Goal: Task Accomplishment & Management: Complete application form

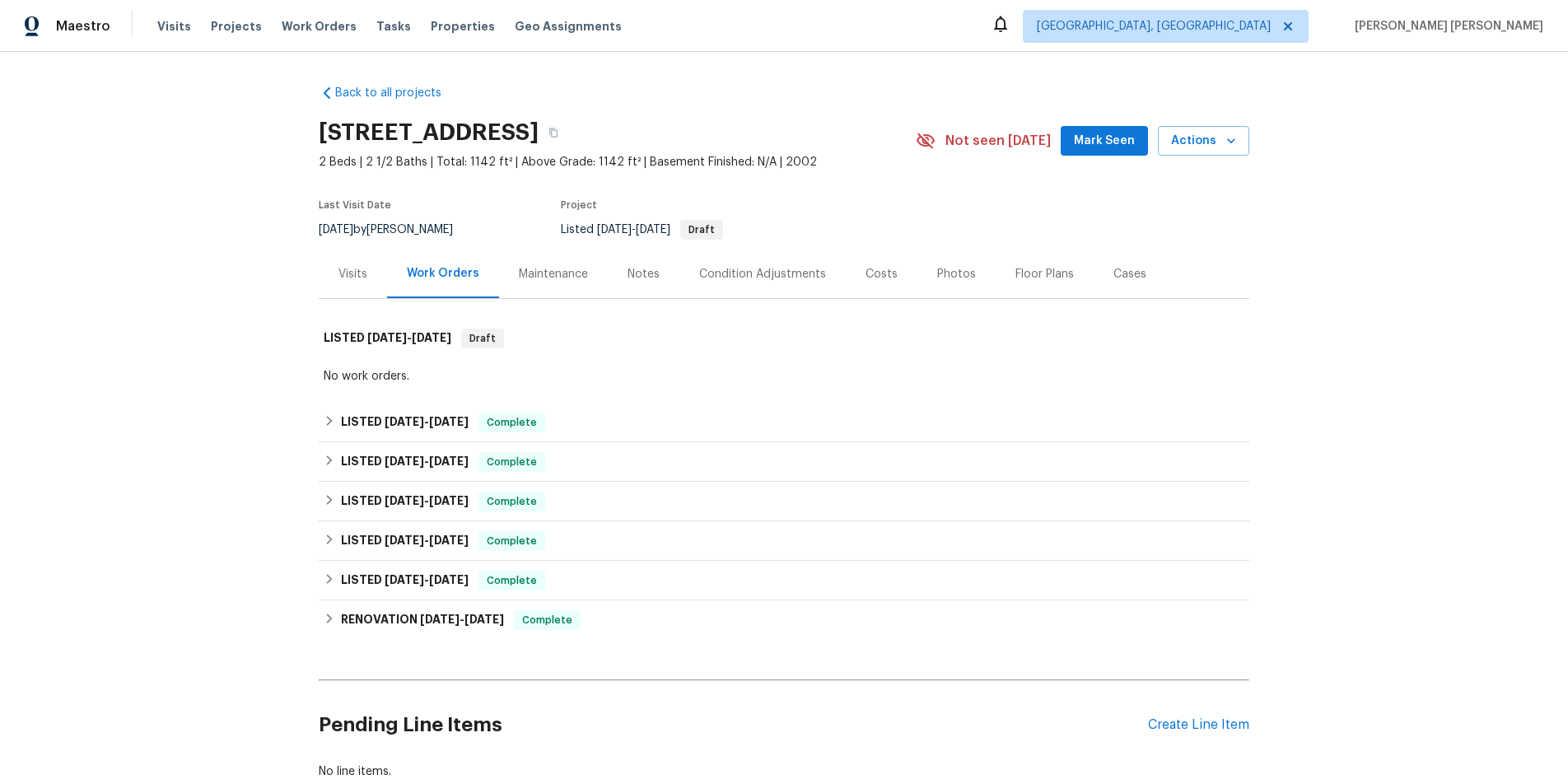
scroll to position [108, 0]
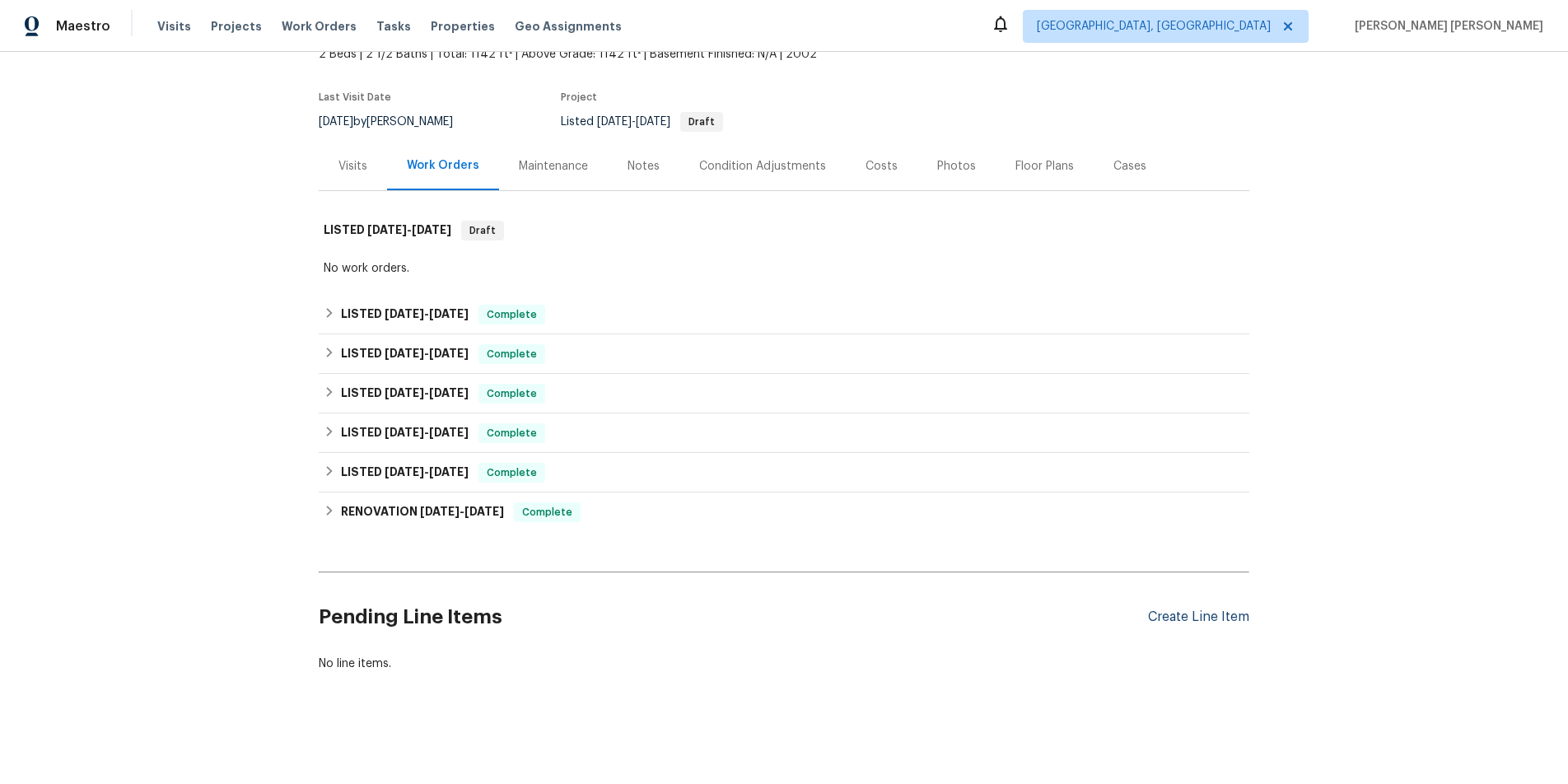
click at [1163, 616] on div "Create Line Item" at bounding box center [1198, 617] width 101 height 16
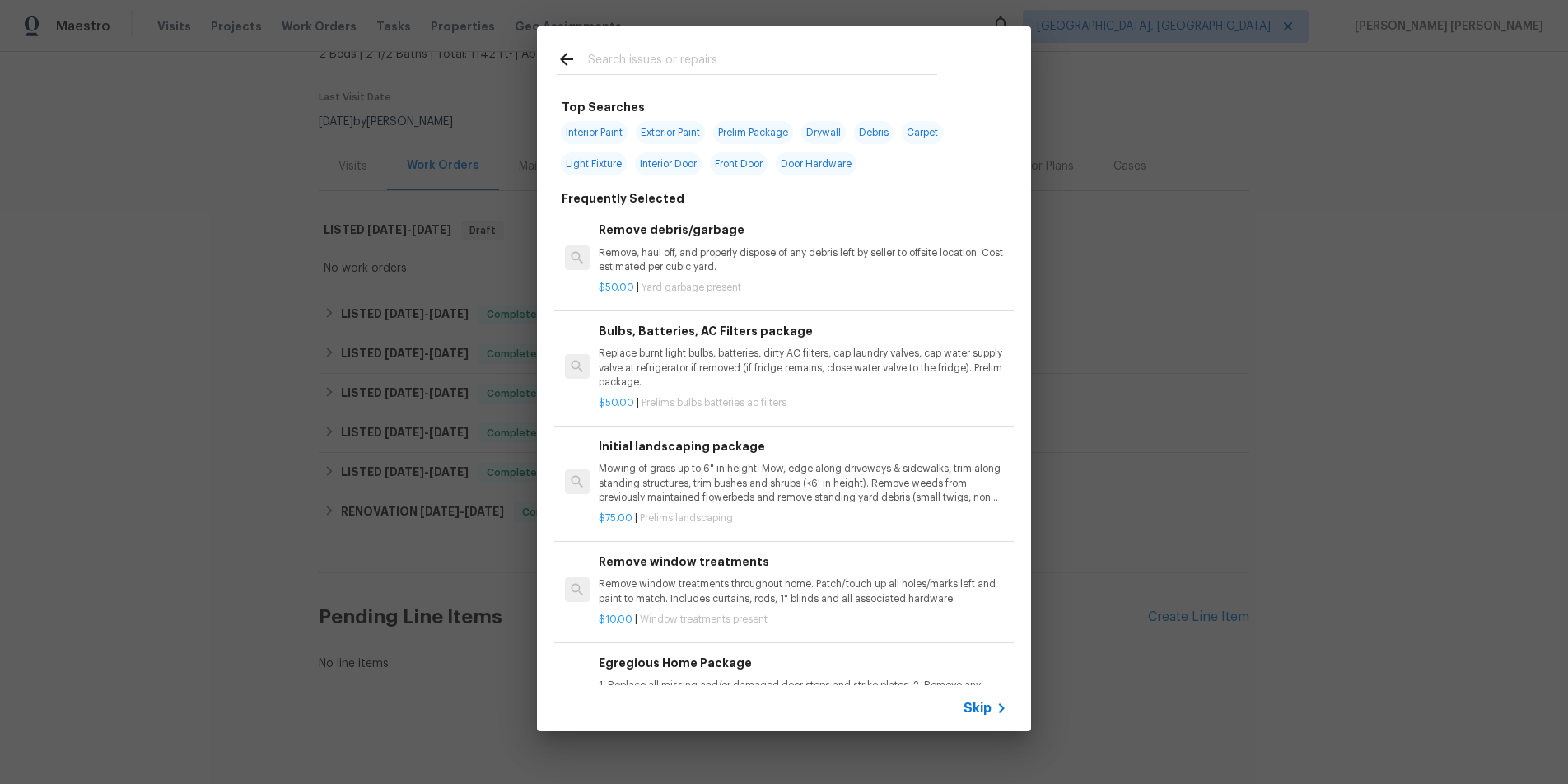
click at [978, 712] on span "Skip" at bounding box center [978, 709] width 28 height 17
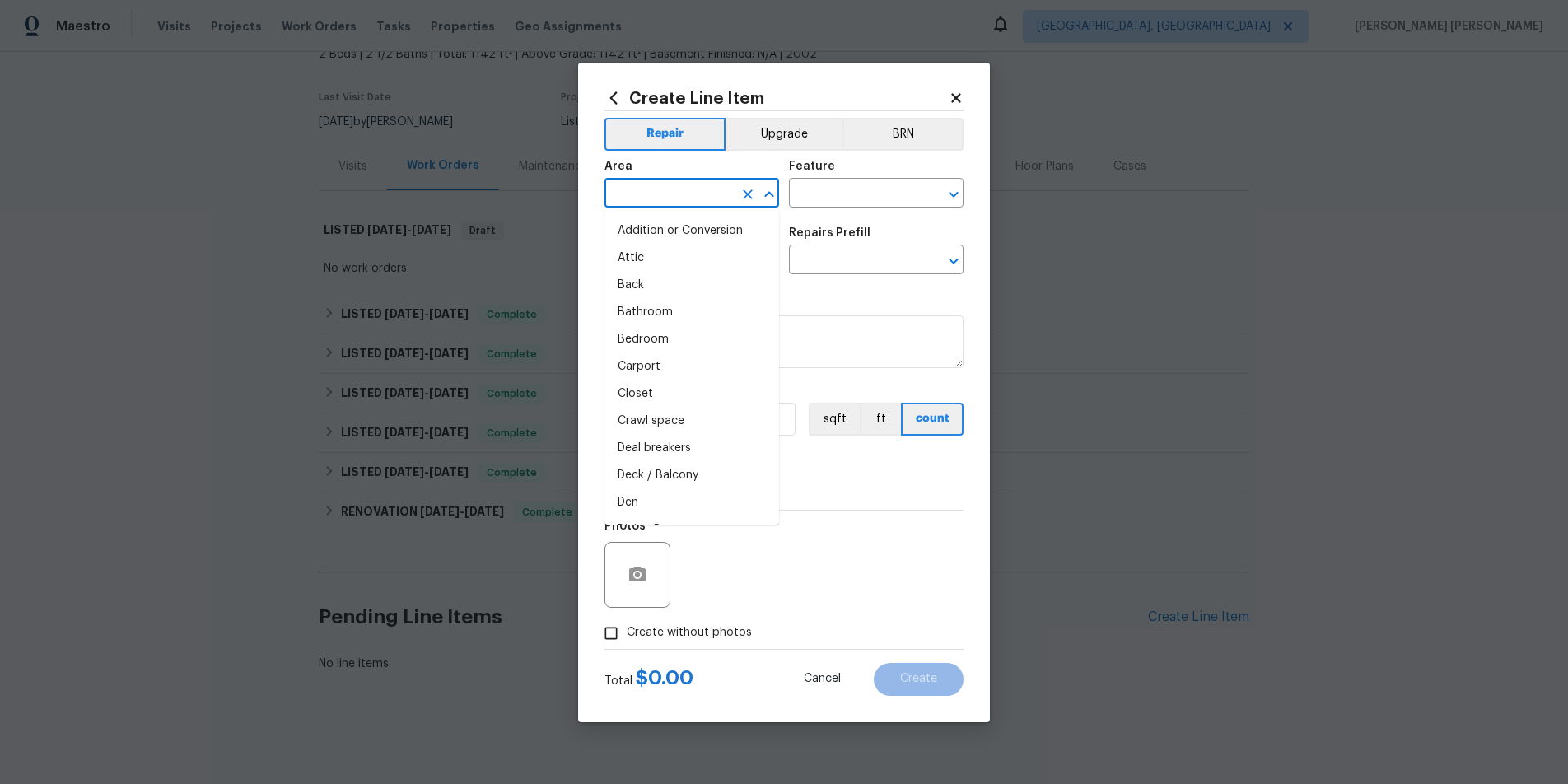
click at [680, 197] on input "text" at bounding box center [669, 194] width 128 height 25
click at [676, 233] on li "Roof" at bounding box center [692, 231] width 175 height 27
type input "Roof"
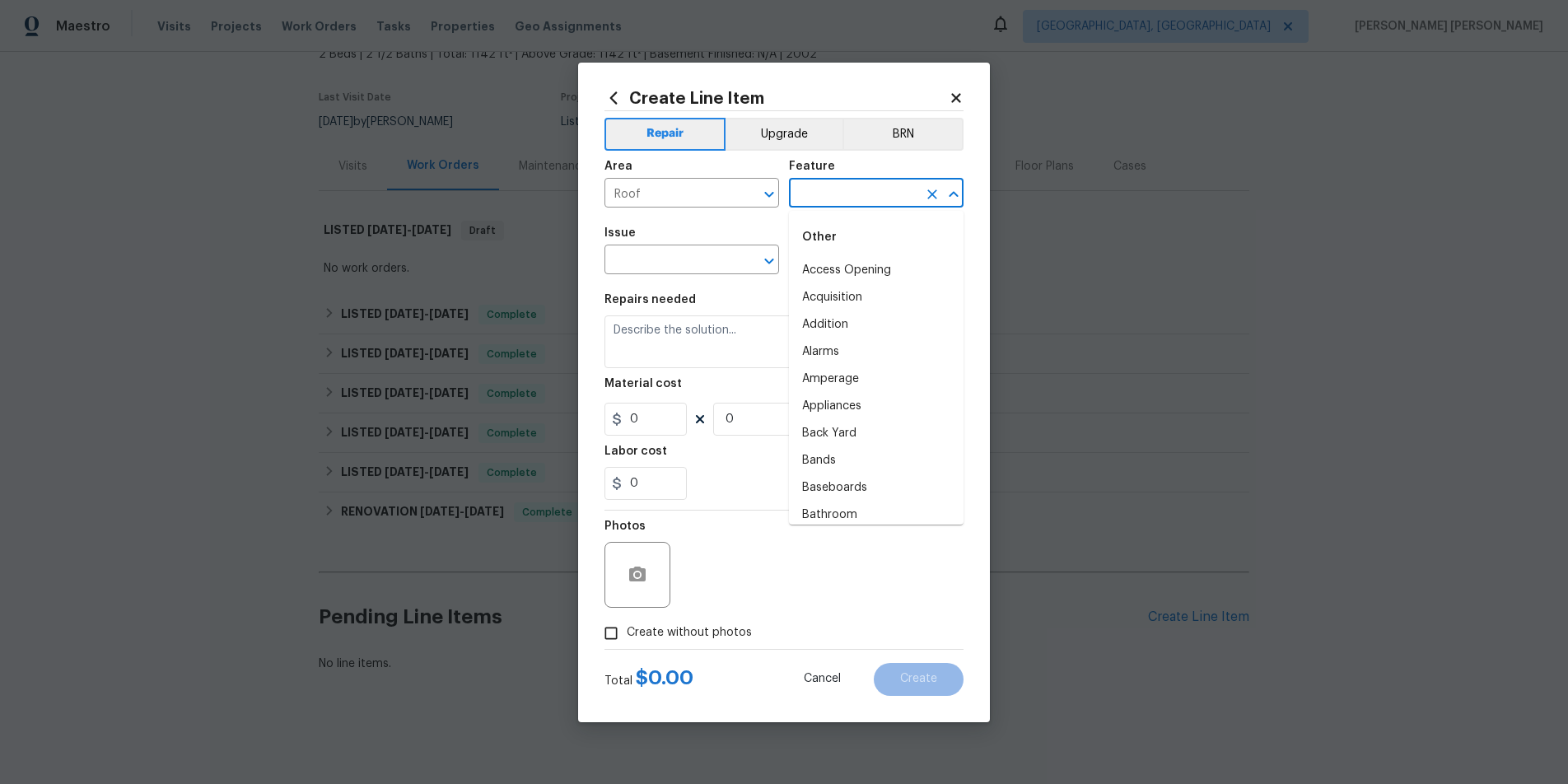
click at [888, 188] on input "text" at bounding box center [853, 194] width 128 height 25
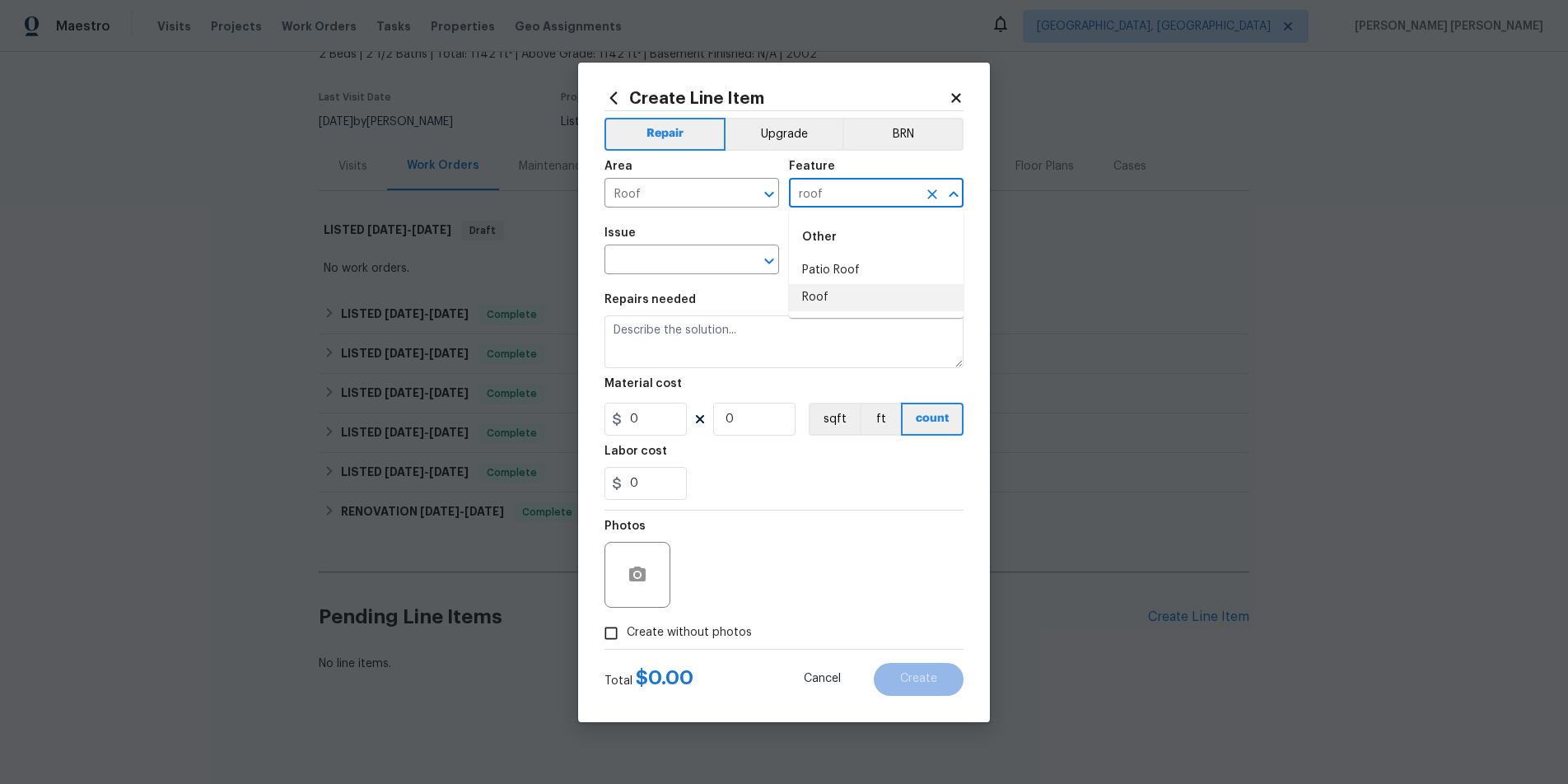
click at [854, 296] on li "Roof" at bounding box center [876, 297] width 175 height 27
type input "Roof"
click at [685, 249] on input "text" at bounding box center [669, 261] width 128 height 25
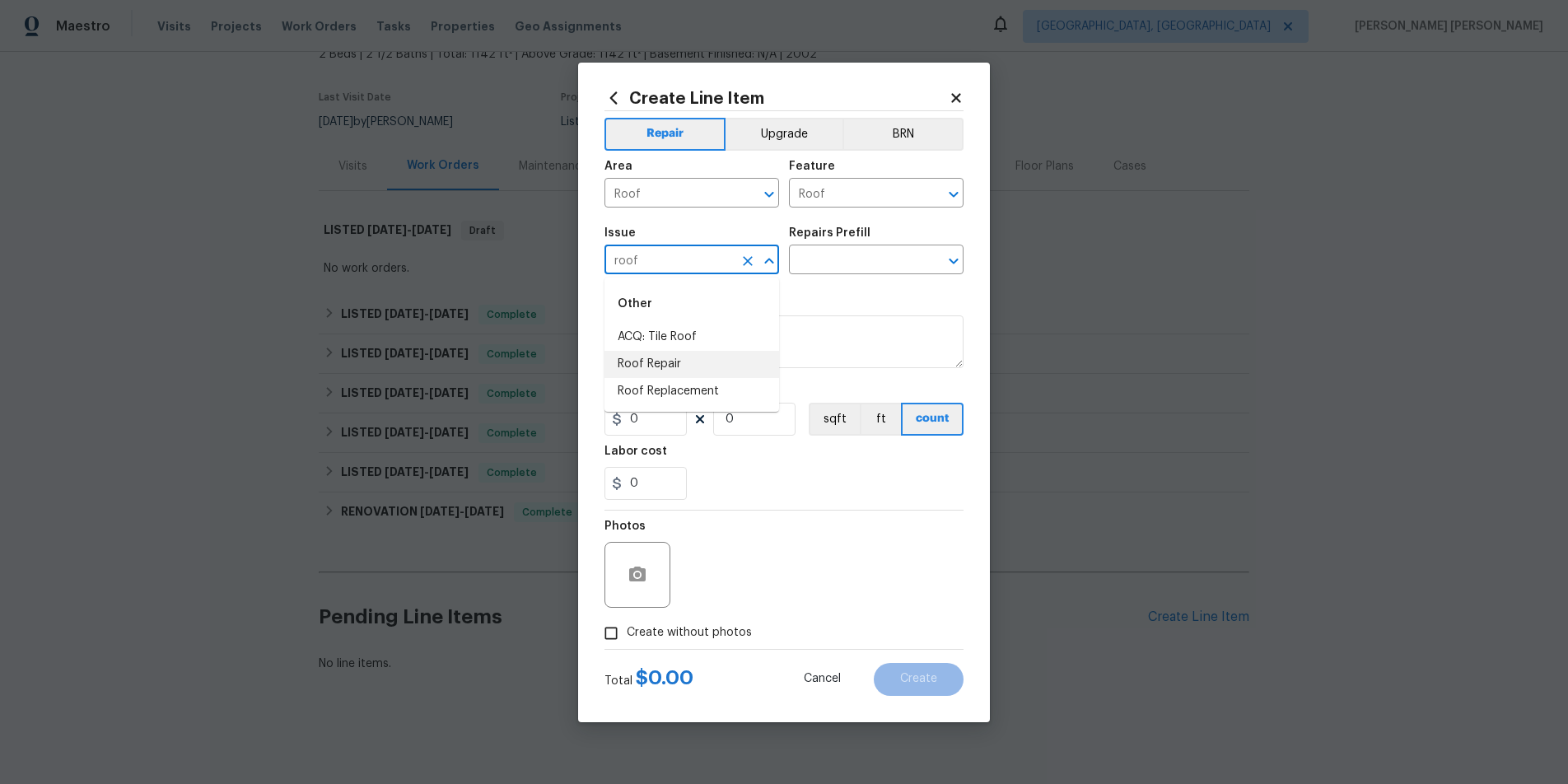
click at [690, 363] on li "Roof Repair" at bounding box center [692, 364] width 175 height 27
type input "Roof Repair"
click at [853, 264] on input "text" at bounding box center [853, 261] width 128 height 25
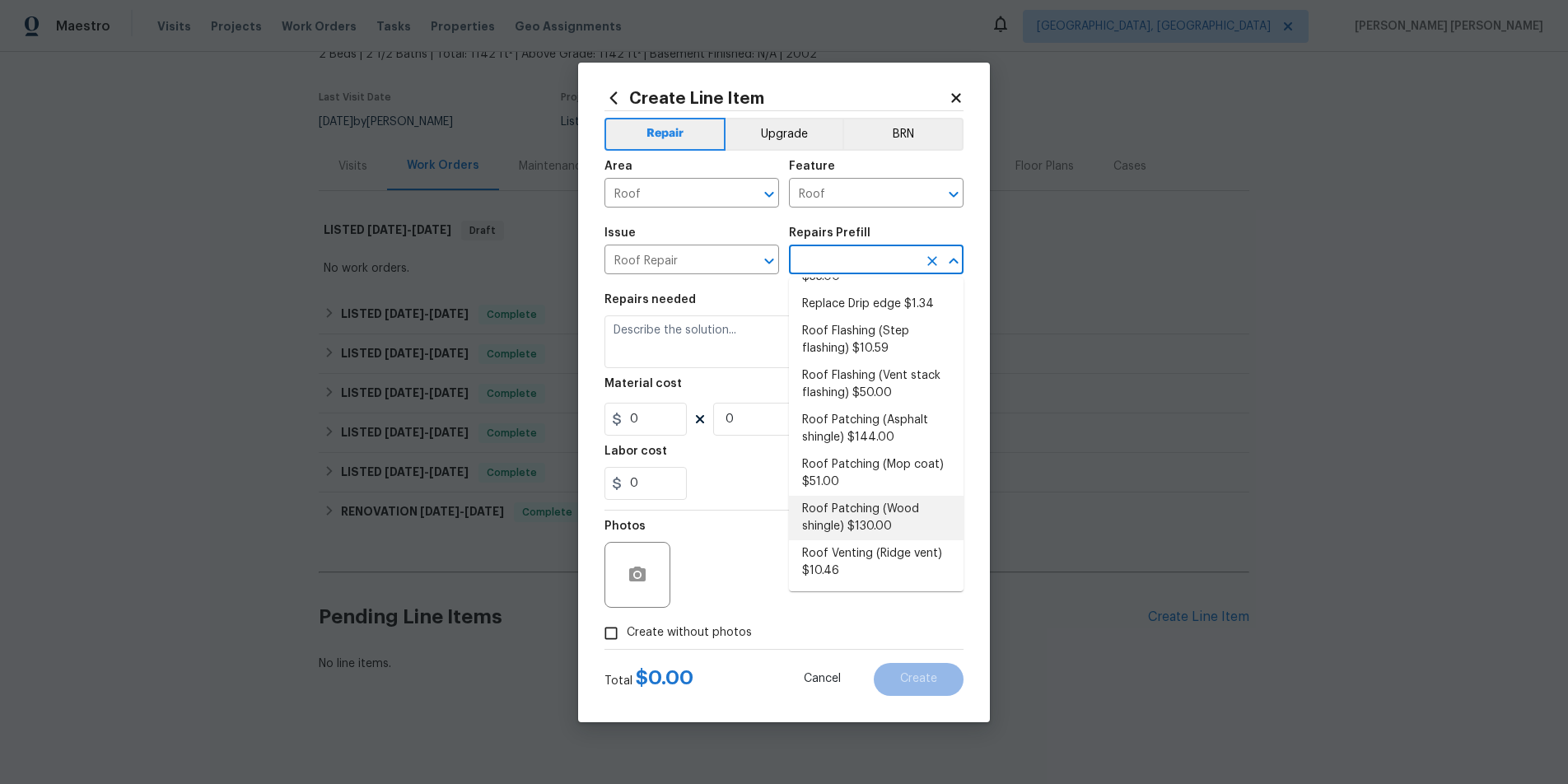
scroll to position [0, 0]
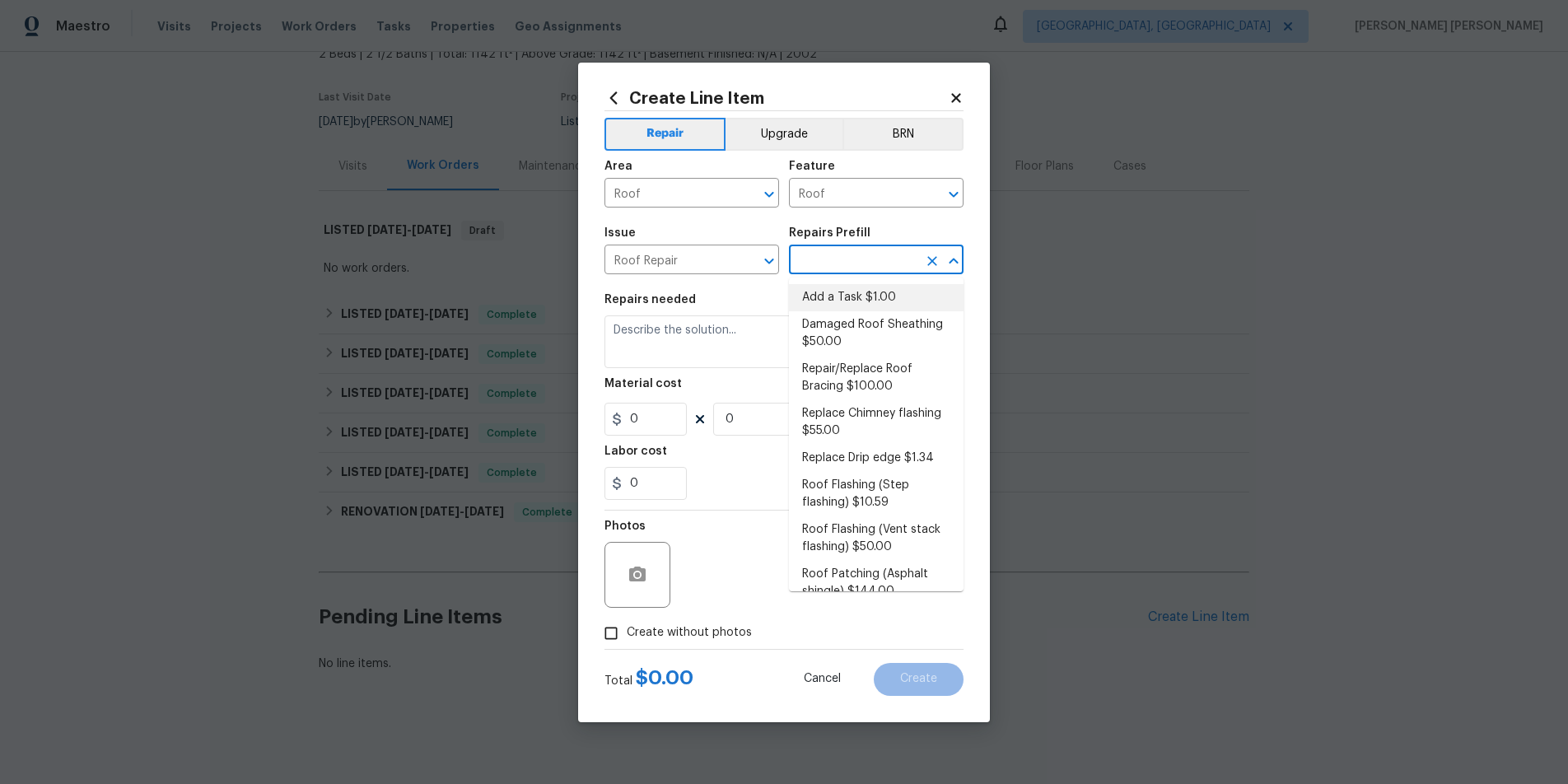
click at [863, 304] on li "Add a Task $1.00" at bounding box center [876, 297] width 175 height 27
type input "Eaves and Trim"
type textarea "HPM to detail"
type input "1"
type input "Add a Task $1.00"
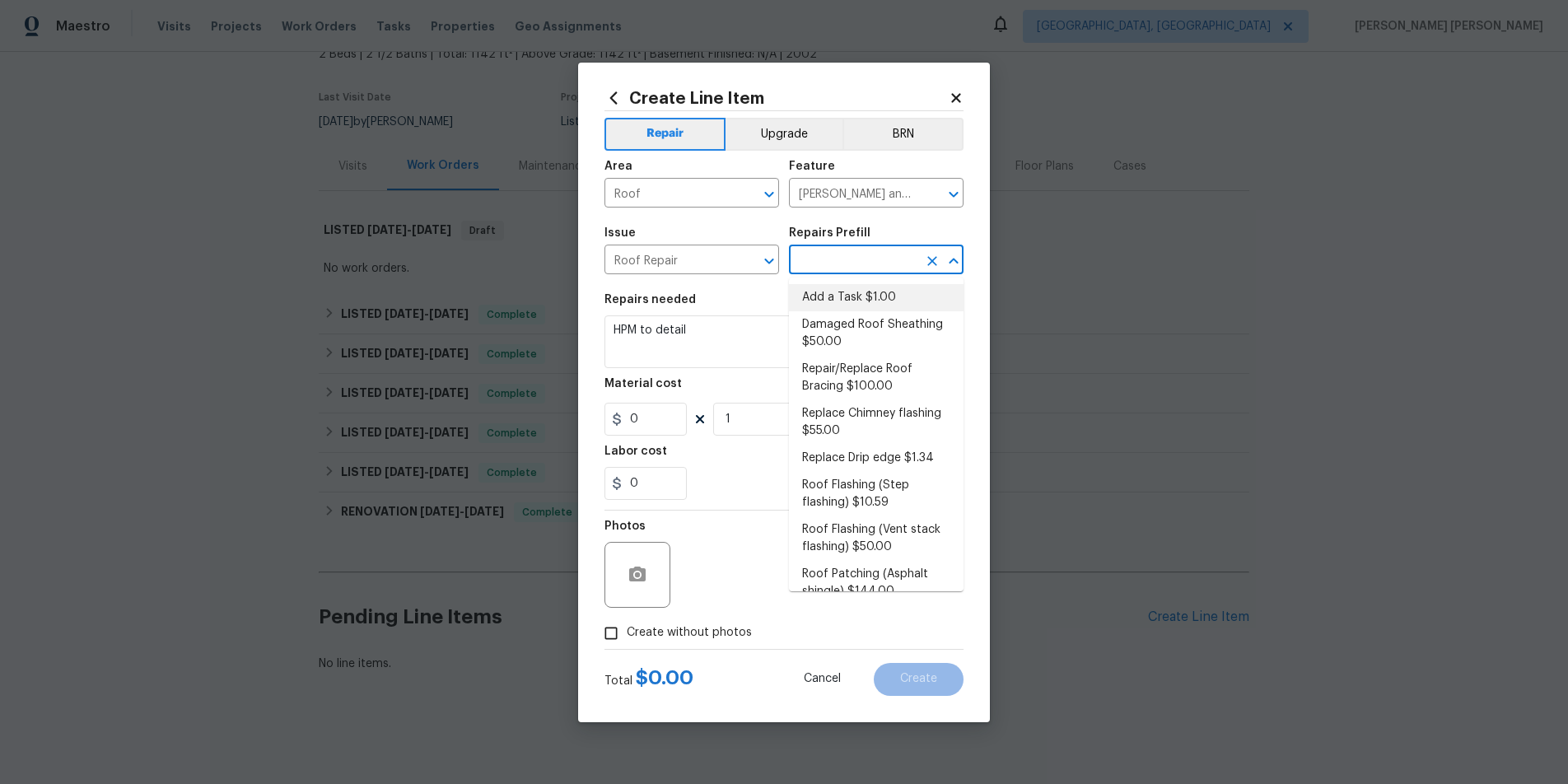
type input "1"
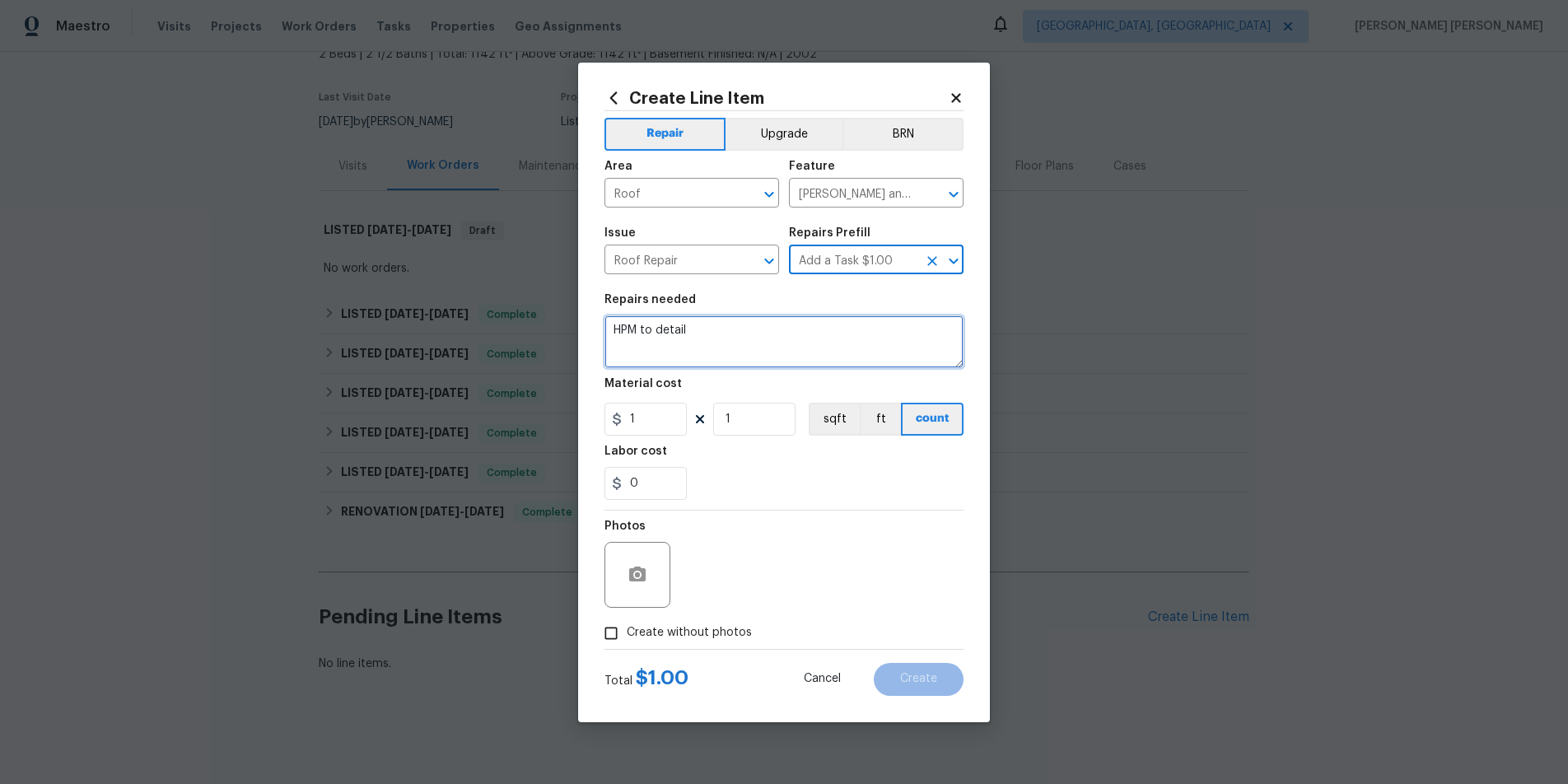
click at [723, 325] on textarea "HPM to detail" at bounding box center [784, 342] width 359 height 53
drag, startPoint x: 656, startPoint y: 320, endPoint x: 454, endPoint y: 295, distance: 203.5
click at [454, 295] on div "Create Line Item Repair Upgrade BRN Area Roof ​ Feature Eaves and Trim ​ Issue …" at bounding box center [784, 392] width 1568 height 784
paste textarea "Some of the doors are misaligned. Please adjust doors/door hardware so that eac…"
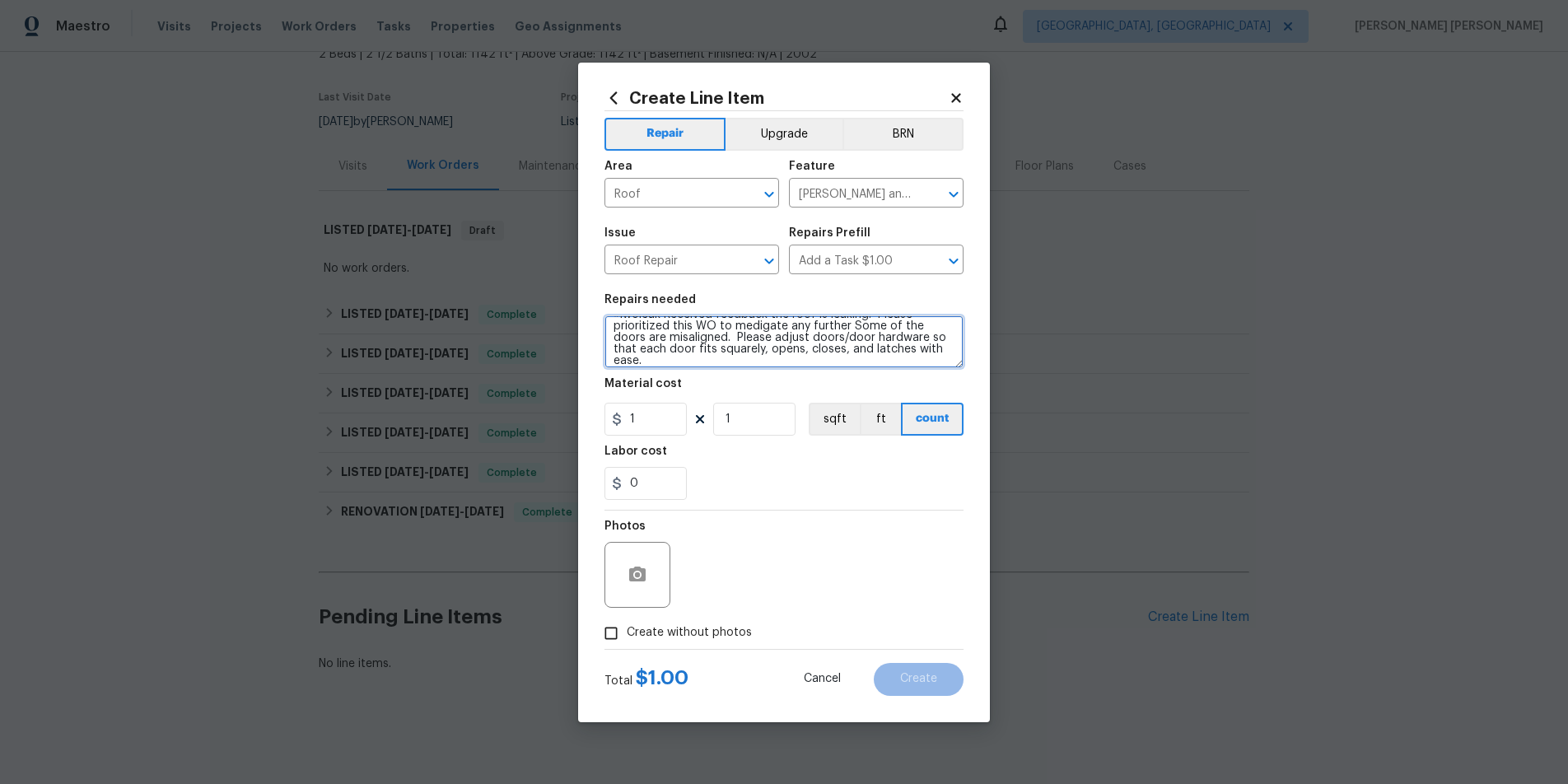
scroll to position [23, 0]
drag, startPoint x: 848, startPoint y: 322, endPoint x: 884, endPoint y: 368, distance: 58.4
click at [884, 368] on section "Repairs needed #lwoleak Received feedback the roof is leaking. Please prioritiz…" at bounding box center [784, 397] width 359 height 225
click at [758, 336] on textarea "#lwoleak Received feedback the roof is leaking. Please prioritized this WO to m…" at bounding box center [784, 342] width 359 height 53
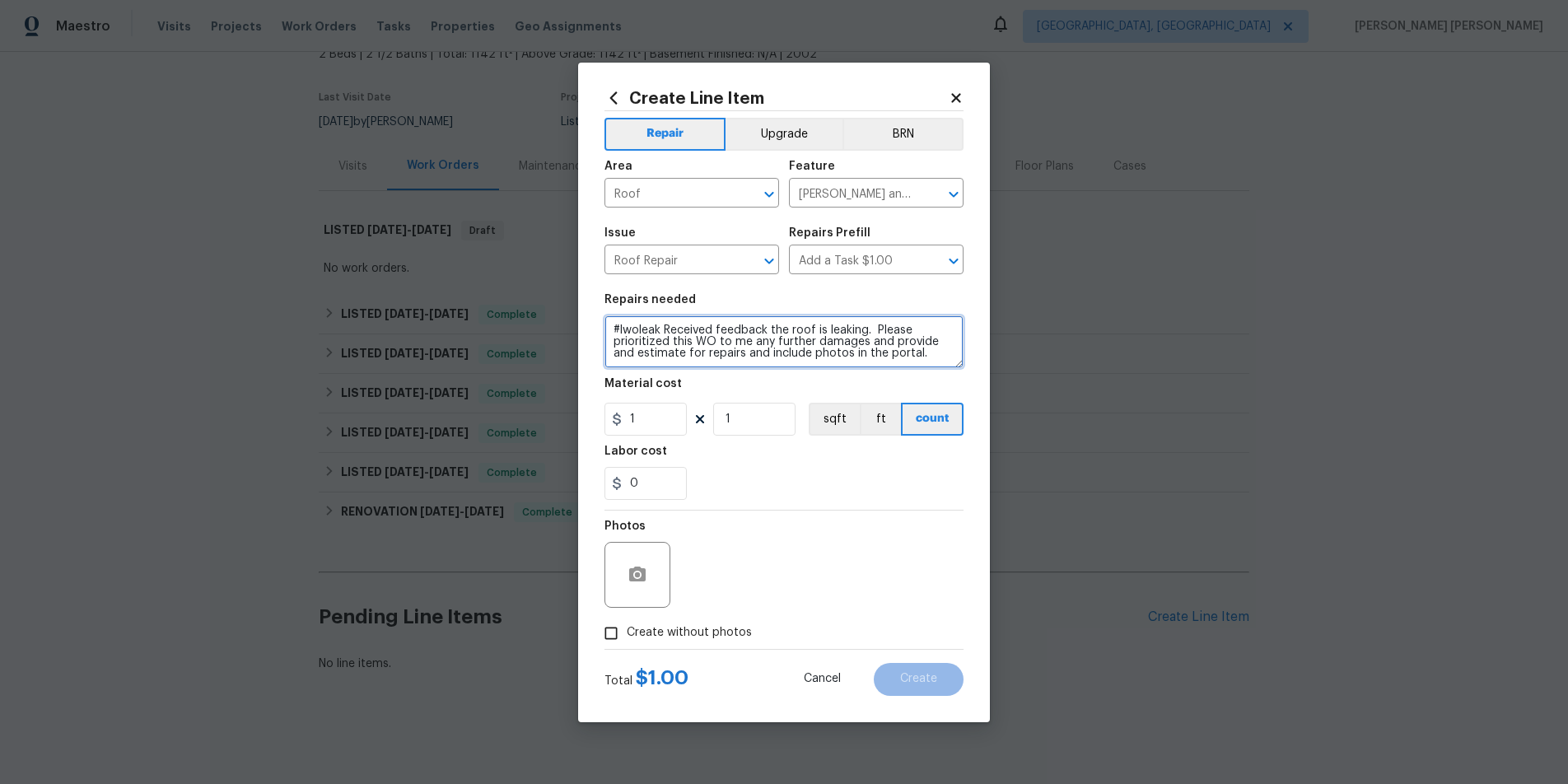
scroll to position [0, 0]
click at [748, 344] on textarea "#lwoleak Received feedback the roof is leaking. Please prioritized this WO to m…" at bounding box center [784, 342] width 359 height 53
click at [655, 358] on textarea "#lwoleak Received feedback the roof is leaking. Please prioritized this WO to m…" at bounding box center [784, 342] width 359 height 53
type textarea "#lwoleak Received feedback the roof is leaking. Please prioritized this WO to m…"
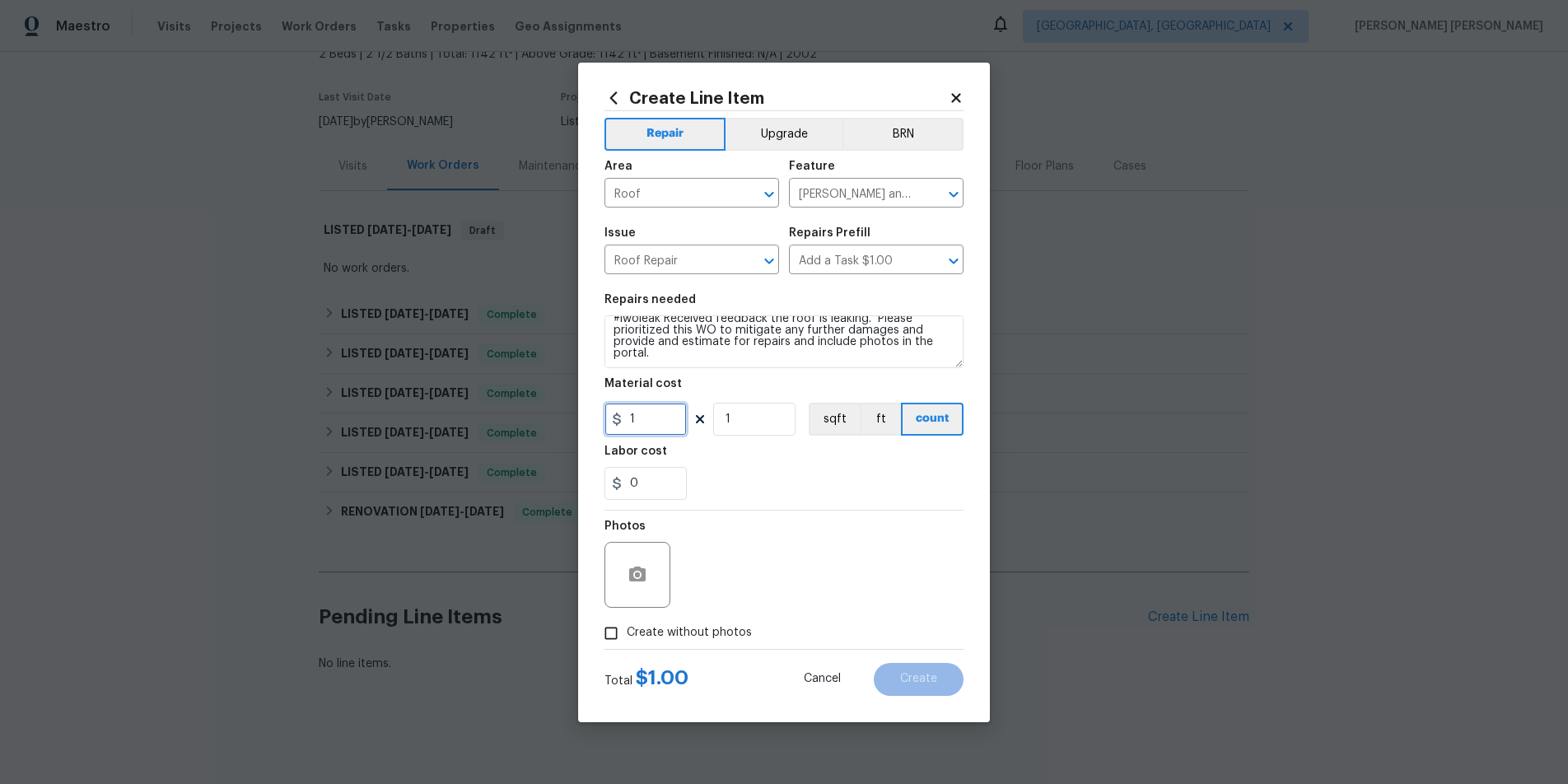
click at [655, 417] on input "1" at bounding box center [645, 419] width 82 height 33
drag, startPoint x: 619, startPoint y: 417, endPoint x: 606, endPoint y: 417, distance: 13.0
click at [606, 417] on input "1" at bounding box center [645, 419] width 82 height 33
type input "75"
drag, startPoint x: 830, startPoint y: 451, endPoint x: 851, endPoint y: 453, distance: 21.1
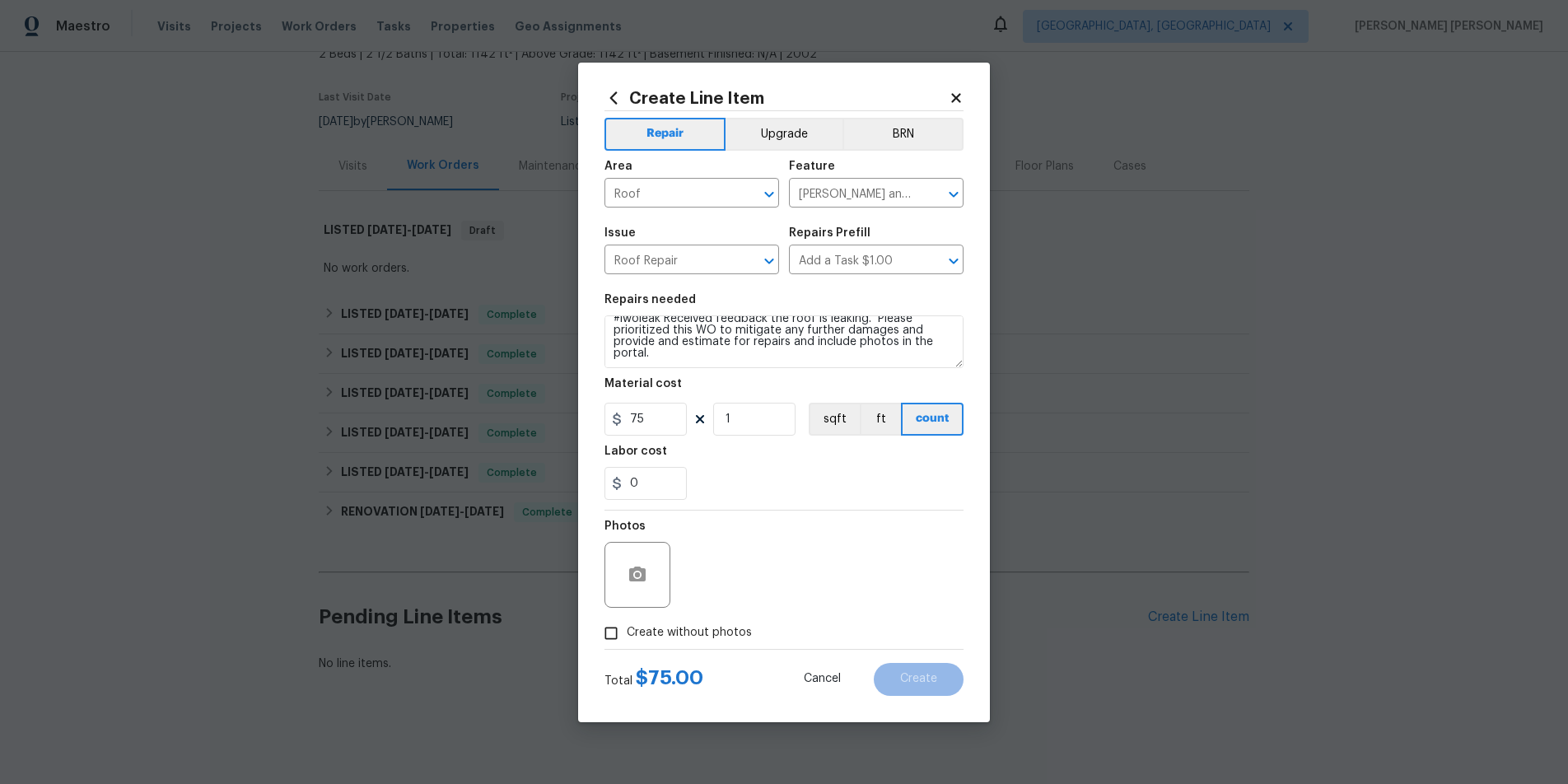
click at [829, 453] on div "Labor cost" at bounding box center [784, 456] width 359 height 21
click at [767, 478] on div "0" at bounding box center [784, 483] width 359 height 33
click at [603, 634] on input "Create without photos" at bounding box center [612, 633] width 32 height 32
checkbox input "true"
click at [715, 594] on textarea at bounding box center [823, 574] width 280 height 66
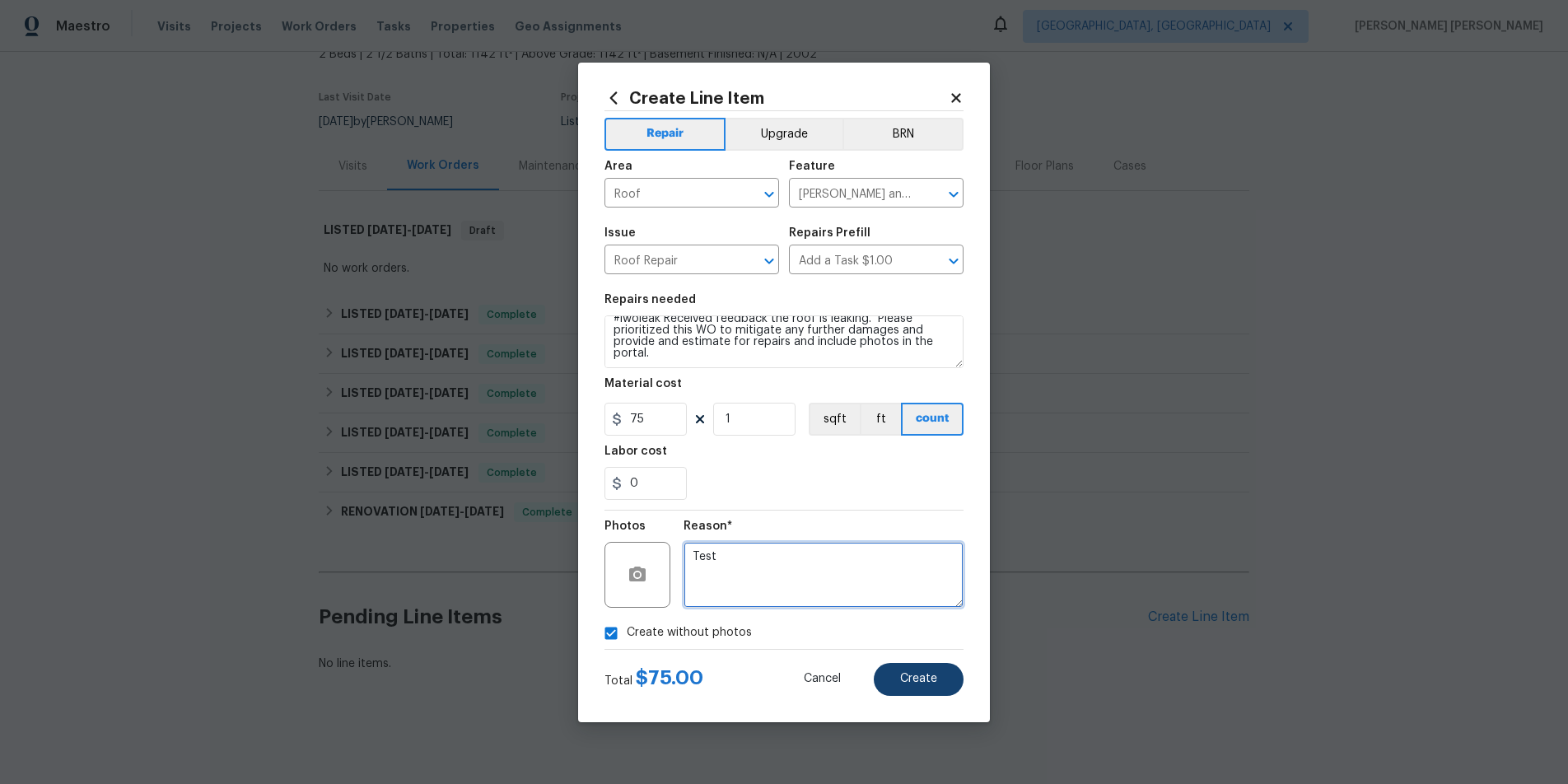
type textarea "Test"
click at [928, 688] on button "Create" at bounding box center [919, 679] width 89 height 33
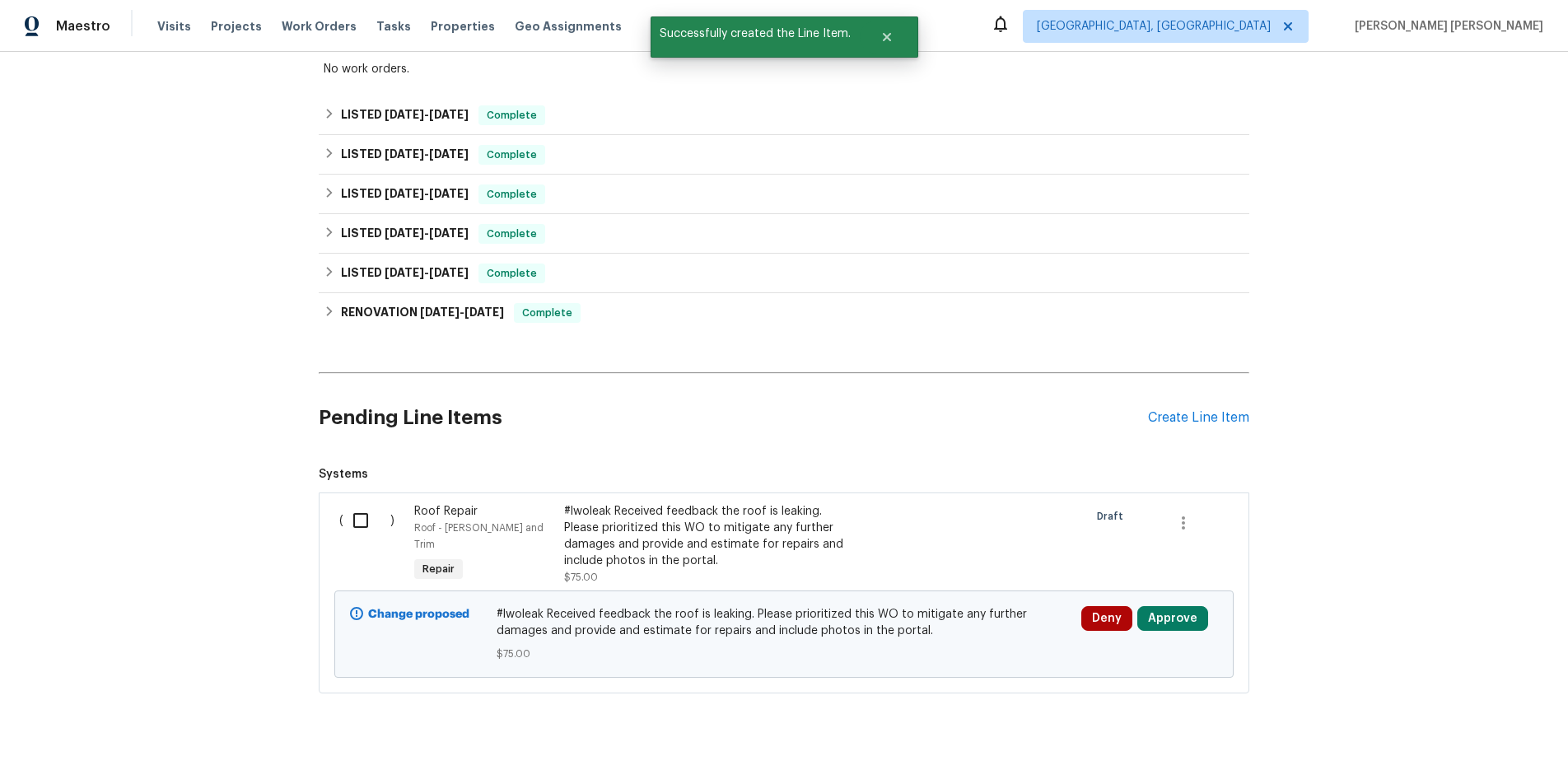
scroll to position [329, 0]
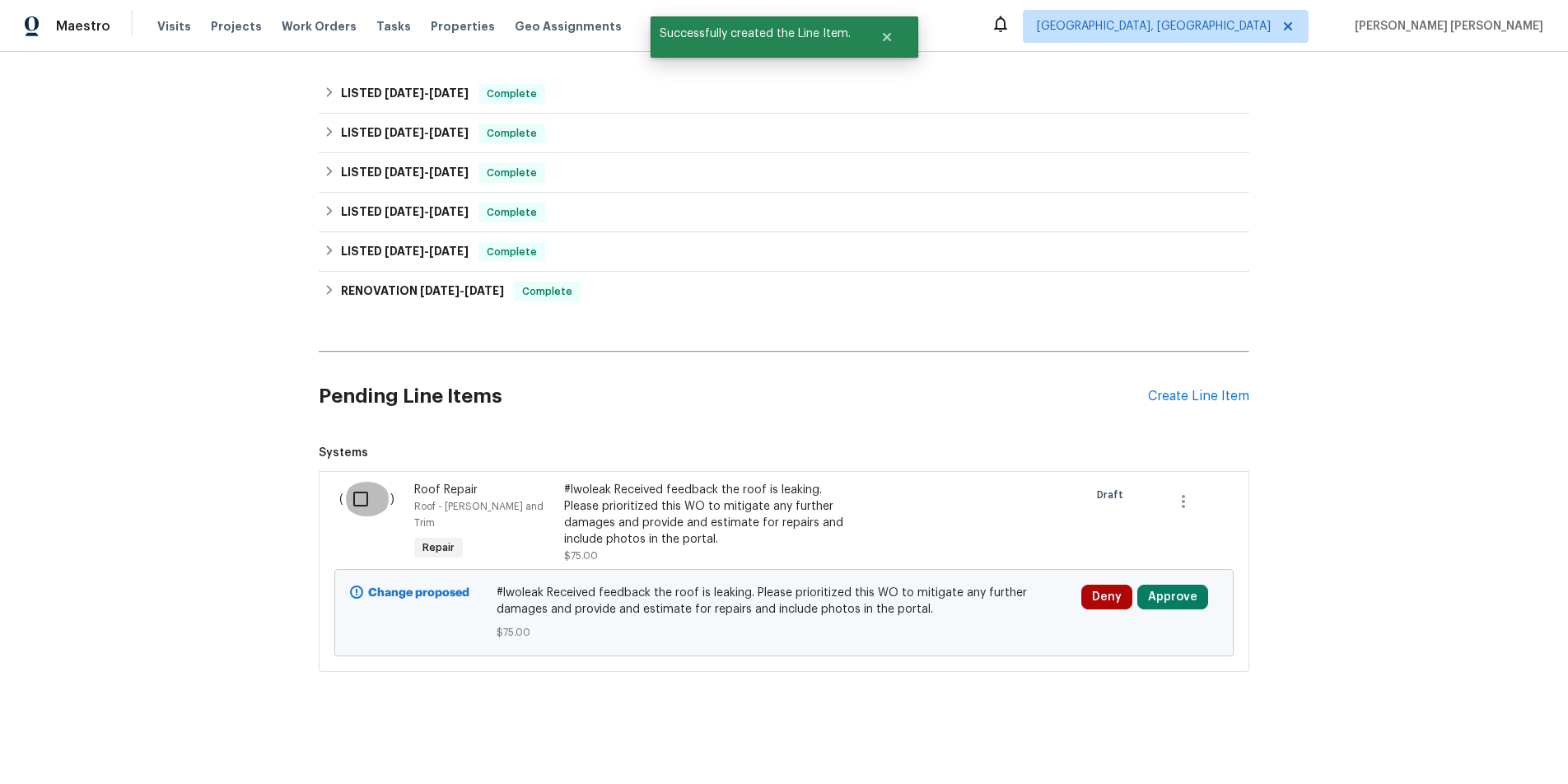
click at [370, 500] on input "checkbox" at bounding box center [367, 498] width 47 height 34
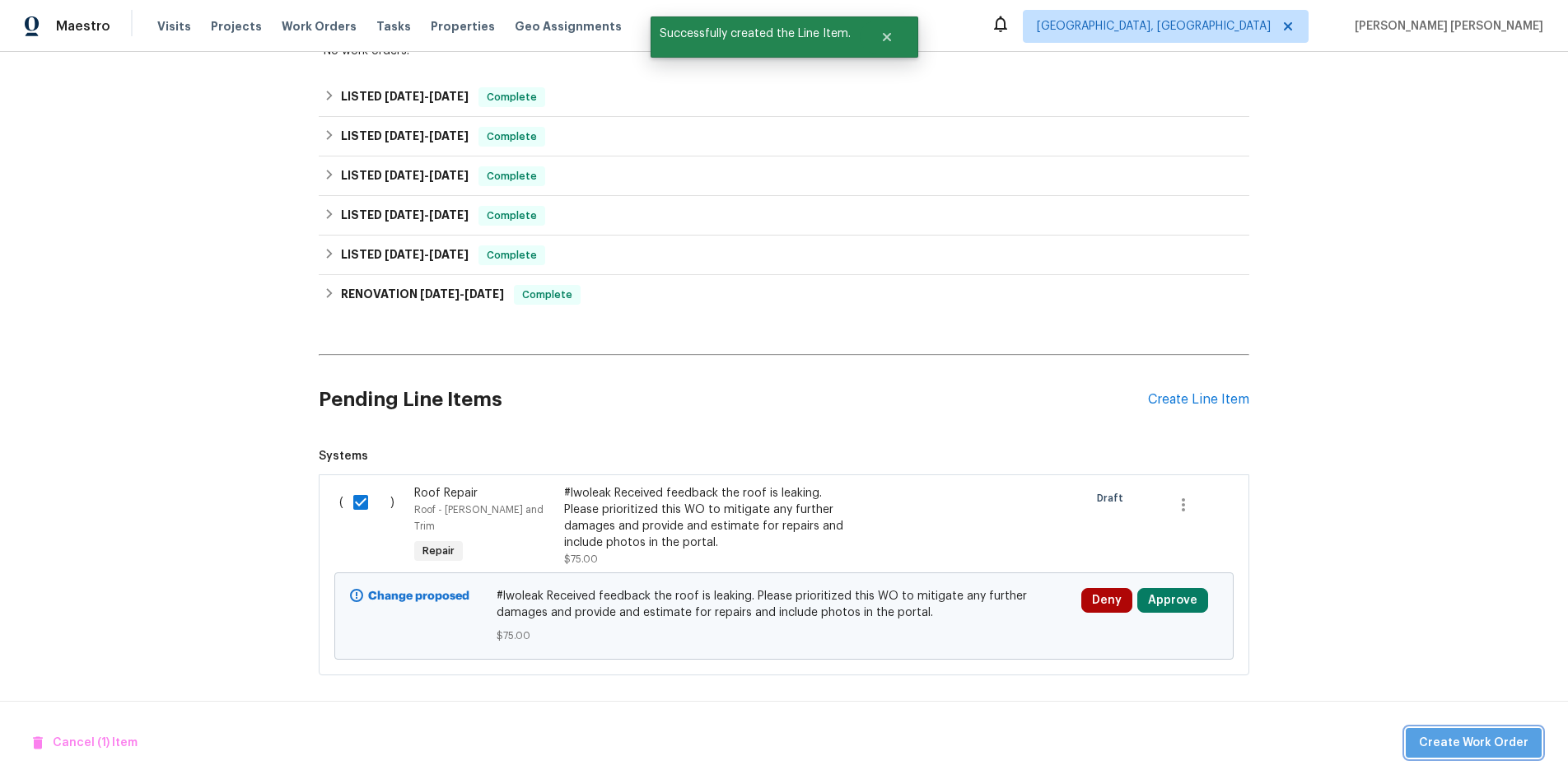
click at [1482, 738] on span "Create Work Order" at bounding box center [1474, 743] width 110 height 20
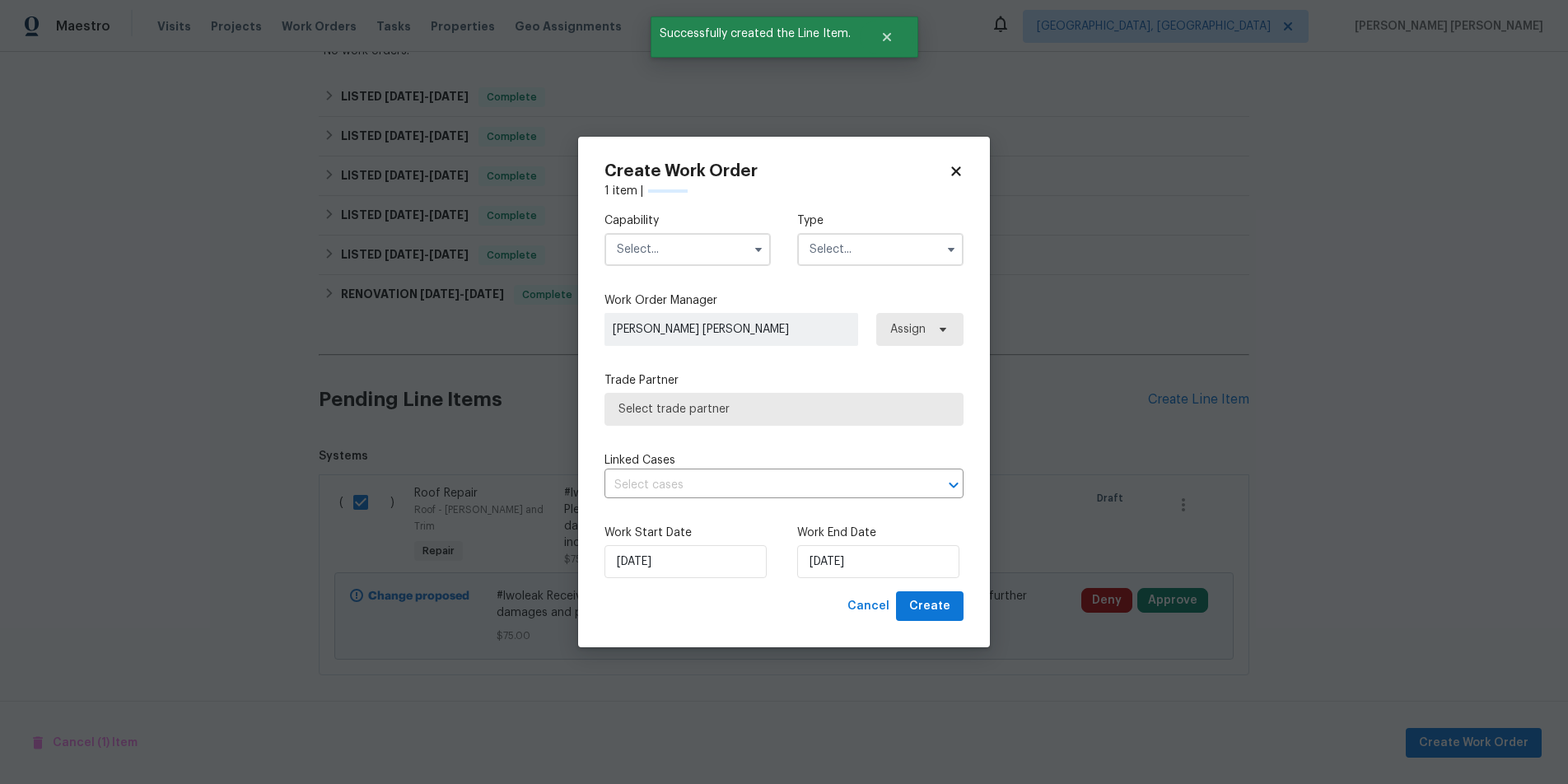
checkbox input "false"
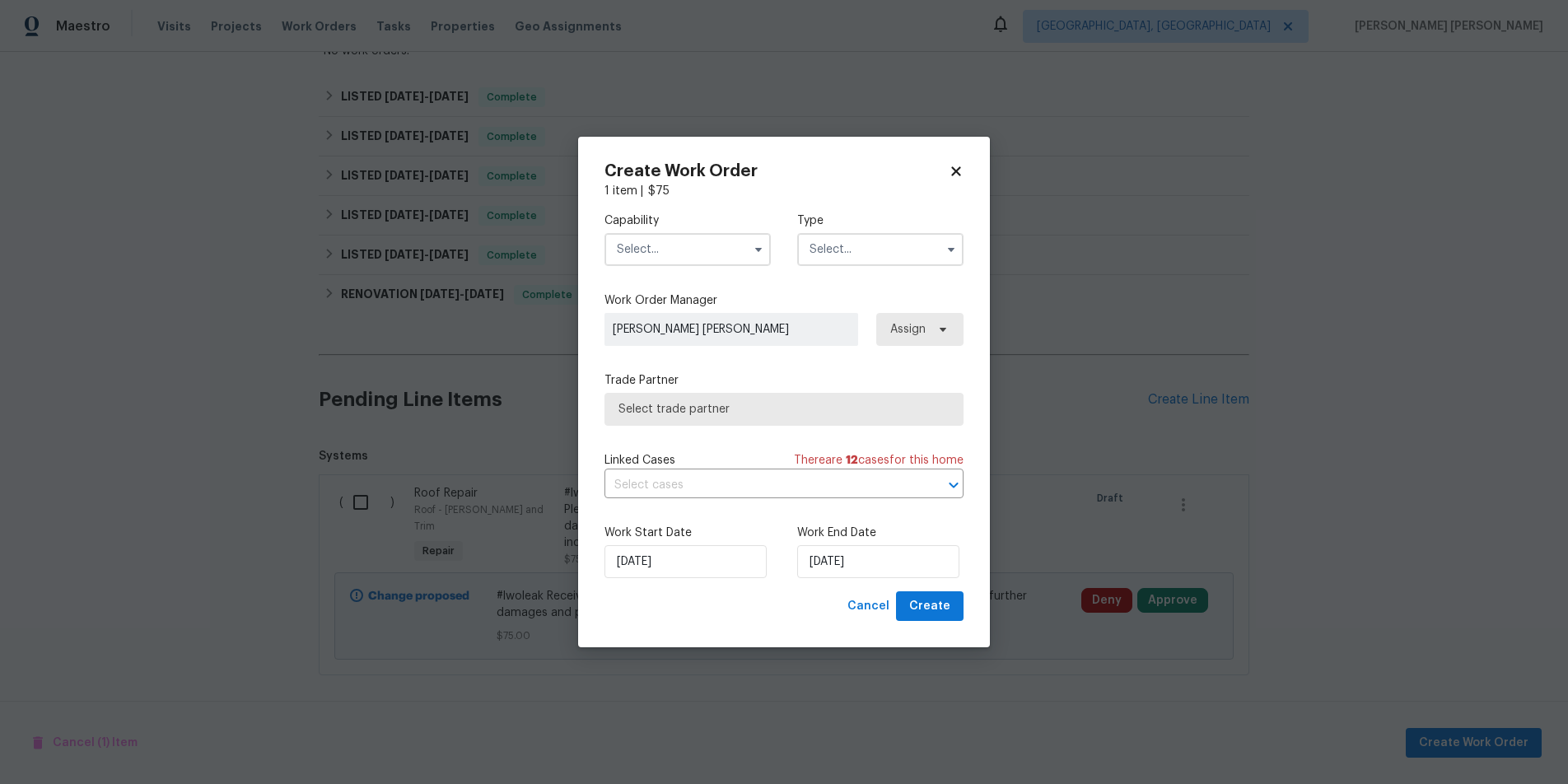
click at [732, 246] on input "text" at bounding box center [687, 249] width 167 height 33
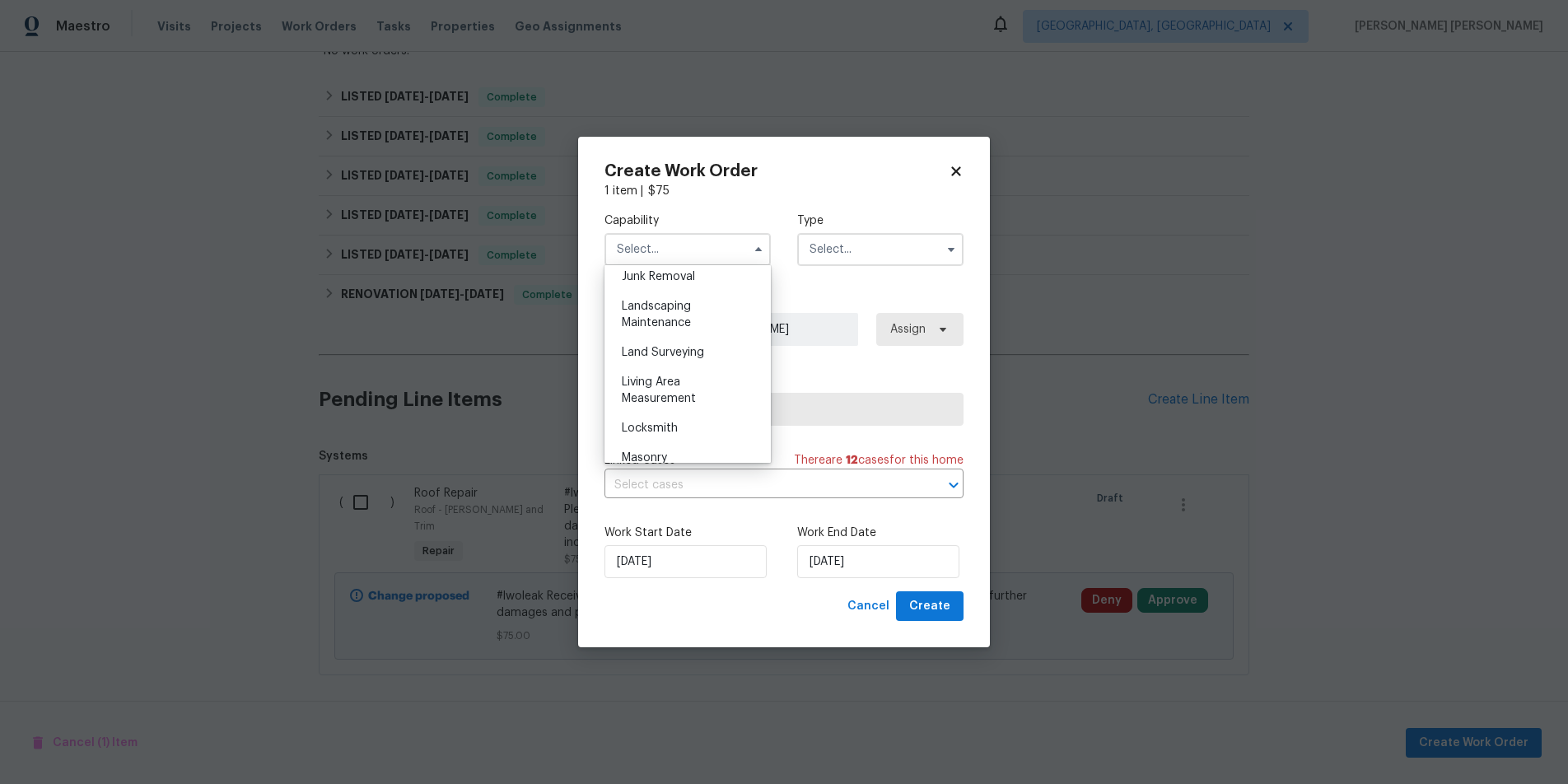
scroll to position [1338, 0]
click at [673, 294] on div "Roof" at bounding box center [688, 283] width 158 height 30
type input "Roof"
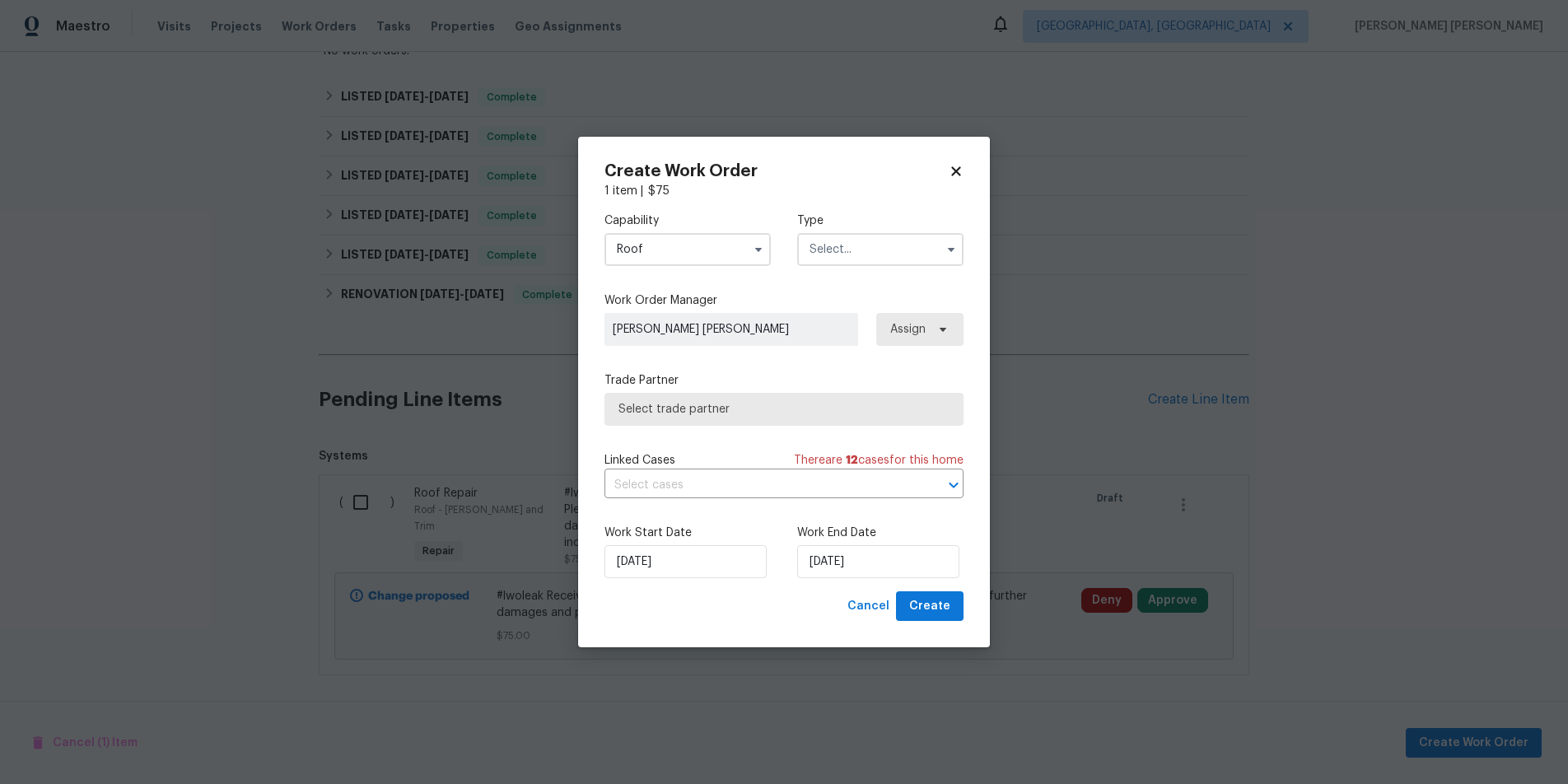
click at [898, 237] on input "text" at bounding box center [880, 249] width 167 height 33
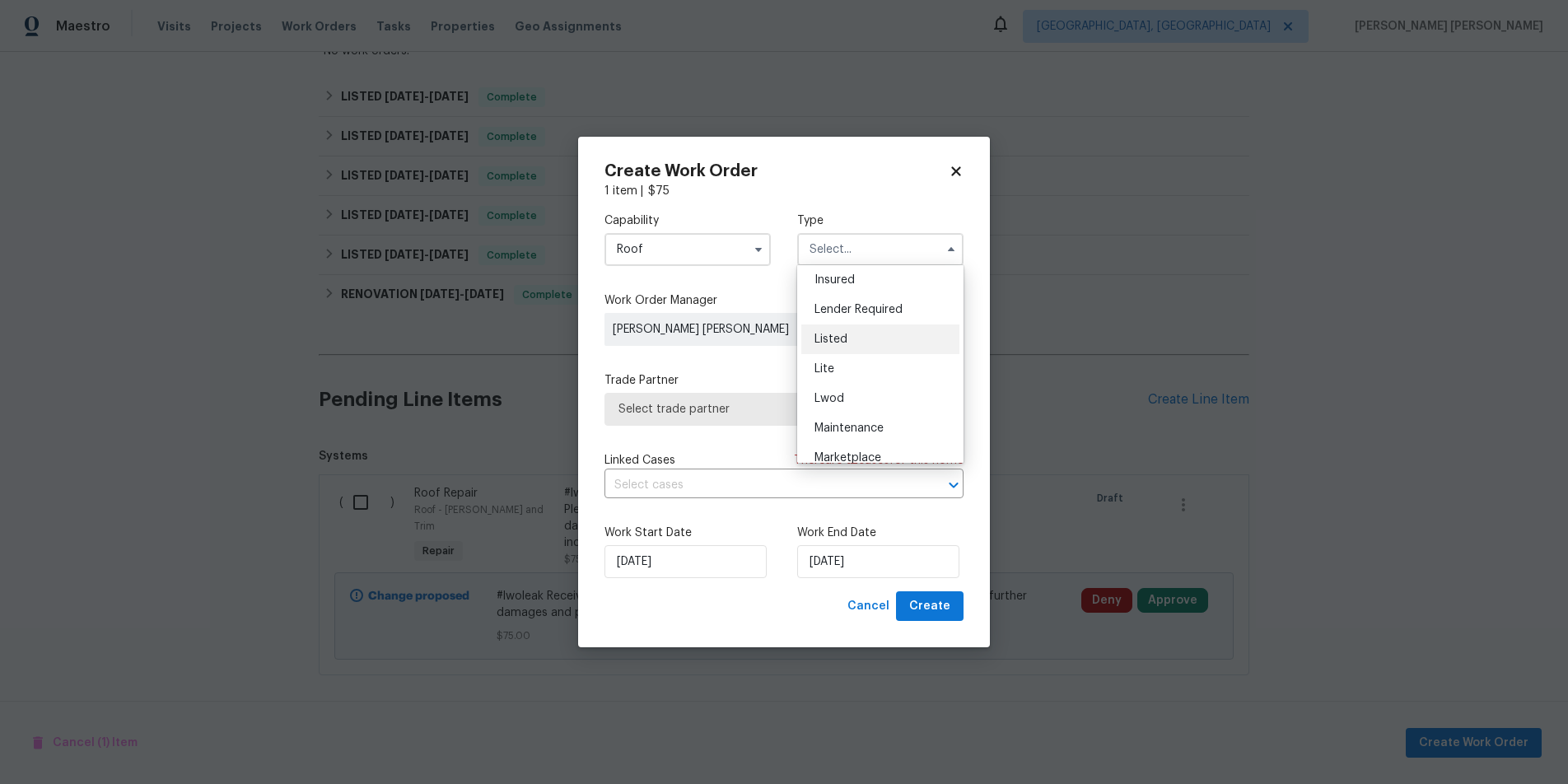
scroll to position [0, 0]
click at [872, 286] on div "Feedback" at bounding box center [881, 284] width 158 height 30
type input "Feedback"
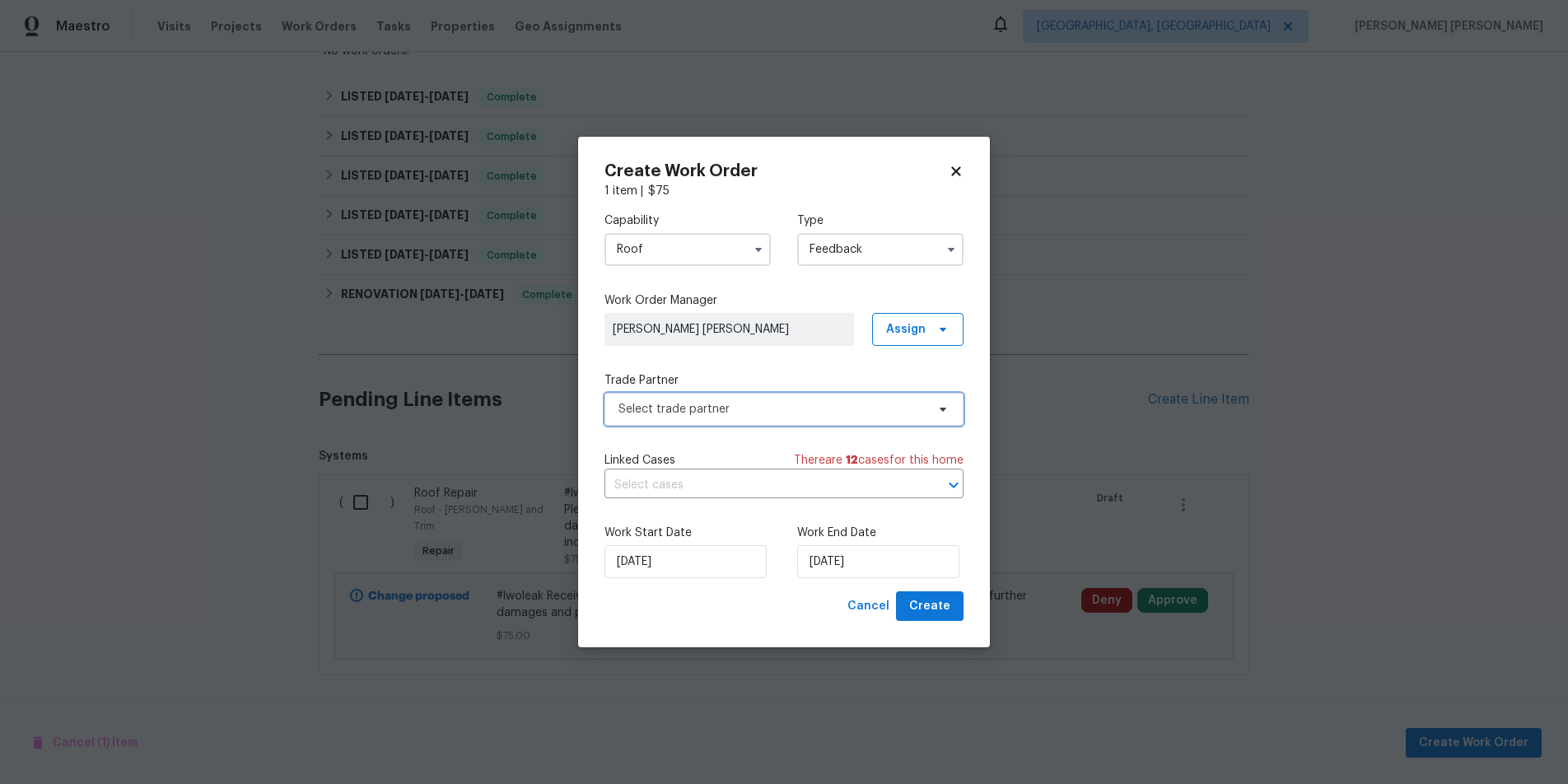
click at [779, 405] on span "Select trade partner" at bounding box center [772, 410] width 307 height 17
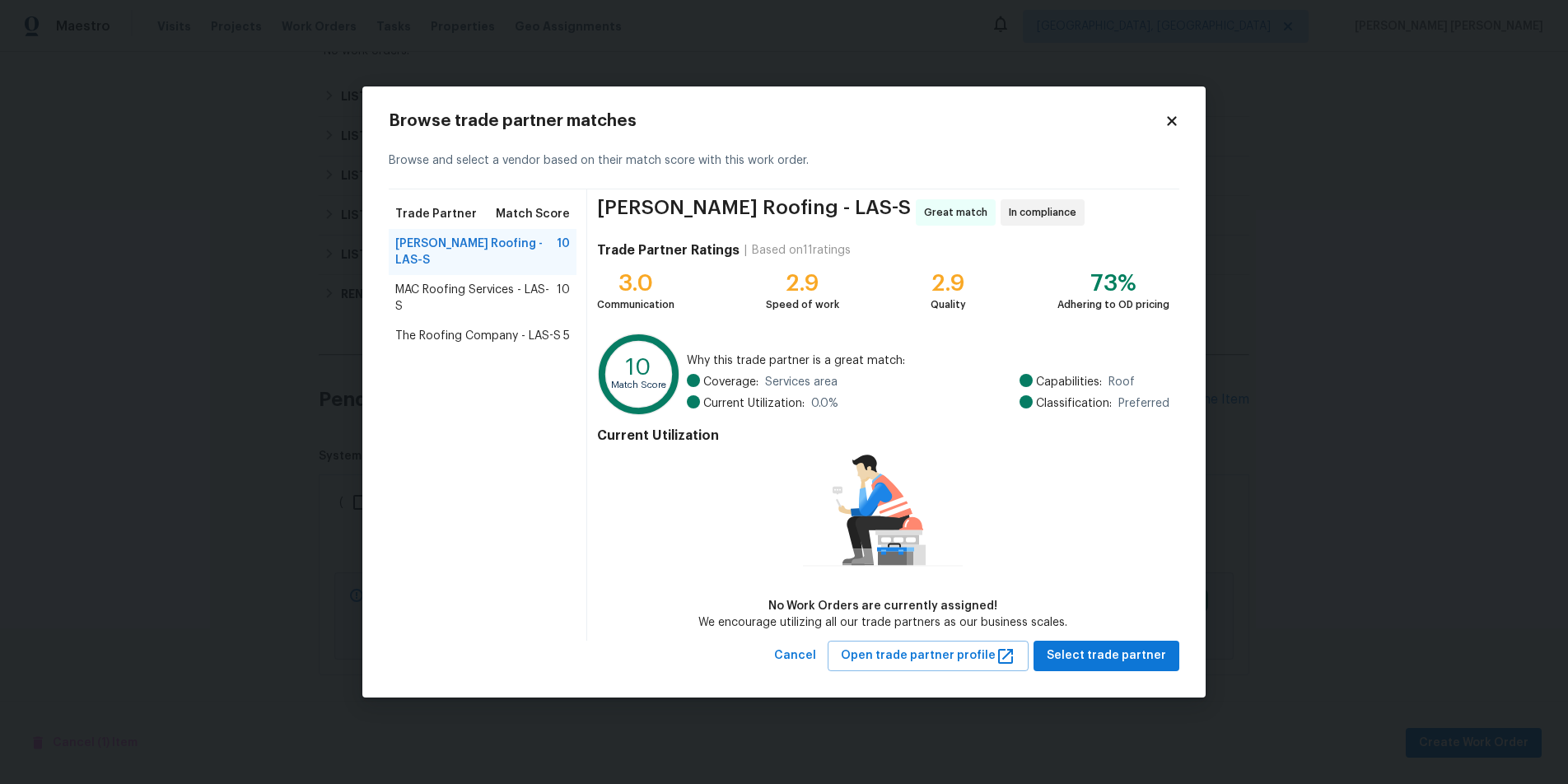
click at [1168, 118] on icon at bounding box center [1171, 122] width 9 height 9
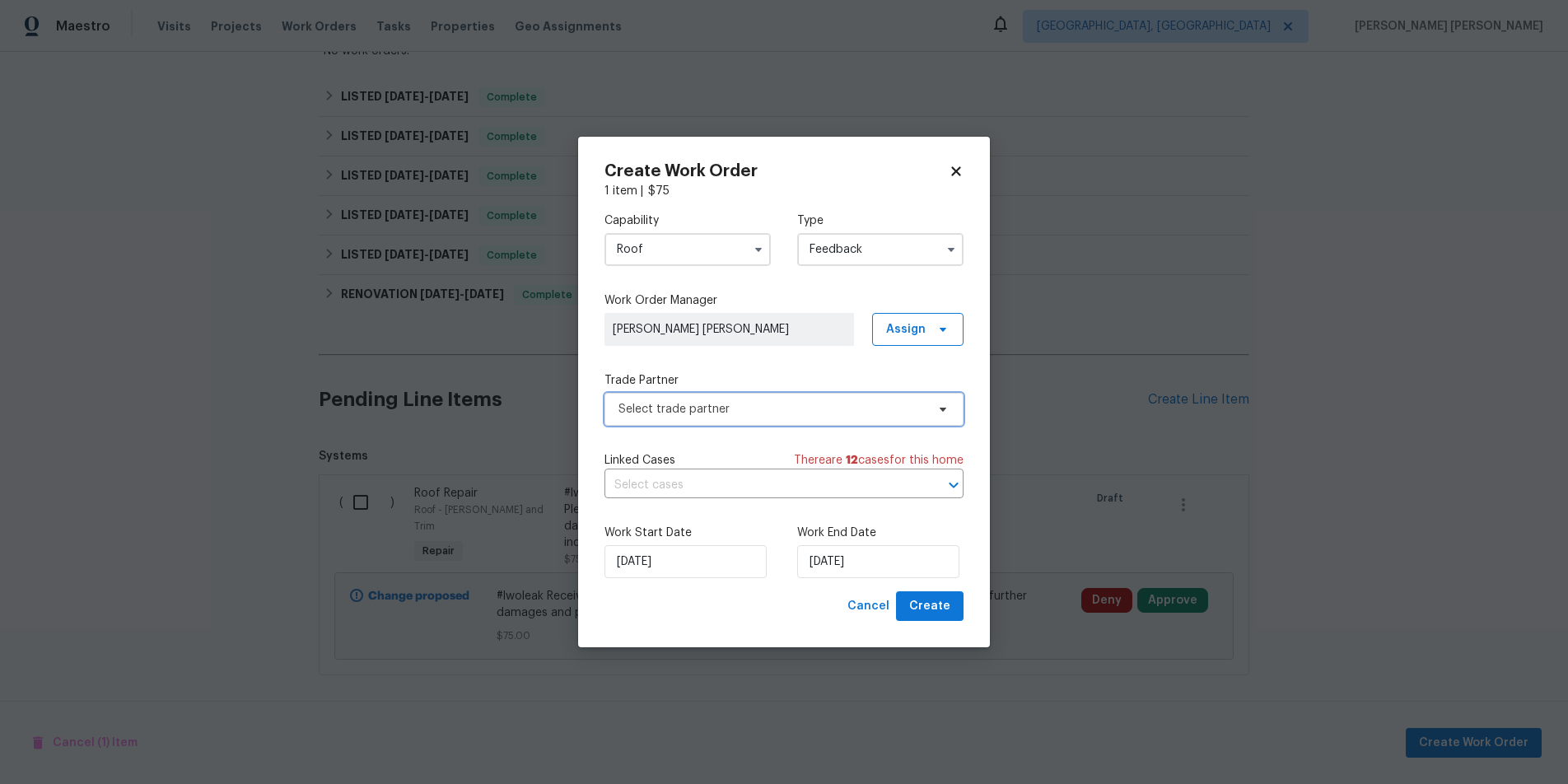
click at [844, 415] on span "Select trade partner" at bounding box center [772, 410] width 307 height 17
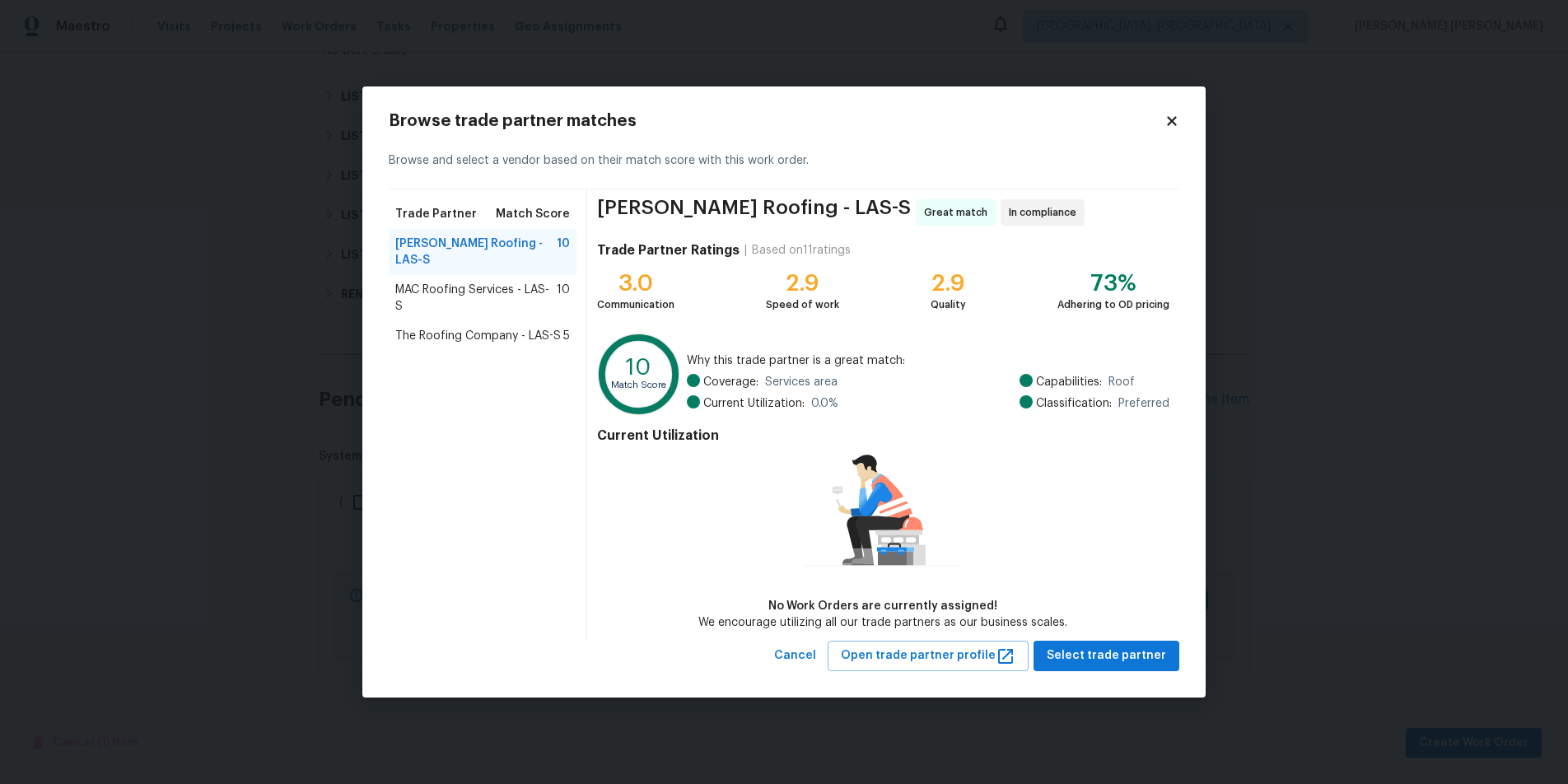
click at [1175, 124] on icon at bounding box center [1171, 122] width 9 height 9
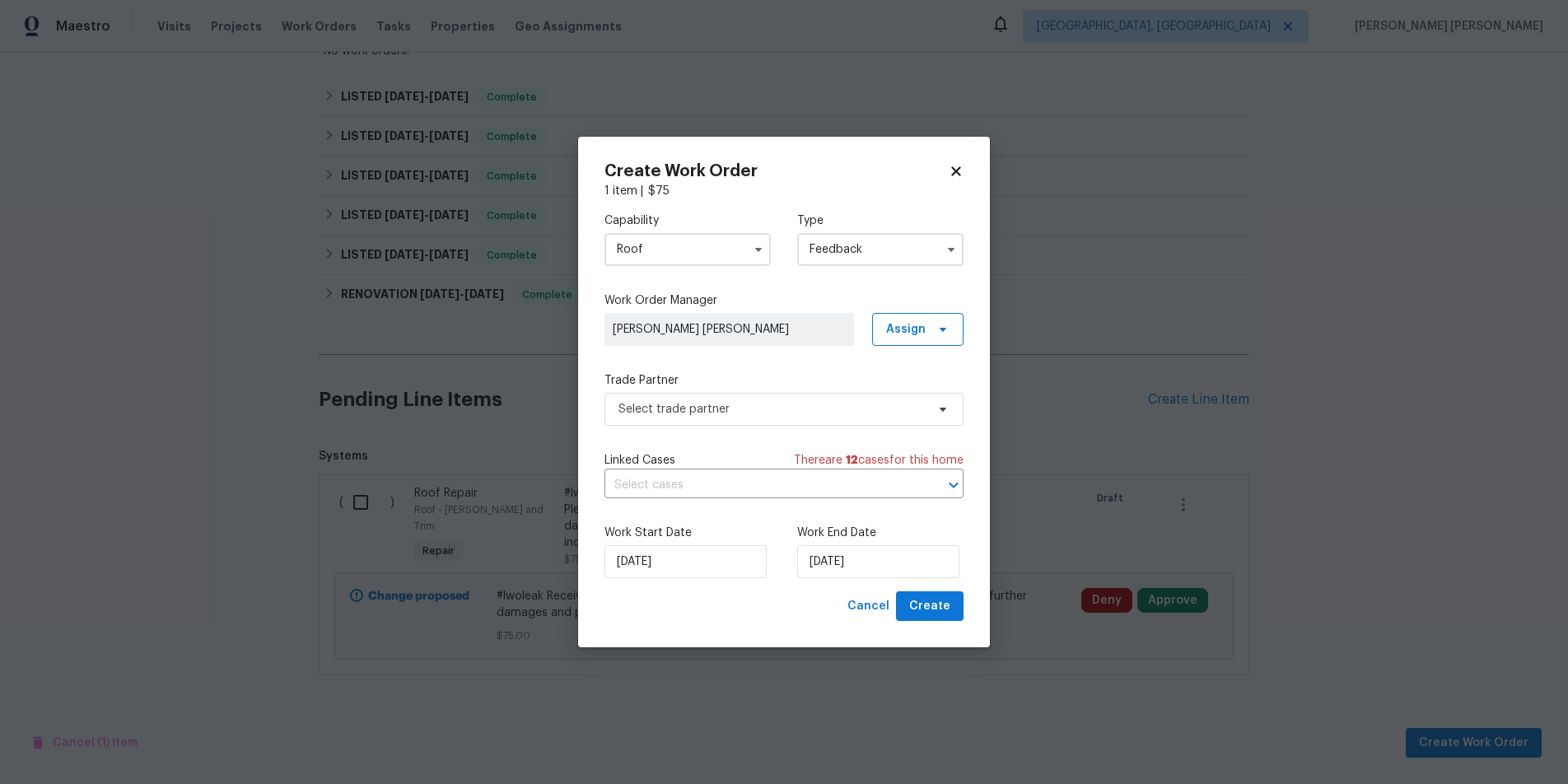
click at [712, 228] on label "Capability" at bounding box center [687, 221] width 167 height 17
click at [713, 245] on input "Roof" at bounding box center [687, 249] width 167 height 33
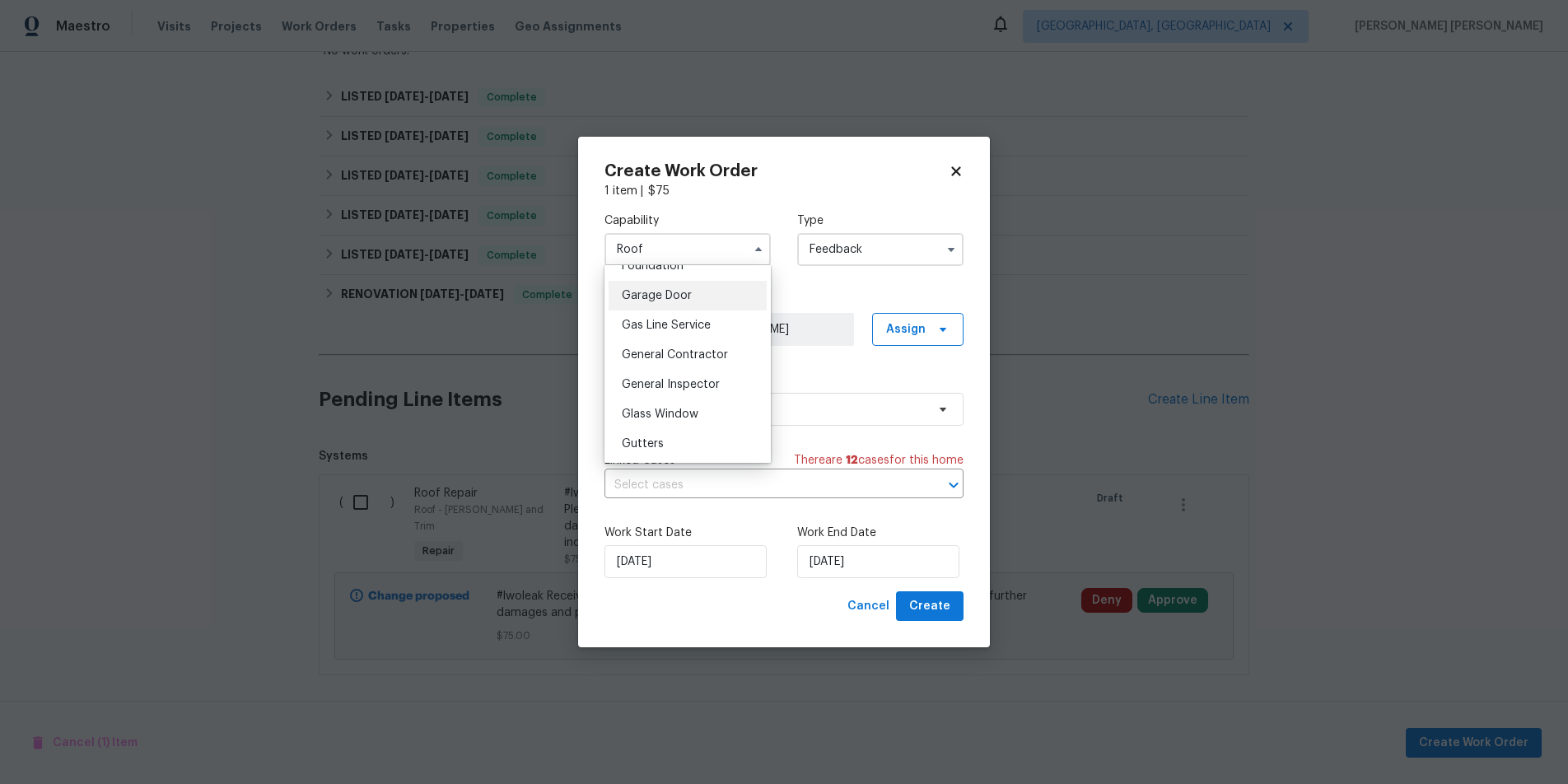
scroll to position [745, 0]
click at [820, 292] on label "Work Order Manager" at bounding box center [784, 301] width 359 height 17
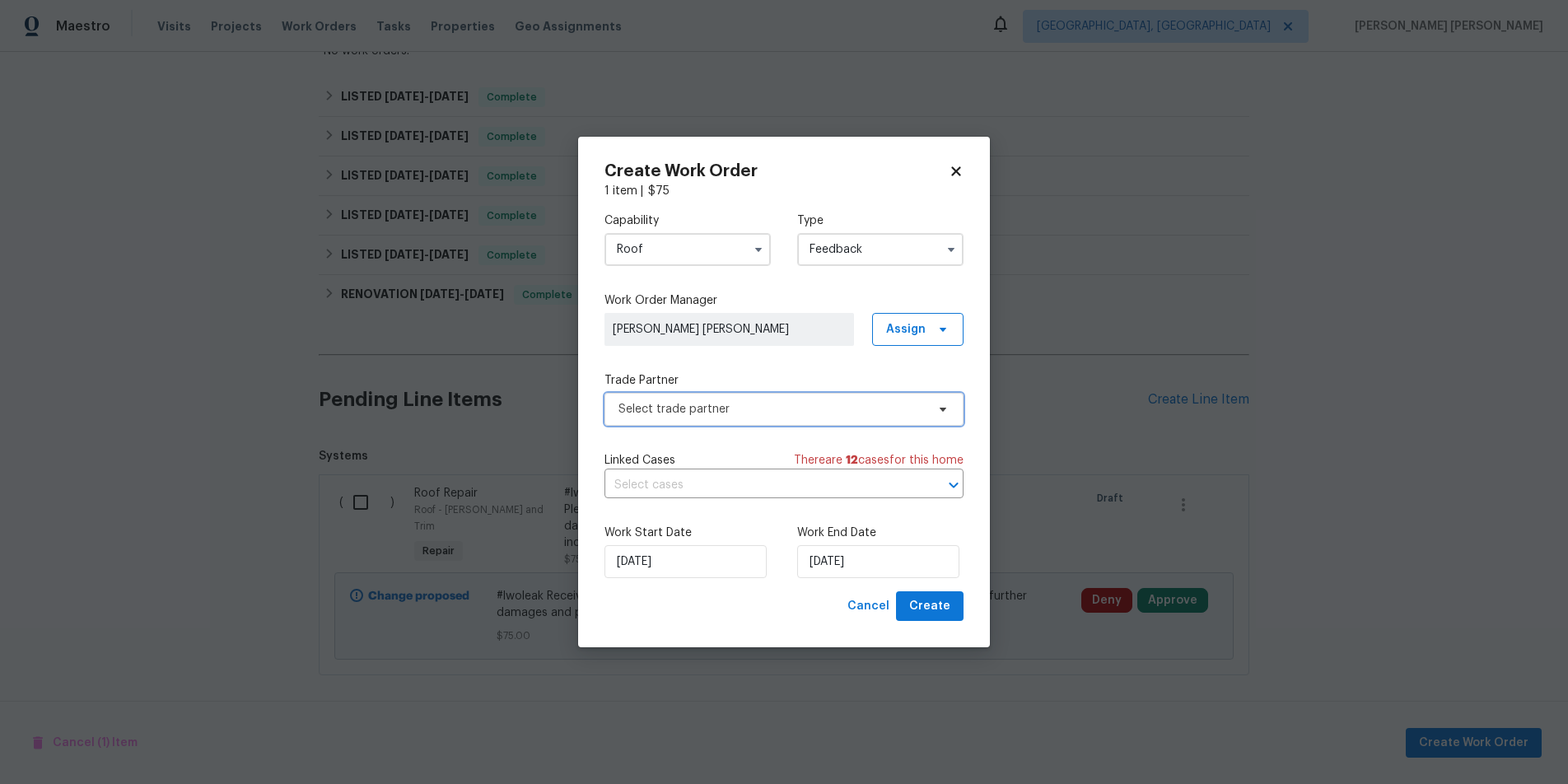
click at [779, 411] on span "Select trade partner" at bounding box center [772, 410] width 307 height 17
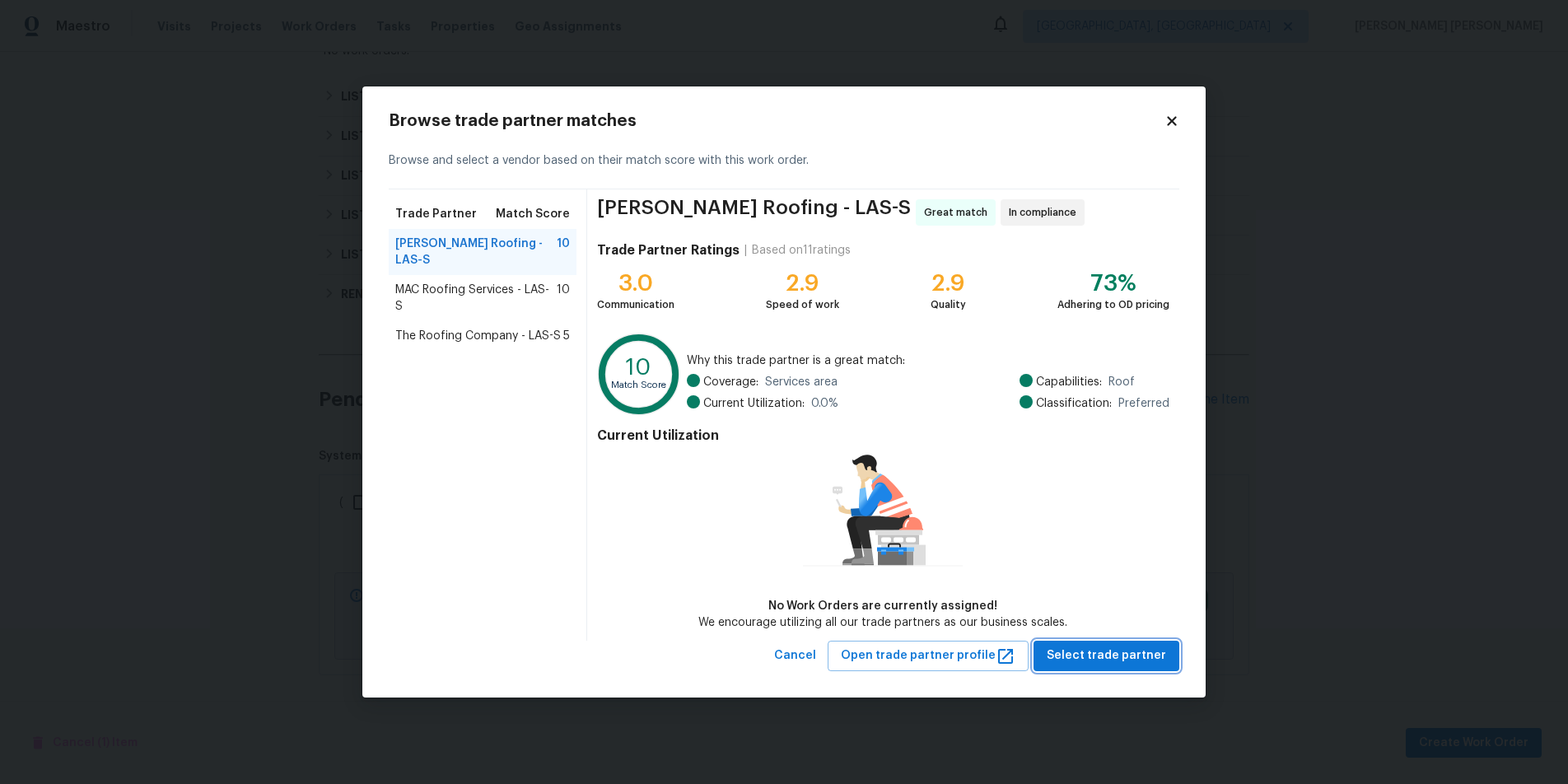
click at [1131, 655] on span "Select trade partner" at bounding box center [1106, 656] width 119 height 20
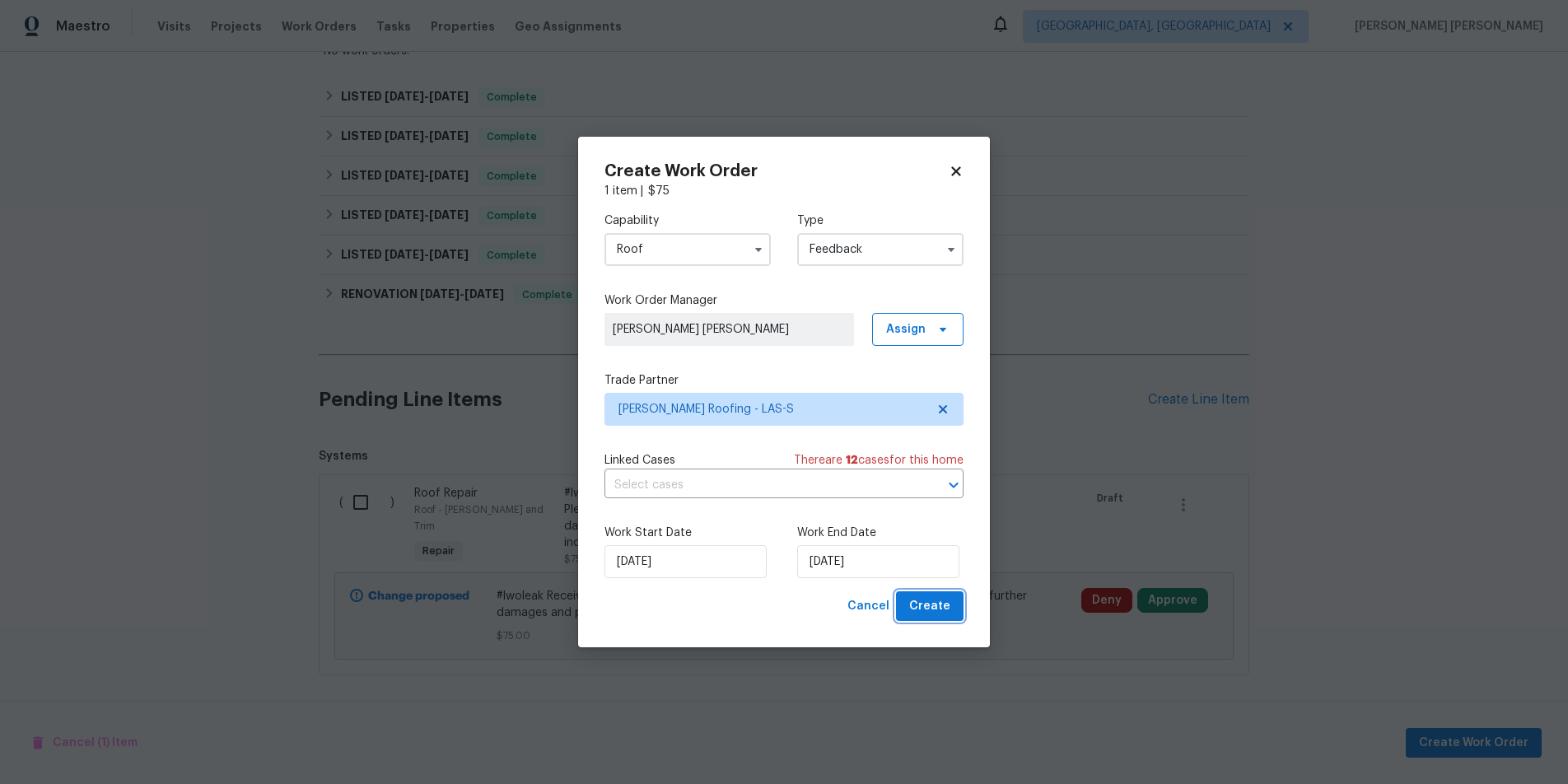
click at [939, 612] on span "Create" at bounding box center [930, 606] width 41 height 20
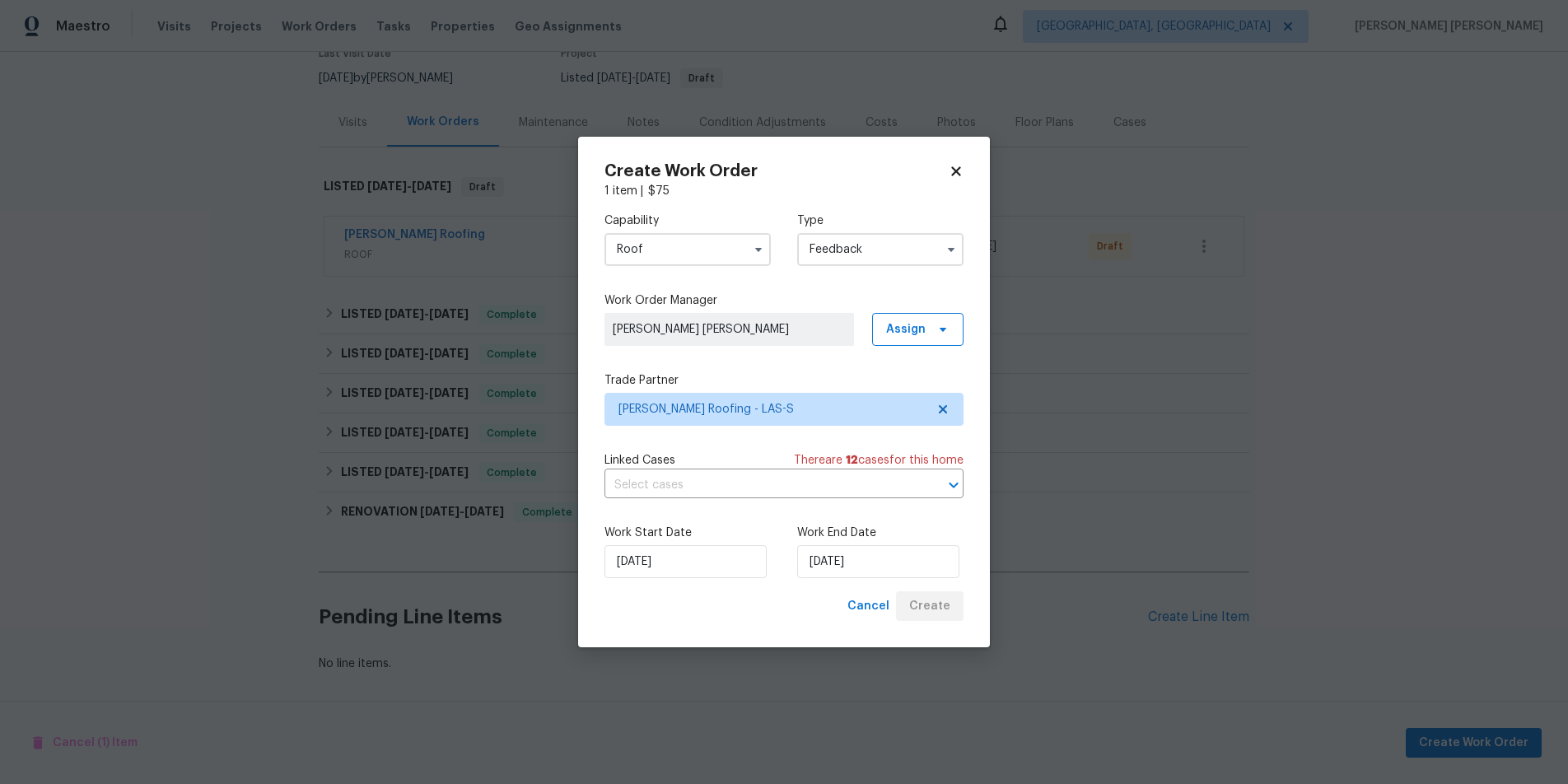
scroll to position [152, 0]
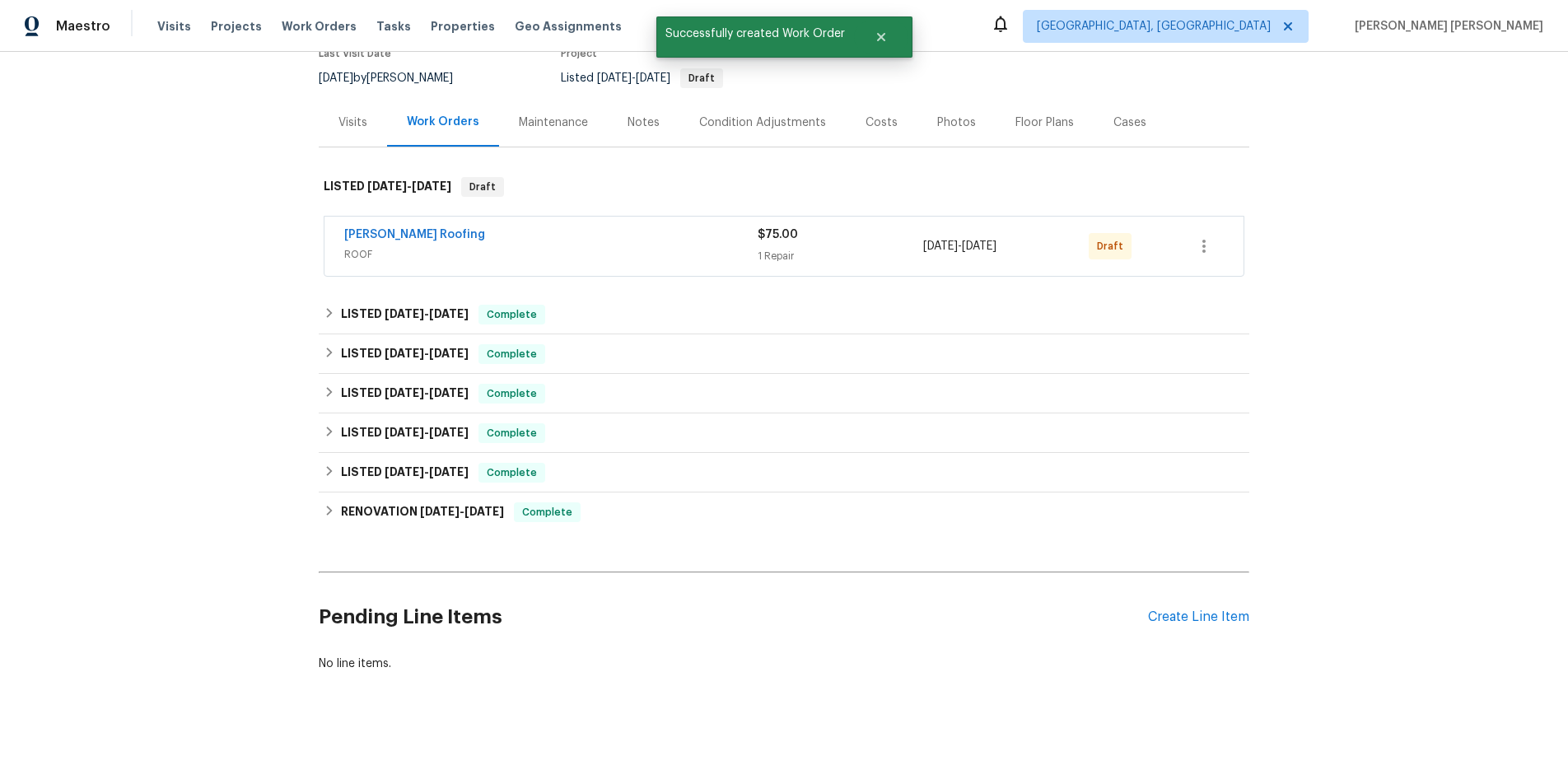
click at [627, 237] on div "Stout Roofing" at bounding box center [551, 236] width 413 height 20
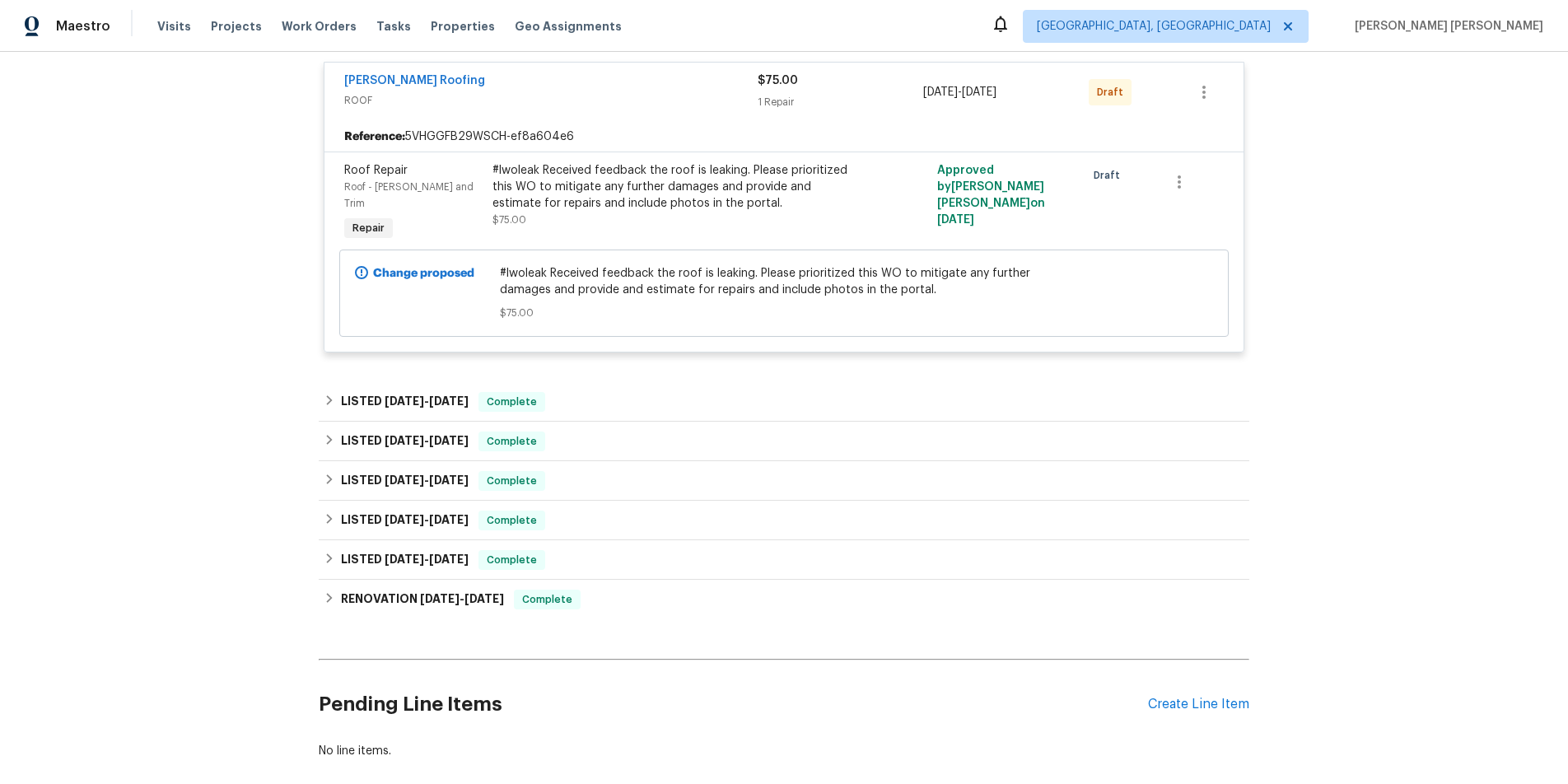
scroll to position [326, 0]
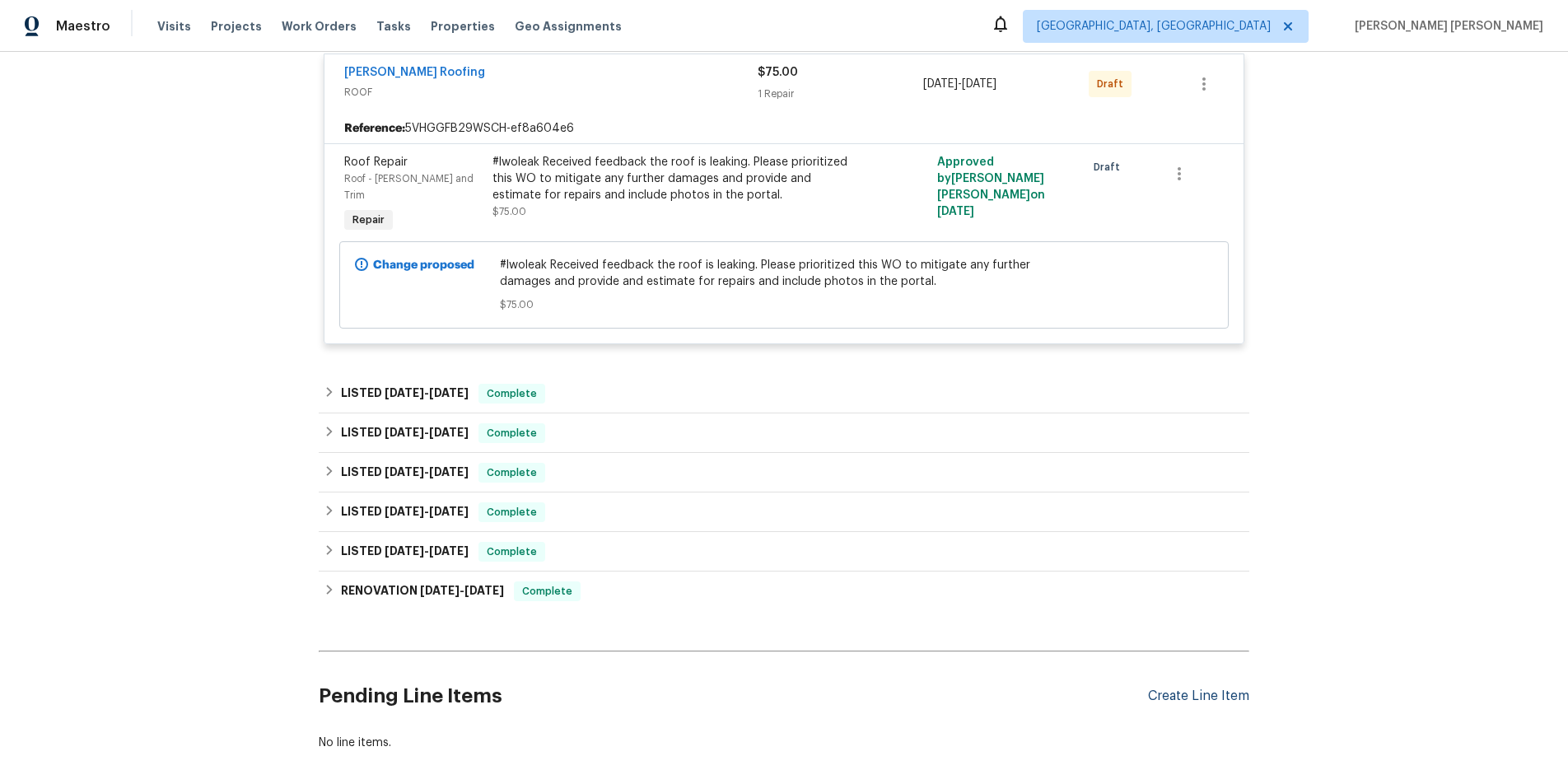
click at [1231, 689] on div "Create Line Item" at bounding box center [1198, 696] width 101 height 16
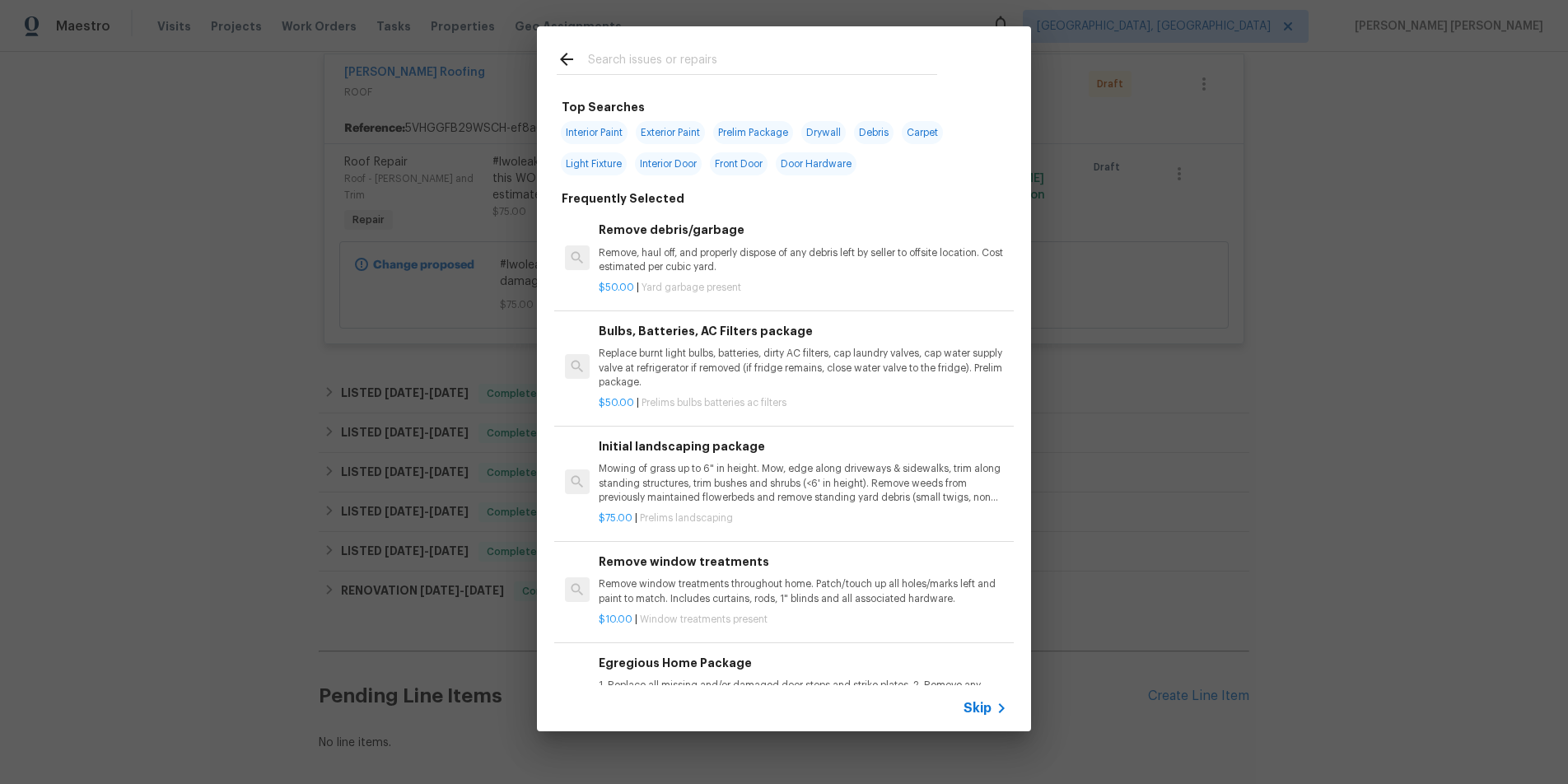
click at [974, 713] on span "Skip" at bounding box center [978, 709] width 28 height 17
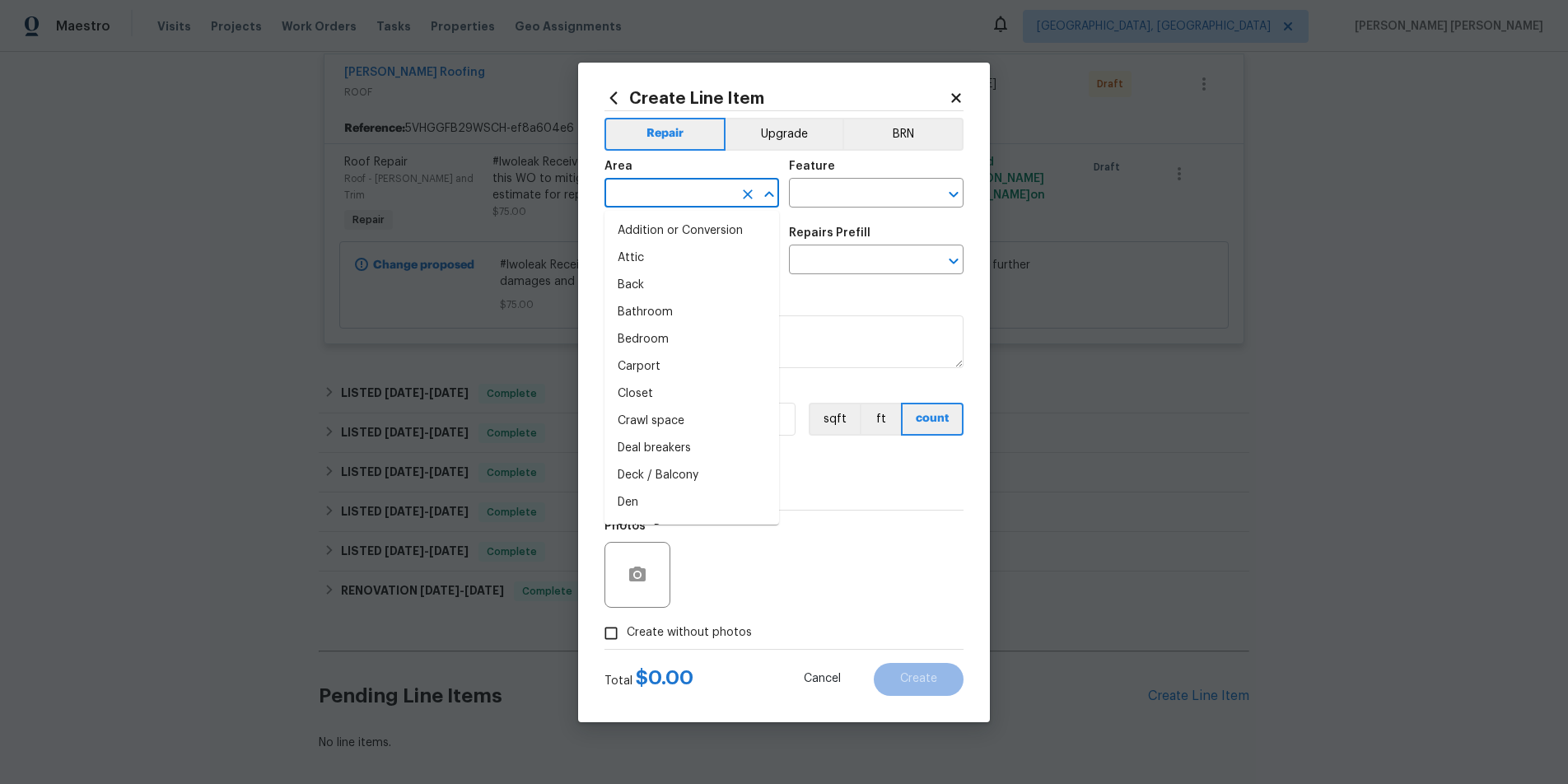
click at [668, 197] on input "text" at bounding box center [669, 194] width 128 height 25
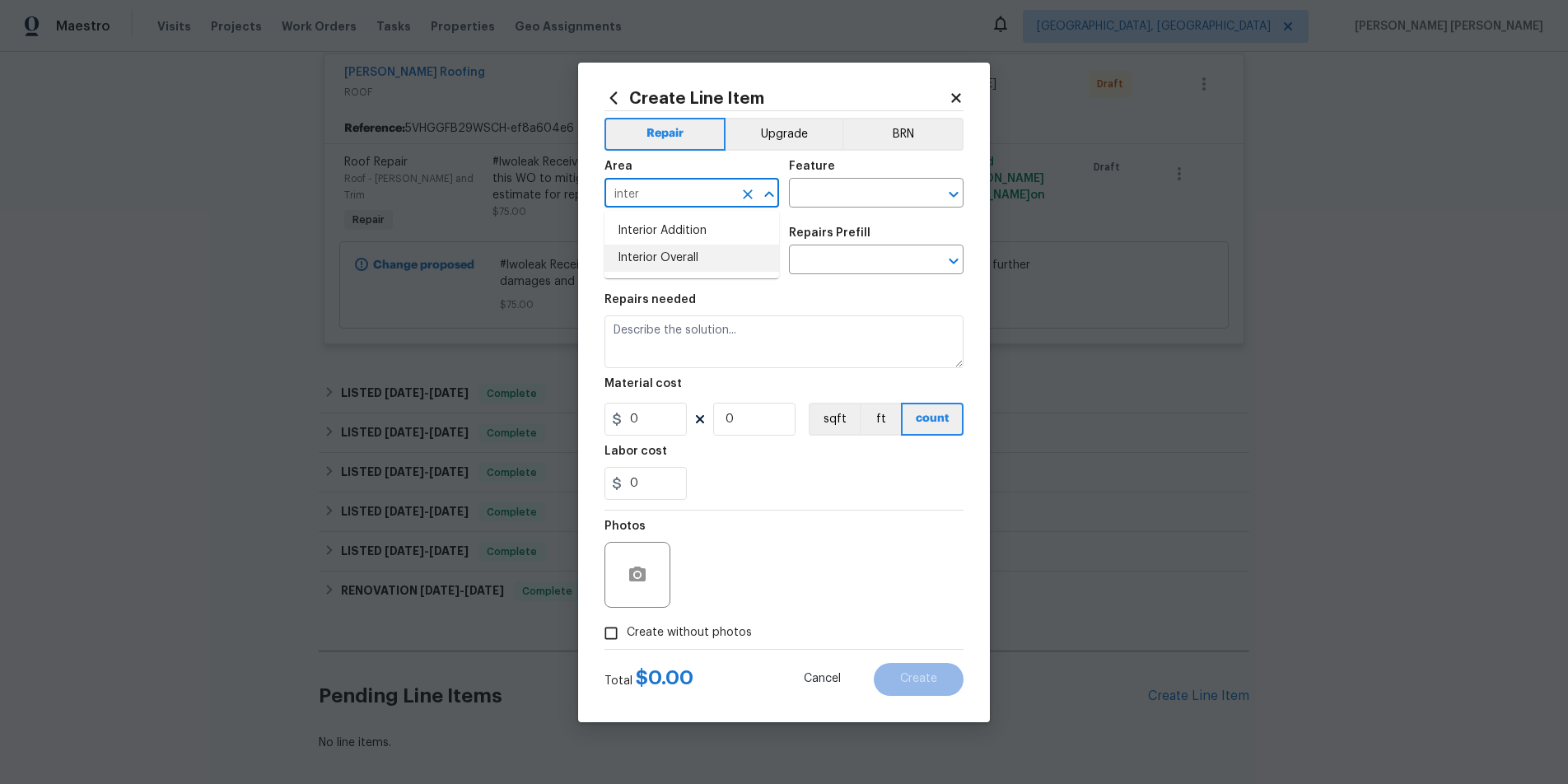
drag, startPoint x: 667, startPoint y: 257, endPoint x: 787, endPoint y: 242, distance: 120.9
click at [692, 250] on li "Interior Overall" at bounding box center [692, 258] width 175 height 27
type input "Interior Overall"
click at [839, 195] on input "text" at bounding box center [853, 194] width 128 height 25
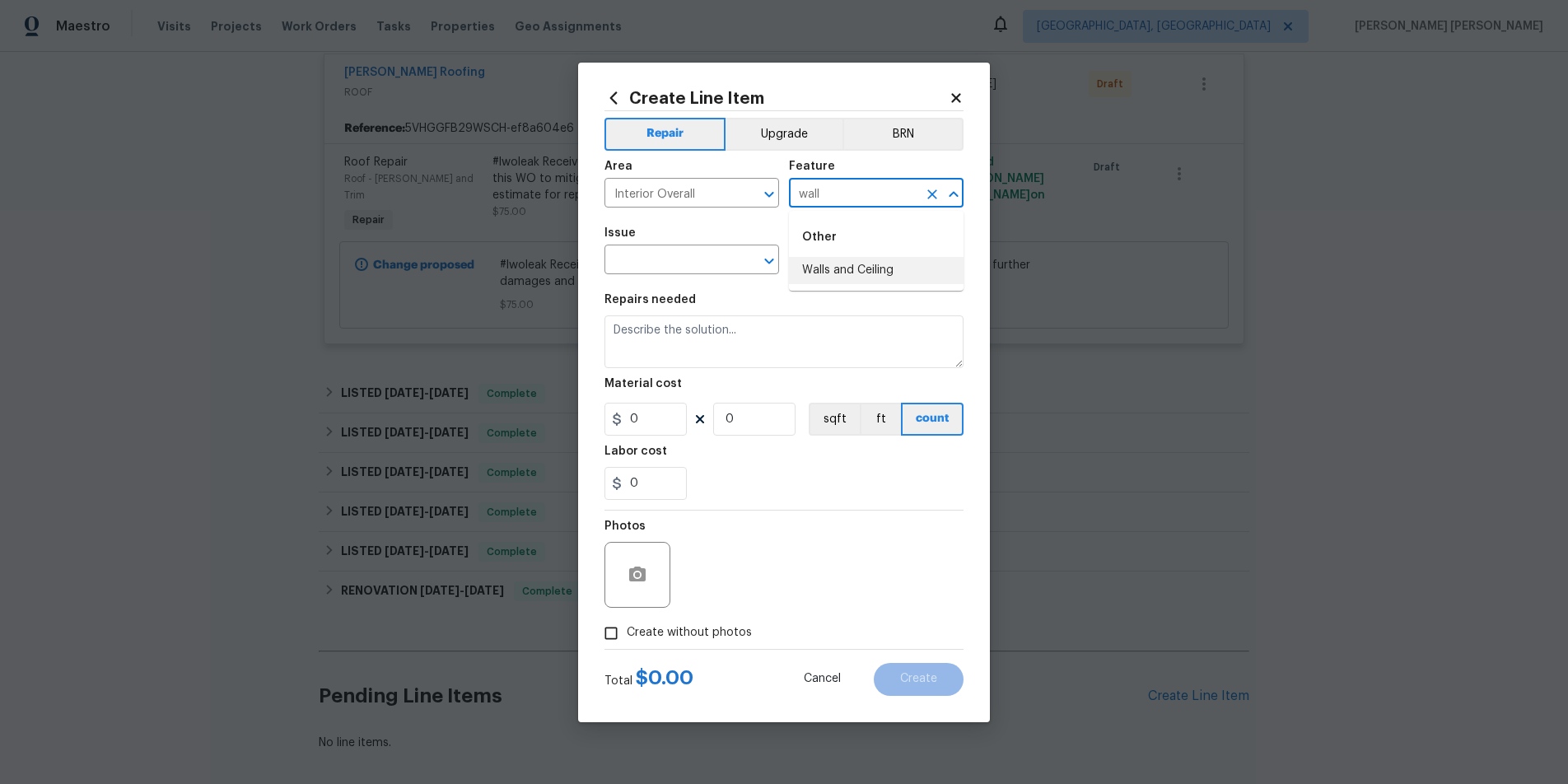
drag, startPoint x: 871, startPoint y: 263, endPoint x: 778, endPoint y: 284, distance: 95.3
click at [867, 264] on li "Walls and Ceiling" at bounding box center [876, 270] width 175 height 27
type input "Walls and Ceiling"
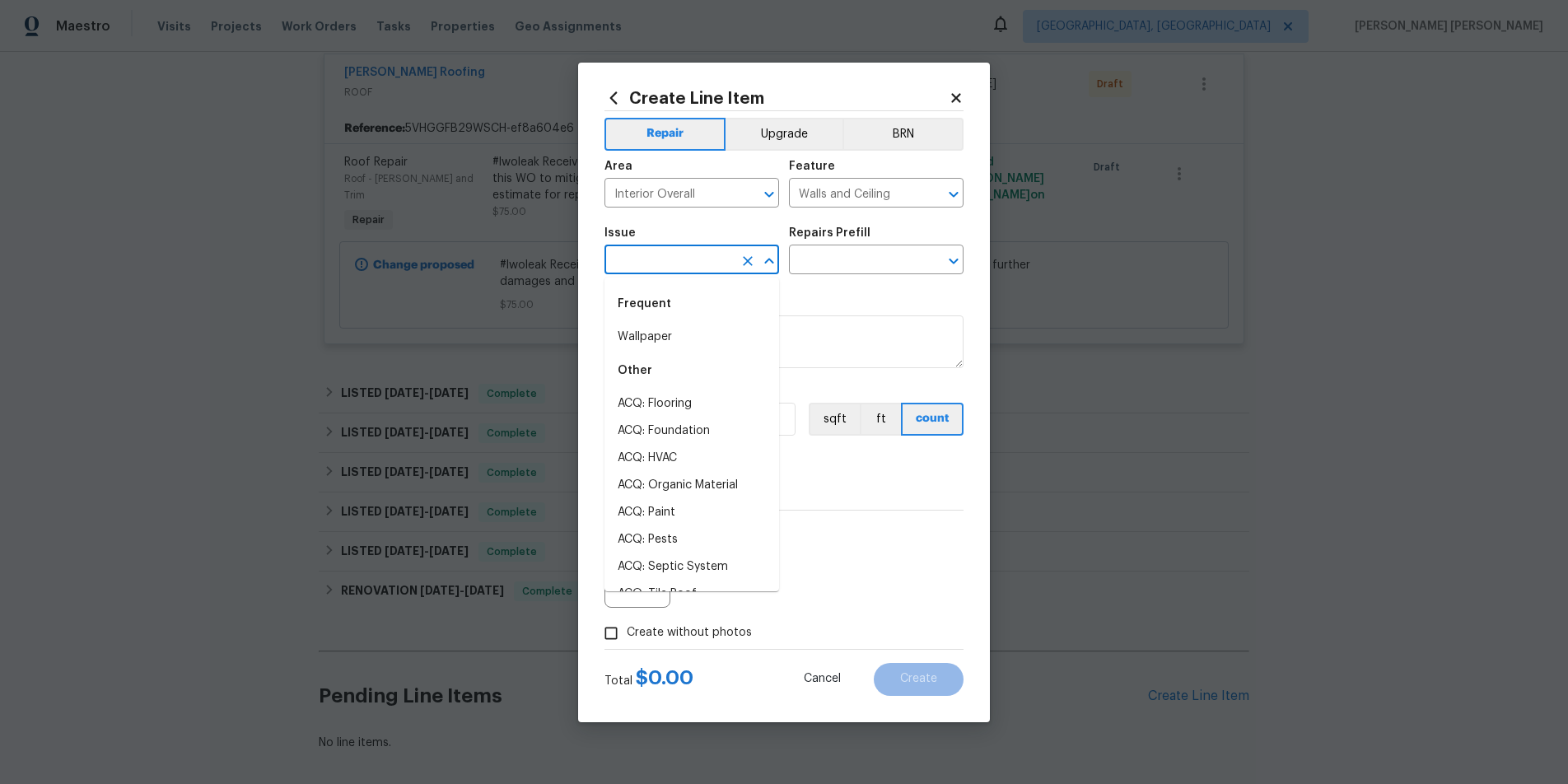
click at [645, 260] on input "text" at bounding box center [669, 261] width 128 height 25
click at [665, 331] on li "Drywall" at bounding box center [692, 337] width 175 height 27
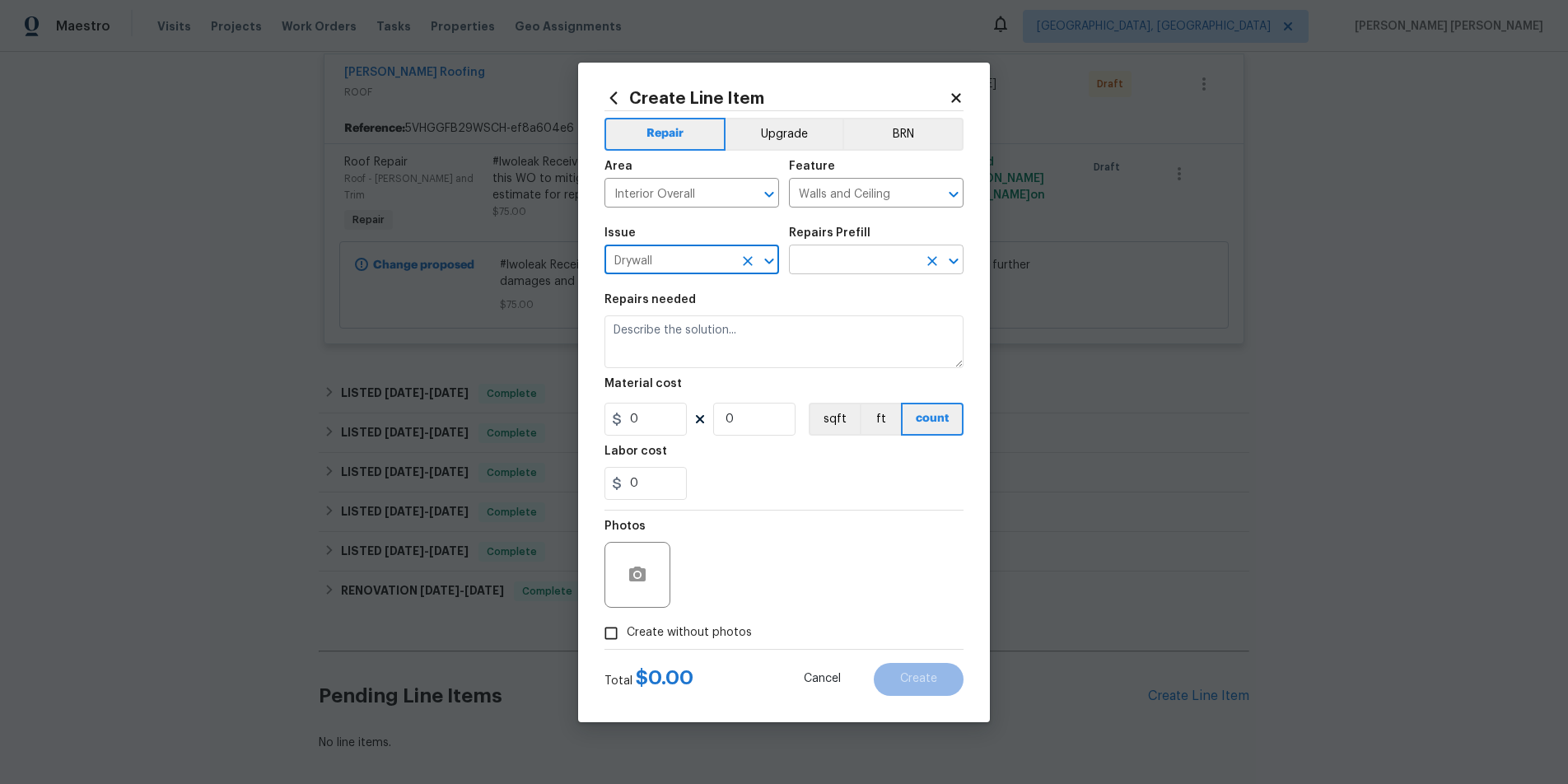
type input "Drywall"
click at [842, 258] on input "text" at bounding box center [853, 261] width 128 height 25
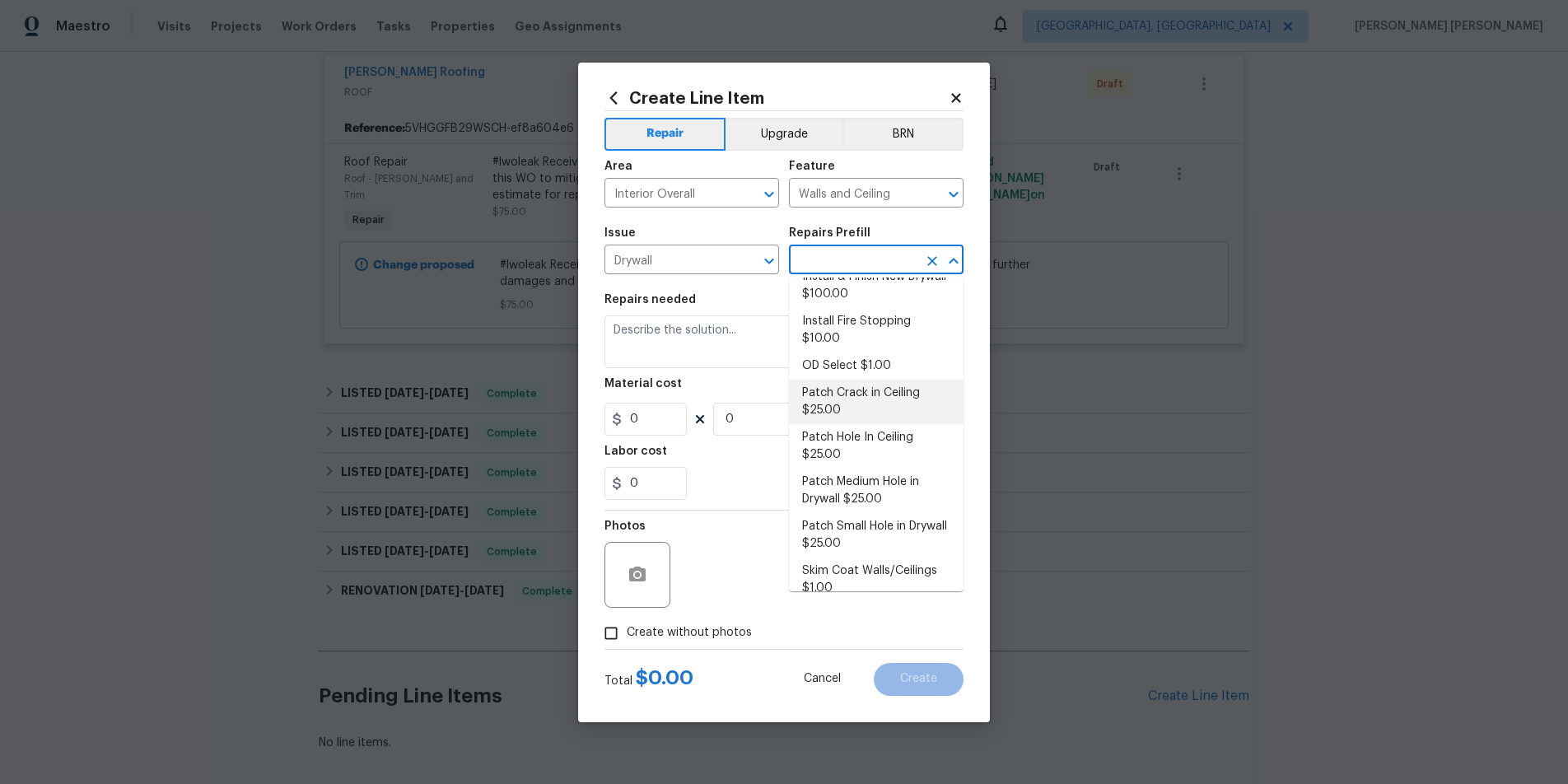
scroll to position [0, 0]
click at [861, 293] on li "Add a Task $1.00" at bounding box center [876, 297] width 175 height 27
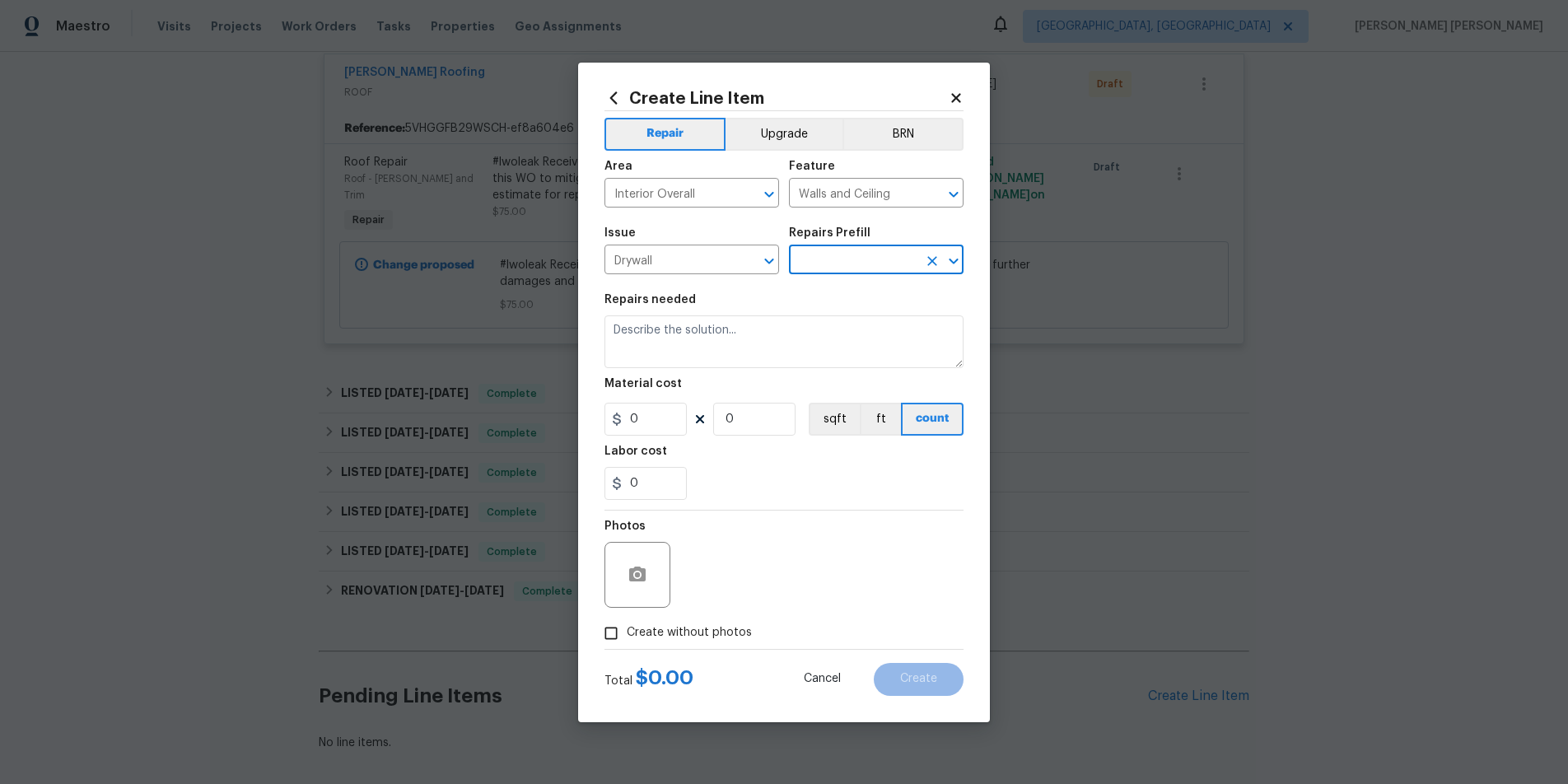
type input "Add a Task $1.00"
type textarea "HPM to detail"
type input "1"
click at [707, 339] on textarea "HPM to detail" at bounding box center [784, 342] width 359 height 53
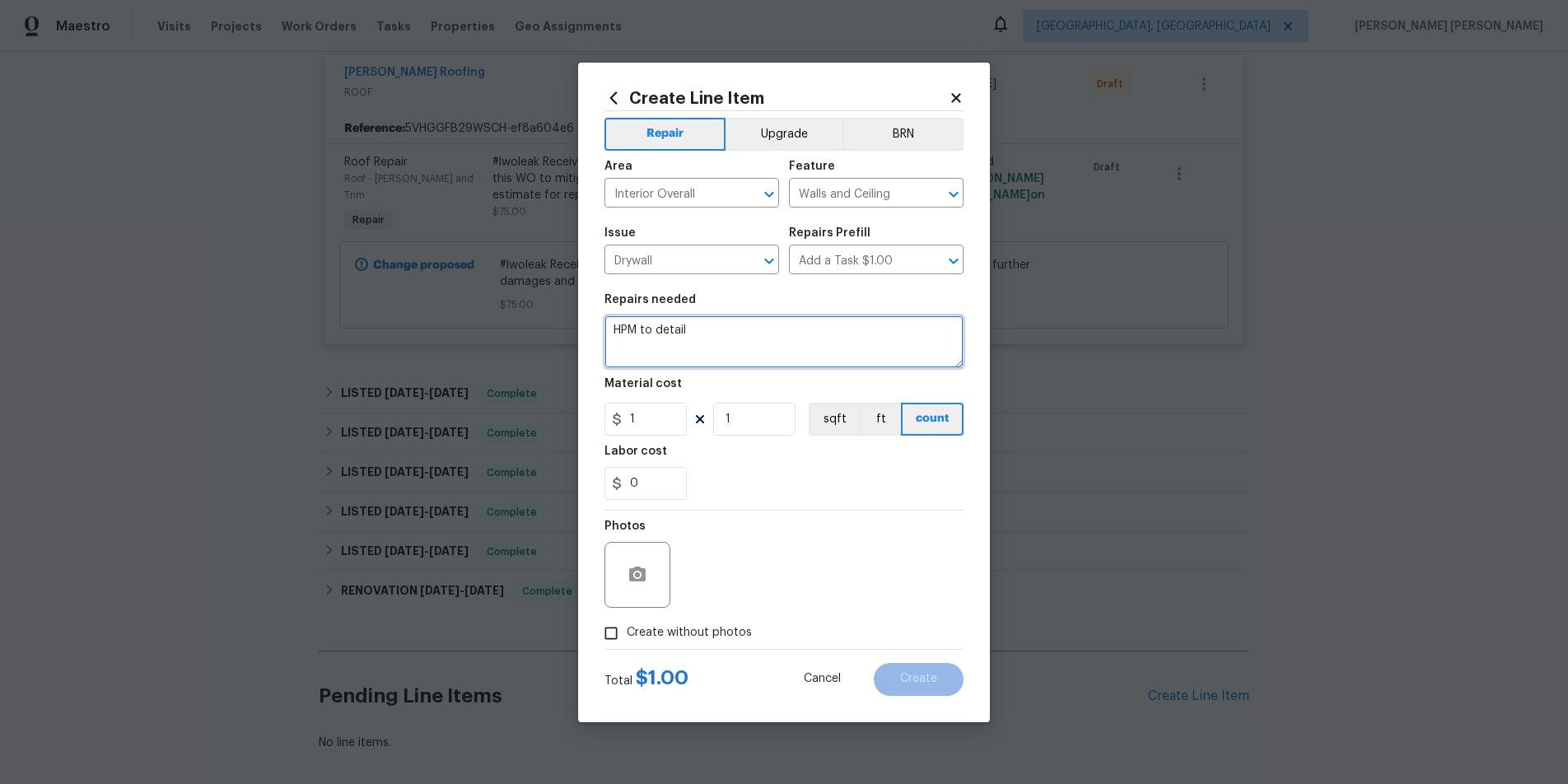
drag, startPoint x: 584, startPoint y: 335, endPoint x: 430, endPoint y: 327, distance: 154.2
click at [430, 327] on div "Create Line Item Repair Upgrade BRN Area Interior Overall ​ Feature Walls and C…" at bounding box center [784, 392] width 1568 height 784
click at [664, 352] on textarea "#lwoleak Roof was recently repaired due to a leak. Please provide an estimate a…" at bounding box center [784, 342] width 359 height 53
click at [682, 355] on textarea "#lwoleak Roof was recently repaired due to a leak. Please provide an estimate a…" at bounding box center [784, 342] width 359 height 53
click at [778, 348] on textarea "#lwoleak Roof was recently repaired due to a leak. Please provide an estimate a…" at bounding box center [784, 342] width 359 height 53
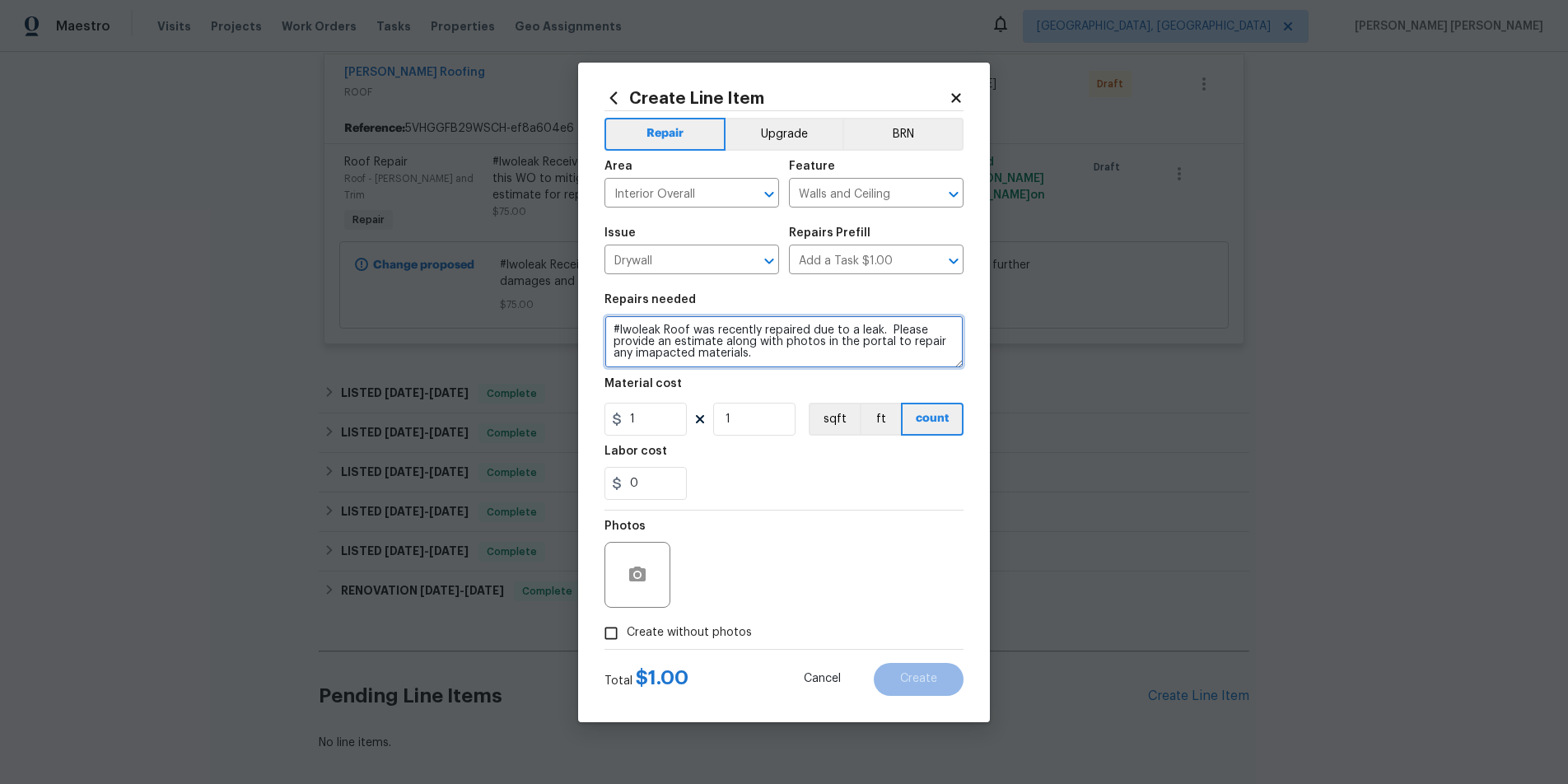
type textarea "#lwoleak Roof was recently repaired due to a leak. Please provide an estimate a…"
click at [653, 415] on input "1" at bounding box center [645, 419] width 82 height 33
drag, startPoint x: 641, startPoint y: 420, endPoint x: 625, endPoint y: 416, distance: 16.5
click at [625, 416] on input "1" at bounding box center [645, 419] width 82 height 33
type input "75"
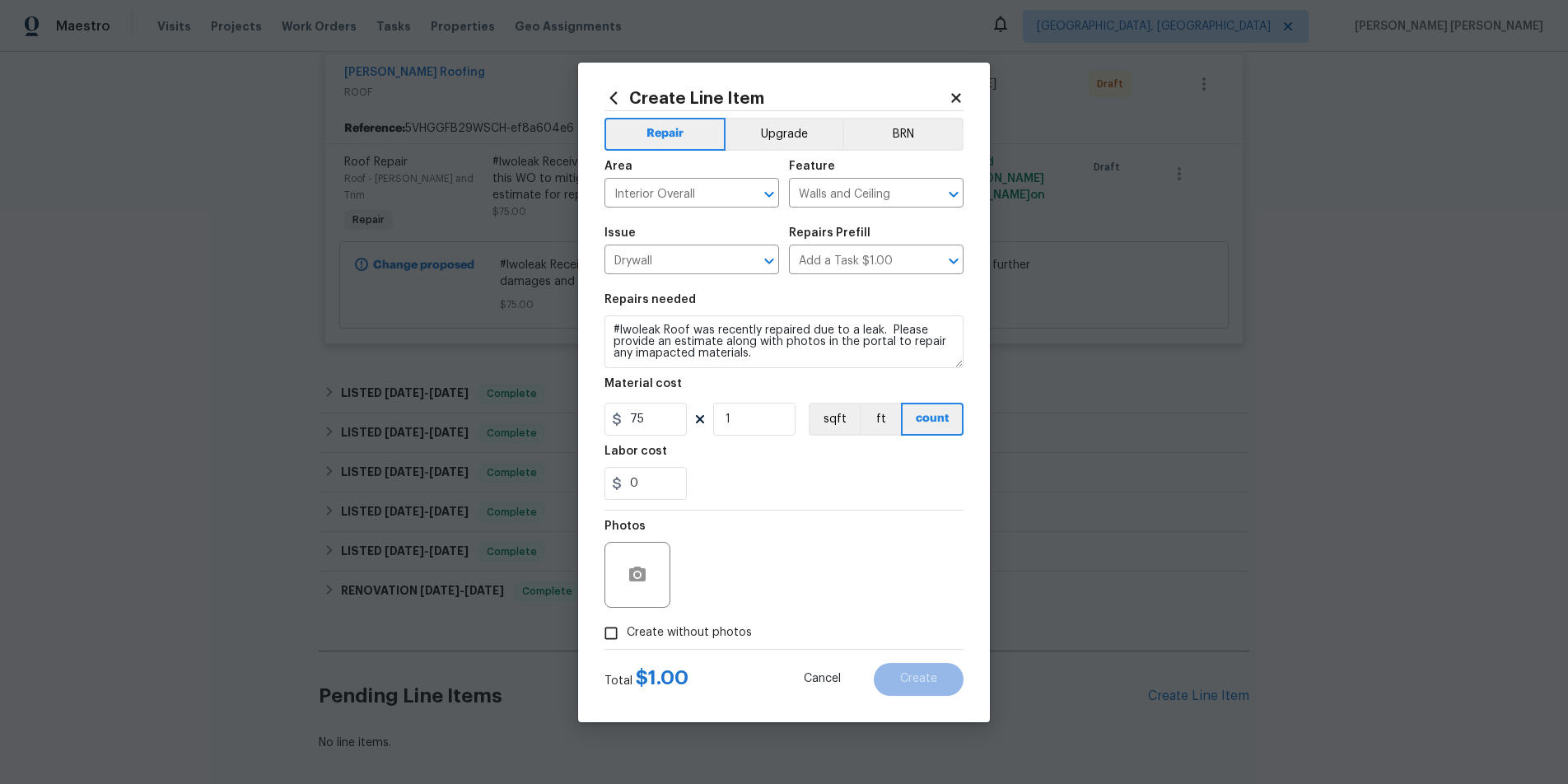
drag, startPoint x: 803, startPoint y: 507, endPoint x: 763, endPoint y: 535, distance: 48.8
click at [803, 507] on section "Repairs needed #lwoleak Roof was recently repaired due to a leak. Please provid…" at bounding box center [784, 397] width 359 height 225
click at [617, 625] on input "Create without photos" at bounding box center [612, 633] width 32 height 32
checkbox input "true"
click at [718, 585] on textarea at bounding box center [823, 574] width 280 height 66
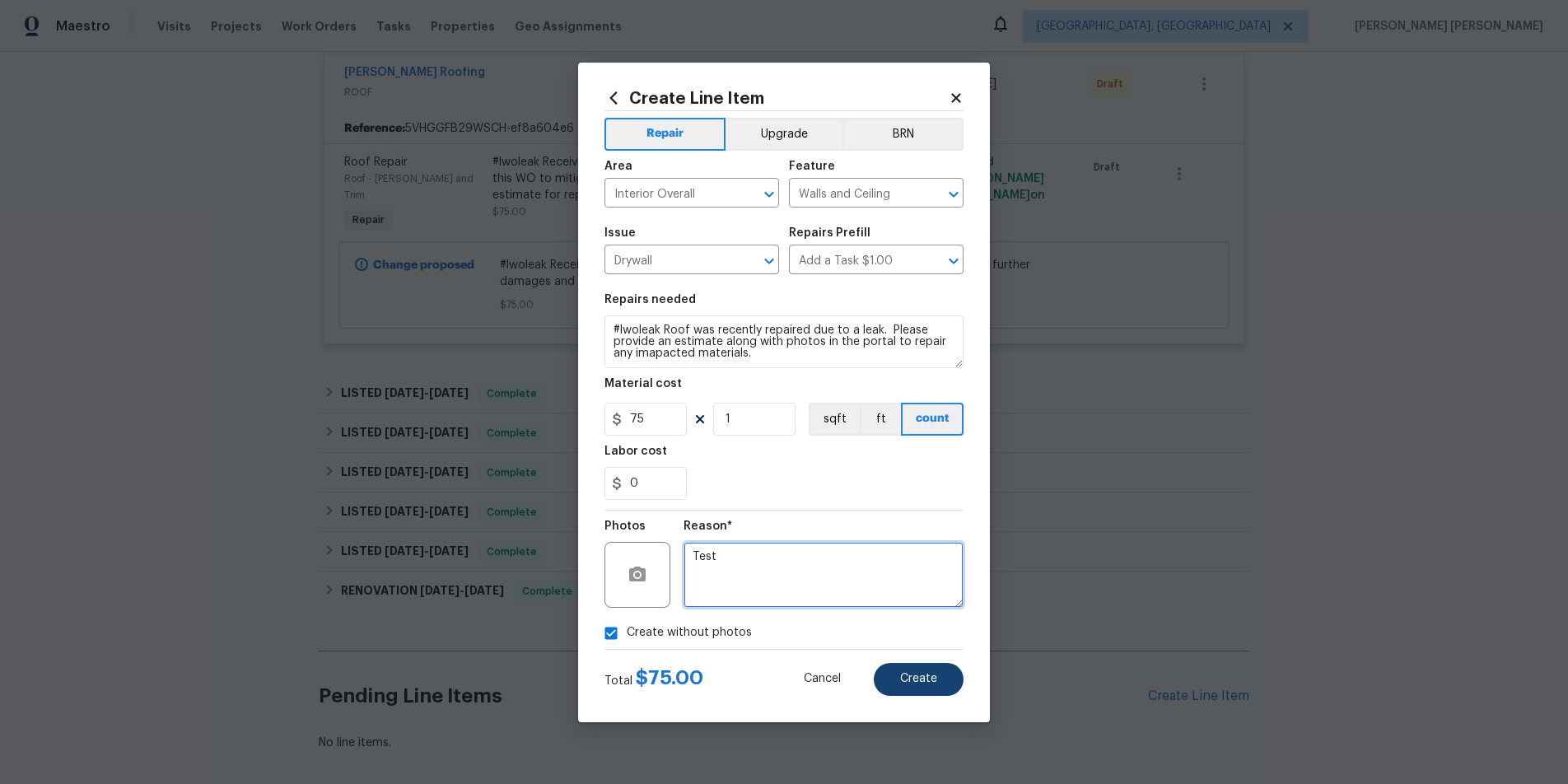
type textarea "Test"
click at [953, 689] on button "Create" at bounding box center [919, 679] width 89 height 33
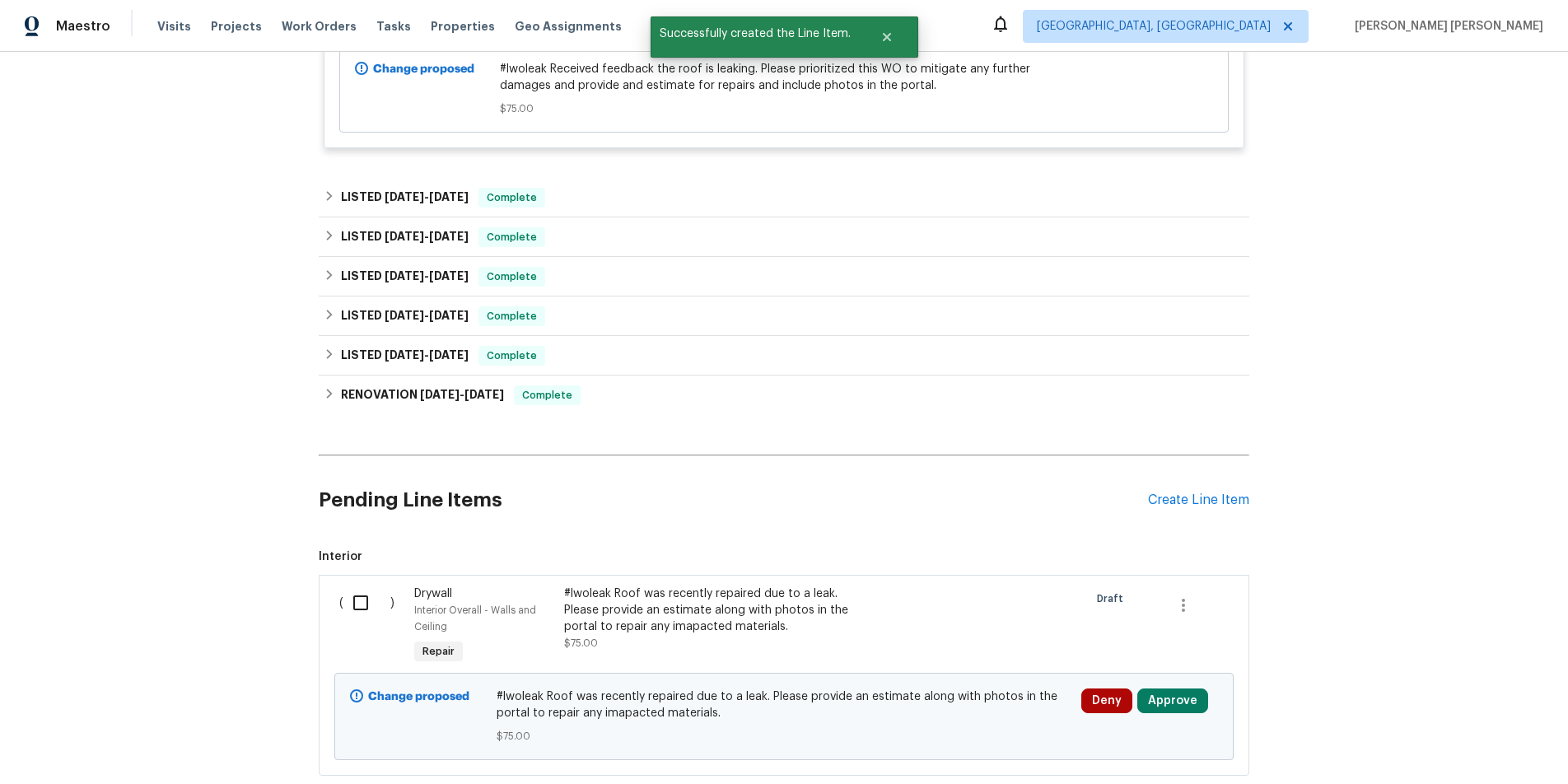
scroll to position [610, 0]
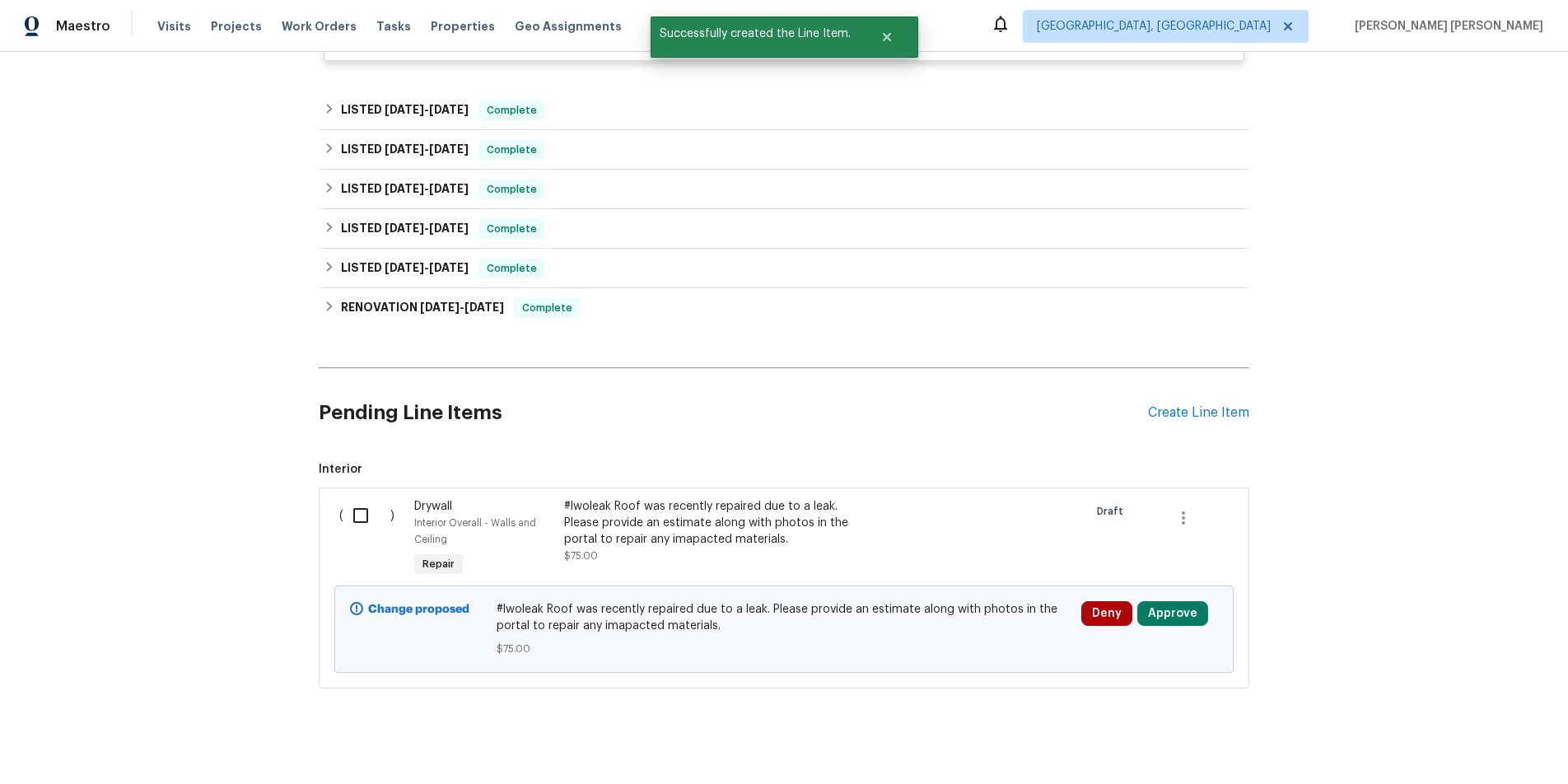
click at [371, 503] on input "checkbox" at bounding box center [367, 515] width 47 height 34
click at [1509, 749] on span "Create Work Order" at bounding box center [1474, 743] width 110 height 20
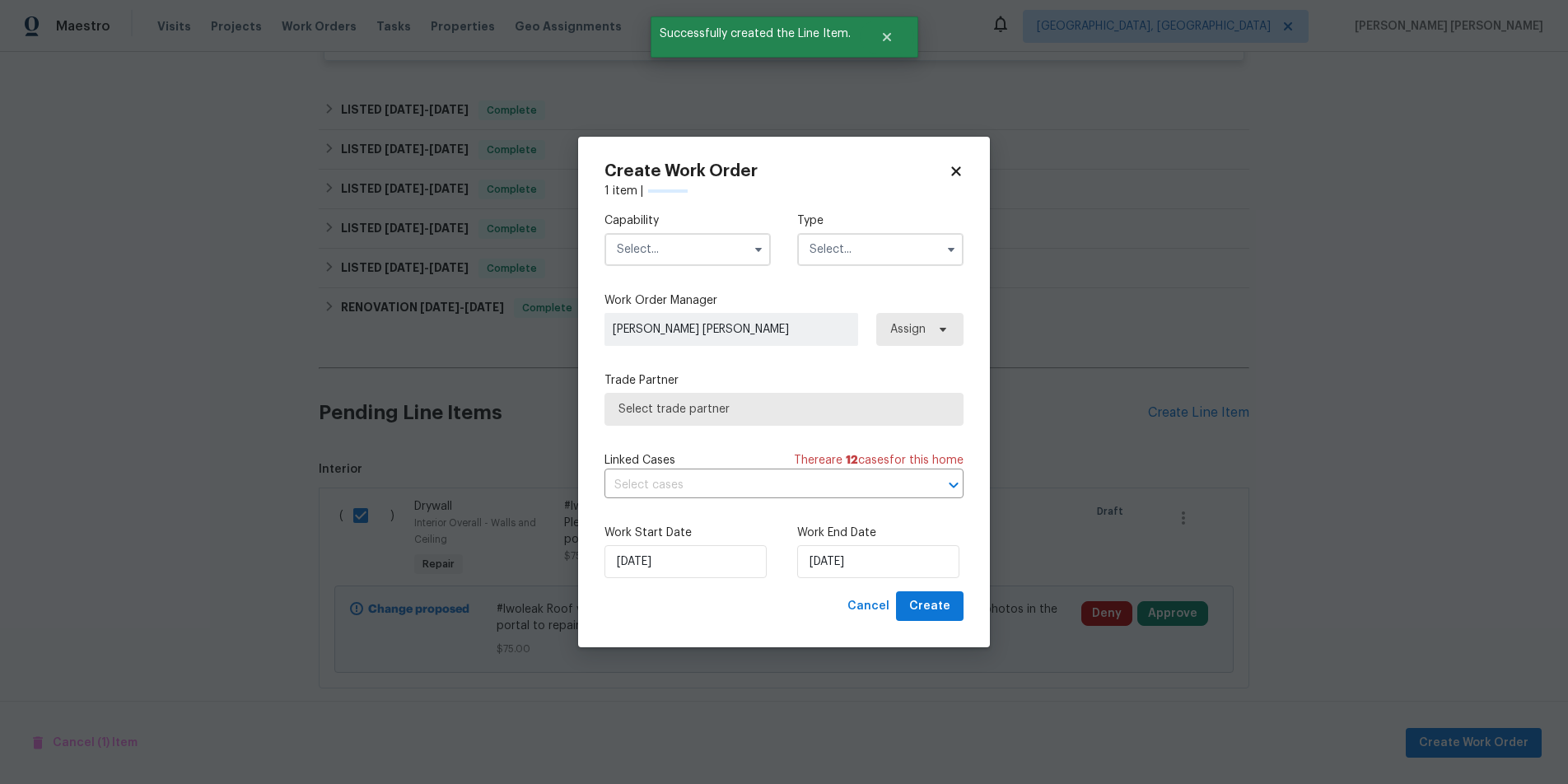
checkbox input "false"
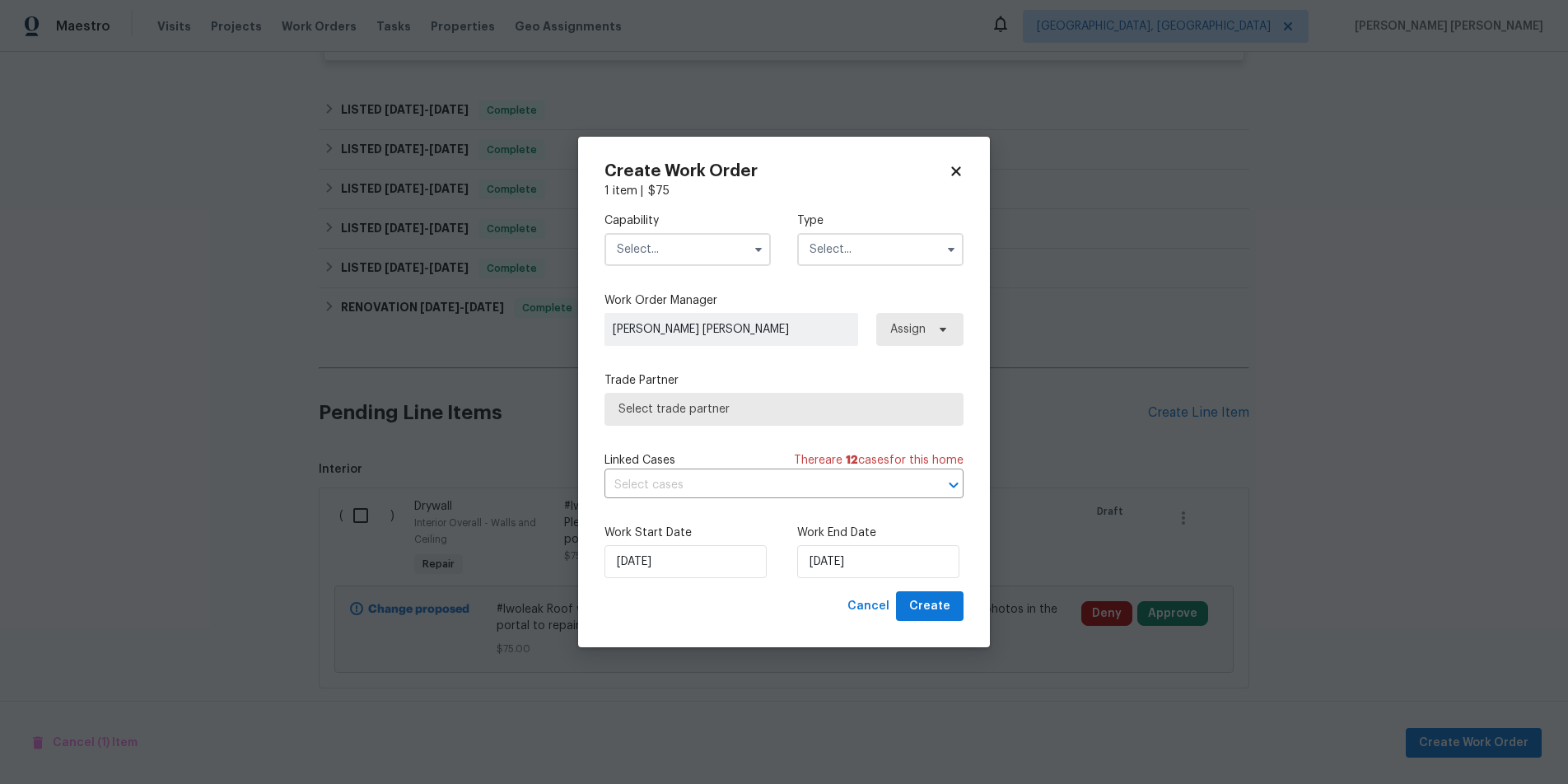
drag, startPoint x: 743, startPoint y: 243, endPoint x: 732, endPoint y: 245, distance: 11.2
click at [742, 243] on input "text" at bounding box center [687, 249] width 167 height 33
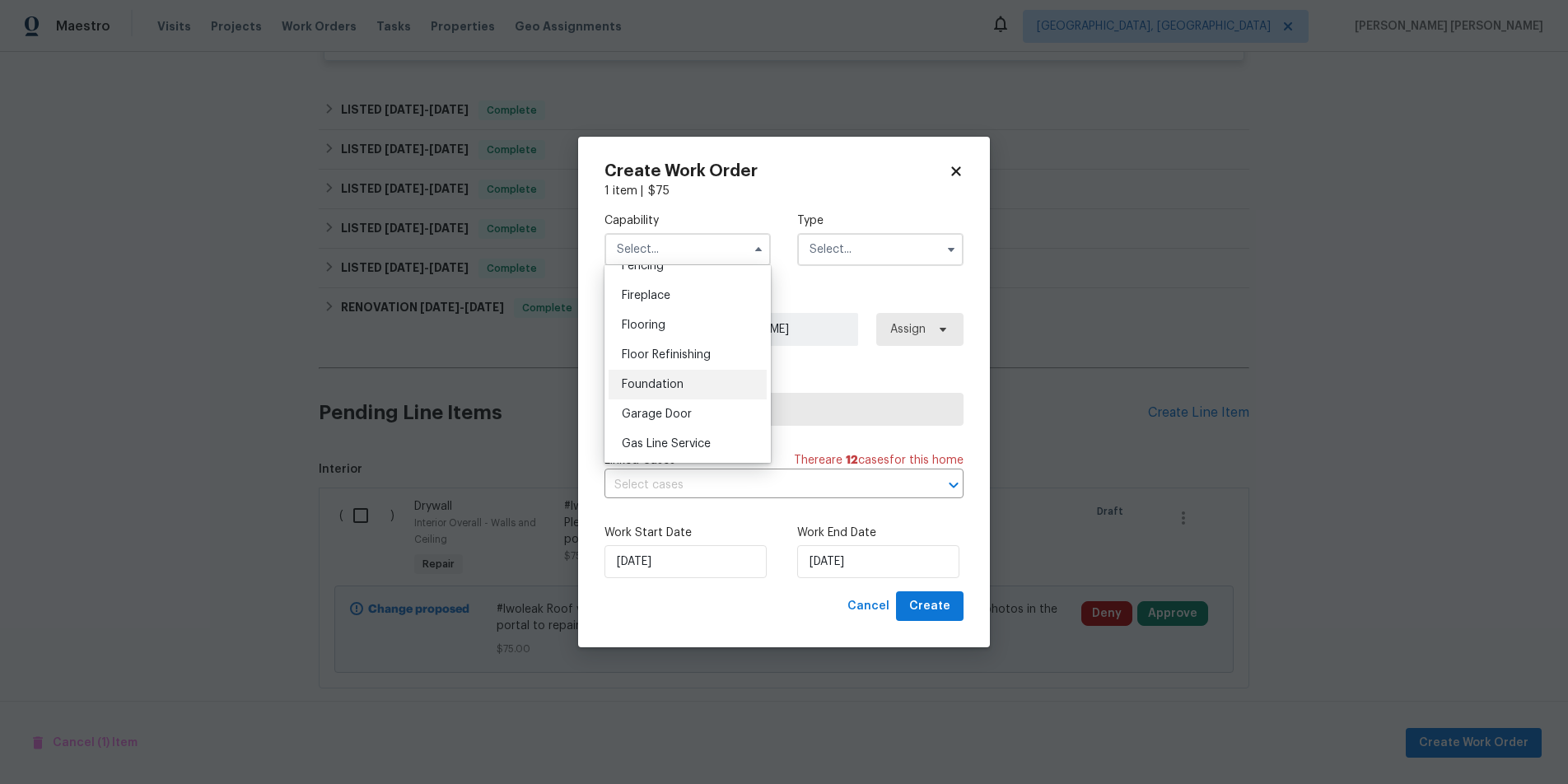
scroll to position [647, 0]
click at [721, 429] on span "General Contractor" at bounding box center [675, 424] width 106 height 11
type input "General Contractor"
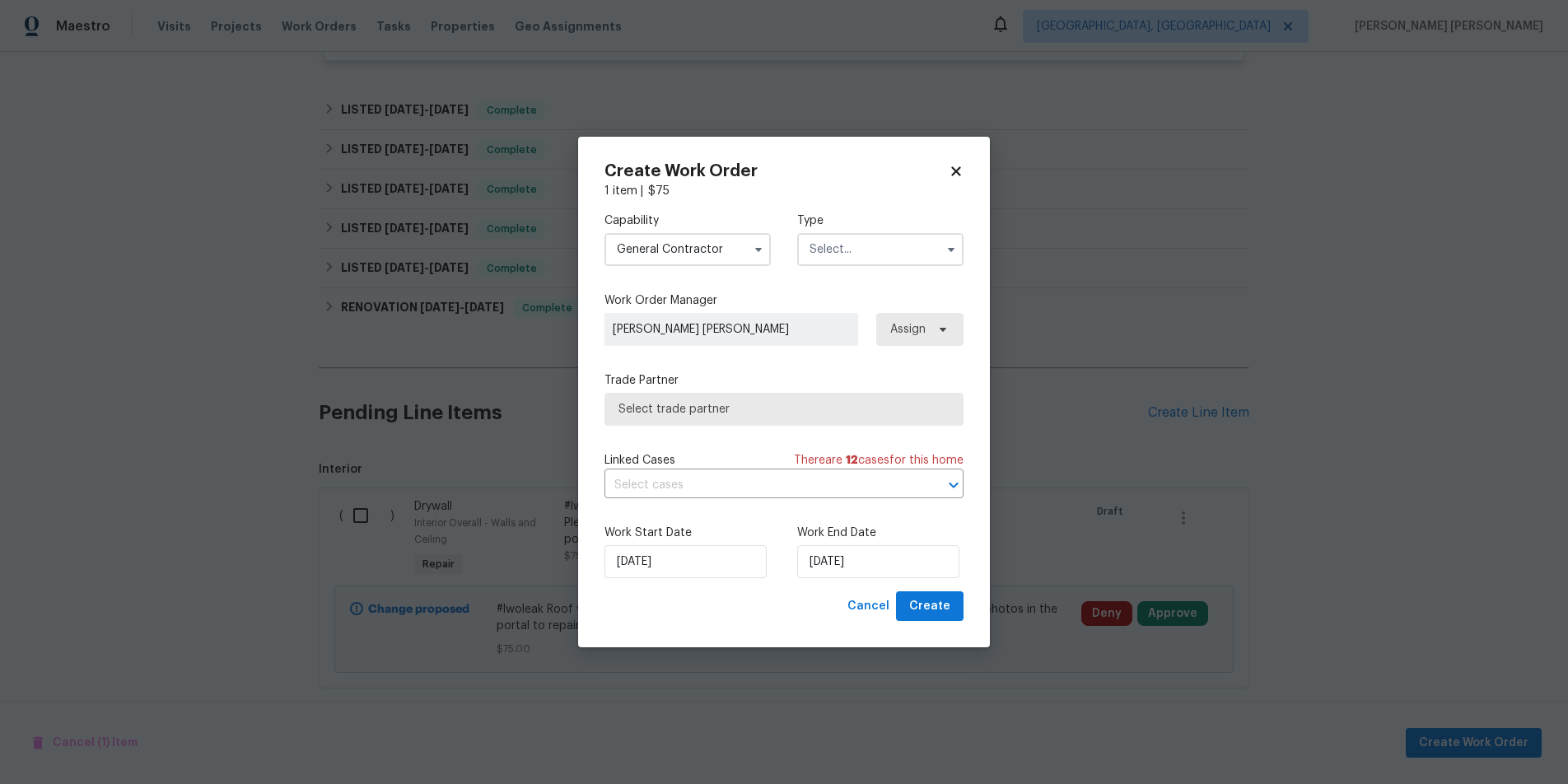
drag, startPoint x: 898, startPoint y: 248, endPoint x: 889, endPoint y: 250, distance: 9.2
click at [899, 246] on input "text" at bounding box center [880, 249] width 167 height 33
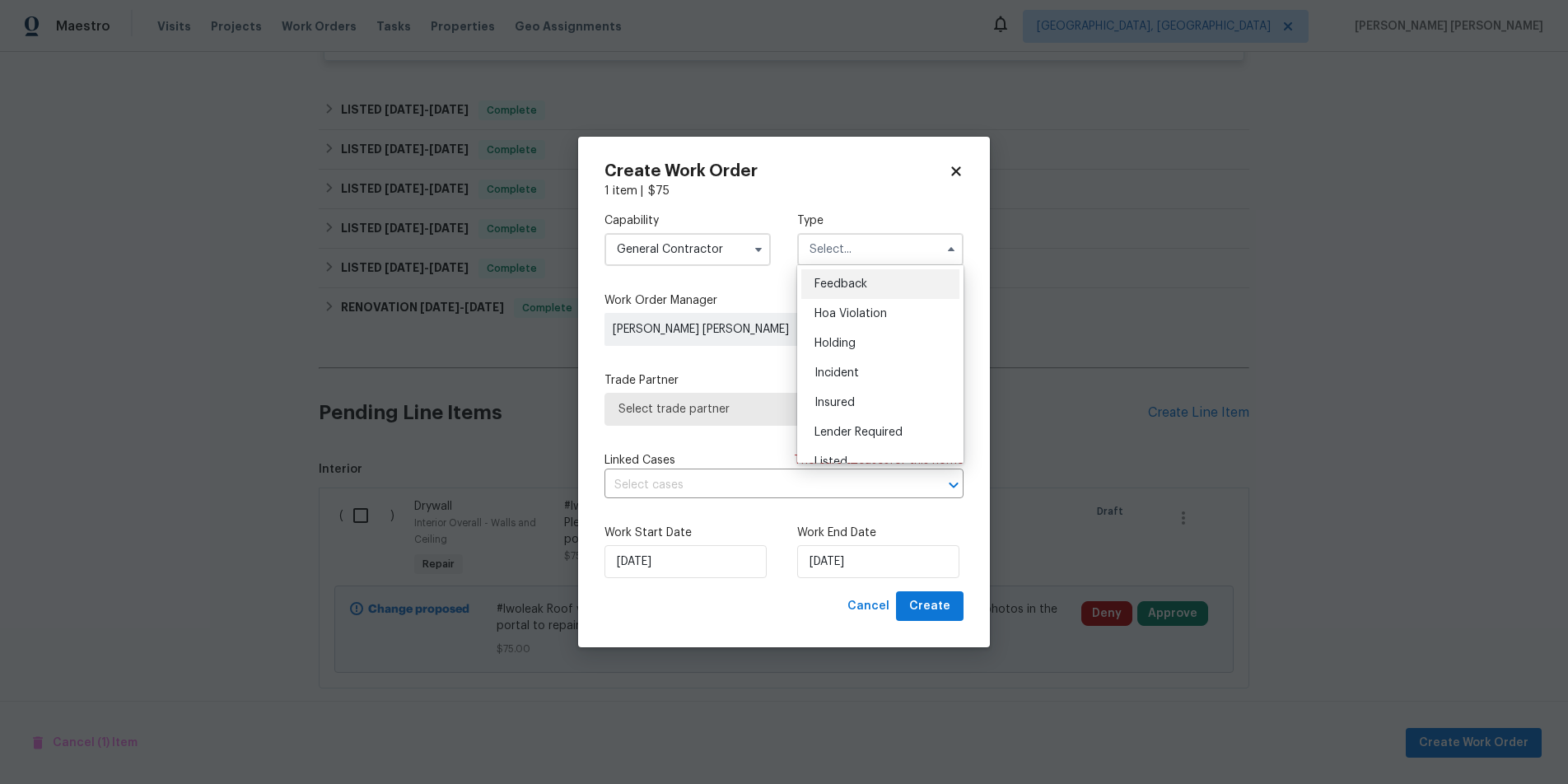
click at [872, 283] on div "Feedback" at bounding box center [881, 284] width 158 height 30
type input "Feedback"
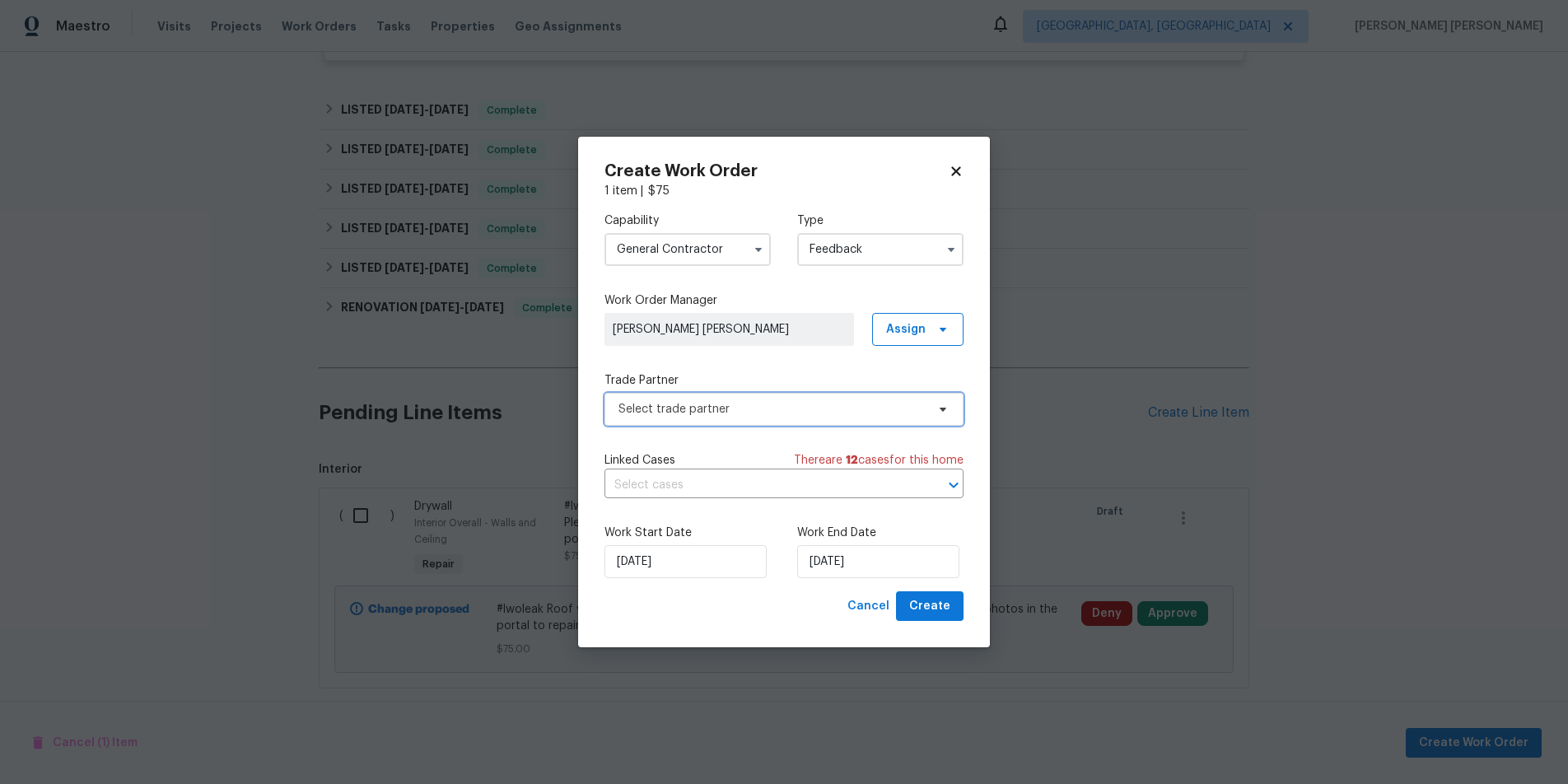
click at [867, 399] on span "Select trade partner" at bounding box center [784, 409] width 359 height 33
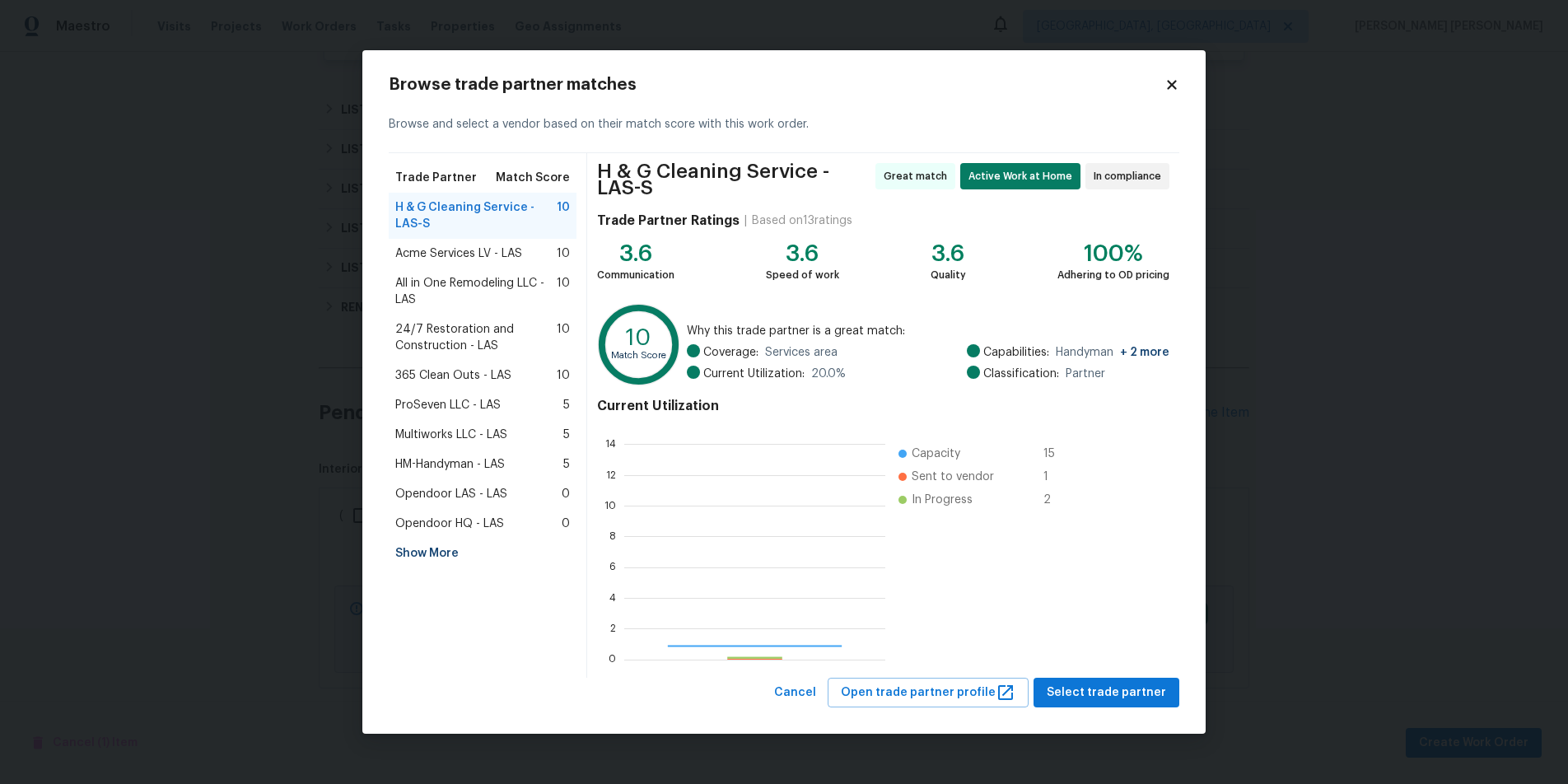
scroll to position [231, 261]
click at [466, 341] on span "24/7 Restoration and Construction - LAS" at bounding box center [476, 337] width 161 height 33
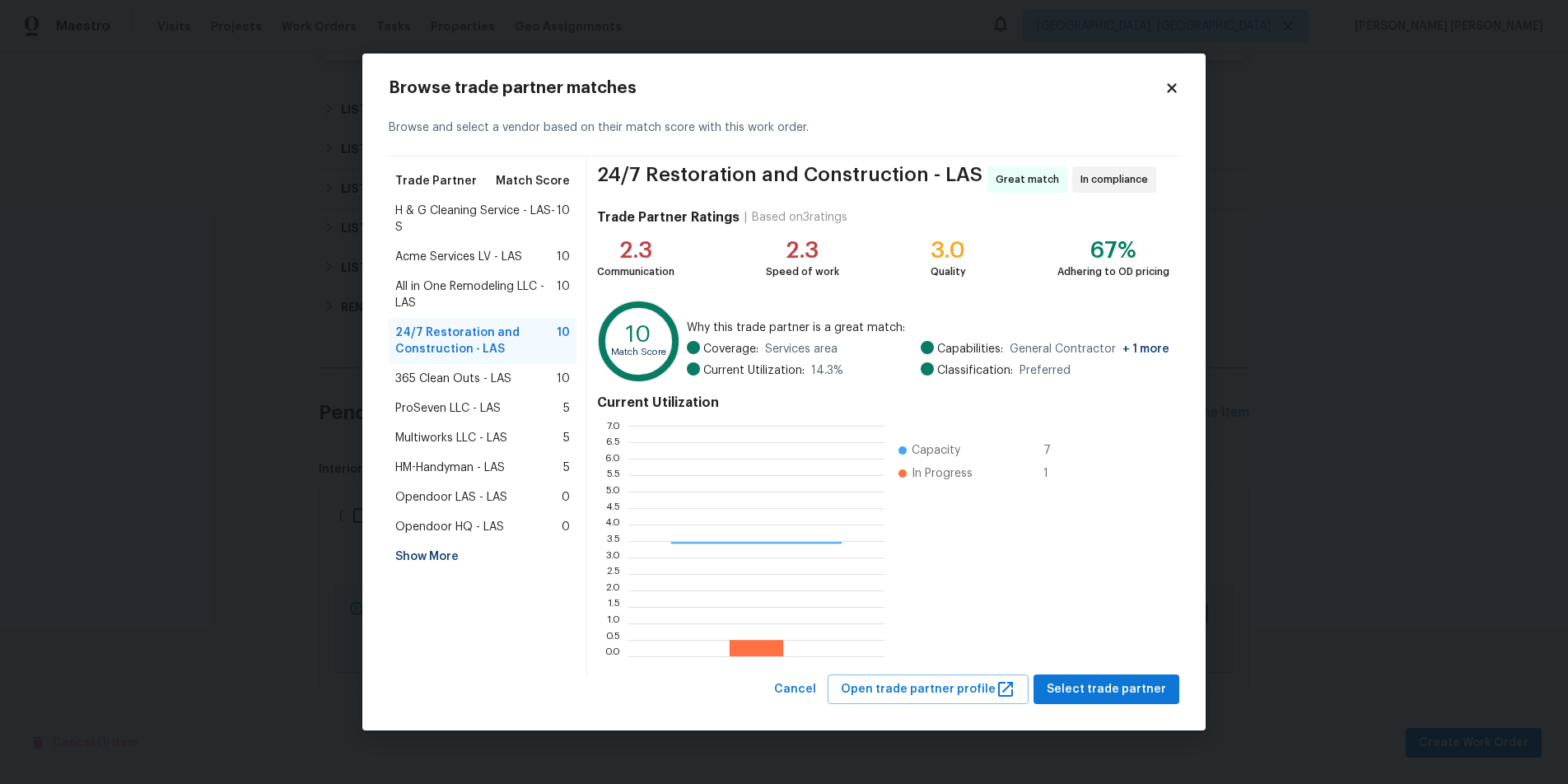
scroll to position [231, 256]
click at [1149, 690] on span "Select trade partner" at bounding box center [1106, 690] width 119 height 20
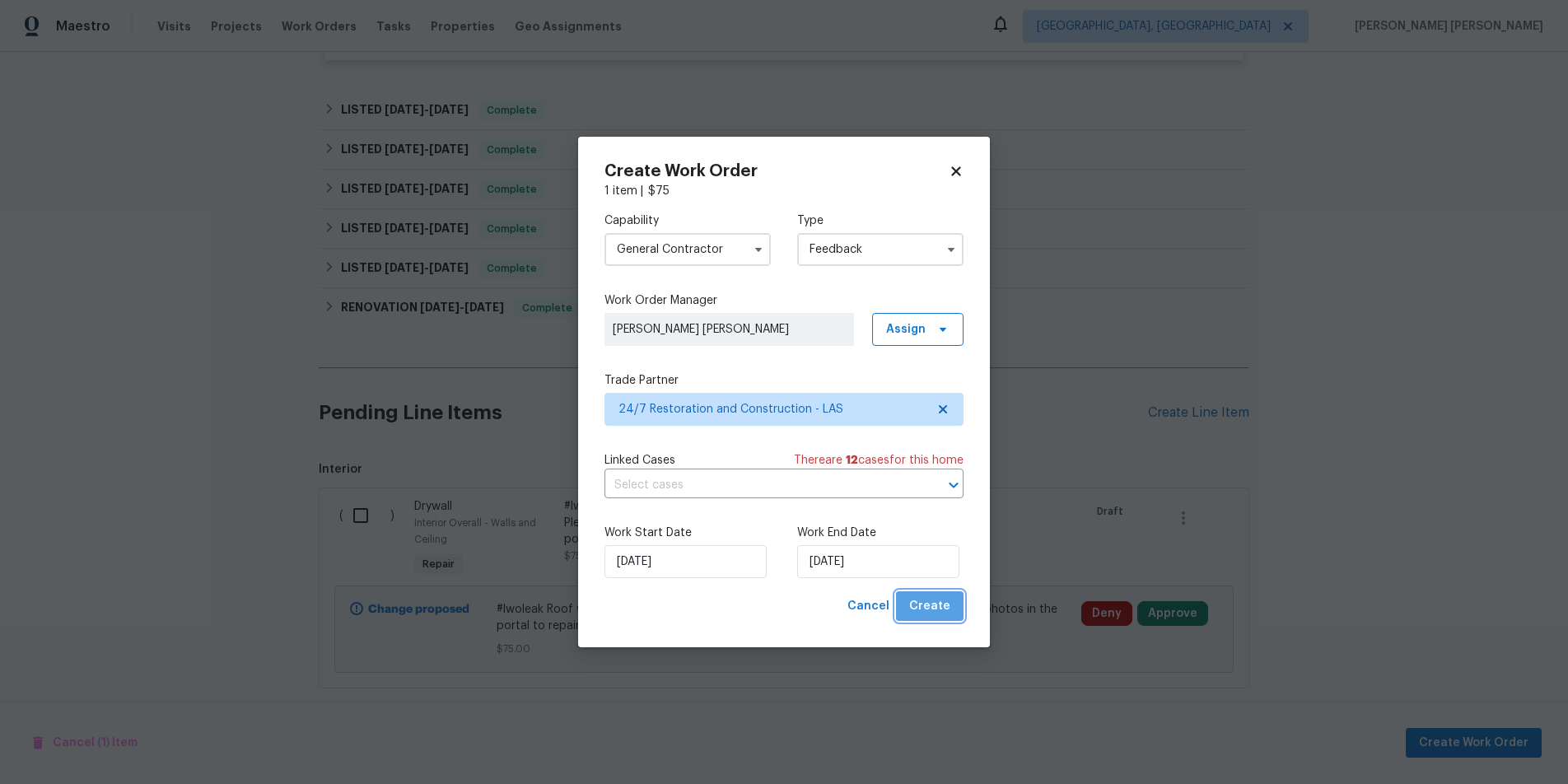
click at [953, 606] on button "Create" at bounding box center [929, 606] width 68 height 31
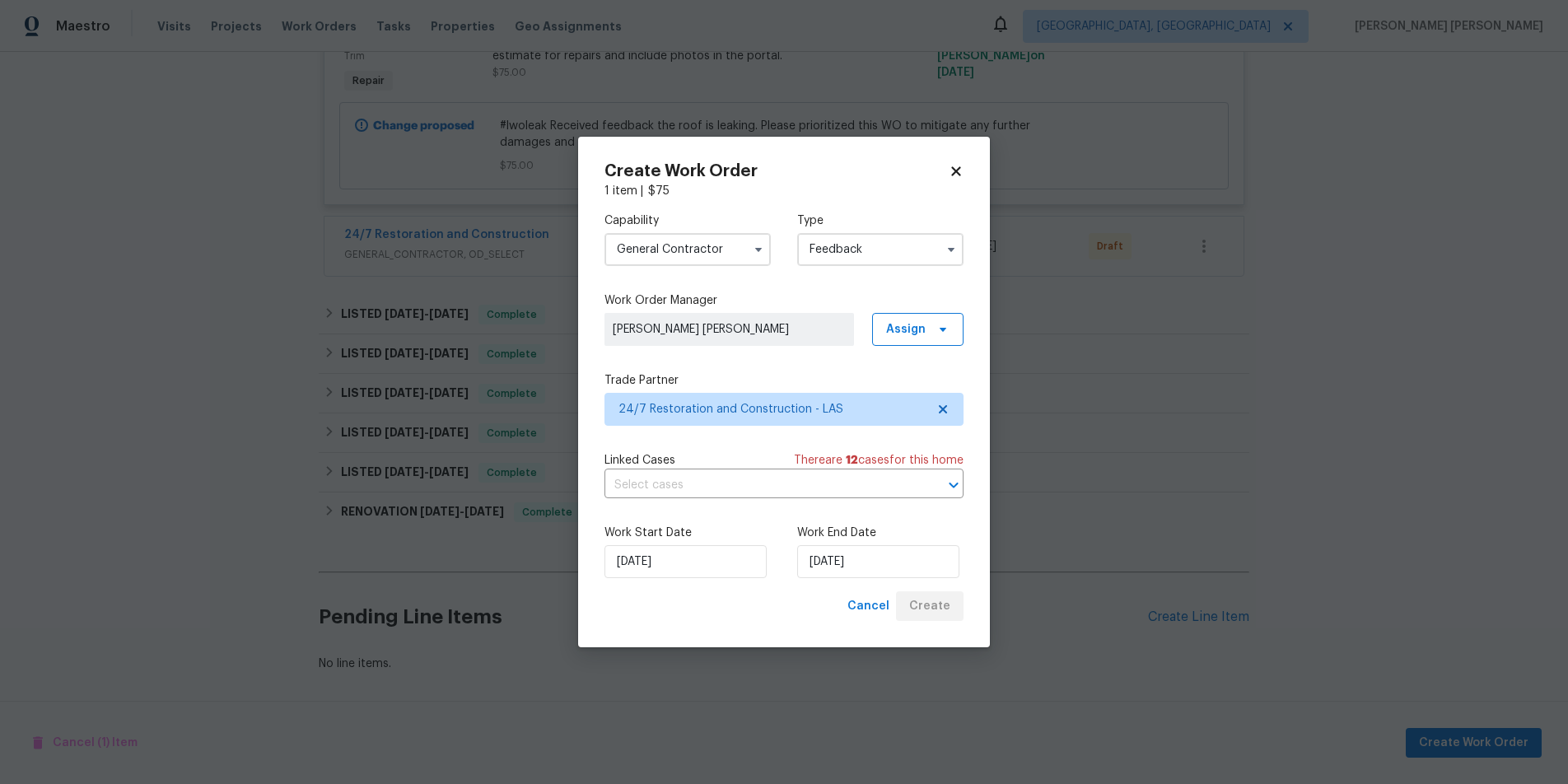
scroll to position [449, 0]
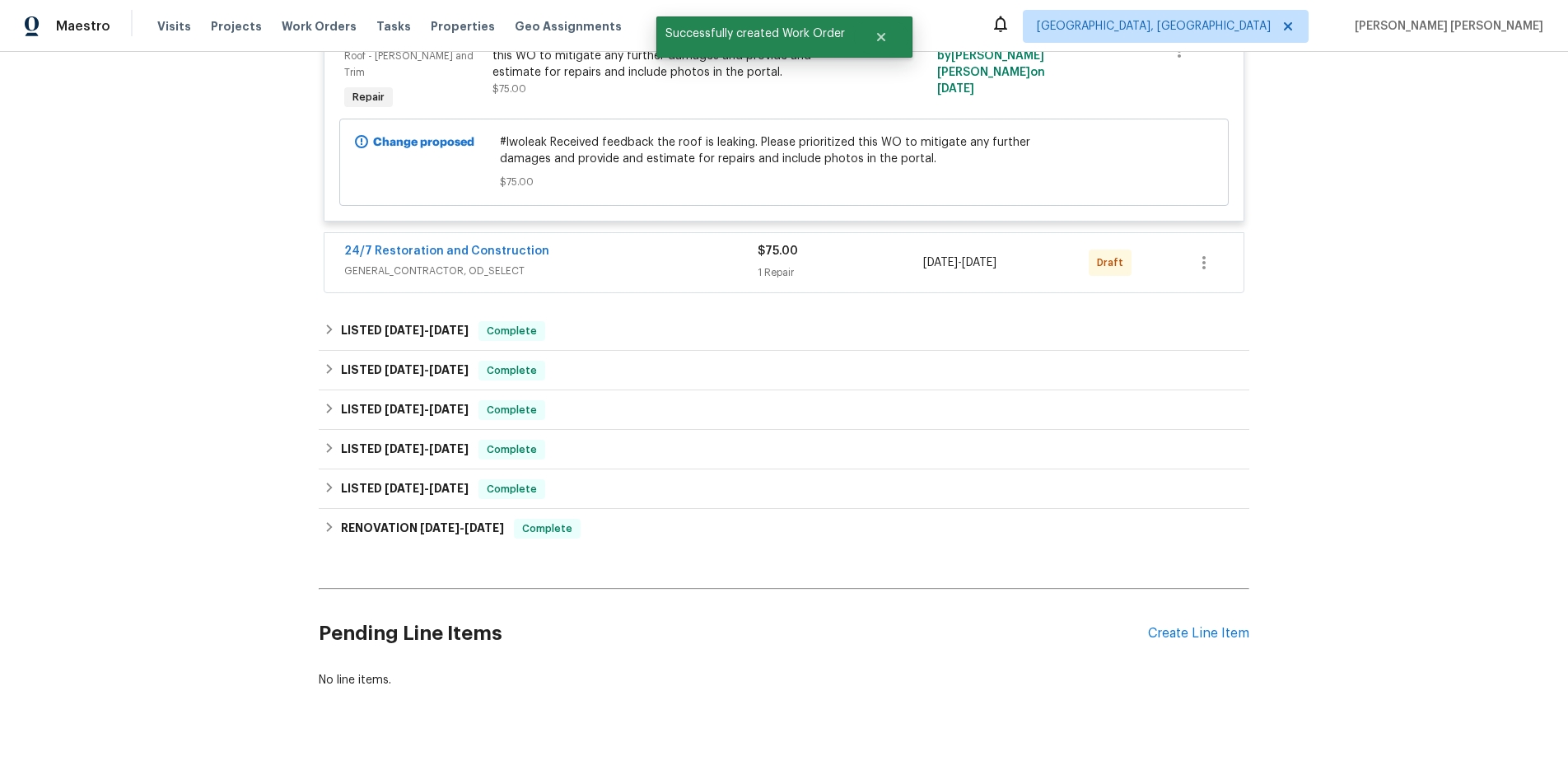
click at [1432, 429] on div "Back to all projects 10366 Midseason Mist St, Las Vegas, NV 89183 2 Beds | 2 1/…" at bounding box center [784, 418] width 1568 height 732
click at [1431, 430] on div "Back to all projects 10366 Midseason Mist St, Las Vegas, NV 89183 2 Beds | 2 1/…" at bounding box center [784, 418] width 1568 height 732
click at [724, 243] on div "24/7 Restoration and Construction" at bounding box center [551, 252] width 413 height 20
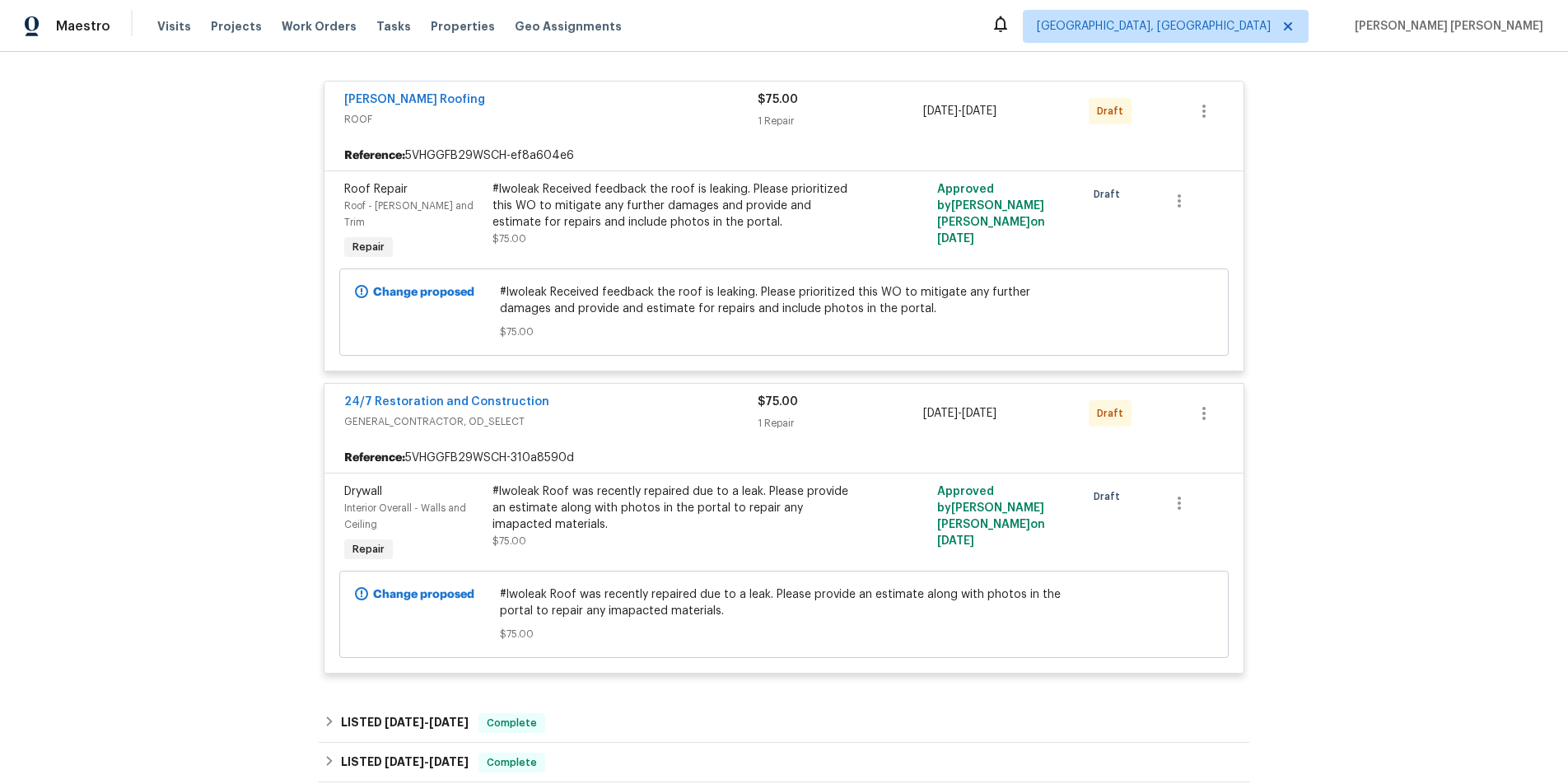
scroll to position [310, 0]
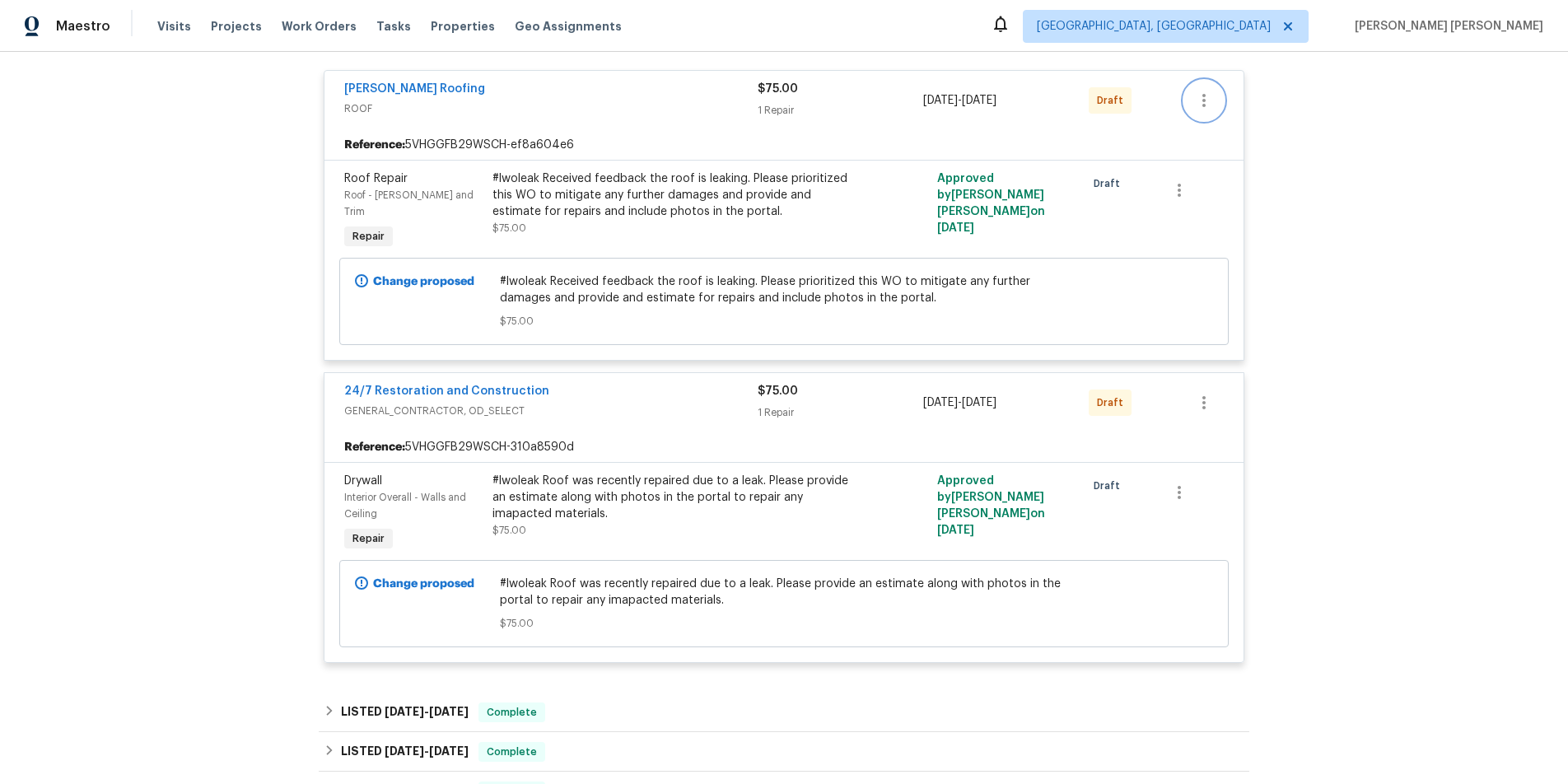
click at [1201, 98] on icon "button" at bounding box center [1204, 100] width 20 height 20
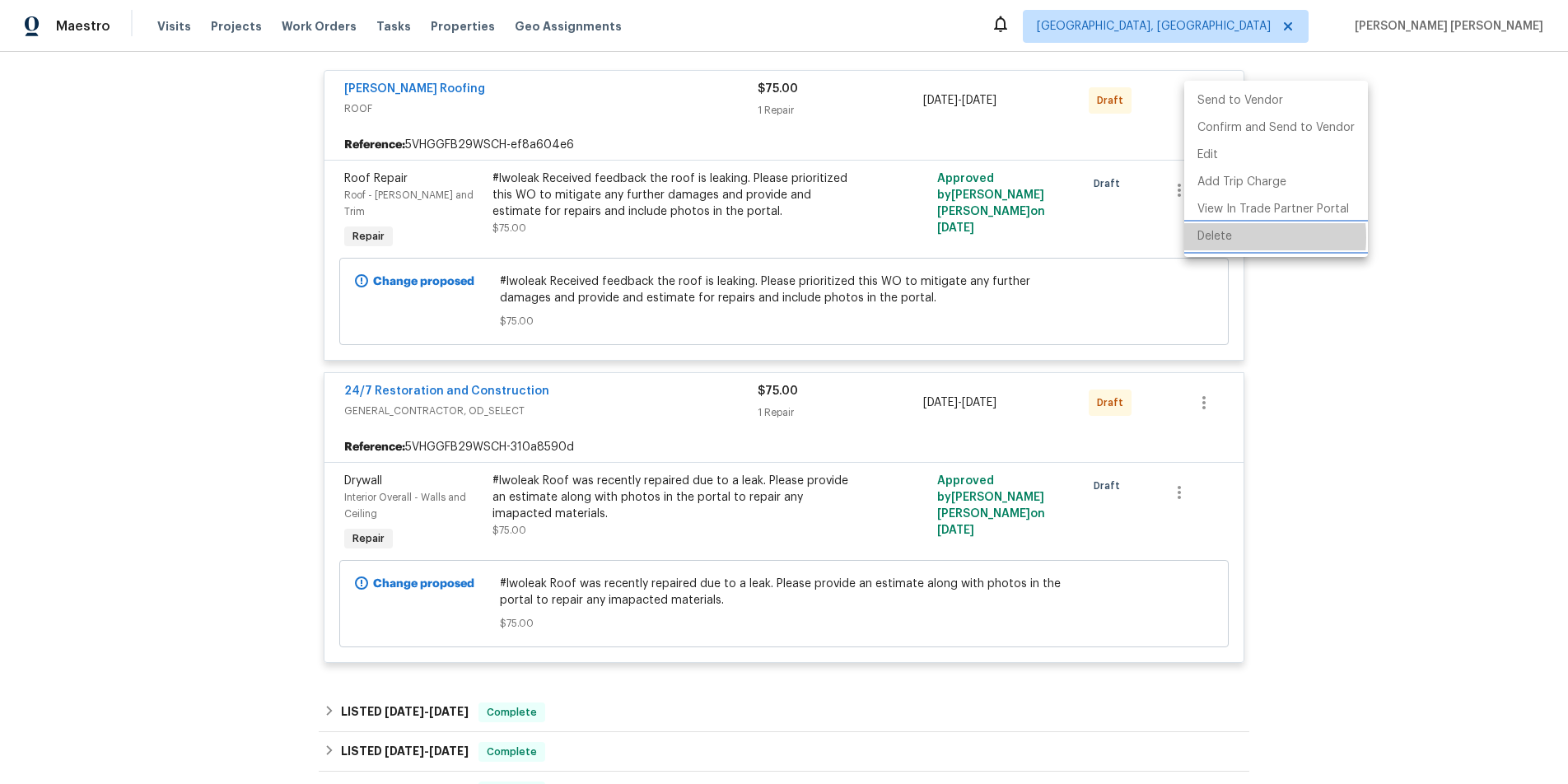
click at [1224, 237] on li "Delete" at bounding box center [1276, 237] width 183 height 27
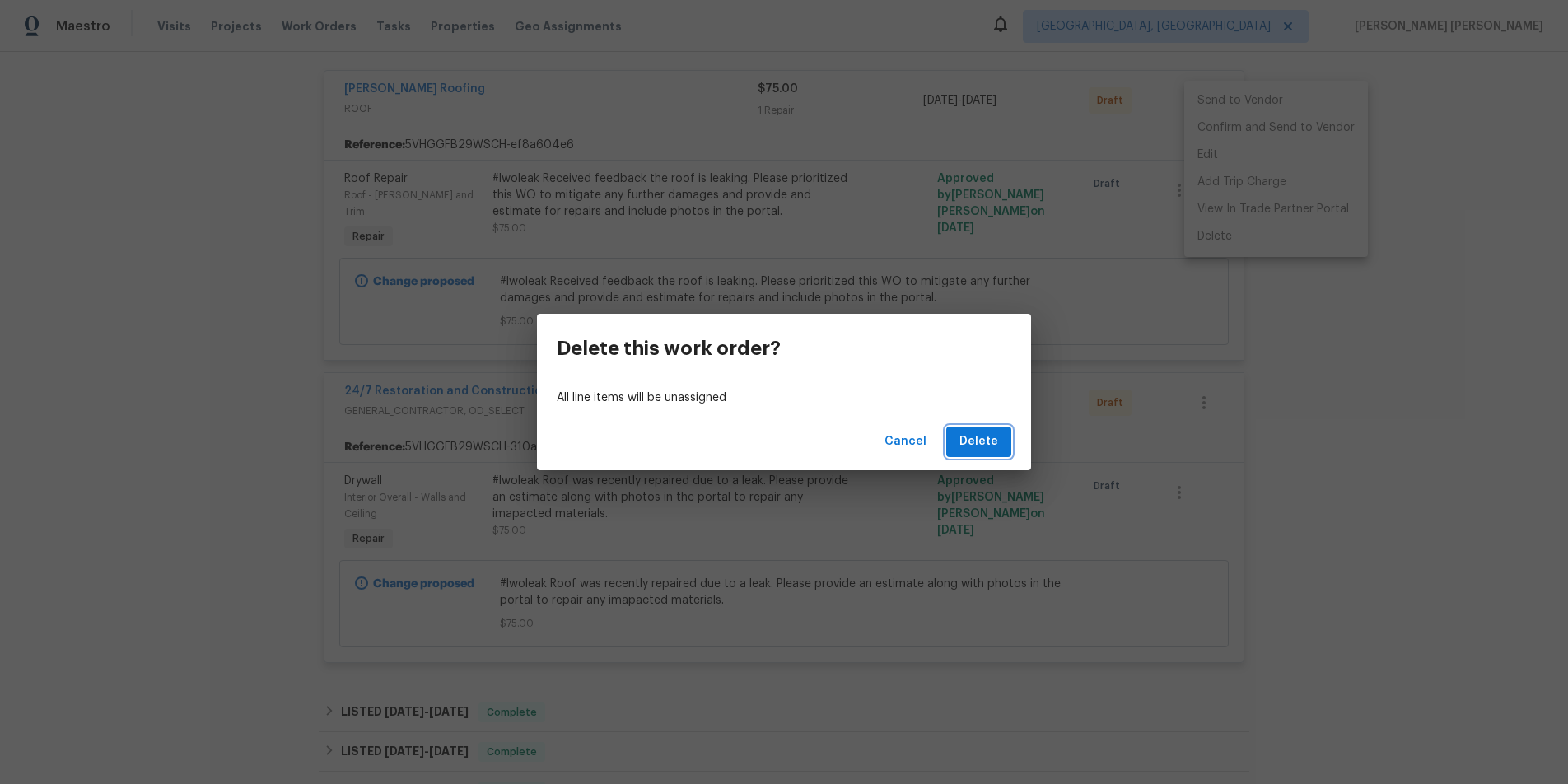
click at [975, 437] on span "Delete" at bounding box center [980, 442] width 39 height 20
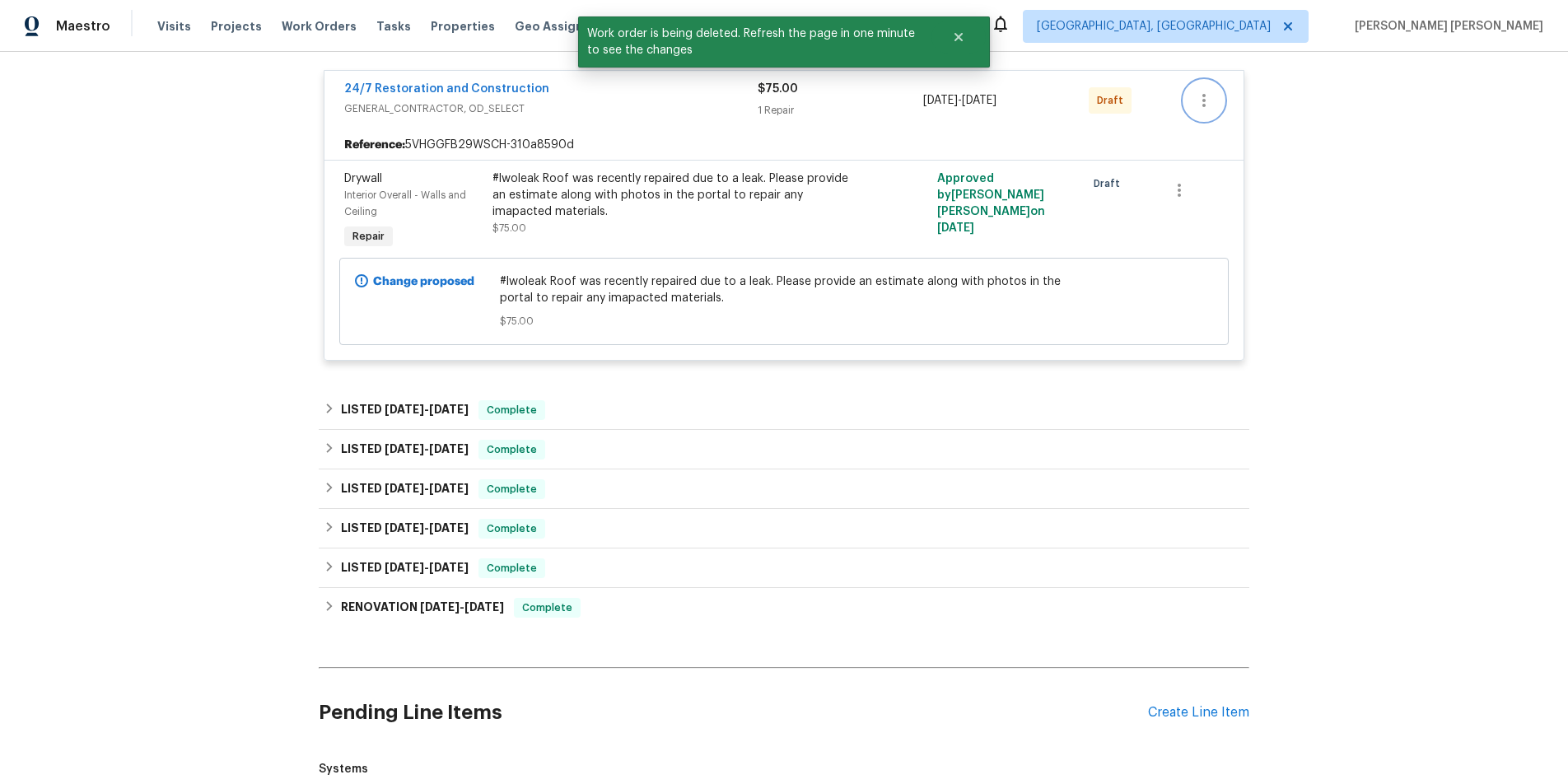
click at [1197, 92] on icon "button" at bounding box center [1204, 100] width 20 height 20
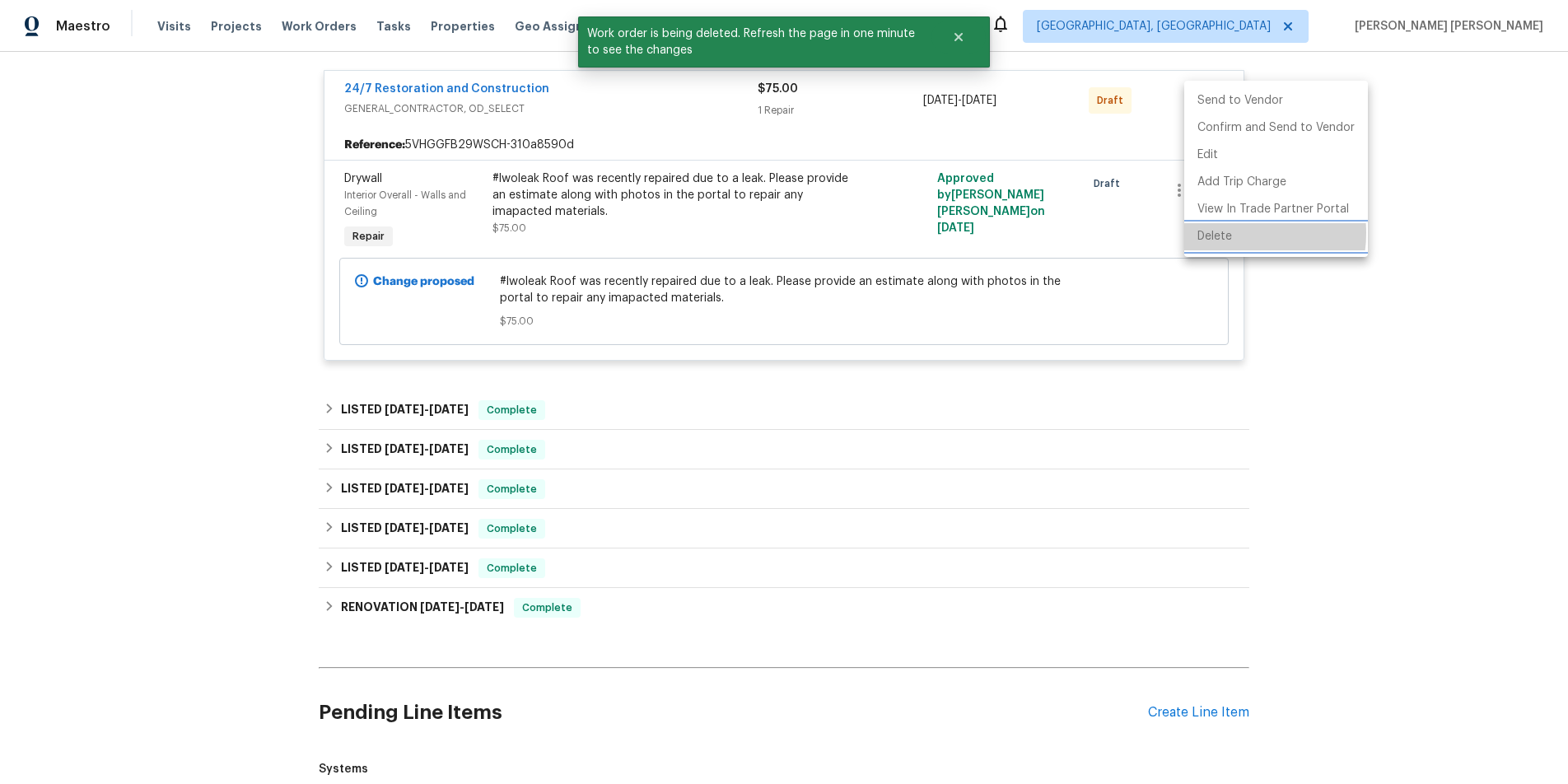
click at [1231, 233] on li "Delete" at bounding box center [1276, 237] width 183 height 27
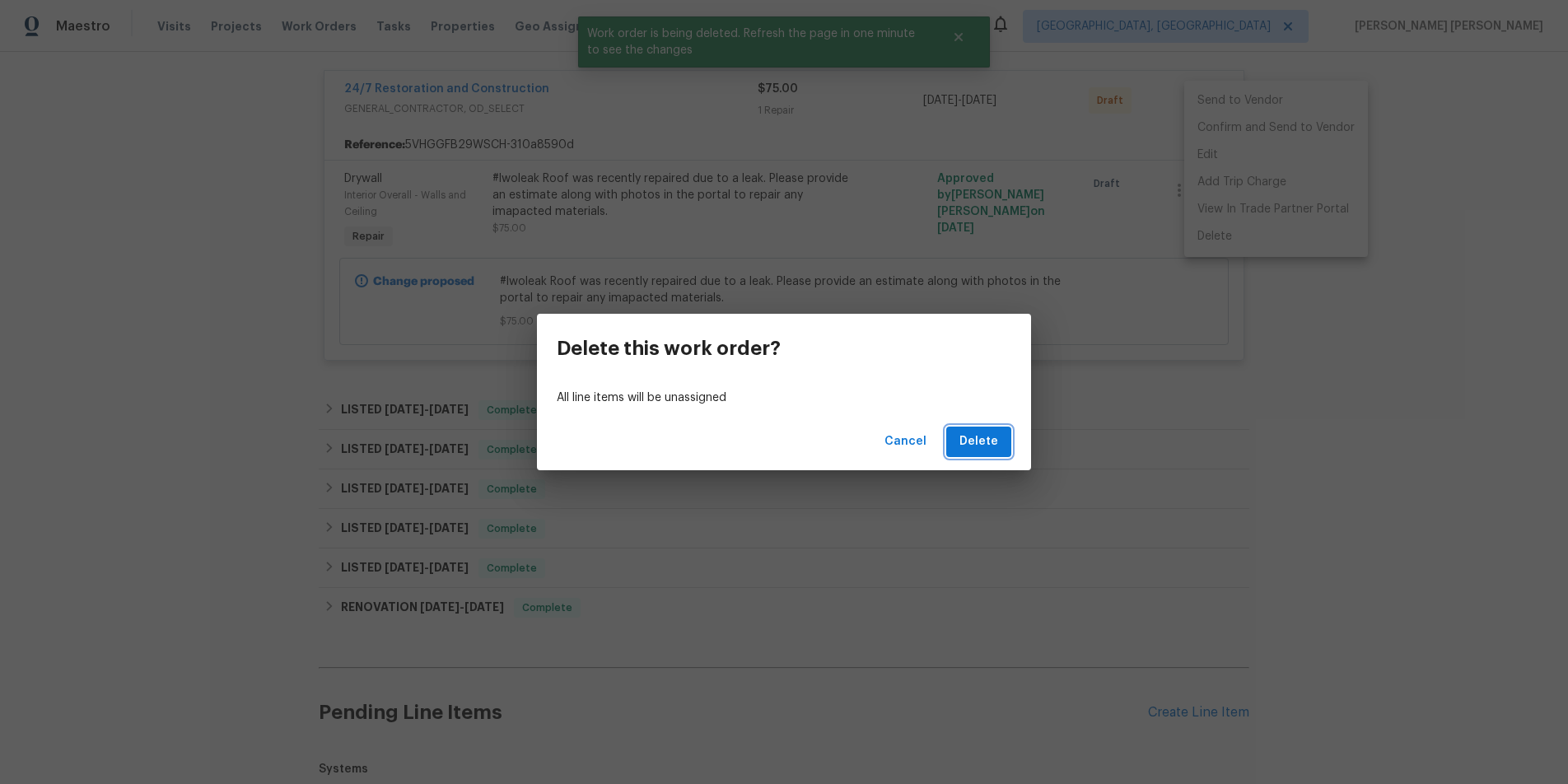
click at [980, 446] on span "Delete" at bounding box center [980, 442] width 39 height 20
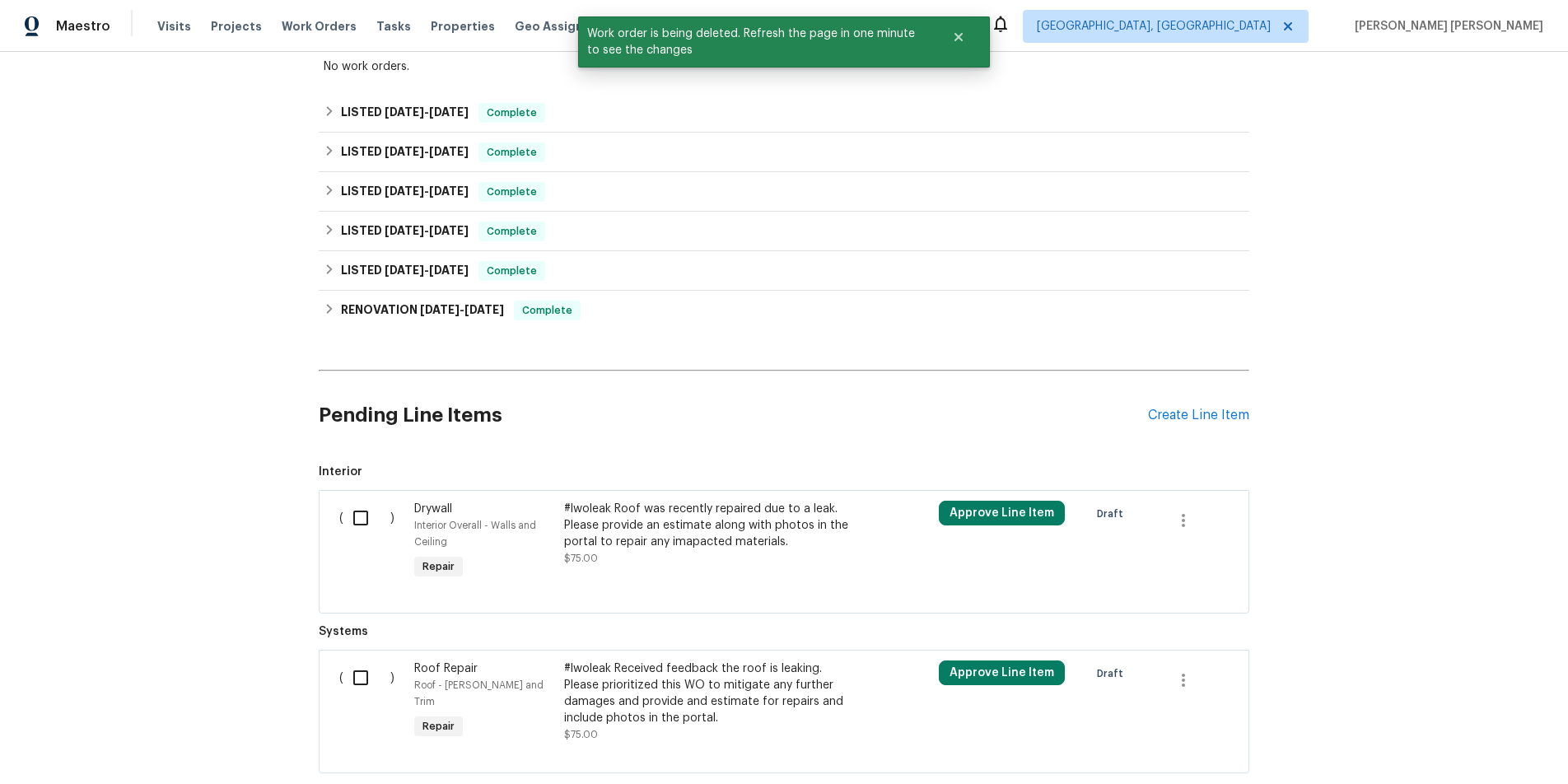
click at [368, 518] on input "checkbox" at bounding box center [367, 518] width 47 height 34
checkbox input "true"
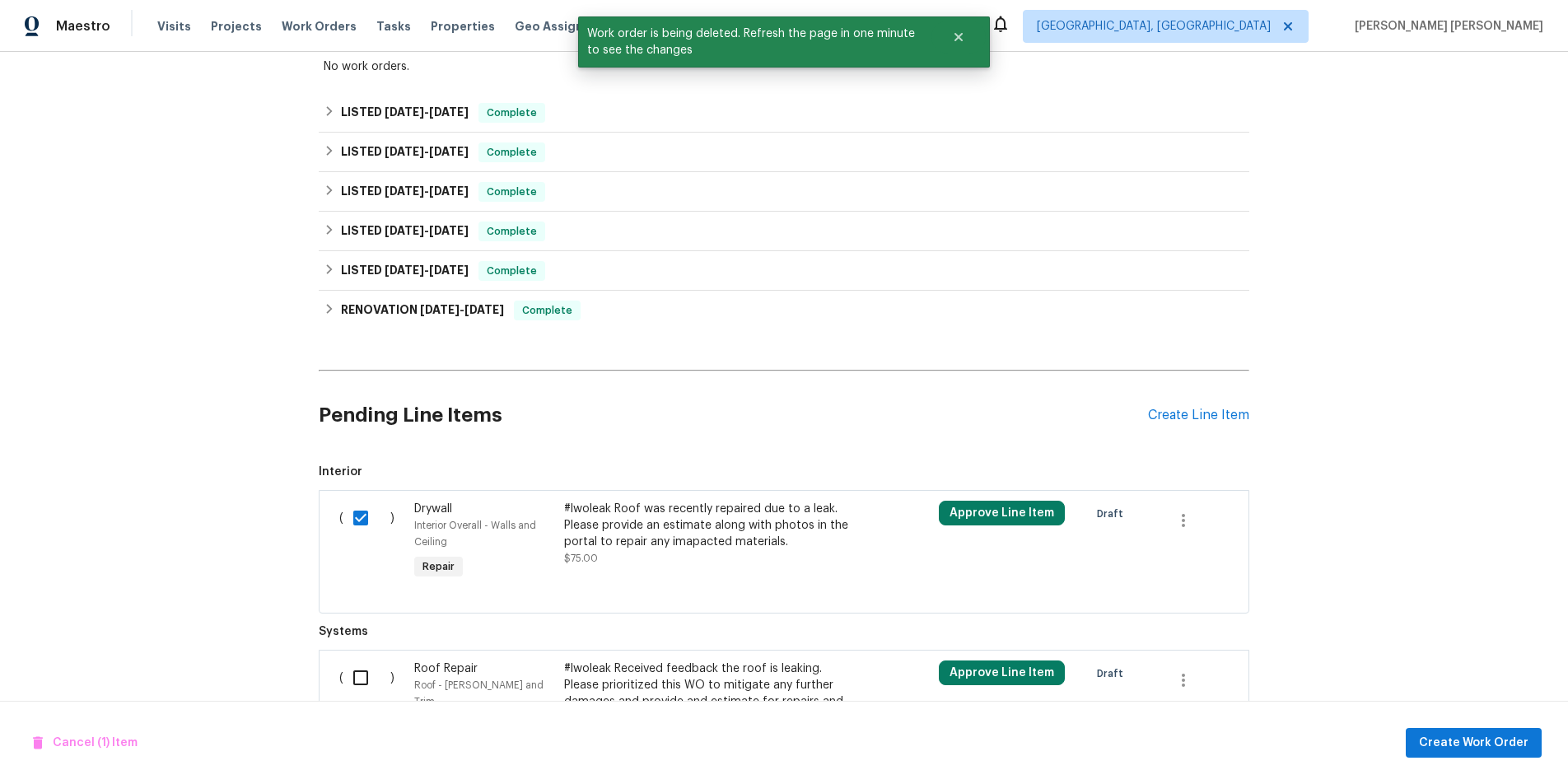
click at [370, 670] on input "checkbox" at bounding box center [367, 677] width 47 height 34
checkbox input "true"
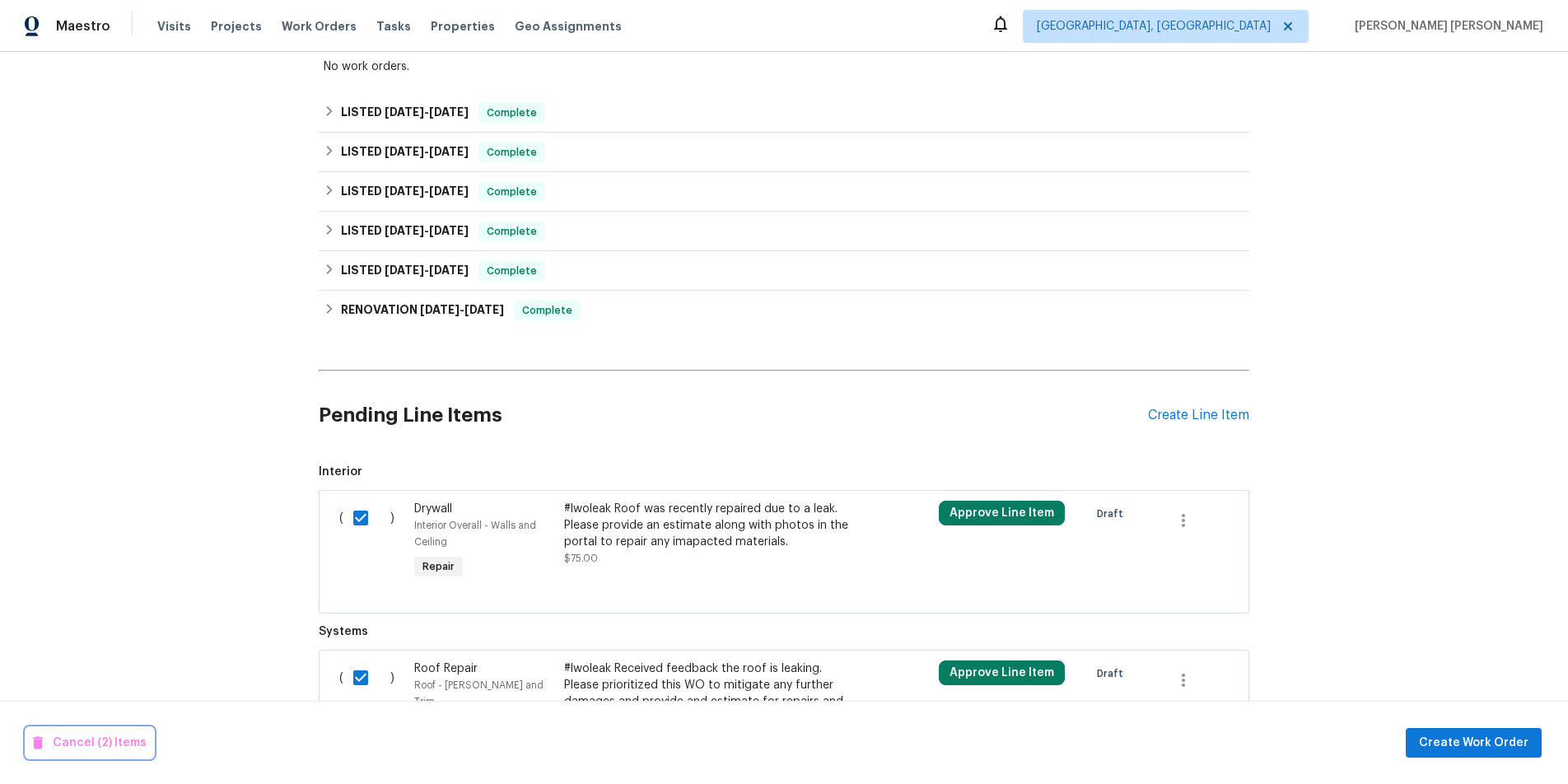
click at [77, 743] on span "Cancel (2) Items" at bounding box center [89, 743] width 114 height 20
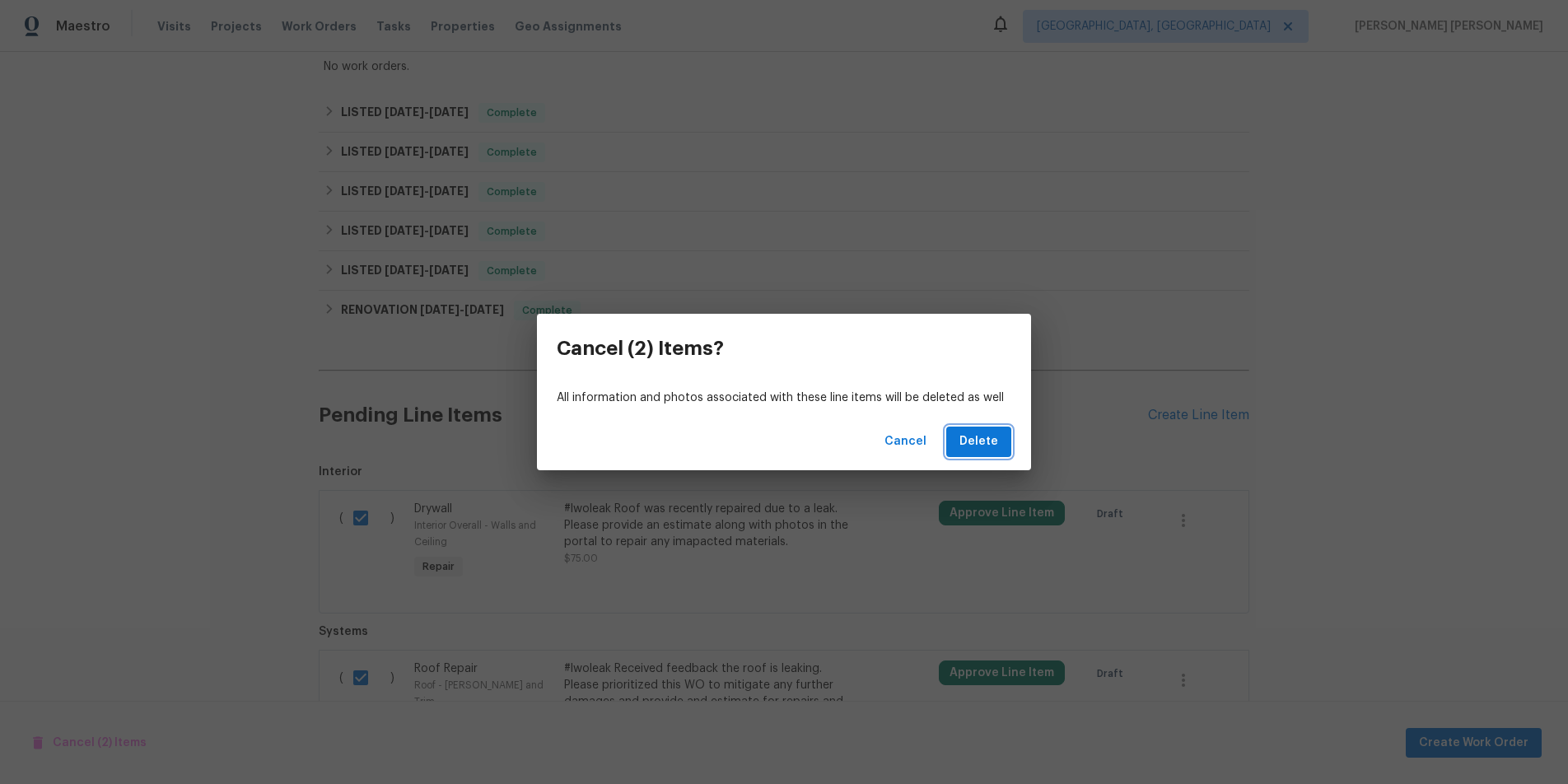
drag, startPoint x: 967, startPoint y: 444, endPoint x: 963, endPoint y: 455, distance: 11.7
click at [967, 444] on span "Delete" at bounding box center [980, 442] width 39 height 20
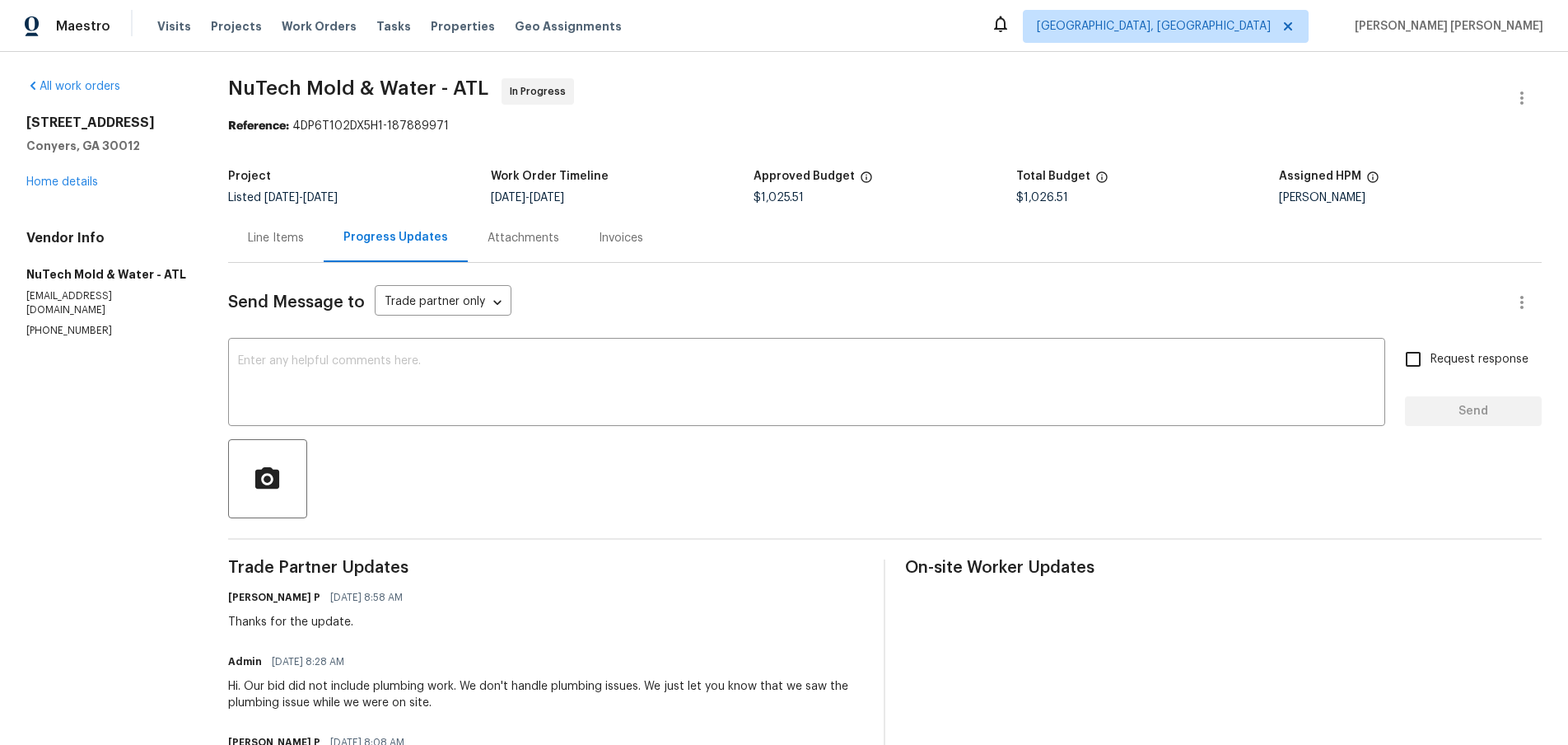
click at [261, 247] on div "Line Items" at bounding box center [276, 237] width 96 height 48
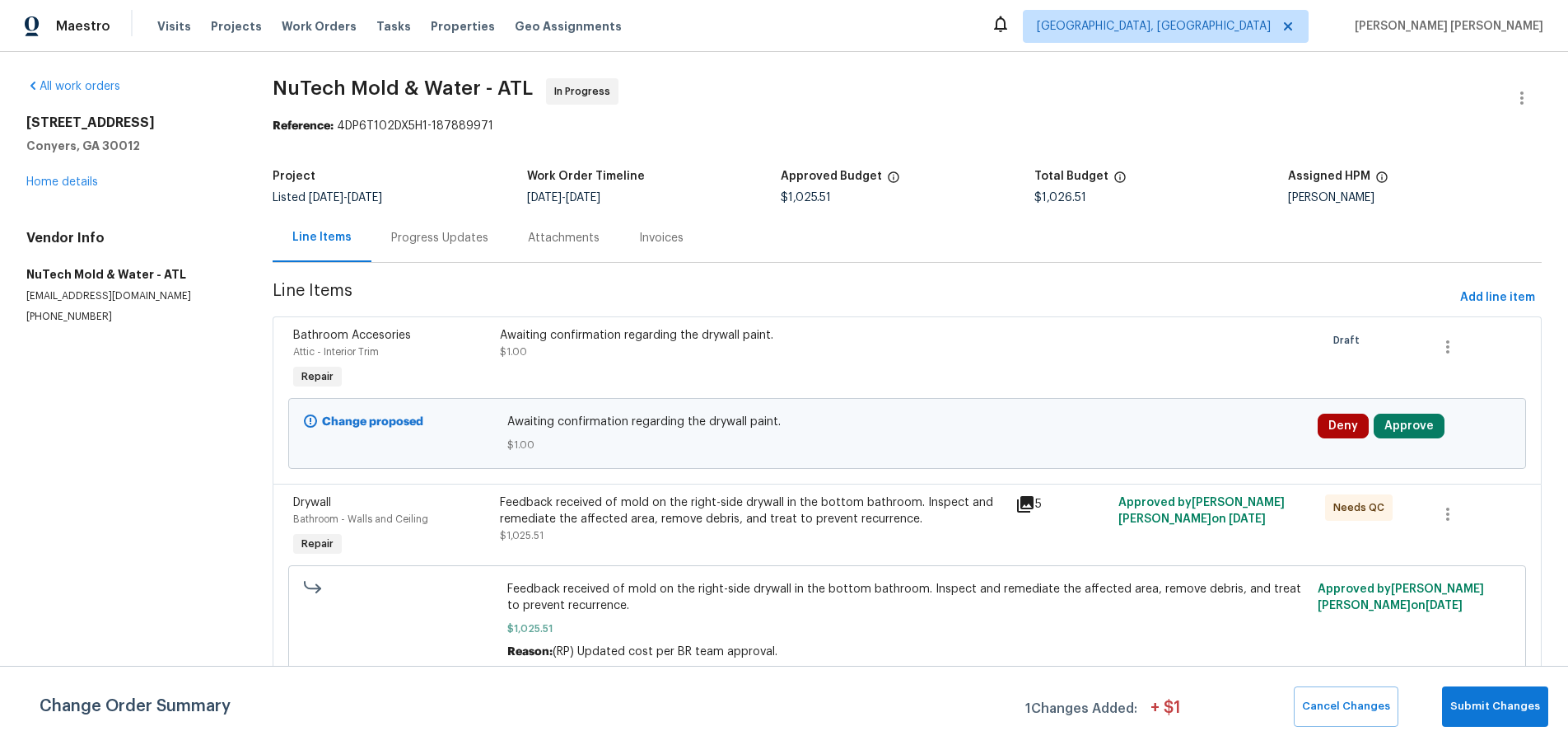
click at [1024, 503] on icon at bounding box center [1025, 505] width 17 height 17
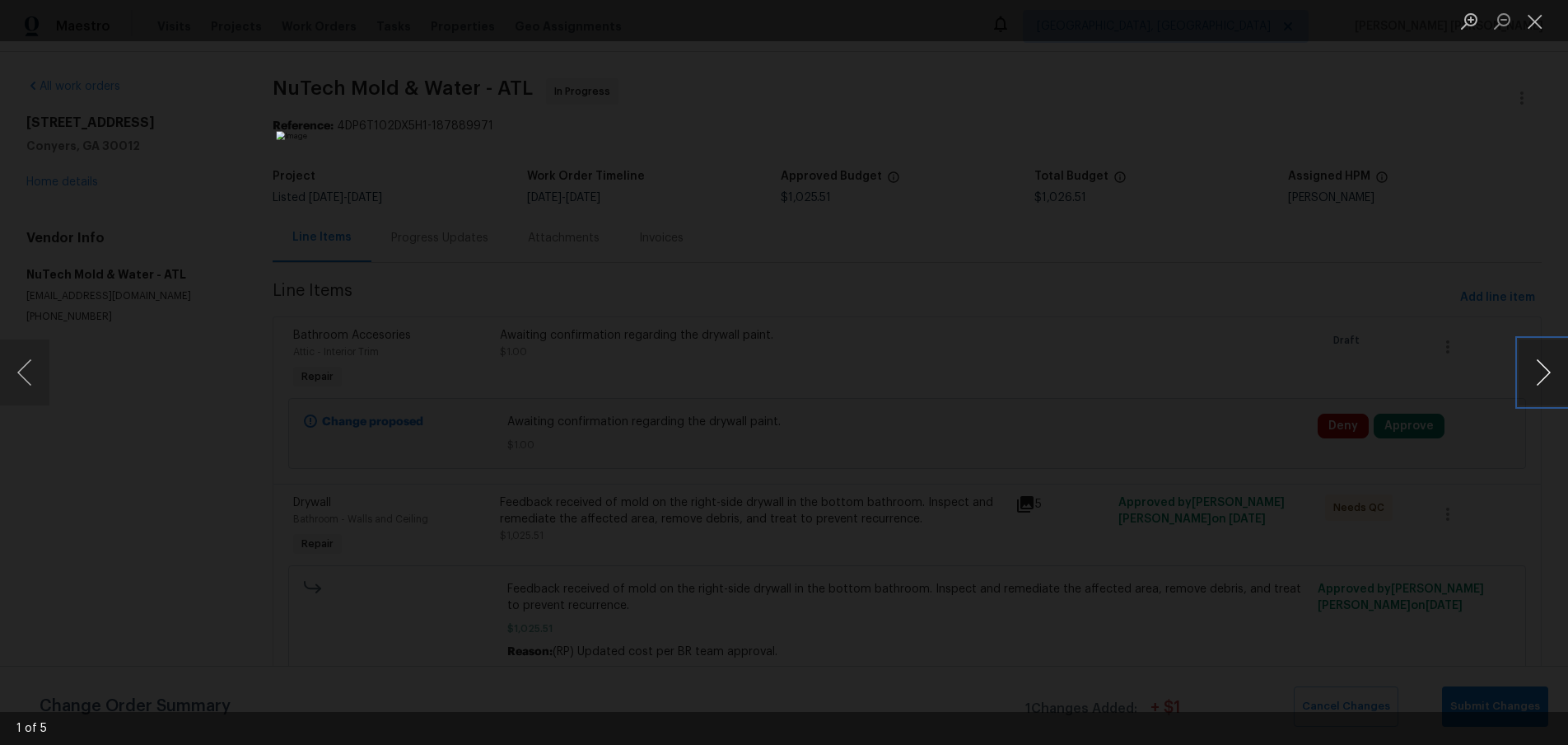
click at [1560, 379] on button "Next image" at bounding box center [1543, 372] width 49 height 66
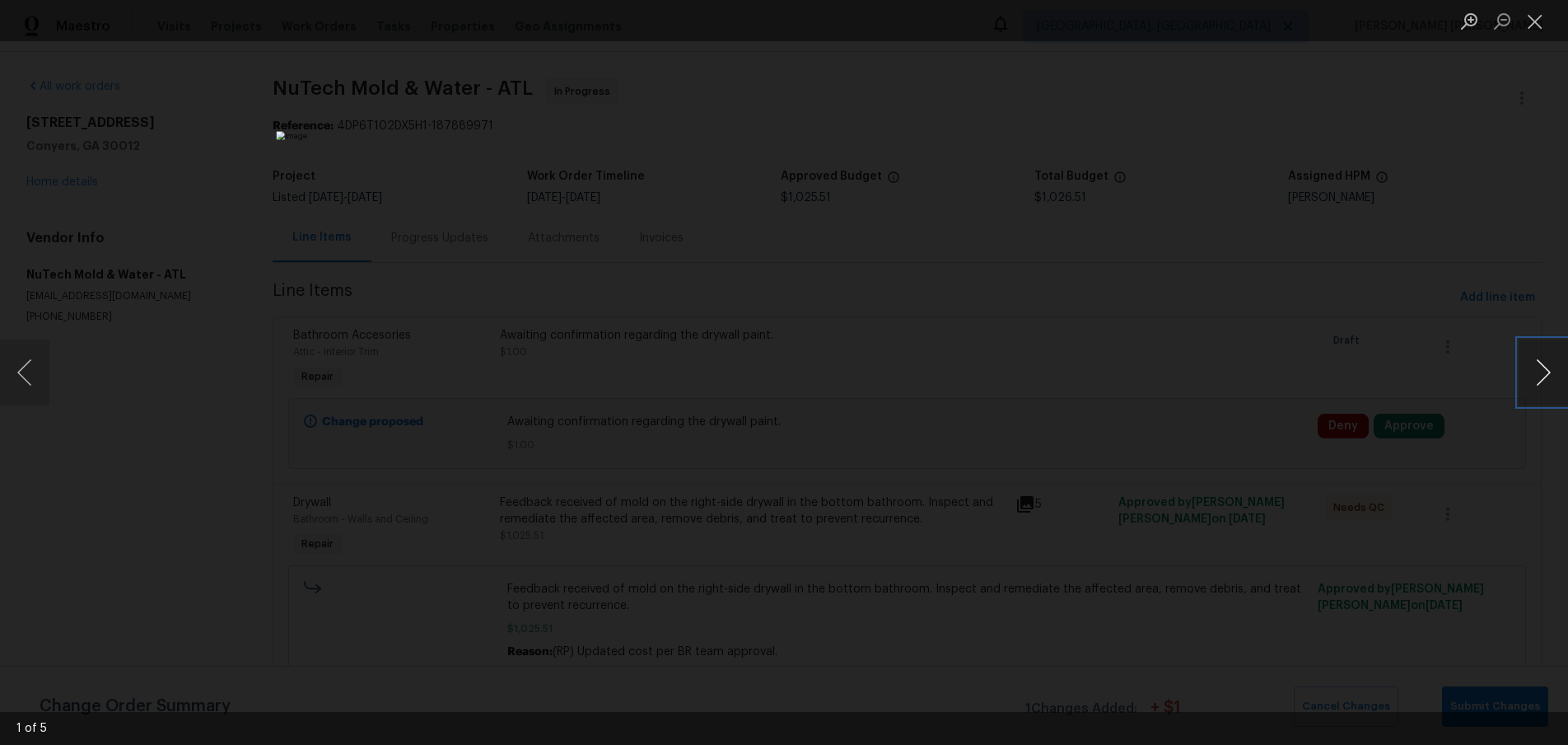
click at [1560, 379] on button "Next image" at bounding box center [1543, 372] width 49 height 66
click at [1427, 219] on div "Lightbox" at bounding box center [784, 372] width 1568 height 745
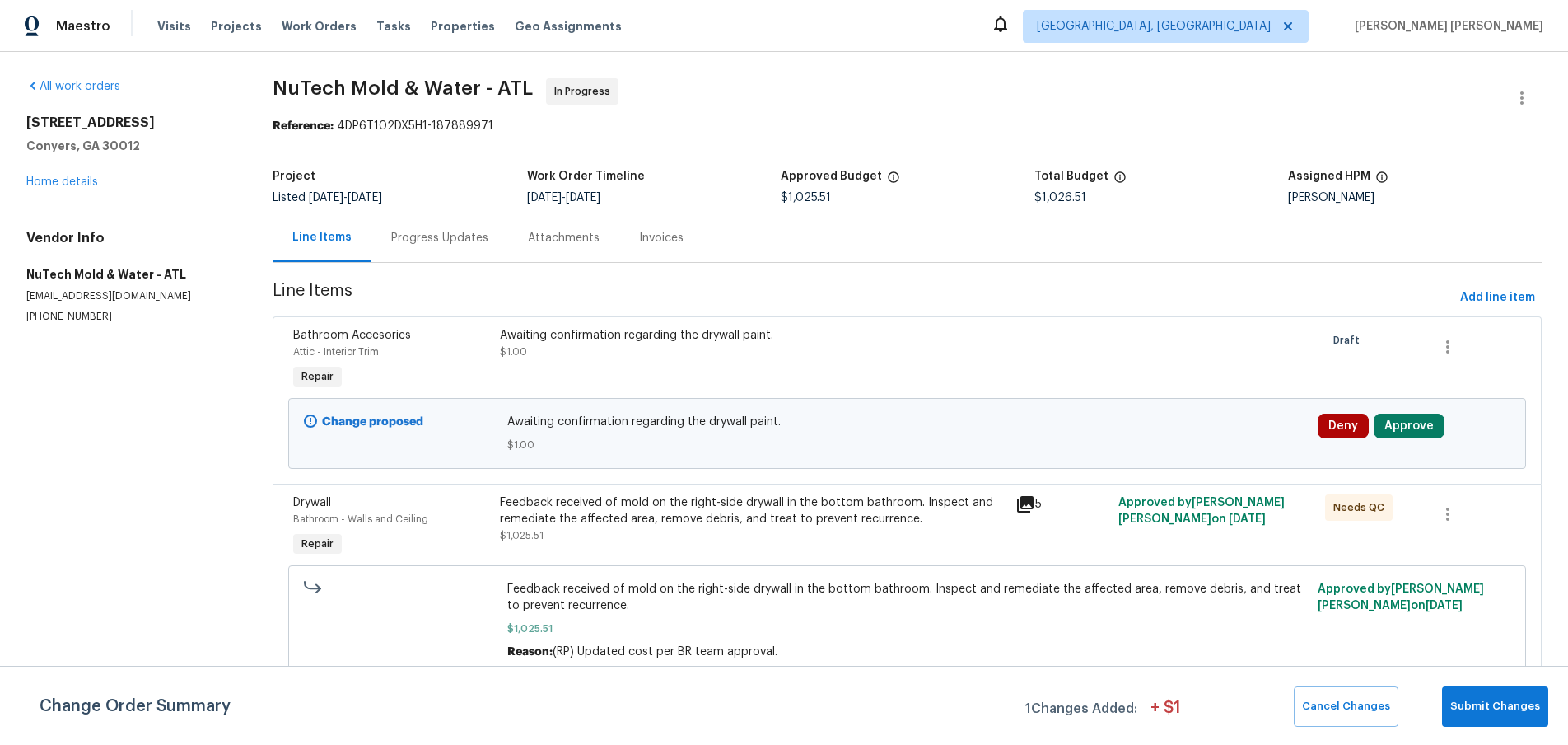
drag, startPoint x: 1427, startPoint y: 219, endPoint x: 264, endPoint y: 282, distance: 1164.7
click at [1415, 218] on div "Lightbox" at bounding box center [784, 372] width 1568 height 745
click at [66, 189] on div "1472 Pine Log Rd NE Apt C Conyers, GA 30012 Home details" at bounding box center [129, 152] width 207 height 75
click at [68, 183] on link "Home details" at bounding box center [61, 182] width 72 height 11
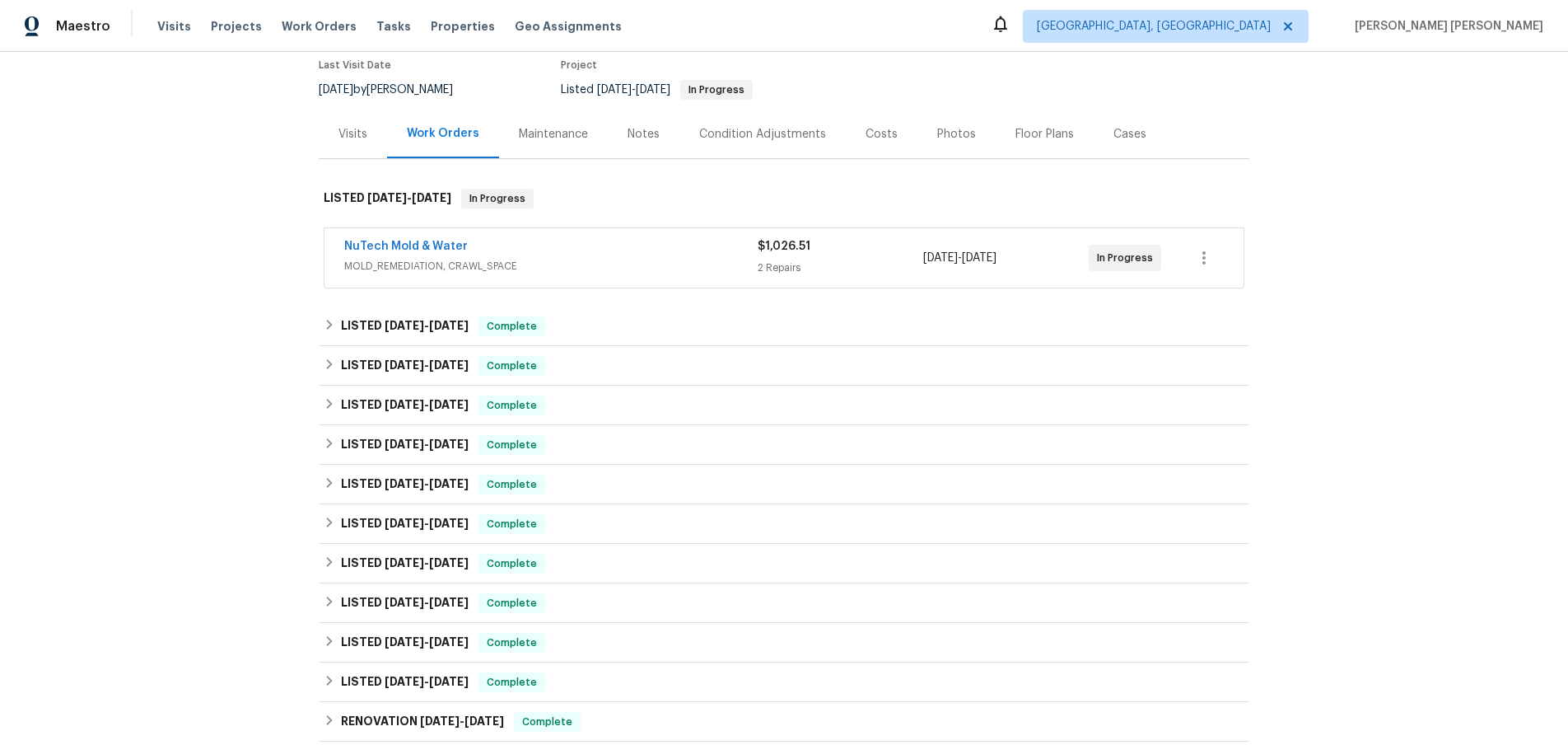
scroll to position [139, 0]
click at [334, 325] on icon at bounding box center [330, 325] width 11 height 11
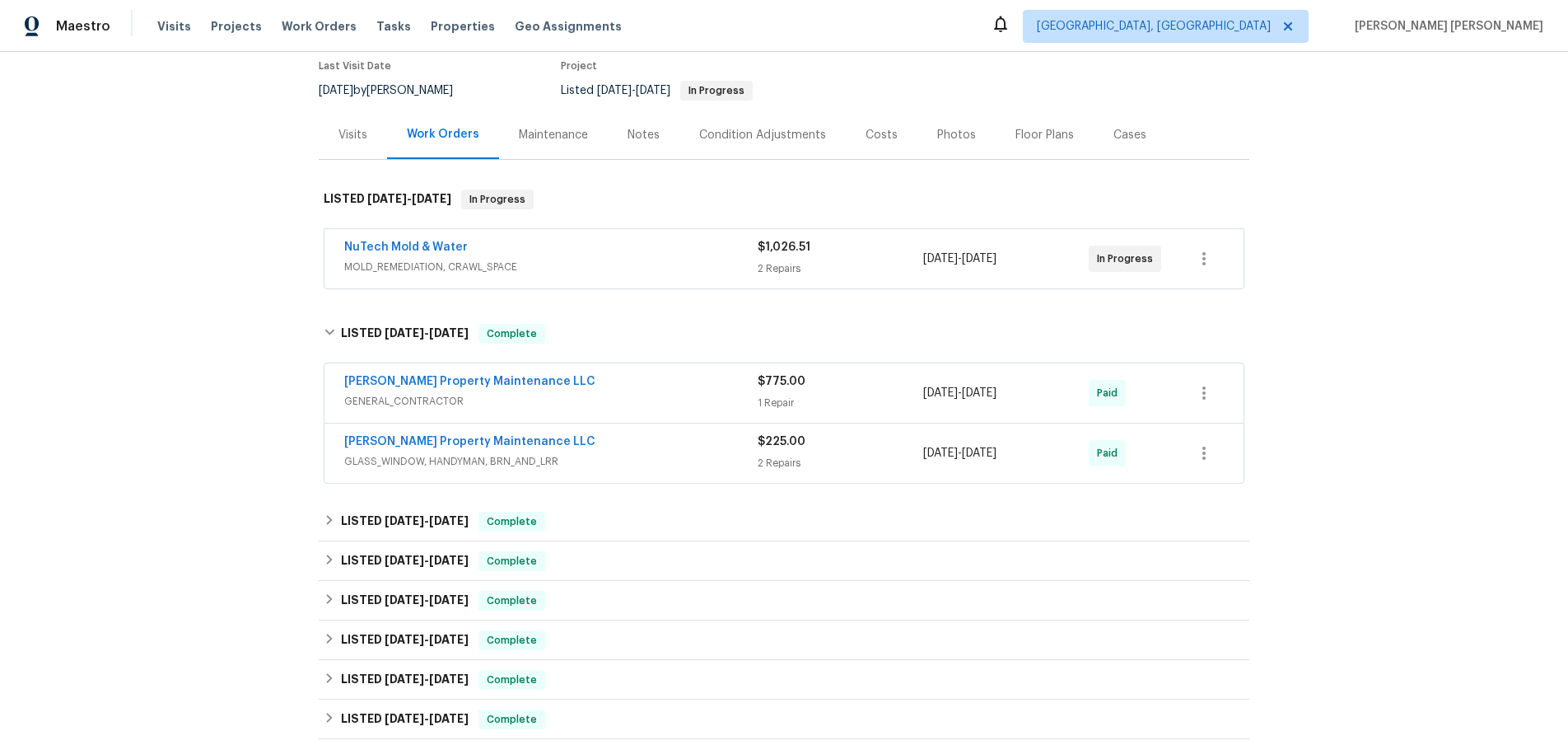
click at [531, 368] on div "Glen Property Maintenance LLC GENERAL_CONTRACTOR $775.00 1 Repair 7/3/2025 - 7/…" at bounding box center [784, 393] width 919 height 60
click at [551, 389] on div "Glen Property Maintenance LLC" at bounding box center [551, 383] width 413 height 20
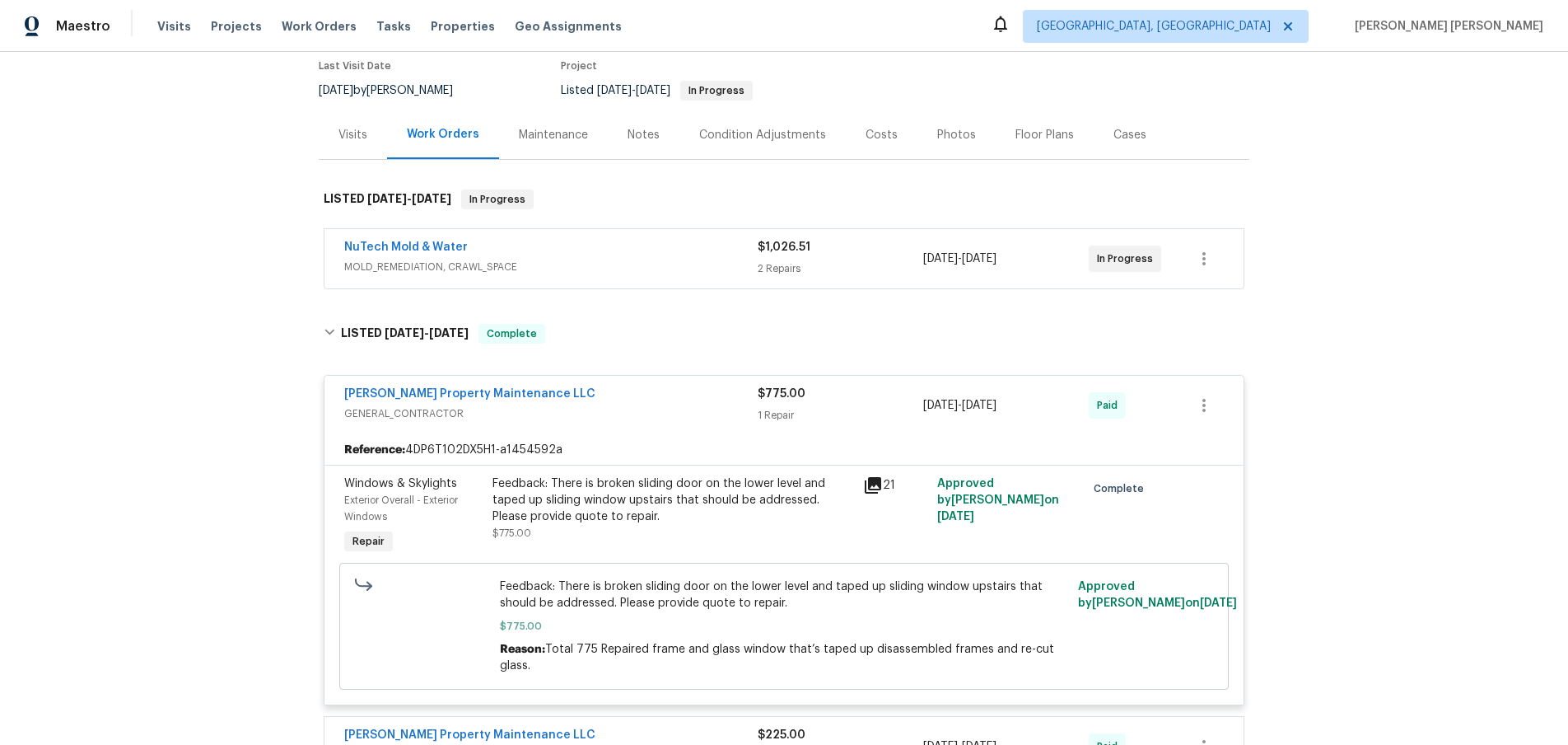
click at [588, 396] on div "Glen Property Maintenance LLC" at bounding box center [551, 395] width 413 height 20
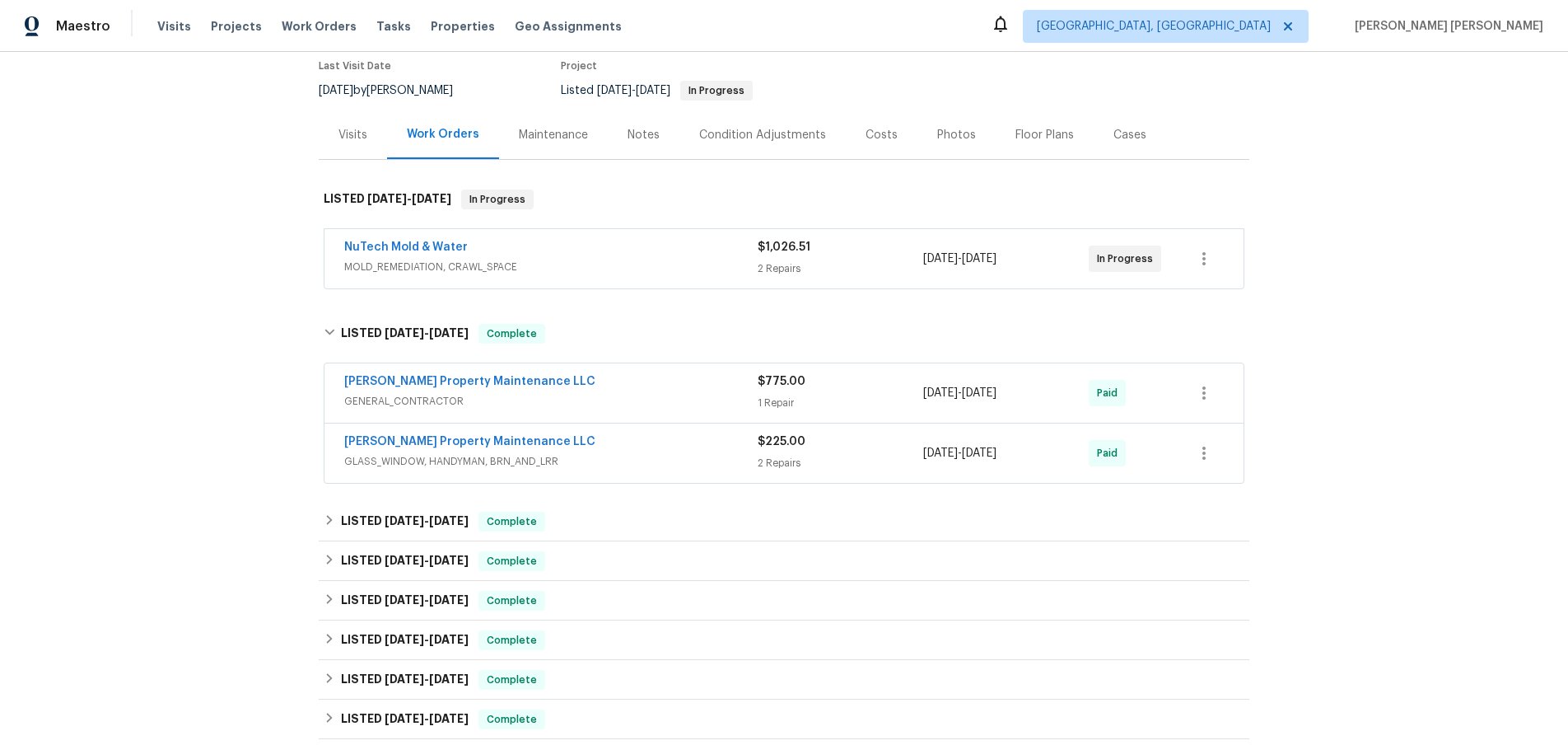
click at [630, 454] on span "GLASS_WINDOW, HANDYMAN, BRN_AND_LRR" at bounding box center [551, 462] width 413 height 17
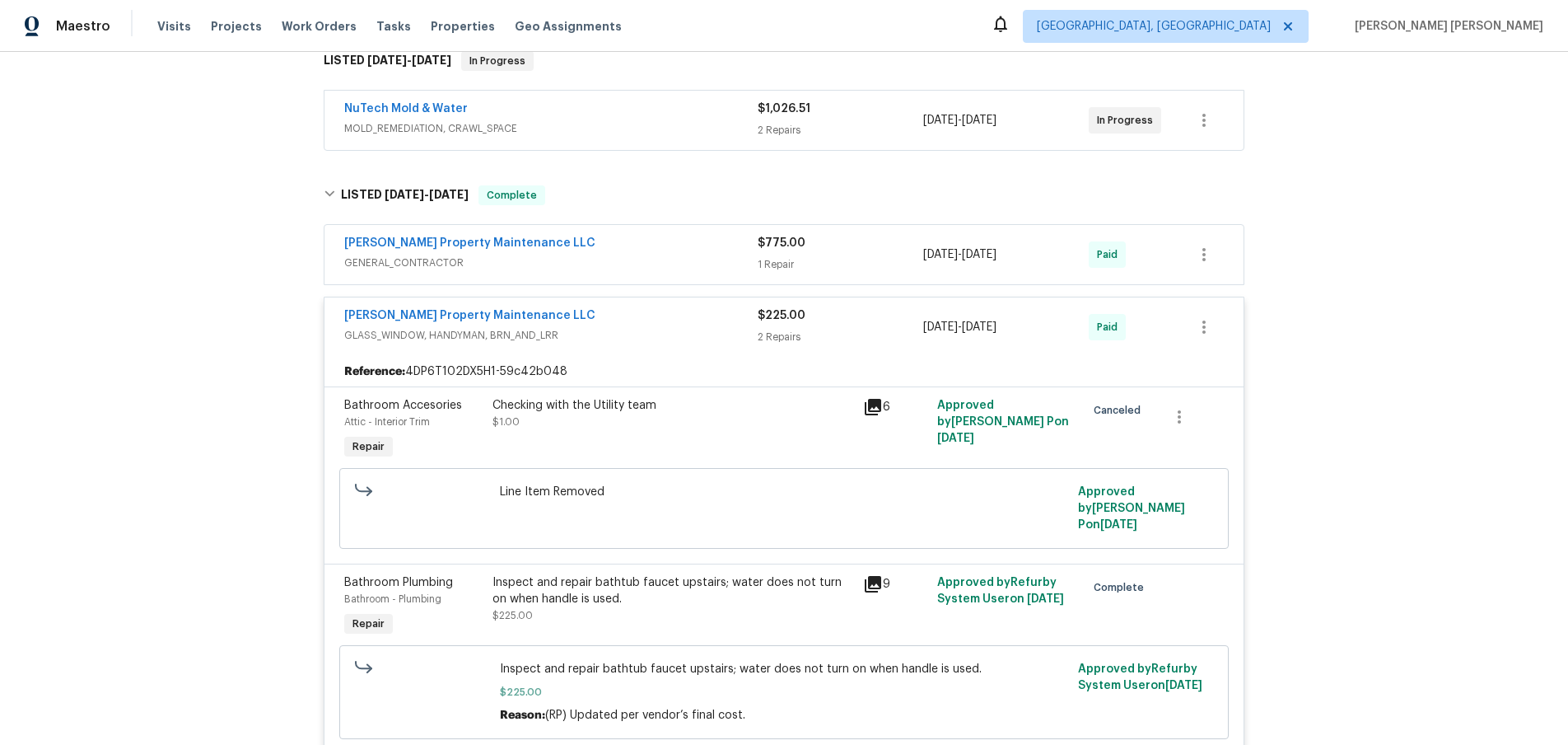
scroll to position [363, 0]
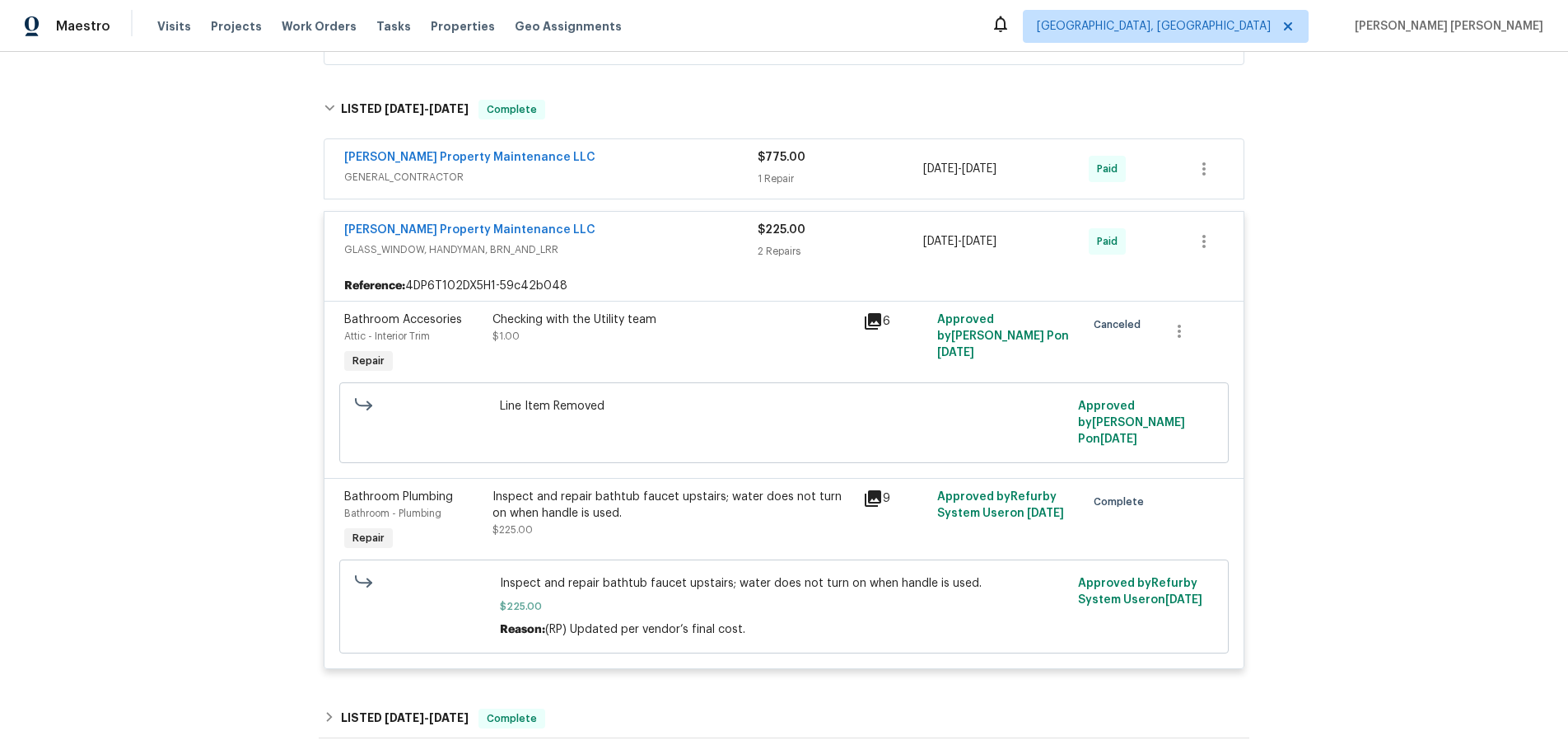
click at [880, 490] on icon at bounding box center [873, 498] width 17 height 17
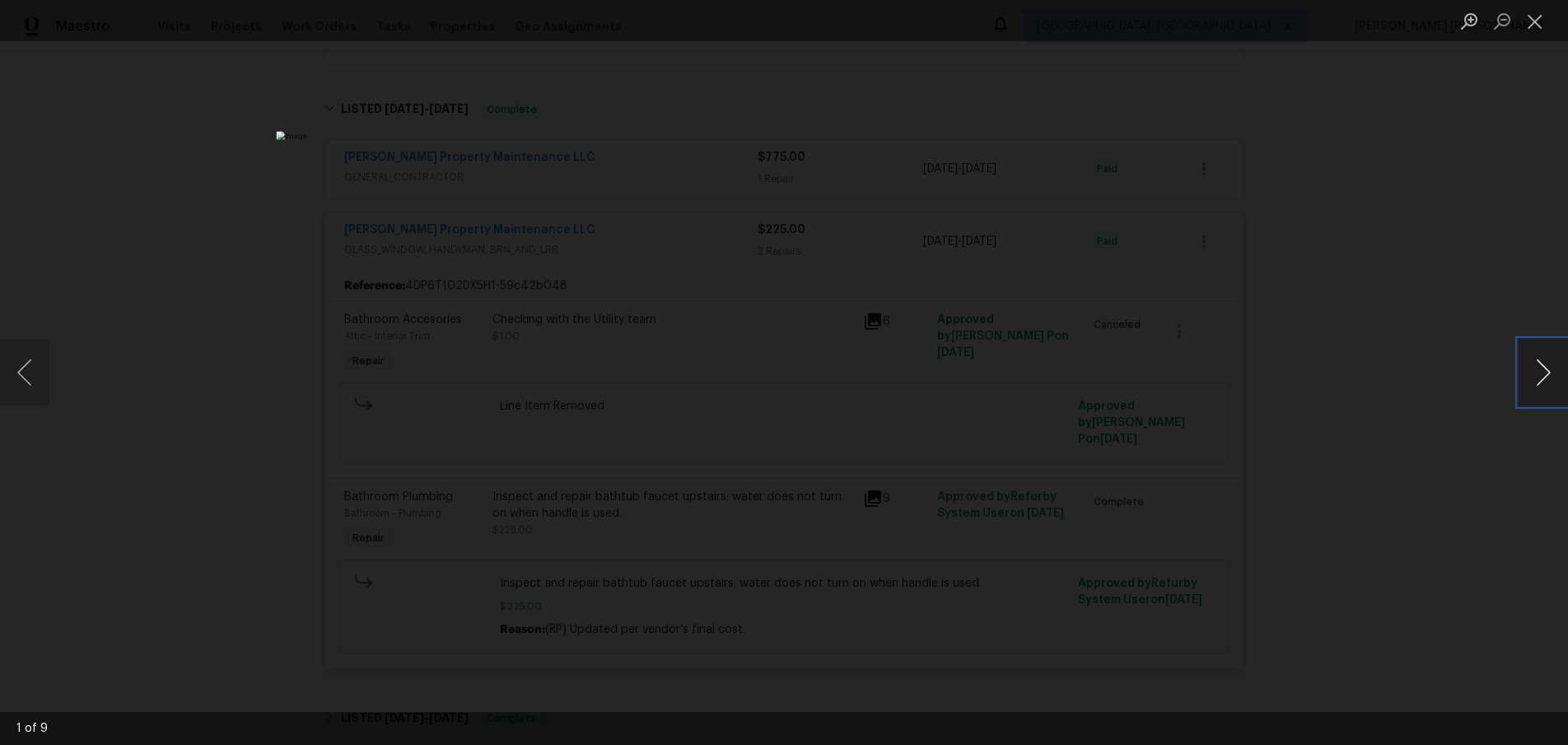
click at [1543, 382] on button "Next image" at bounding box center [1543, 372] width 49 height 66
click at [1396, 578] on div "Lightbox" at bounding box center [784, 372] width 1568 height 745
click at [1396, 577] on div "Lightbox" at bounding box center [784, 372] width 1568 height 745
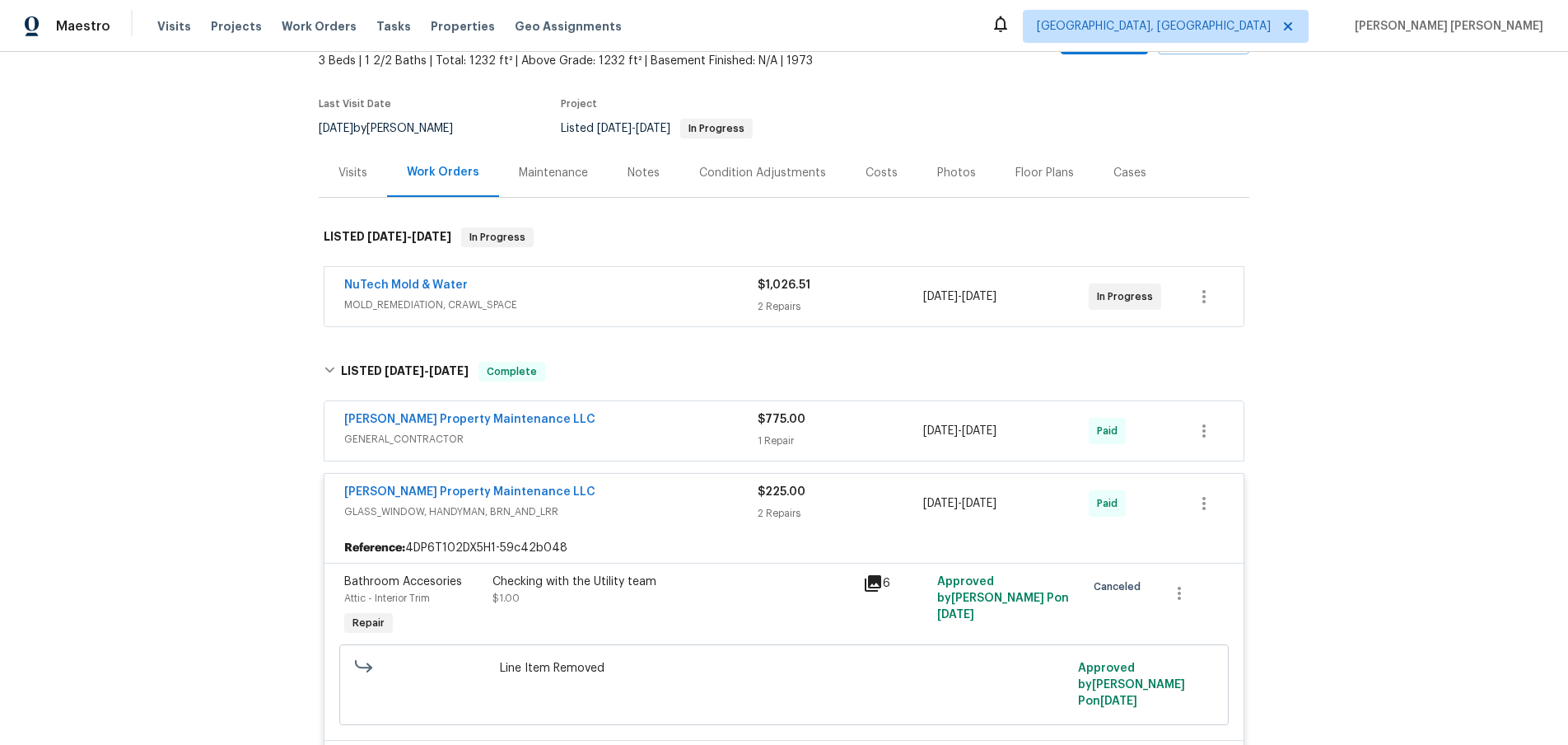
scroll to position [0, 0]
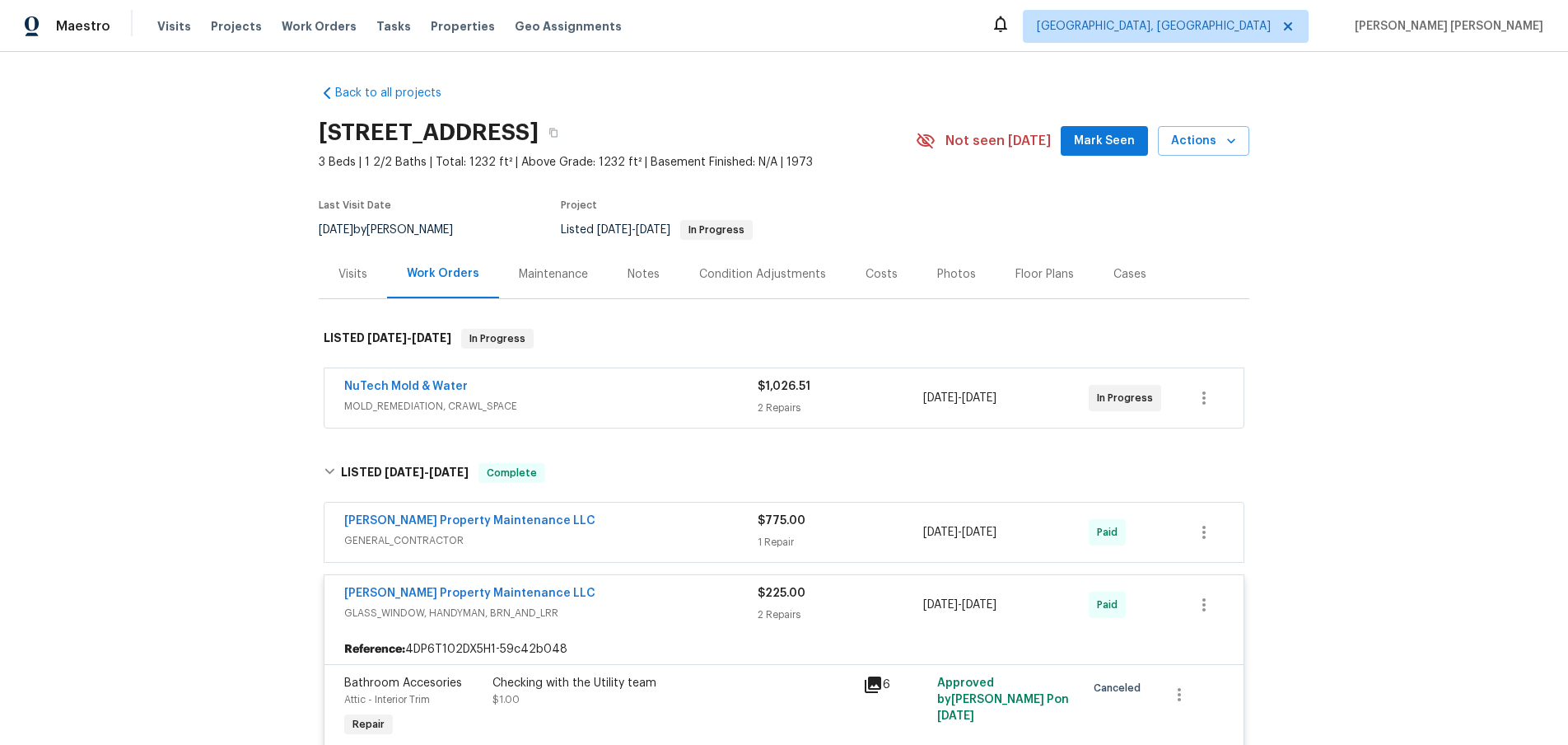
click at [853, 410] on div "2 Repairs" at bounding box center [841, 408] width 166 height 17
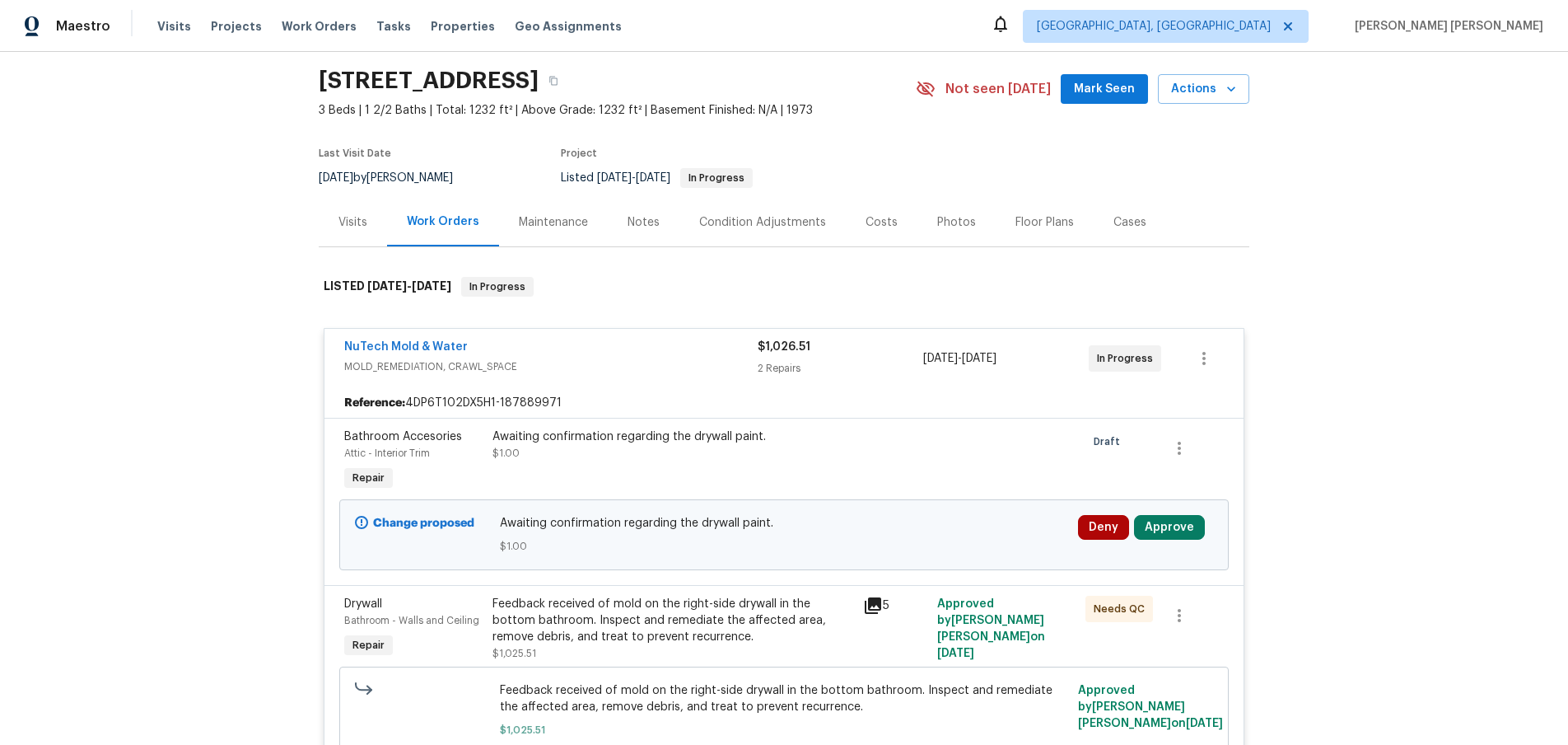
scroll to position [102, 0]
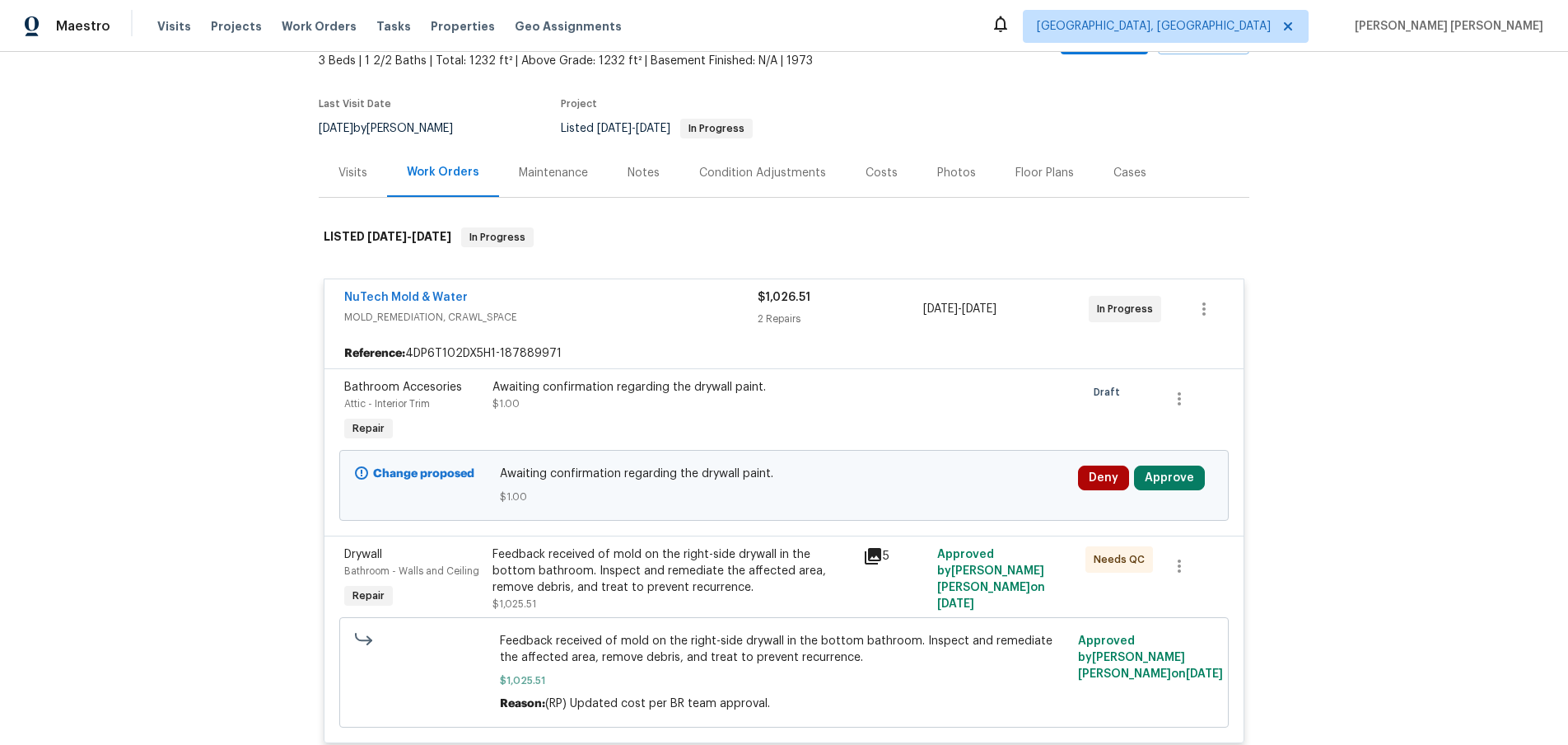
click at [874, 561] on icon at bounding box center [873, 556] width 17 height 17
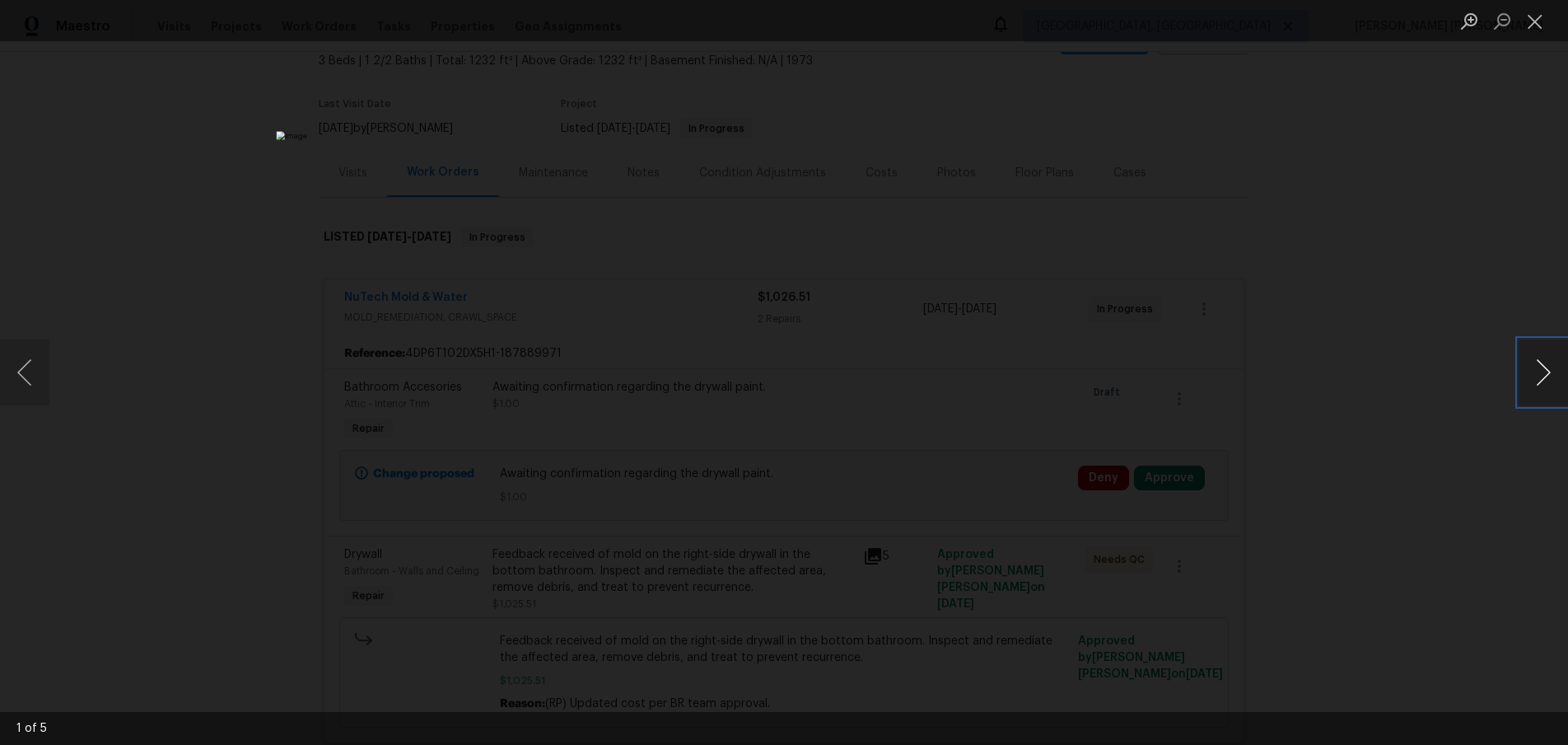
click at [1528, 370] on button "Next image" at bounding box center [1543, 372] width 49 height 66
click at [1539, 383] on button "Next image" at bounding box center [1543, 372] width 49 height 66
click at [1537, 386] on button "Next image" at bounding box center [1543, 372] width 49 height 66
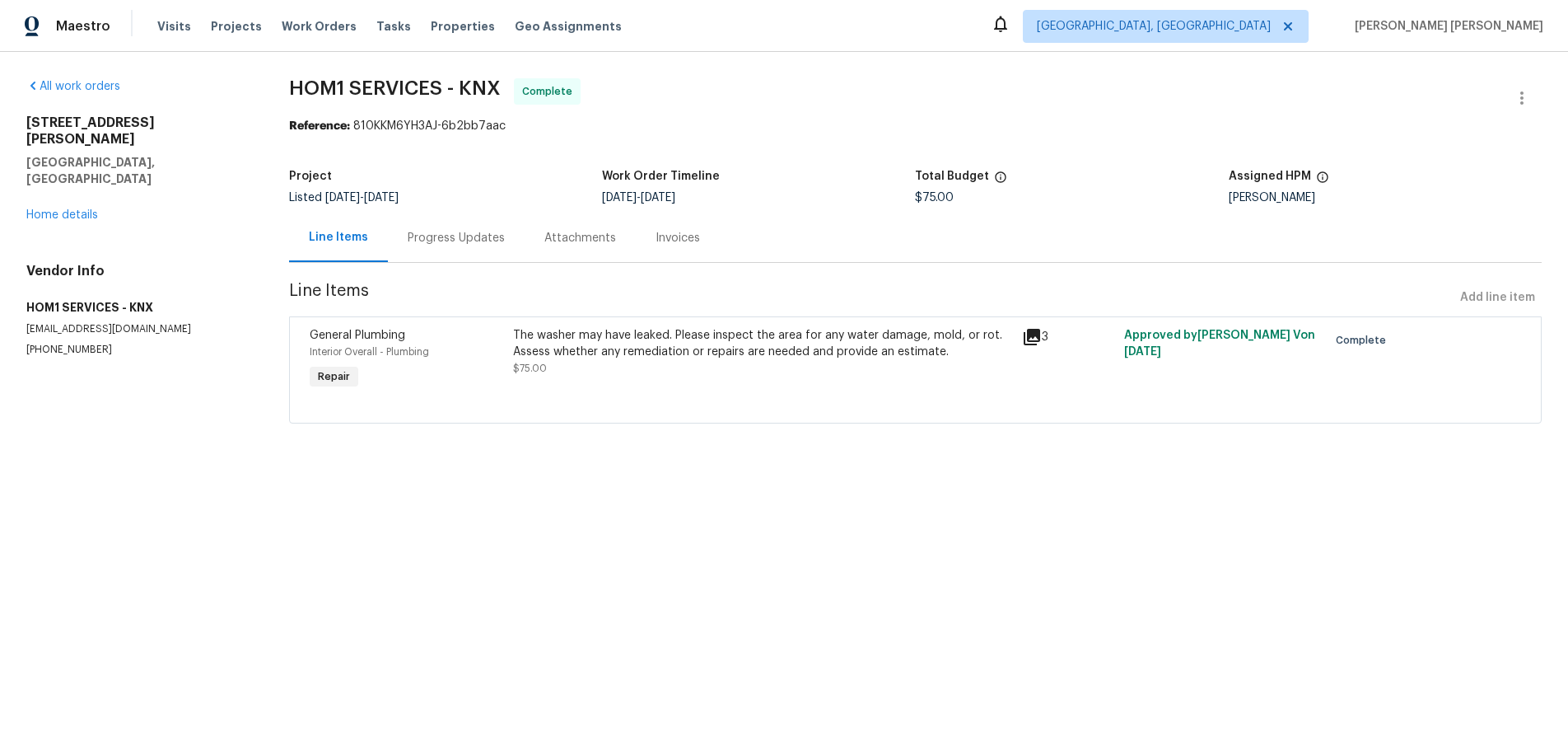
click at [1033, 339] on icon at bounding box center [1033, 337] width 17 height 17
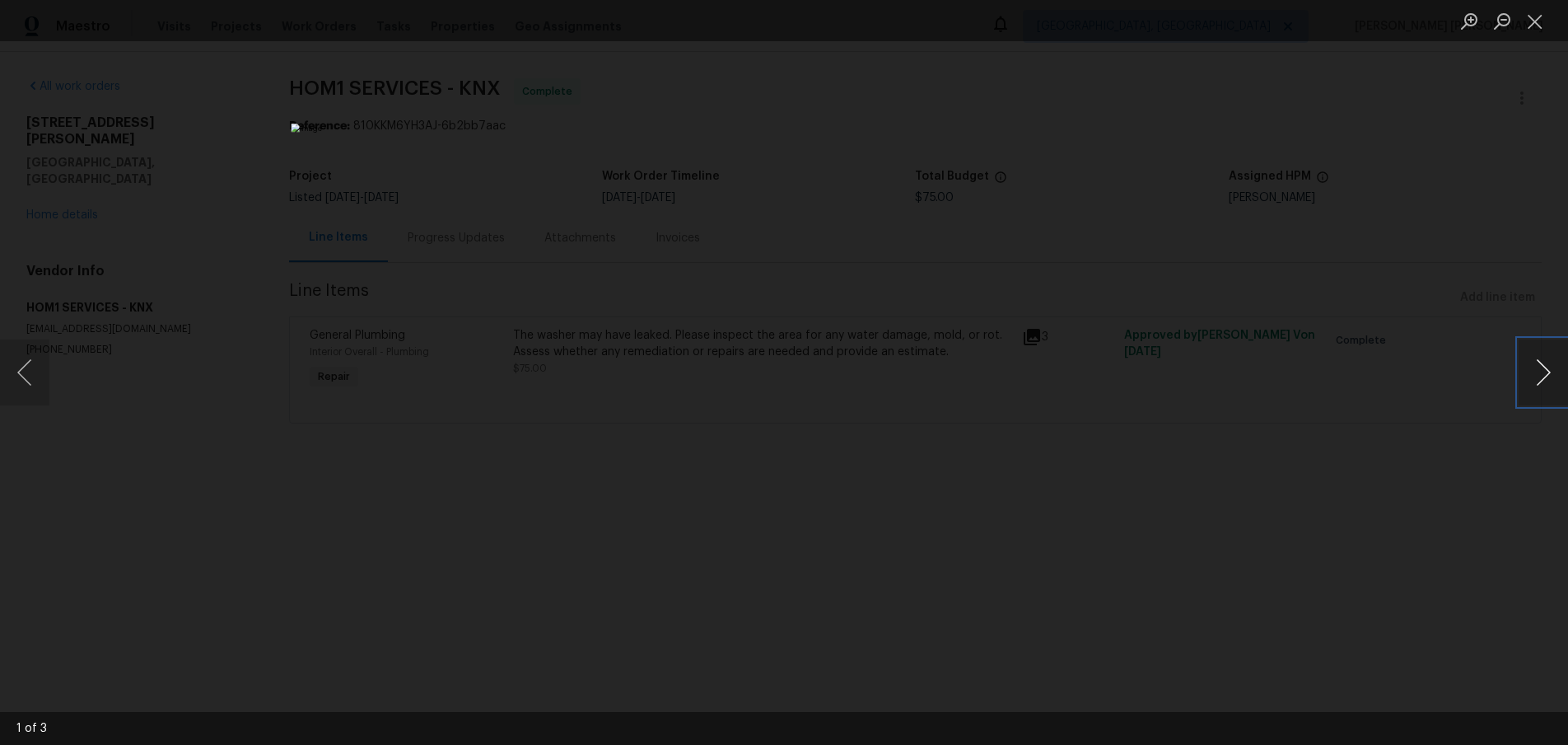
click at [1546, 381] on button "Next image" at bounding box center [1543, 372] width 49 height 66
click at [1402, 524] on div "Lightbox" at bounding box center [784, 372] width 1568 height 745
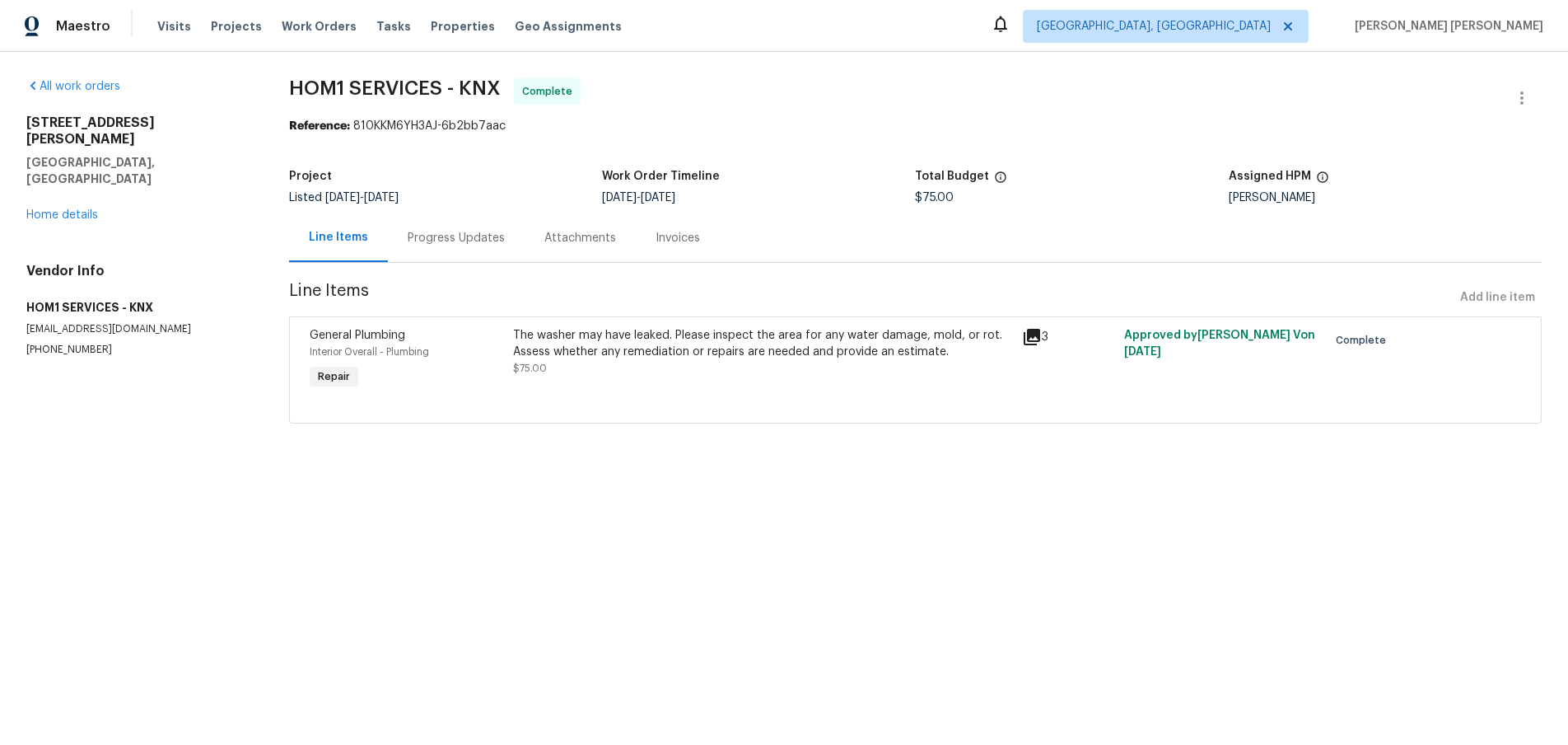
drag, startPoint x: 1397, startPoint y: 524, endPoint x: 1388, endPoint y: 521, distance: 9.5
click at [1390, 522] on div "Lightbox" at bounding box center [784, 372] width 1568 height 745
click at [57, 210] on link "Home details" at bounding box center [61, 215] width 72 height 11
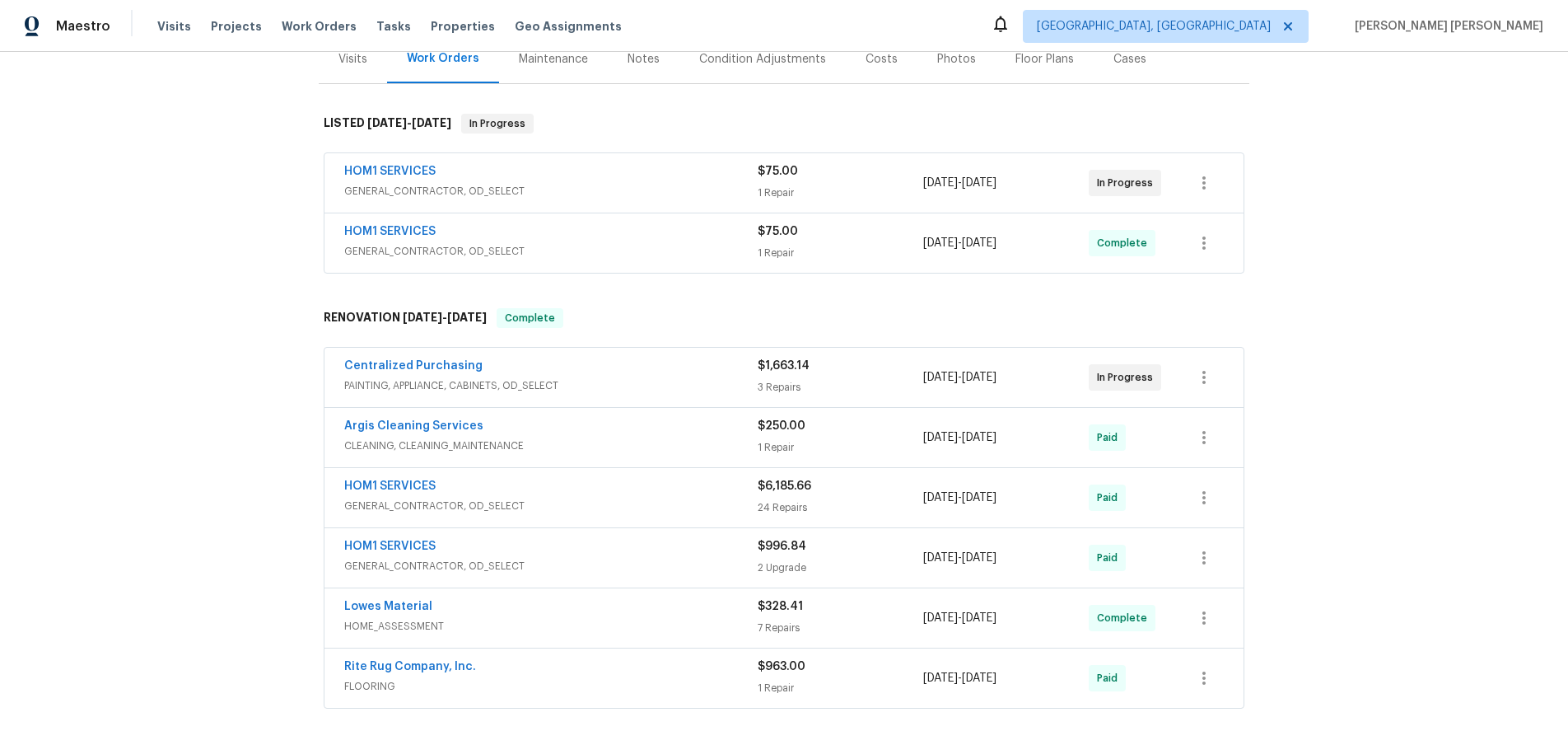
scroll to position [346, 0]
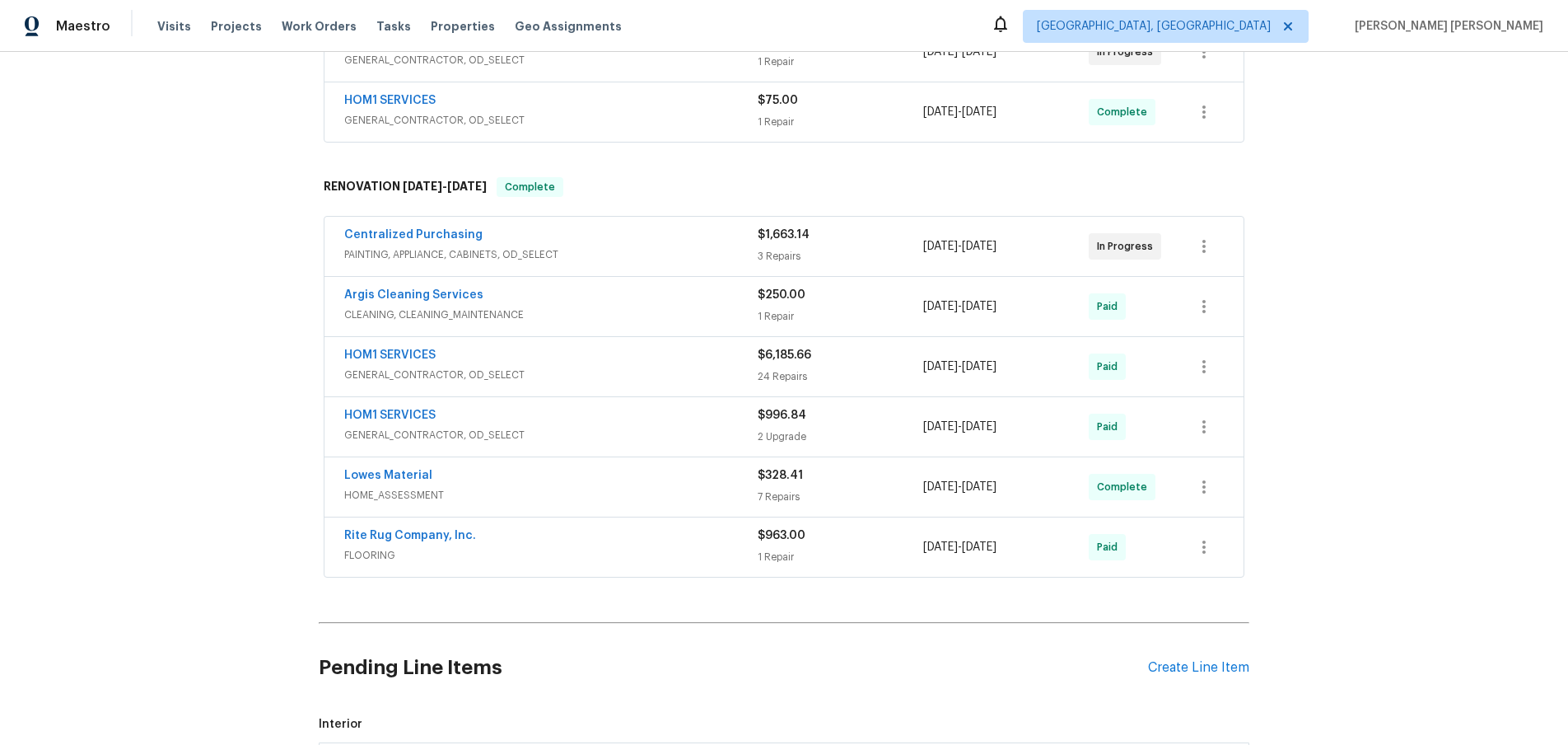
click at [714, 237] on div "Centralized Purchasing" at bounding box center [551, 236] width 413 height 20
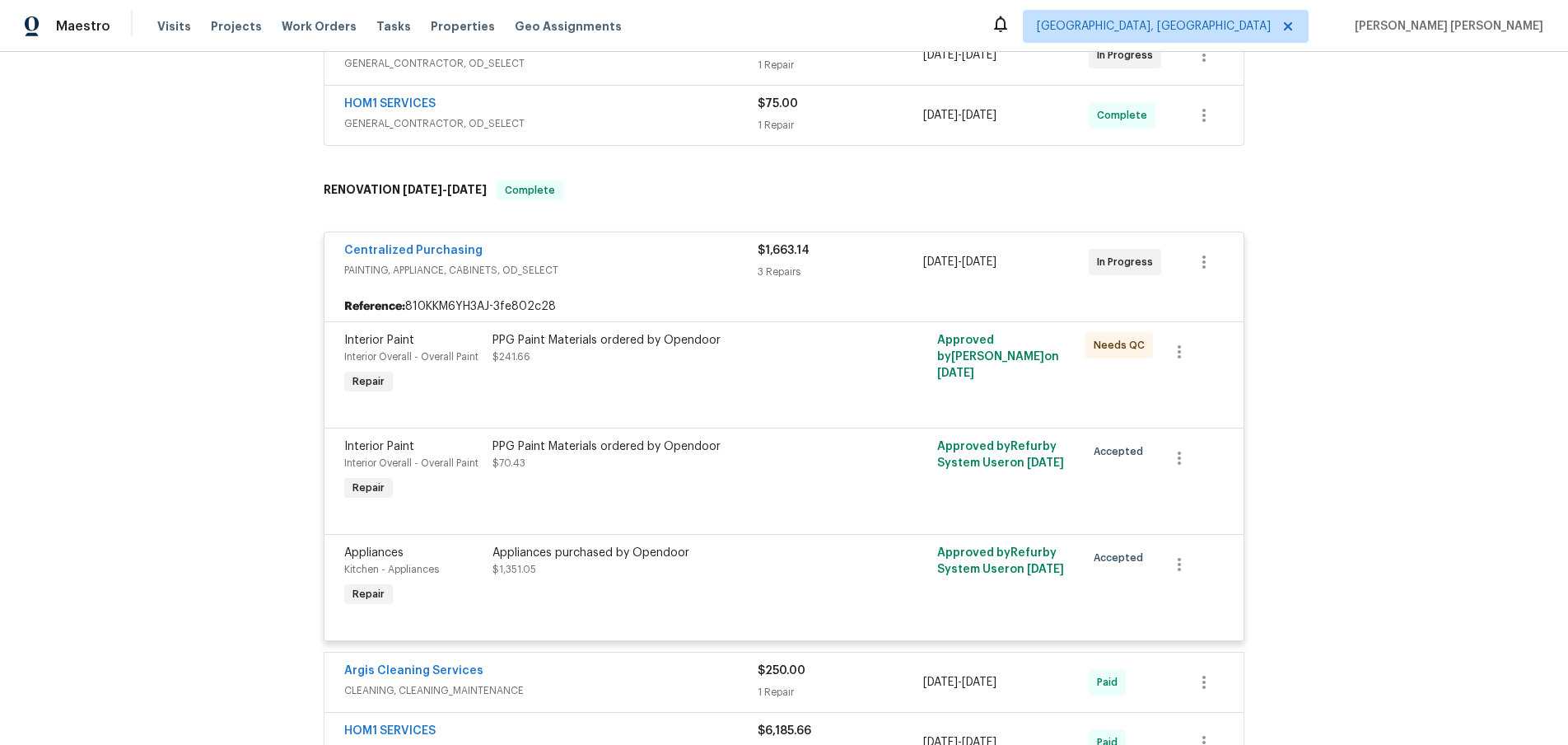
scroll to position [341, 0]
click at [713, 238] on div "Centralized Purchasing PAINTING, APPLIANCE, CABINETS, OD_SELECT $1,663.14 3 Rep…" at bounding box center [784, 264] width 919 height 60
click at [707, 258] on div "Centralized Purchasing" at bounding box center [551, 253] width 413 height 20
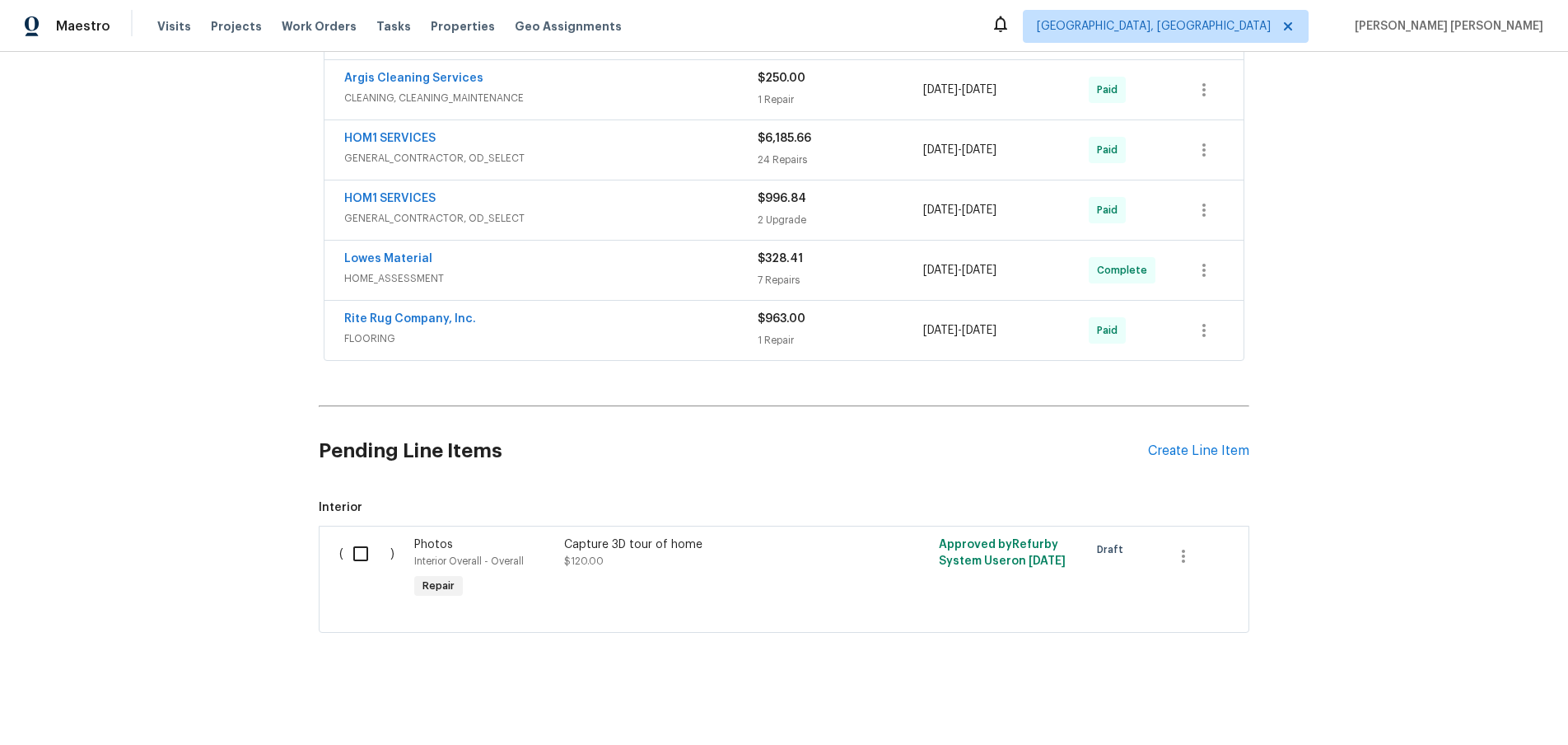
scroll to position [533, 0]
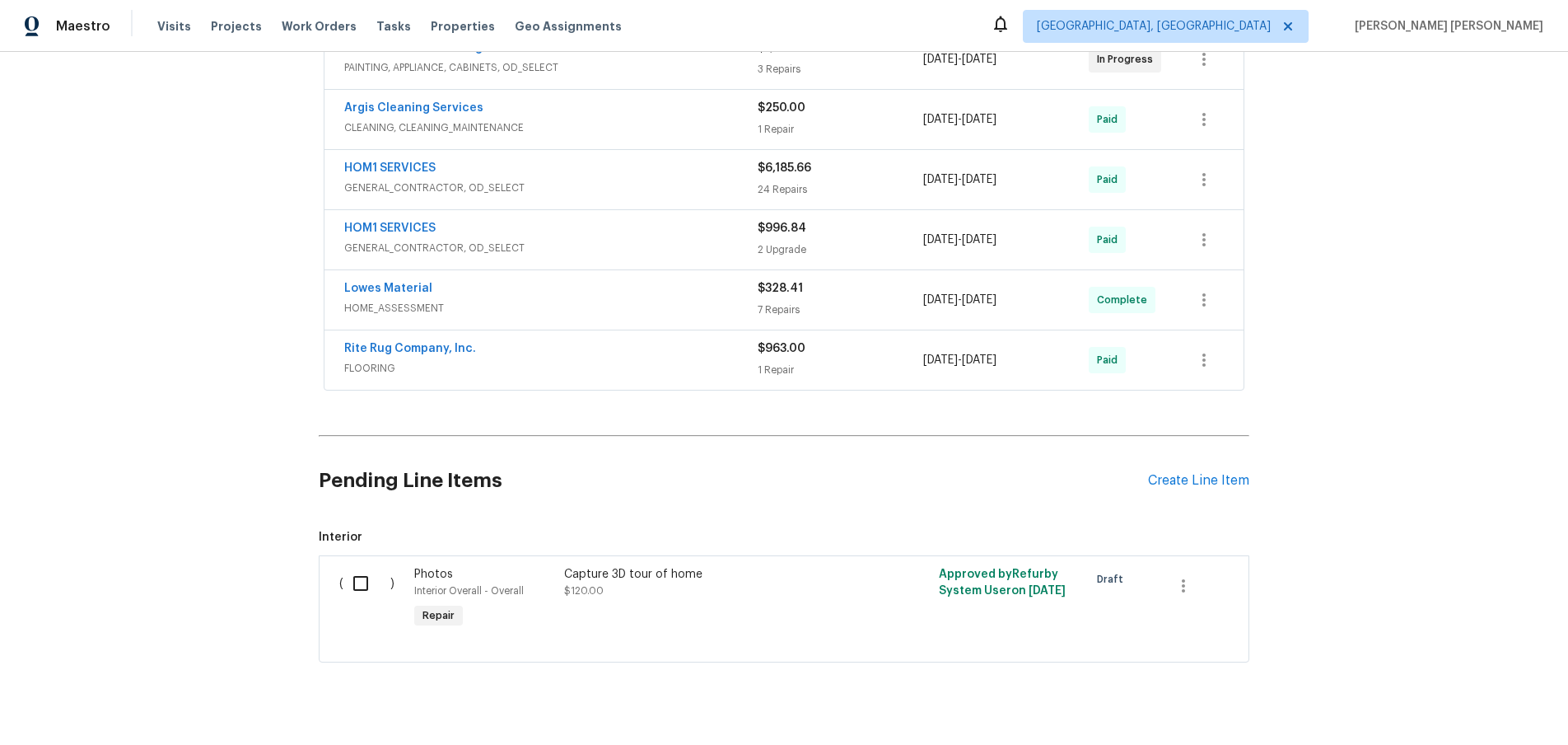
click at [714, 242] on span "GENERAL_CONTRACTOR, OD_SELECT" at bounding box center [551, 248] width 413 height 17
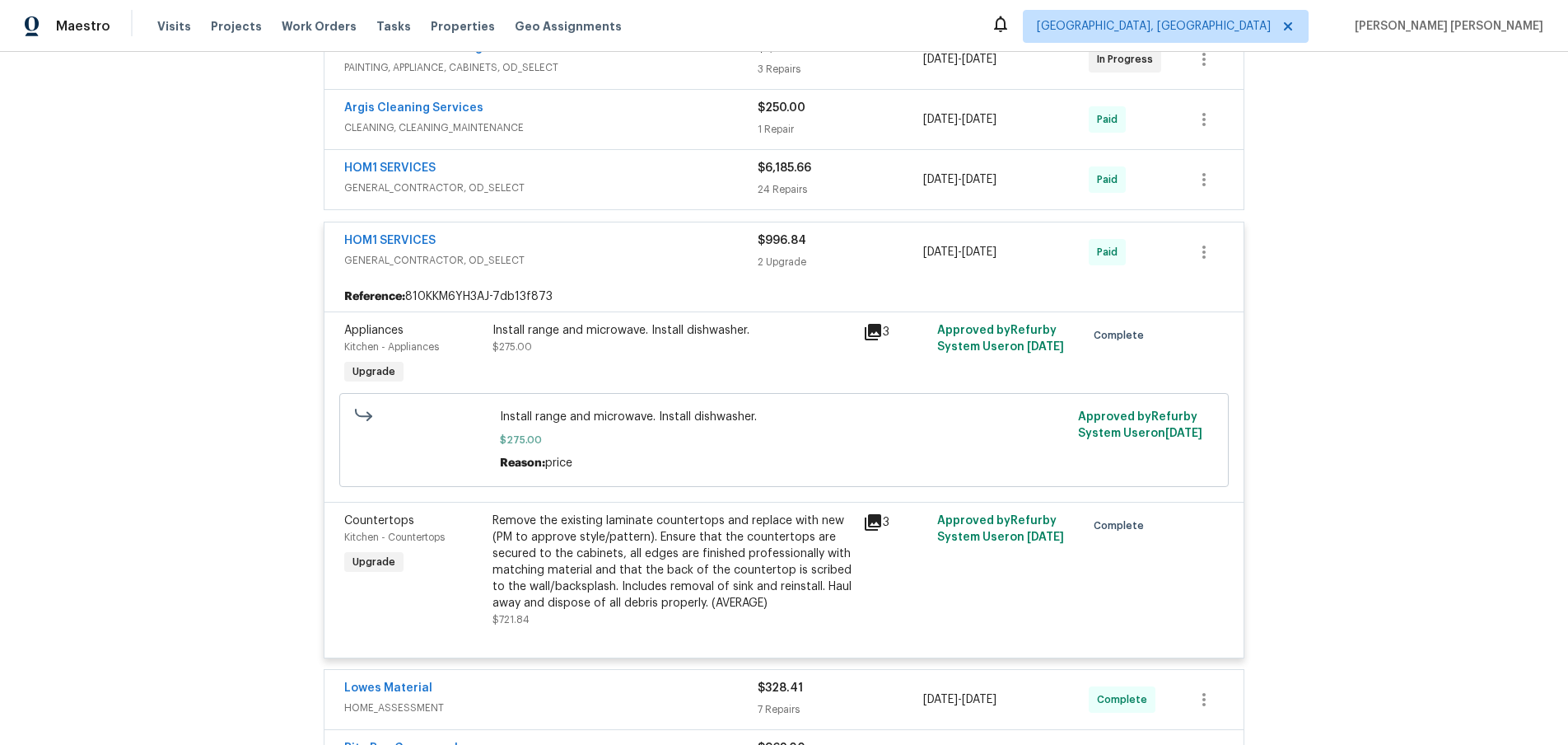
click at [714, 252] on span "GENERAL_CONTRACTOR, OD_SELECT" at bounding box center [551, 261] width 413 height 17
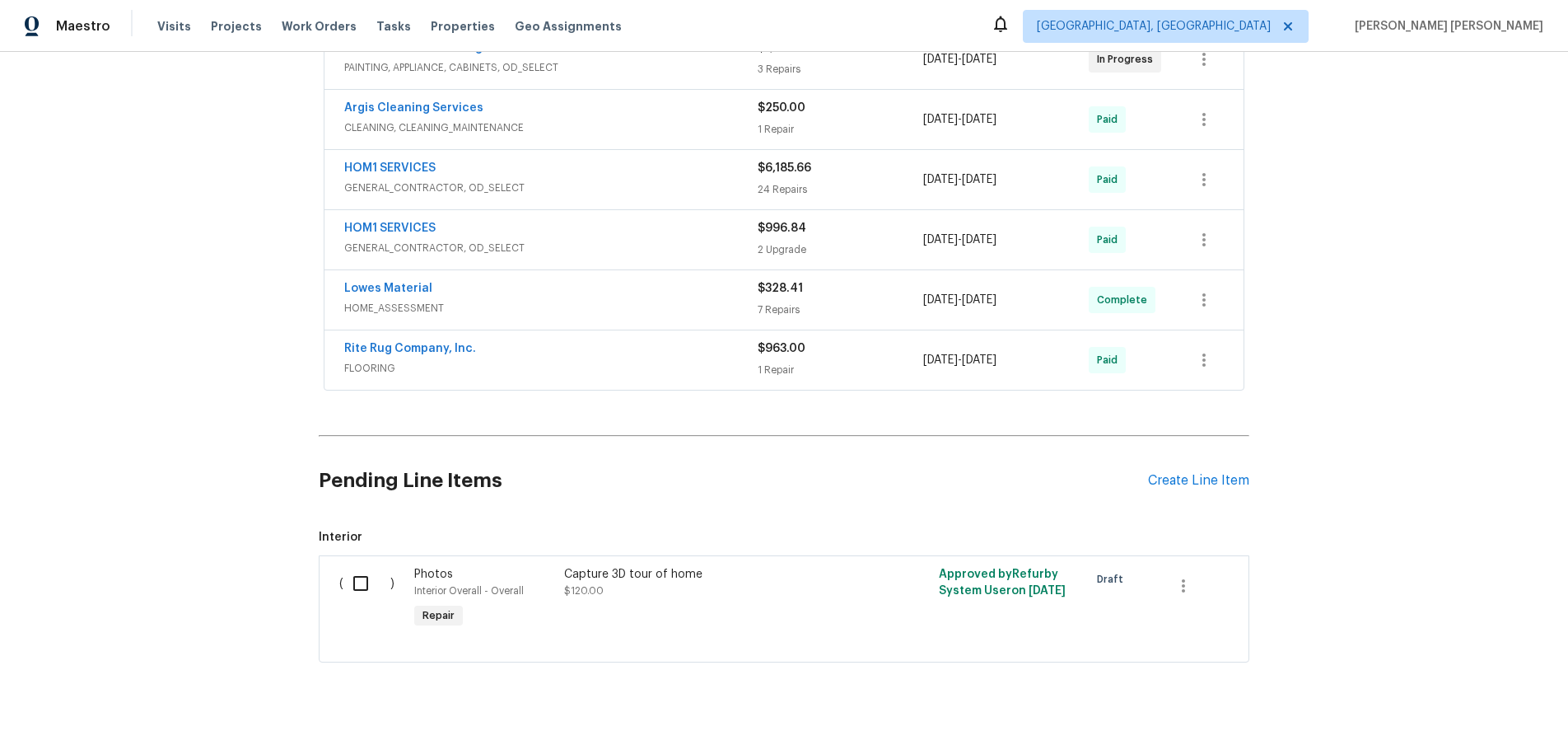
click at [718, 187] on span "GENERAL_CONTRACTOR, OD_SELECT" at bounding box center [551, 188] width 413 height 17
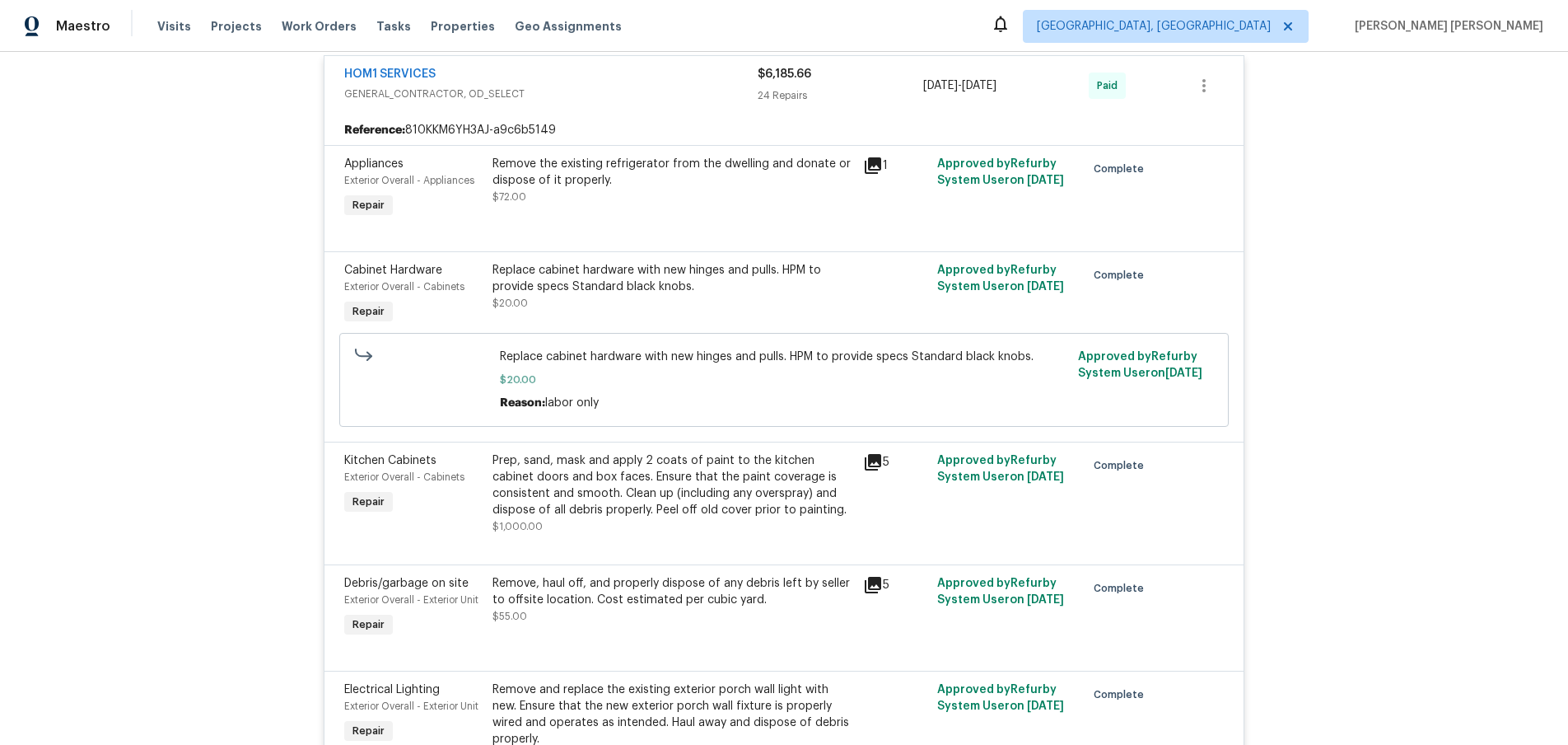
scroll to position [448, 0]
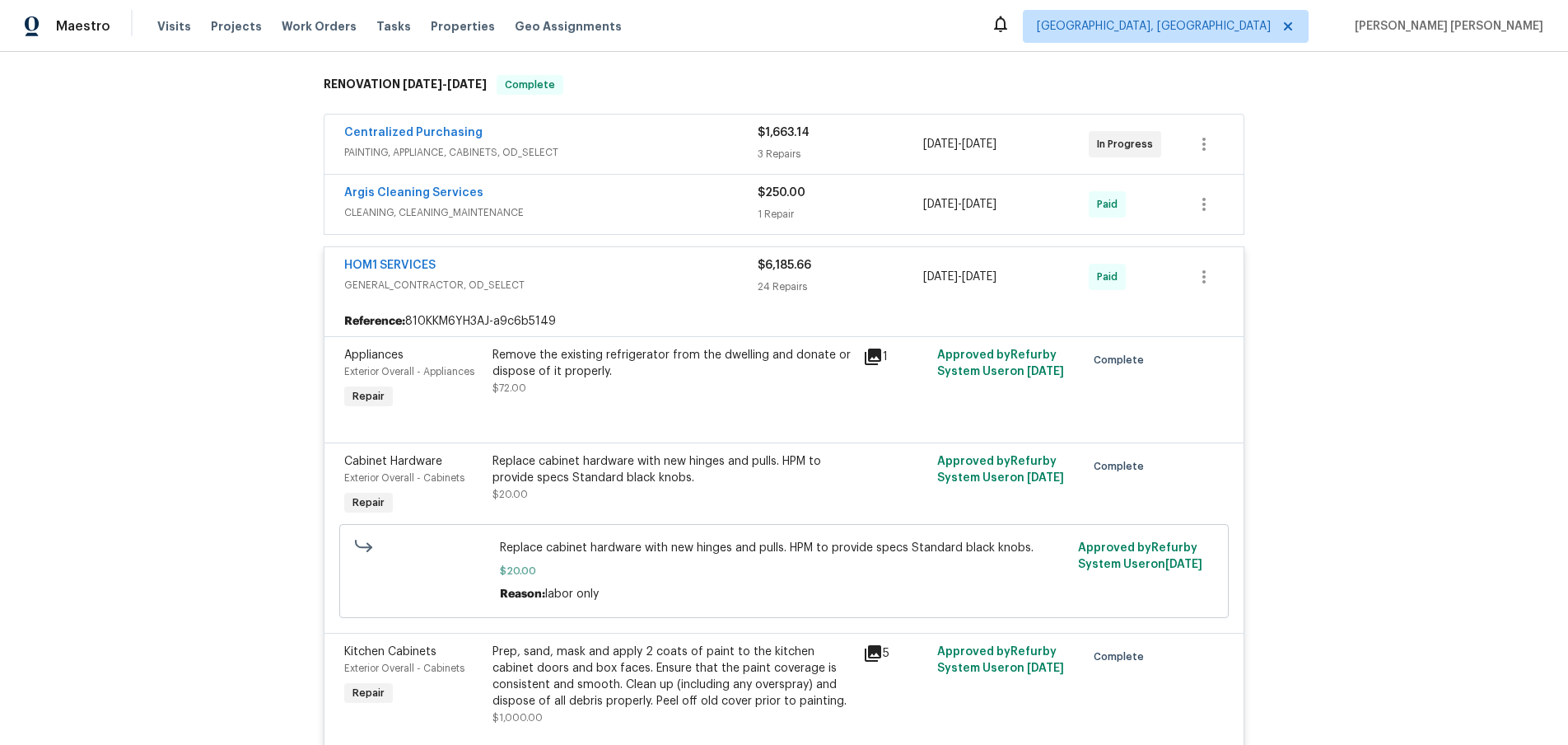
click at [696, 202] on div "Argis Cleaning Services" at bounding box center [551, 194] width 413 height 20
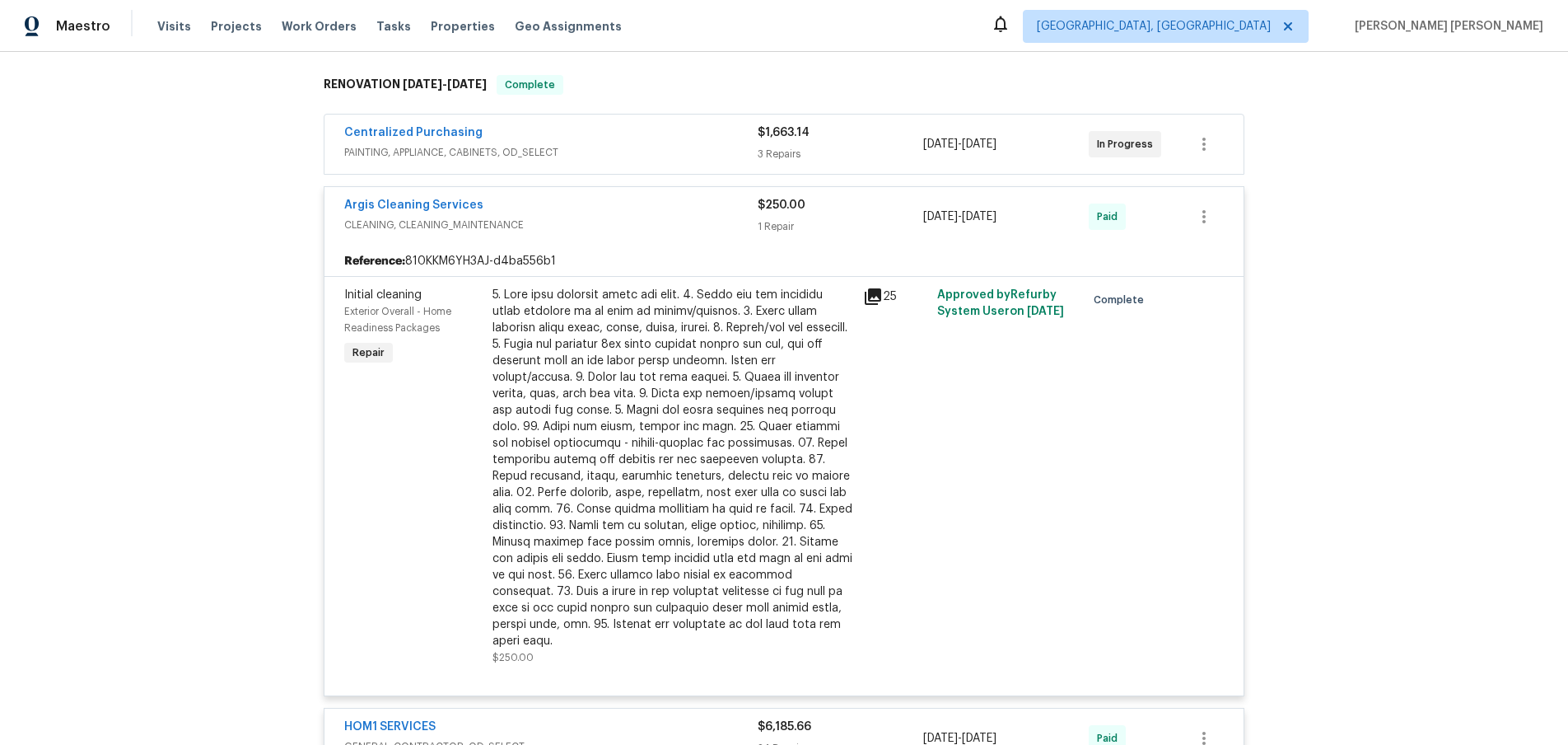
click at [872, 293] on icon at bounding box center [873, 297] width 17 height 17
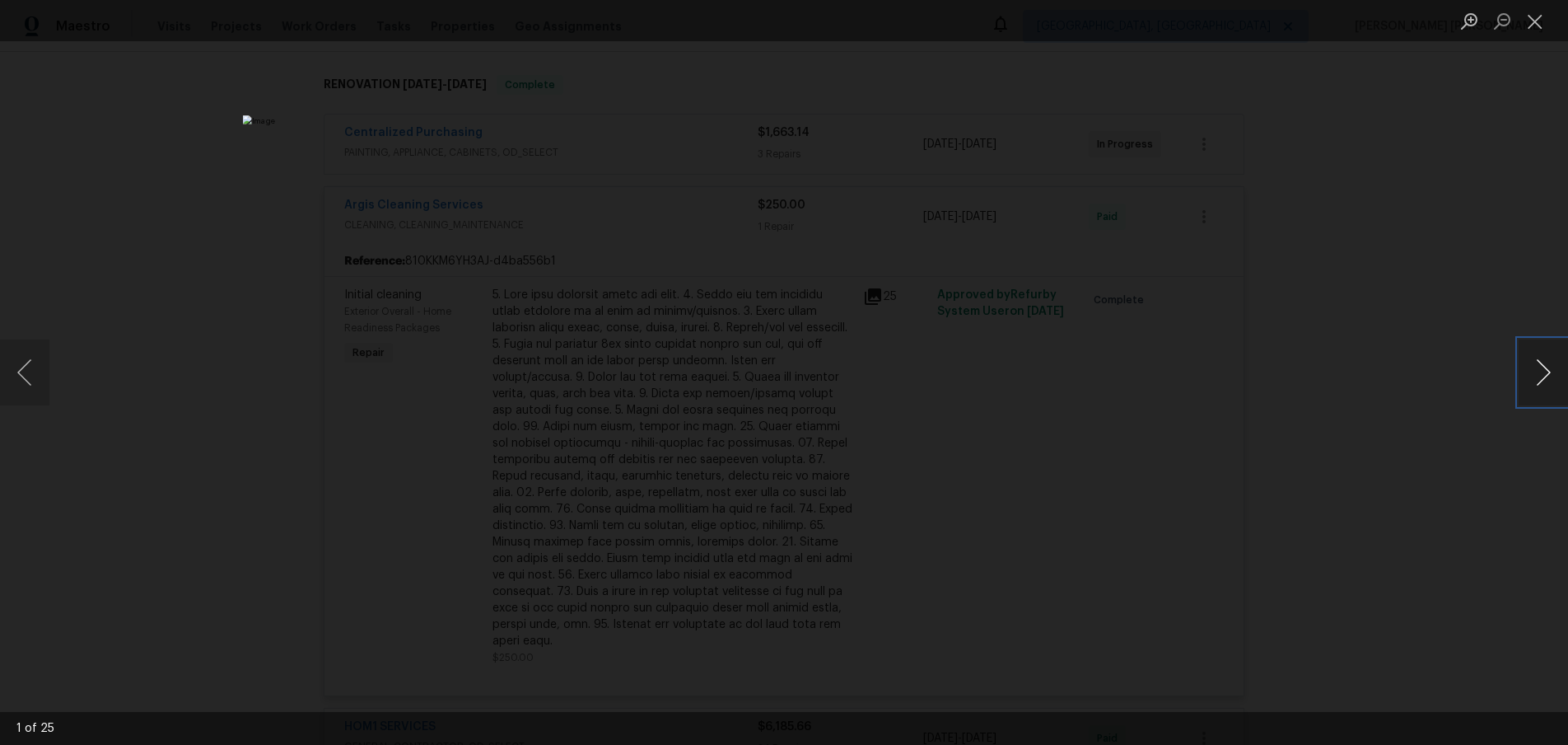
click at [1549, 376] on button "Next image" at bounding box center [1543, 372] width 49 height 66
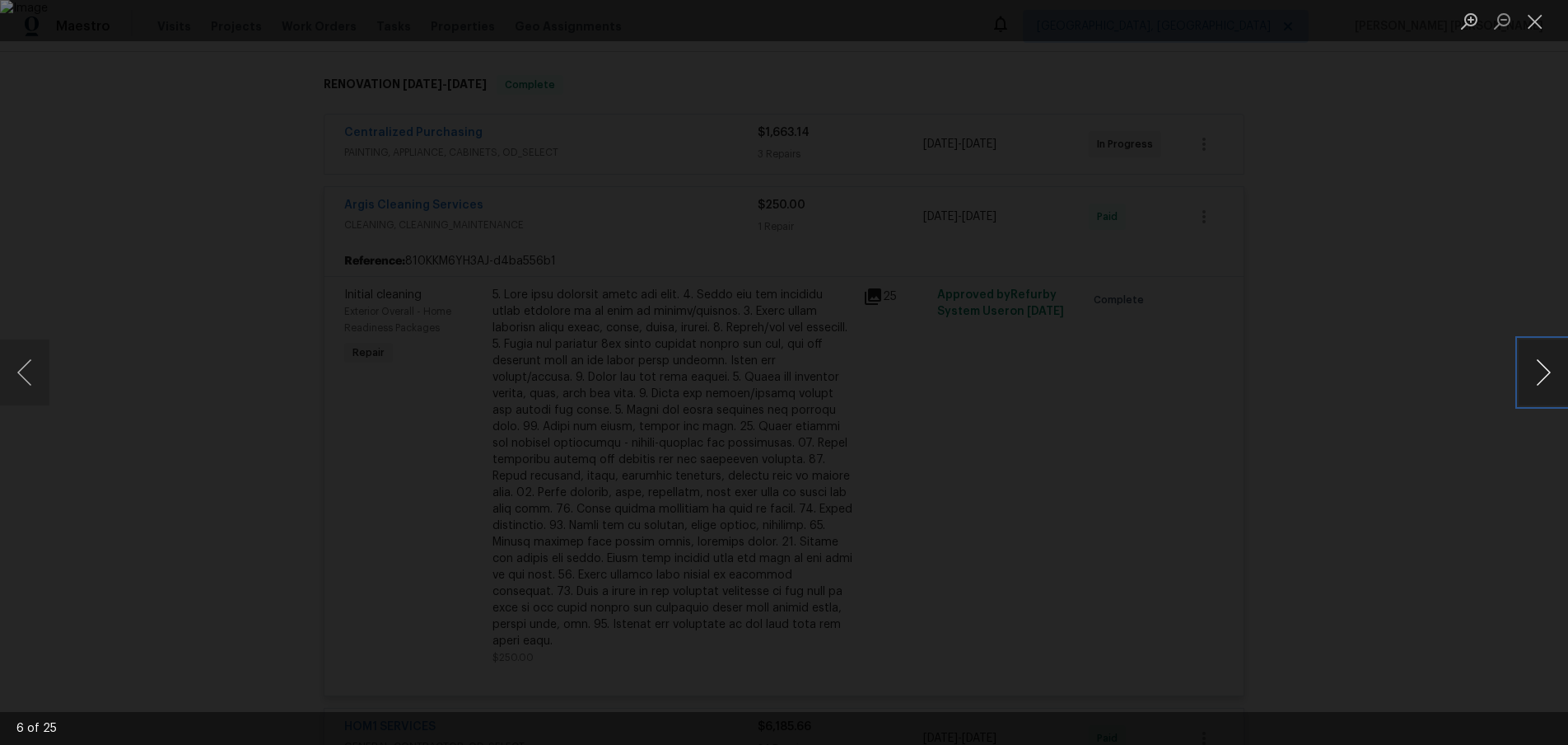
click at [1549, 376] on button "Next image" at bounding box center [1543, 372] width 49 height 66
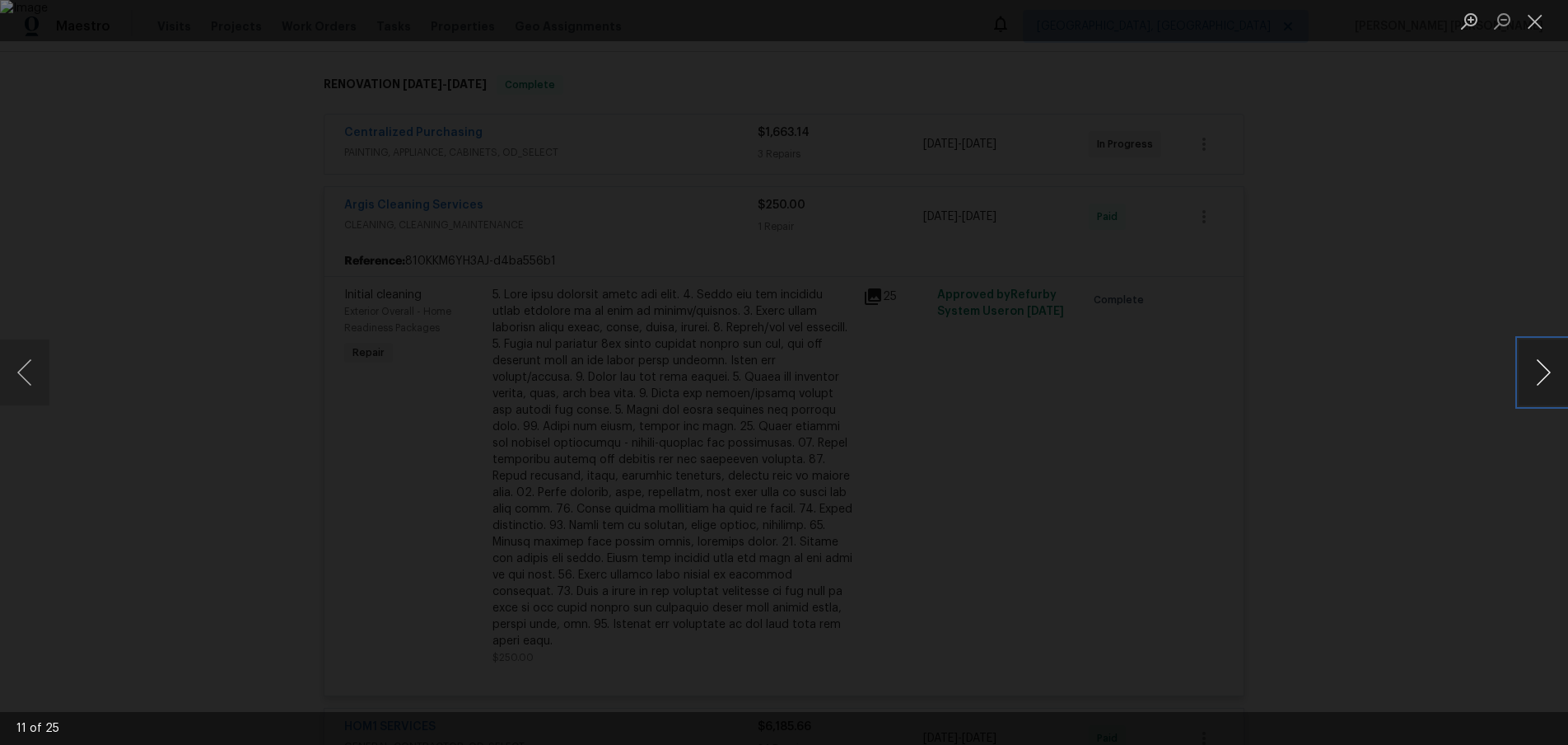
click at [1549, 376] on button "Next image" at bounding box center [1543, 372] width 49 height 66
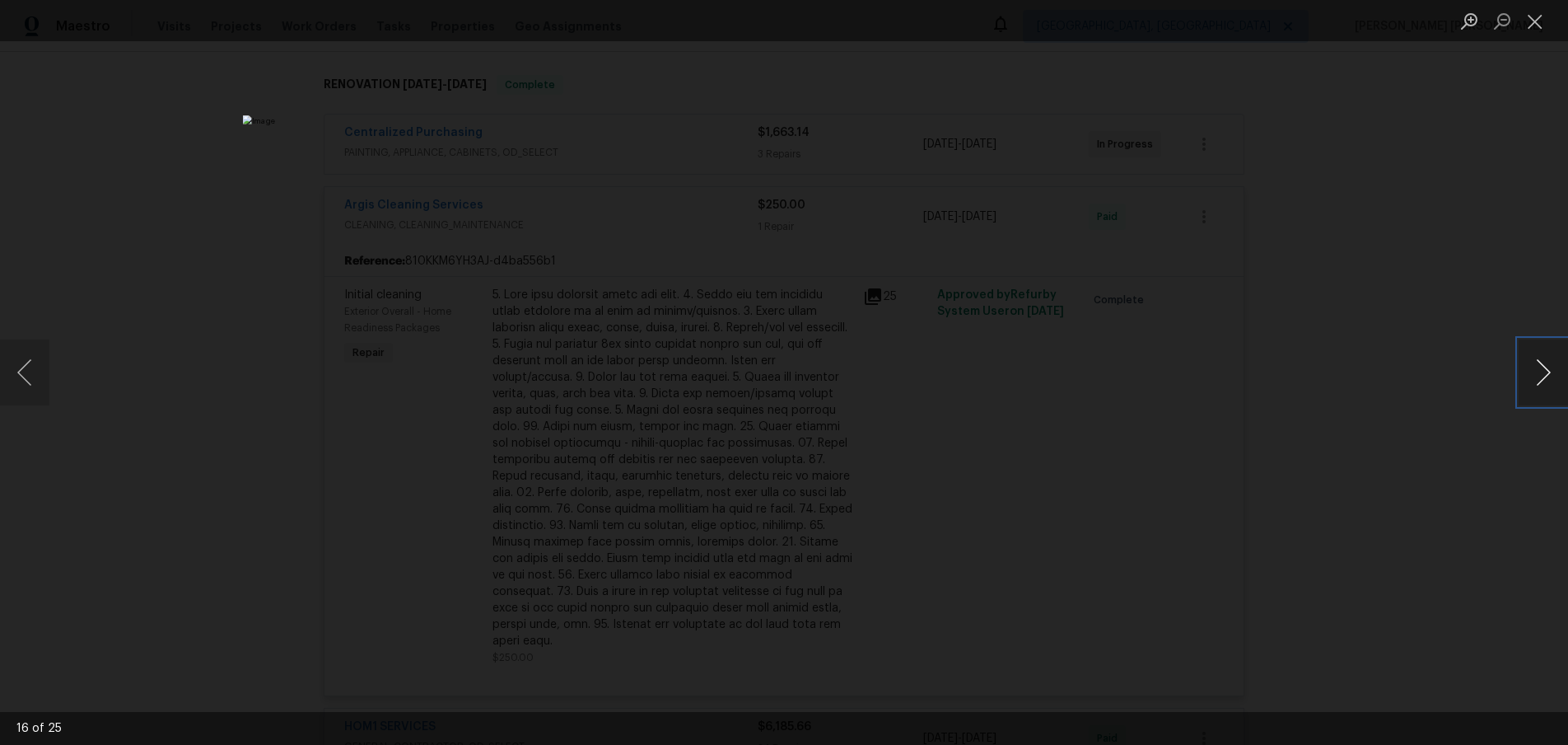
click at [1549, 376] on button "Next image" at bounding box center [1543, 372] width 49 height 66
click at [1542, 373] on button "Next image" at bounding box center [1543, 372] width 49 height 66
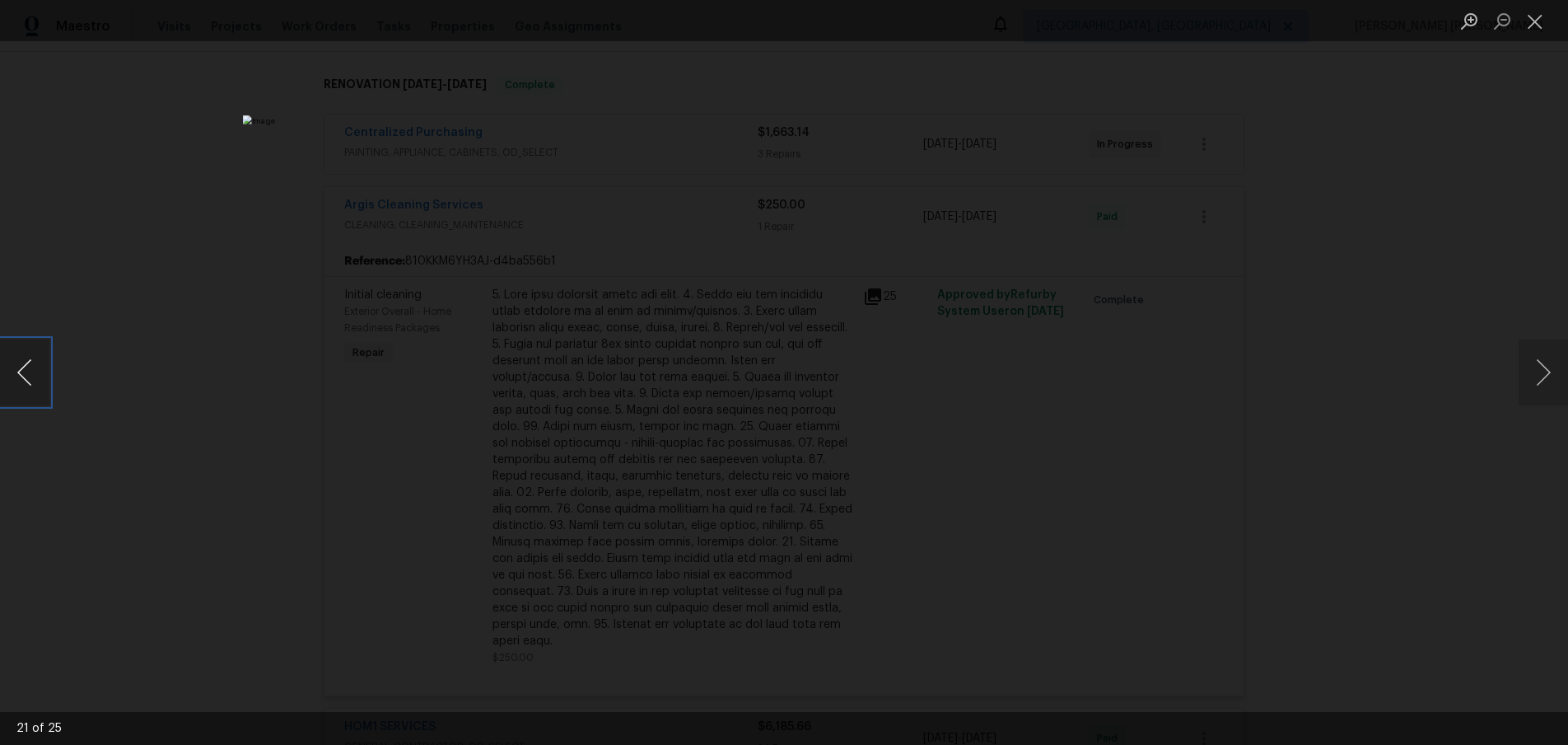
click at [21, 385] on button "Previous image" at bounding box center [24, 372] width 49 height 66
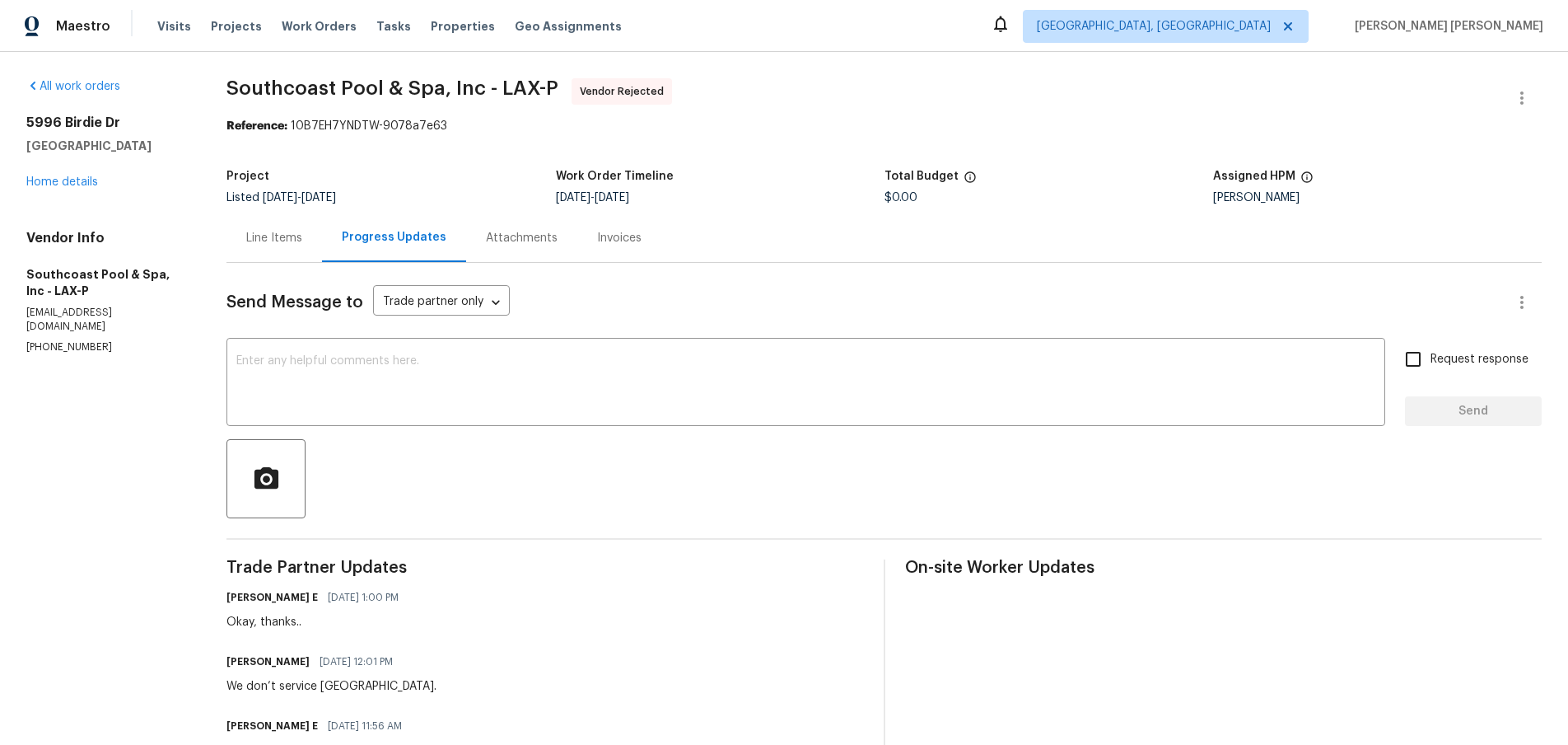
click at [281, 238] on div "Line Items" at bounding box center [274, 238] width 56 height 17
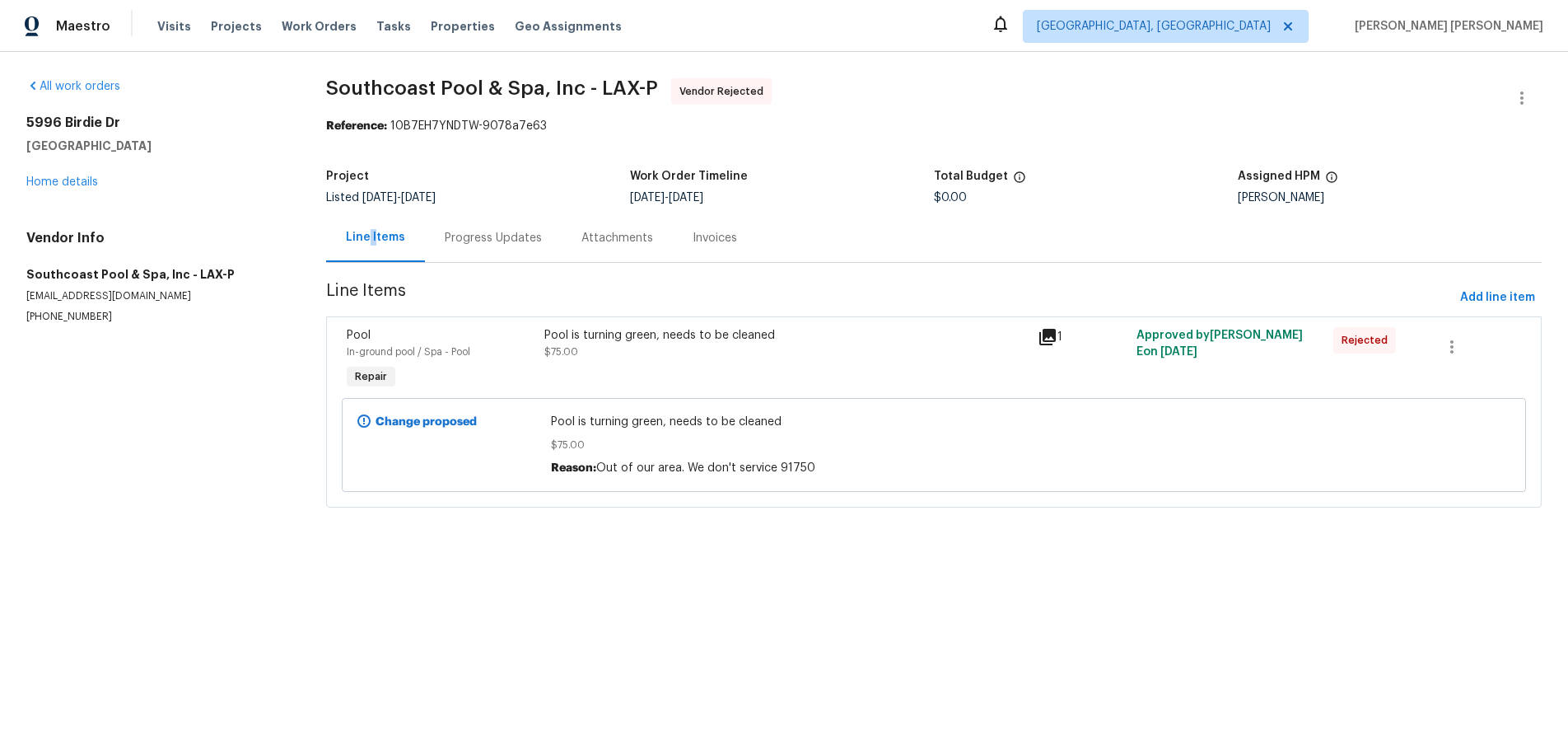
click at [1053, 338] on icon at bounding box center [1048, 337] width 17 height 17
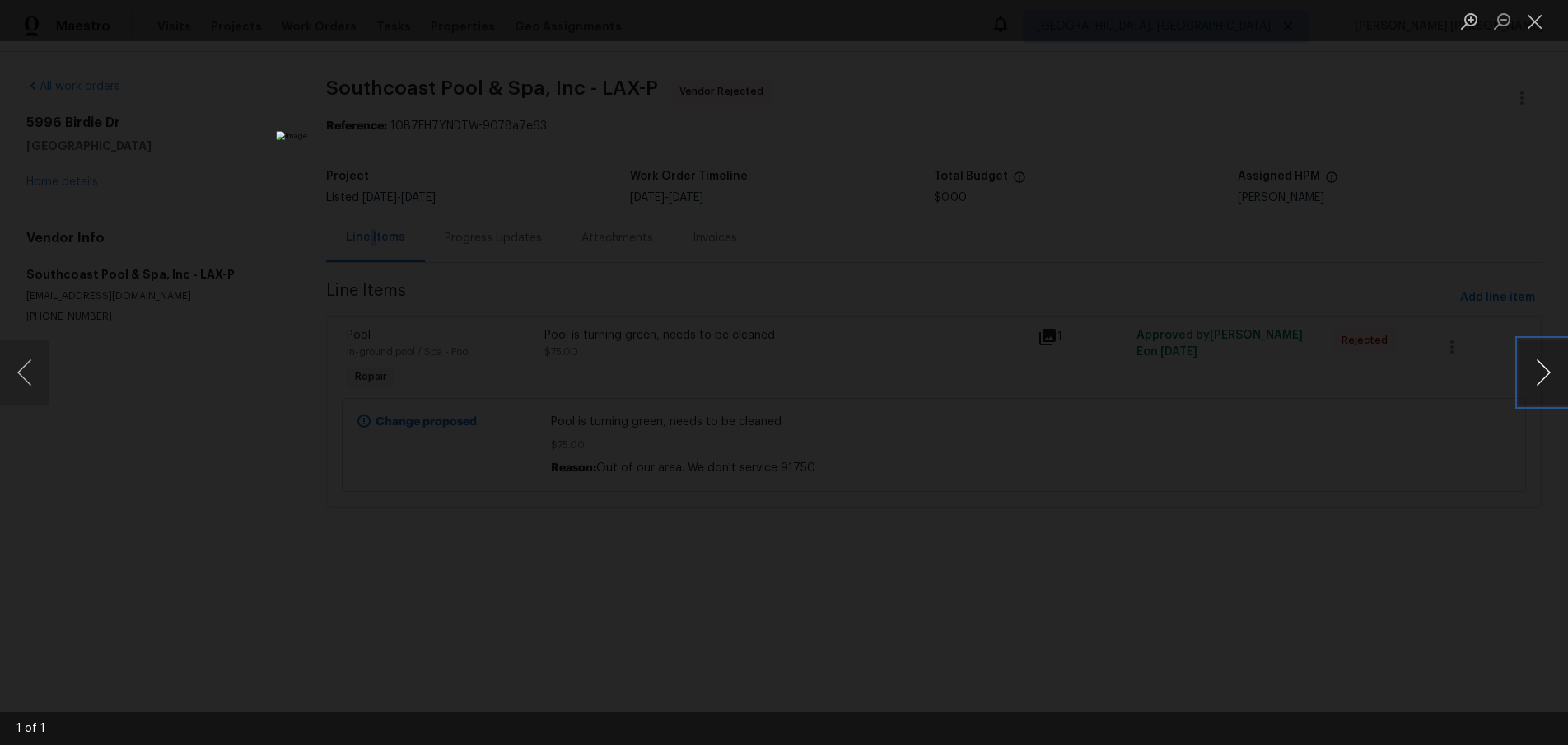
click at [1545, 387] on button "Next image" at bounding box center [1543, 372] width 49 height 66
drag, startPoint x: 1365, startPoint y: 564, endPoint x: 1372, endPoint y: 560, distance: 8.1
click at [1360, 563] on div "Lightbox" at bounding box center [784, 372] width 1568 height 745
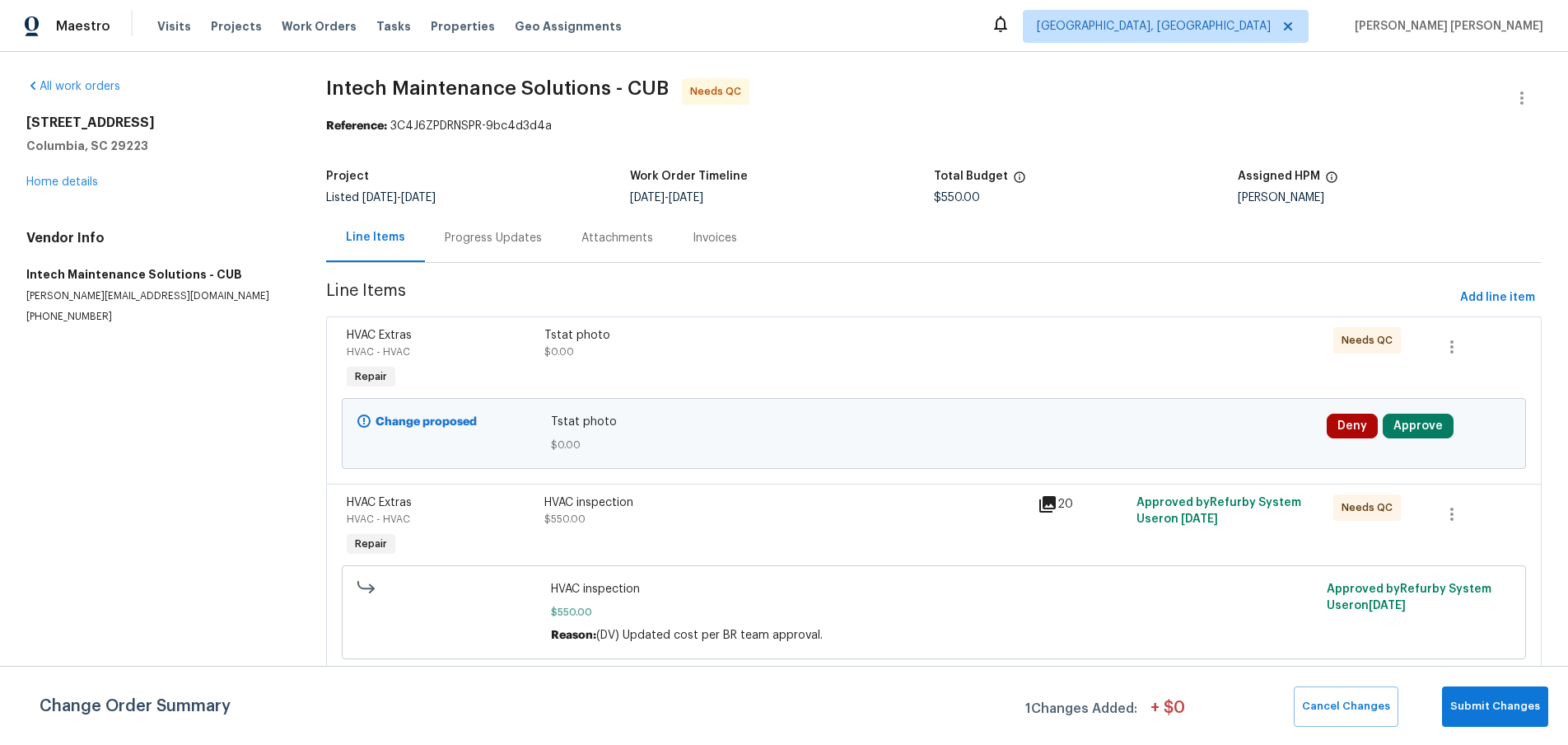
click at [1040, 510] on icon at bounding box center [1048, 505] width 17 height 17
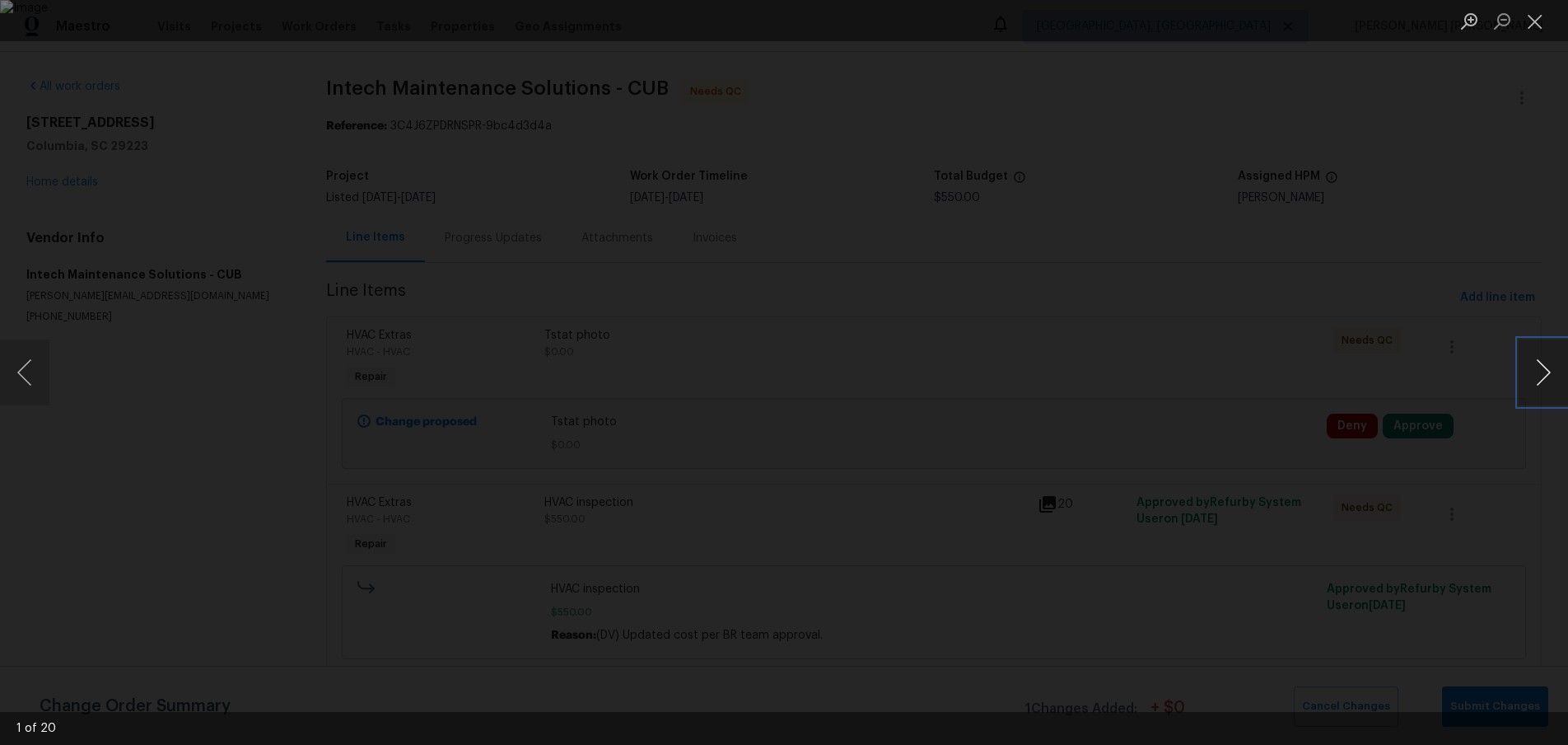
click at [1545, 376] on button "Next image" at bounding box center [1543, 372] width 49 height 66
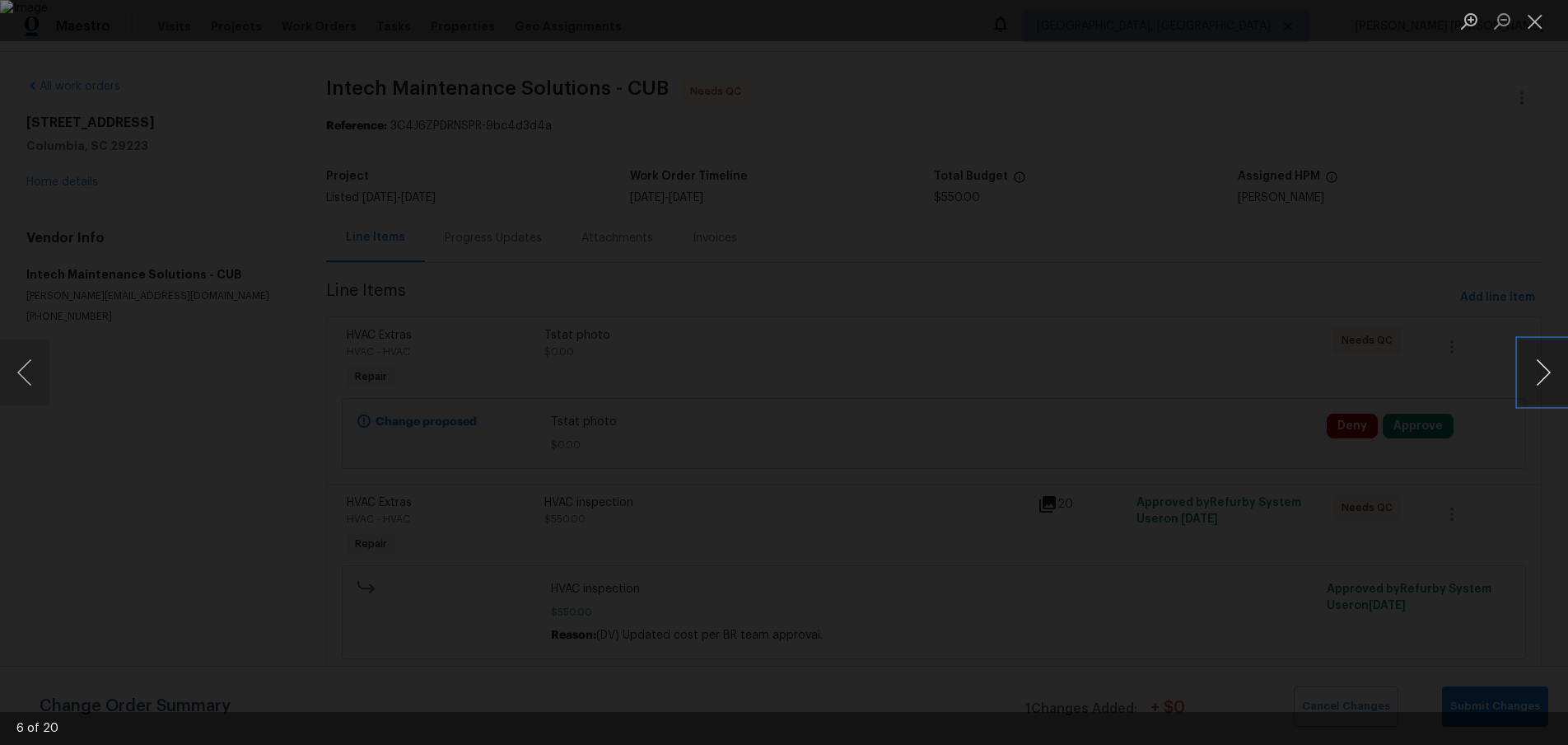
click at [1545, 376] on button "Next image" at bounding box center [1543, 372] width 49 height 66
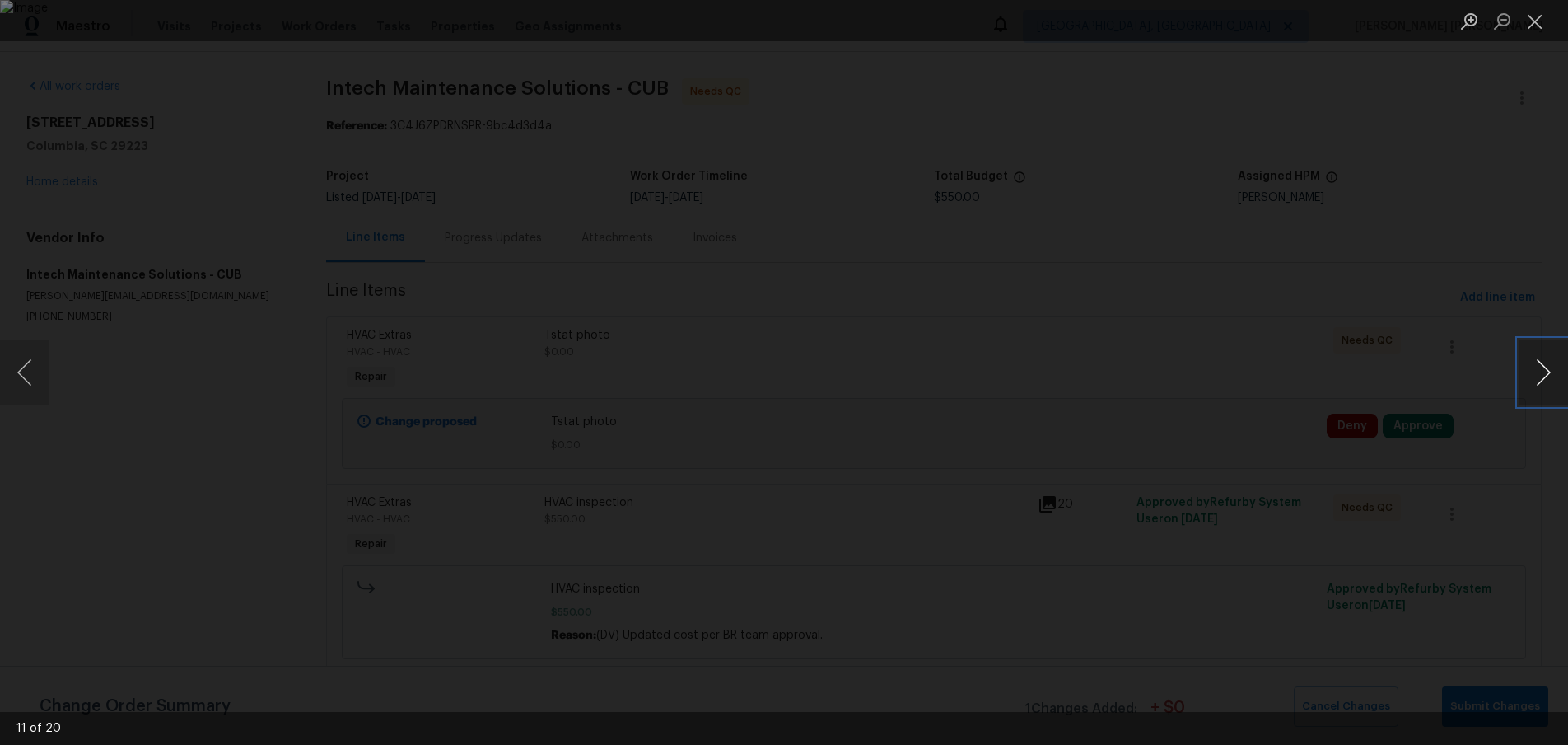
click at [1545, 376] on button "Next image" at bounding box center [1543, 372] width 49 height 66
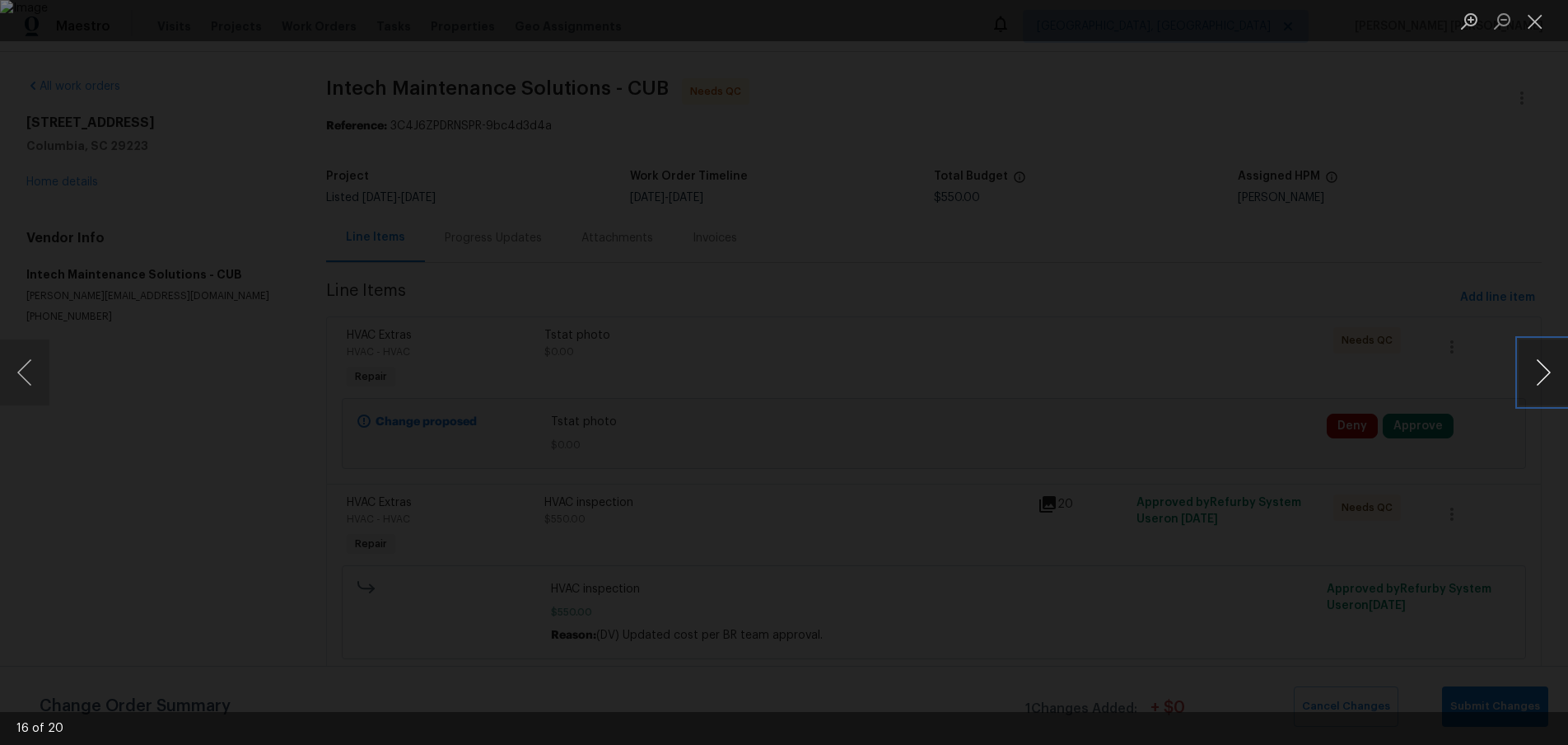
click at [1545, 376] on button "Next image" at bounding box center [1543, 372] width 49 height 66
drag, startPoint x: 41, startPoint y: 374, endPoint x: 52, endPoint y: 371, distance: 11.4
click at [40, 373] on button "Previous image" at bounding box center [24, 372] width 49 height 66
click at [1543, 386] on button "Next image" at bounding box center [1543, 372] width 49 height 66
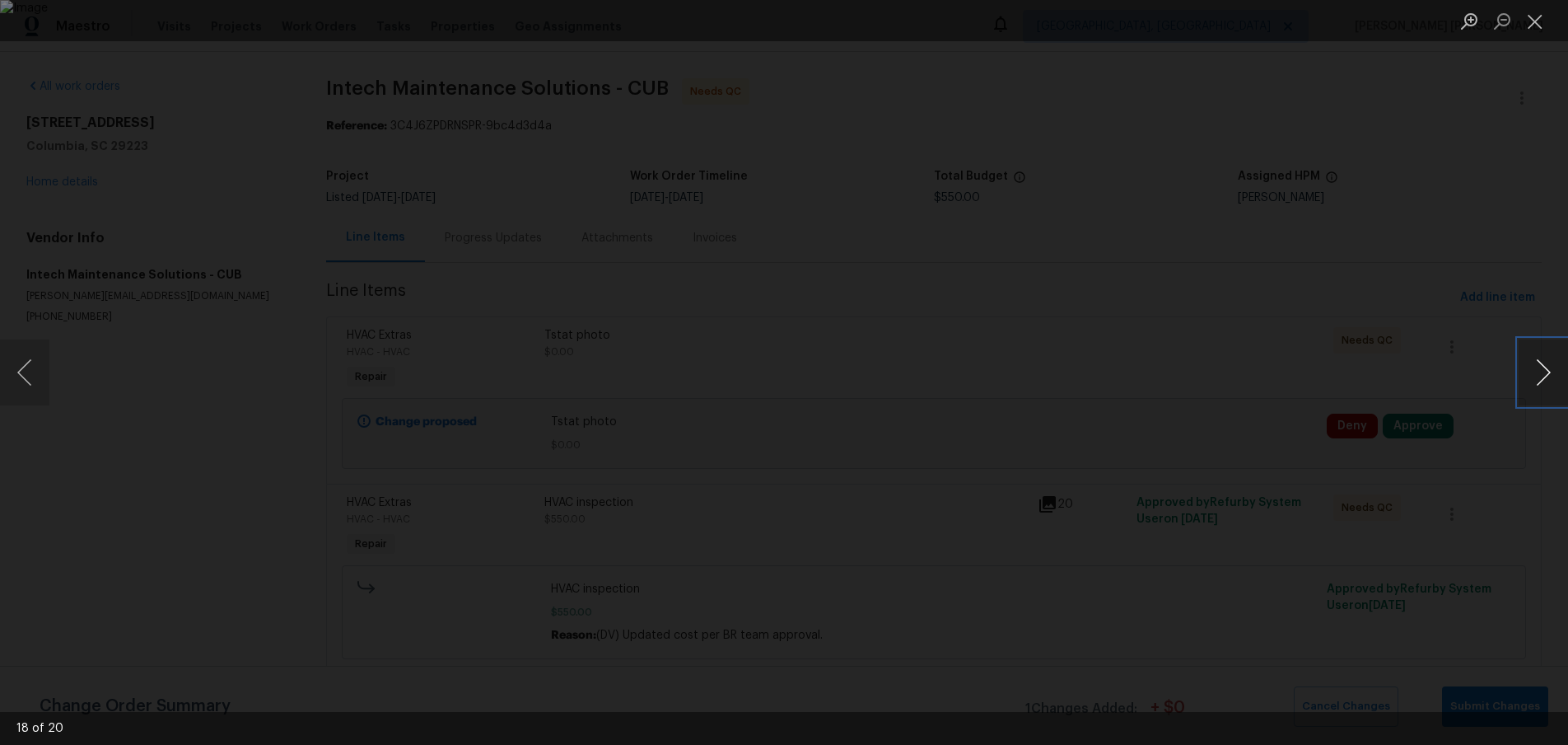
click at [1543, 386] on button "Next image" at bounding box center [1543, 372] width 49 height 66
click at [1309, 575] on div "Lightbox" at bounding box center [784, 372] width 1568 height 745
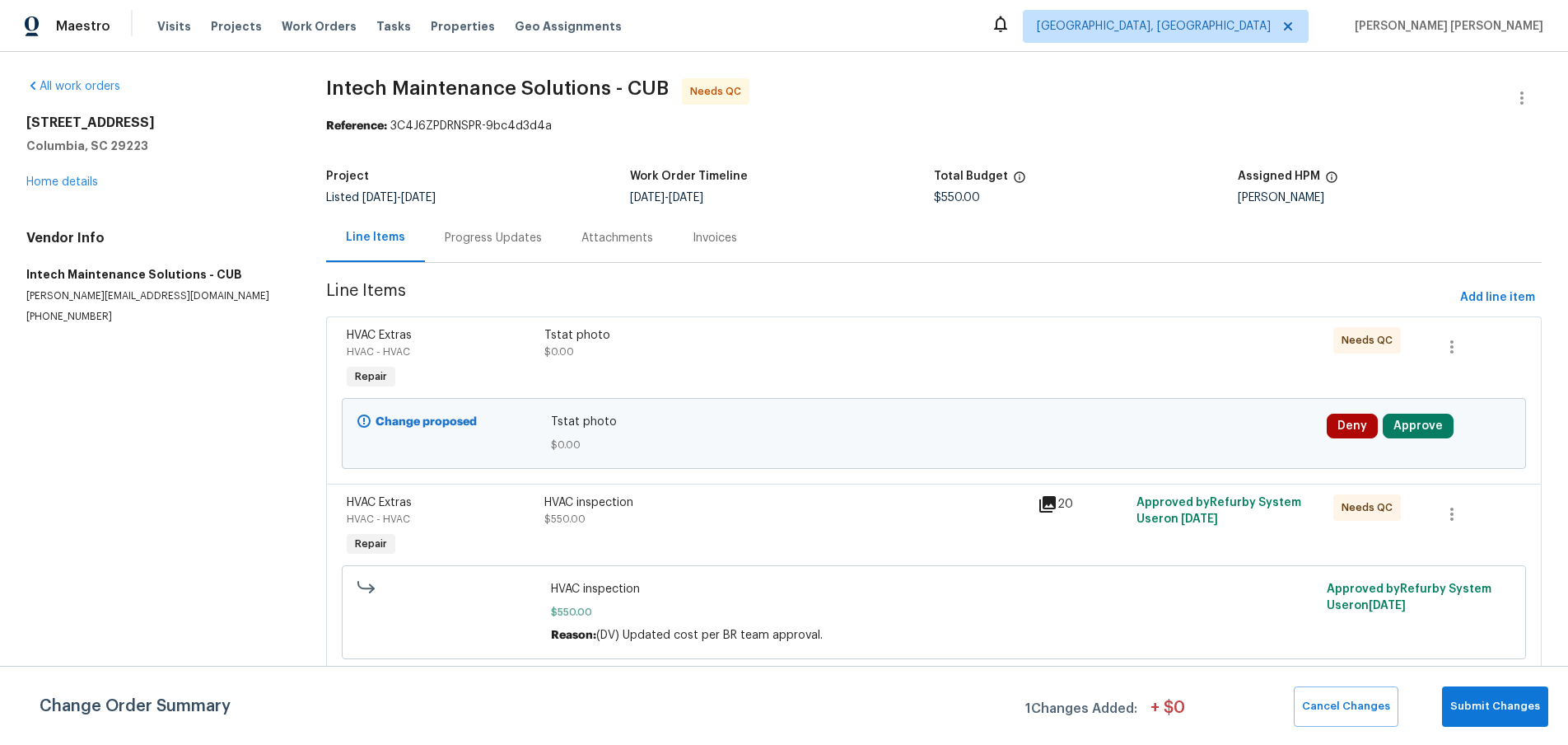
click at [481, 240] on div "Progress Updates" at bounding box center [493, 238] width 97 height 17
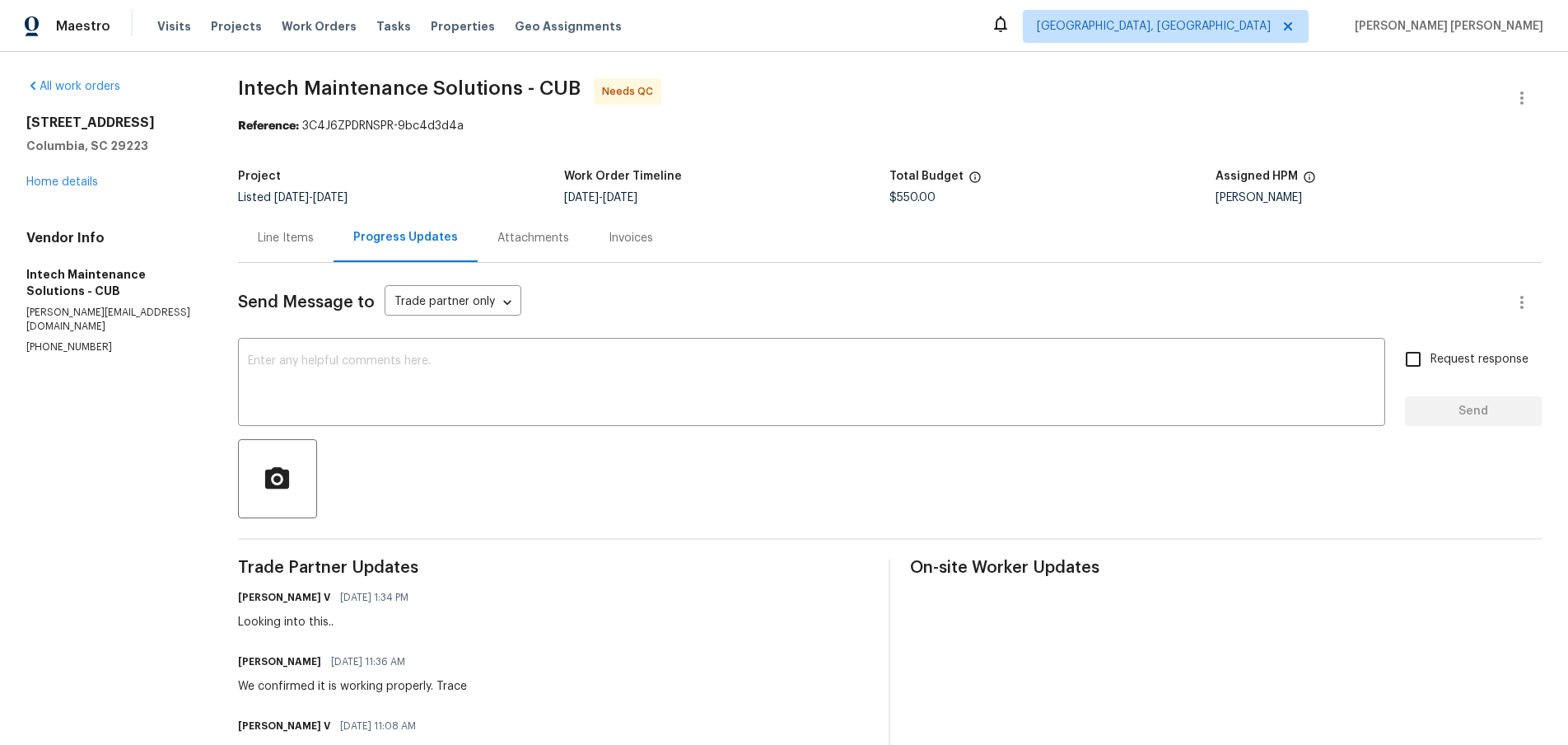
click at [298, 234] on div "Line Items" at bounding box center [286, 238] width 56 height 17
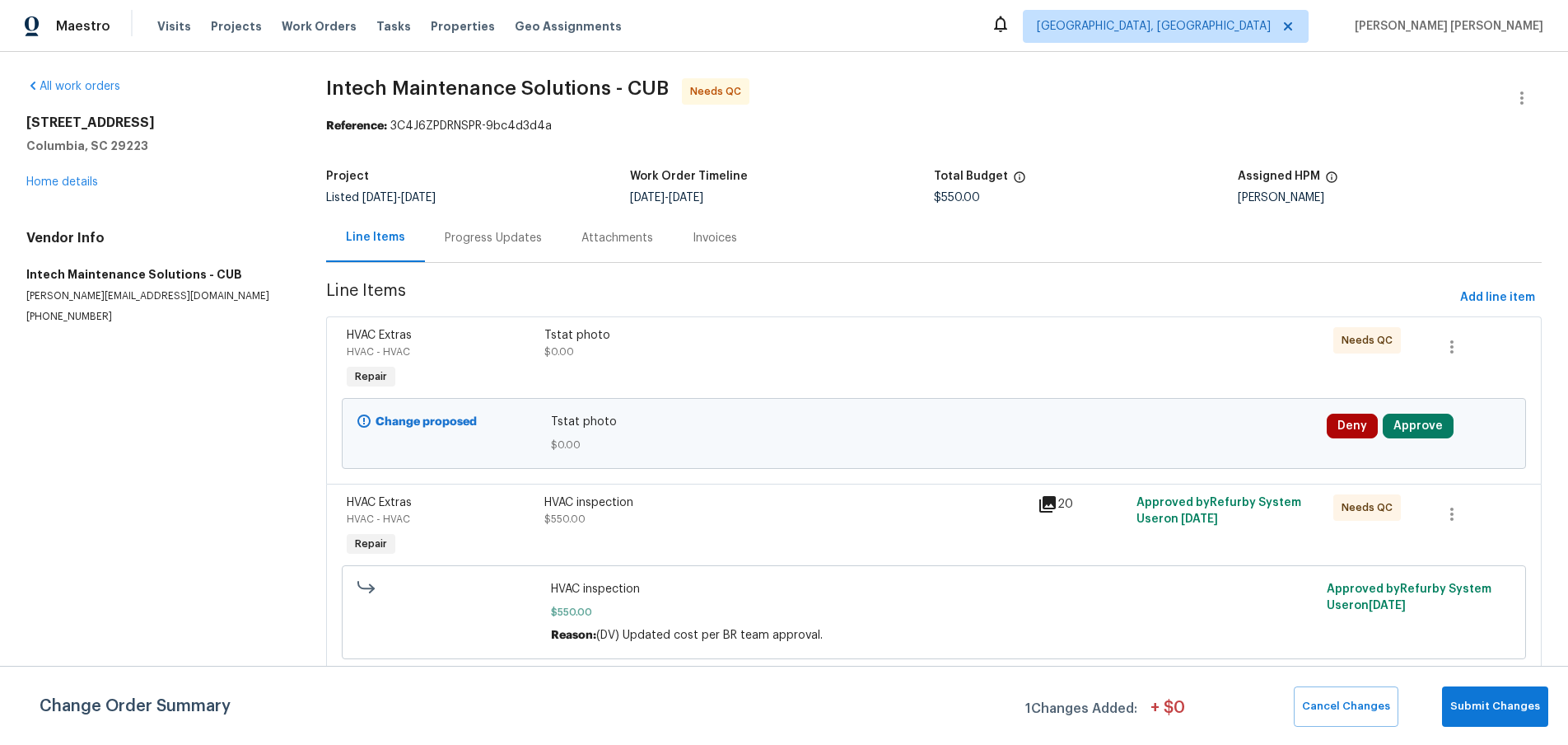
click at [504, 231] on div "Progress Updates" at bounding box center [493, 238] width 97 height 17
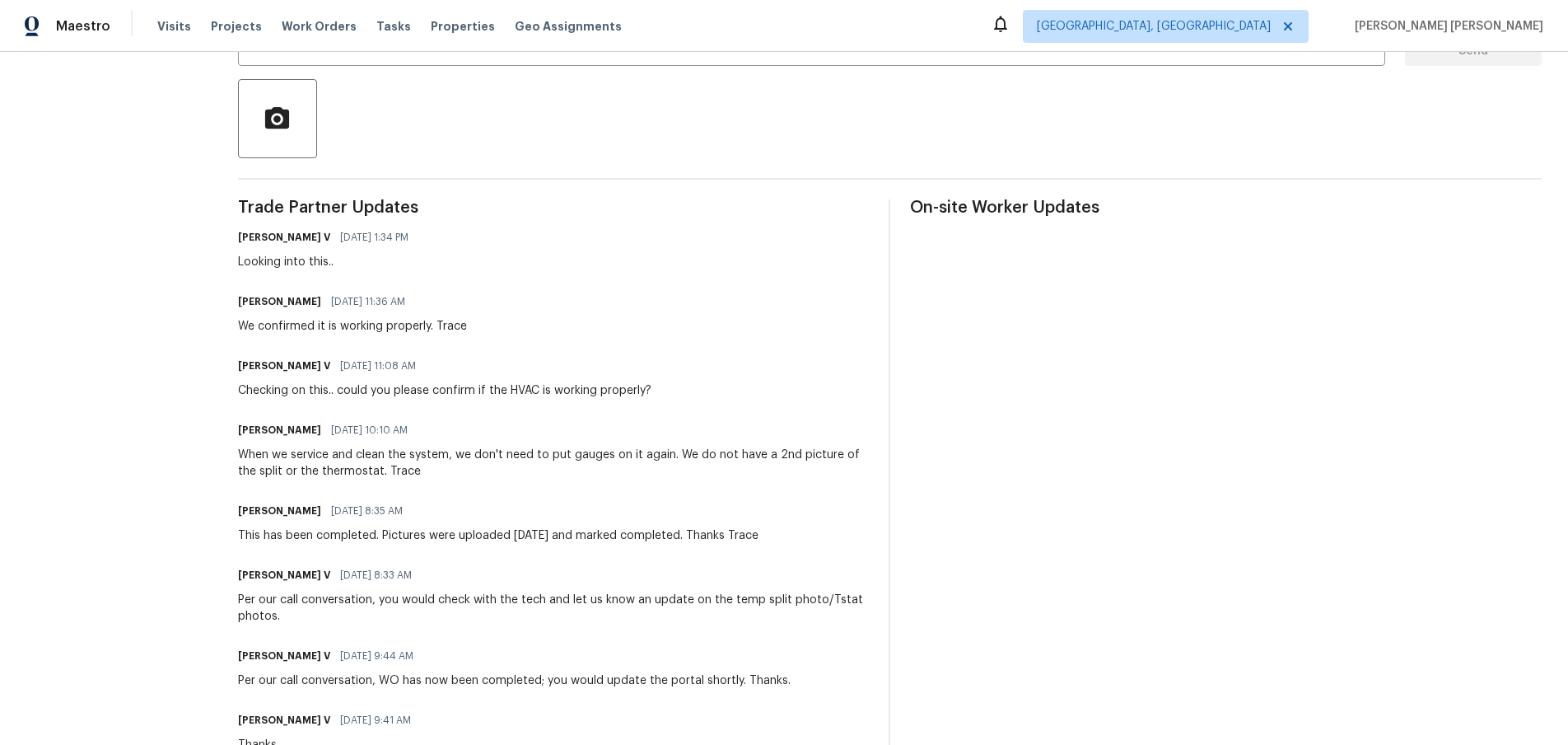
scroll to position [376, 0]
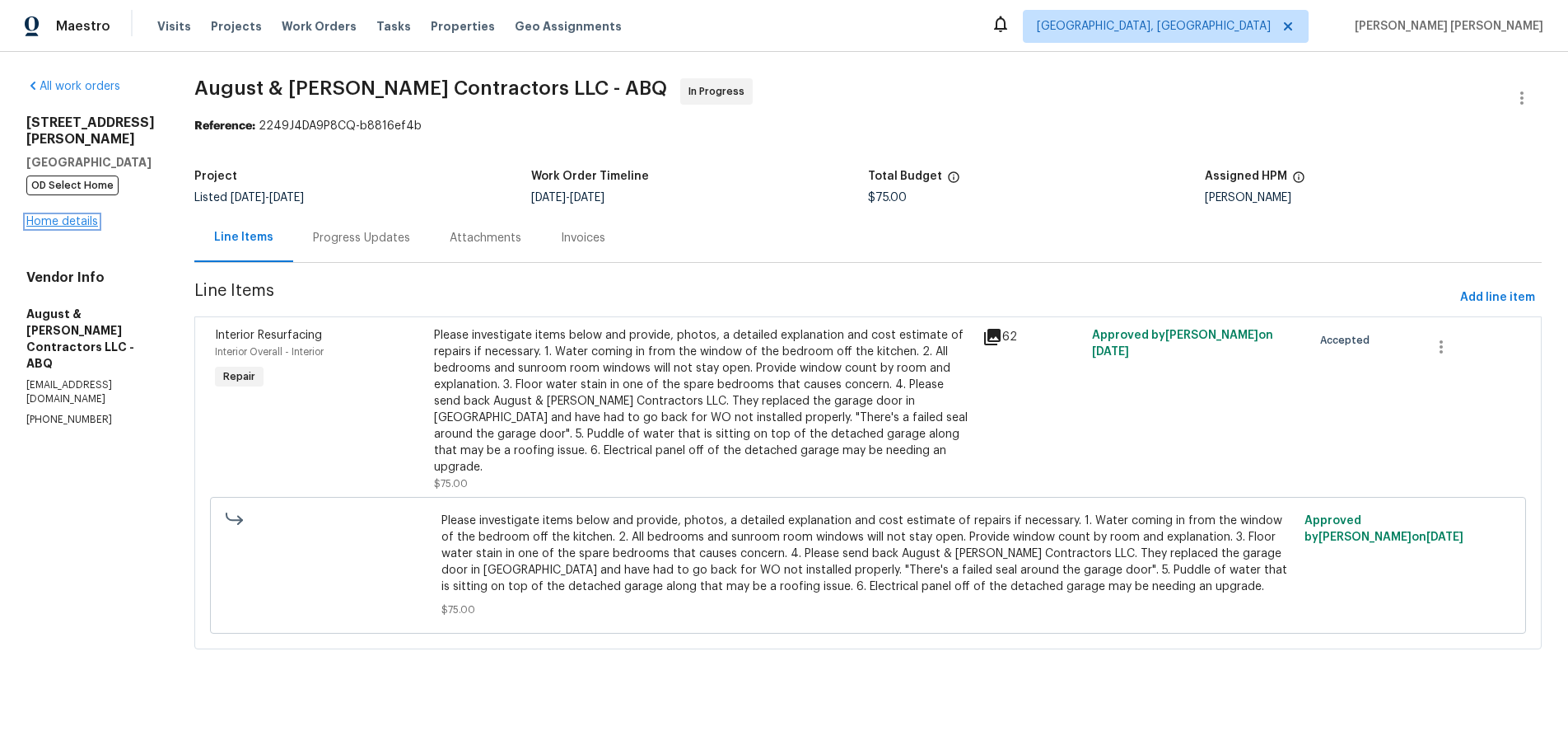
click at [57, 224] on link "Home details" at bounding box center [61, 222] width 72 height 11
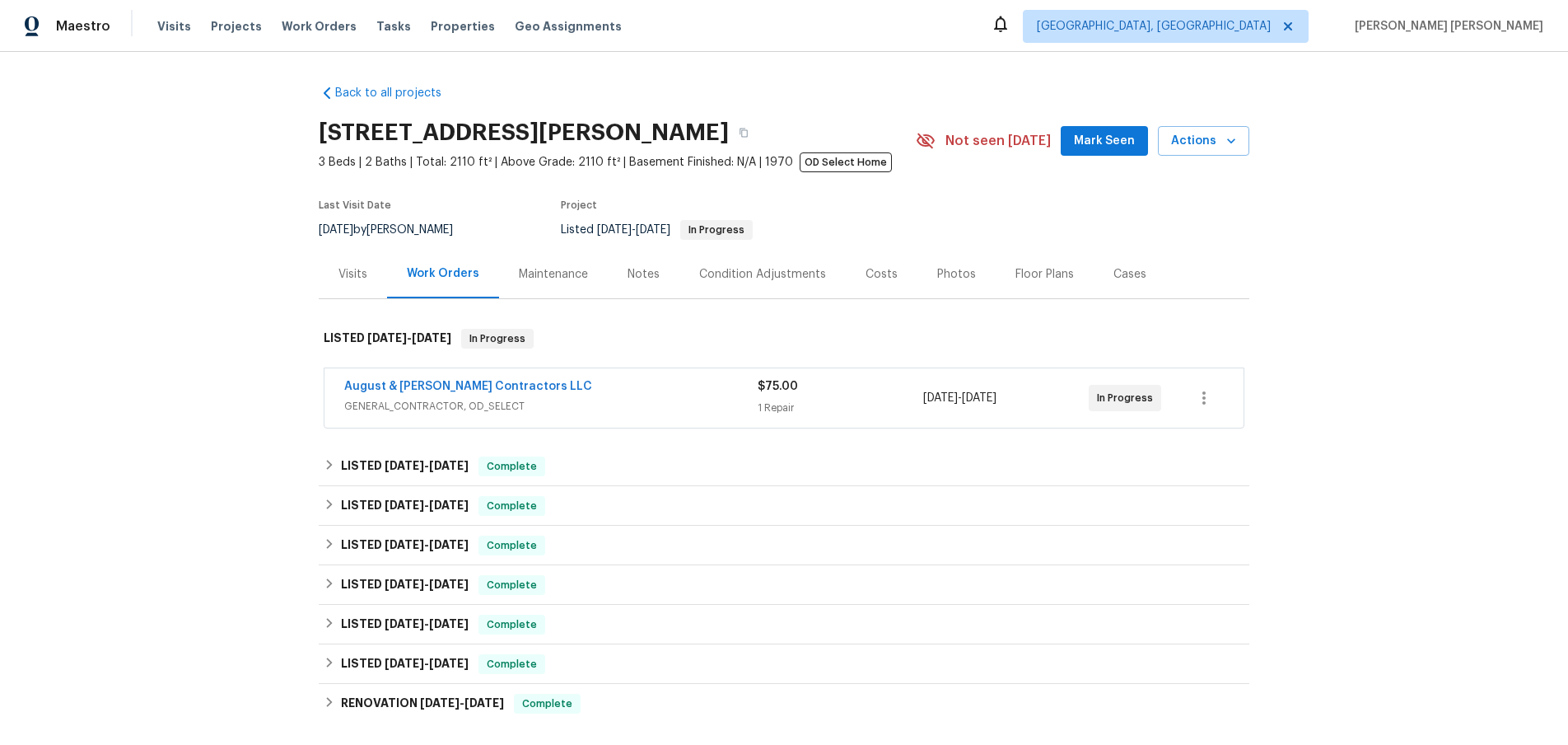
click at [354, 278] on div "Visits" at bounding box center [353, 275] width 29 height 17
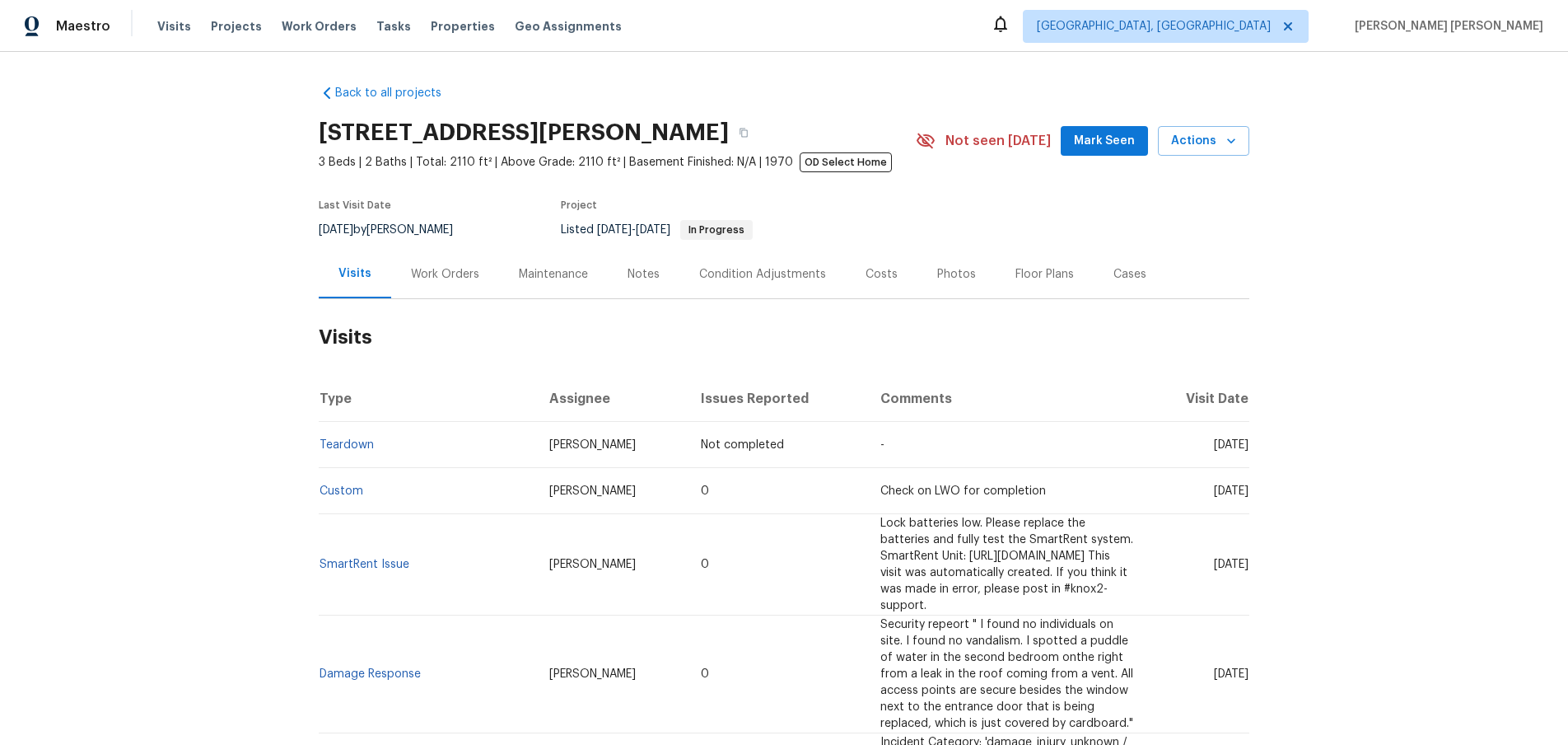
click at [469, 275] on div "Work Orders" at bounding box center [444, 275] width 68 height 17
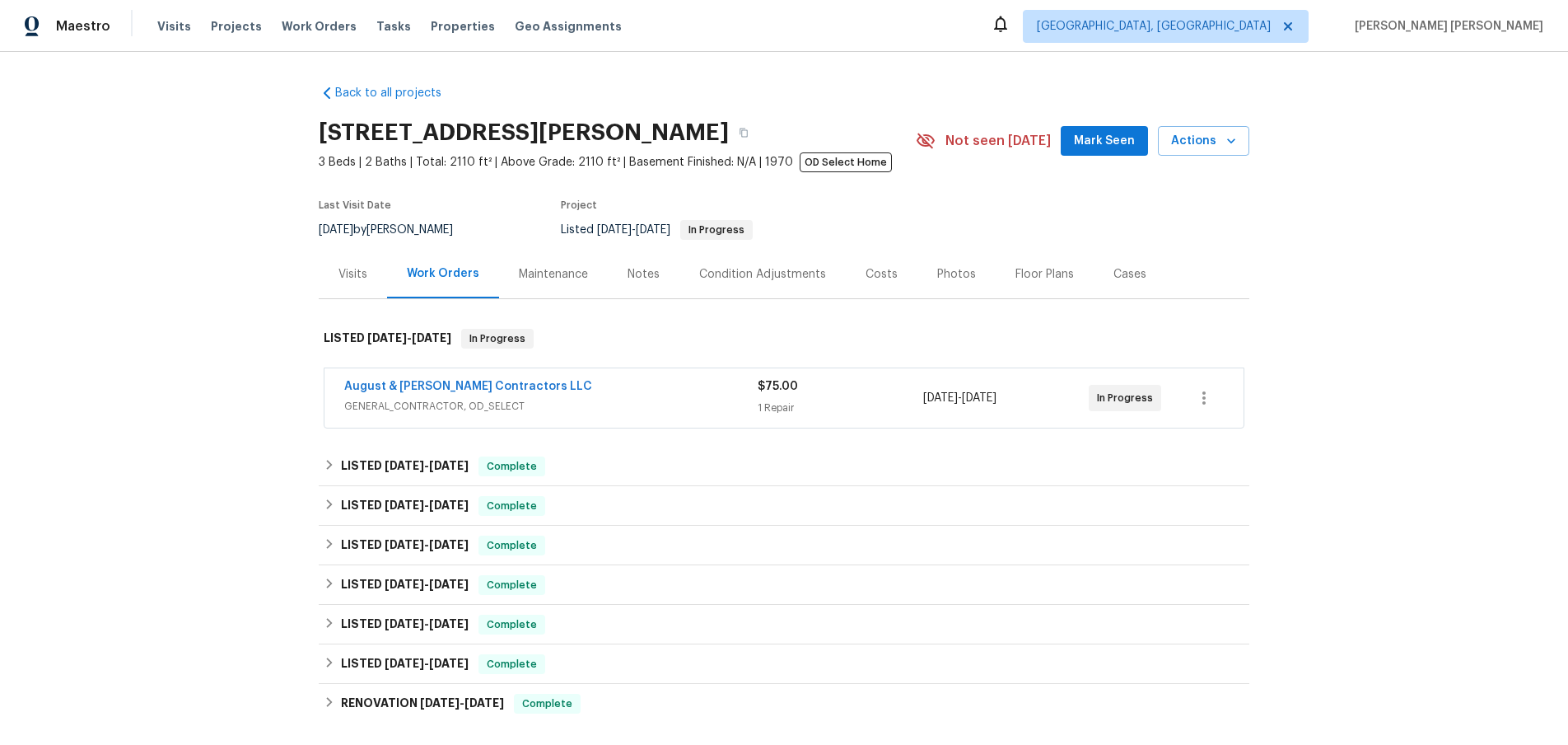
click at [645, 392] on div "August & Suttles Contractors LLC" at bounding box center [551, 387] width 413 height 20
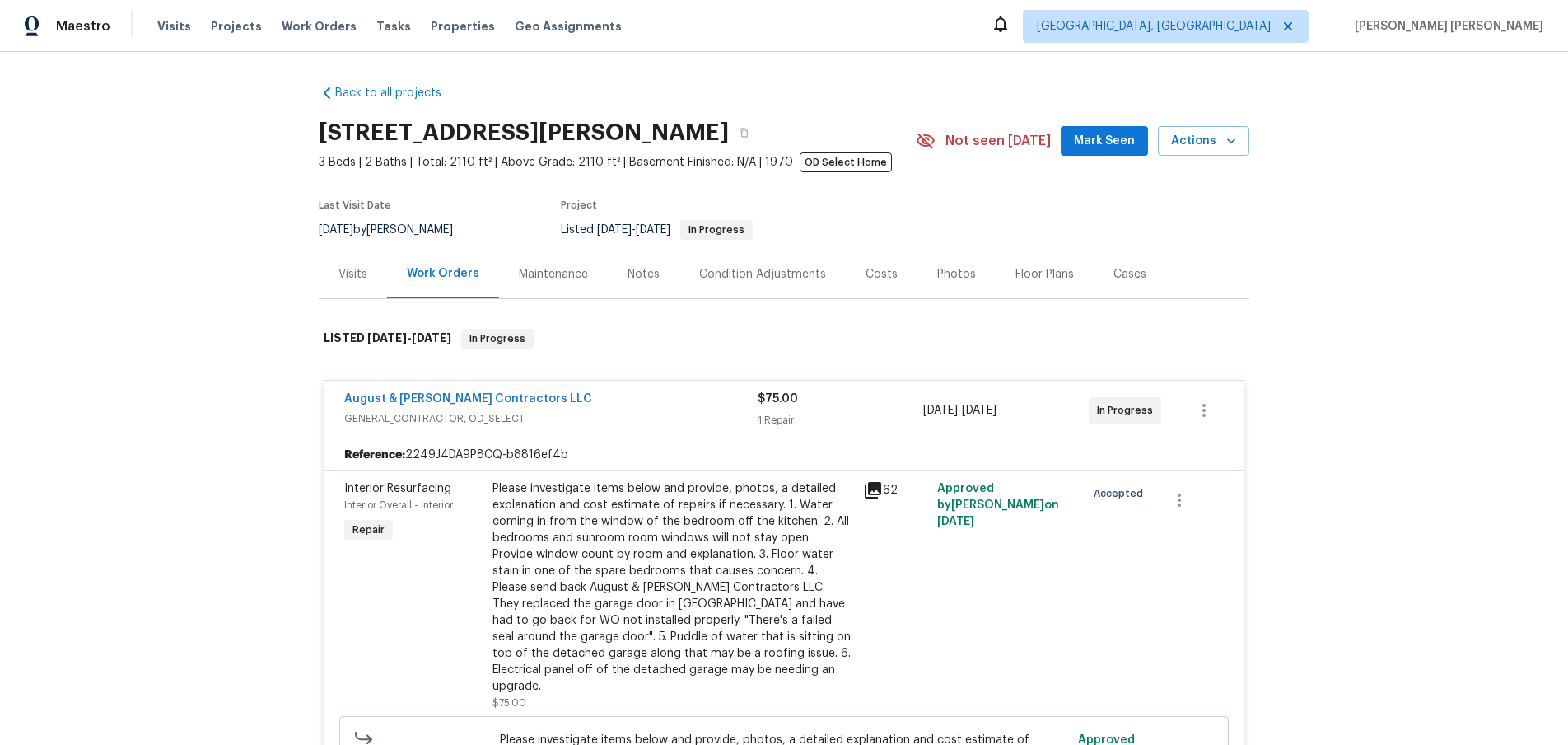
click at [878, 491] on icon at bounding box center [873, 490] width 17 height 17
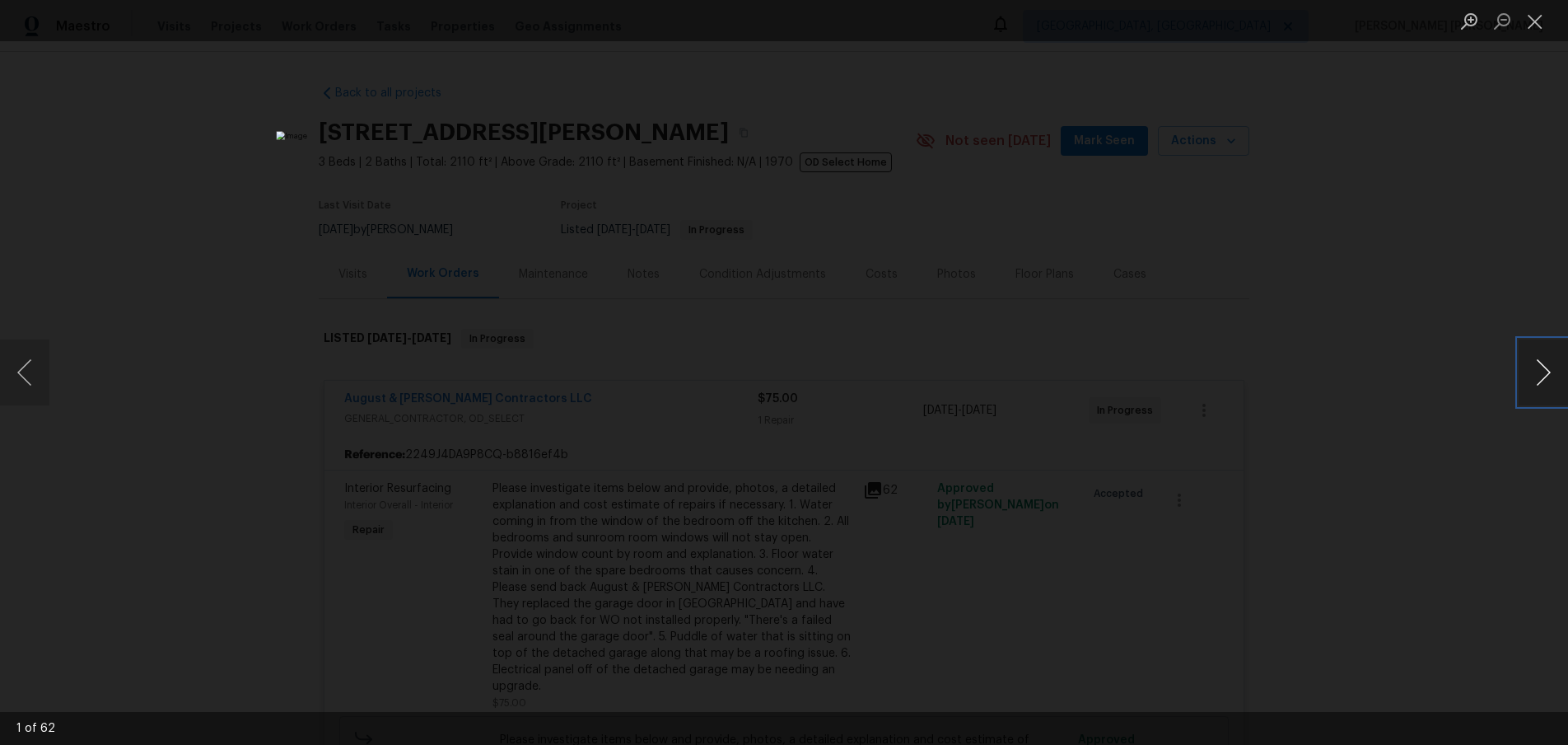
click at [1556, 381] on button "Next image" at bounding box center [1543, 372] width 49 height 66
click at [1555, 381] on button "Next image" at bounding box center [1543, 372] width 49 height 66
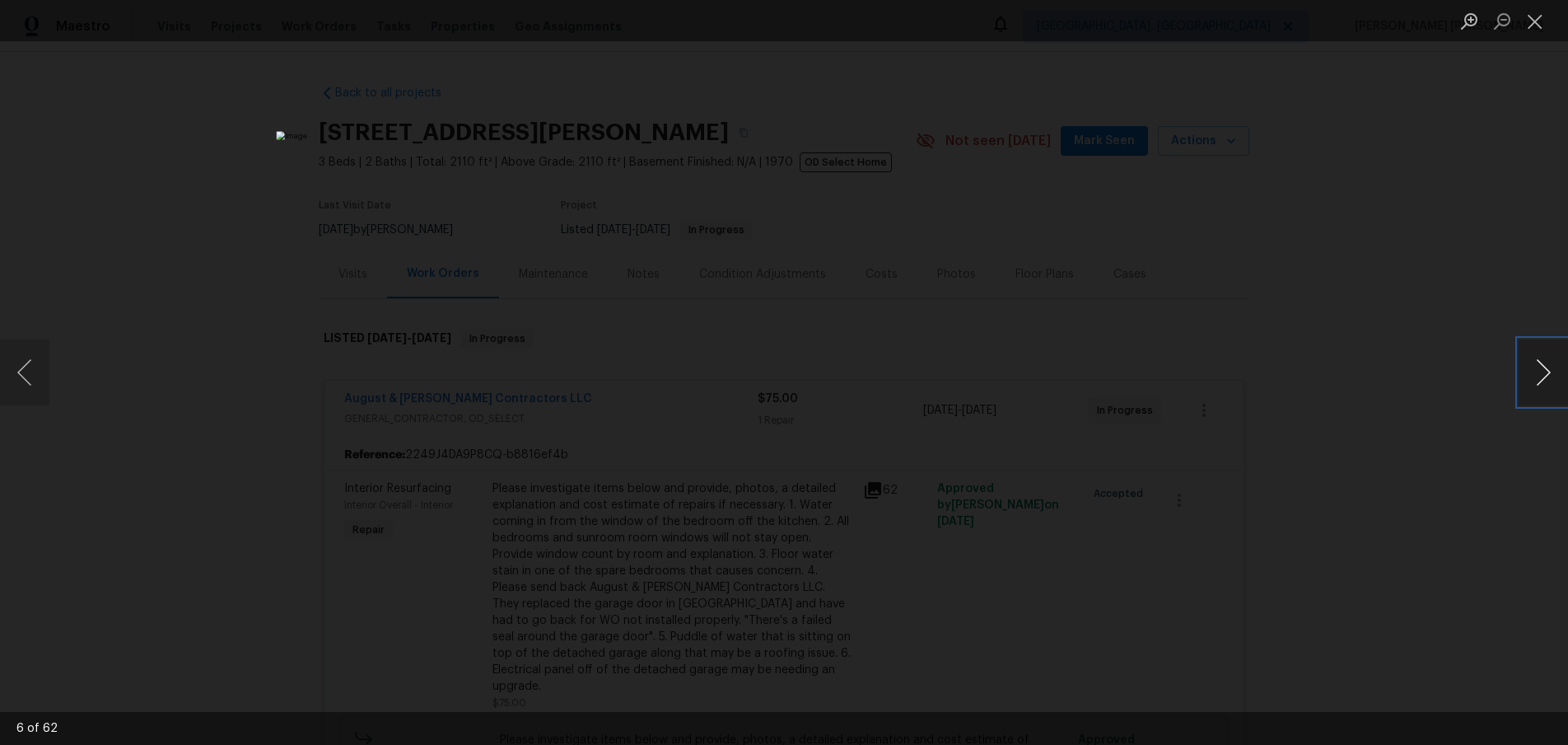
click at [1555, 381] on button "Next image" at bounding box center [1543, 372] width 49 height 66
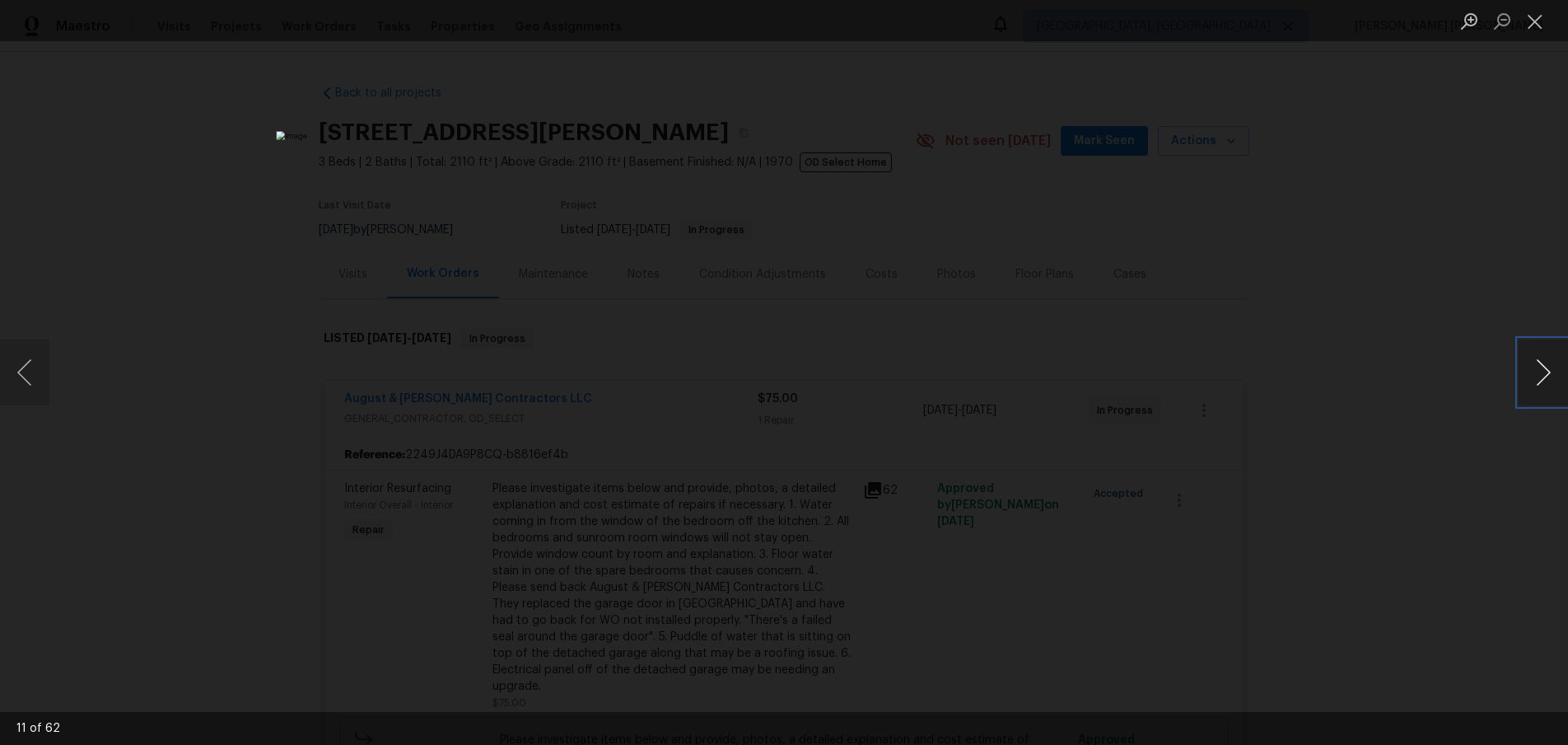
click at [1555, 381] on button "Next image" at bounding box center [1543, 372] width 49 height 66
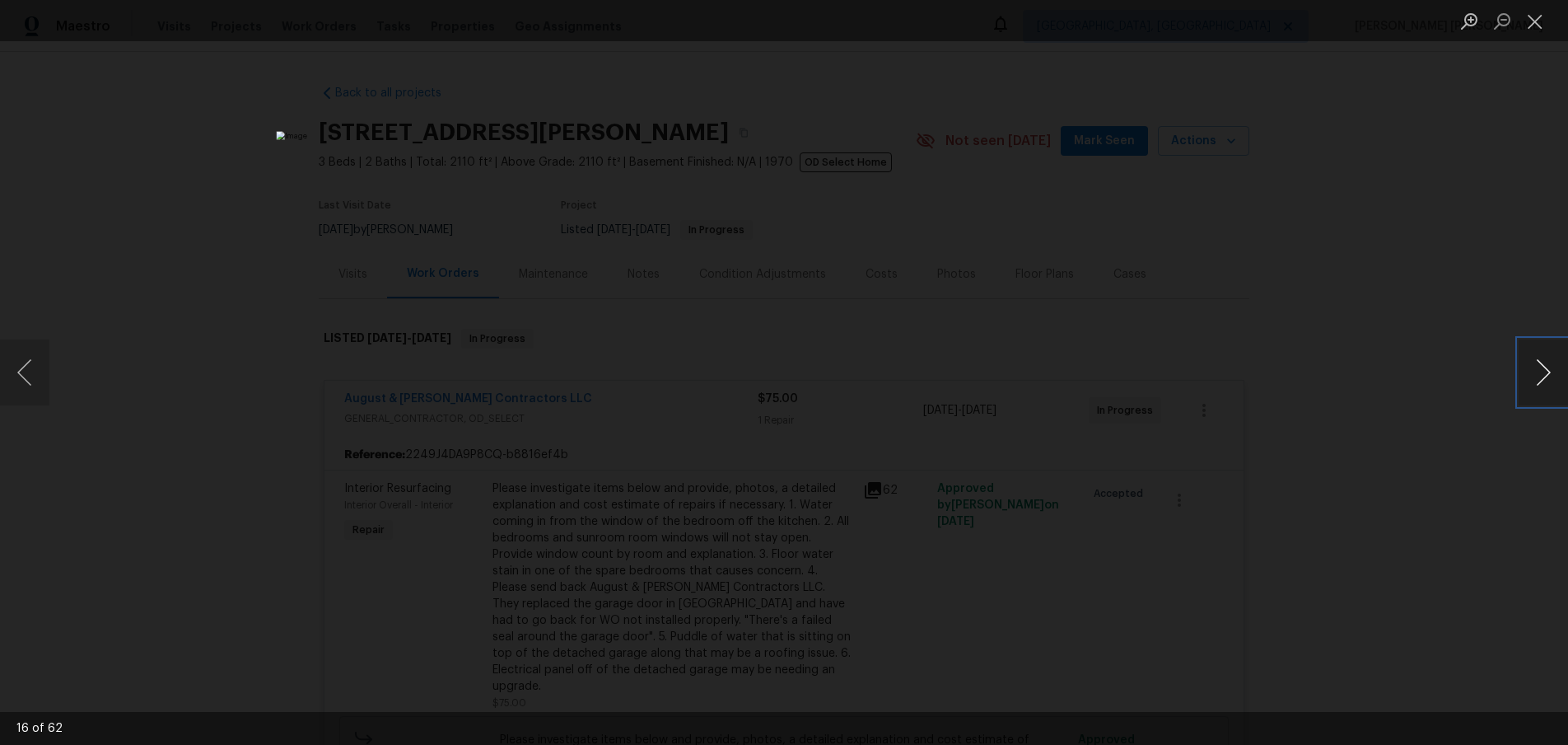
click at [1555, 381] on button "Next image" at bounding box center [1543, 372] width 49 height 66
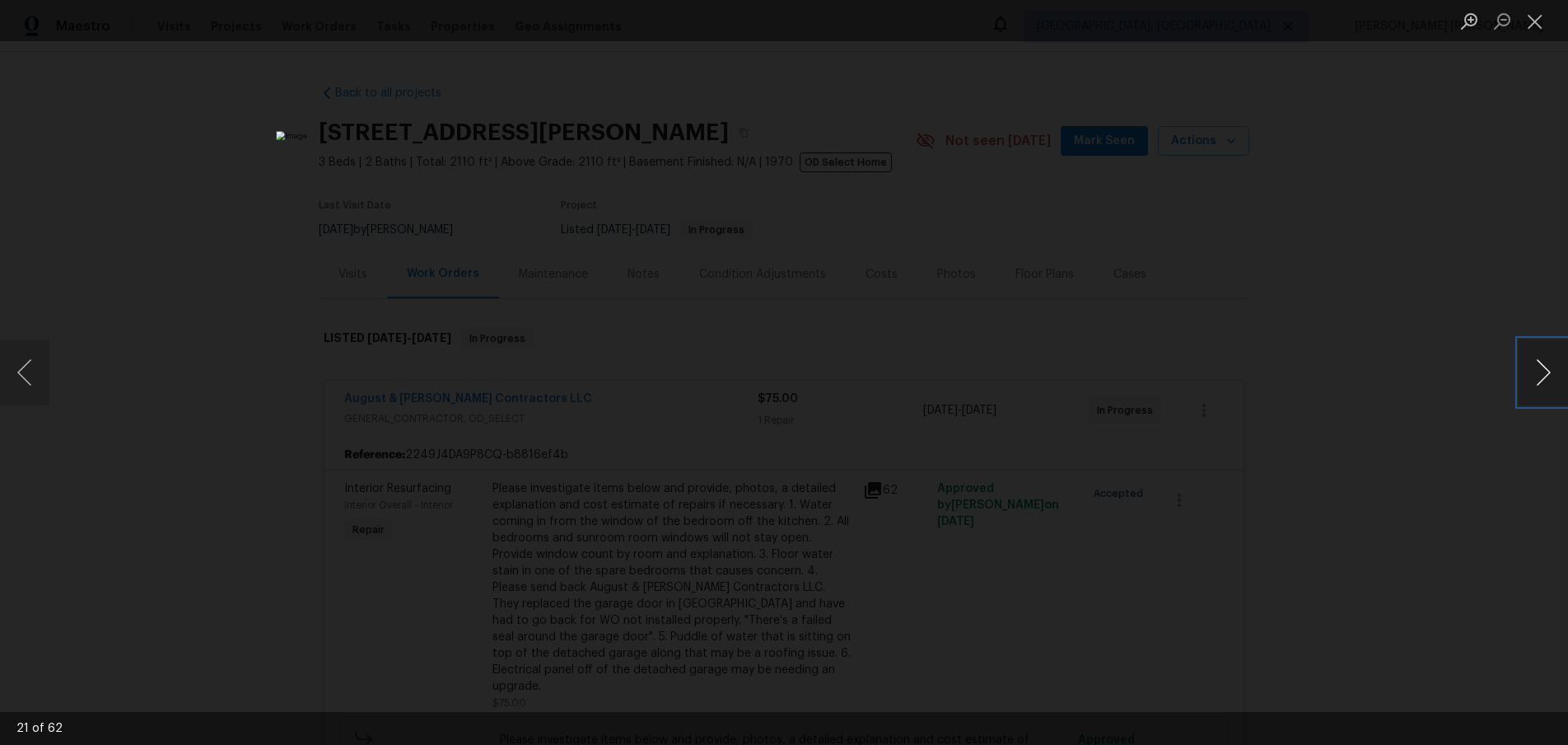
click at [1555, 381] on button "Next image" at bounding box center [1543, 372] width 49 height 66
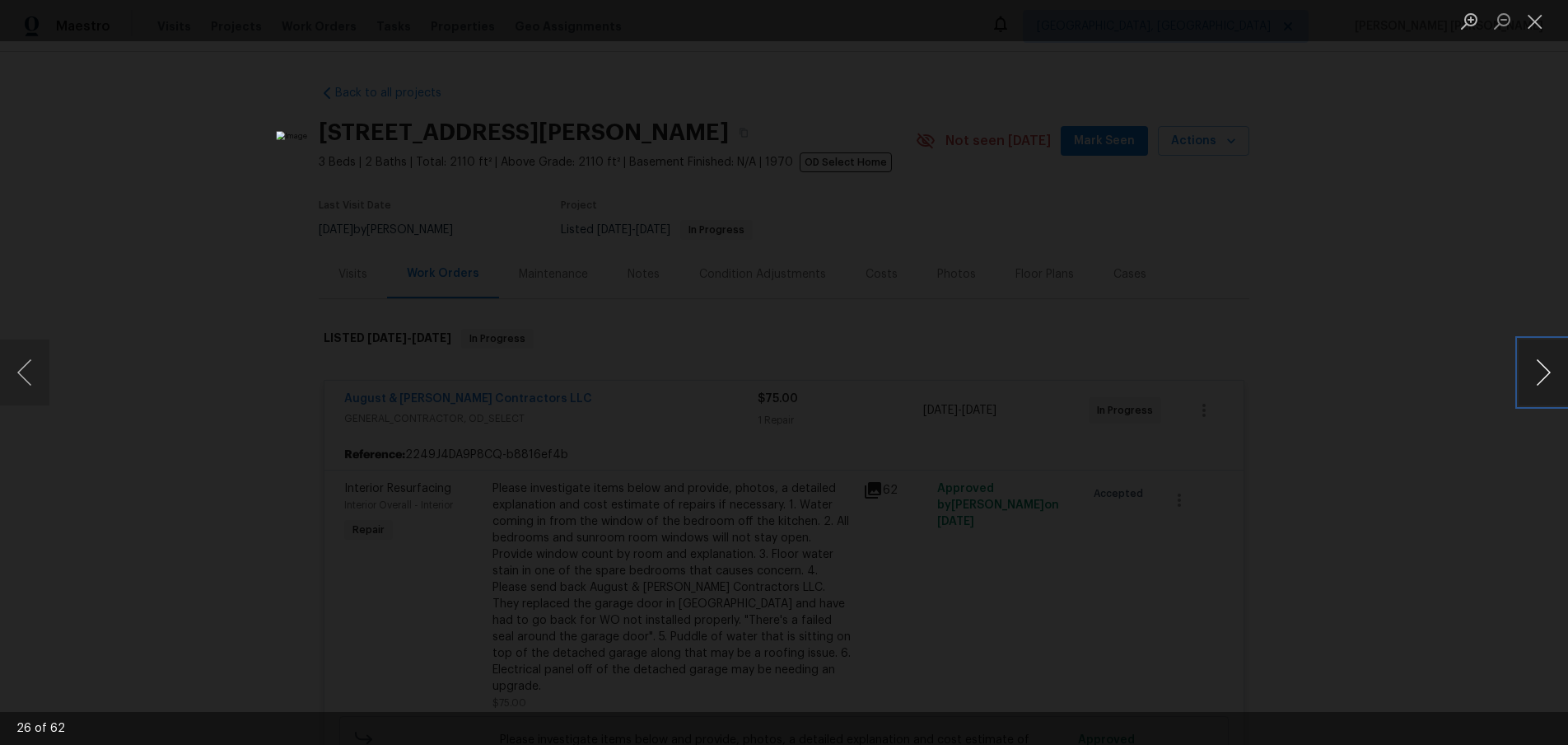
click at [1555, 381] on button "Next image" at bounding box center [1543, 372] width 49 height 66
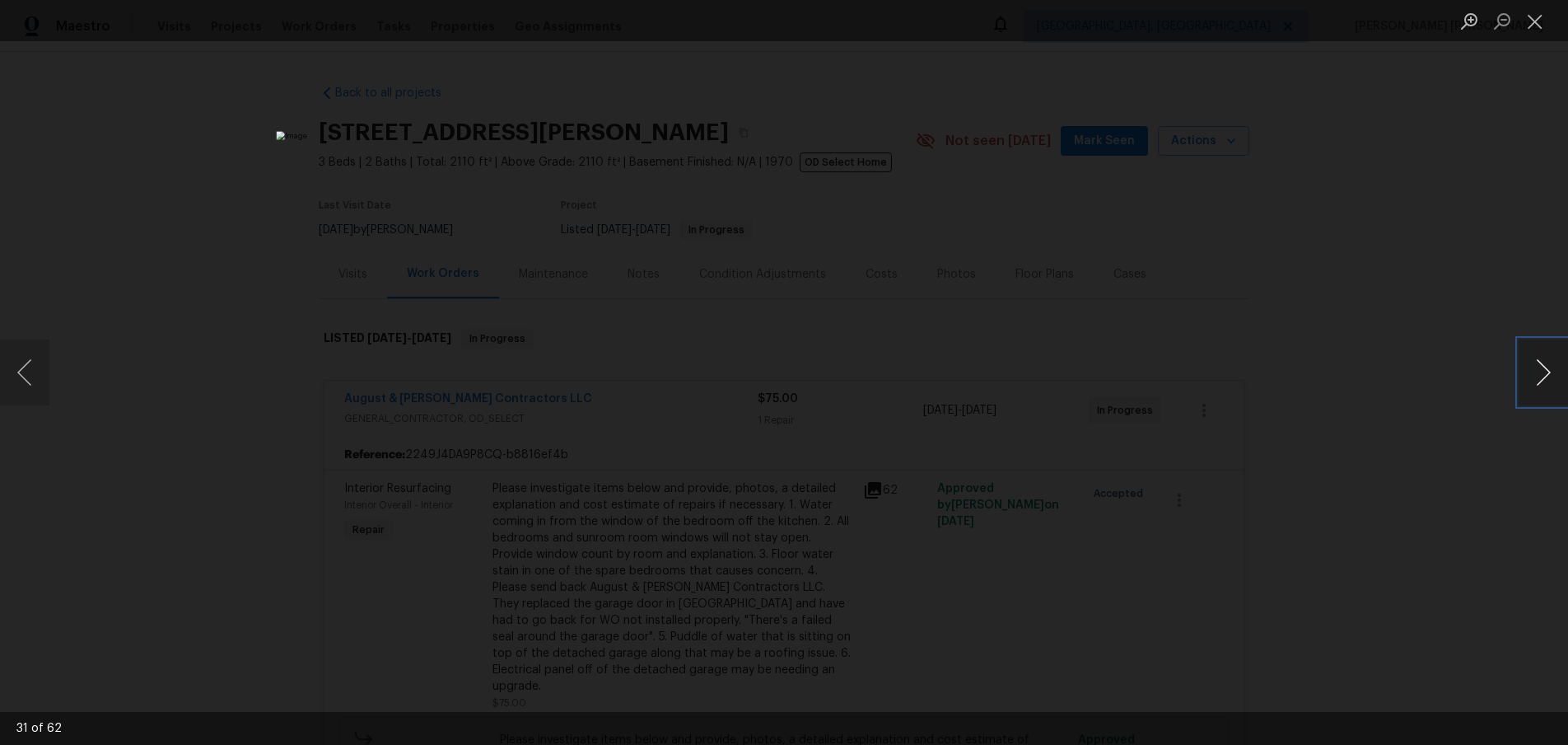
click at [1555, 381] on button "Next image" at bounding box center [1543, 372] width 49 height 66
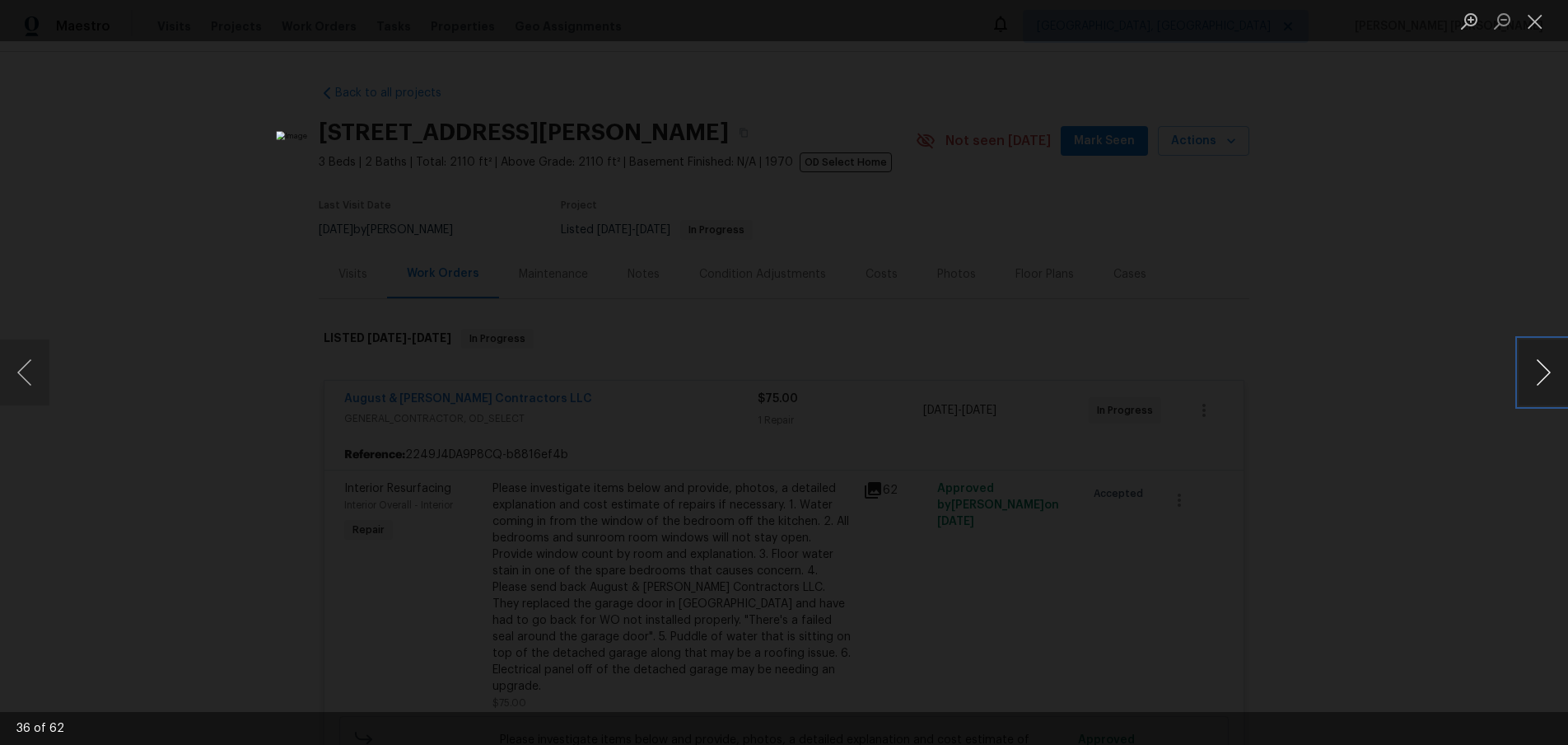
click at [1555, 381] on button "Next image" at bounding box center [1543, 372] width 49 height 66
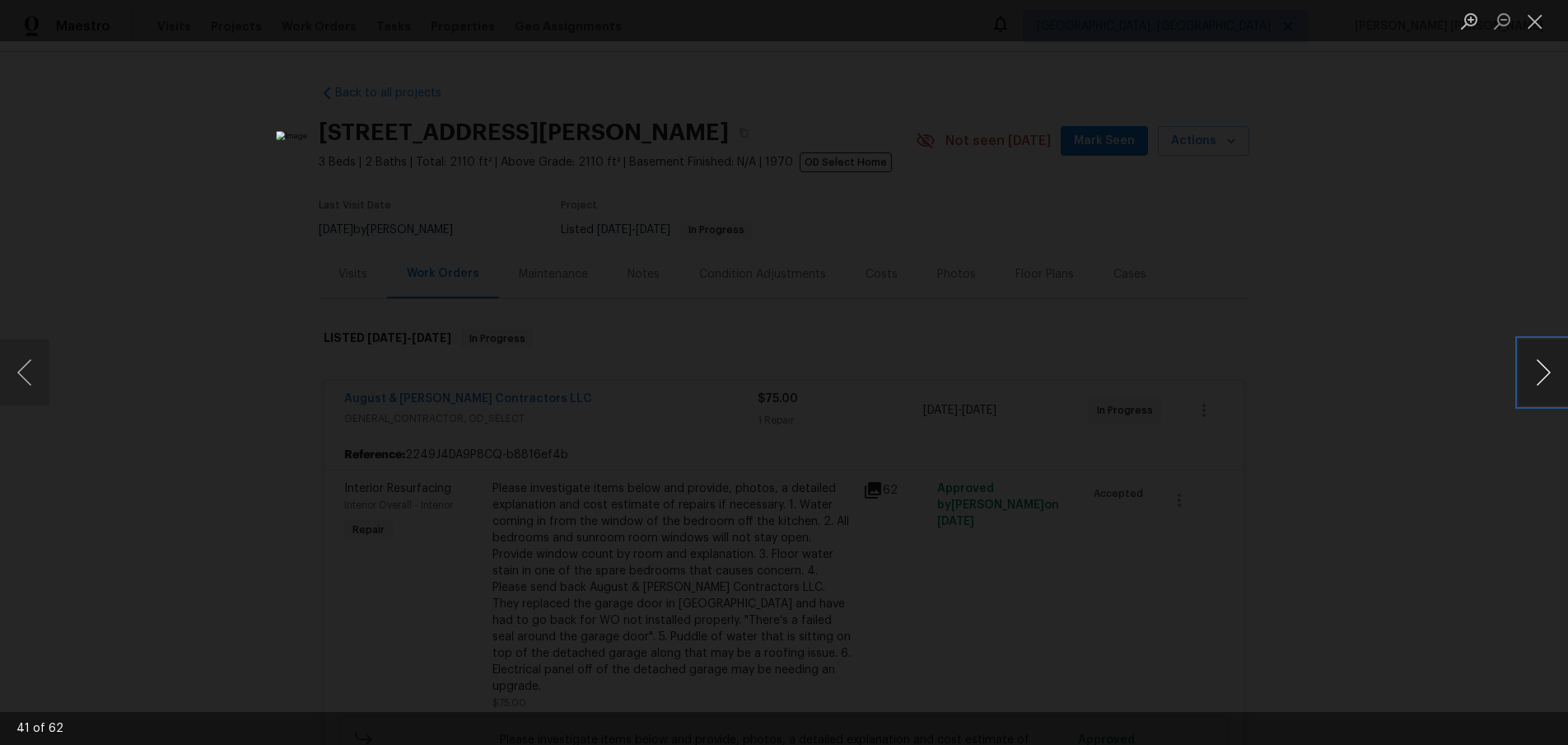
click at [1555, 381] on button "Next image" at bounding box center [1543, 372] width 49 height 66
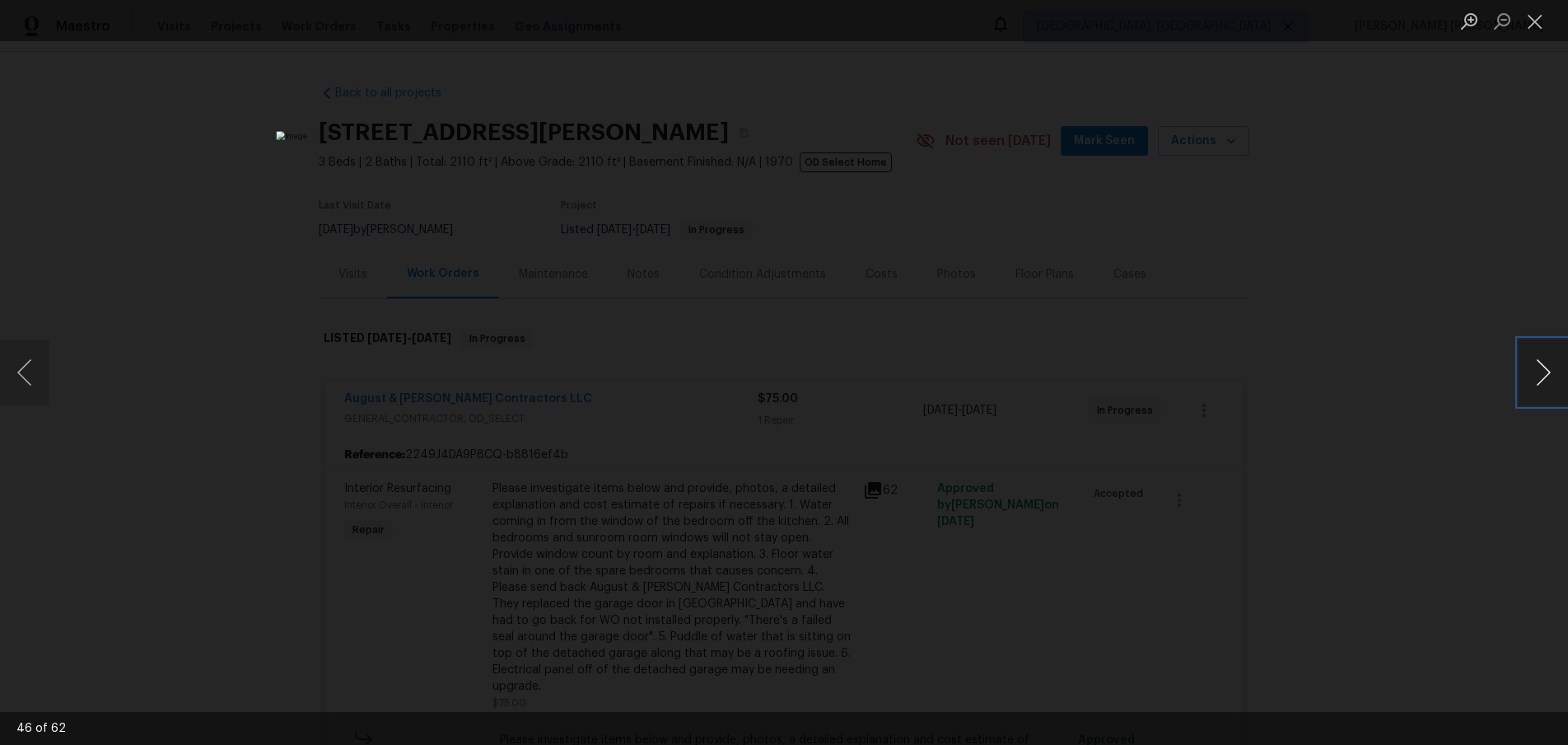
click at [1555, 381] on button "Next image" at bounding box center [1543, 372] width 49 height 66
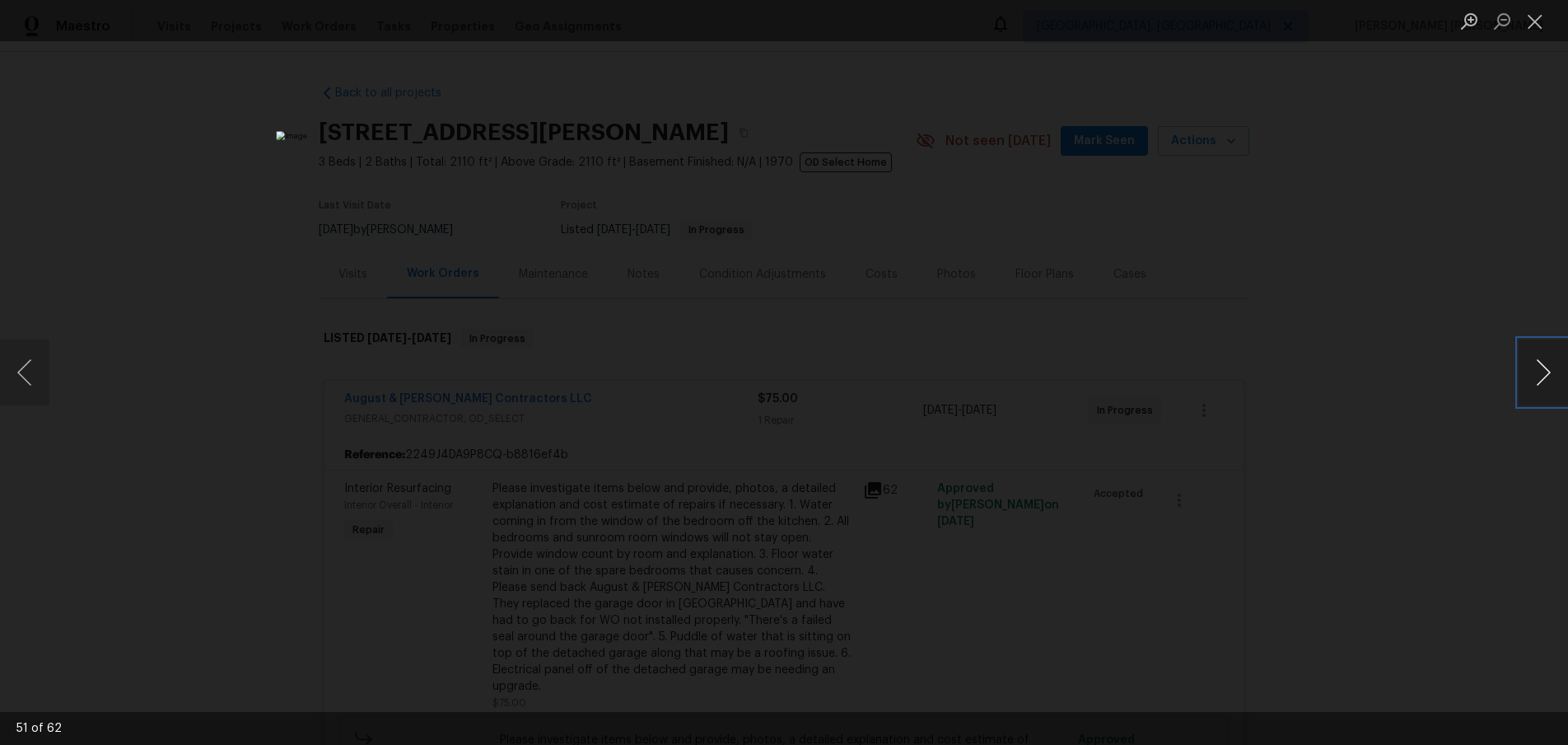
click at [1555, 381] on button "Next image" at bounding box center [1543, 372] width 49 height 66
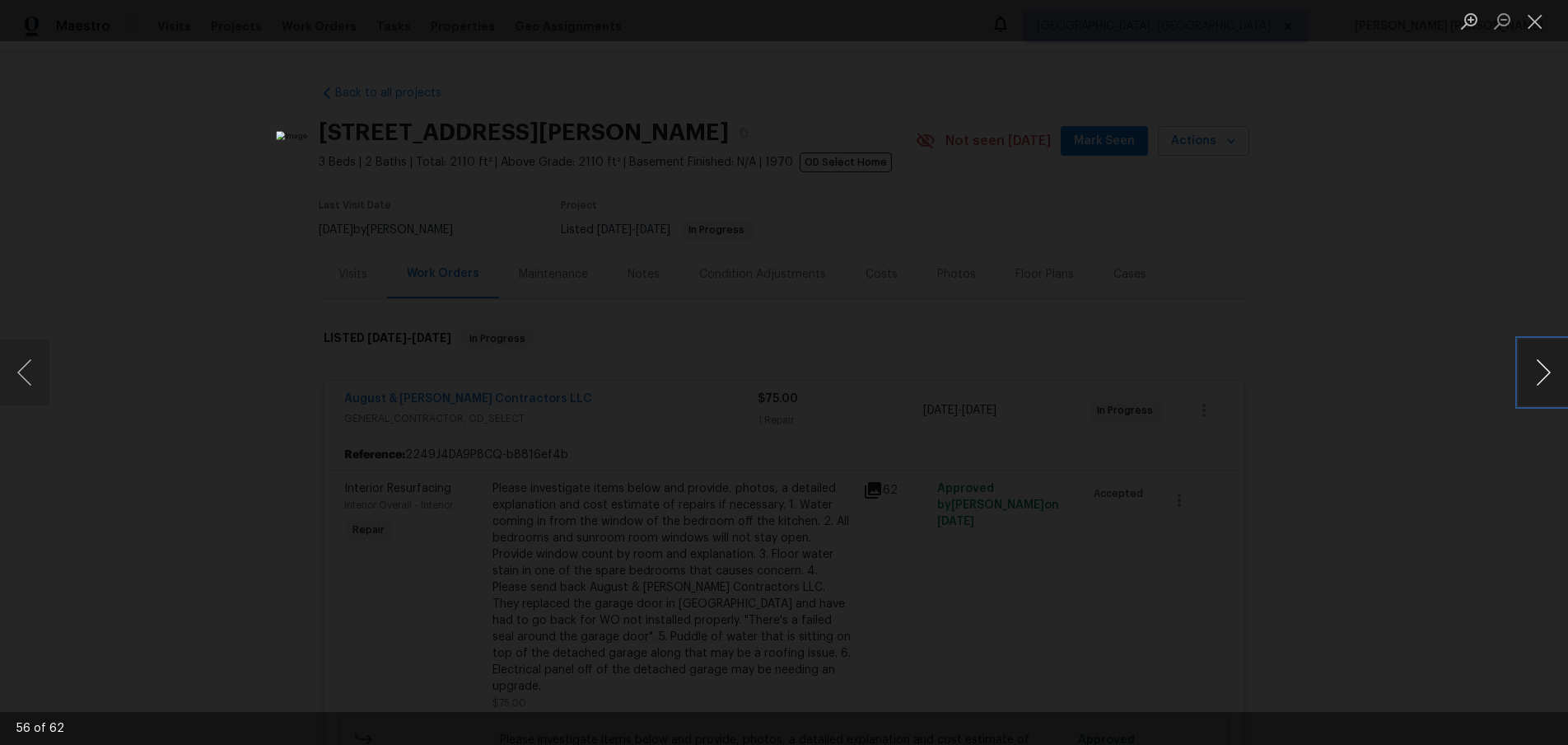
click at [1555, 381] on button "Next image" at bounding box center [1543, 372] width 49 height 66
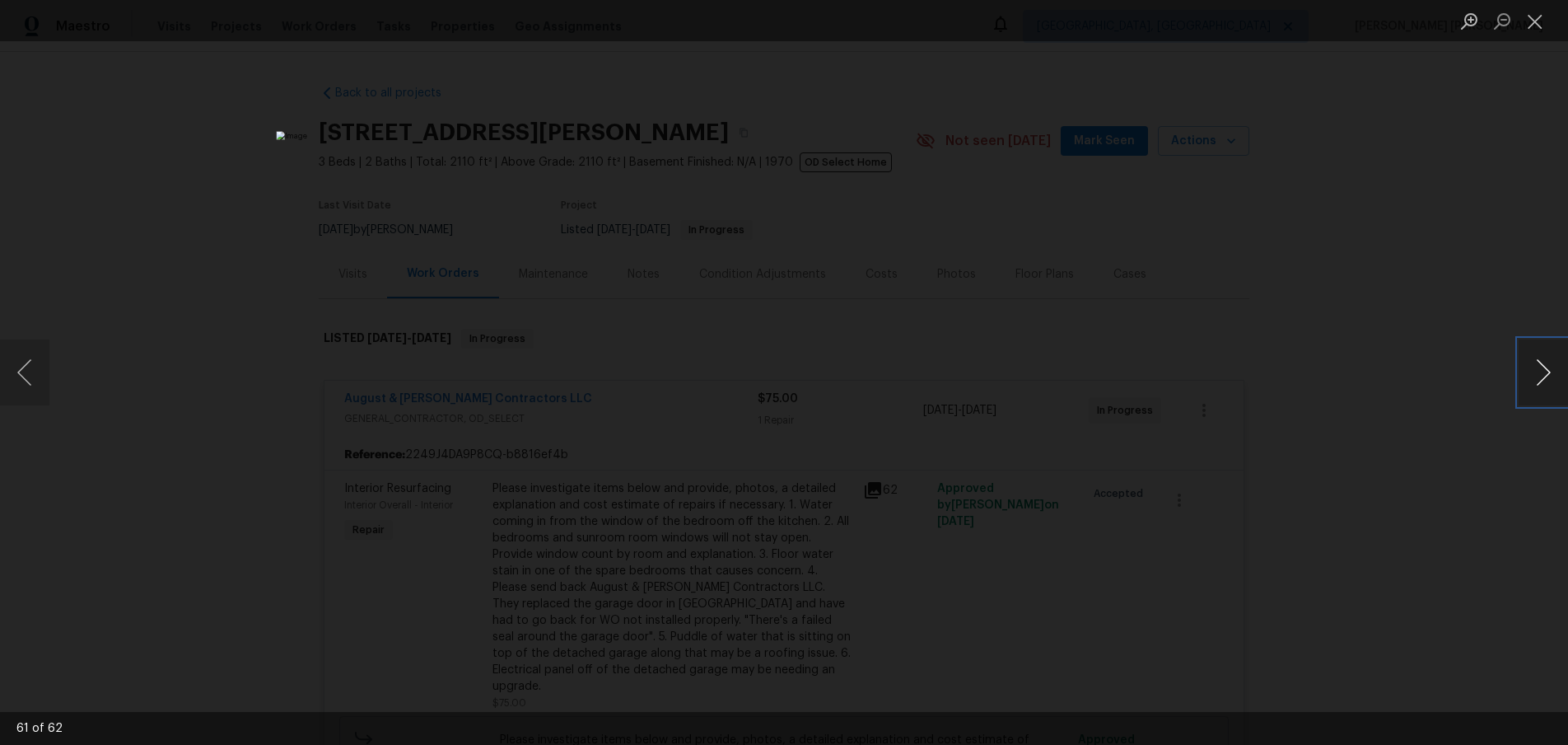
click at [1555, 381] on button "Next image" at bounding box center [1543, 372] width 49 height 66
click at [1299, 398] on div "Lightbox" at bounding box center [784, 372] width 1568 height 745
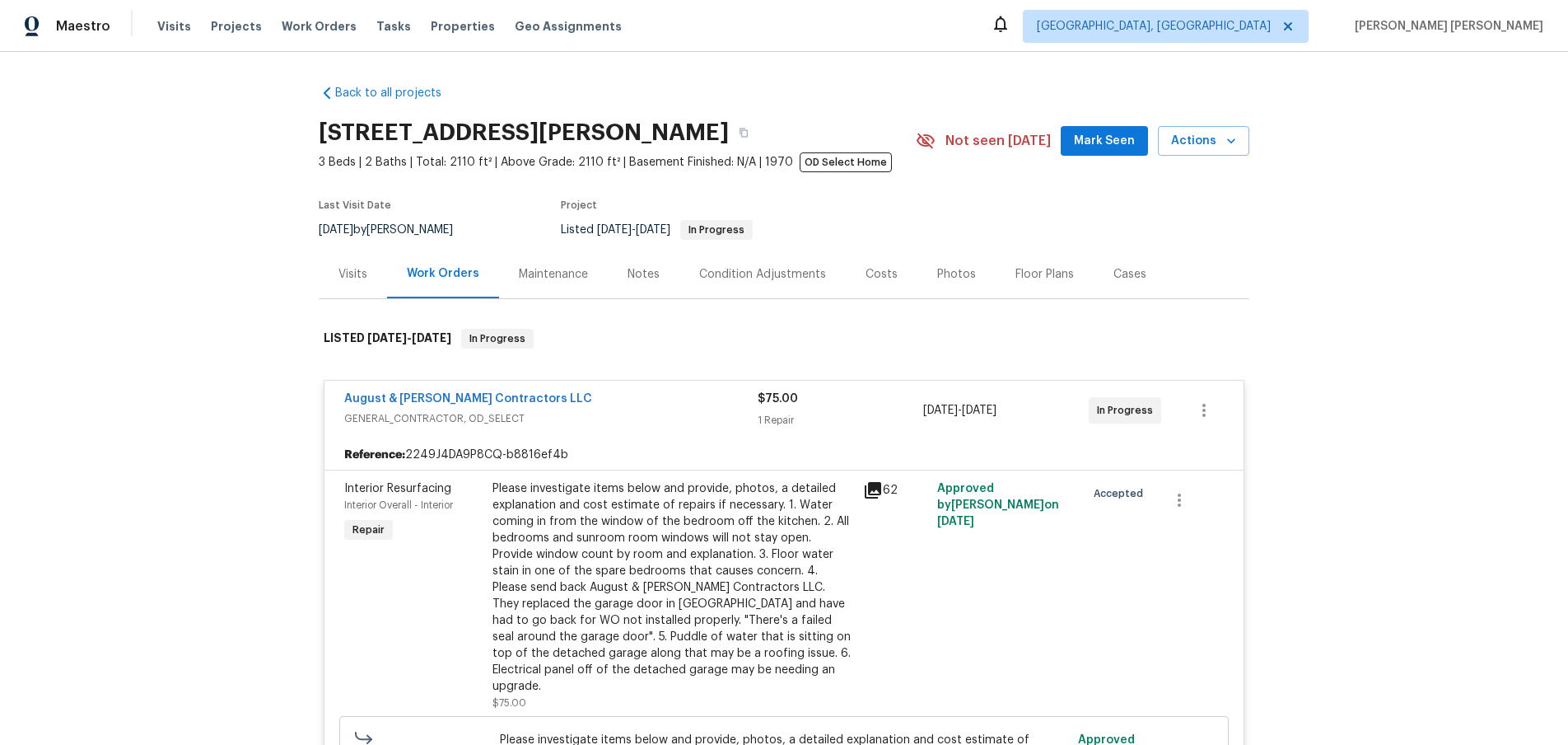
drag, startPoint x: 1299, startPoint y: 398, endPoint x: 1332, endPoint y: 391, distance: 33.7
click at [1299, 398] on div "Lightbox" at bounding box center [784, 372] width 1568 height 745
click at [1043, 277] on div "Floor Plans" at bounding box center [1045, 275] width 59 height 17
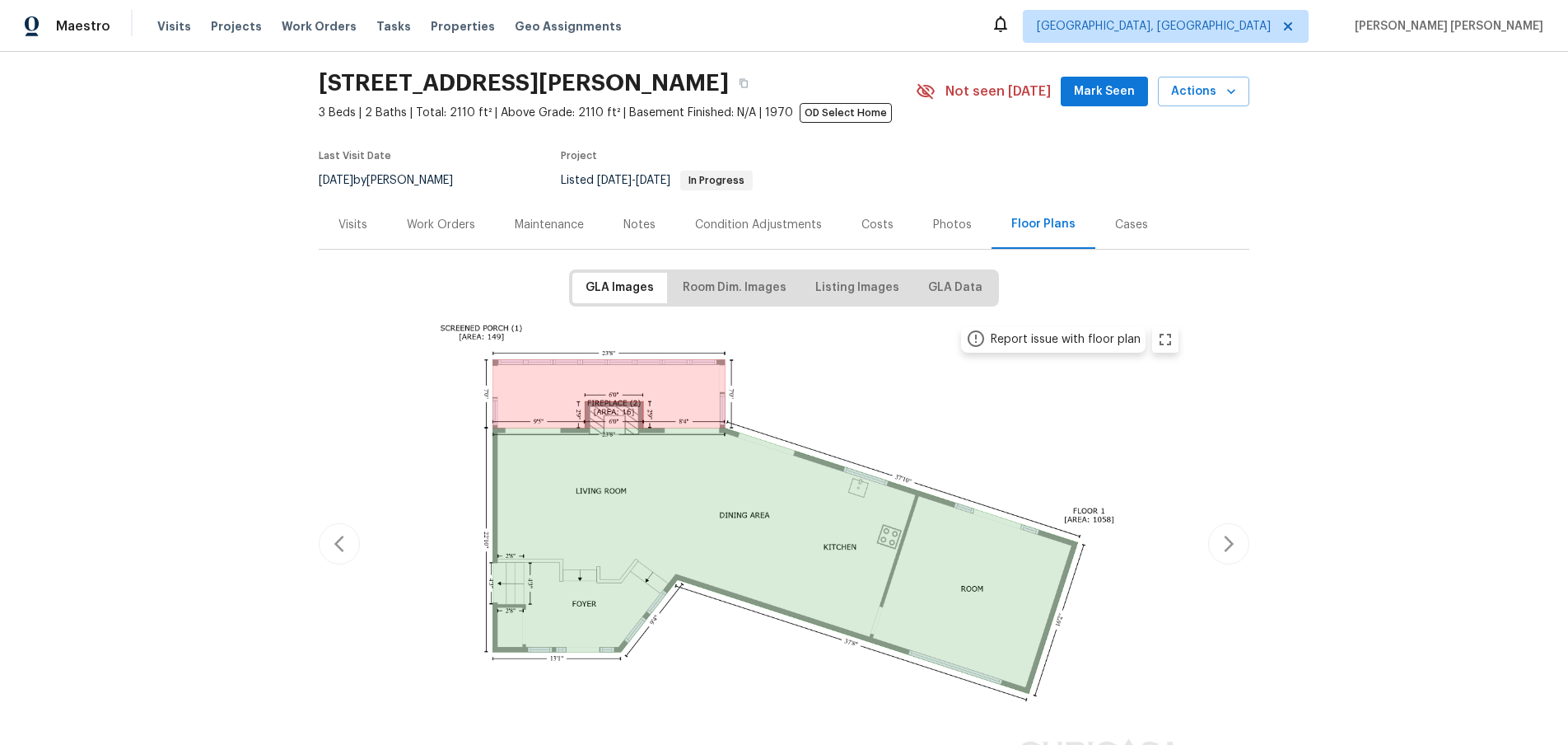
scroll to position [137, 0]
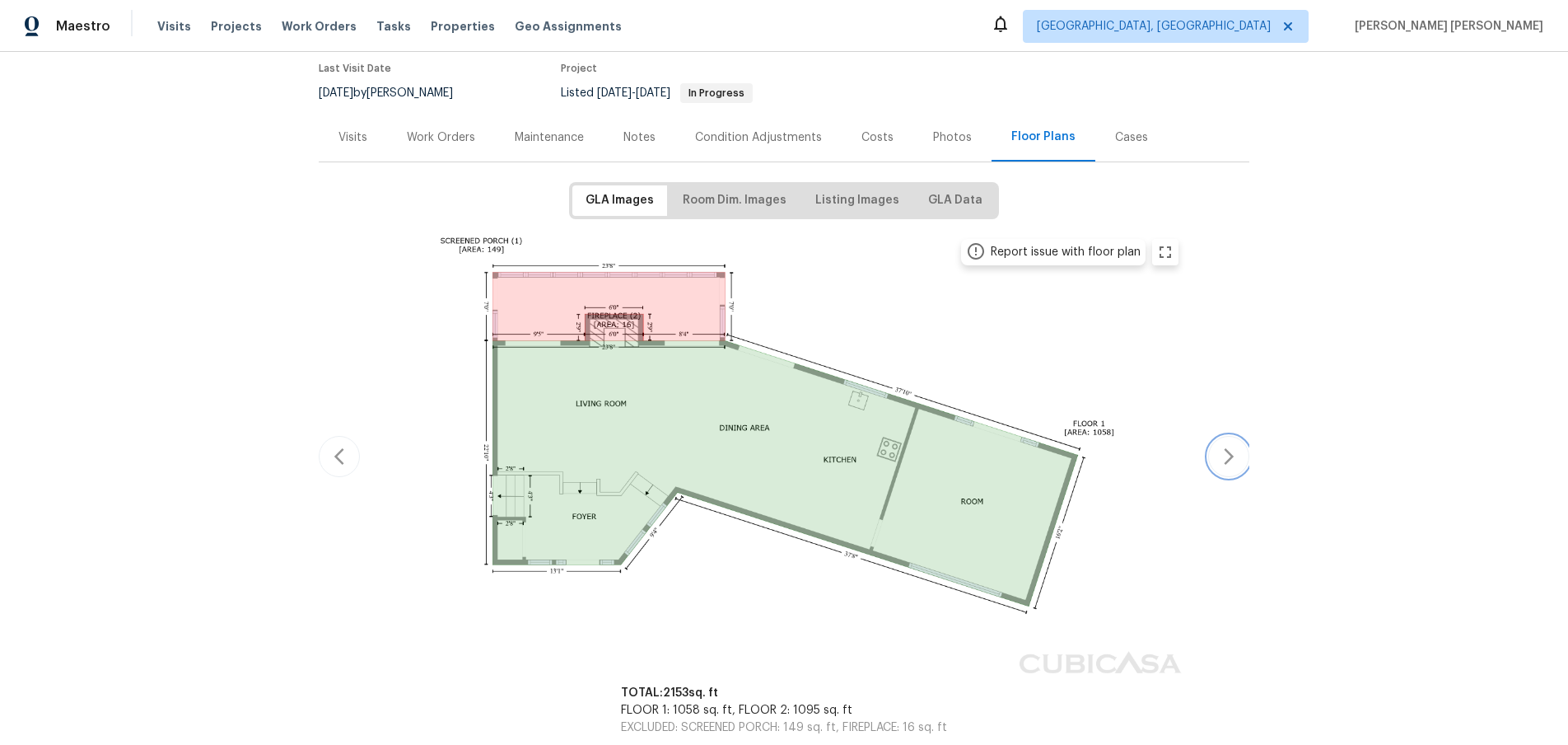
click at [1224, 460] on icon "button" at bounding box center [1228, 455] width 20 height 20
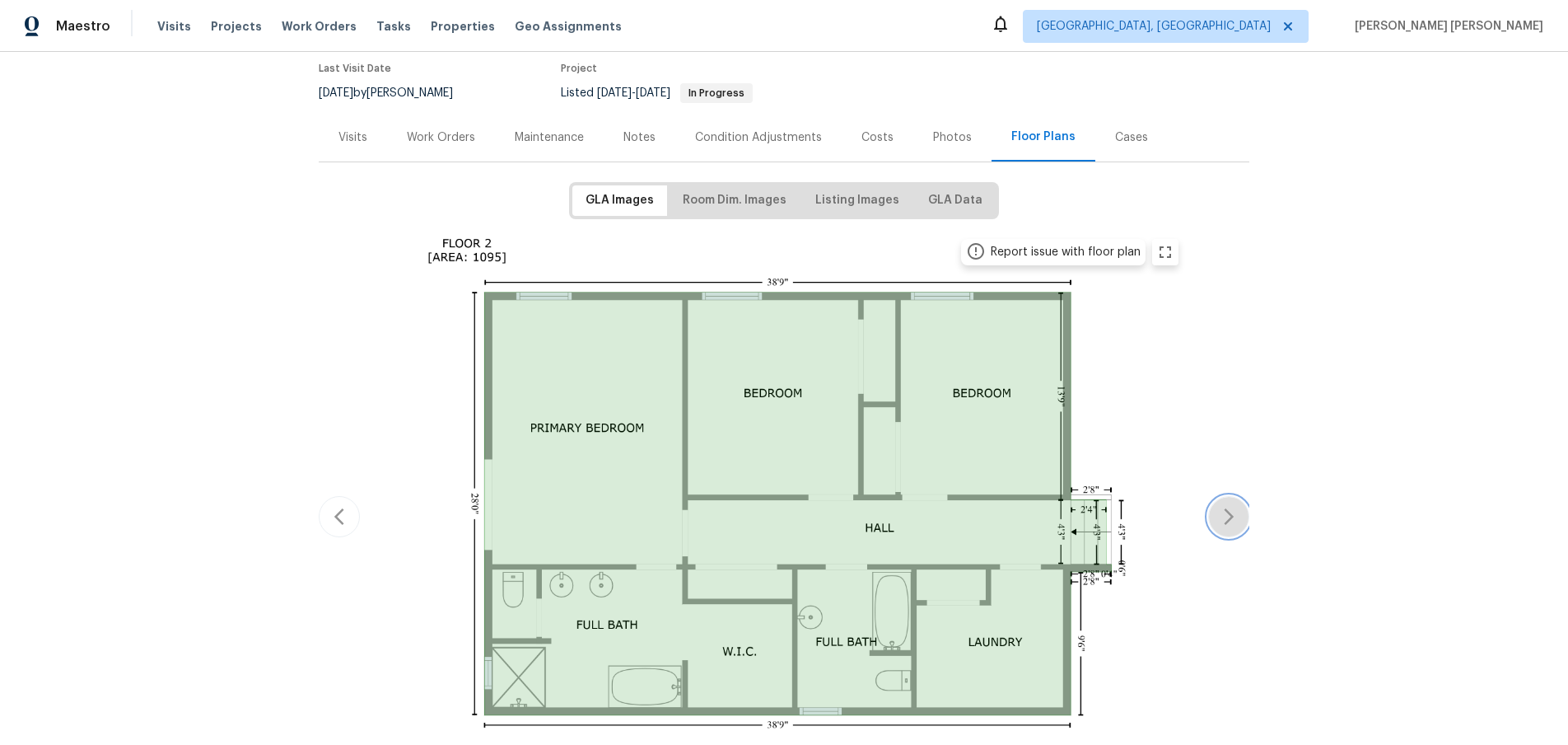
click at [1236, 518] on icon "button" at bounding box center [1228, 516] width 20 height 20
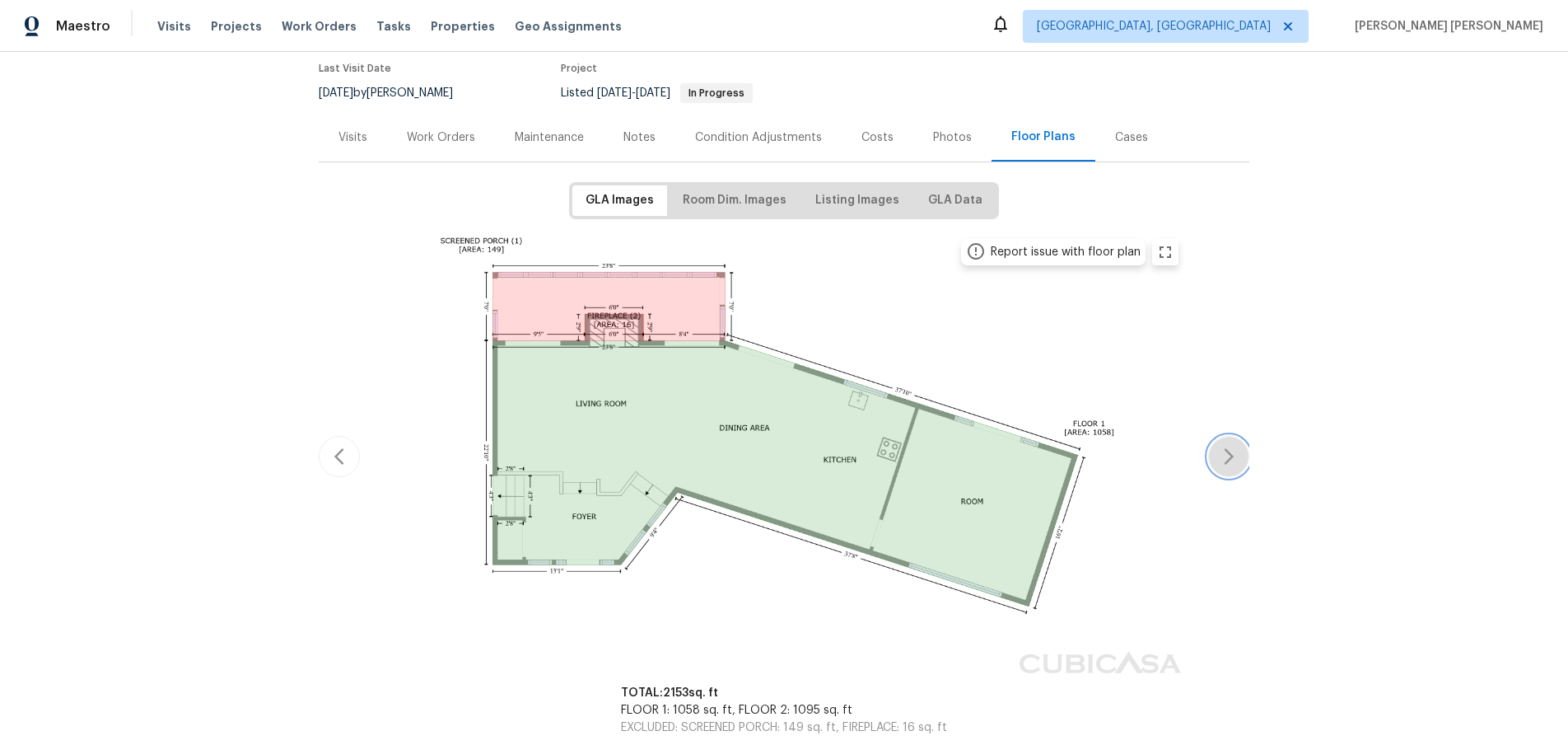
click at [1235, 454] on icon "button" at bounding box center [1228, 455] width 20 height 20
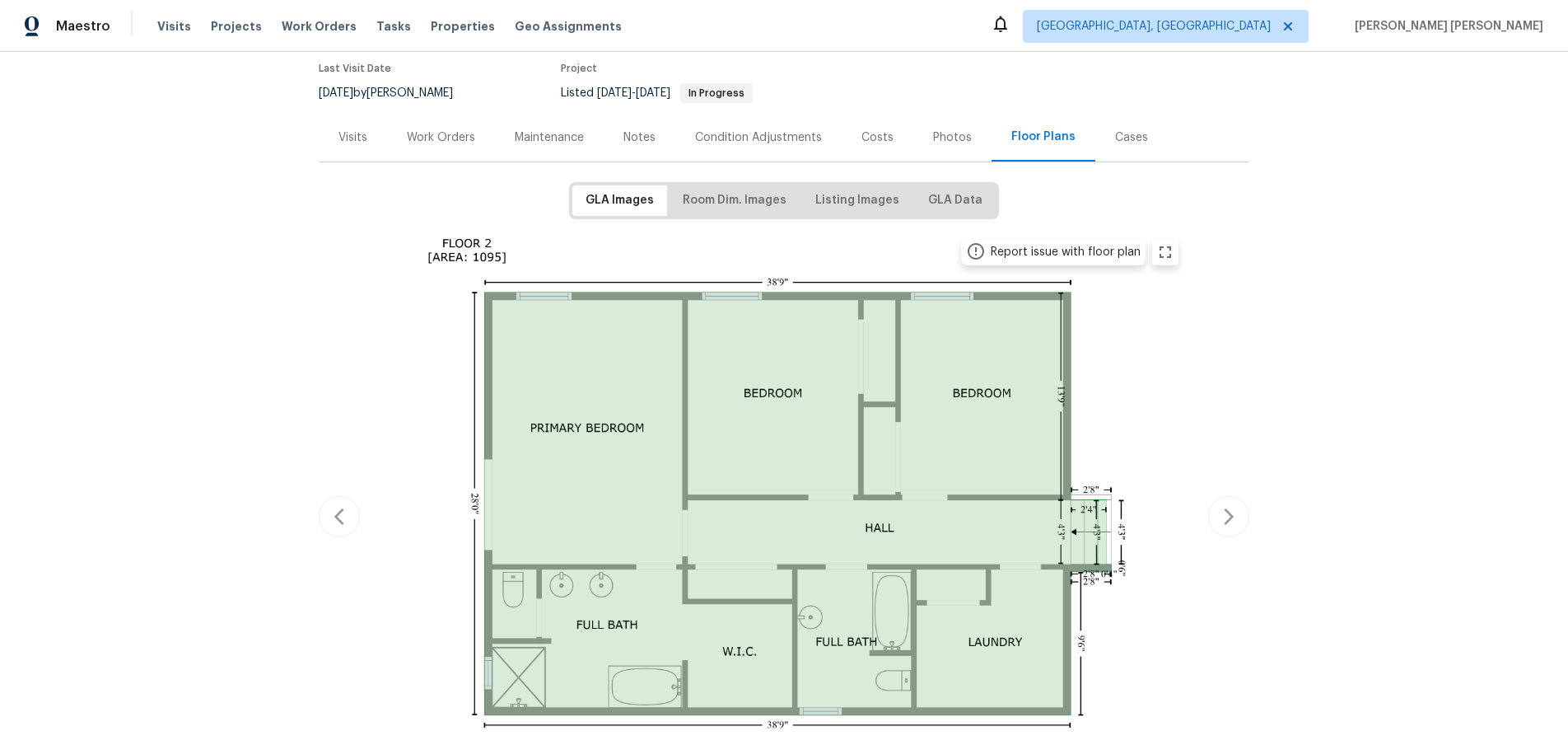
drag, startPoint x: 454, startPoint y: 146, endPoint x: 524, endPoint y: 168, distance: 73.4
click at [453, 146] on div "Work Orders" at bounding box center [441, 137] width 108 height 48
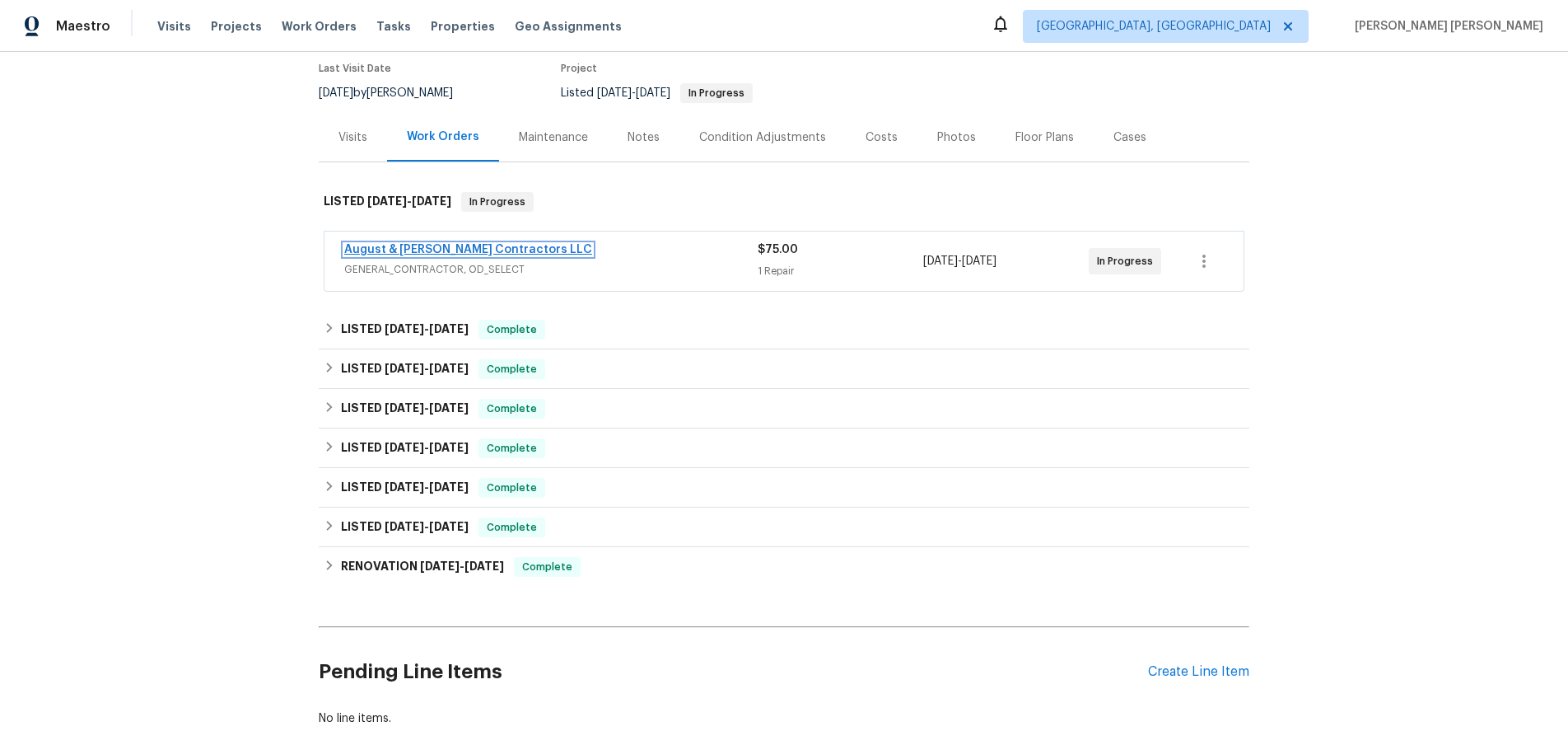
click at [471, 248] on link "August & Suttles Contractors LLC" at bounding box center [468, 250] width 248 height 11
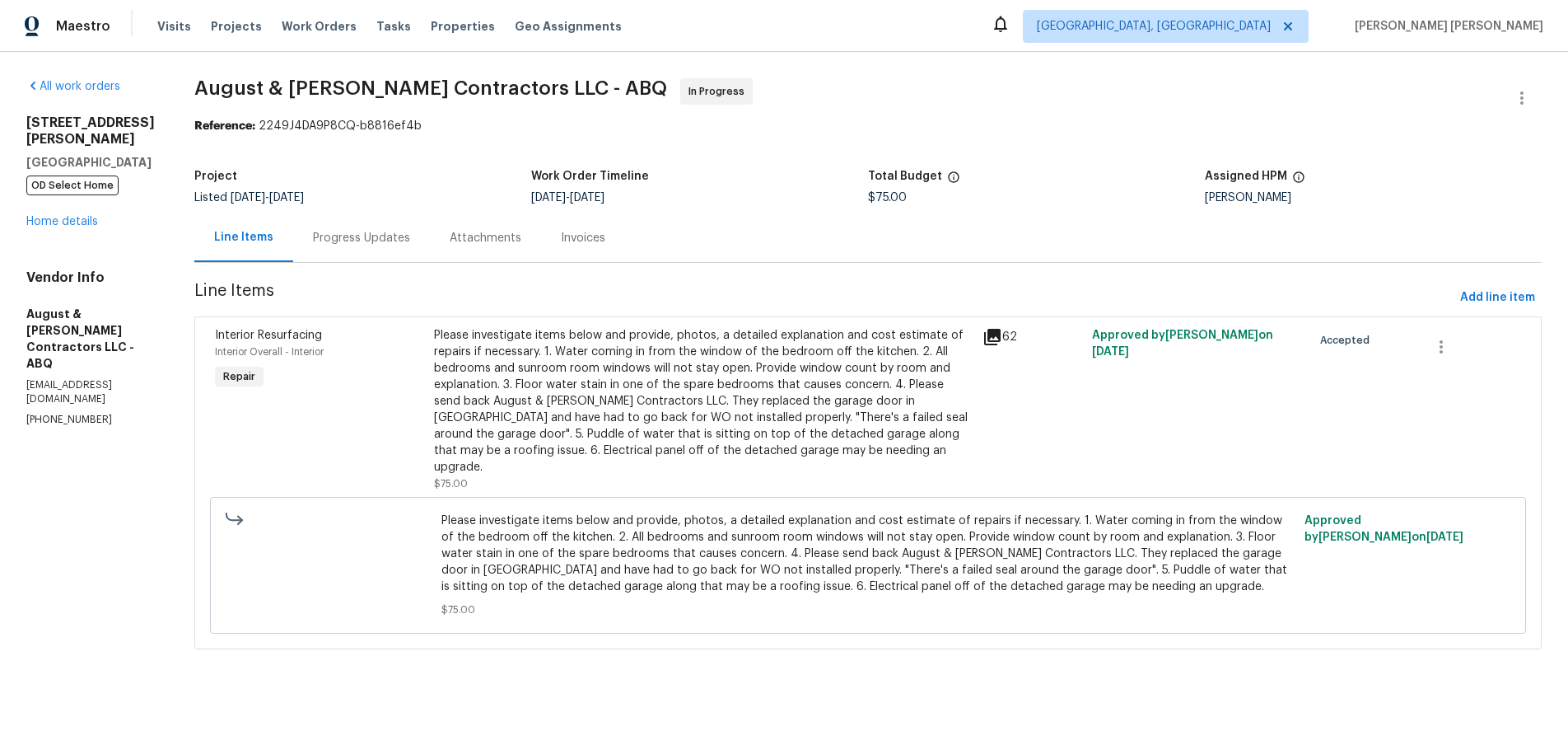
click at [994, 335] on icon at bounding box center [993, 337] width 17 height 17
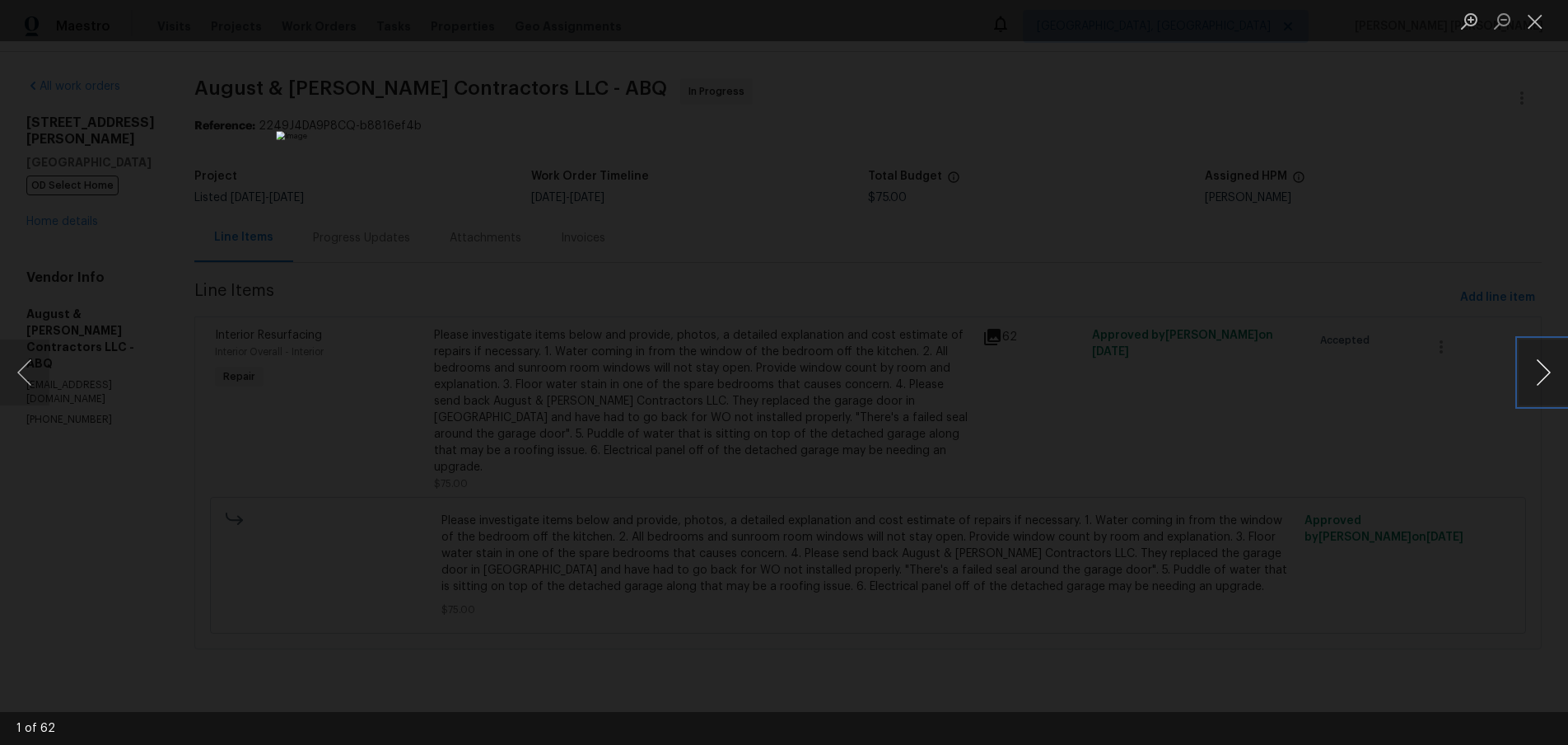
click at [1534, 384] on button "Next image" at bounding box center [1543, 372] width 49 height 66
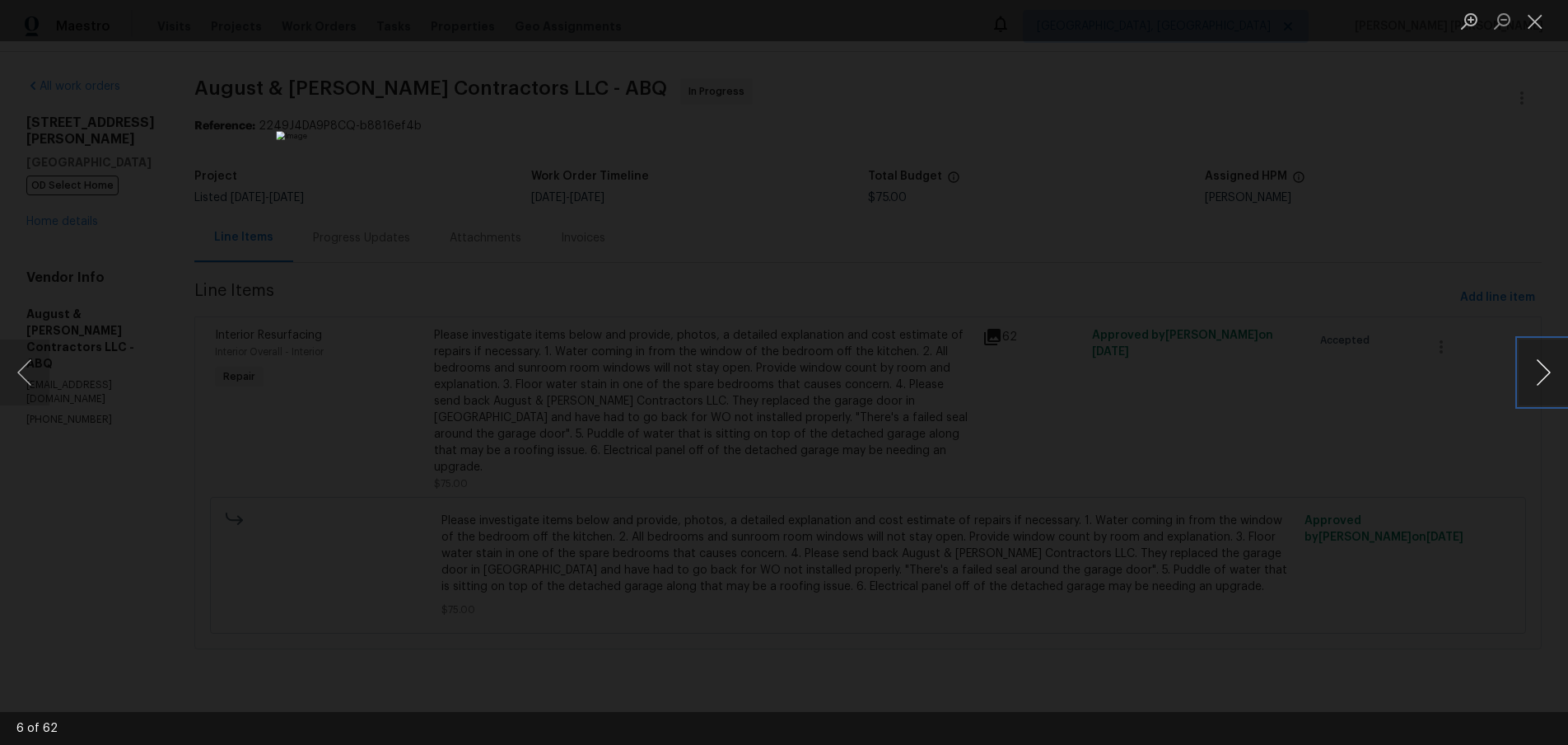
click at [1534, 384] on button "Next image" at bounding box center [1543, 372] width 49 height 66
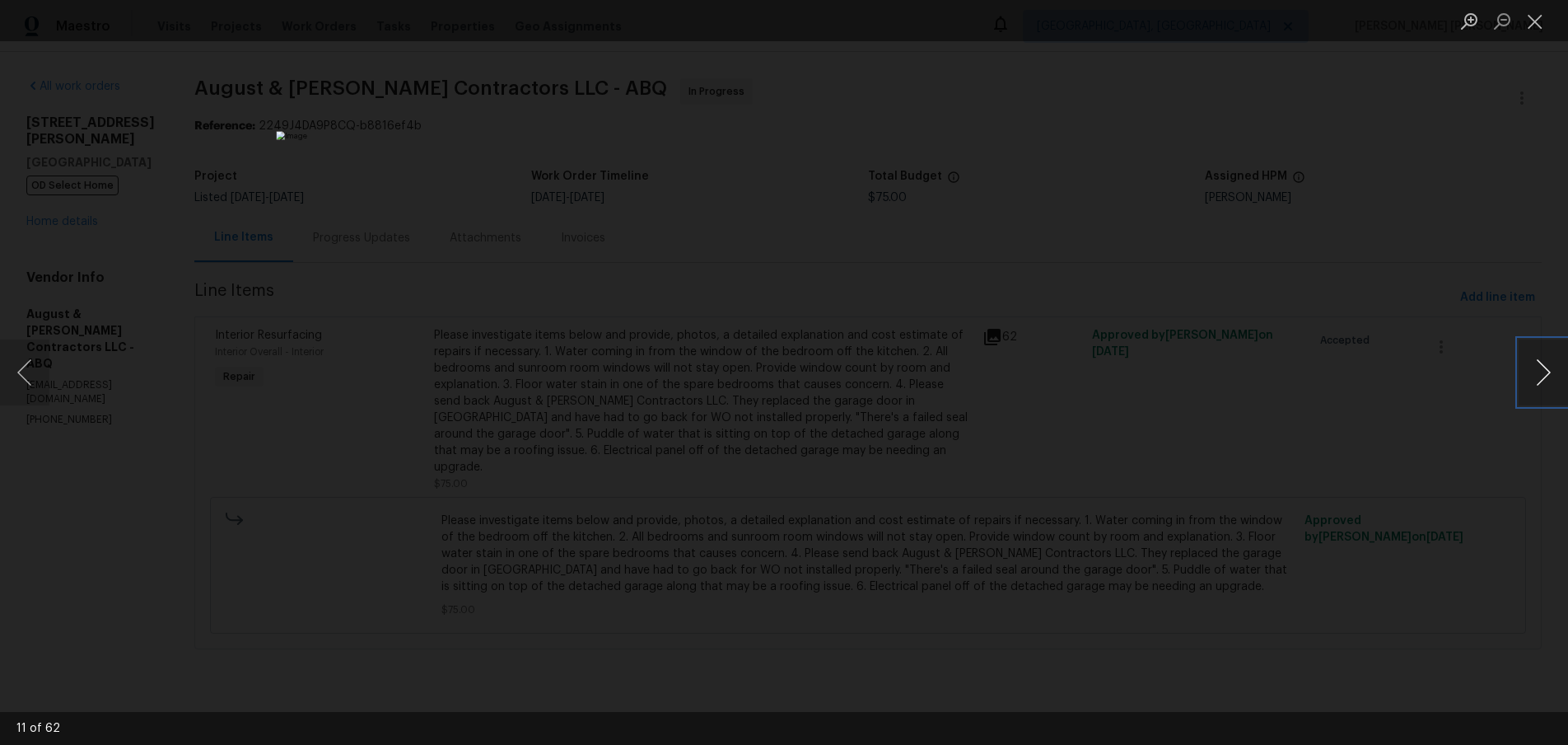
click at [1534, 384] on button "Next image" at bounding box center [1543, 372] width 49 height 66
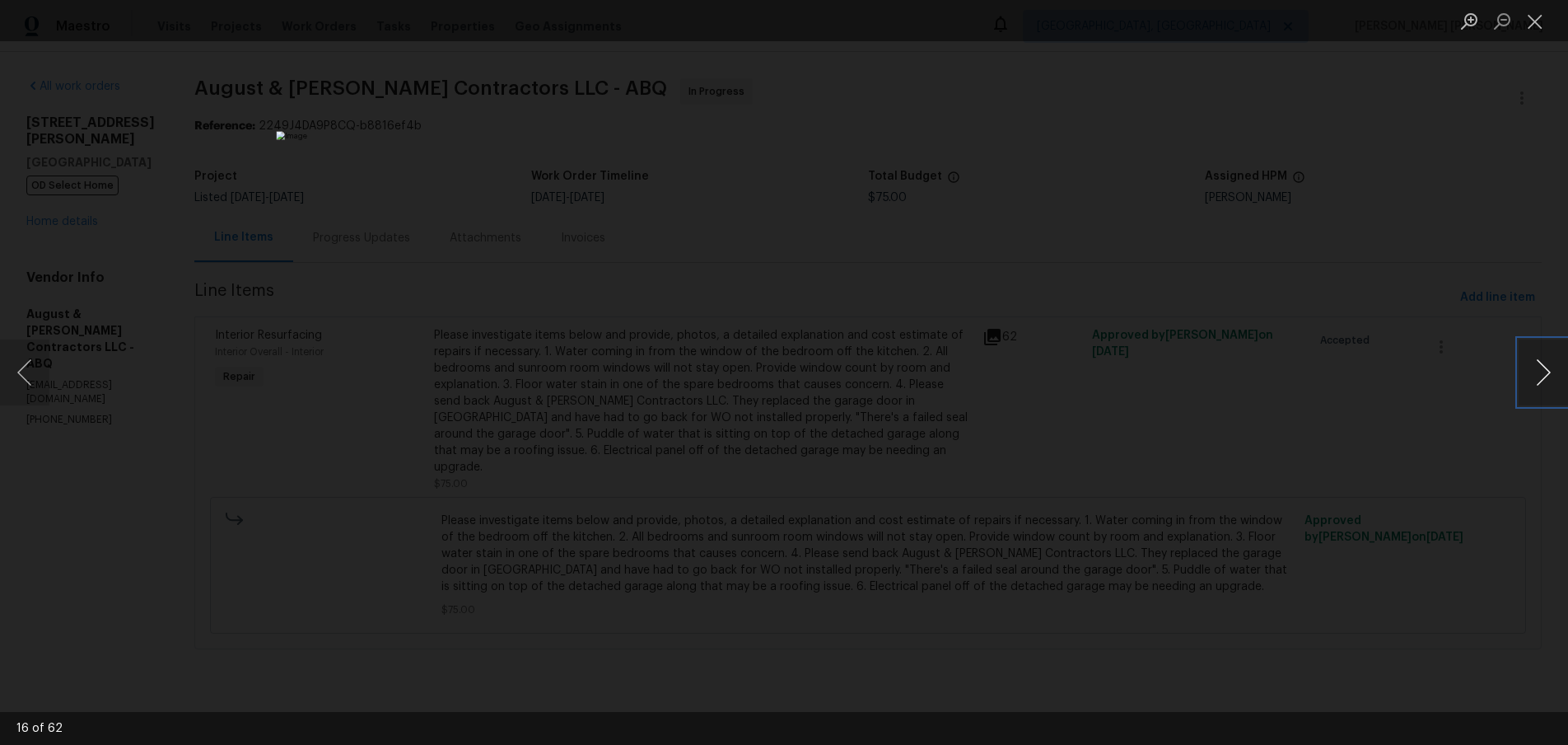
click at [1534, 384] on button "Next image" at bounding box center [1543, 372] width 49 height 66
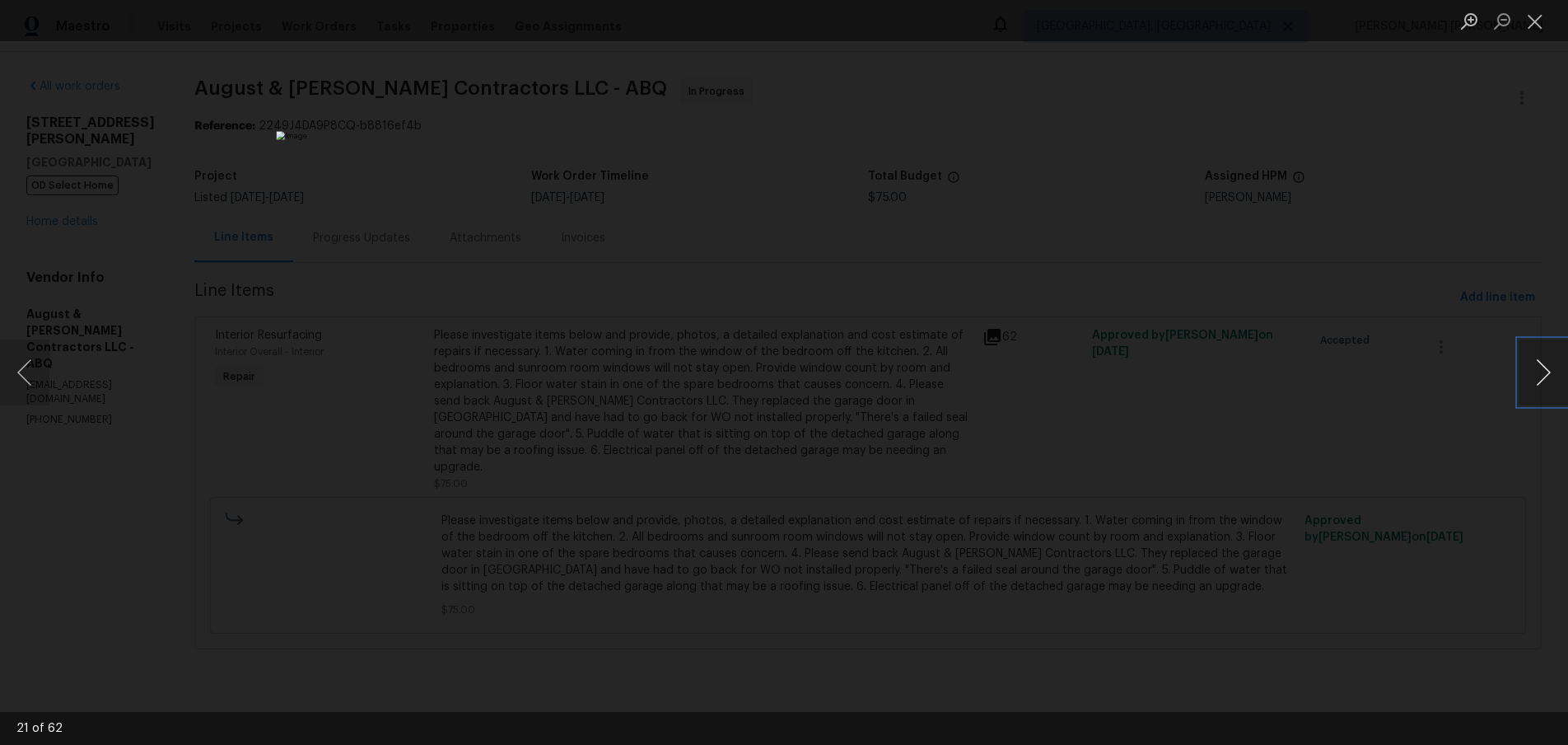
click at [1534, 384] on button "Next image" at bounding box center [1543, 372] width 49 height 66
click at [1533, 387] on button "Next image" at bounding box center [1543, 372] width 49 height 66
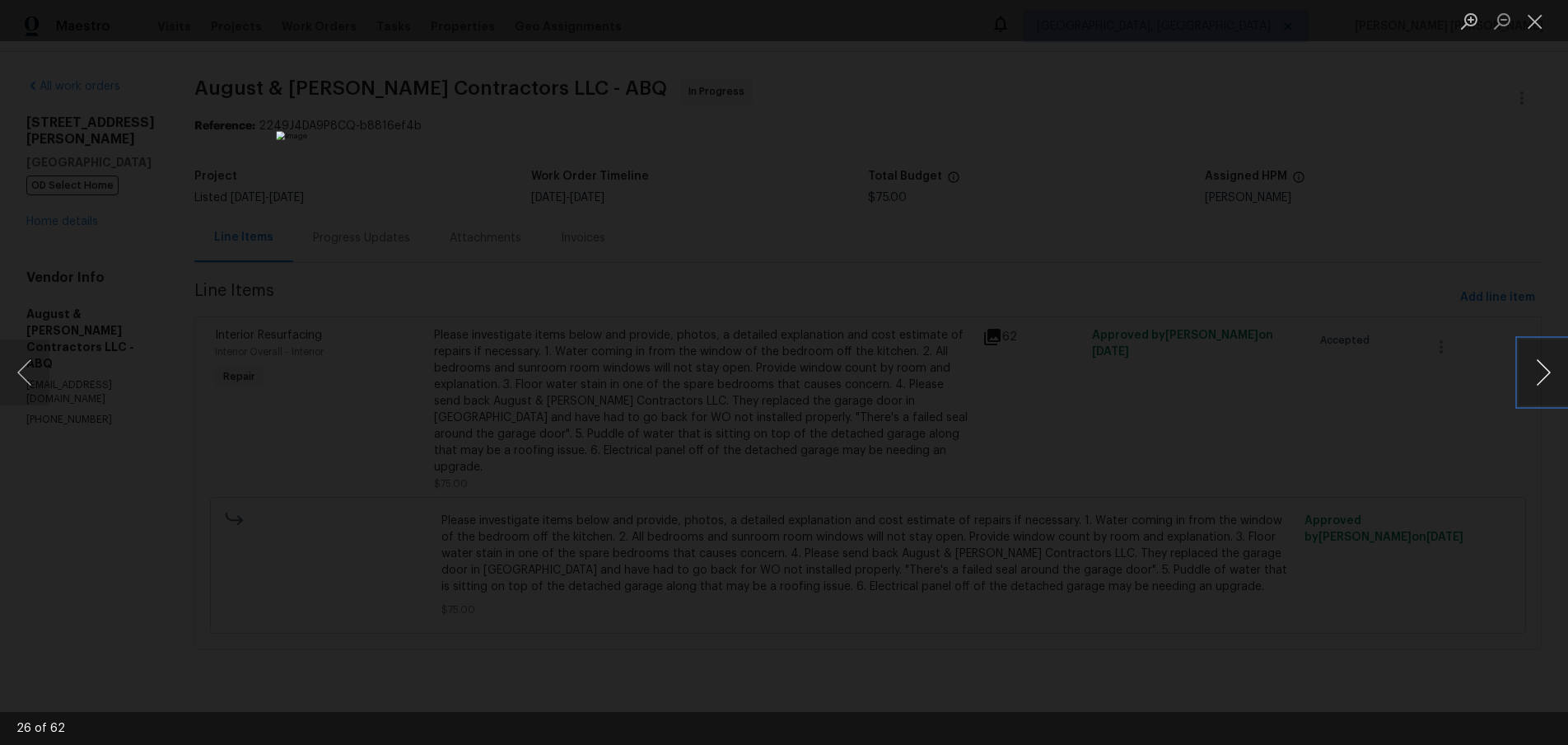
click at [1541, 387] on button "Next image" at bounding box center [1543, 372] width 49 height 66
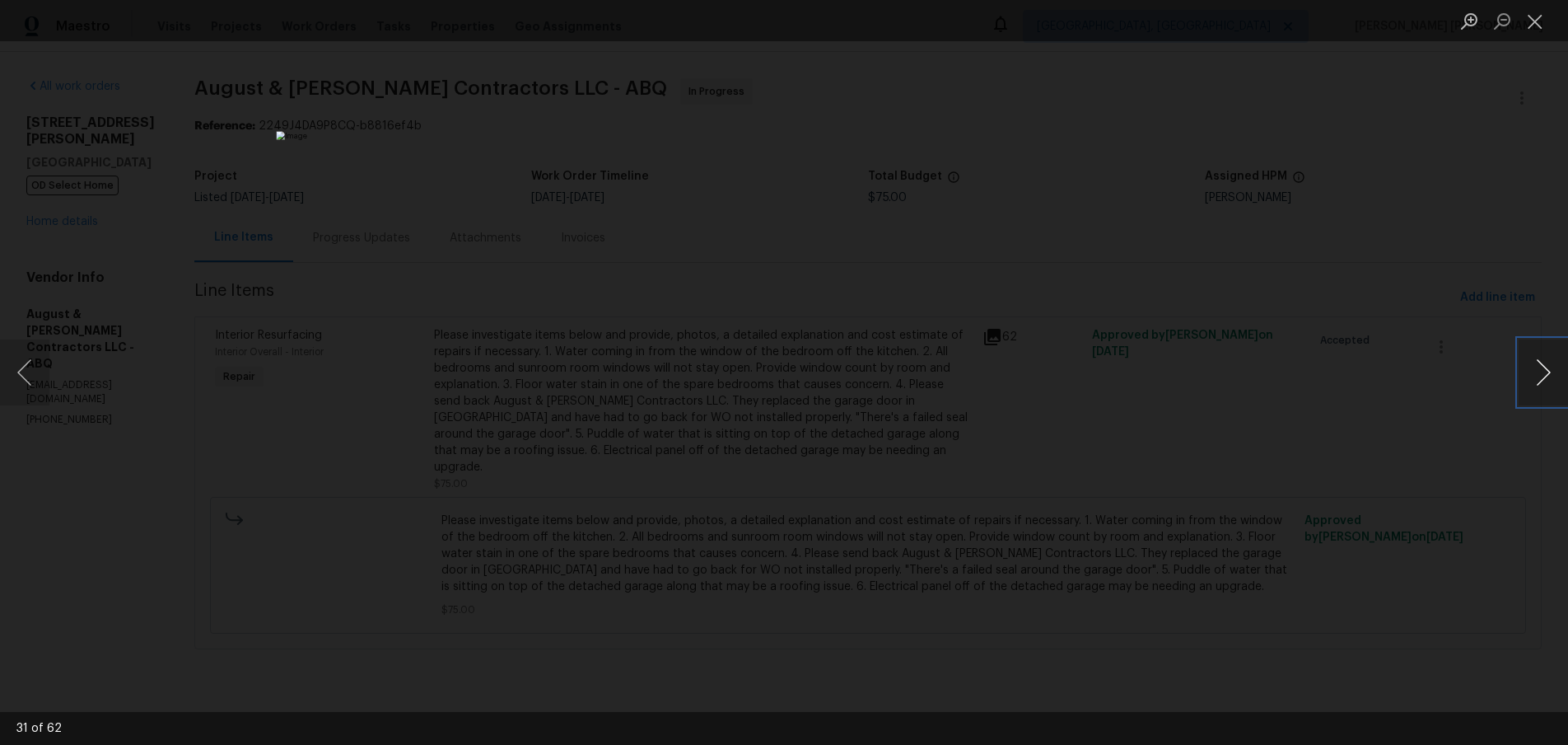
click at [1541, 387] on button "Next image" at bounding box center [1543, 372] width 49 height 66
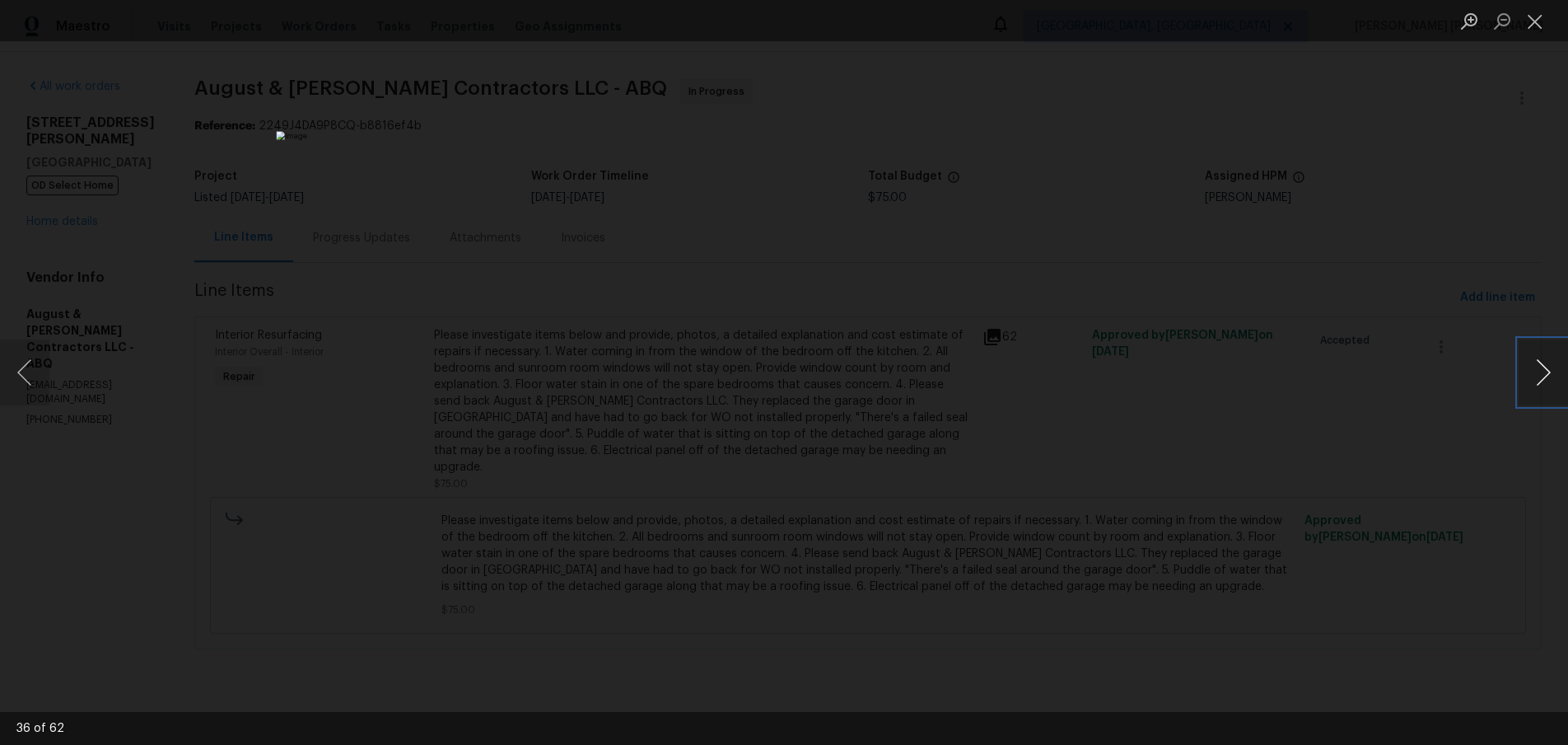
click at [1541, 387] on button "Next image" at bounding box center [1543, 372] width 49 height 66
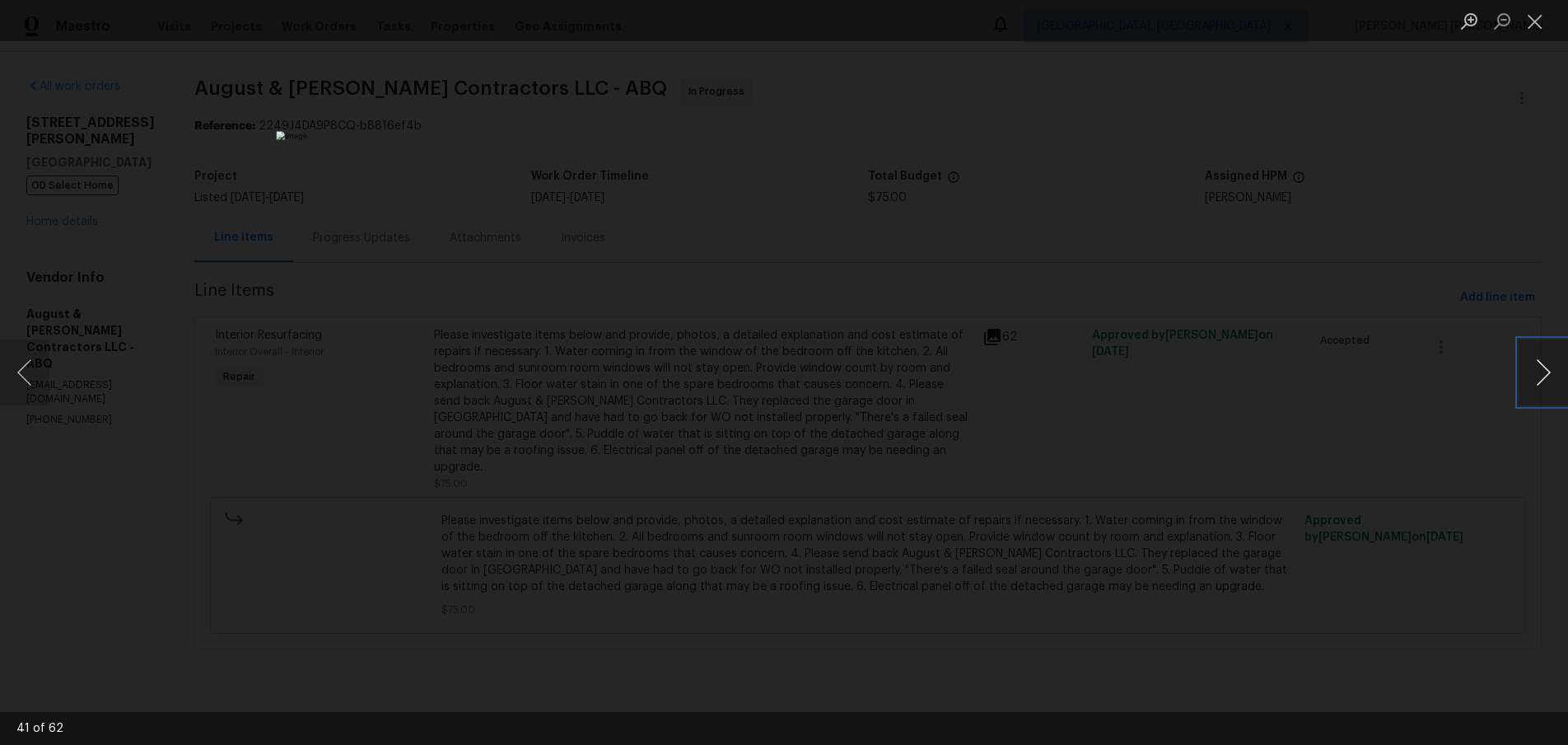
click at [1541, 387] on button "Next image" at bounding box center [1543, 372] width 49 height 66
click at [1531, 370] on button "Next image" at bounding box center [1543, 372] width 49 height 66
click at [1531, 369] on button "Next image" at bounding box center [1543, 372] width 49 height 66
click at [1540, 383] on button "Next image" at bounding box center [1543, 372] width 49 height 66
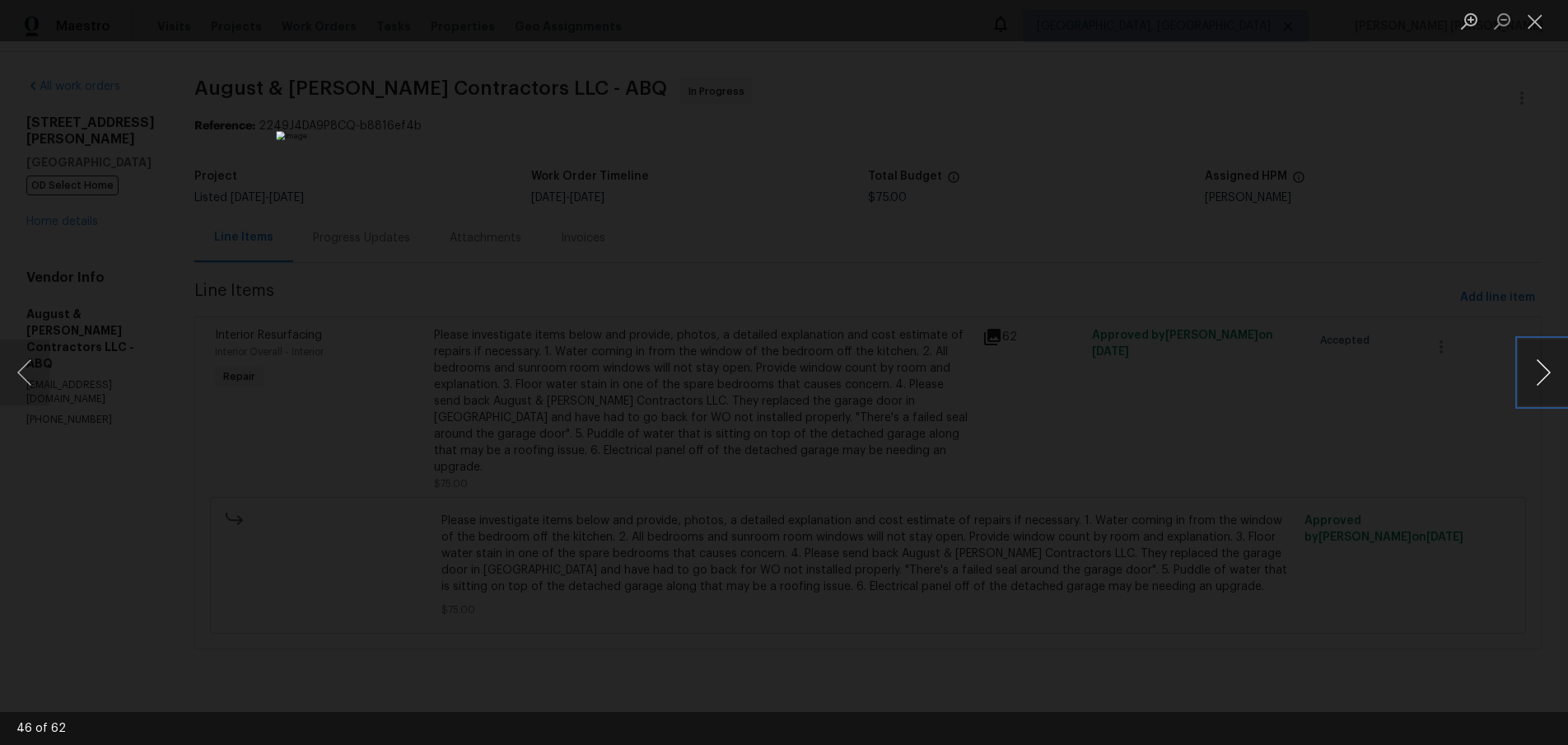
click at [1540, 383] on button "Next image" at bounding box center [1543, 372] width 49 height 66
click at [1547, 373] on button "Next image" at bounding box center [1543, 372] width 49 height 66
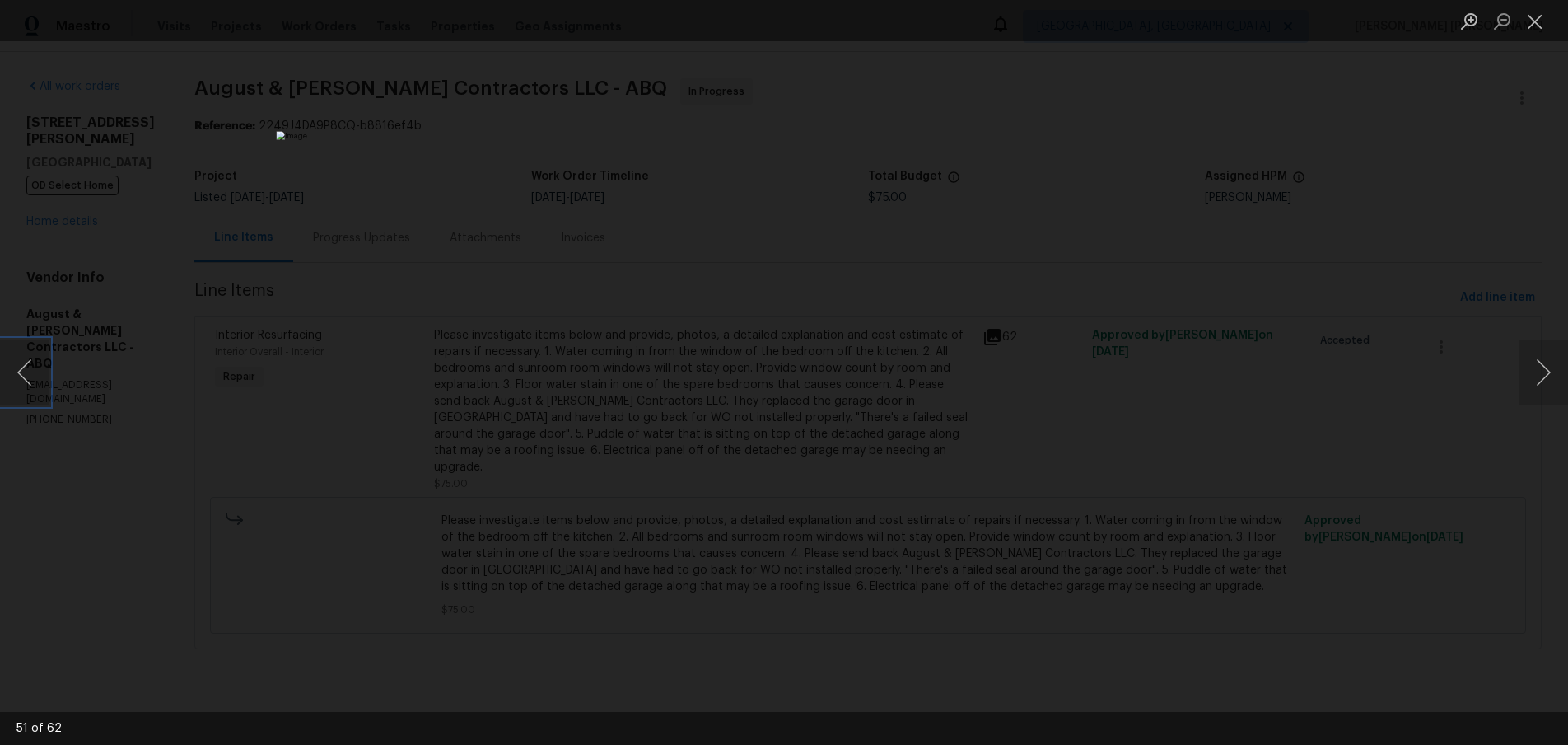
drag, startPoint x: 18, startPoint y: 374, endPoint x: 646, endPoint y: 400, distance: 628.5
click at [29, 374] on button "Previous image" at bounding box center [24, 372] width 49 height 66
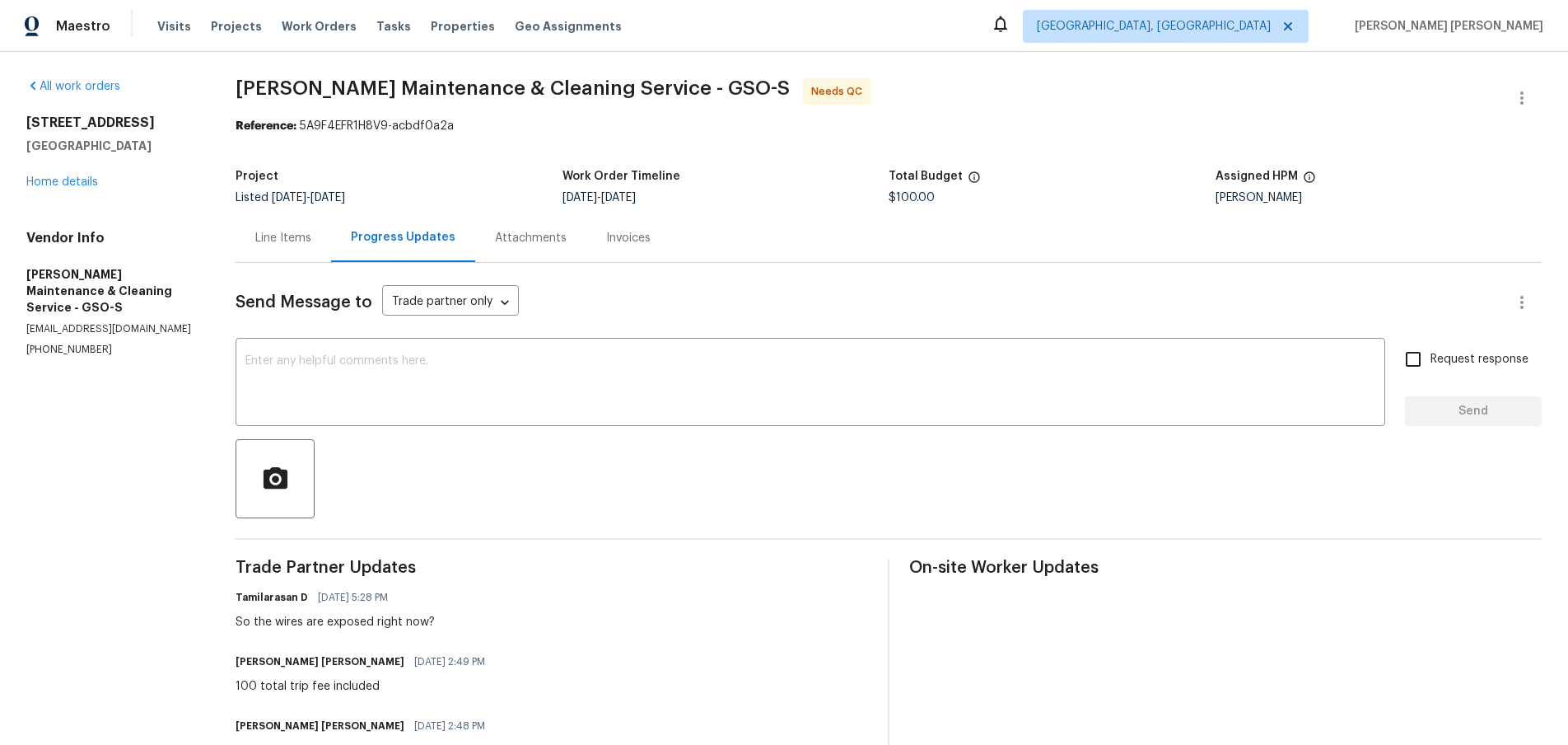
click at [303, 241] on div "Line Items" at bounding box center [283, 238] width 56 height 17
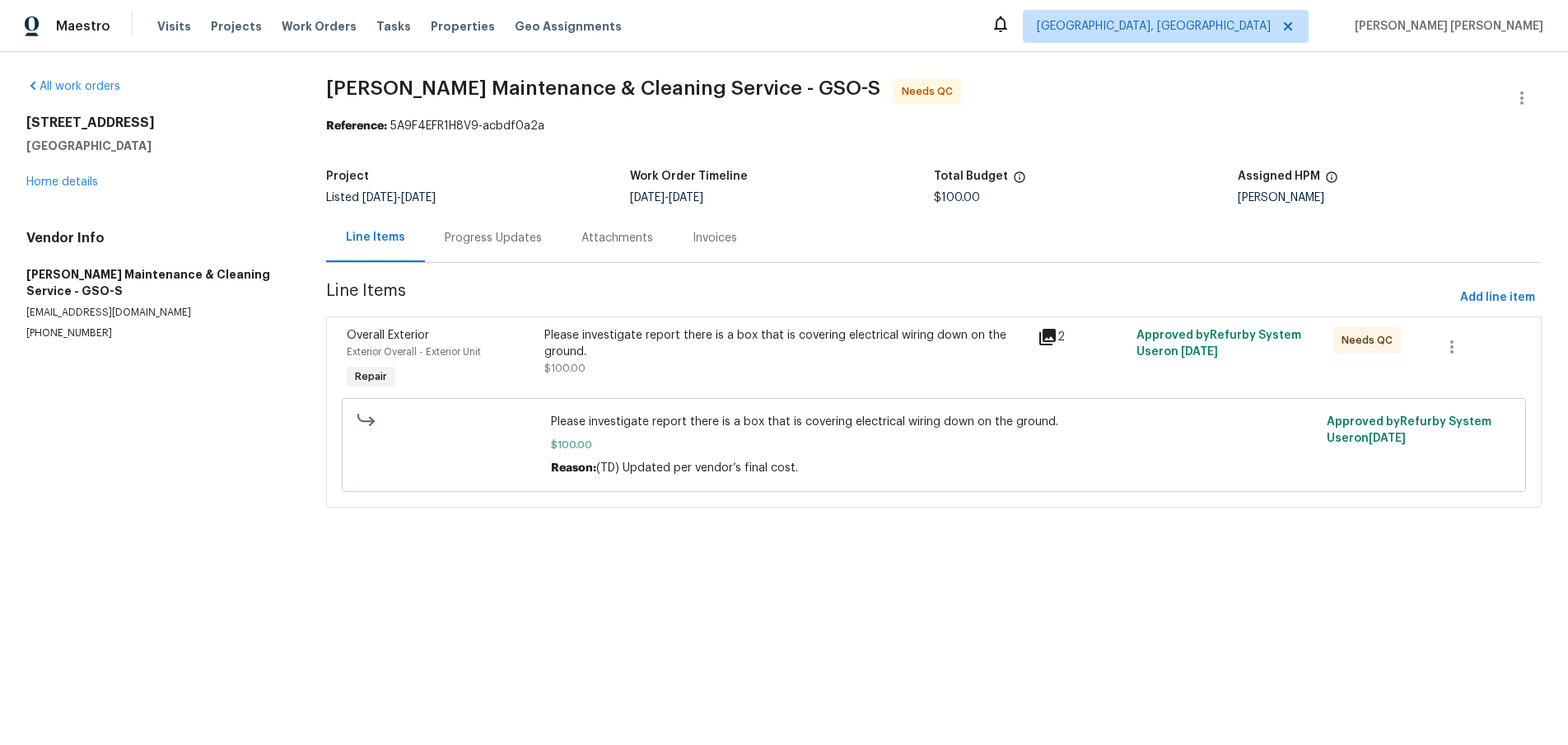
click at [1053, 341] on icon at bounding box center [1048, 337] width 17 height 17
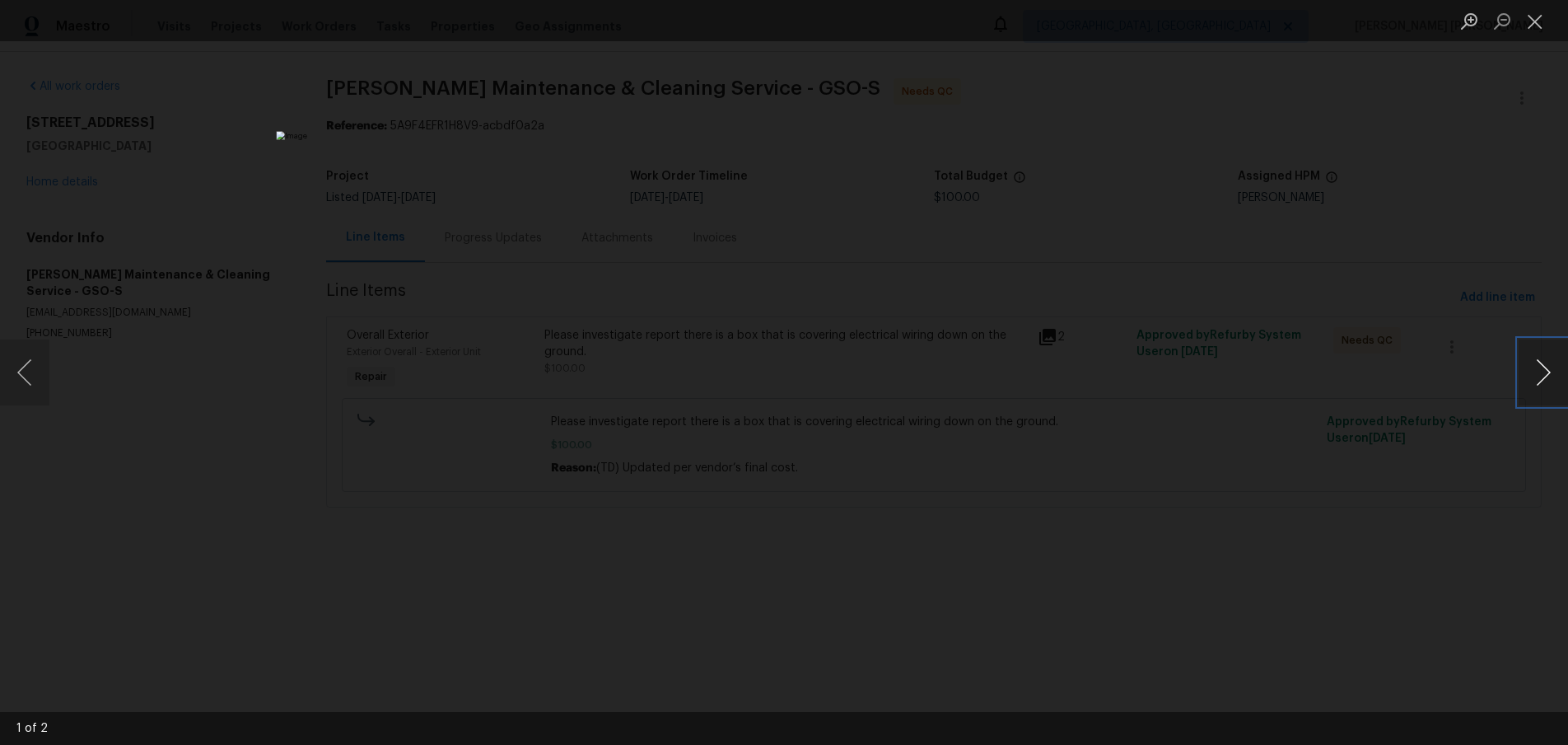
click at [1543, 382] on button "Next image" at bounding box center [1543, 372] width 49 height 66
click at [1265, 567] on div "Lightbox" at bounding box center [784, 372] width 1568 height 745
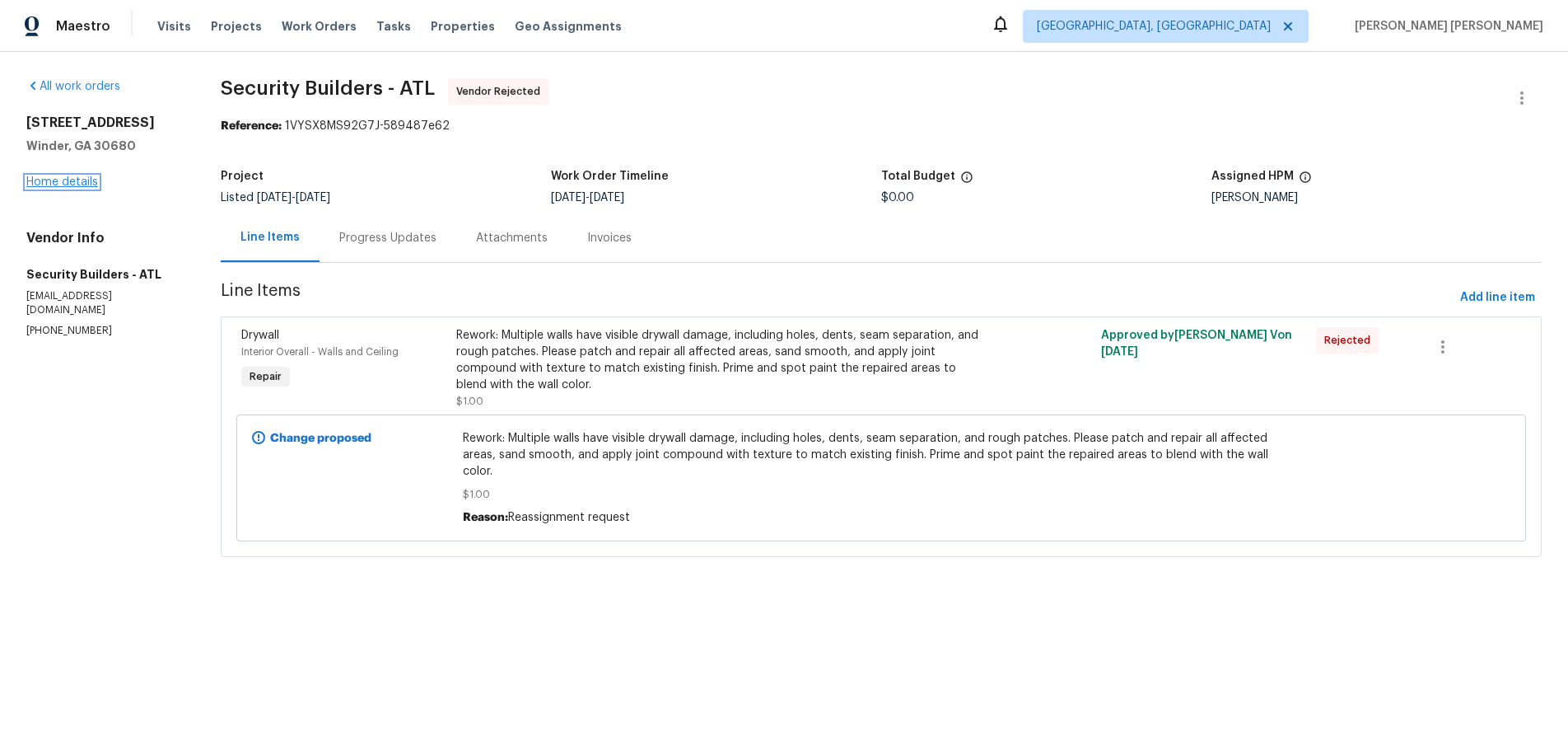
click at [76, 182] on link "Home details" at bounding box center [61, 182] width 72 height 11
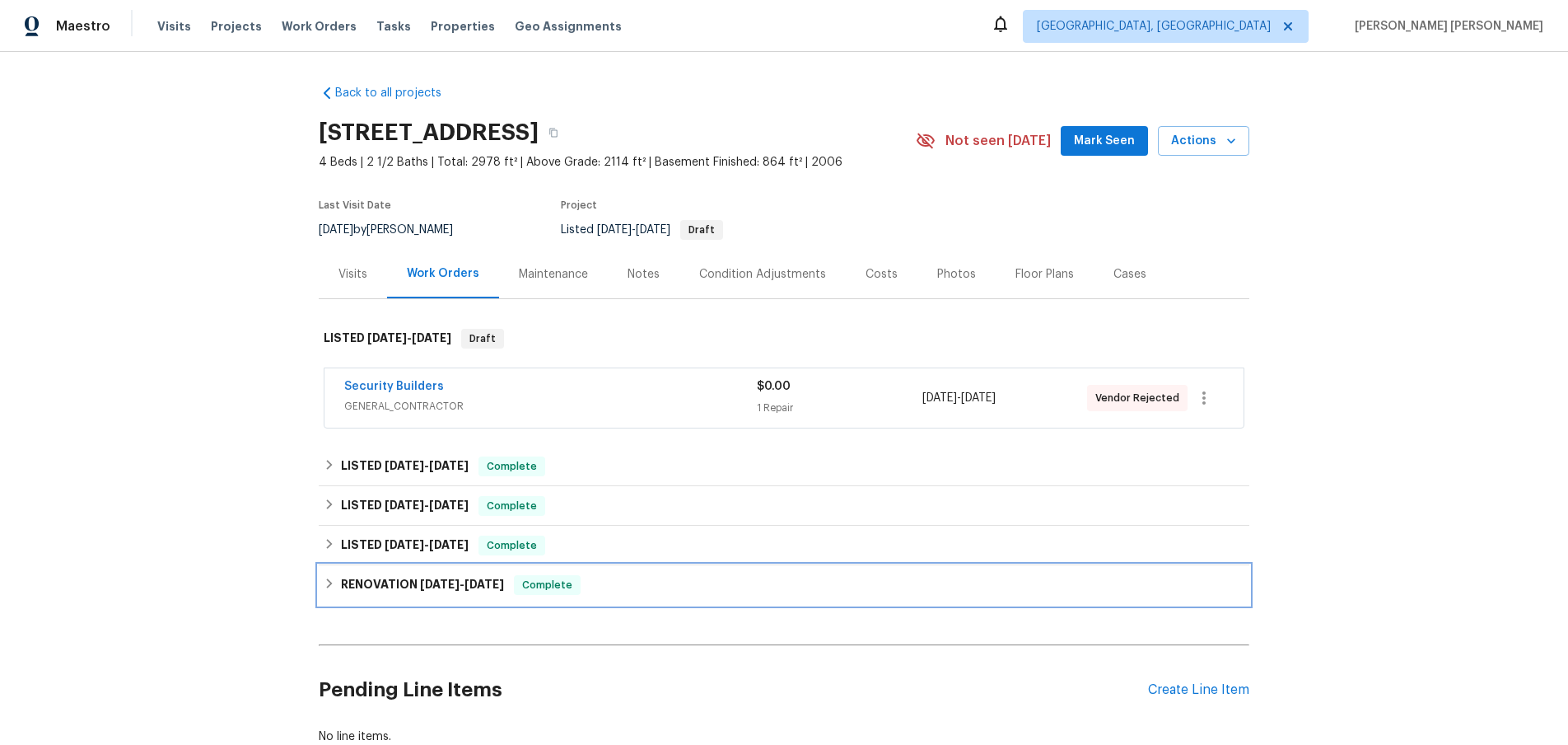
click at [330, 585] on icon at bounding box center [330, 583] width 6 height 10
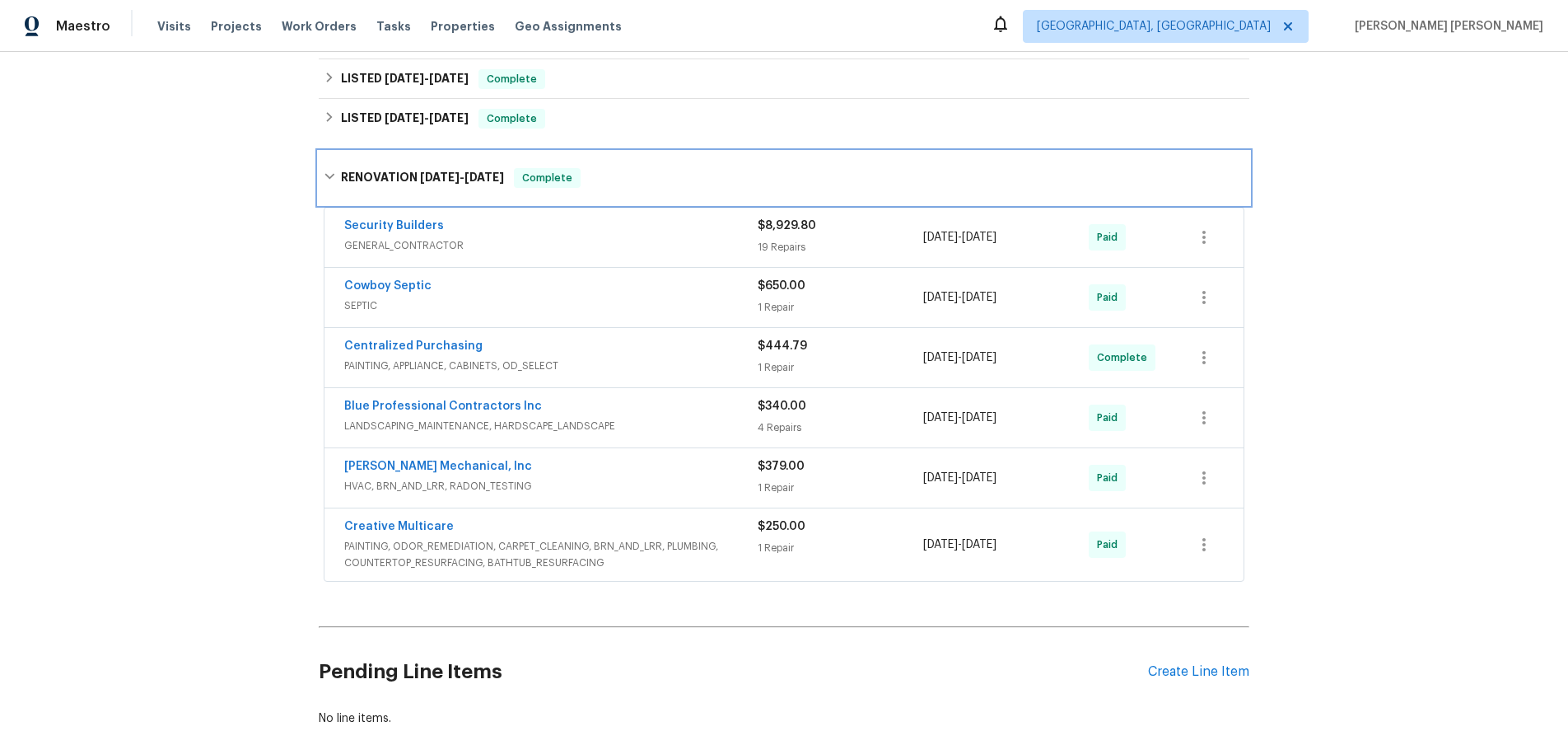
scroll to position [426, 0]
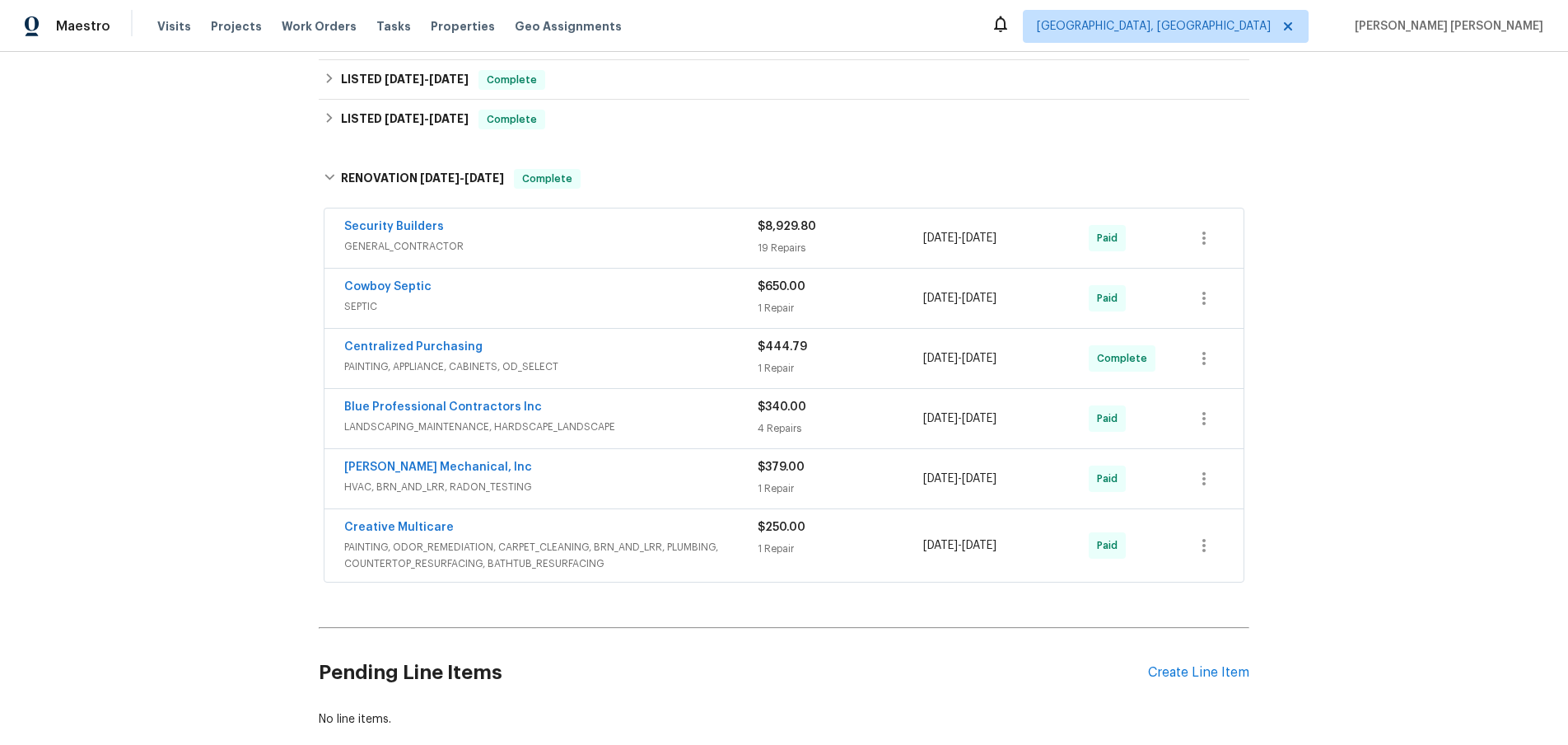
click at [661, 249] on span "GENERAL_CONTRACTOR" at bounding box center [551, 247] width 413 height 17
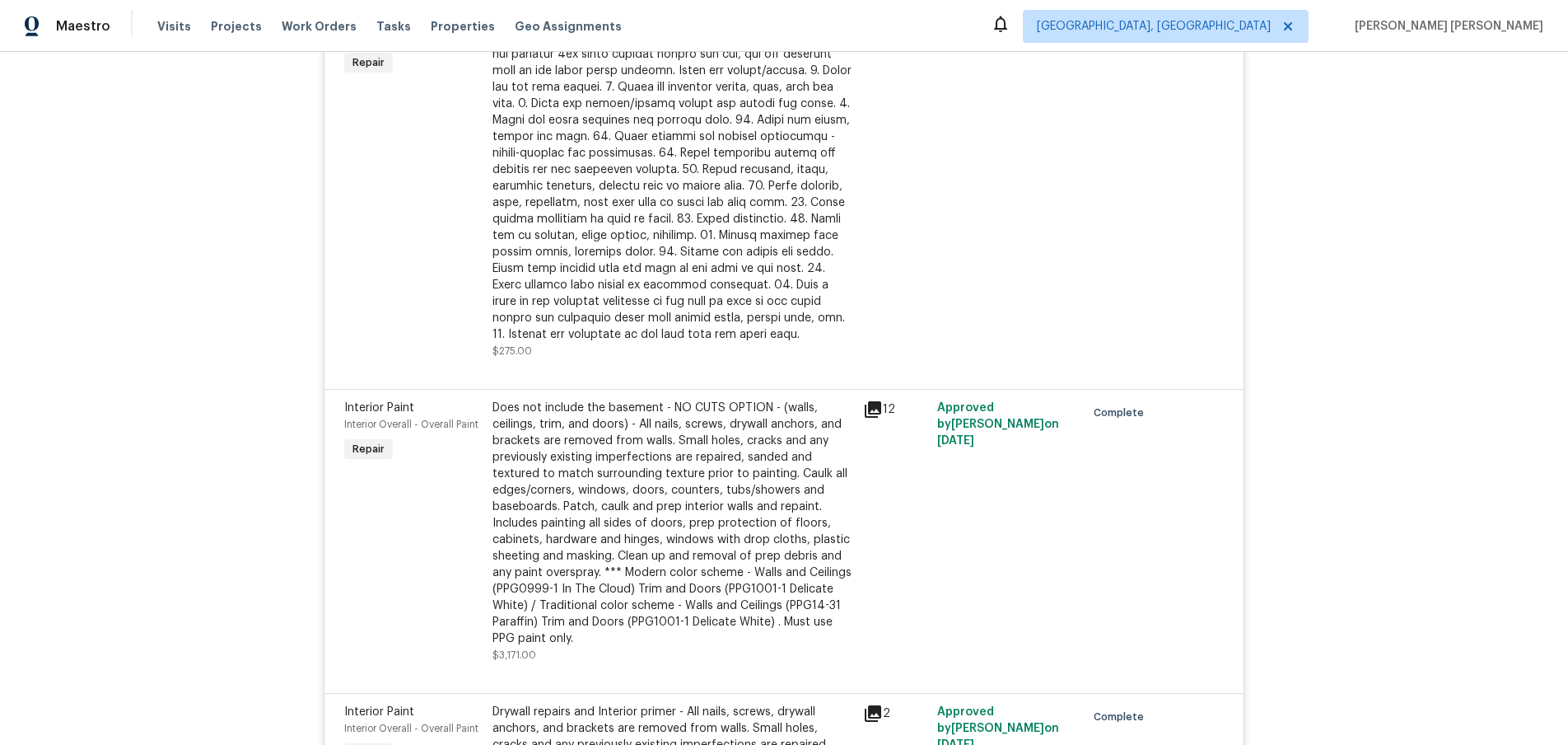
scroll to position [2963, 0]
click at [874, 399] on icon at bounding box center [873, 407] width 17 height 17
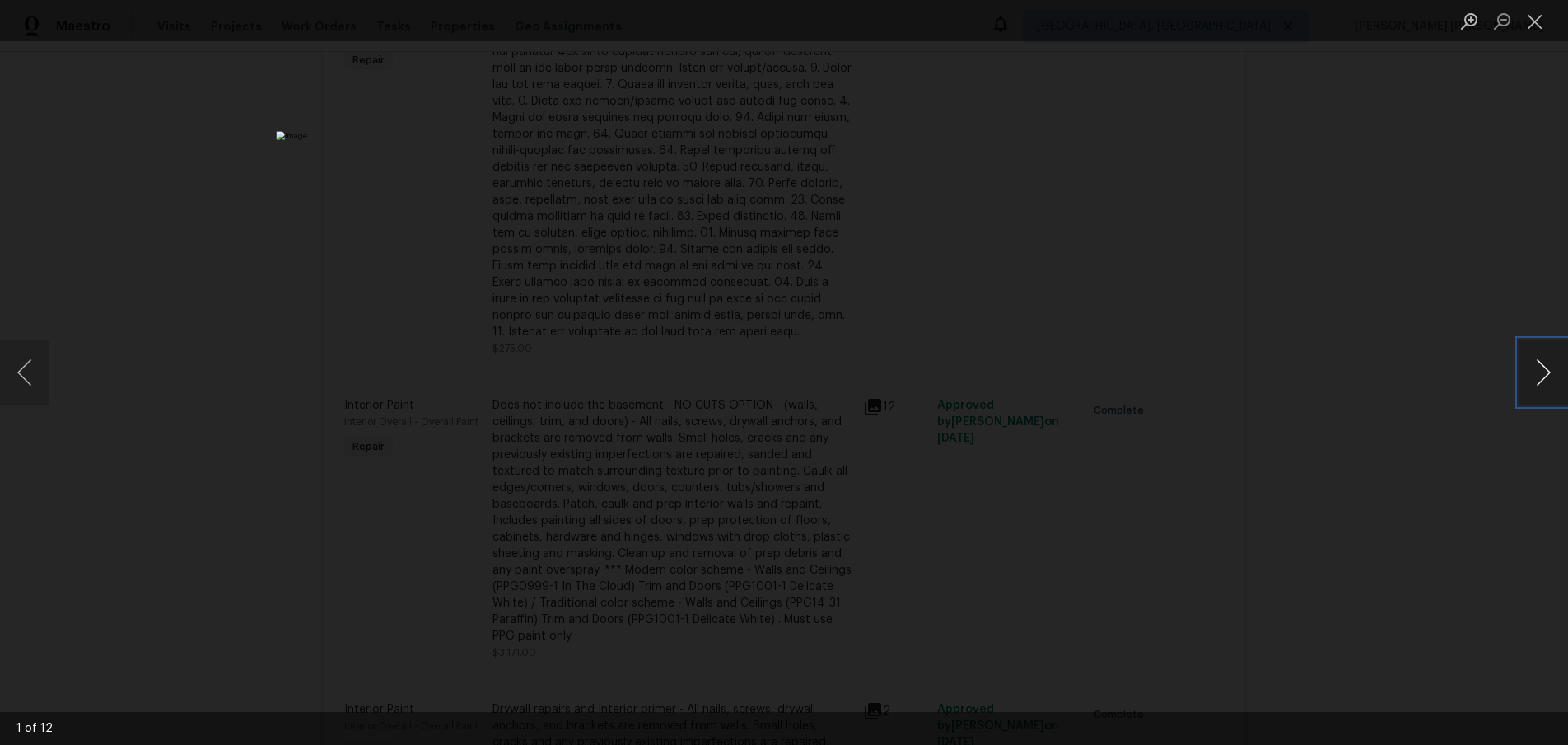
click at [1549, 378] on button "Next image" at bounding box center [1543, 372] width 49 height 66
click at [1545, 369] on button "Next image" at bounding box center [1543, 372] width 49 height 66
click at [1531, 400] on button "Next image" at bounding box center [1543, 372] width 49 height 66
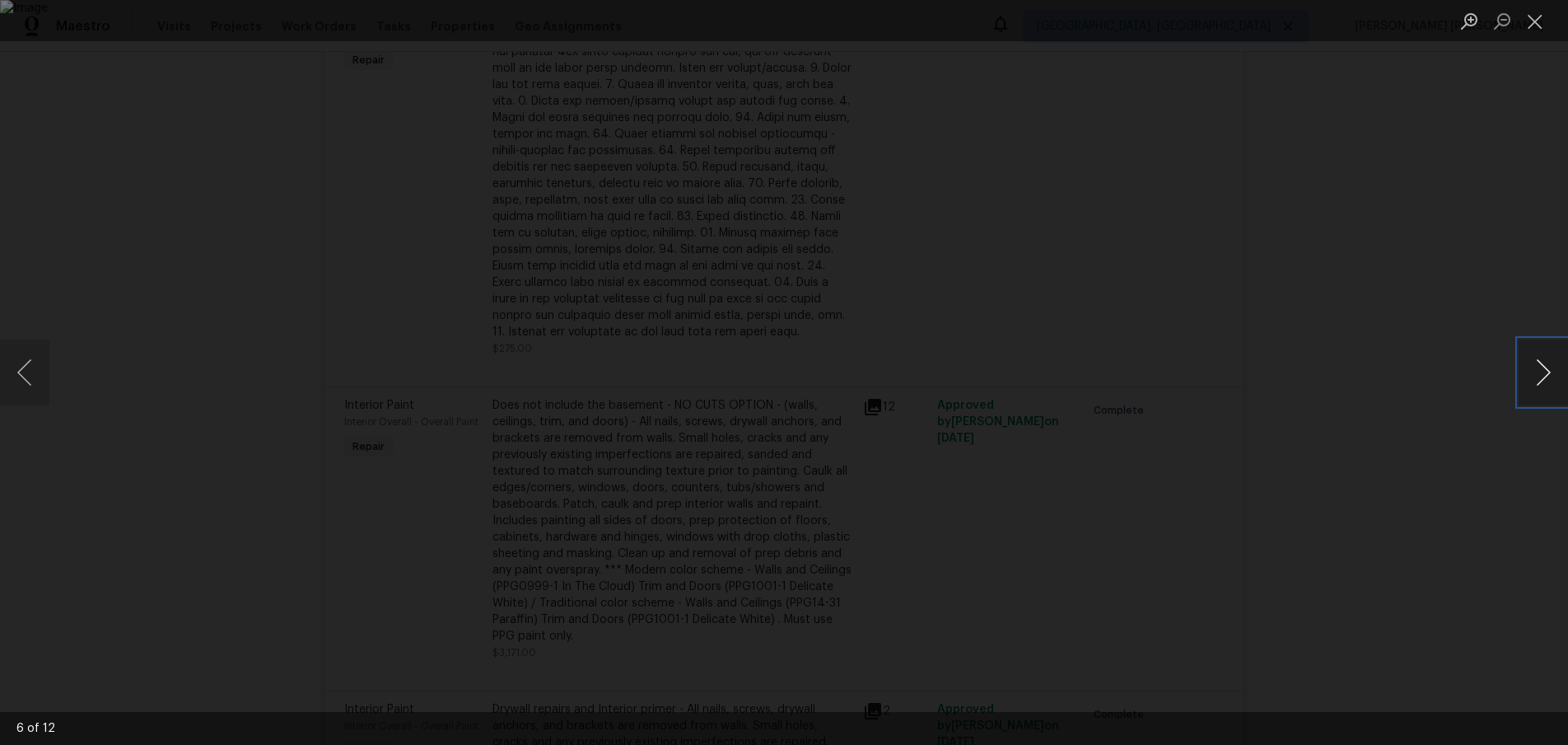
click at [1531, 400] on button "Next image" at bounding box center [1543, 372] width 49 height 66
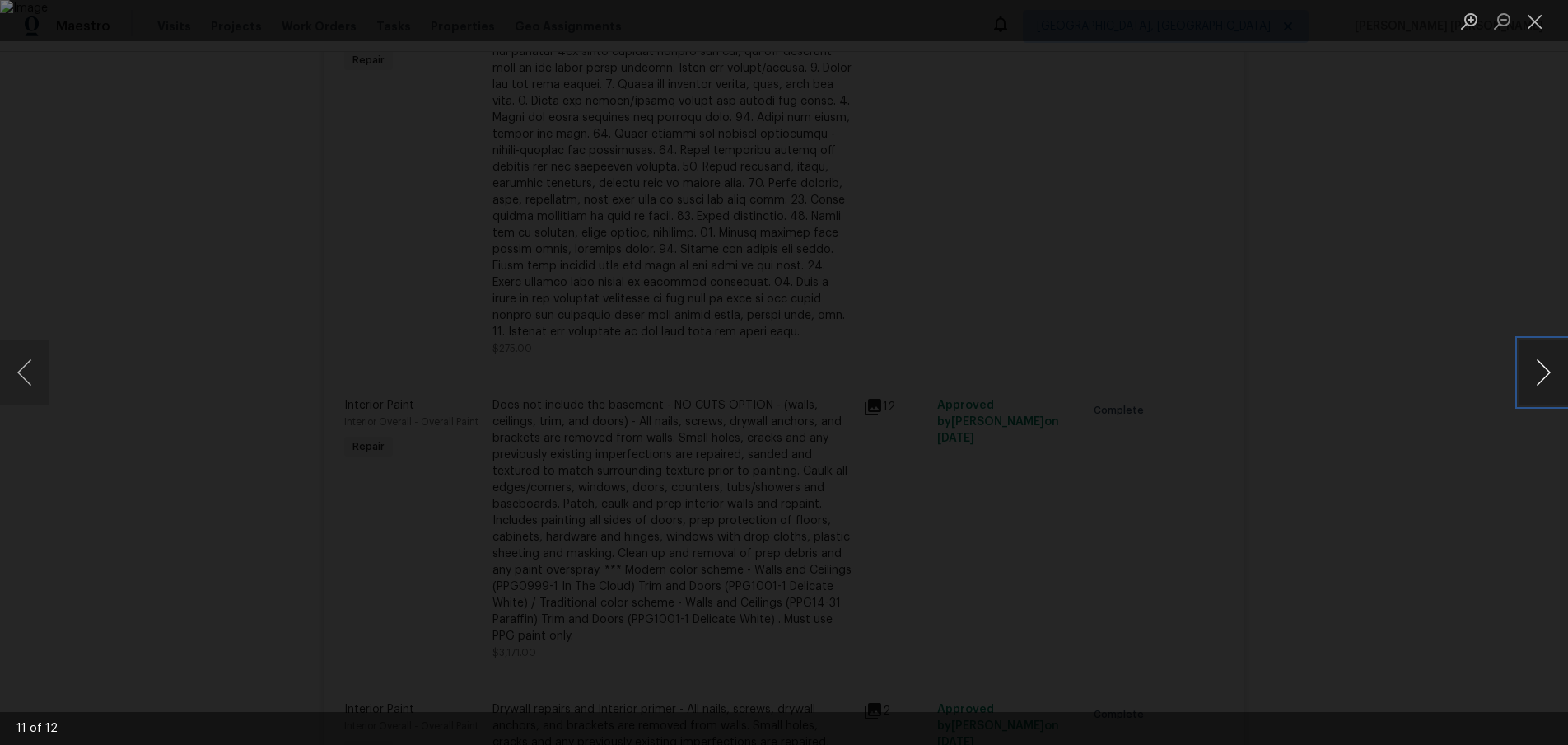
click at [1531, 400] on button "Next image" at bounding box center [1543, 372] width 49 height 66
click at [1355, 369] on div "Lightbox" at bounding box center [784, 372] width 1568 height 745
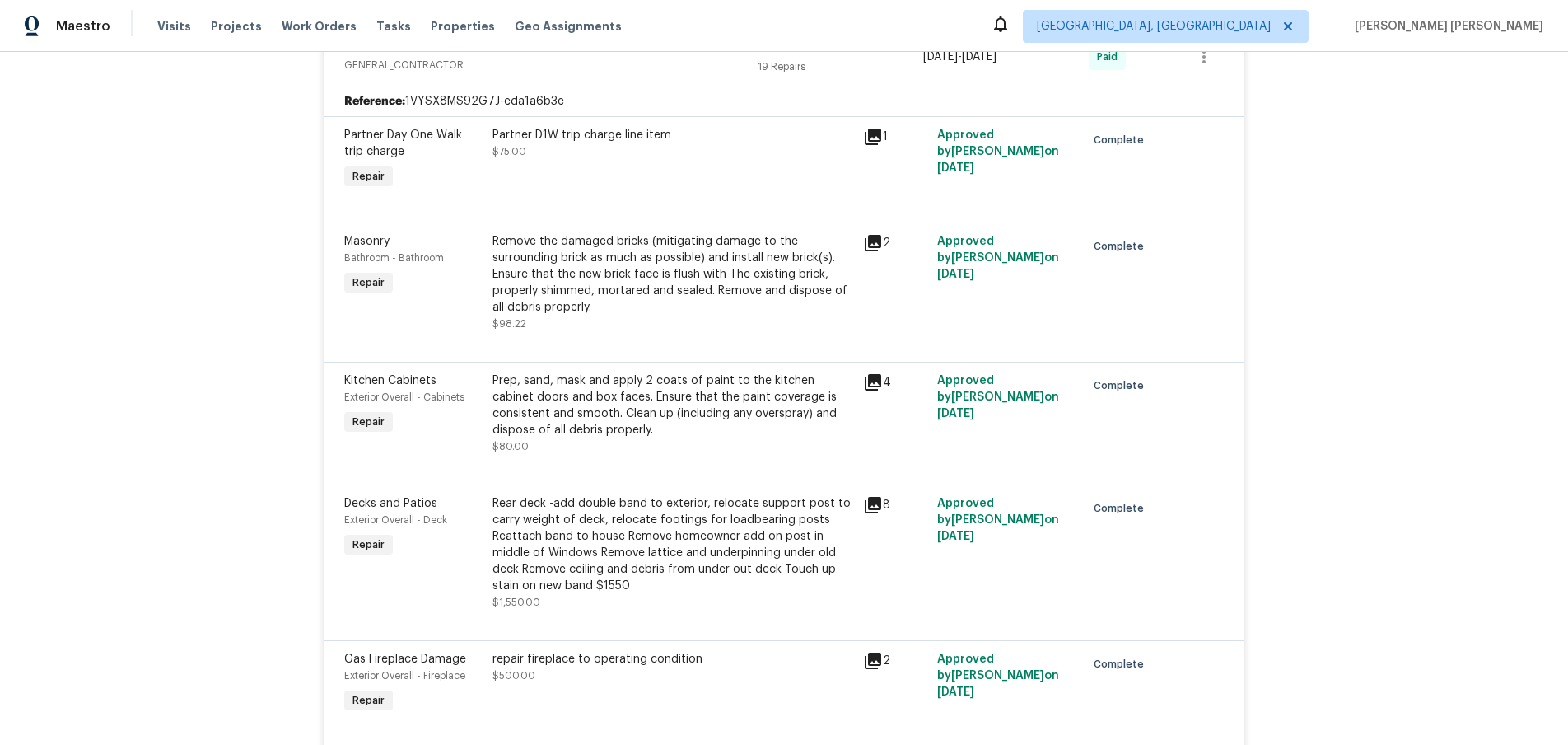
scroll to position [0, 0]
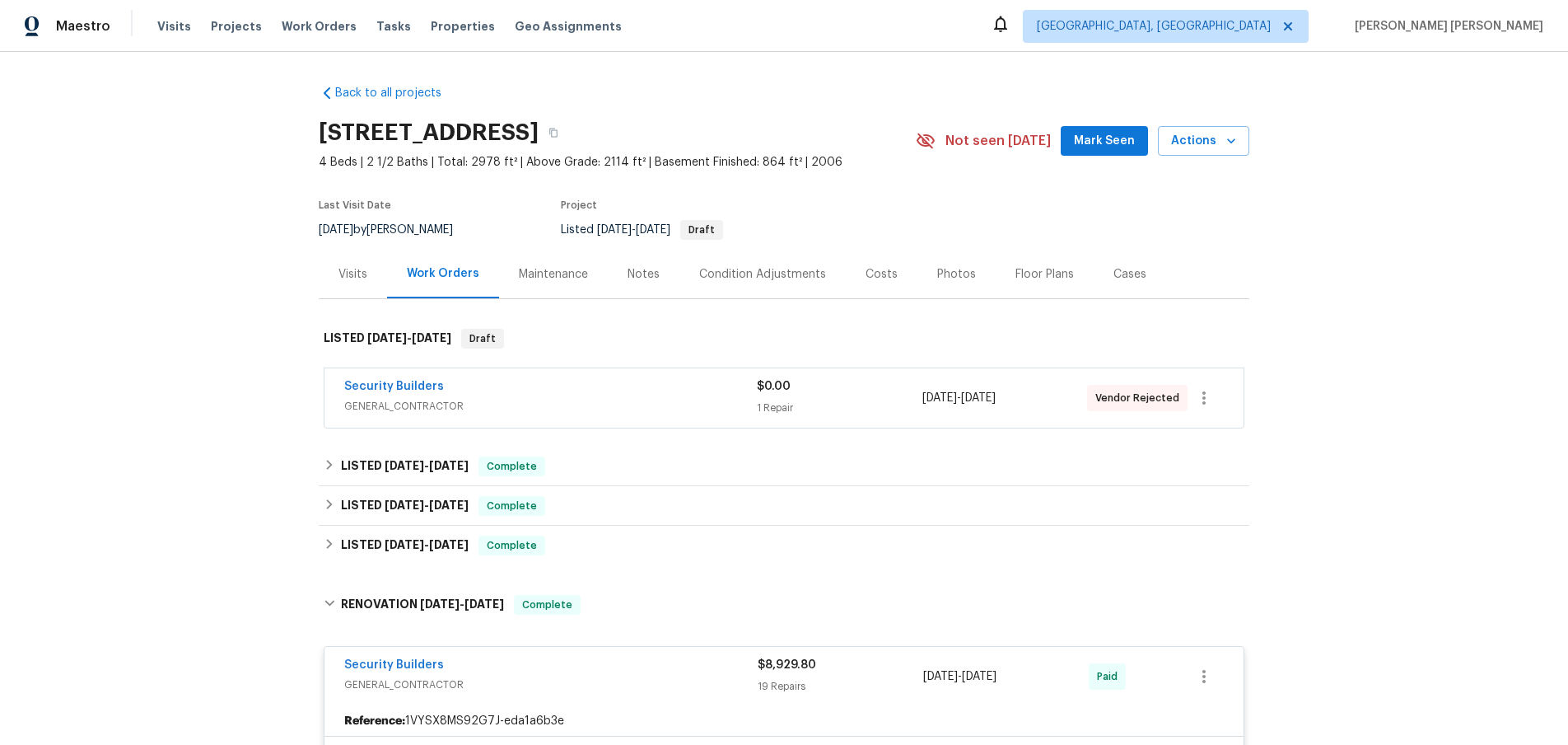
click at [562, 393] on div "Security Builders" at bounding box center [550, 387] width 412 height 20
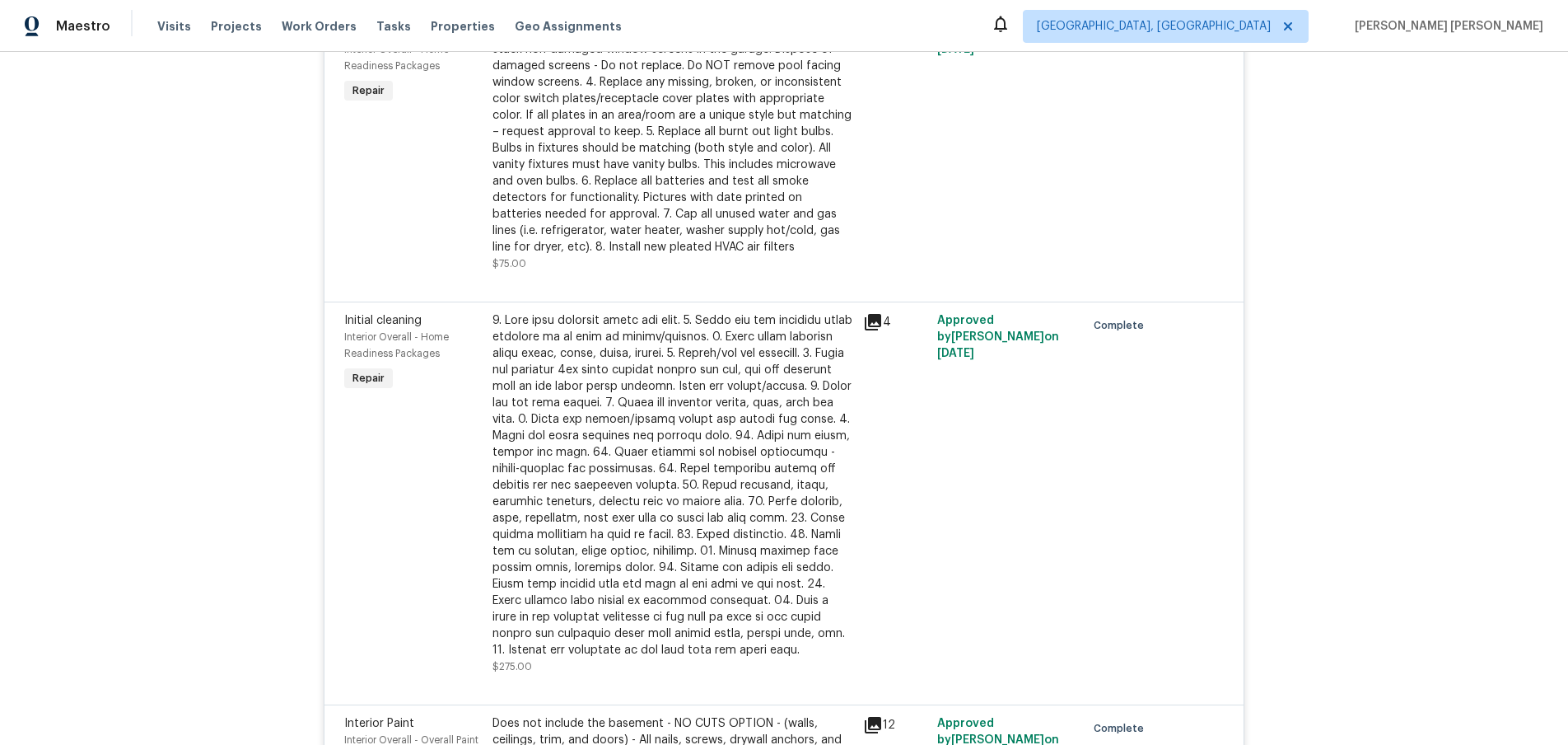
scroll to position [3048, 0]
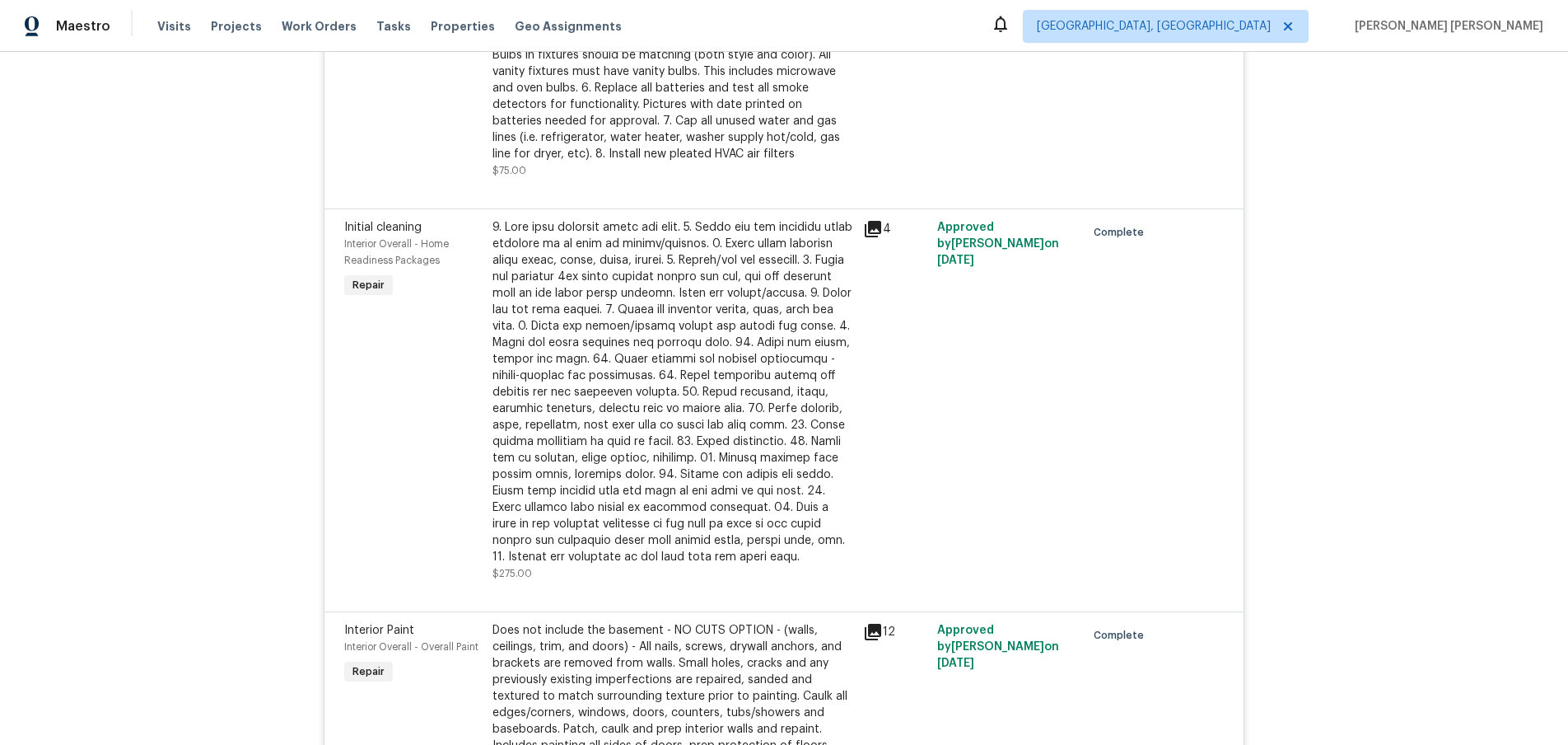
click at [874, 622] on icon at bounding box center [872, 631] width 20 height 20
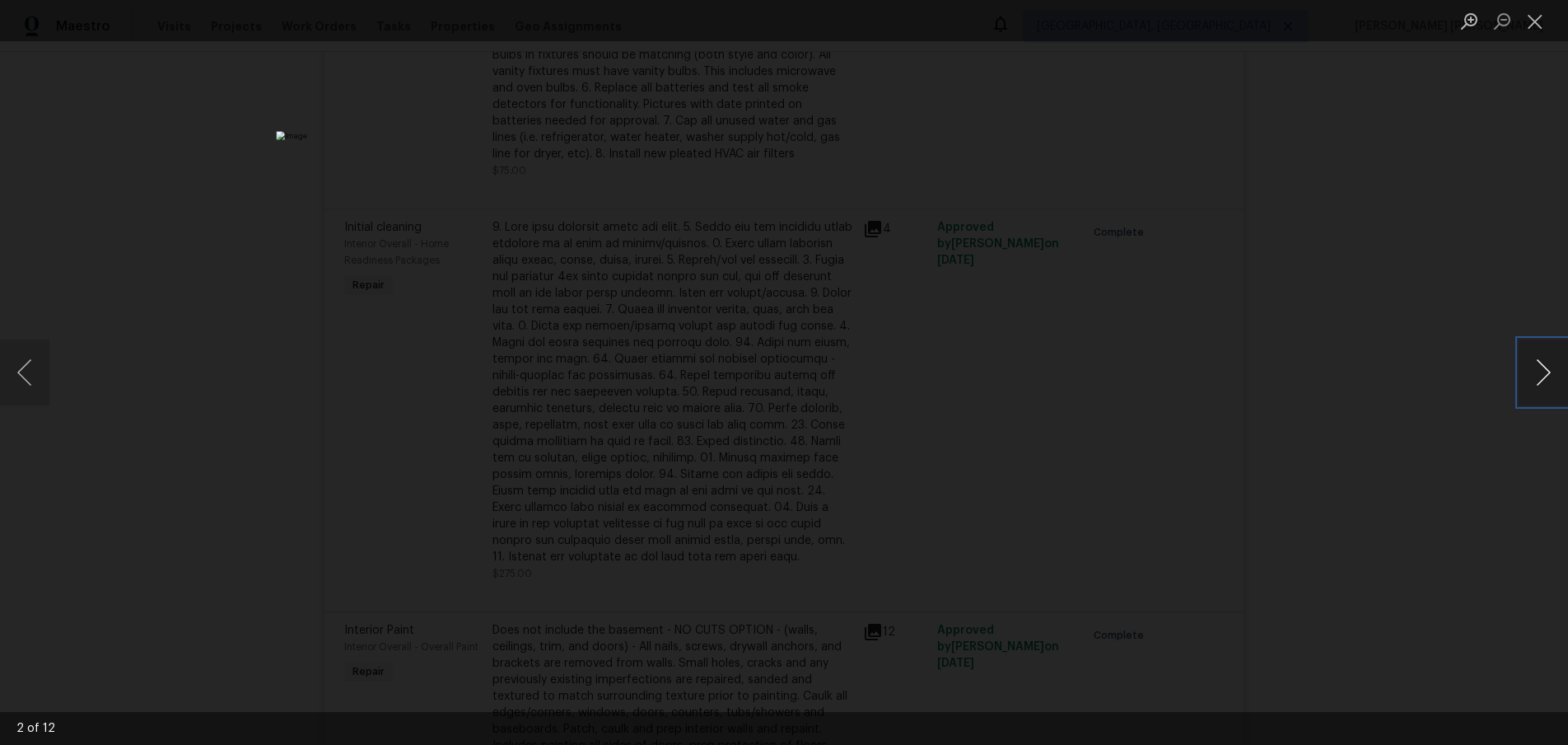
click at [1538, 378] on button "Next image" at bounding box center [1543, 372] width 49 height 66
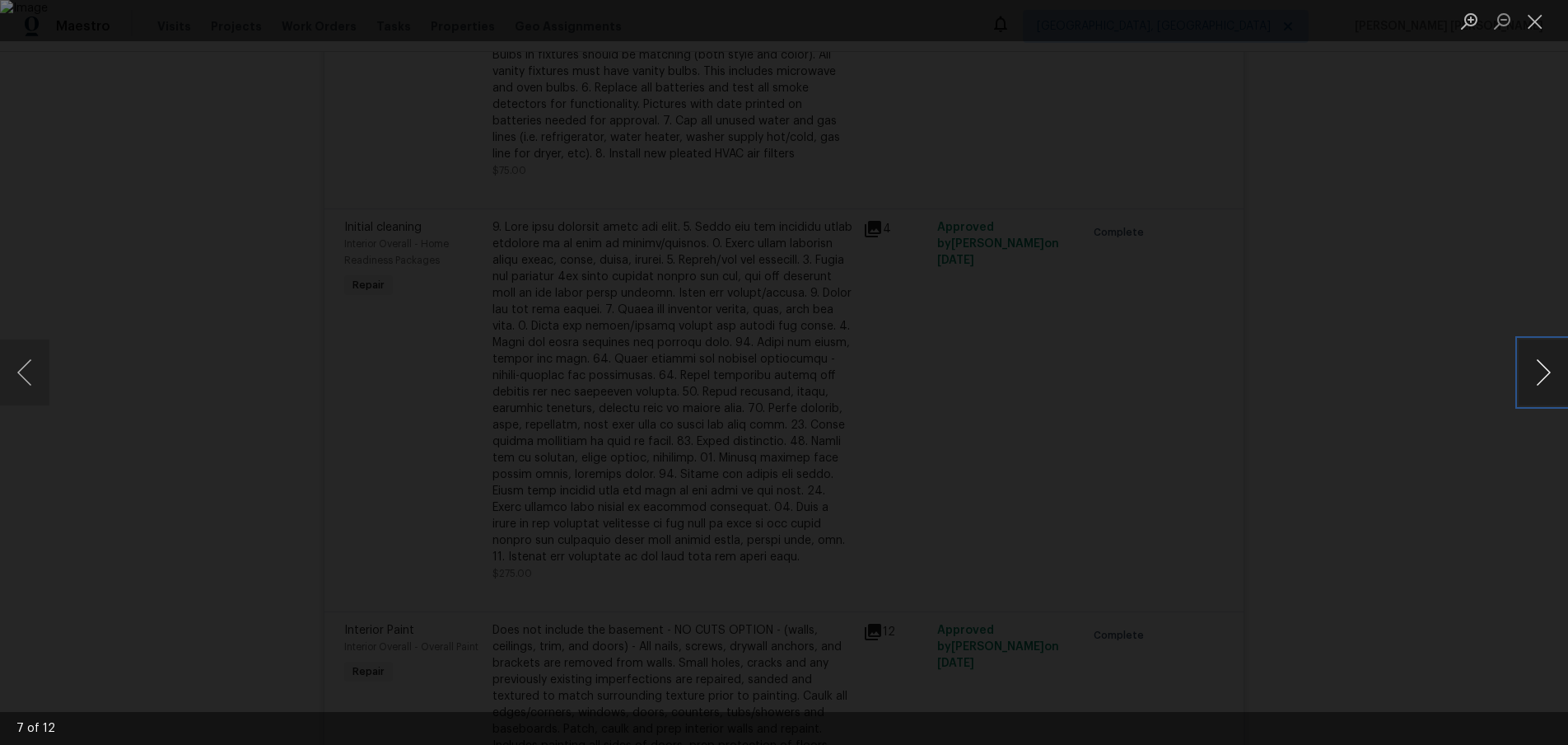
click at [1538, 378] on button "Next image" at bounding box center [1543, 372] width 49 height 66
click at [1518, 432] on div "Lightbox" at bounding box center [784, 372] width 1568 height 745
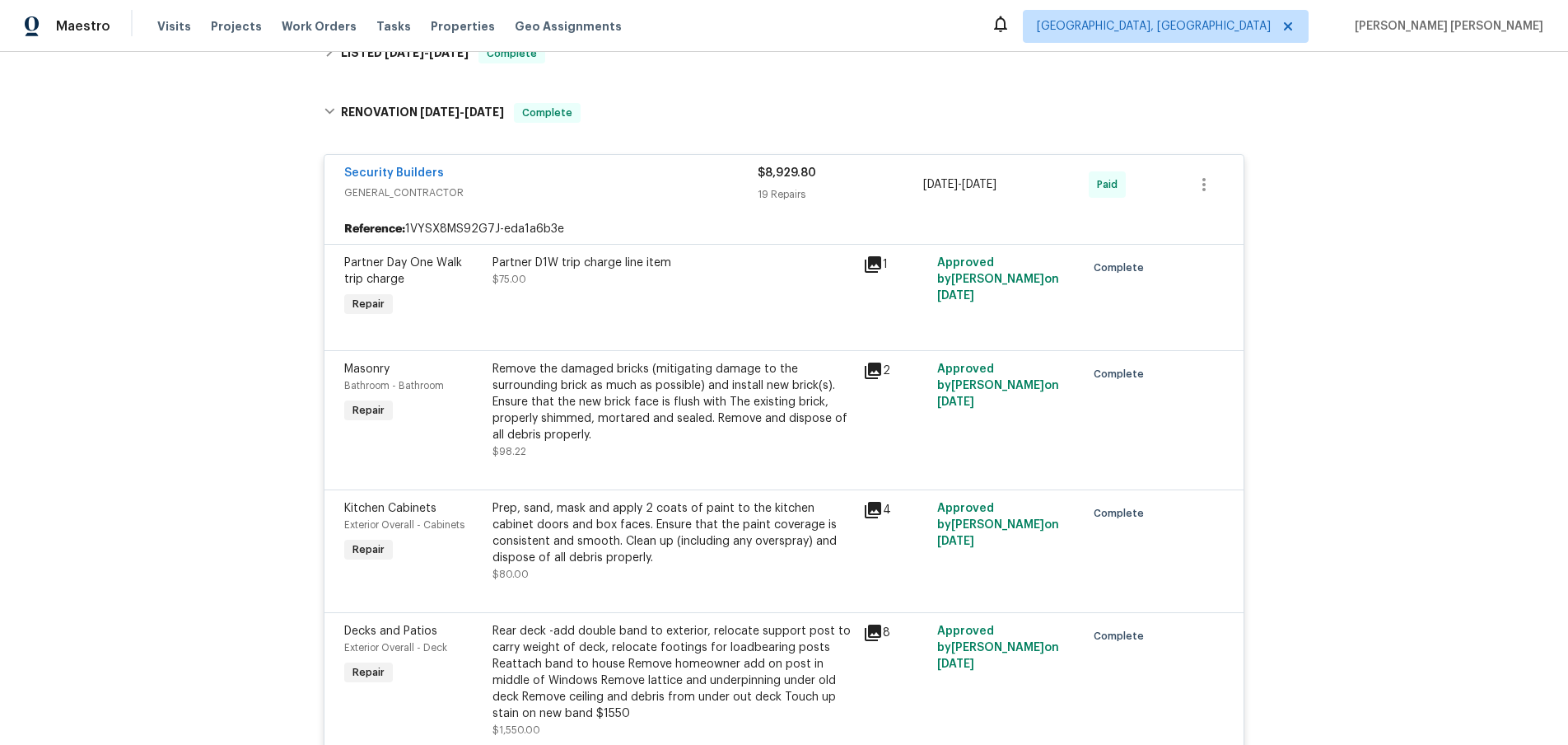
scroll to position [0, 0]
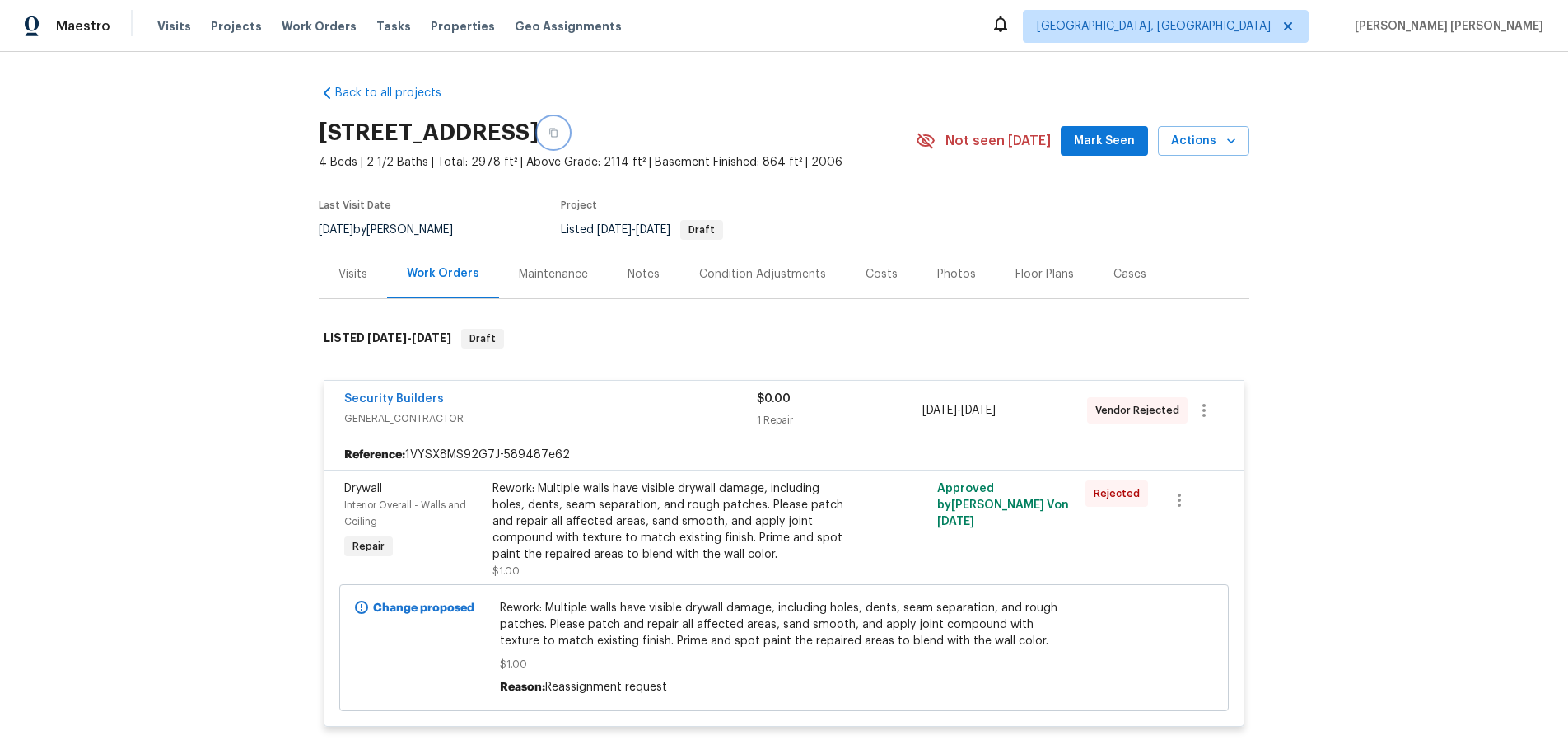
click at [559, 129] on icon "button" at bounding box center [553, 132] width 10 height 10
click at [349, 274] on div "Visits" at bounding box center [353, 275] width 29 height 17
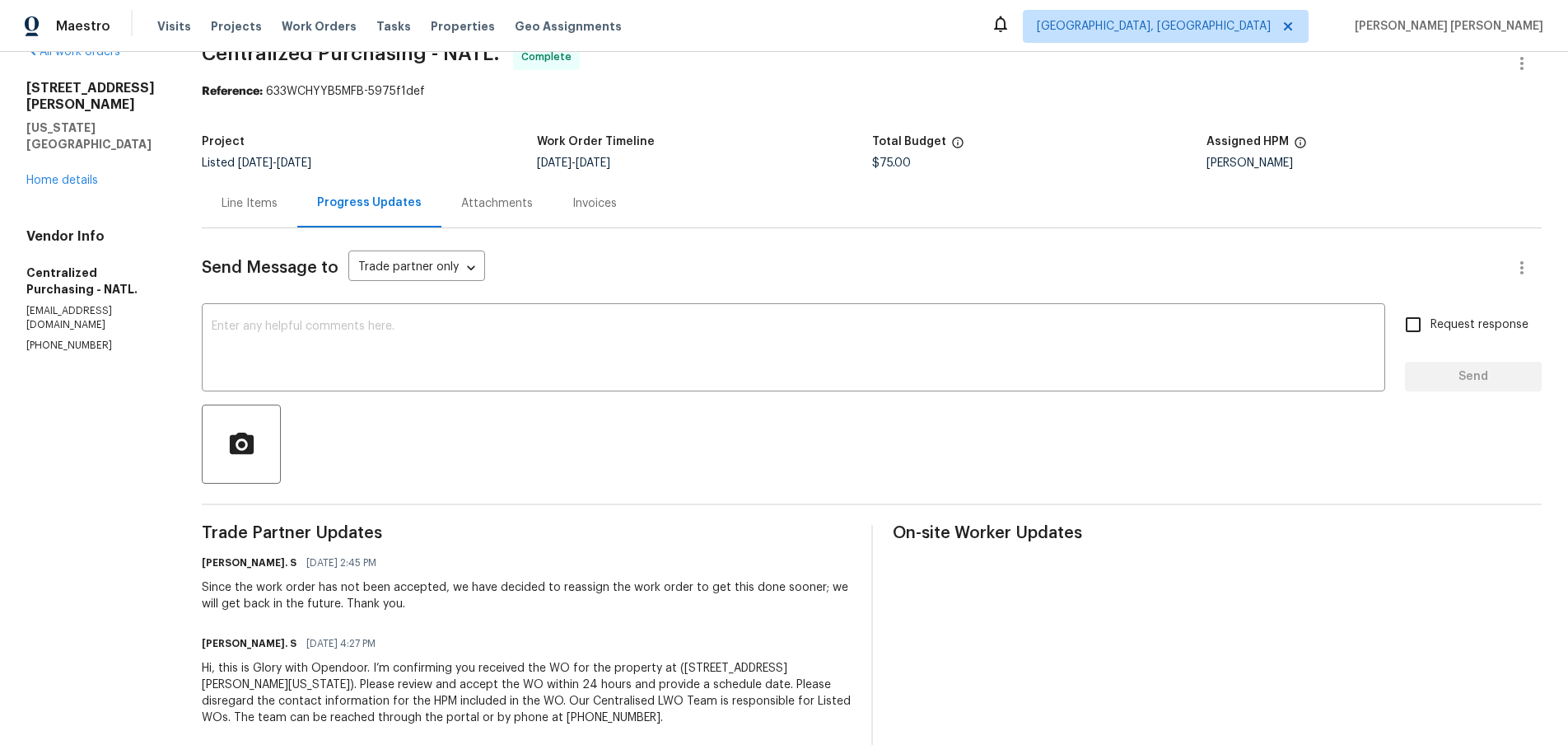
scroll to position [62, 0]
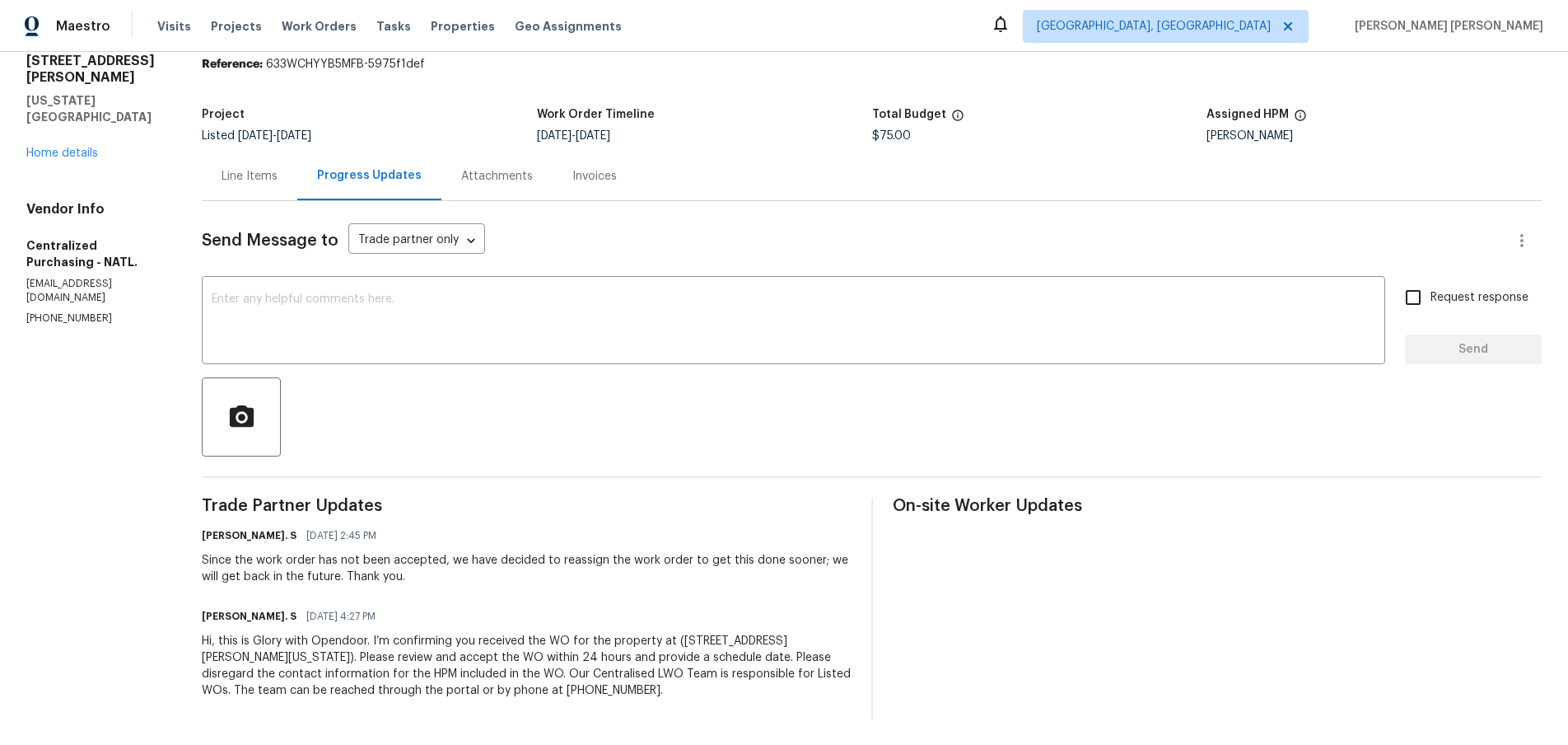
click at [277, 182] on div "Line Items" at bounding box center [250, 176] width 56 height 17
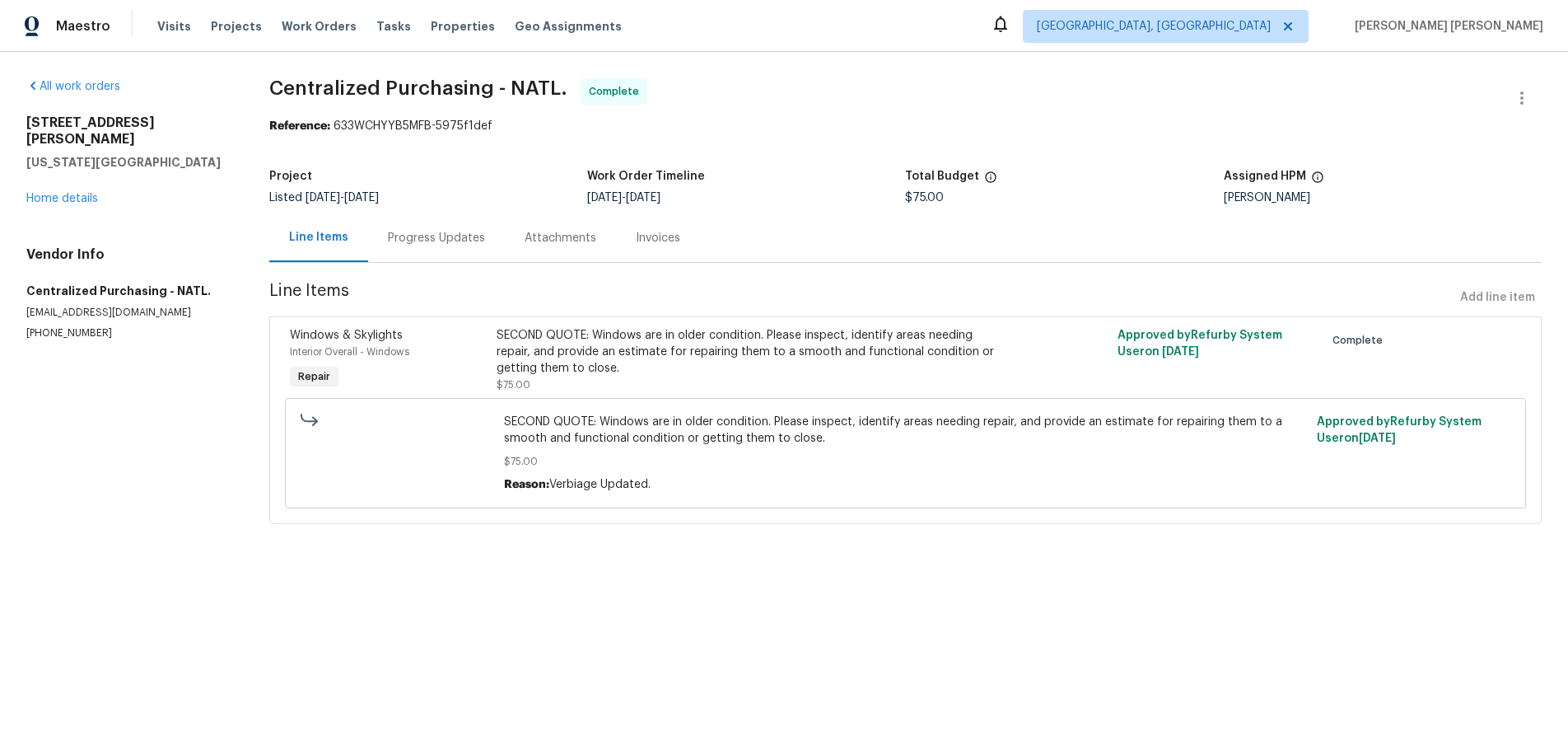
click at [98, 181] on div "[STREET_ADDRESS][PERSON_NAME][US_STATE] Home details" at bounding box center [128, 160] width 203 height 92
click at [97, 181] on div "[STREET_ADDRESS][PERSON_NAME][US_STATE] Home details" at bounding box center [128, 160] width 203 height 92
click at [57, 193] on link "Home details" at bounding box center [61, 198] width 72 height 11
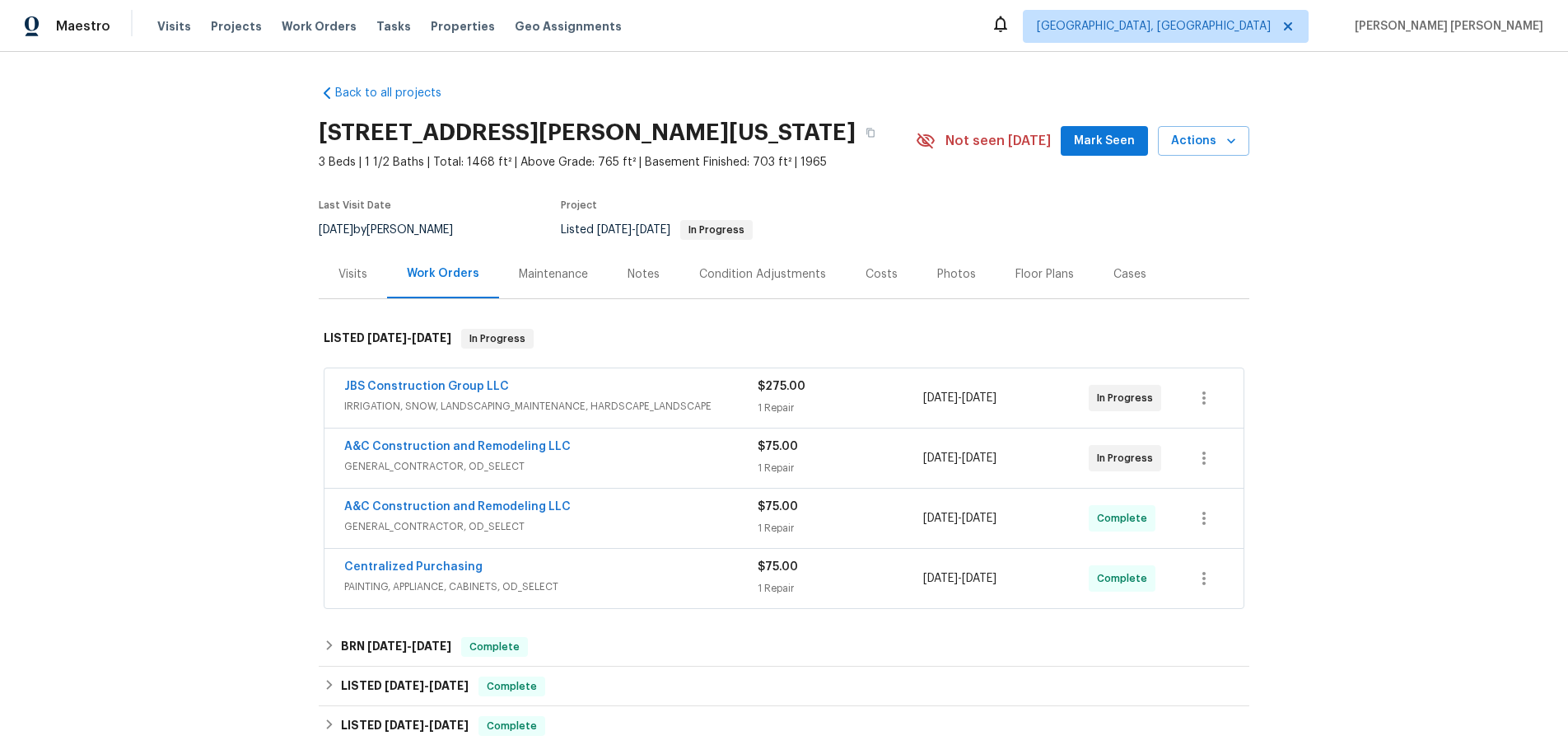
click at [714, 458] on span "GENERAL_CONTRACTOR, OD_SELECT" at bounding box center [551, 467] width 413 height 17
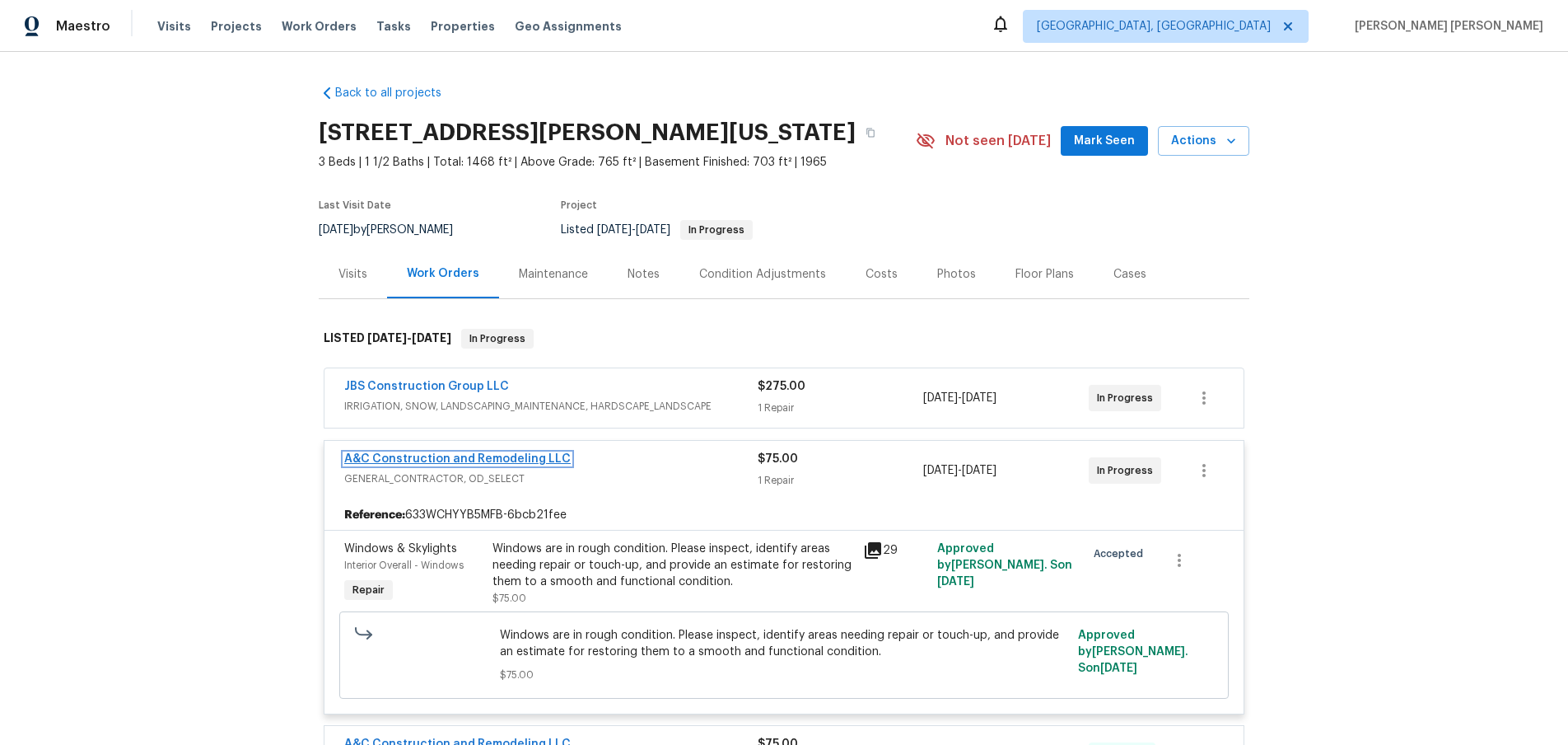
click at [446, 458] on link "A&C Construction and Remodeling LLC" at bounding box center [457, 459] width 226 height 11
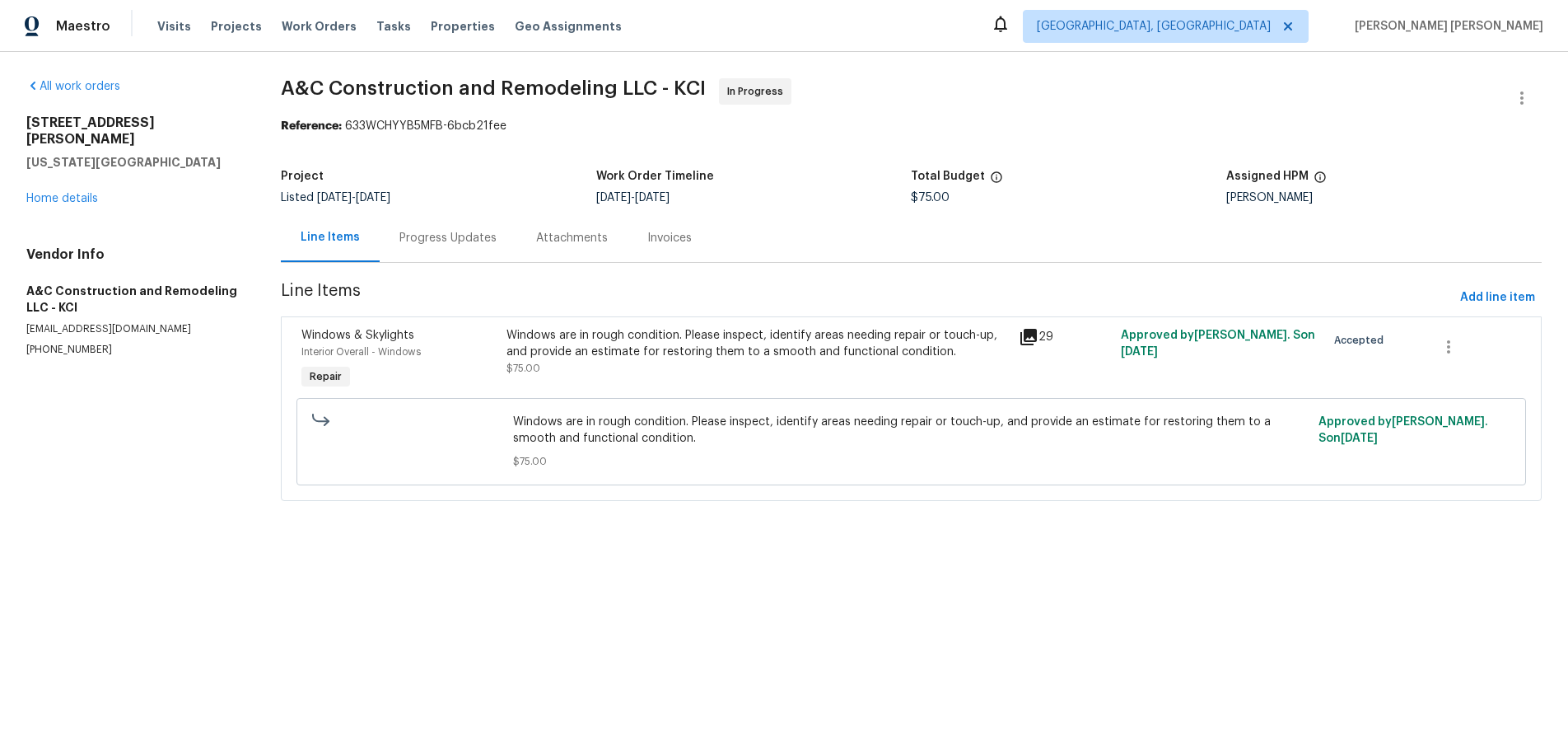
click at [453, 240] on div "Progress Updates" at bounding box center [448, 238] width 97 height 17
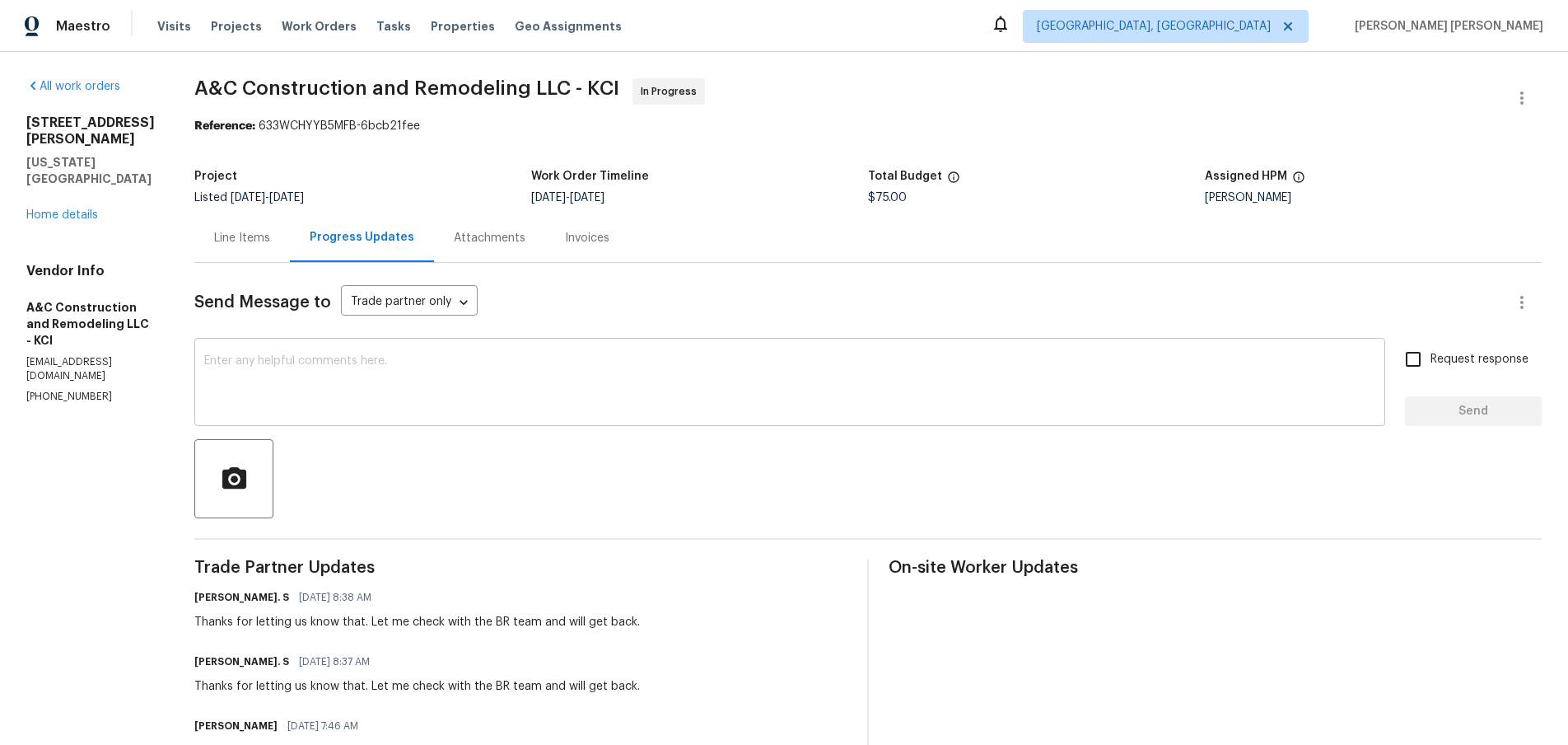
click at [888, 347] on div "x ​" at bounding box center [790, 384] width 1191 height 84
click at [74, 210] on link "Home details" at bounding box center [61, 215] width 72 height 11
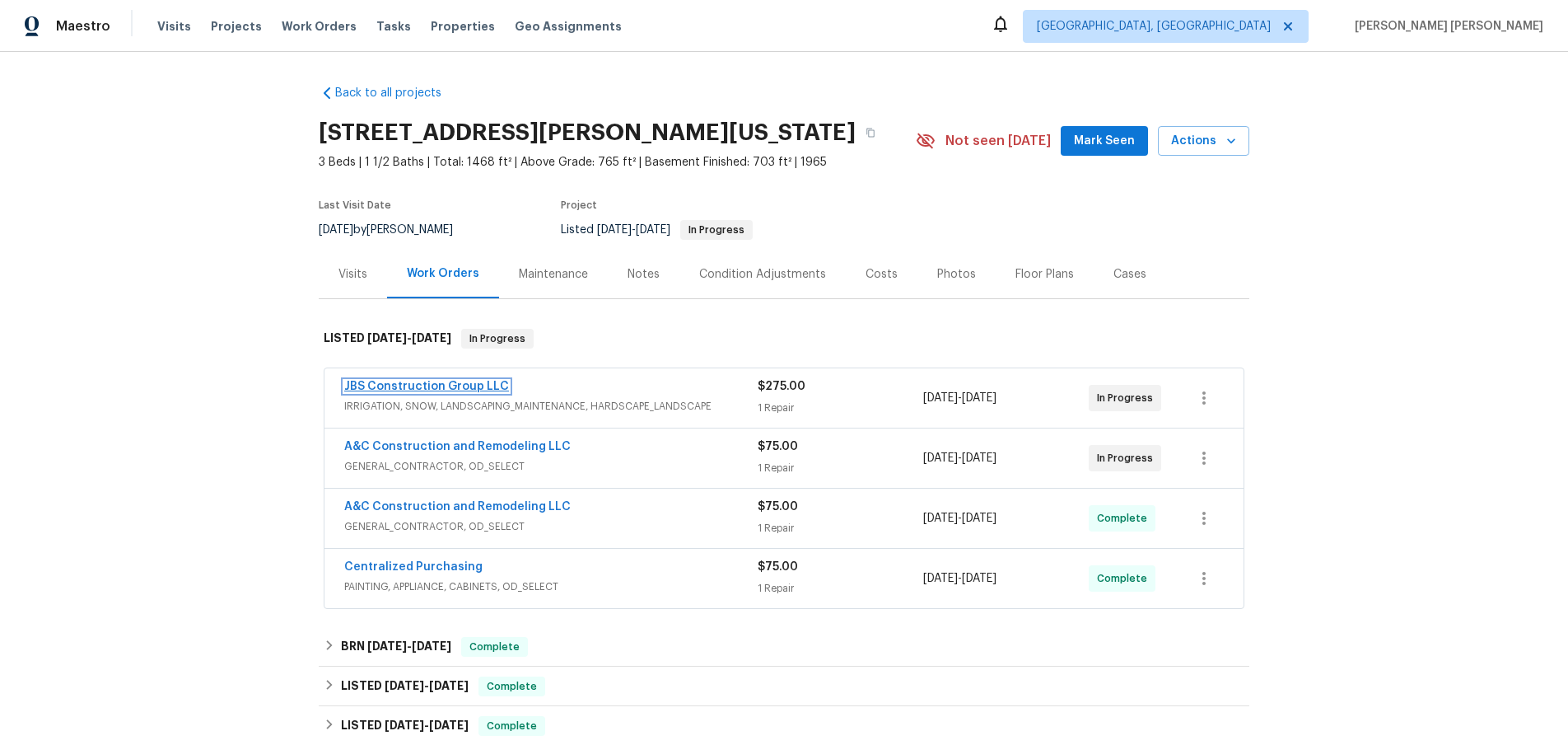
click at [462, 388] on link "JBS Construction Group LLC" at bounding box center [426, 386] width 165 height 11
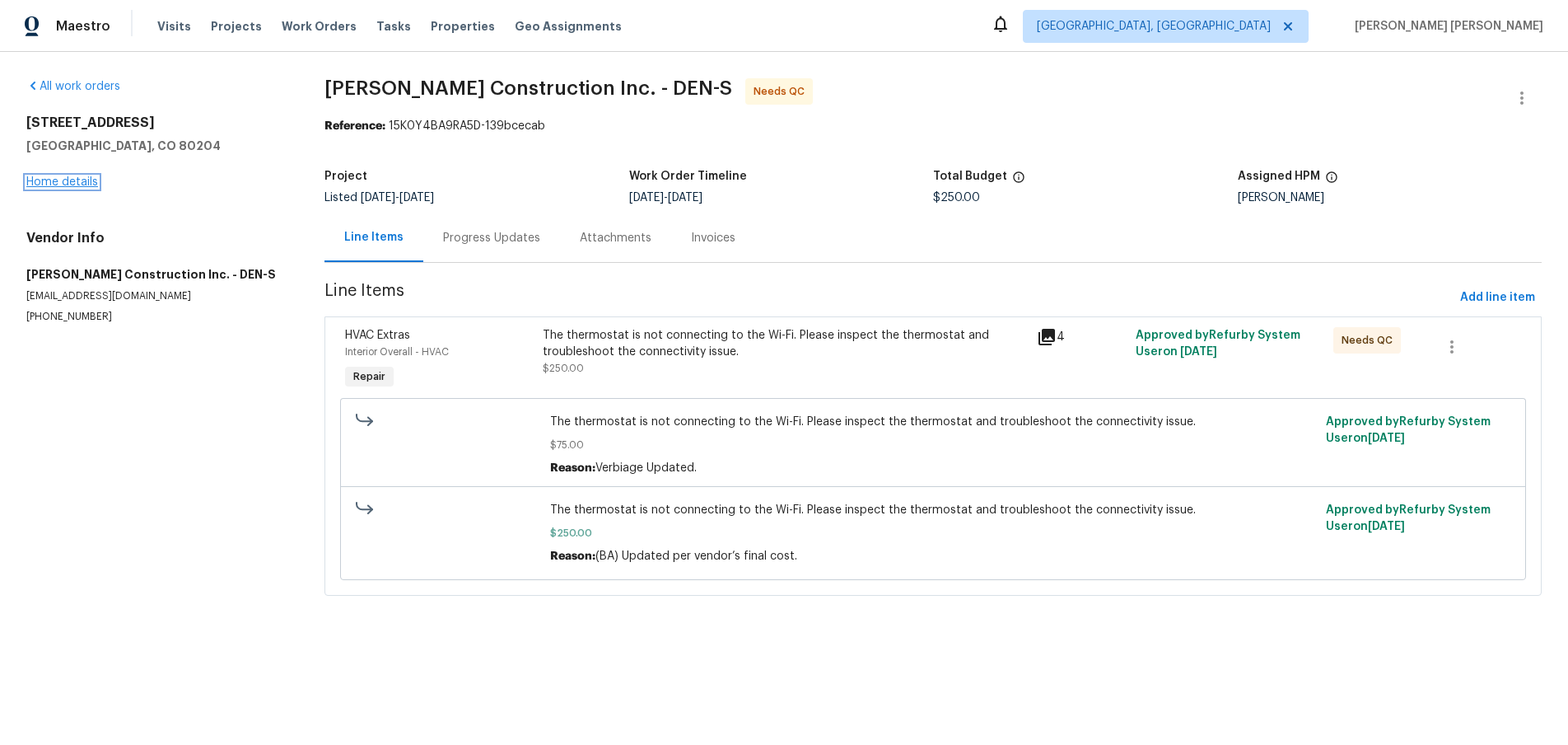
click at [74, 176] on link "Home details" at bounding box center [61, 182] width 72 height 11
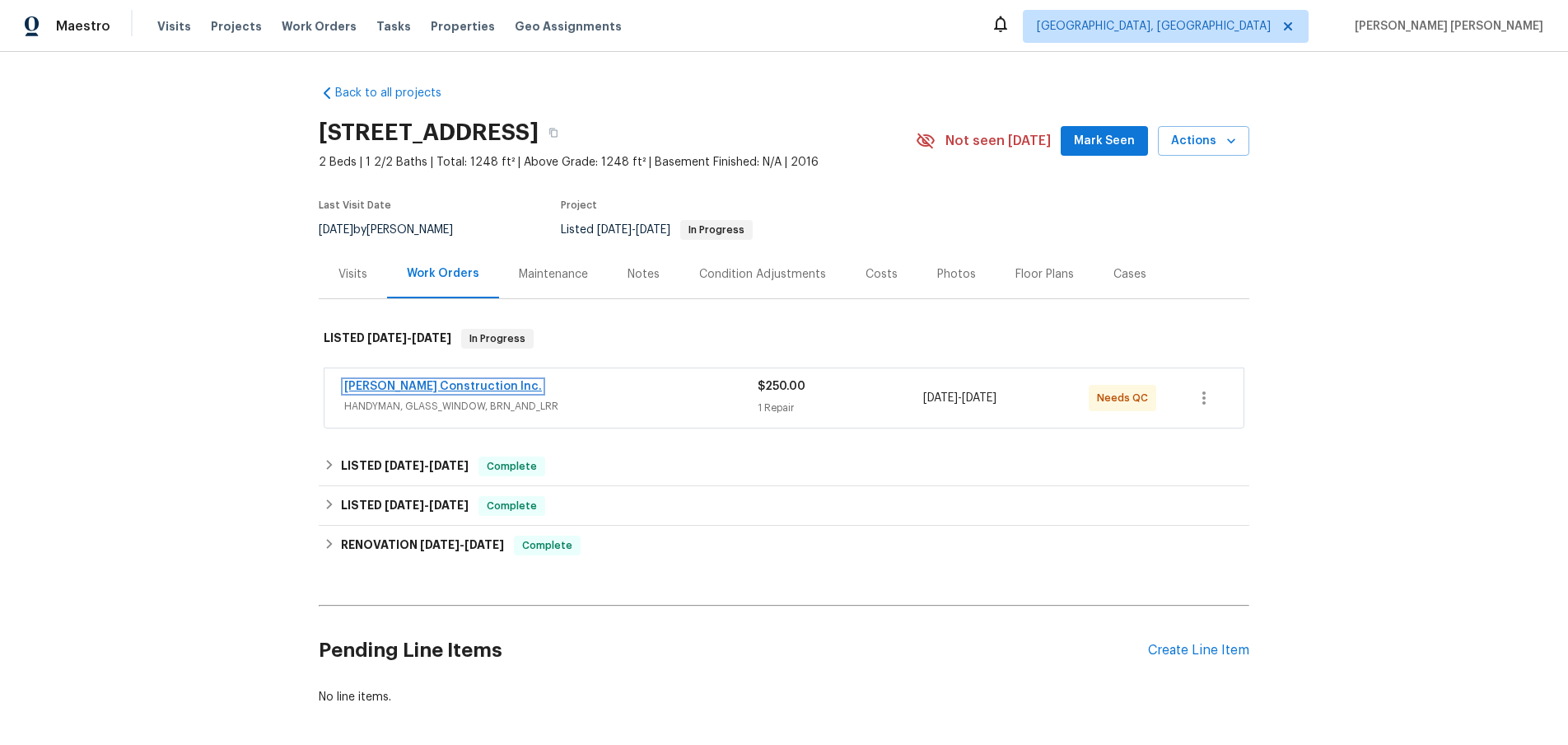
click at [423, 382] on link "[PERSON_NAME] Construction Inc." at bounding box center [443, 386] width 197 height 11
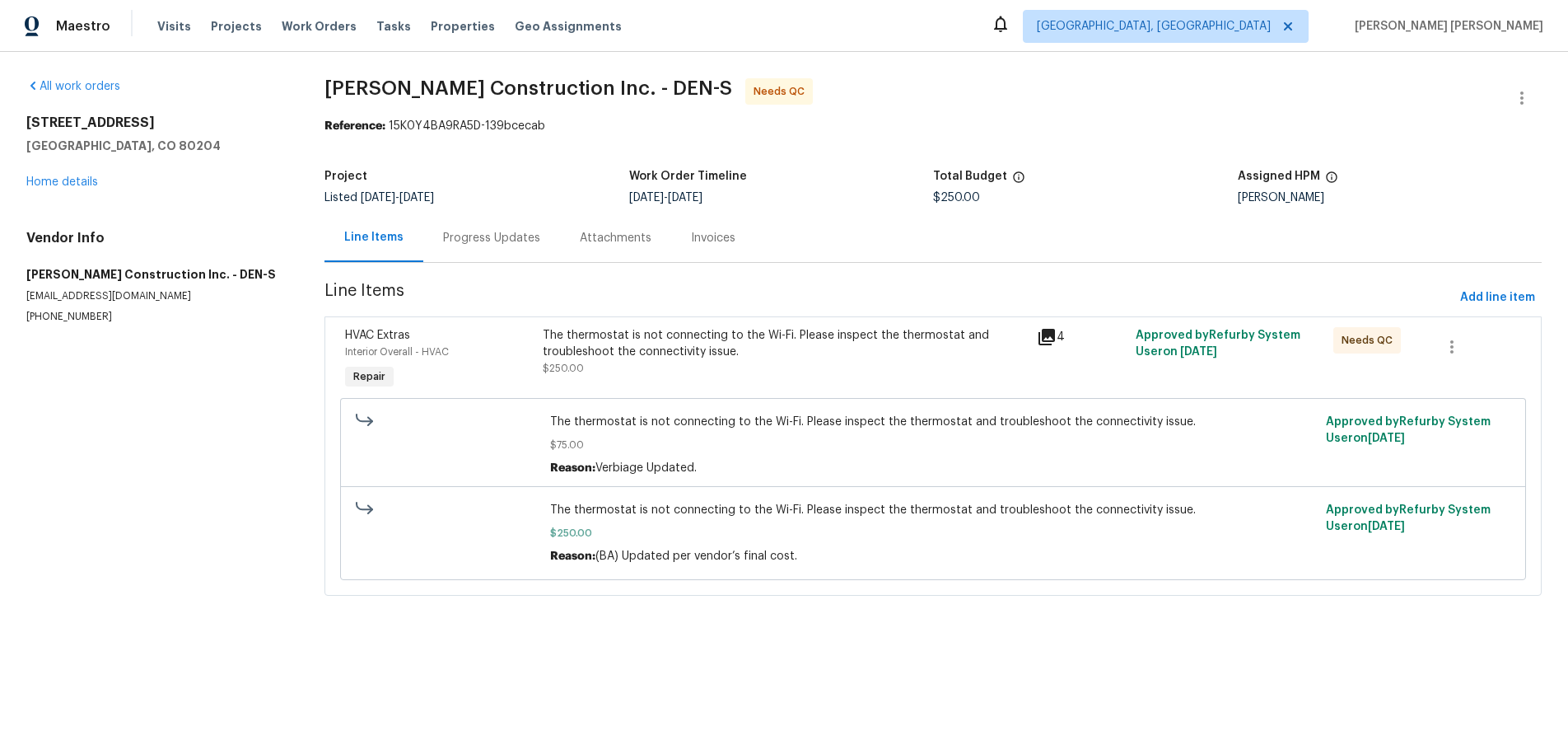
click at [1048, 337] on icon at bounding box center [1047, 337] width 17 height 17
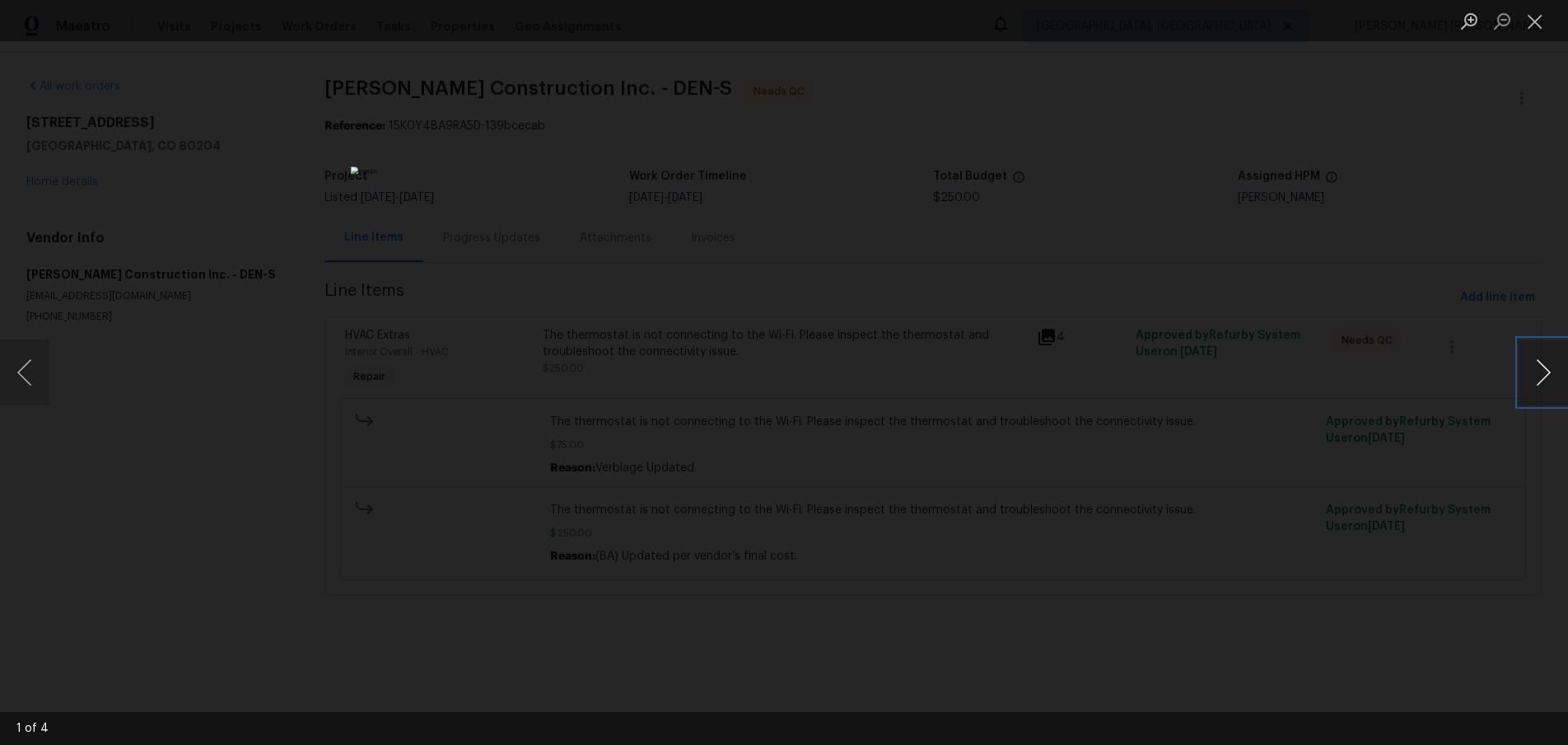
click at [1546, 382] on button "Next image" at bounding box center [1543, 372] width 49 height 66
drag, startPoint x: 1534, startPoint y: 388, endPoint x: 1270, endPoint y: 549, distance: 309.2
click at [1528, 389] on button "Next image" at bounding box center [1543, 372] width 49 height 66
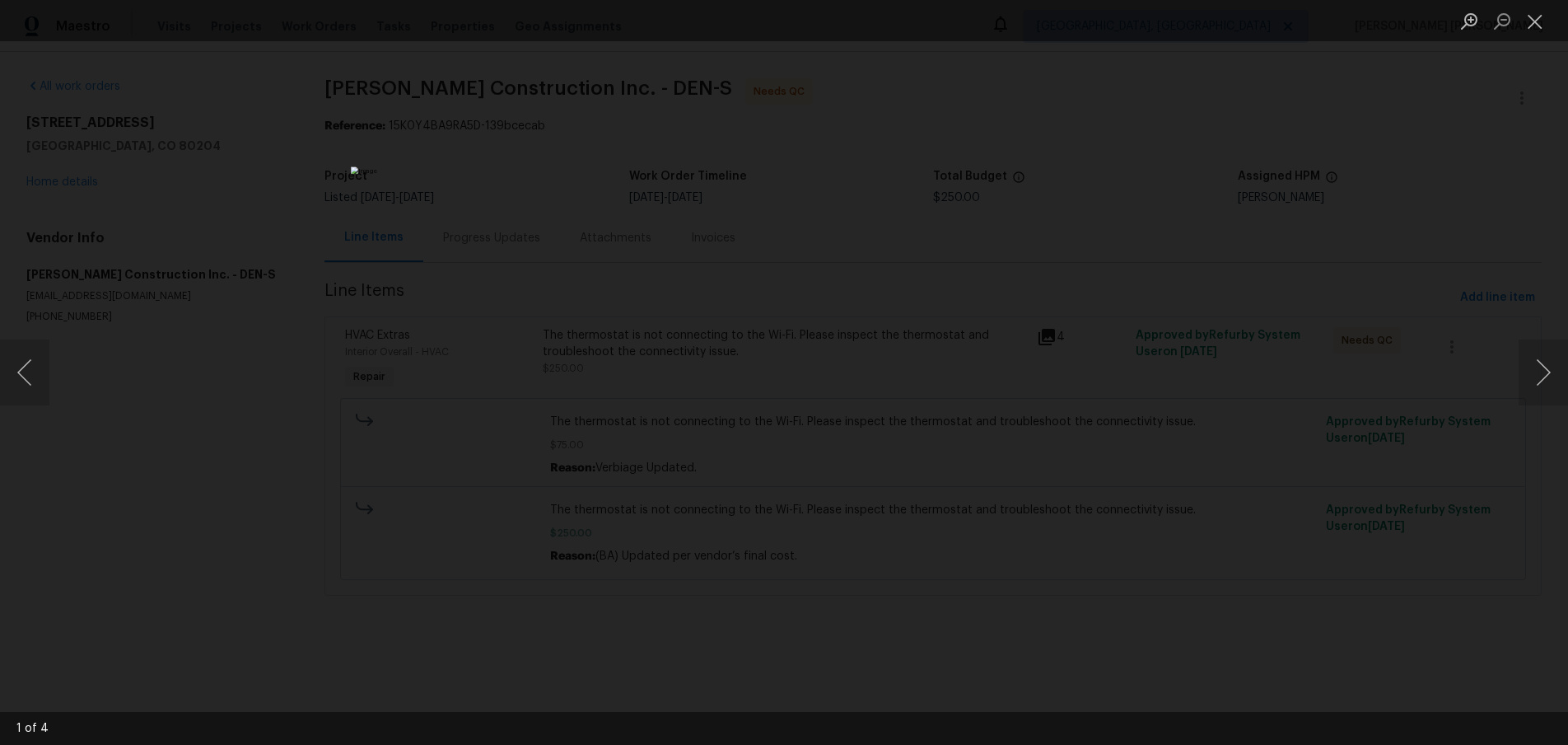
click at [1217, 650] on div "Lightbox" at bounding box center [784, 372] width 1568 height 745
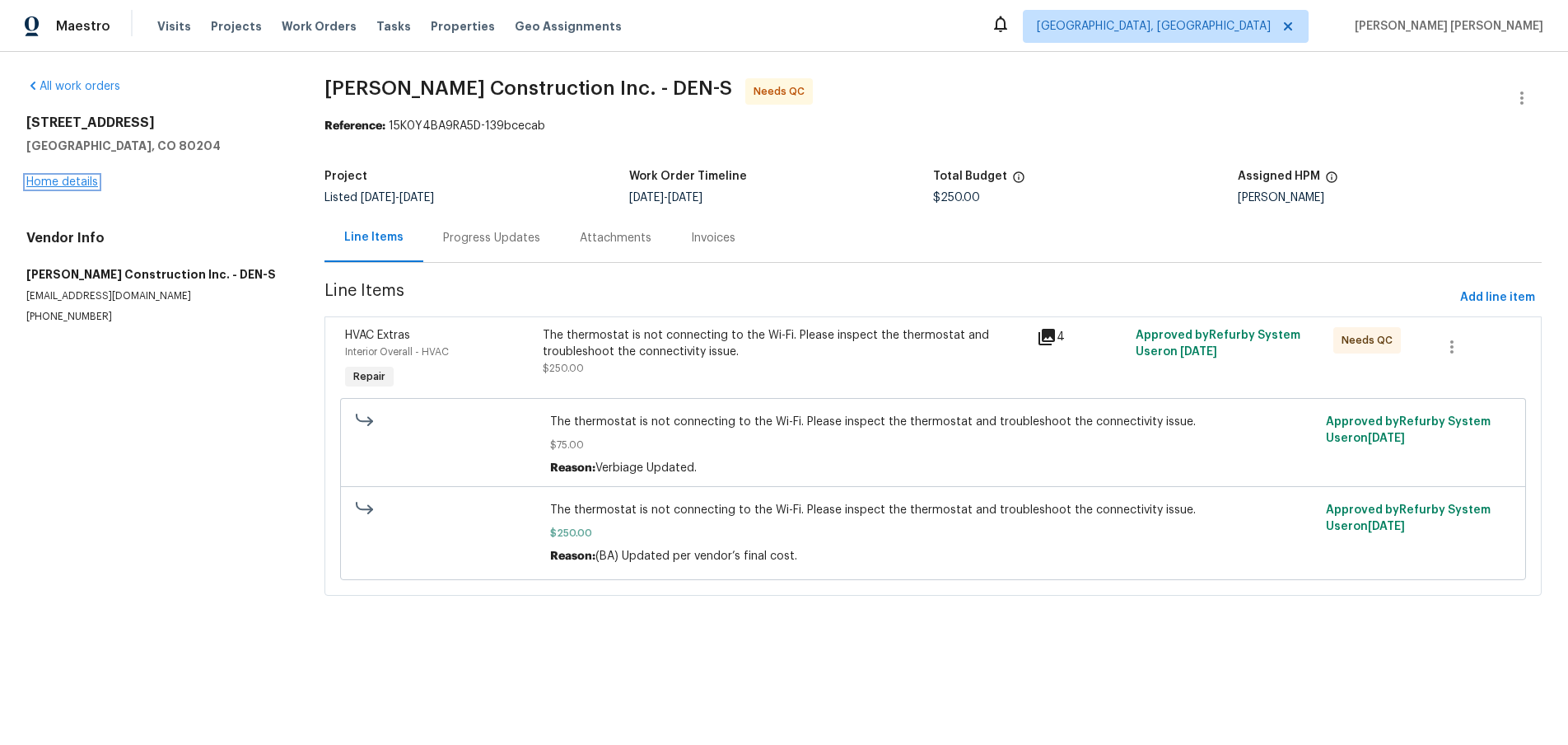
click at [89, 179] on link "Home details" at bounding box center [61, 182] width 72 height 11
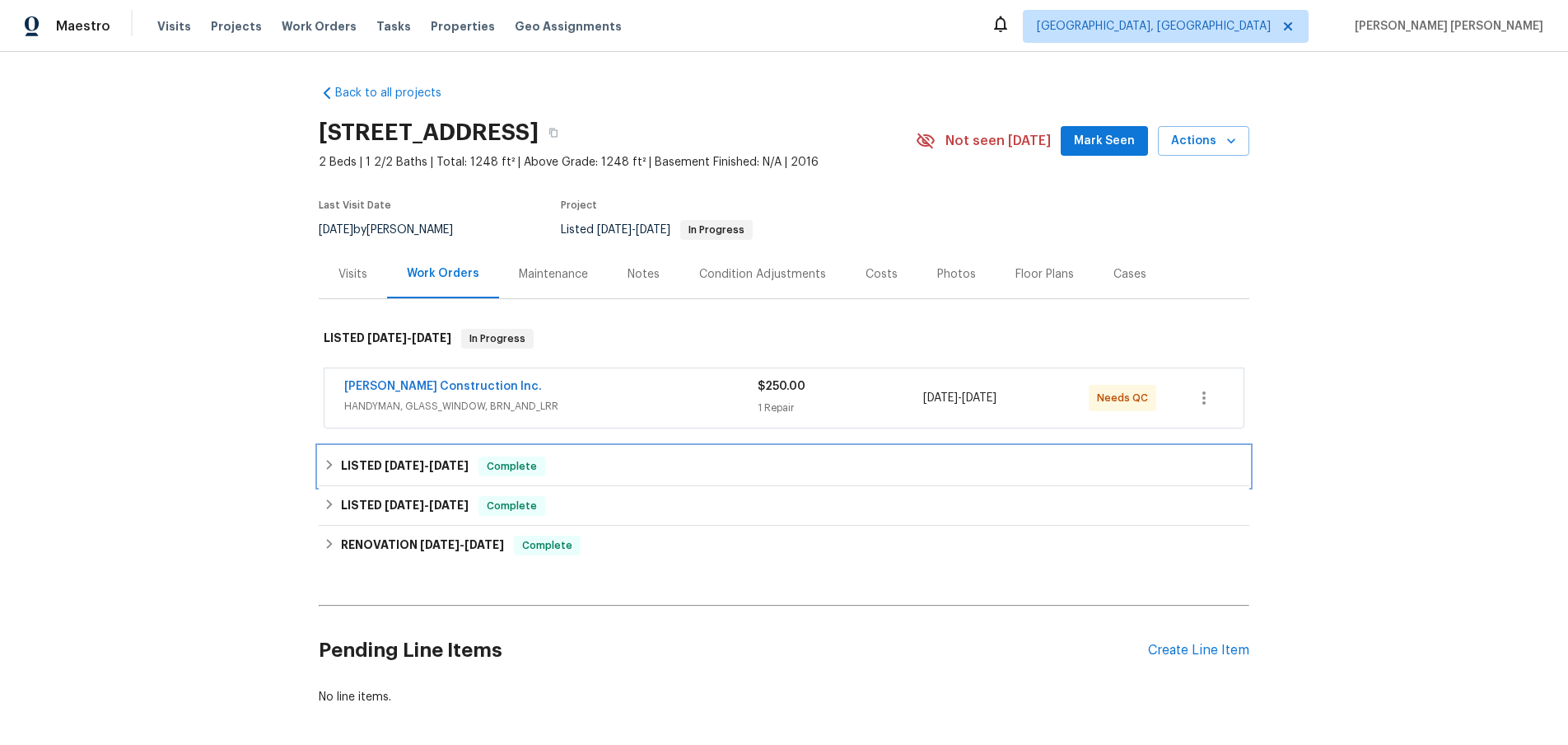
click at [319, 467] on div "LISTED 7/3/25 - 7/9/25 Complete" at bounding box center [784, 466] width 931 height 39
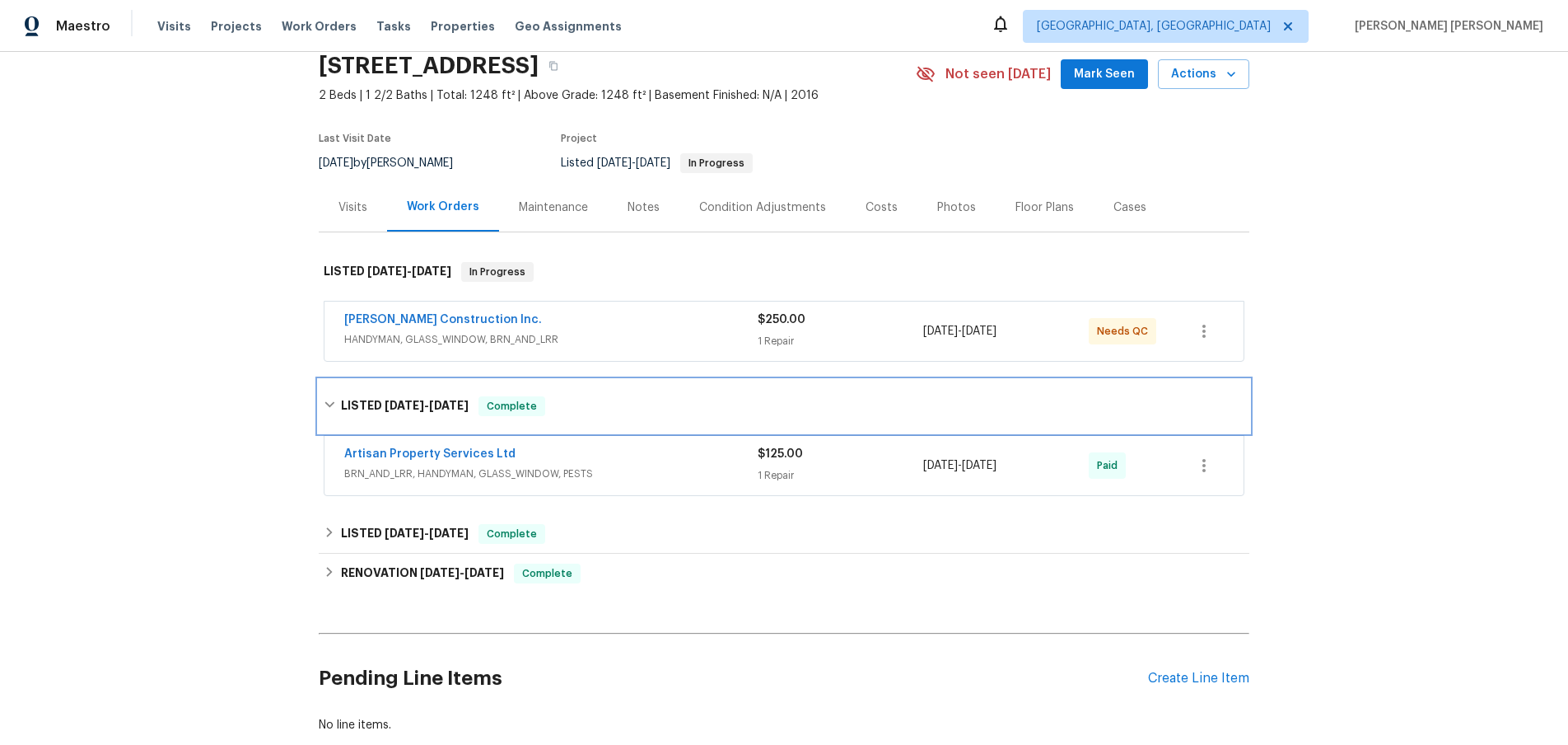
scroll to position [135, 0]
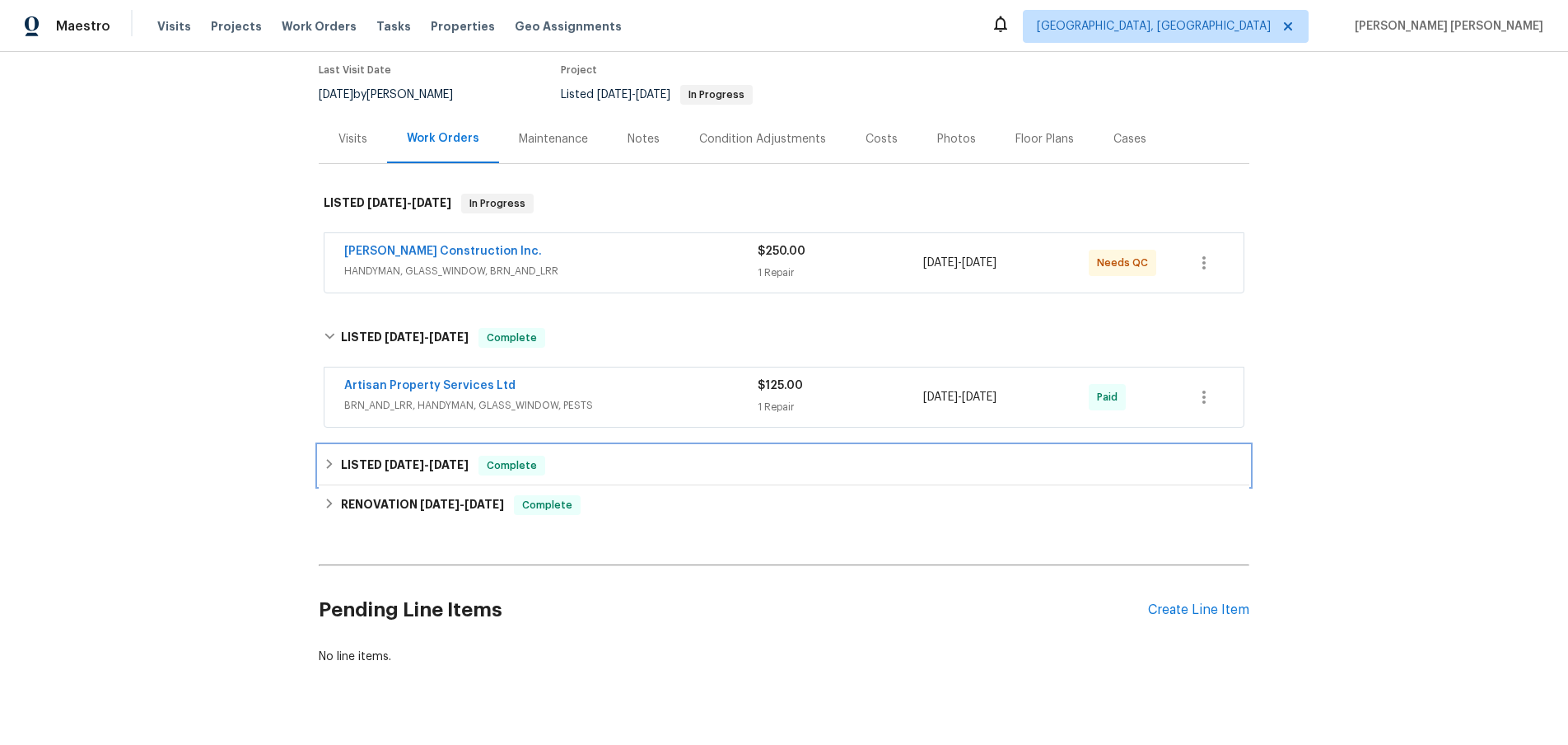
click at [464, 465] on span "6/25/25" at bounding box center [449, 465] width 39 height 11
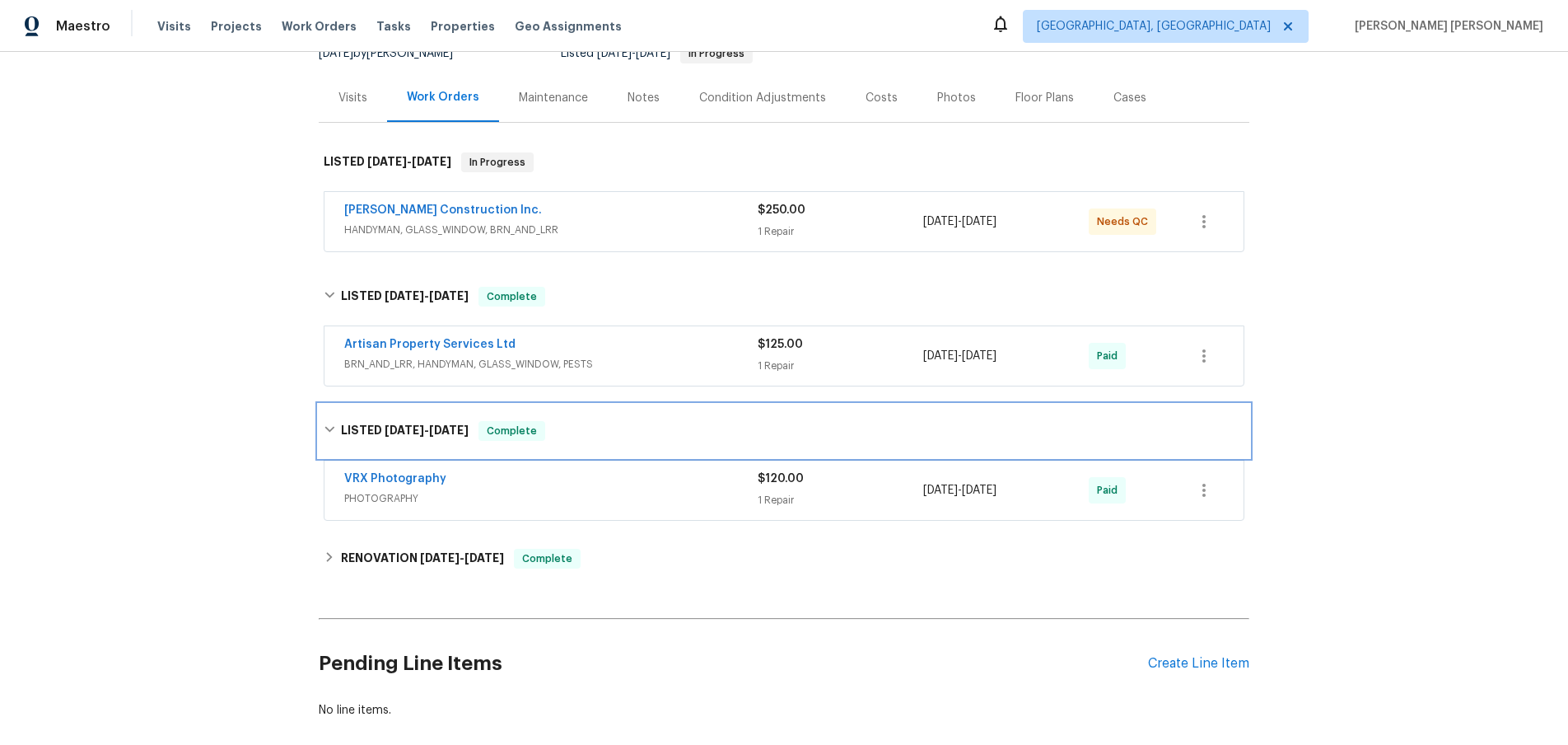
scroll to position [196, 0]
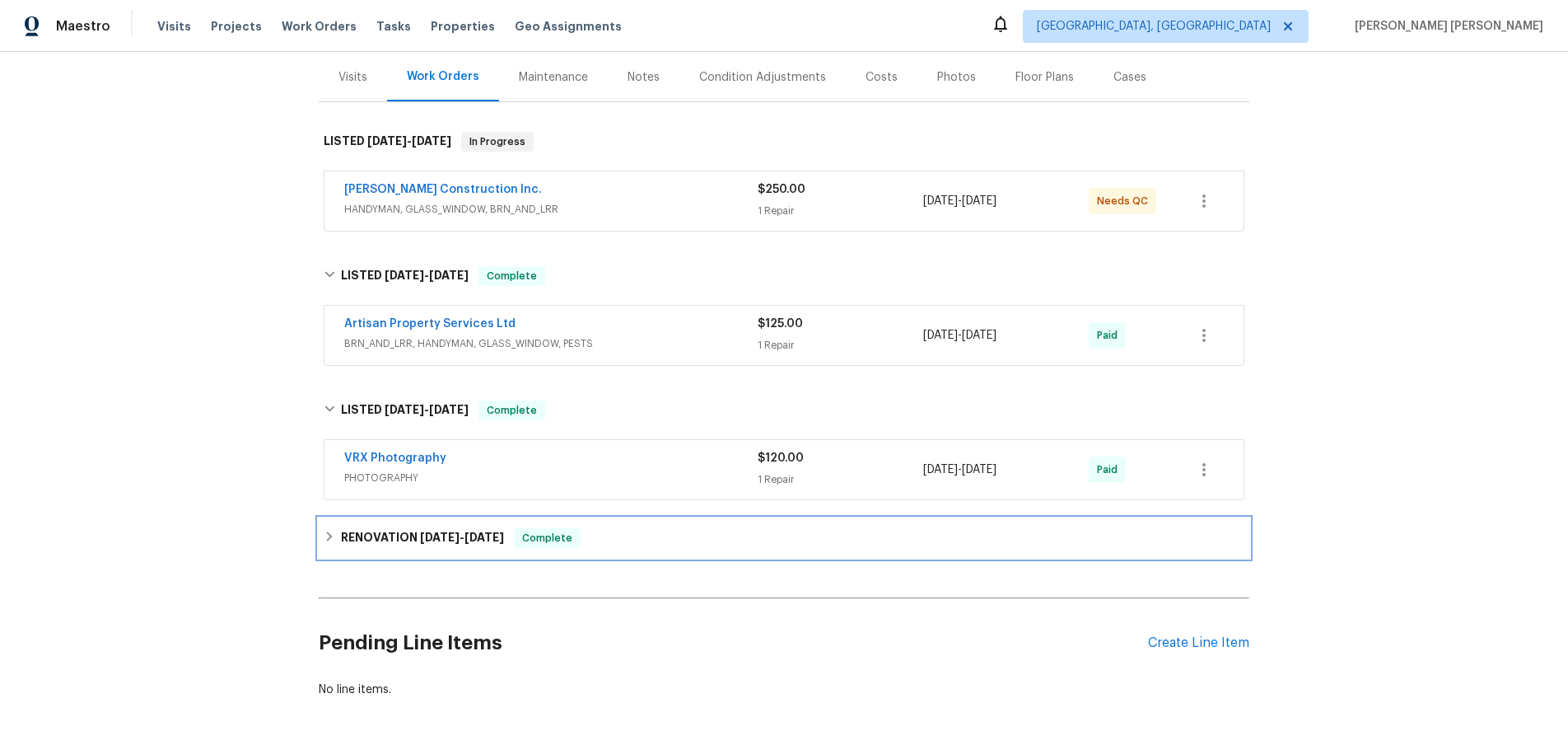
click at [504, 539] on span "6/20/25" at bounding box center [484, 537] width 39 height 11
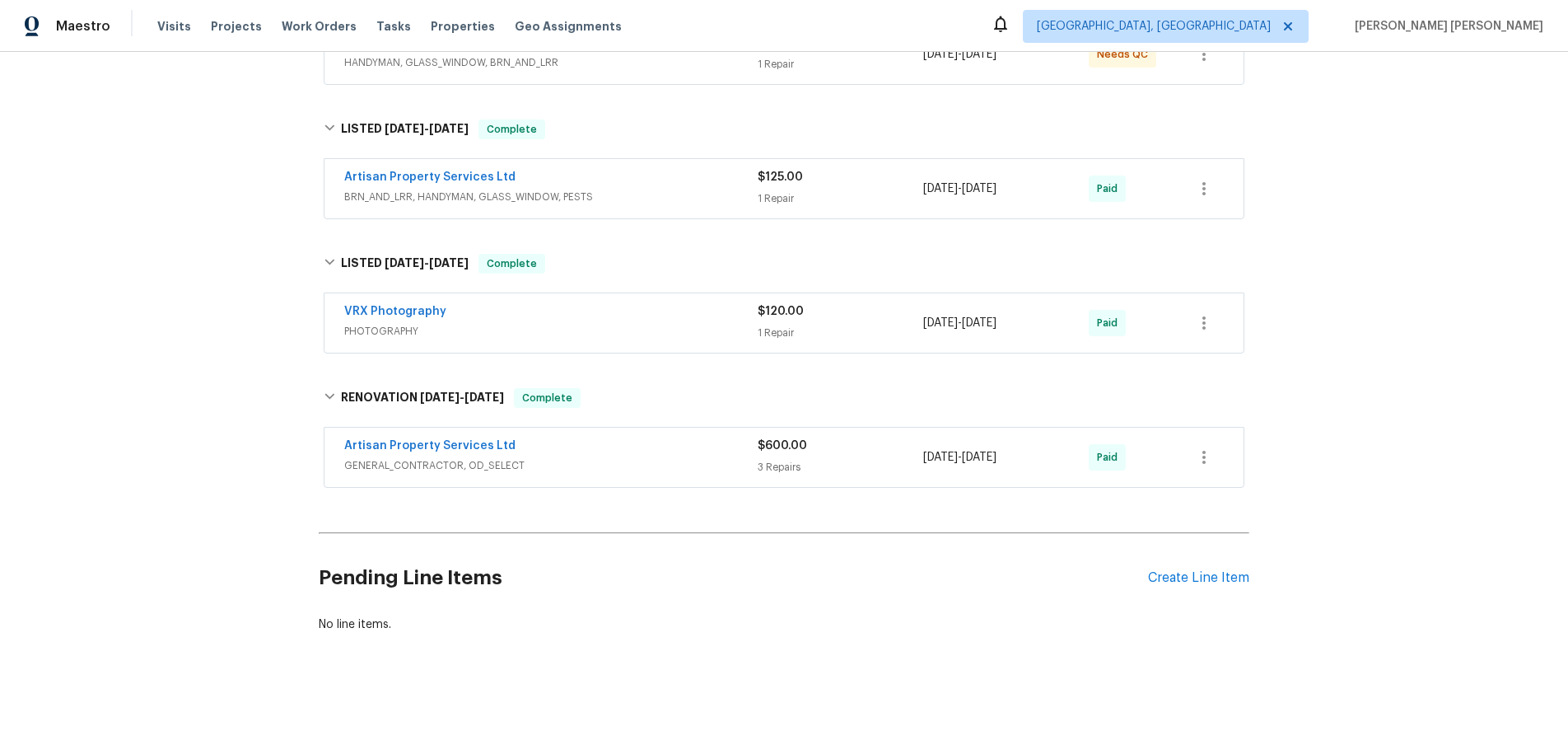
scroll to position [0, 0]
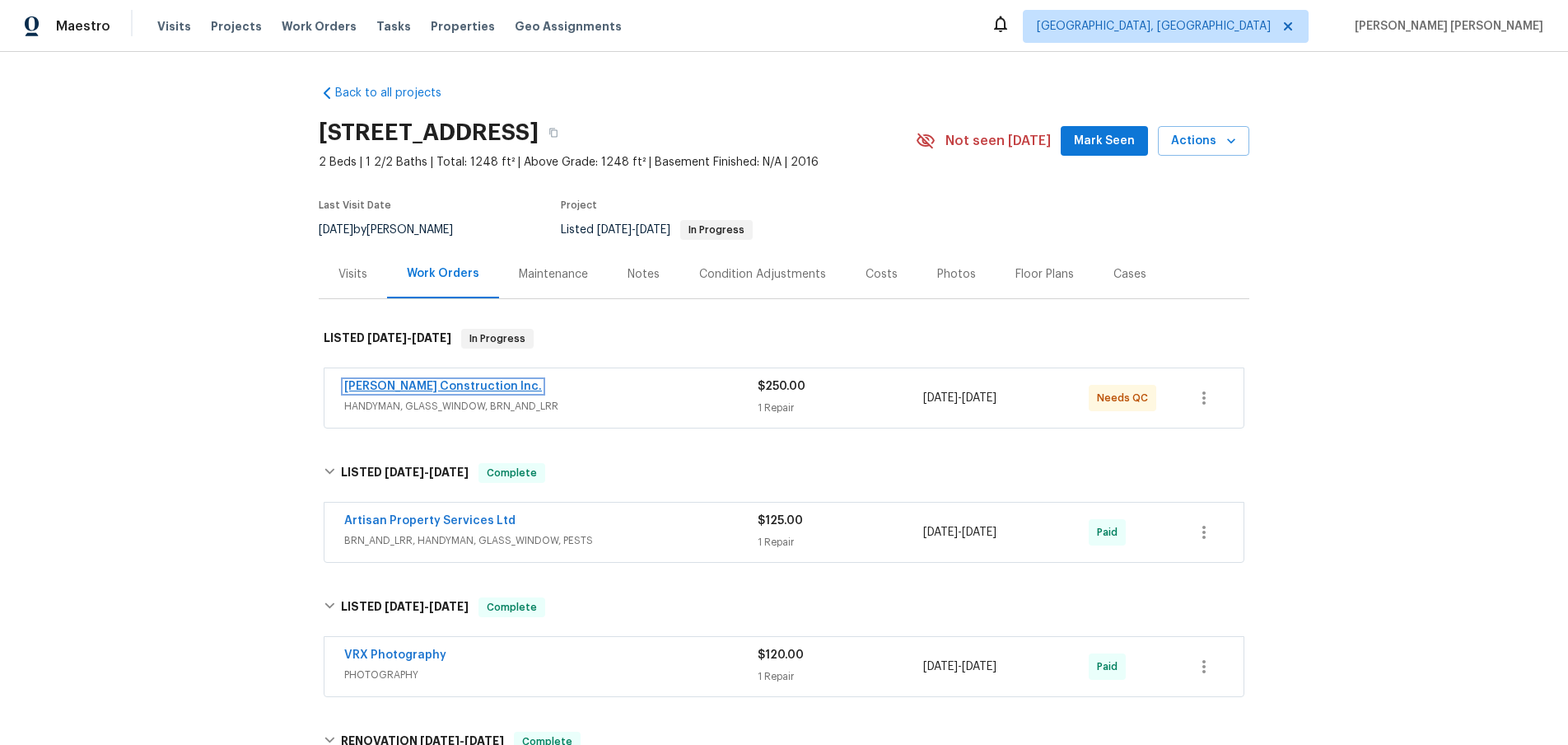
click at [464, 384] on link "Hanson Construction Inc." at bounding box center [443, 386] width 197 height 11
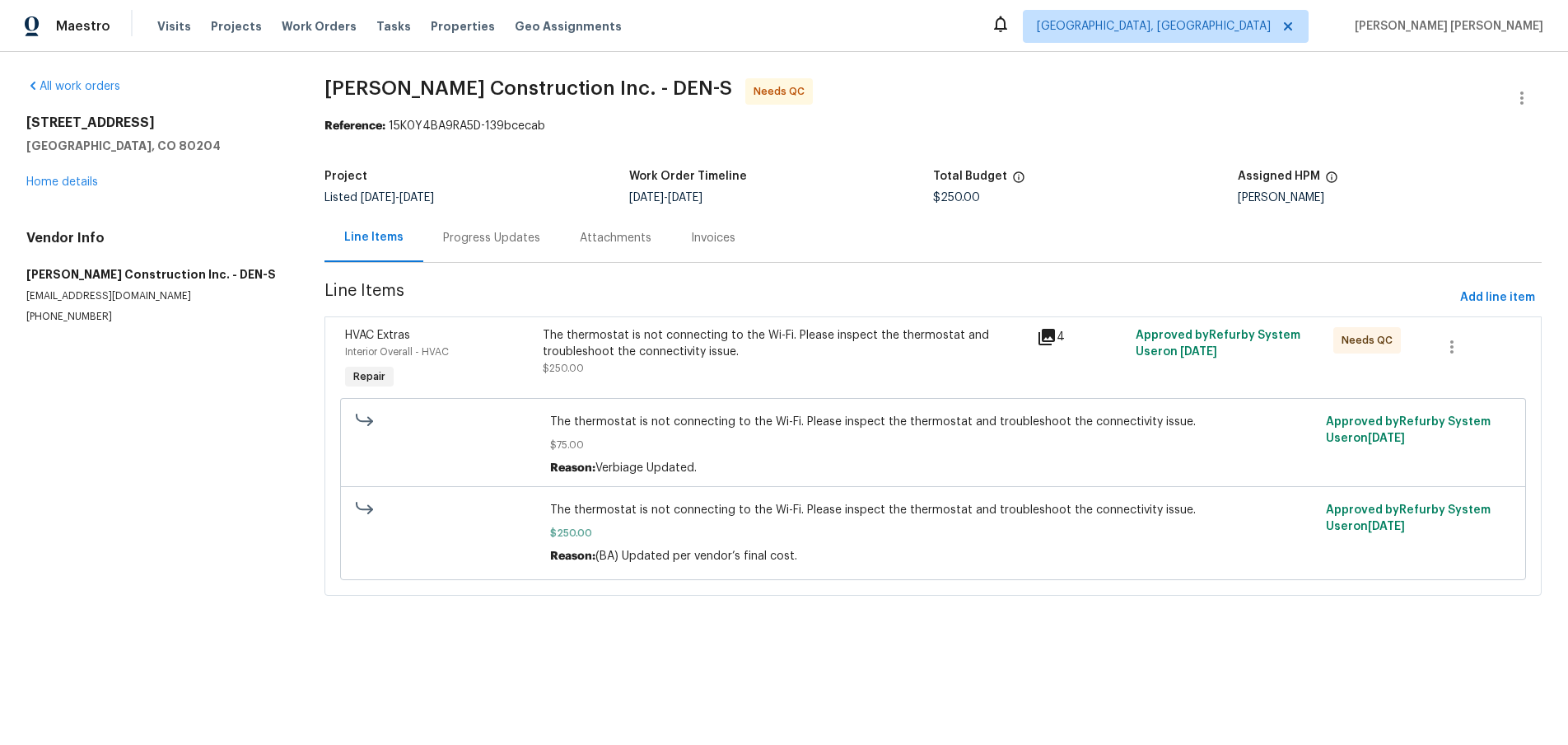
click at [1048, 339] on icon at bounding box center [1047, 337] width 17 height 17
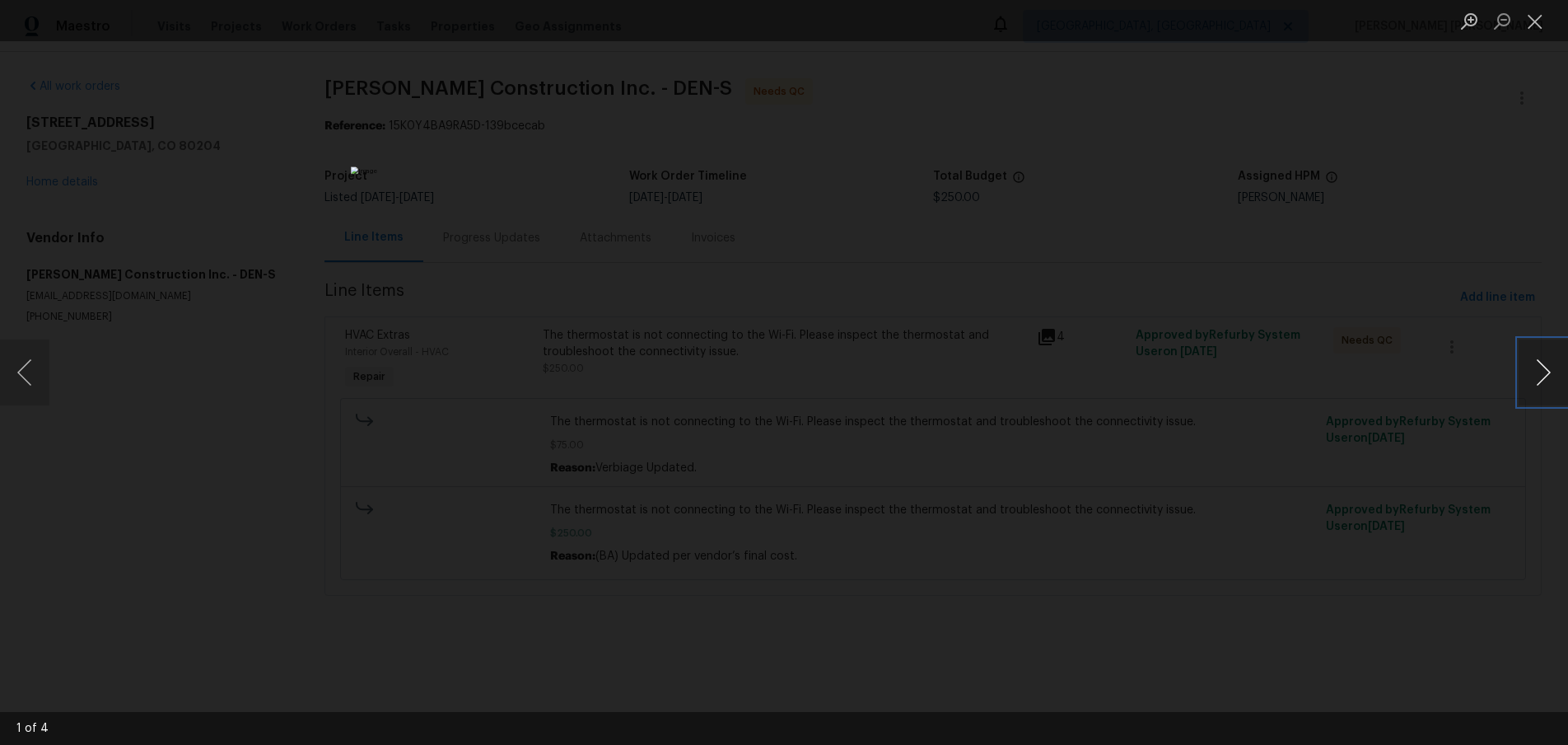
click at [1528, 380] on button "Next image" at bounding box center [1543, 372] width 49 height 66
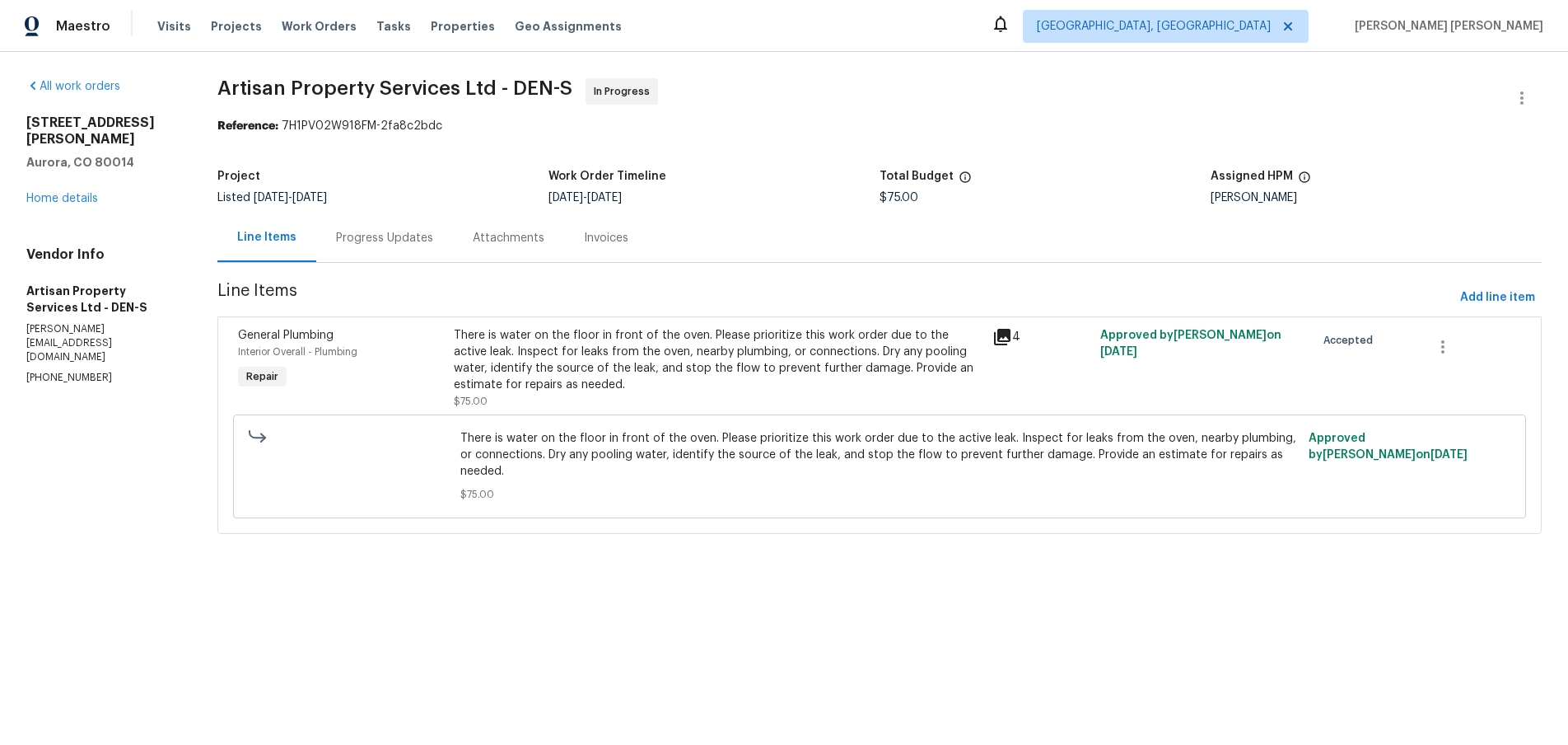
click at [1001, 338] on icon at bounding box center [1002, 336] width 20 height 20
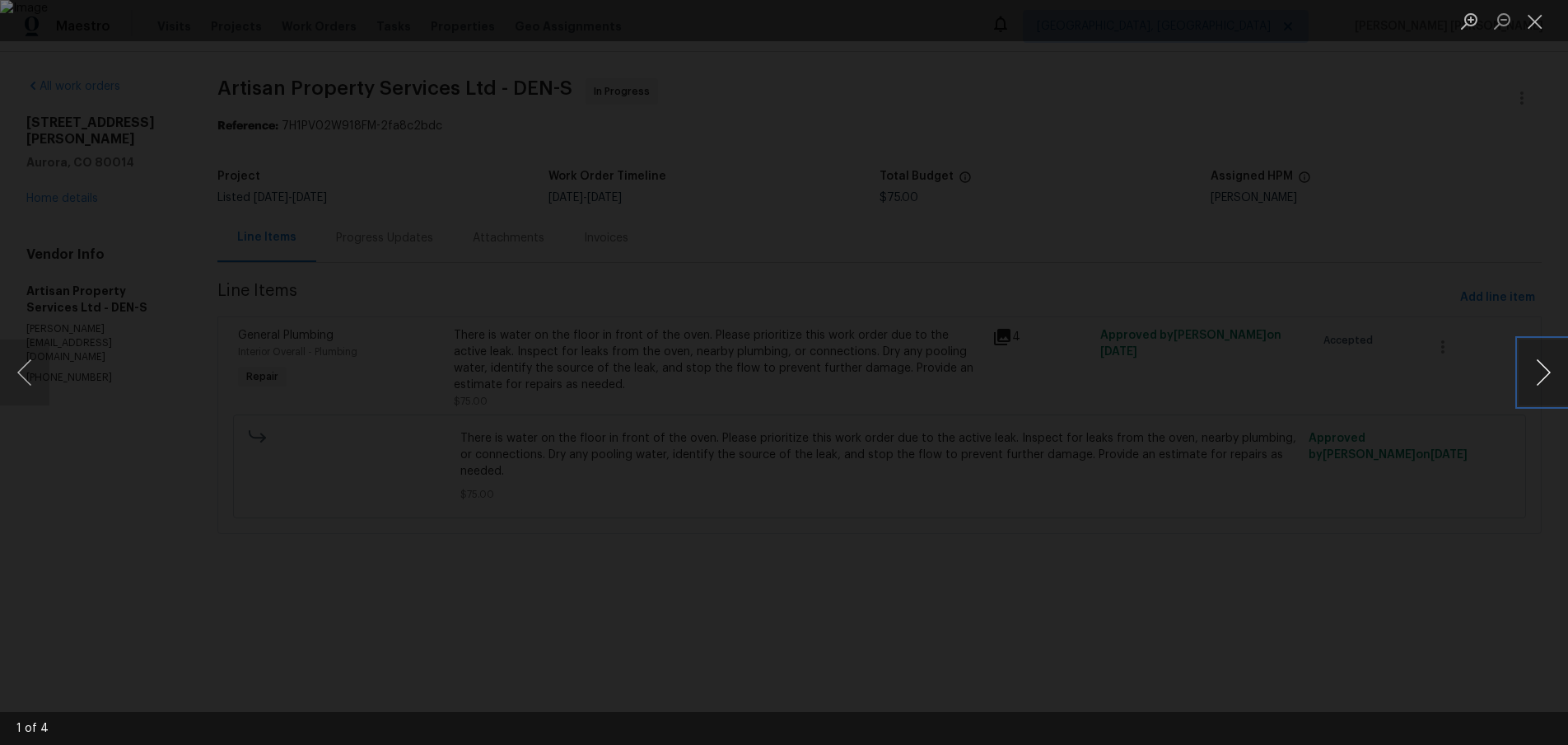
click at [1552, 391] on button "Next image" at bounding box center [1543, 372] width 49 height 66
click at [1551, 390] on button "Next image" at bounding box center [1543, 372] width 49 height 66
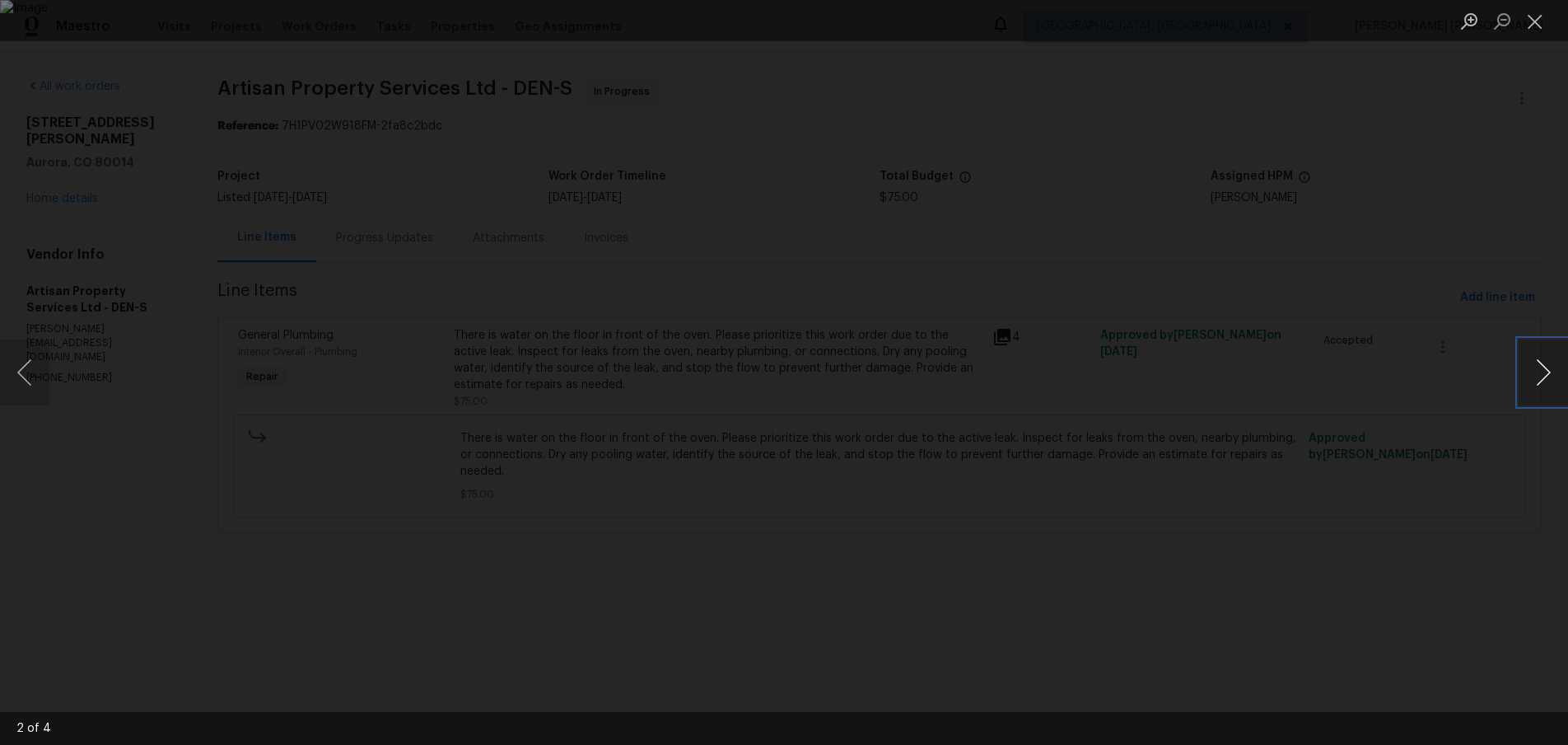
click at [1551, 390] on button "Next image" at bounding box center [1543, 372] width 49 height 66
click at [1377, 534] on div "Lightbox" at bounding box center [784, 372] width 1568 height 745
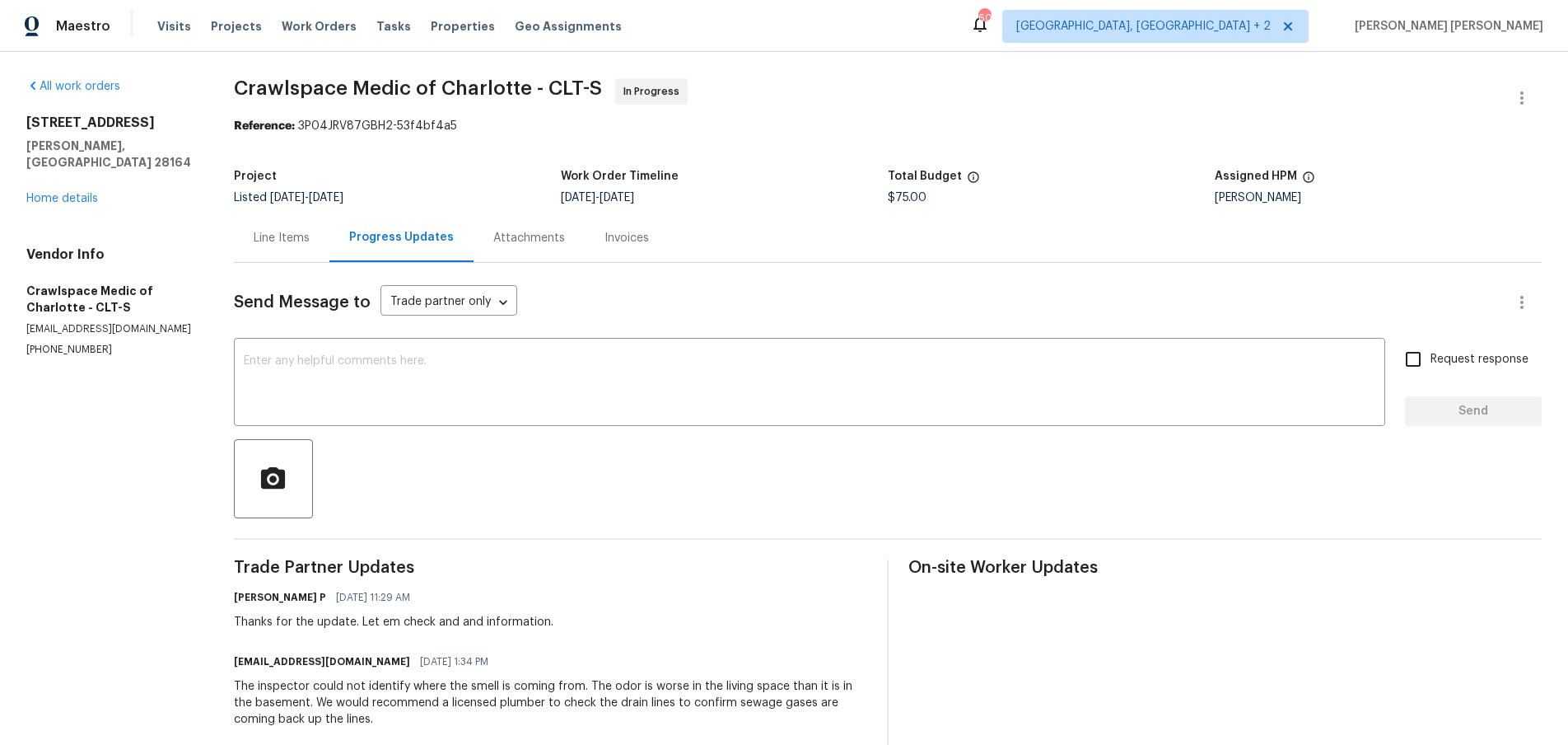
click at [281, 249] on div "Line Items" at bounding box center [281, 237] width 96 height 48
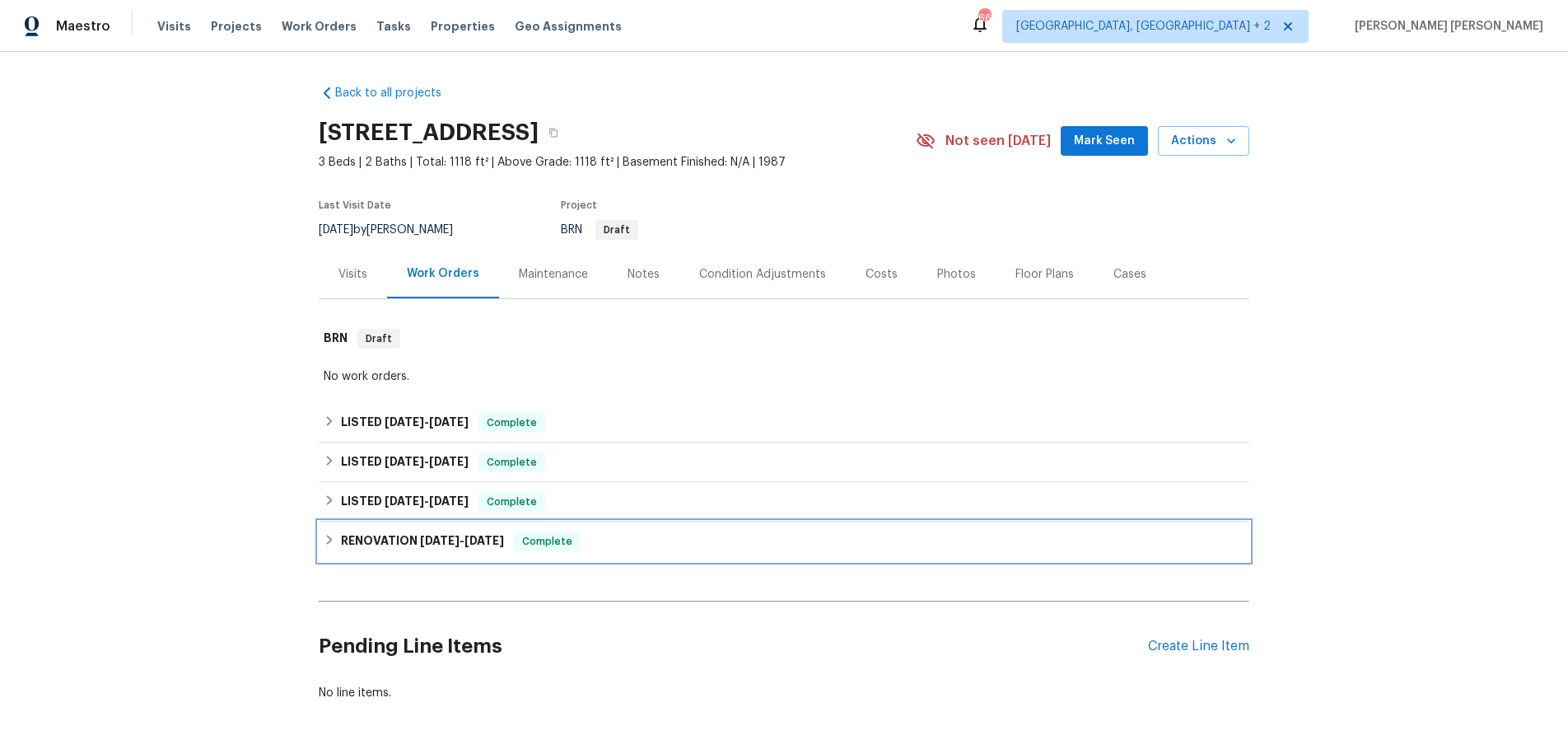
click at [332, 539] on icon at bounding box center [330, 539] width 11 height 11
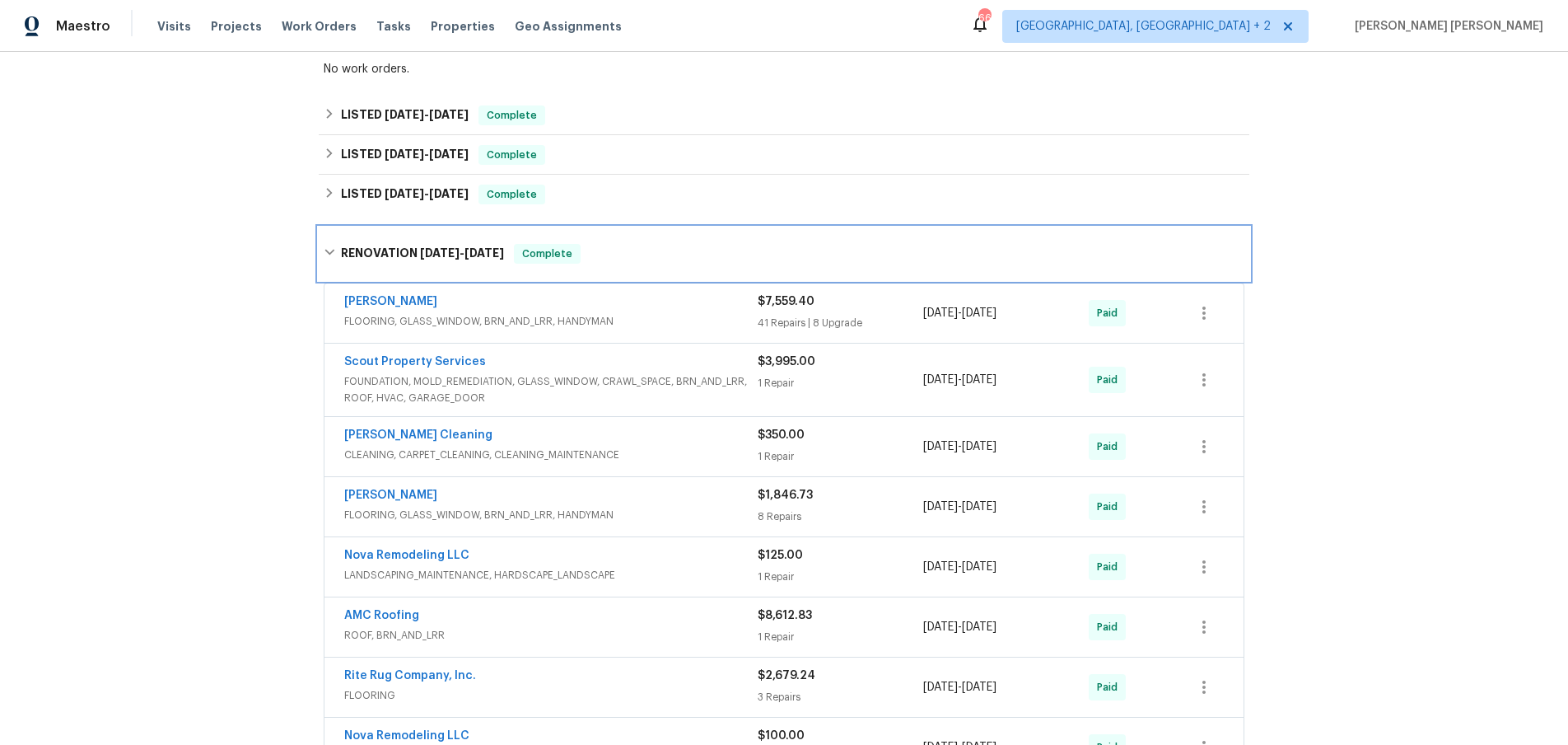
scroll to position [306, 0]
click at [586, 391] on span "FOUNDATION, MOLD_REMEDIATION, GLASS_WINDOW, CRAWL_SPACE, BRN_AND_LRR, ROOF, HVA…" at bounding box center [551, 390] width 413 height 33
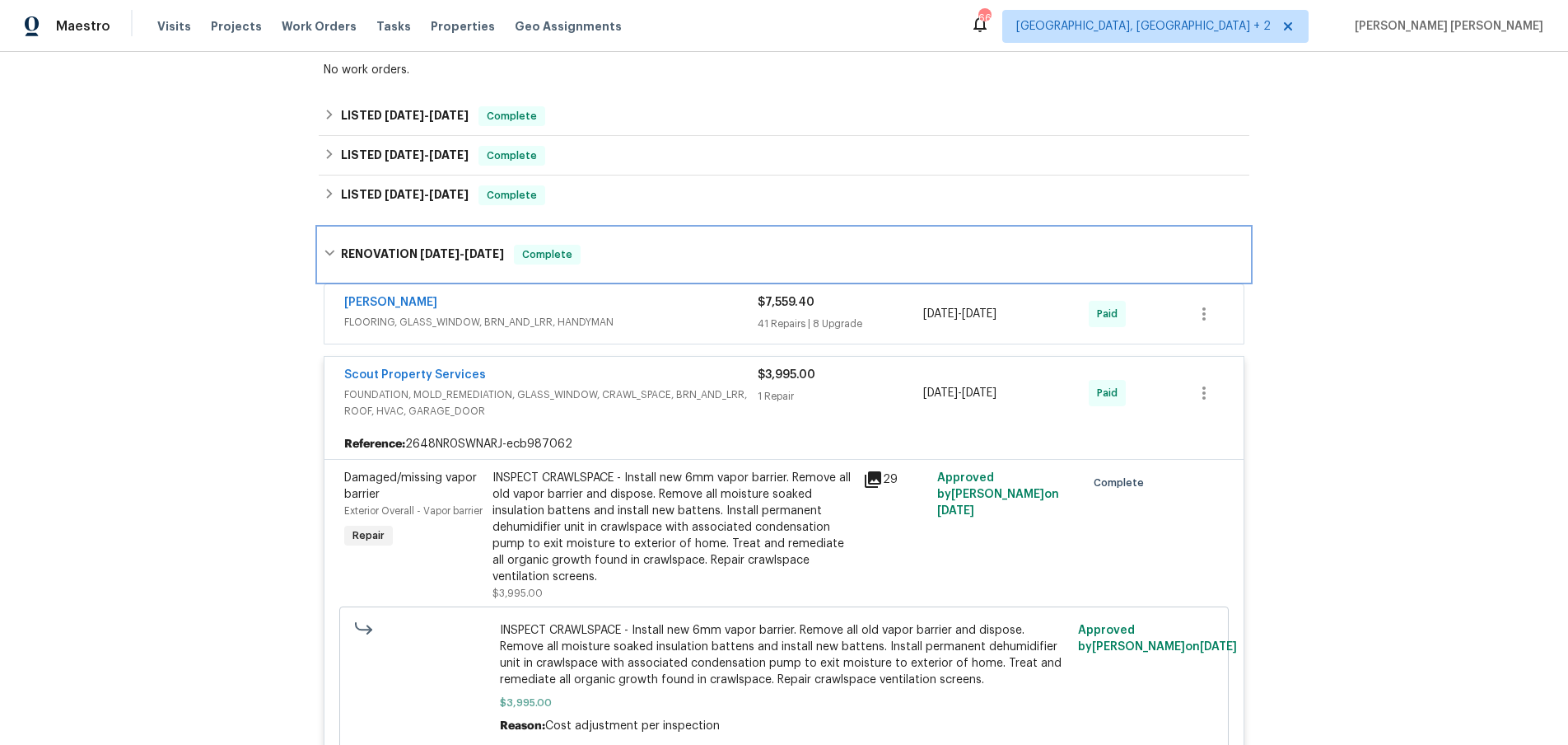
click at [332, 251] on icon at bounding box center [330, 253] width 10 height 6
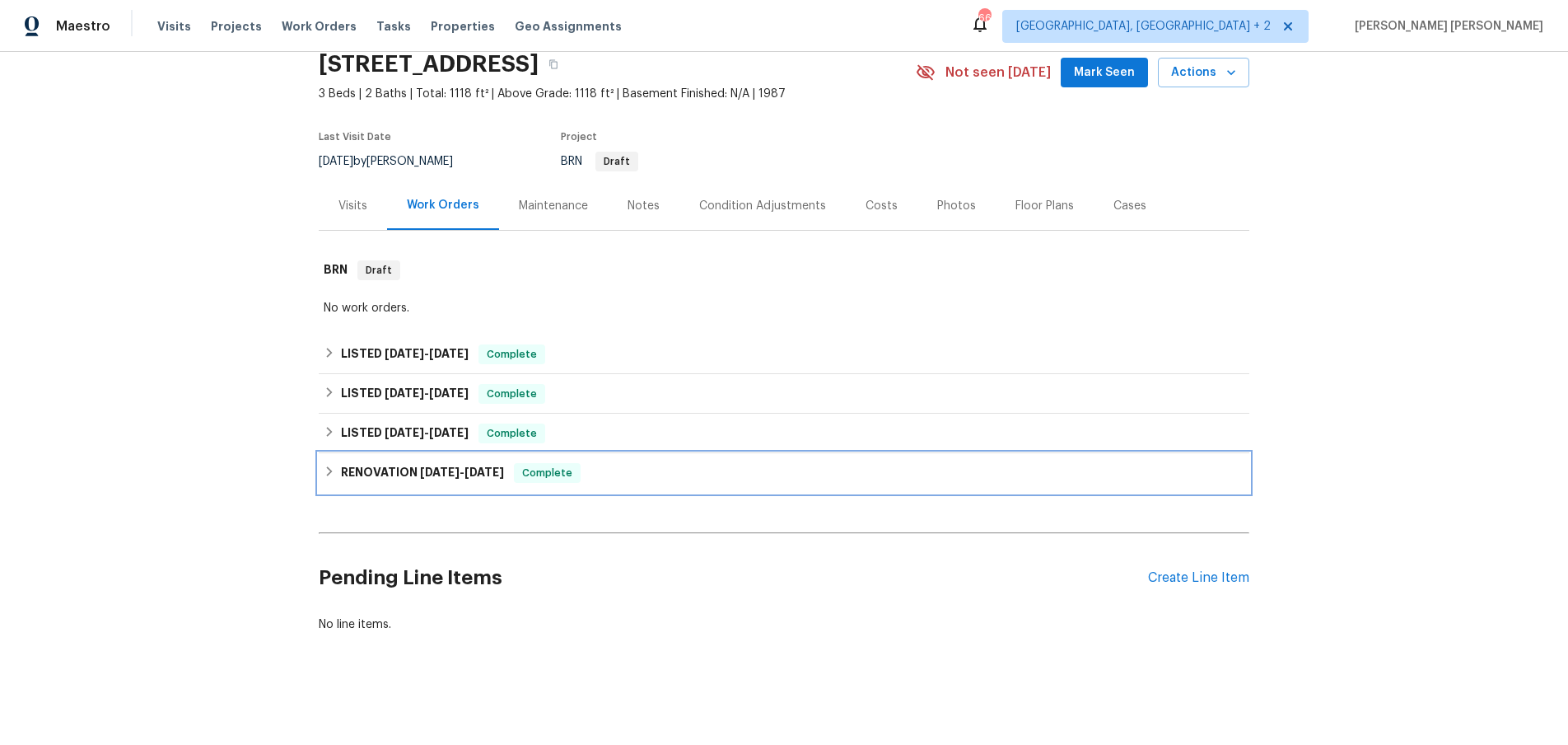
scroll to position [68, 0]
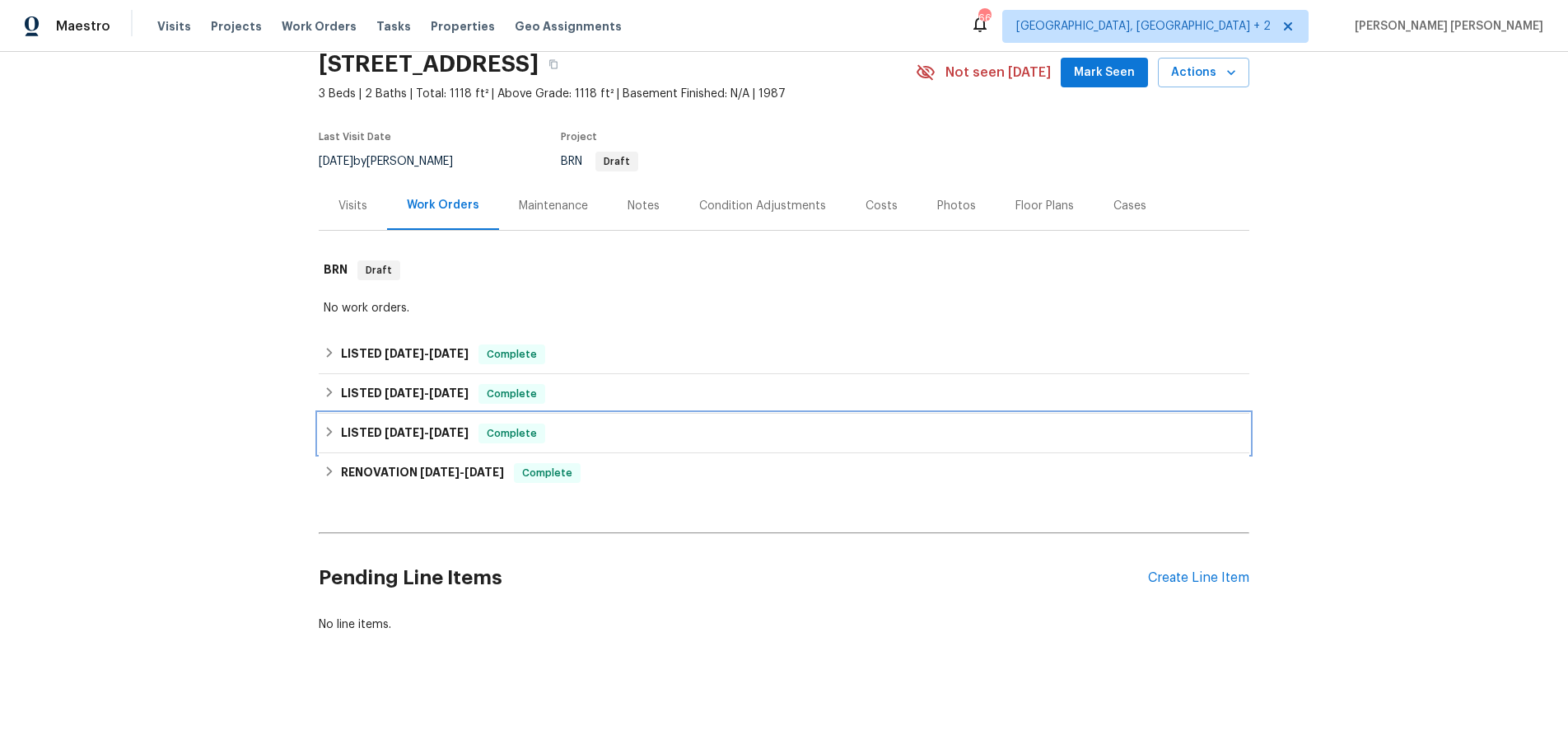
click at [327, 425] on div "LISTED 8/5/24 - 9/26/24 Complete" at bounding box center [784, 433] width 921 height 20
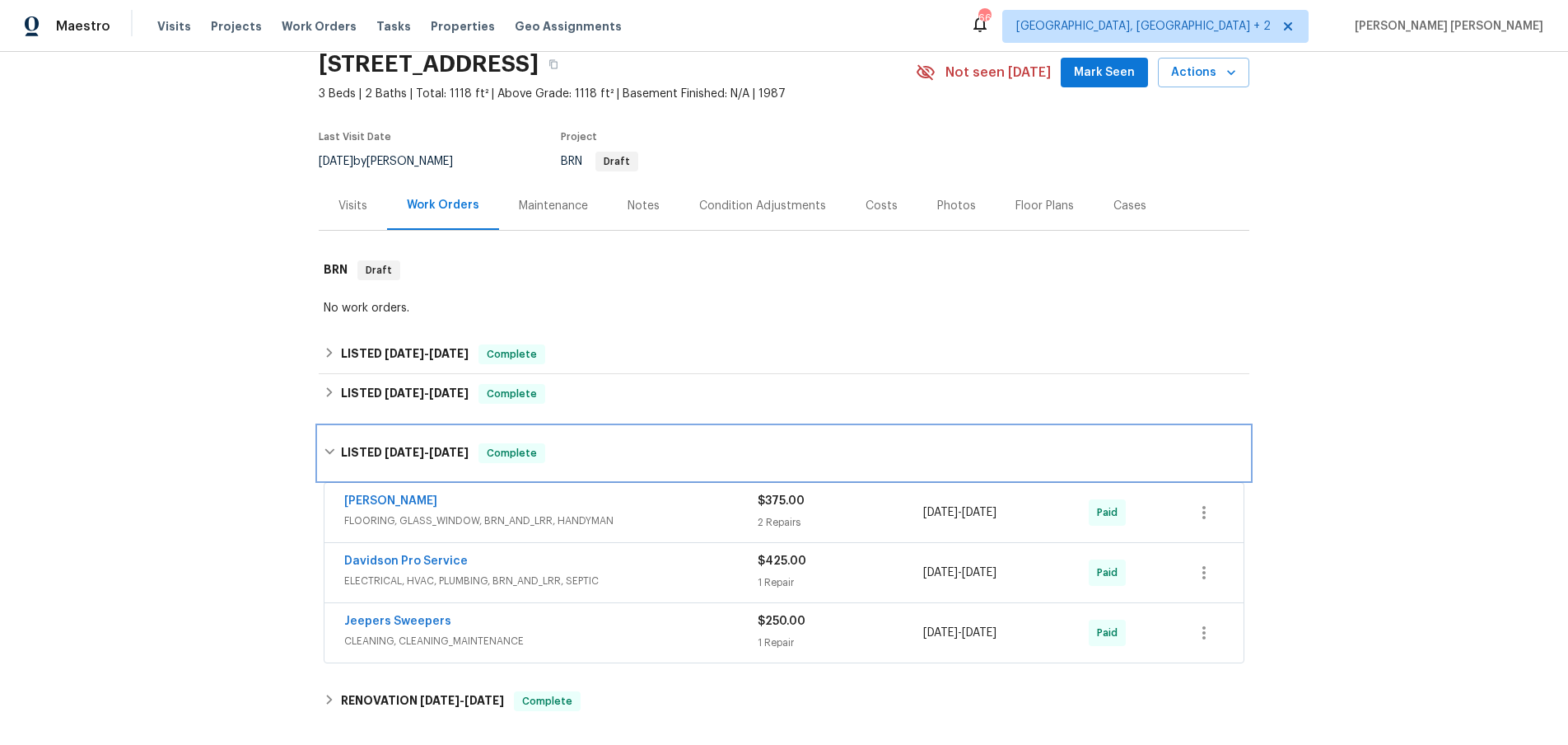
click at [327, 433] on div "LISTED 8/5/24 - 9/26/24 Complete" at bounding box center [784, 453] width 931 height 53
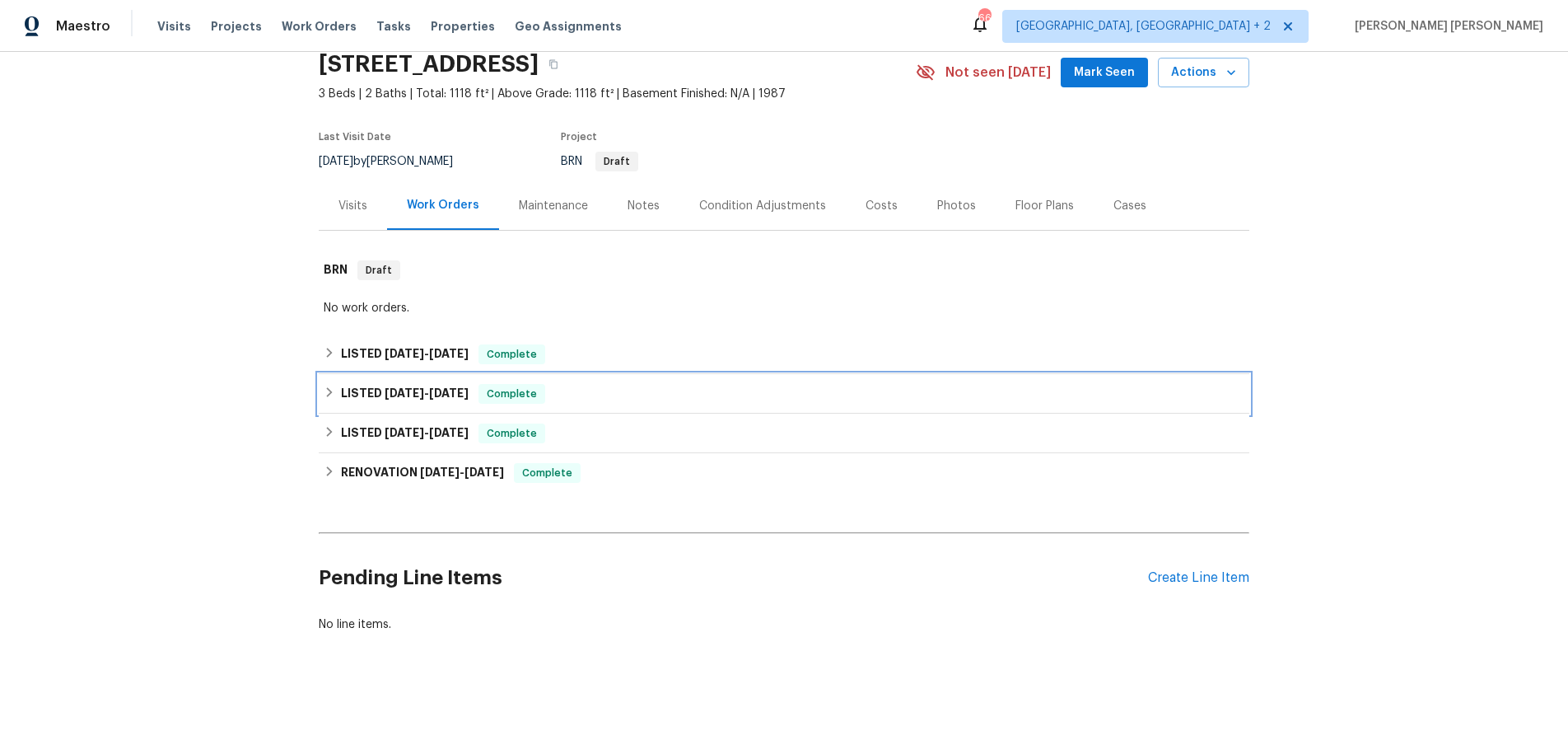
click at [325, 389] on icon at bounding box center [330, 392] width 11 height 11
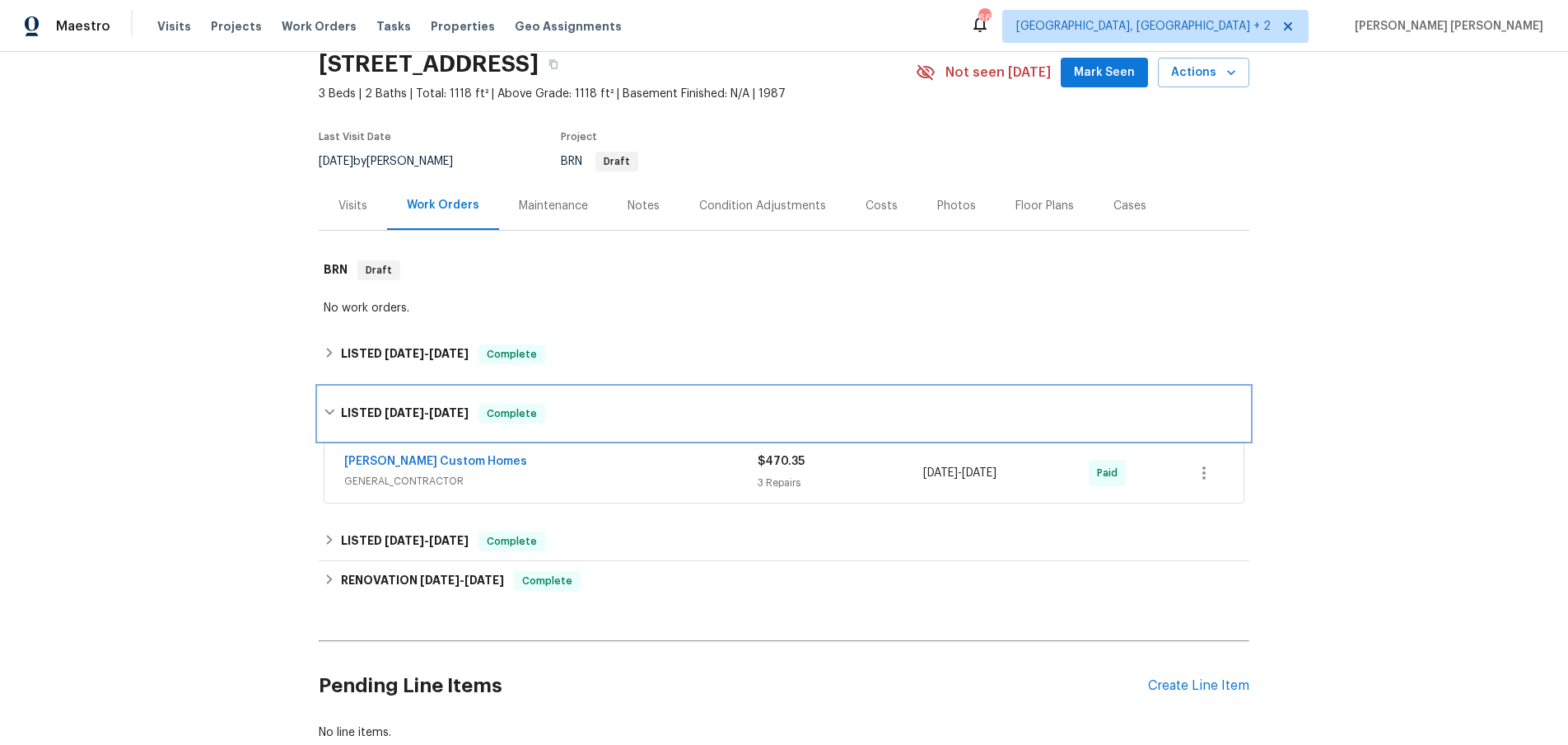
click at [325, 389] on div "LISTED 9/27/24 - 2/26/25 Complete" at bounding box center [784, 413] width 931 height 53
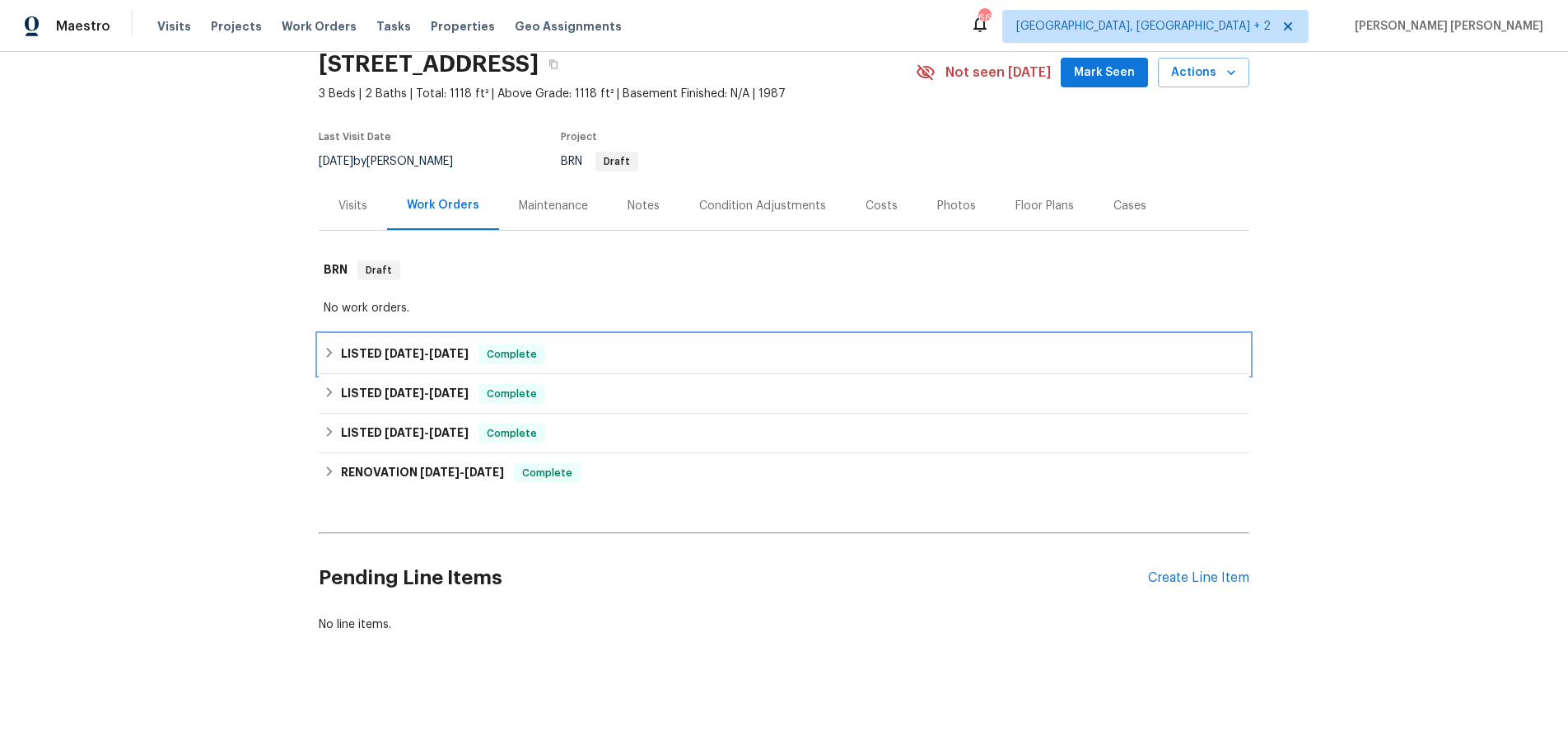
click at [332, 348] on icon at bounding box center [330, 352] width 11 height 11
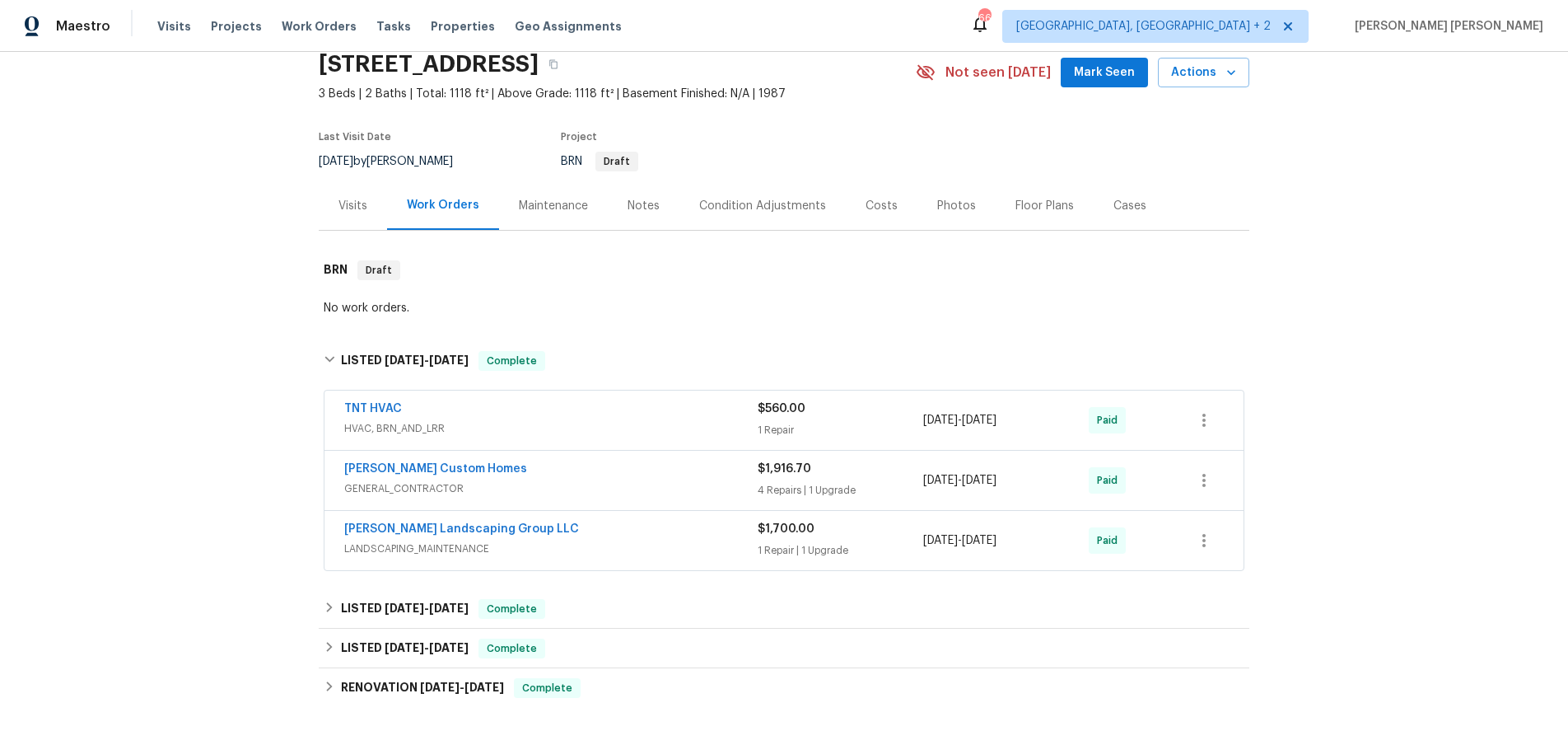
click at [699, 413] on div "TNT HVAC" at bounding box center [551, 410] width 413 height 20
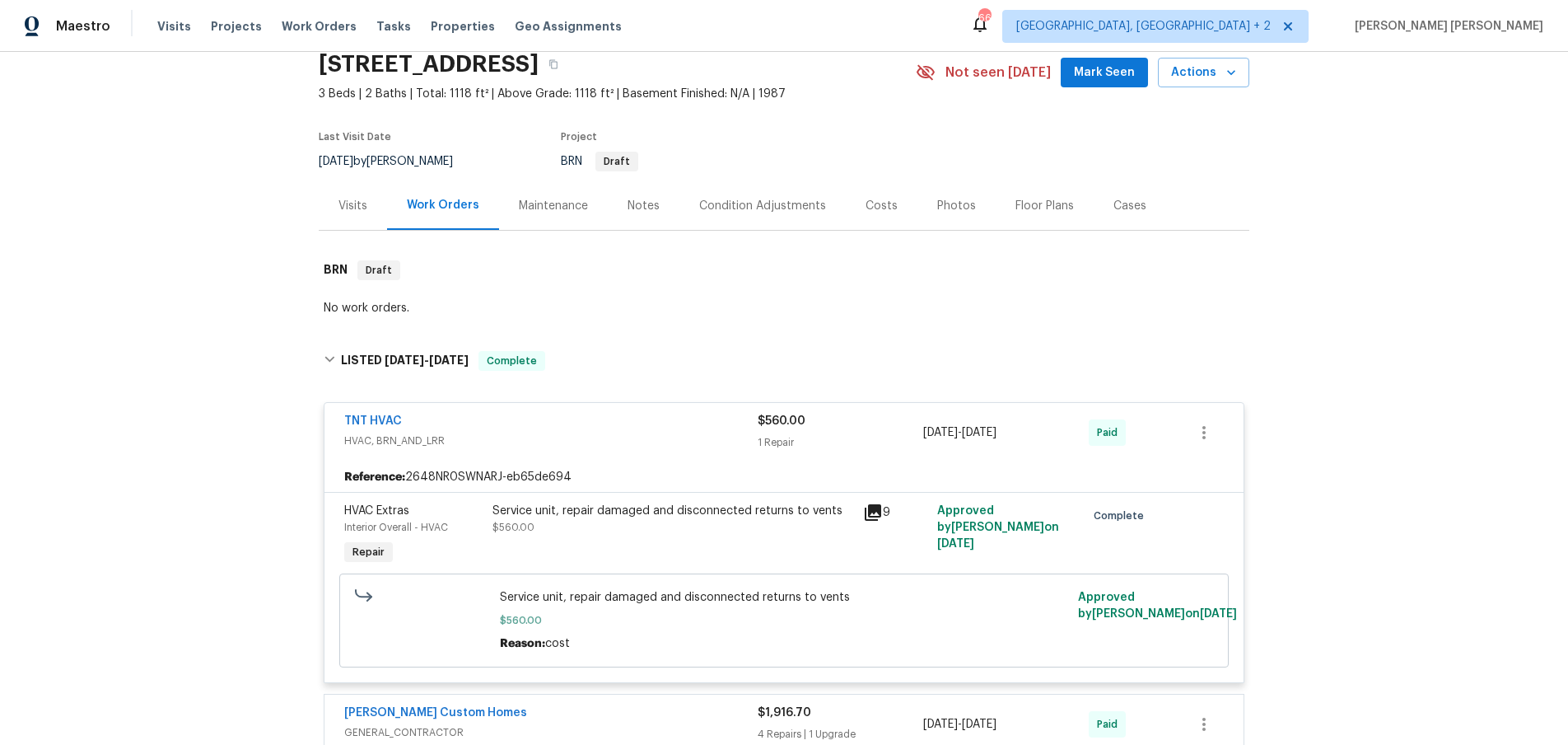
click at [874, 504] on icon at bounding box center [873, 512] width 17 height 17
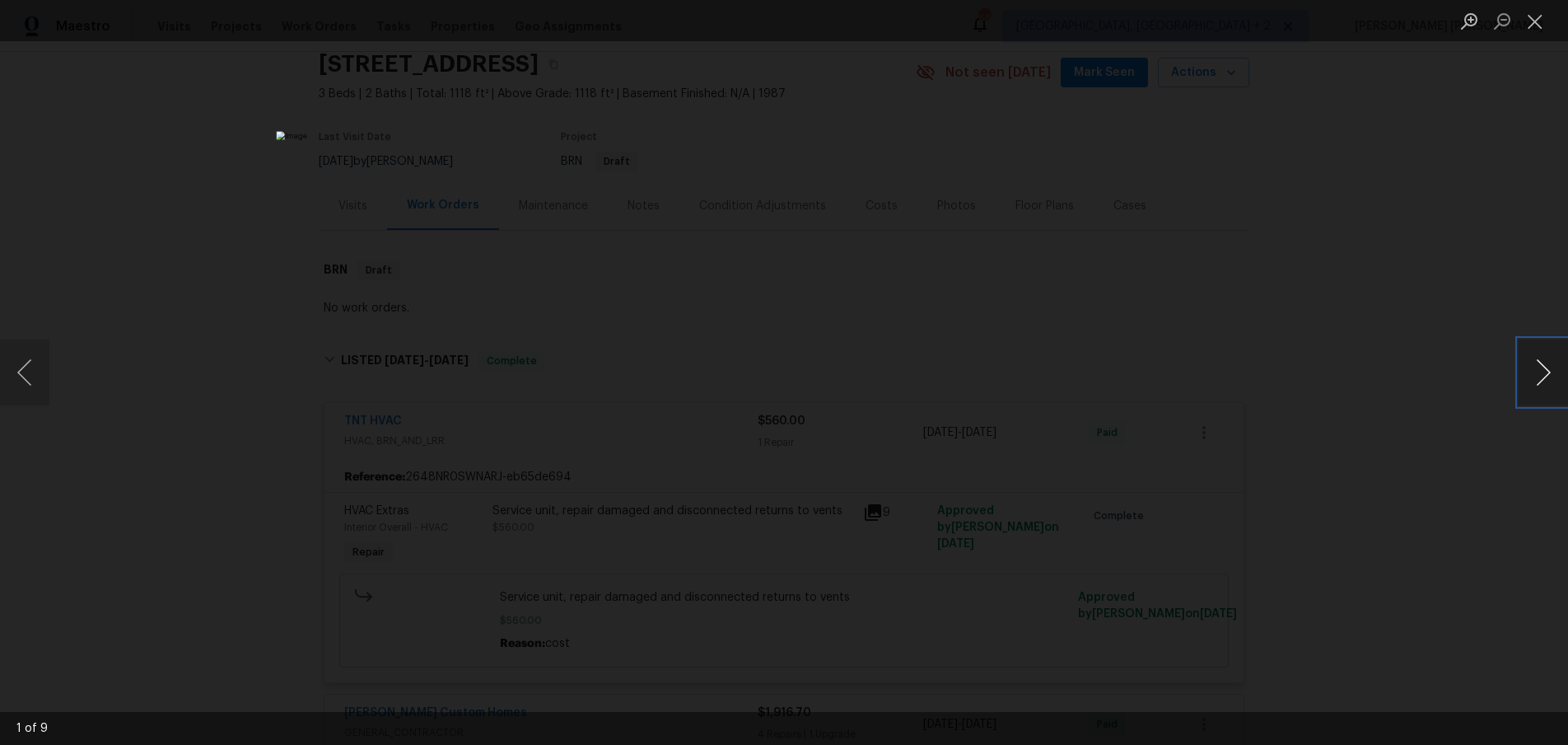
click at [1543, 375] on button "Next image" at bounding box center [1543, 372] width 49 height 66
click at [1542, 375] on button "Next image" at bounding box center [1543, 372] width 49 height 66
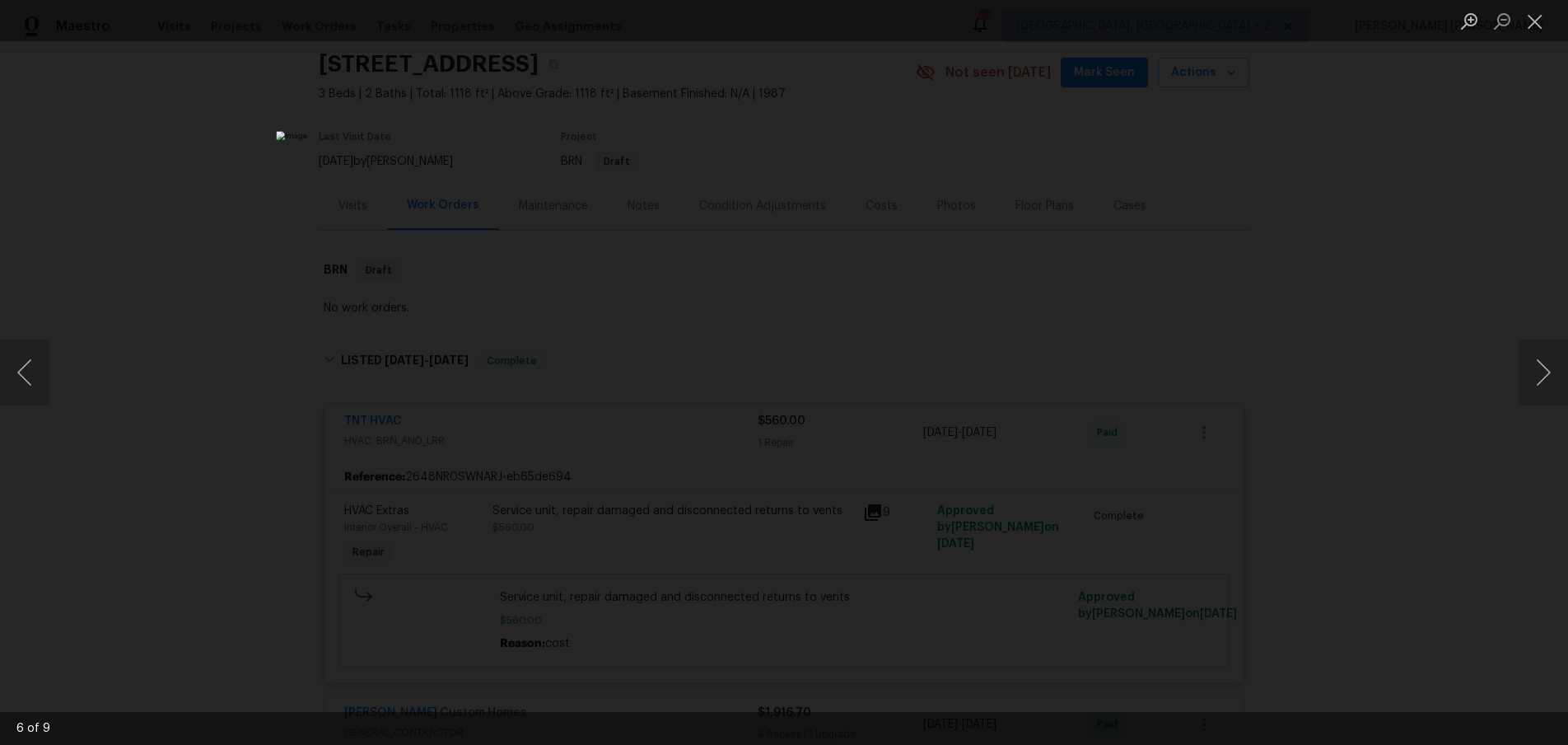
click at [1459, 499] on div "Lightbox" at bounding box center [784, 372] width 1568 height 745
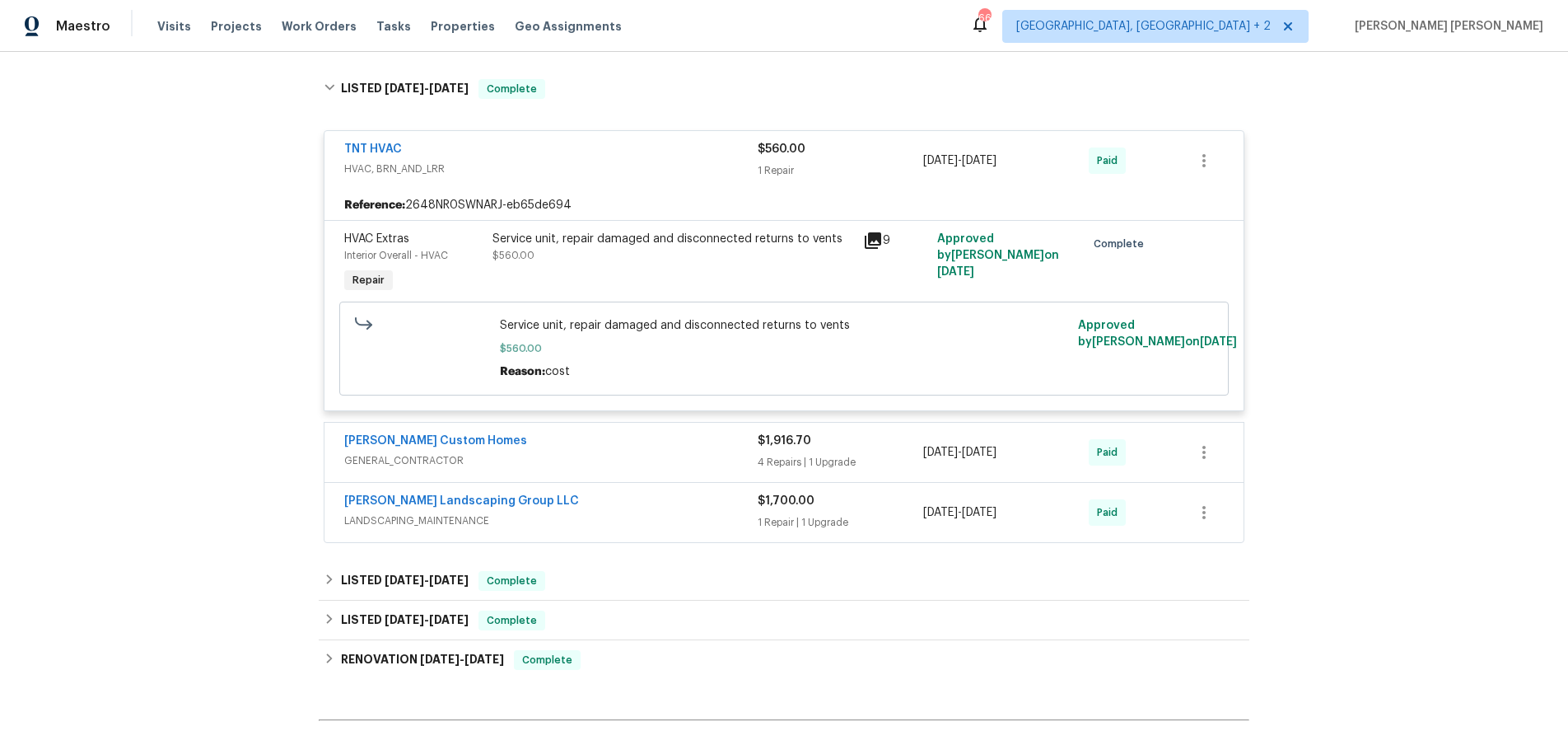
scroll to position [528, 0]
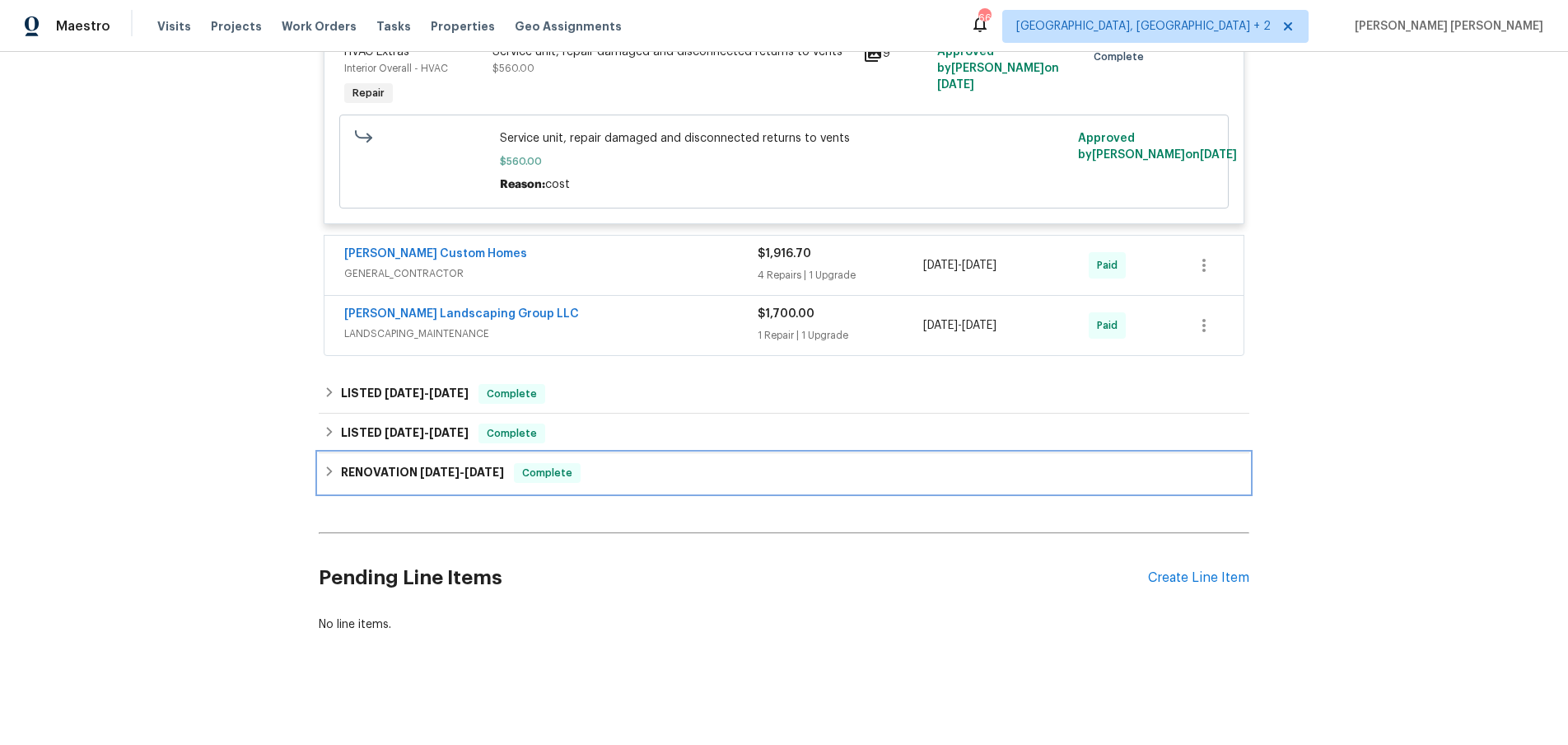
click at [342, 477] on h6 "RENOVATION 6/4/24 - 6/24/24" at bounding box center [422, 472] width 163 height 20
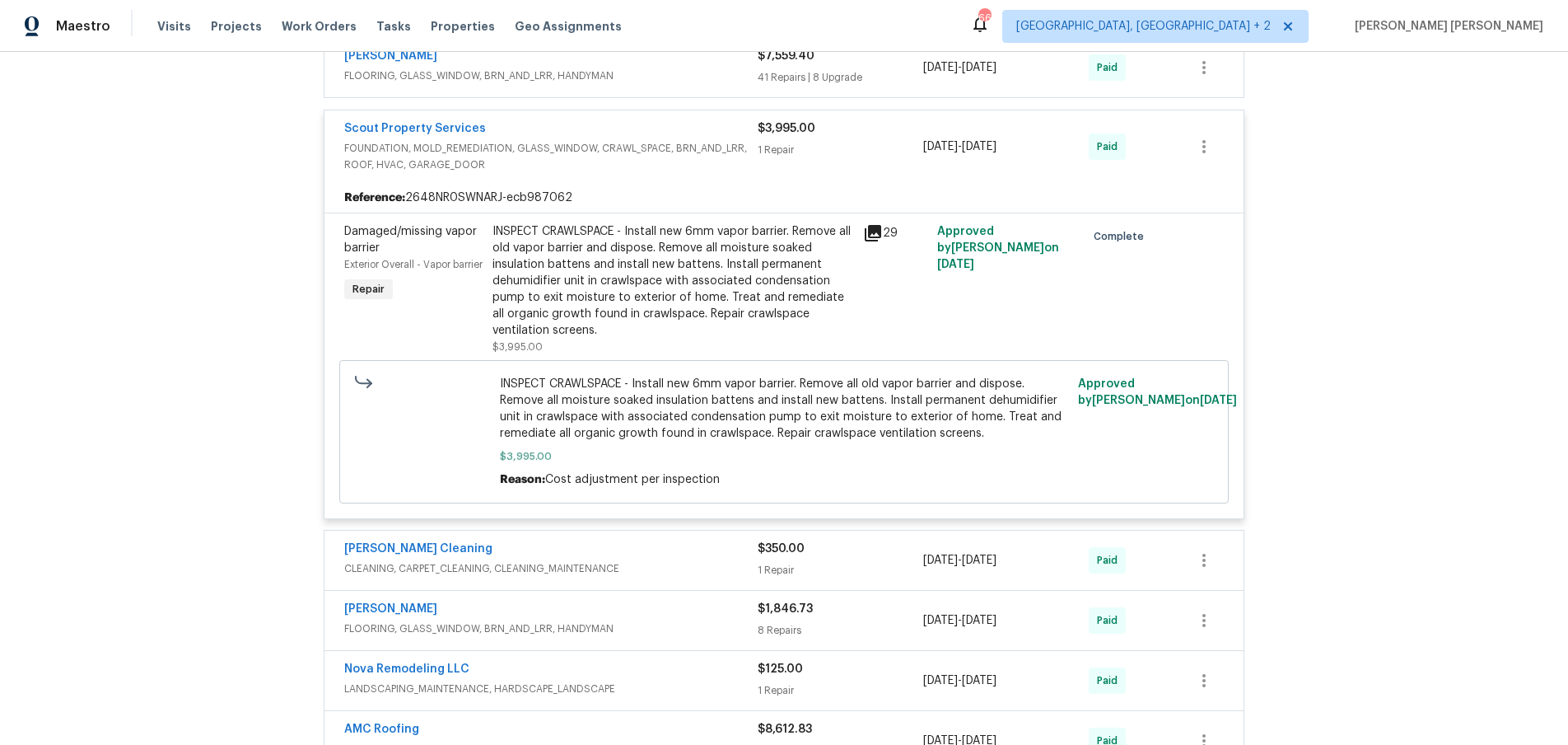
scroll to position [1053, 0]
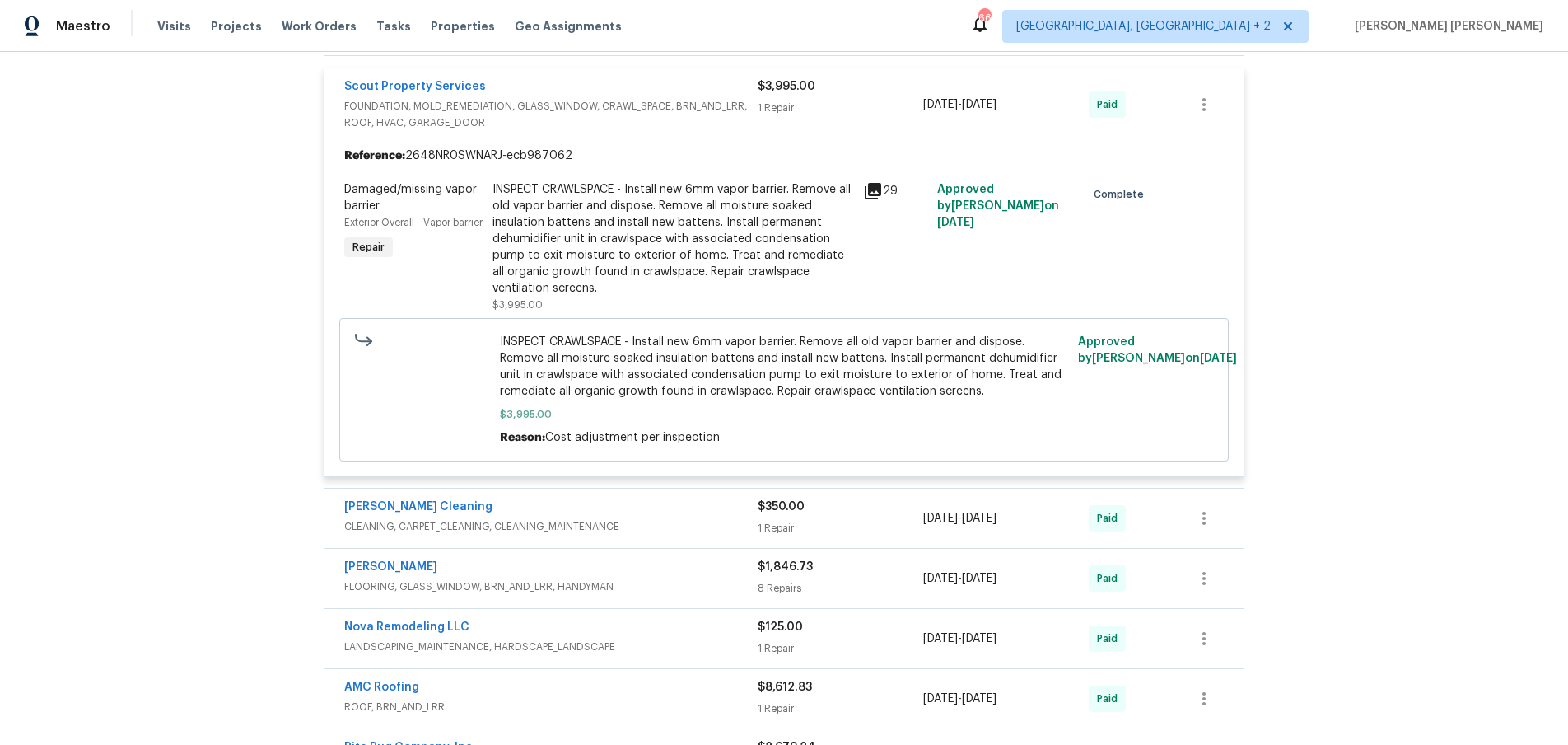
click at [668, 85] on div "Scout Property Services" at bounding box center [551, 88] width 413 height 20
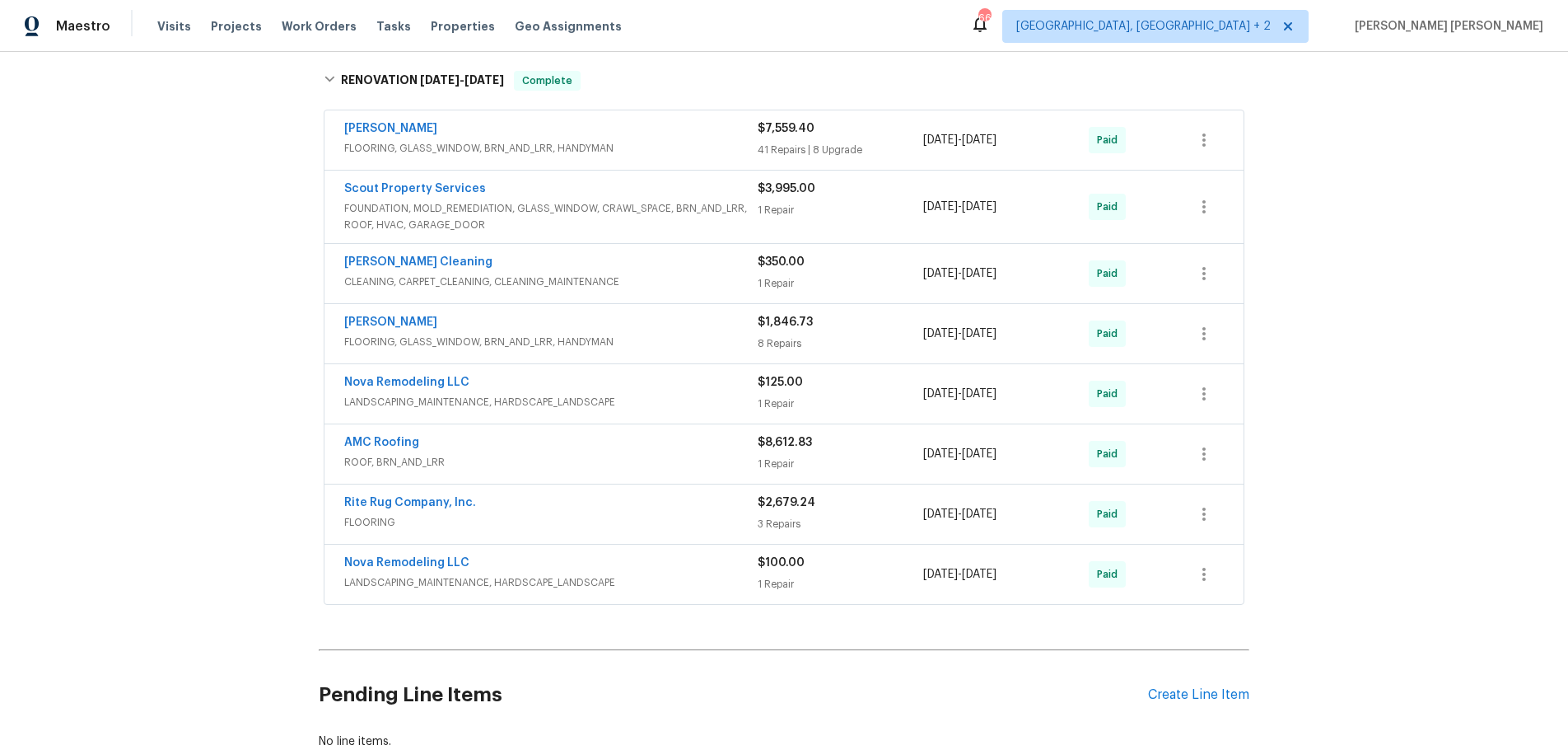
scroll to position [926, 0]
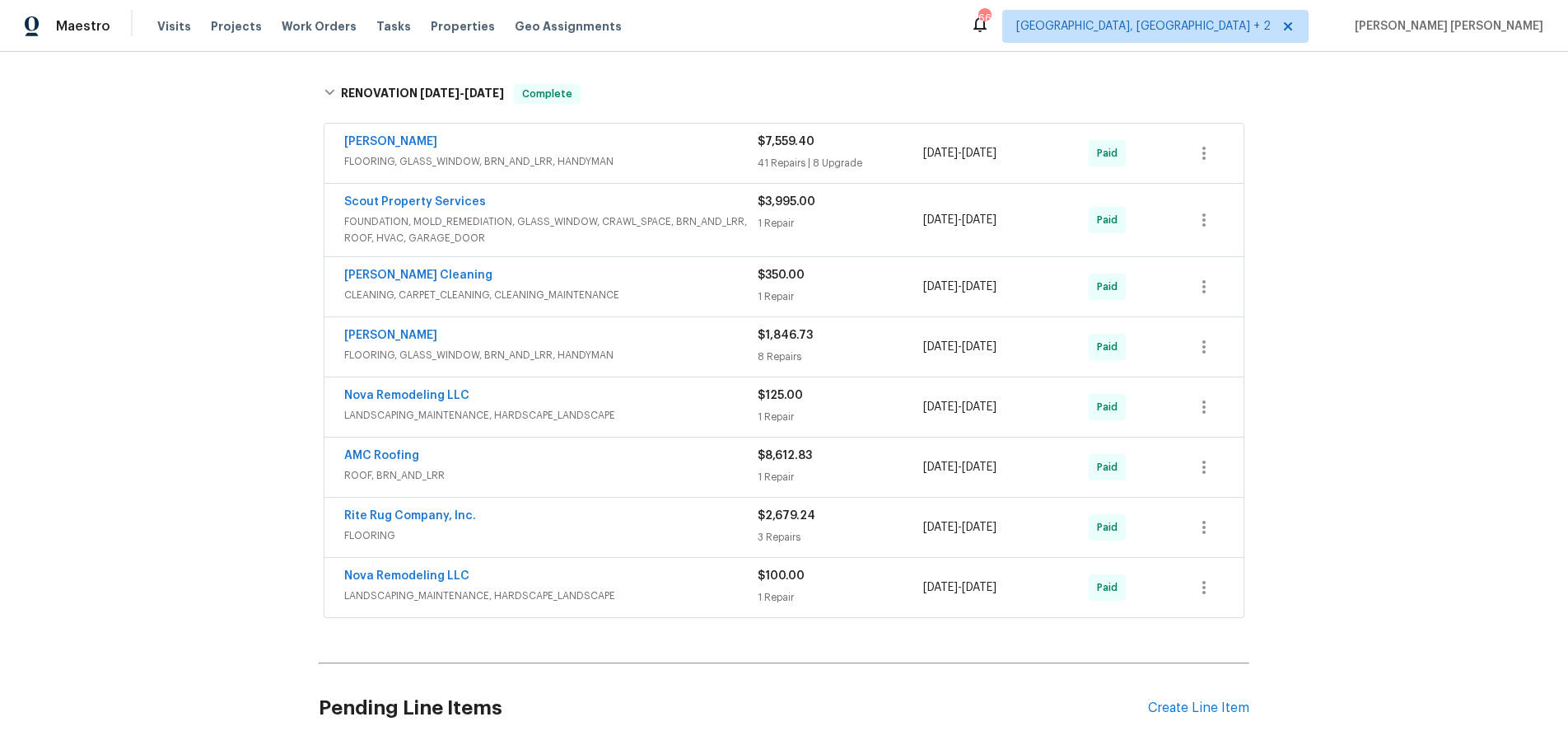
click at [657, 210] on div "Scout Property Services" at bounding box center [551, 203] width 413 height 20
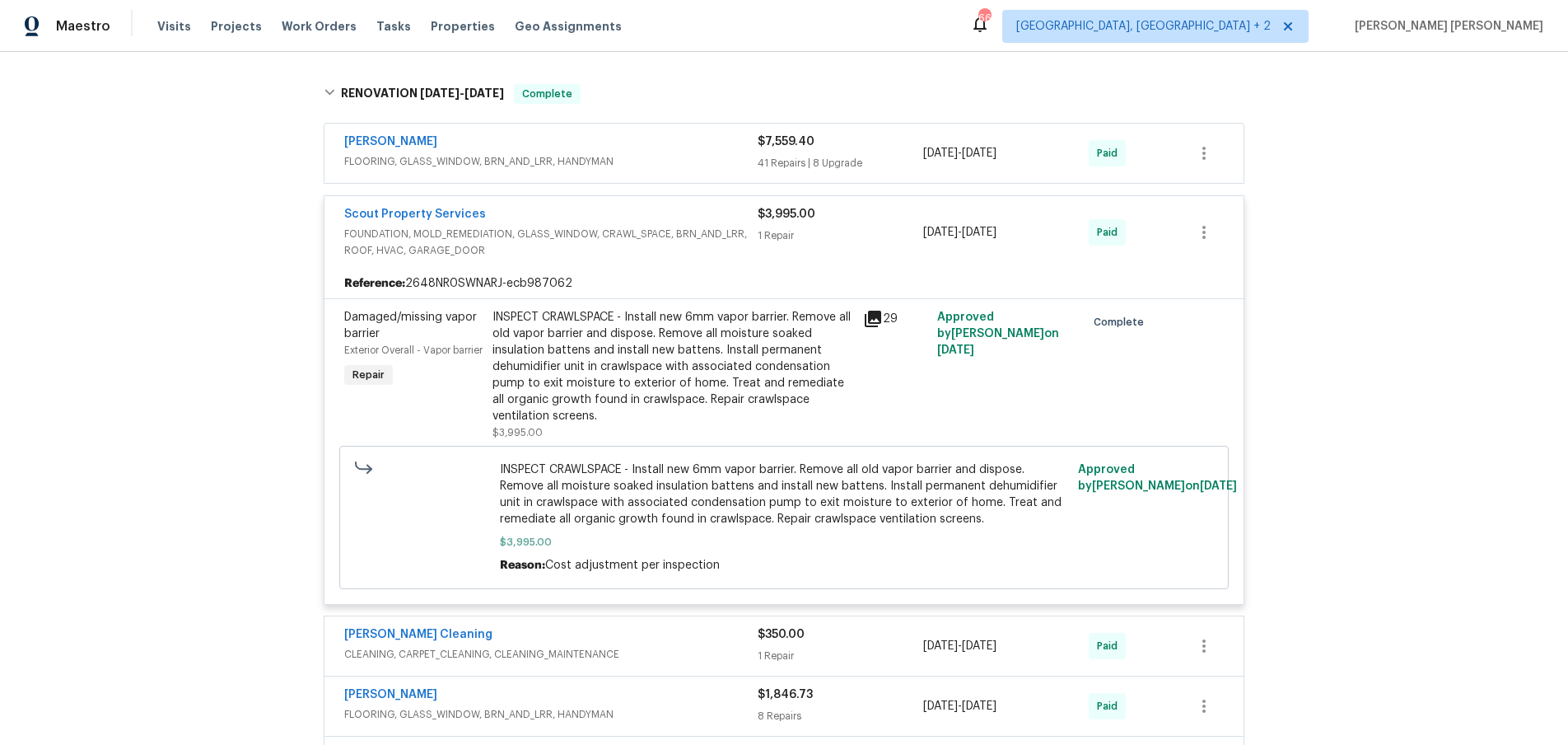
click at [660, 224] on div "Scout Property Services" at bounding box center [551, 215] width 413 height 20
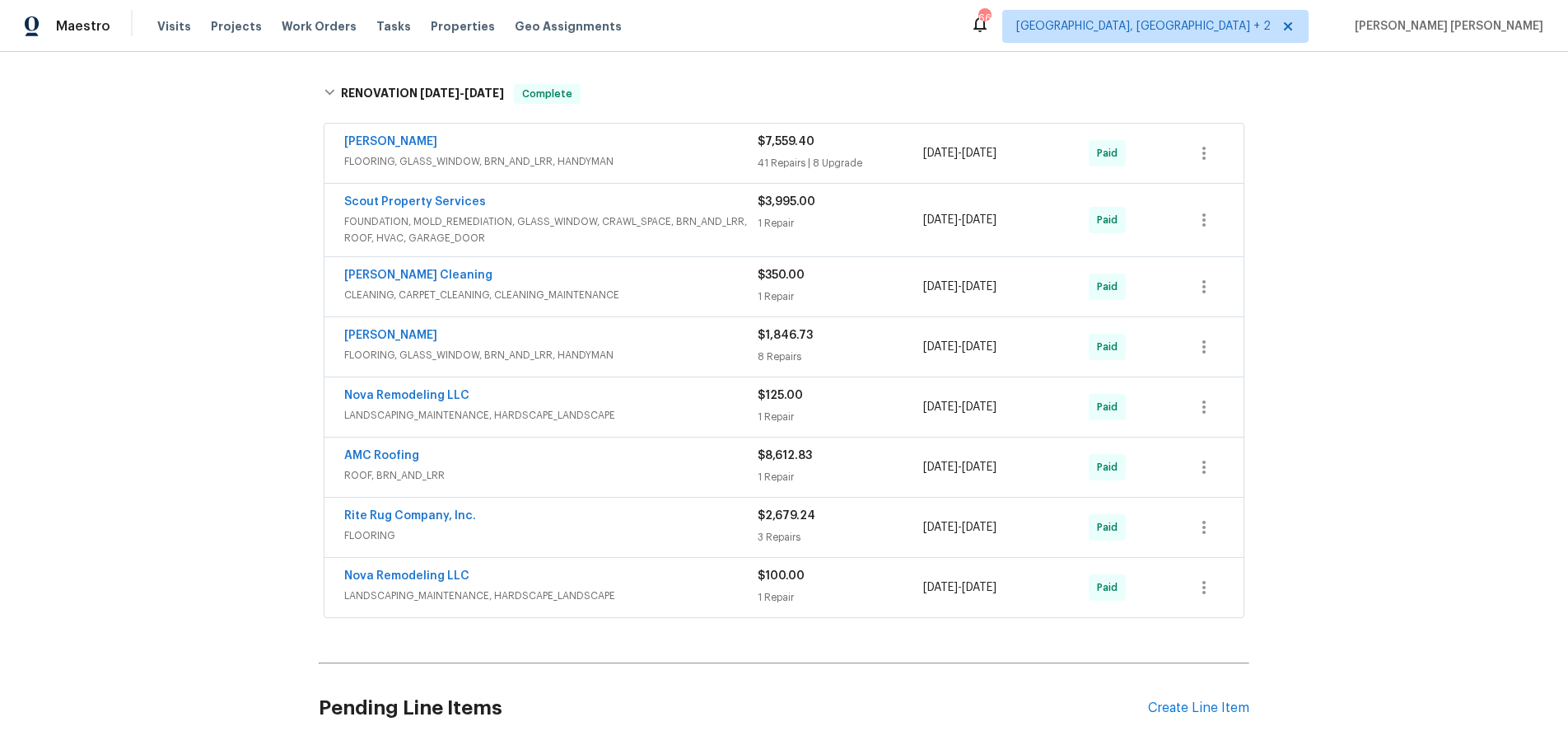
click at [667, 146] on div "Benjamin Flooring" at bounding box center [551, 142] width 413 height 20
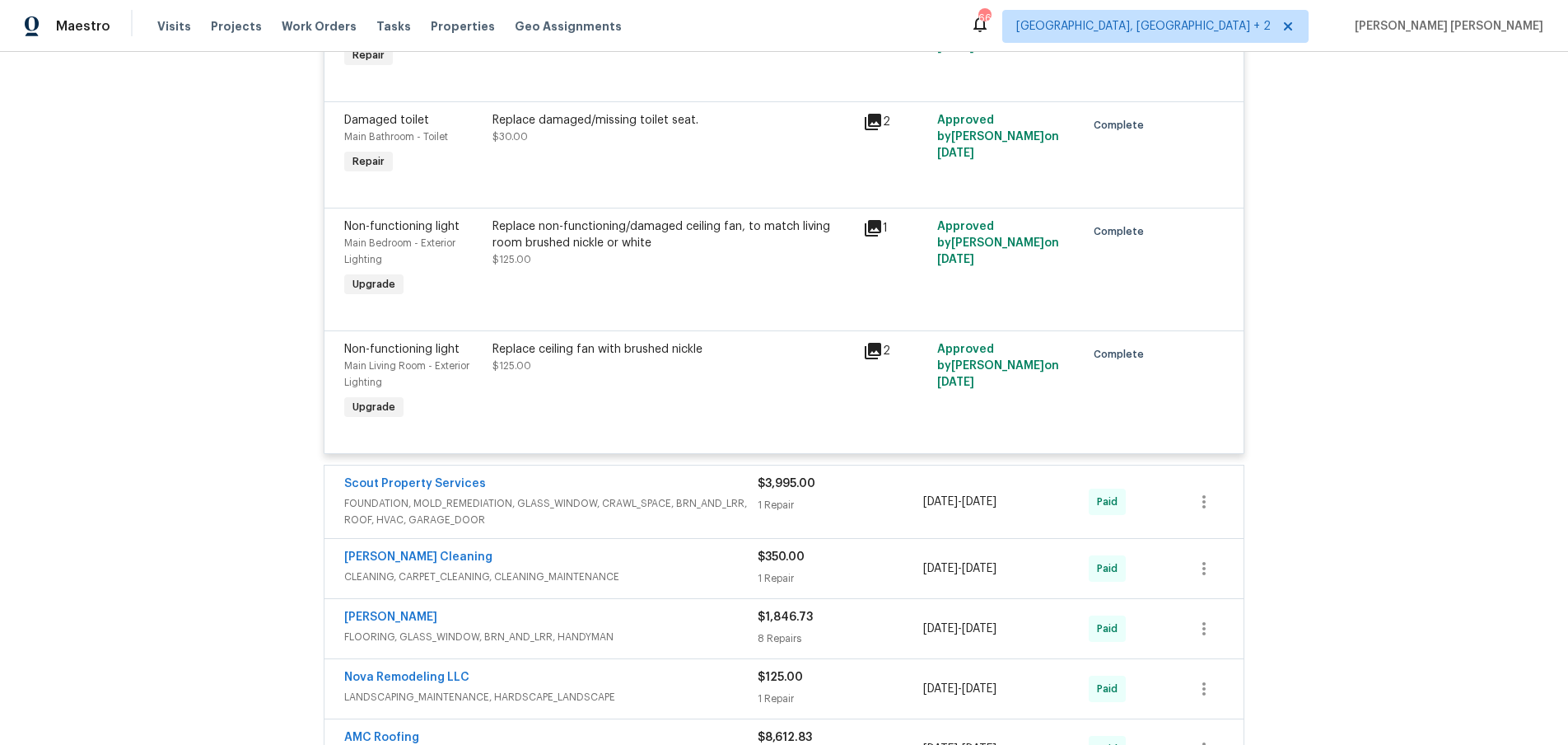
scroll to position [7619, 0]
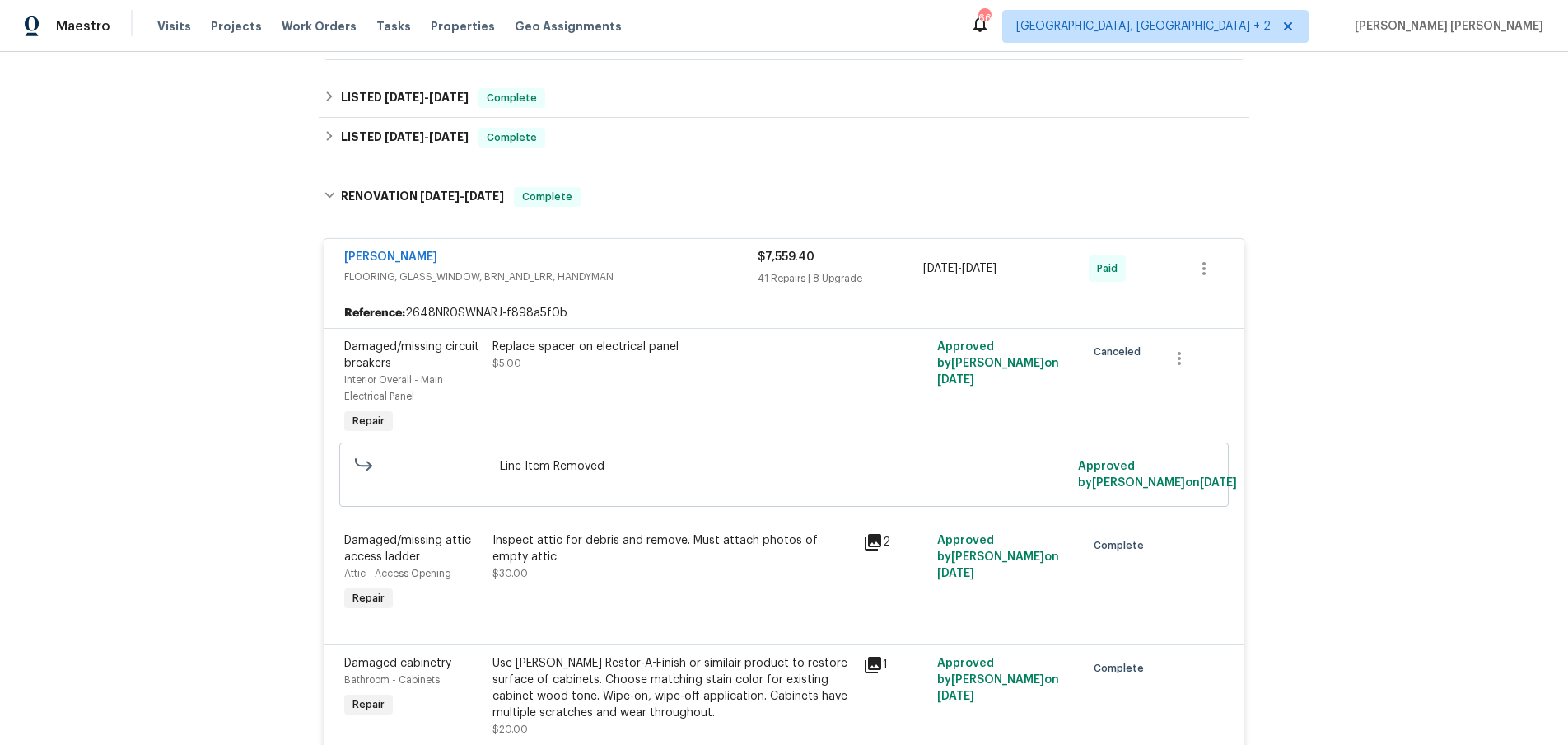
click at [606, 261] on div "Benjamin Flooring" at bounding box center [551, 258] width 413 height 20
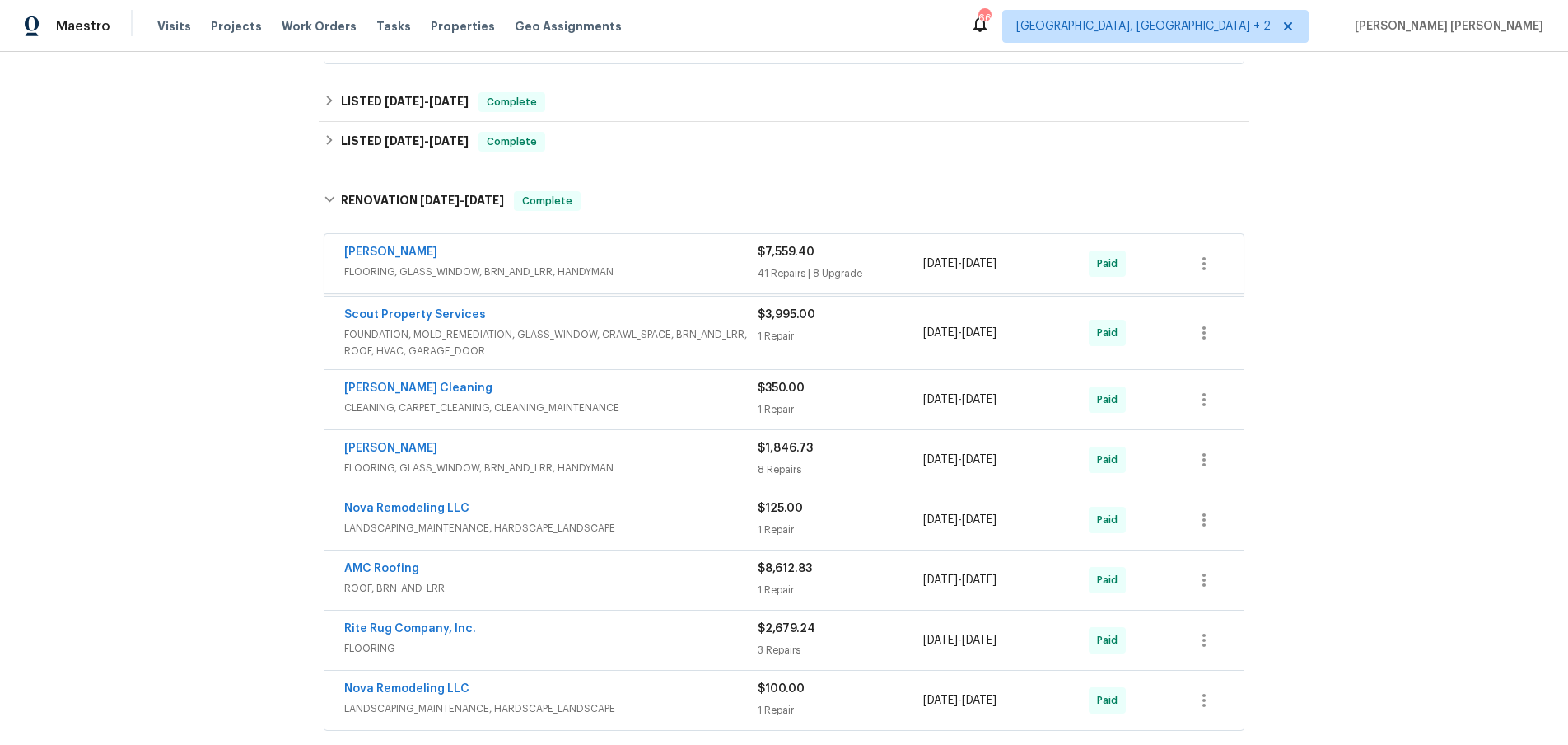
scroll to position [821, 0]
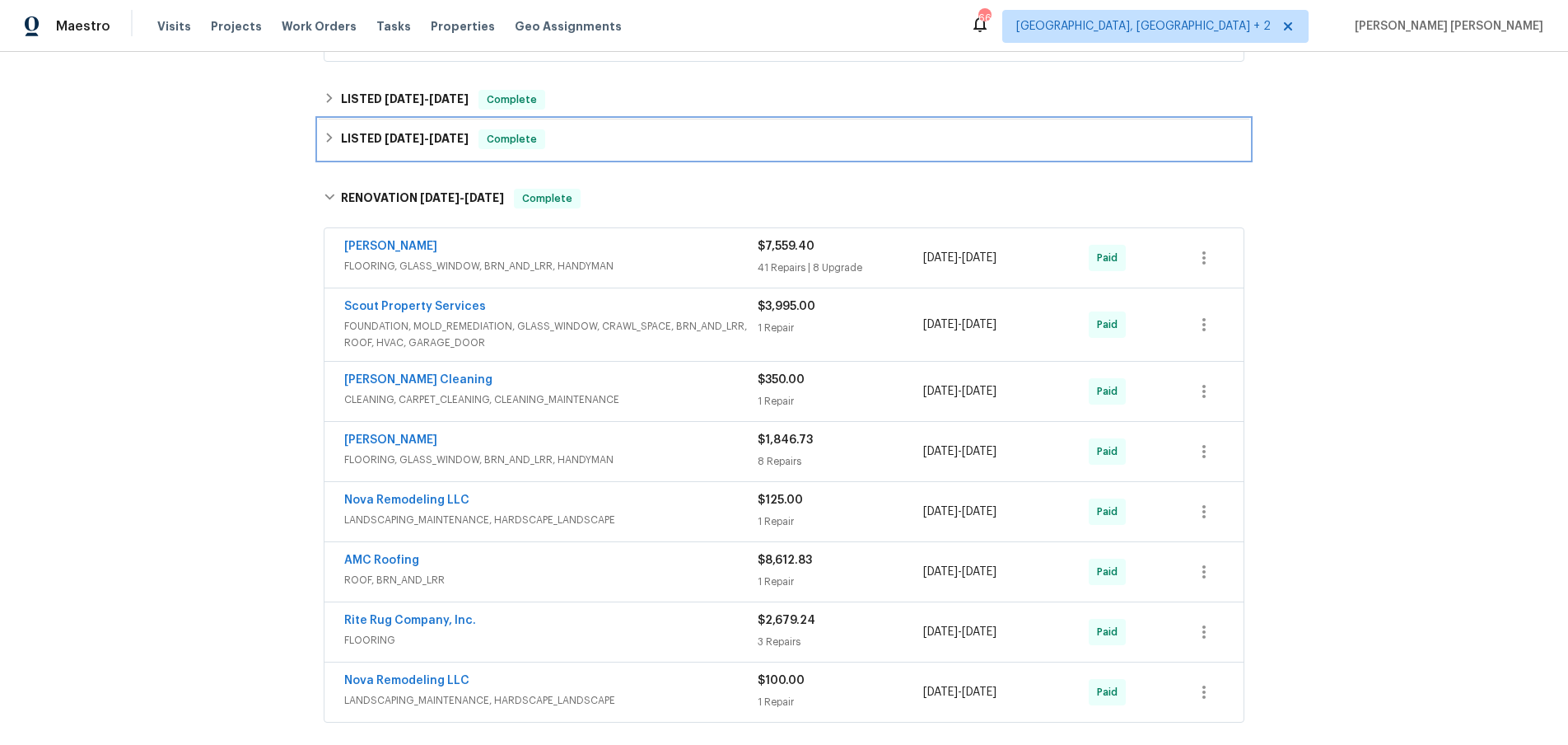
click at [332, 137] on icon at bounding box center [330, 138] width 11 height 11
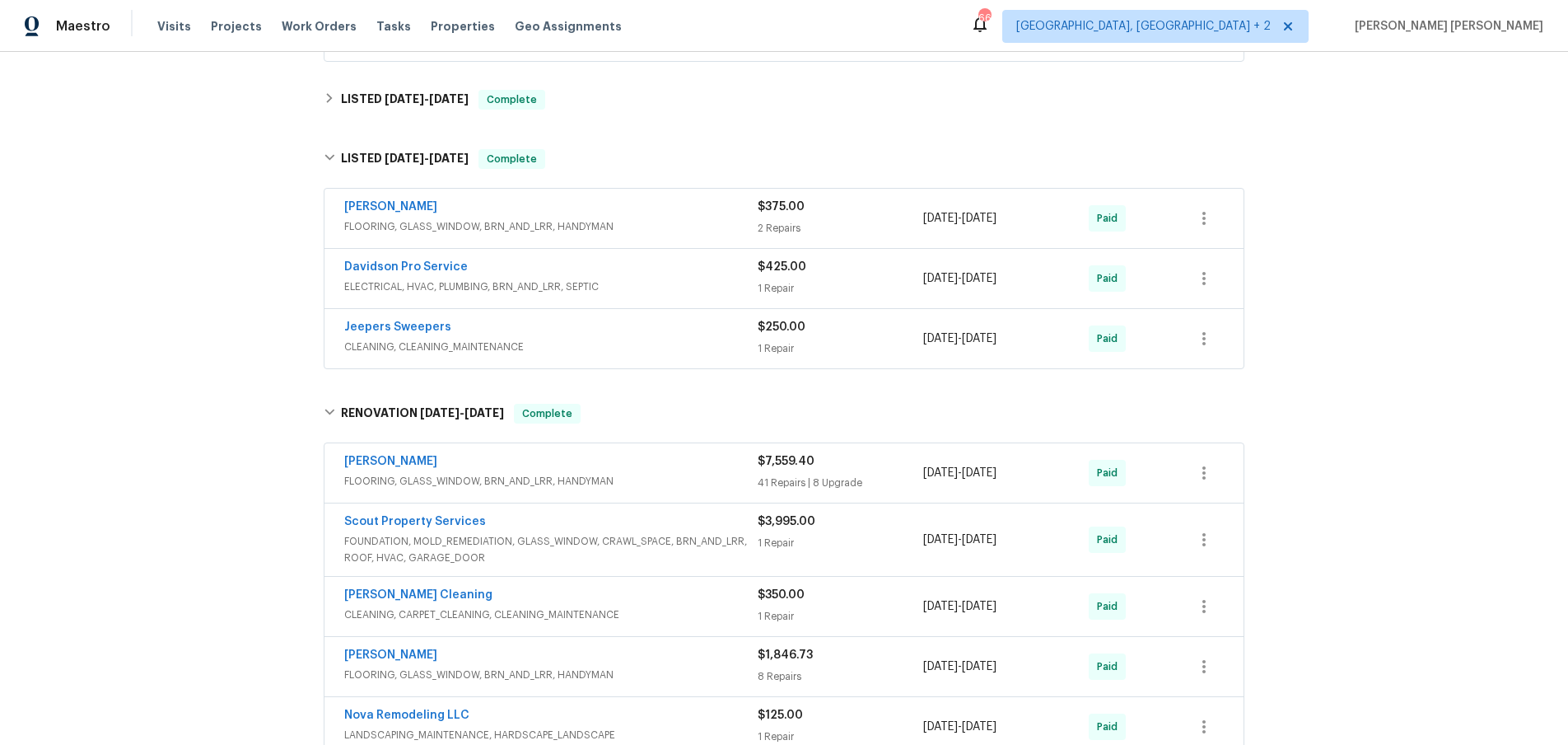
click at [574, 280] on span "ELECTRICAL, HVAC, PLUMBING, BRN_AND_LRR, SEPTIC" at bounding box center [551, 287] width 413 height 17
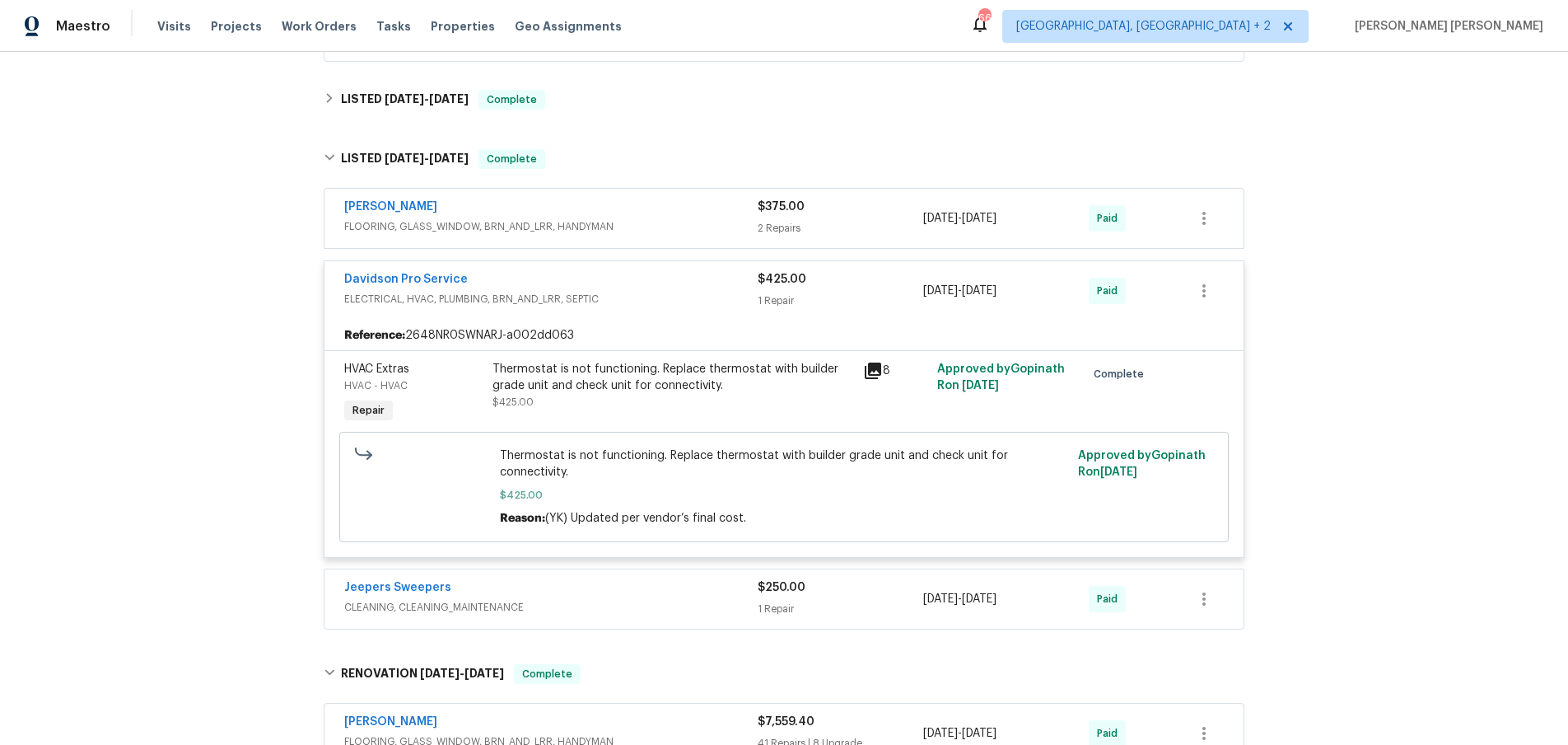
click at [574, 279] on div "Davidson Pro Service" at bounding box center [551, 280] width 413 height 20
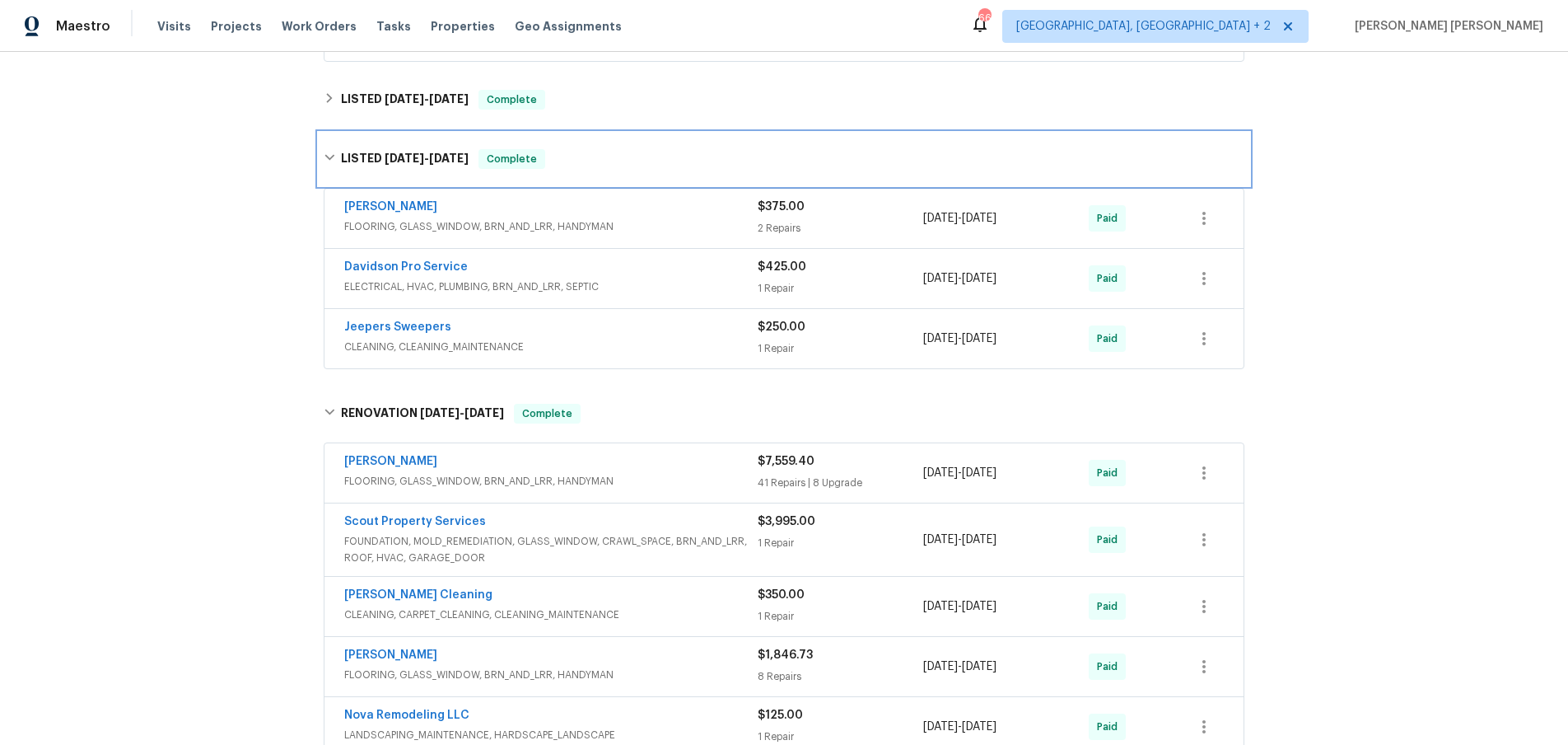
click at [325, 156] on icon at bounding box center [330, 157] width 10 height 6
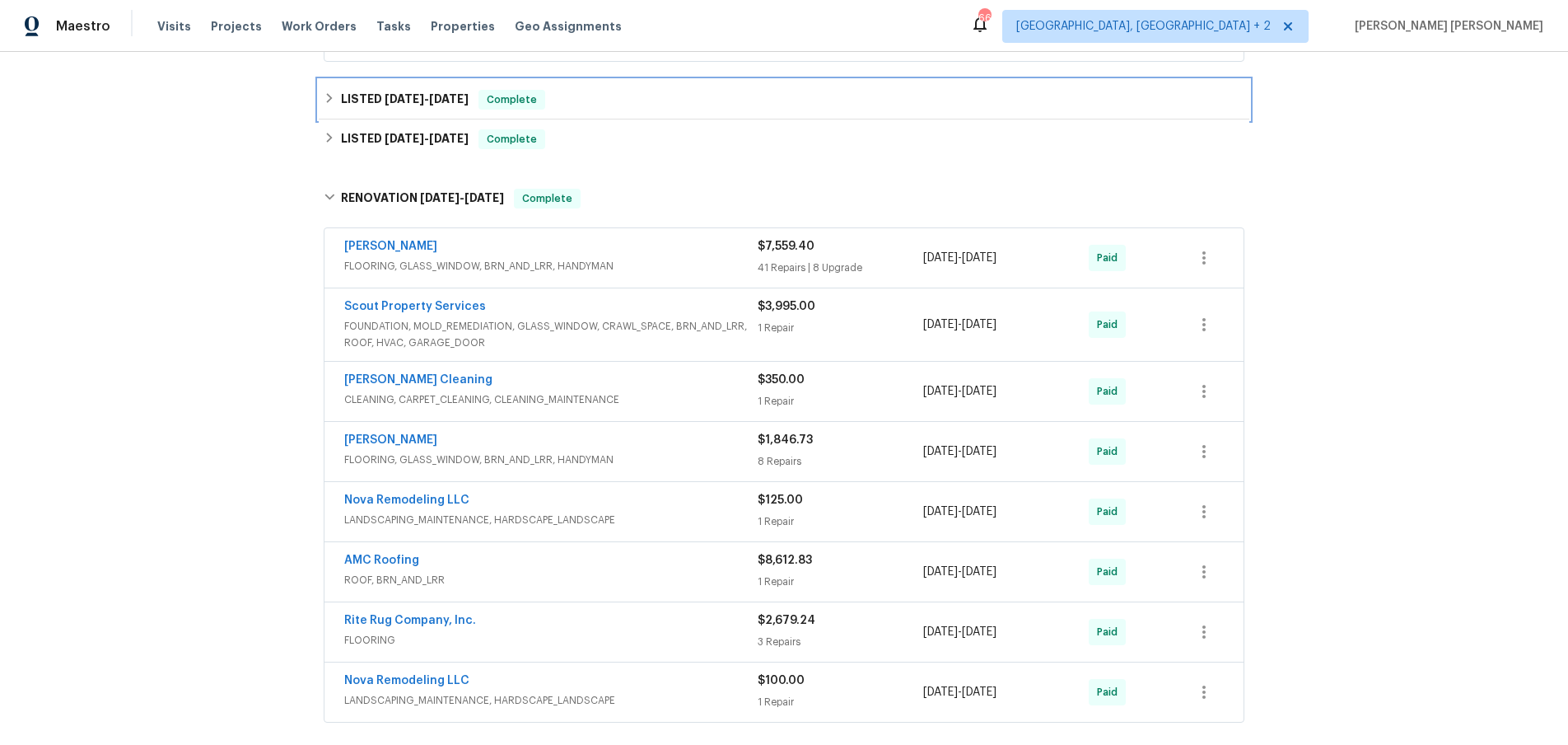
click at [324, 97] on icon at bounding box center [330, 98] width 11 height 11
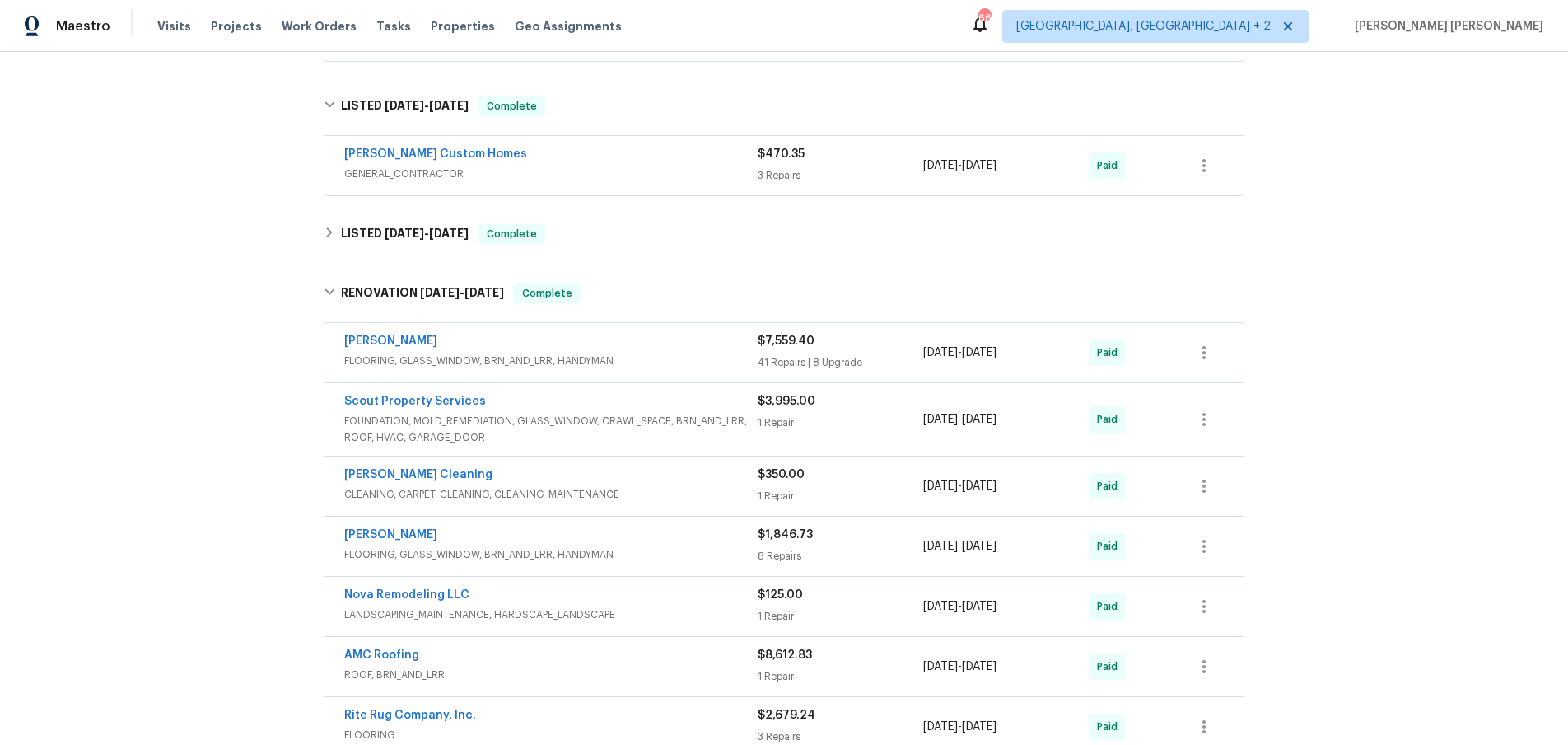
click at [713, 192] on div "Rappa Custom Homes GENERAL_CONTRACTOR $470.35 3 Repairs 2/25/2025 - 2/26/2025 P…" at bounding box center [784, 166] width 919 height 60
click at [686, 152] on div "Rappa Custom Homes" at bounding box center [551, 156] width 413 height 20
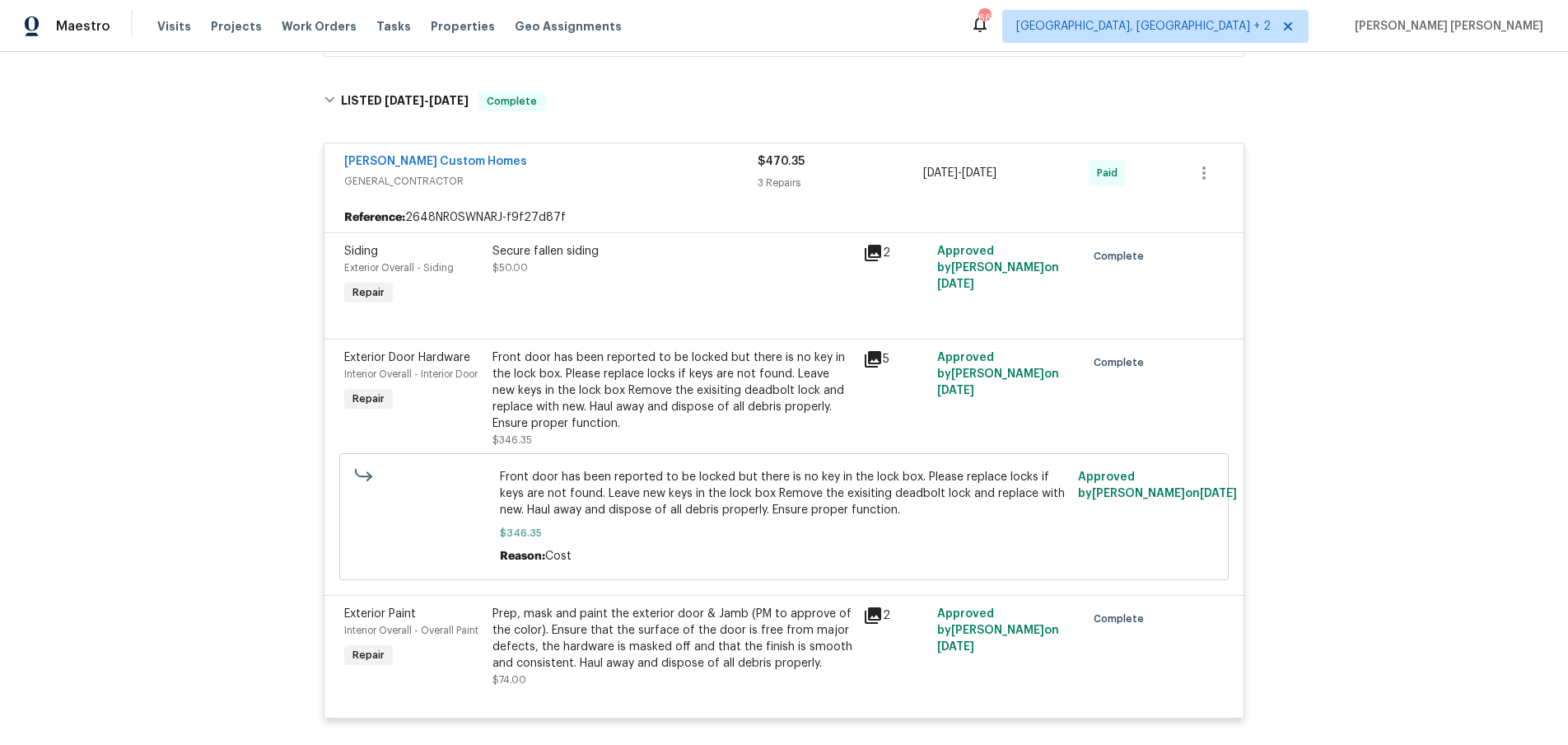
scroll to position [584, 0]
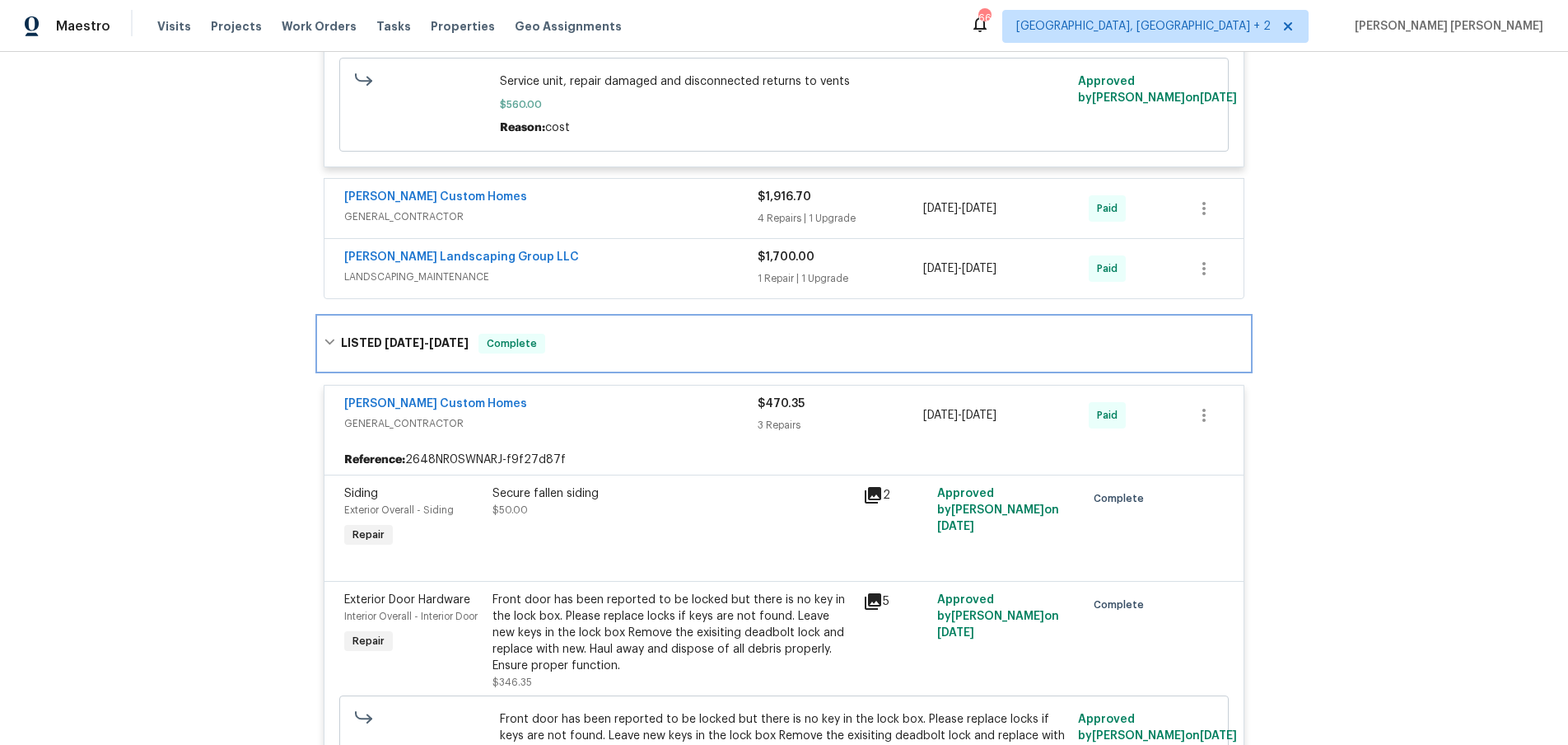
click at [326, 341] on icon at bounding box center [330, 342] width 10 height 6
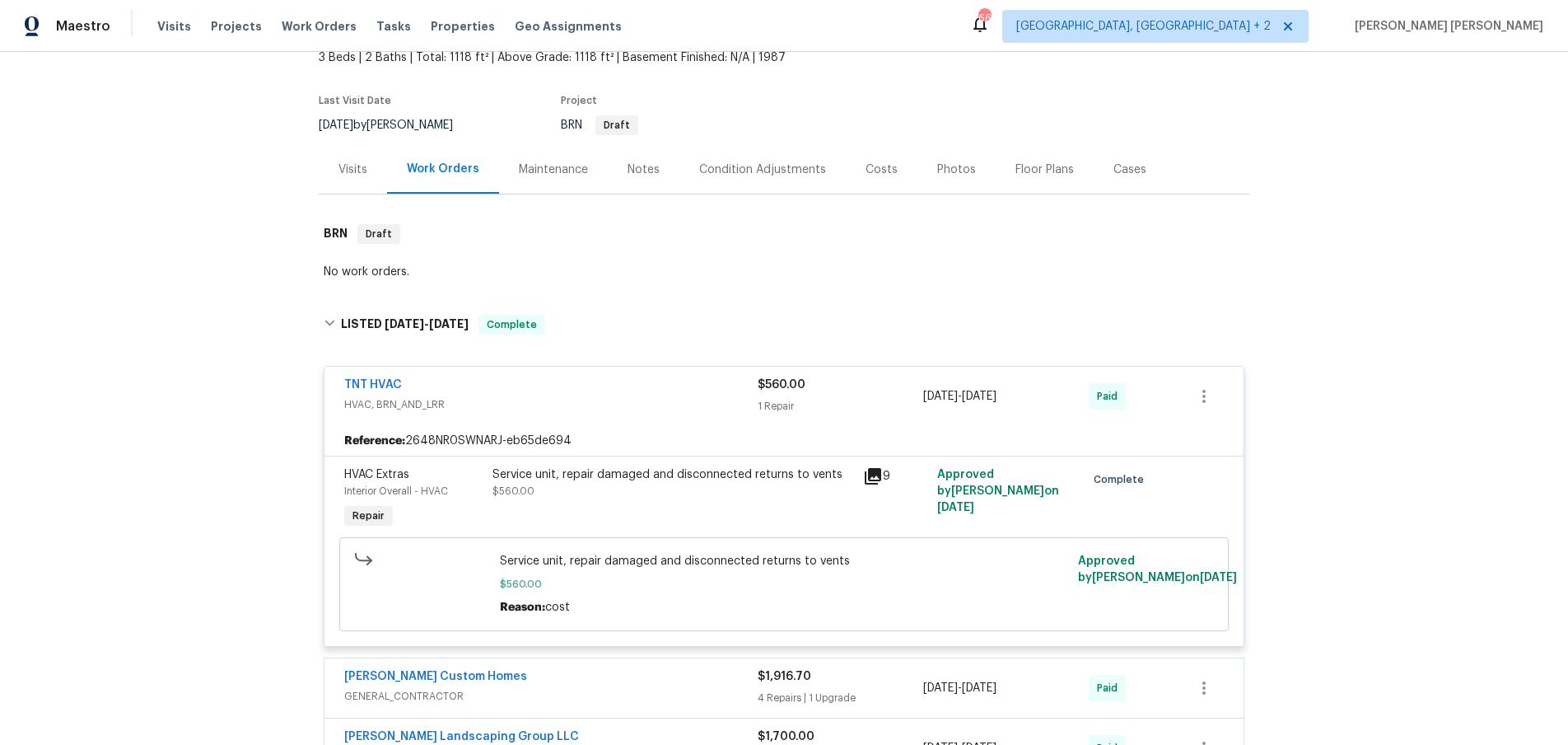
scroll to position [47, 0]
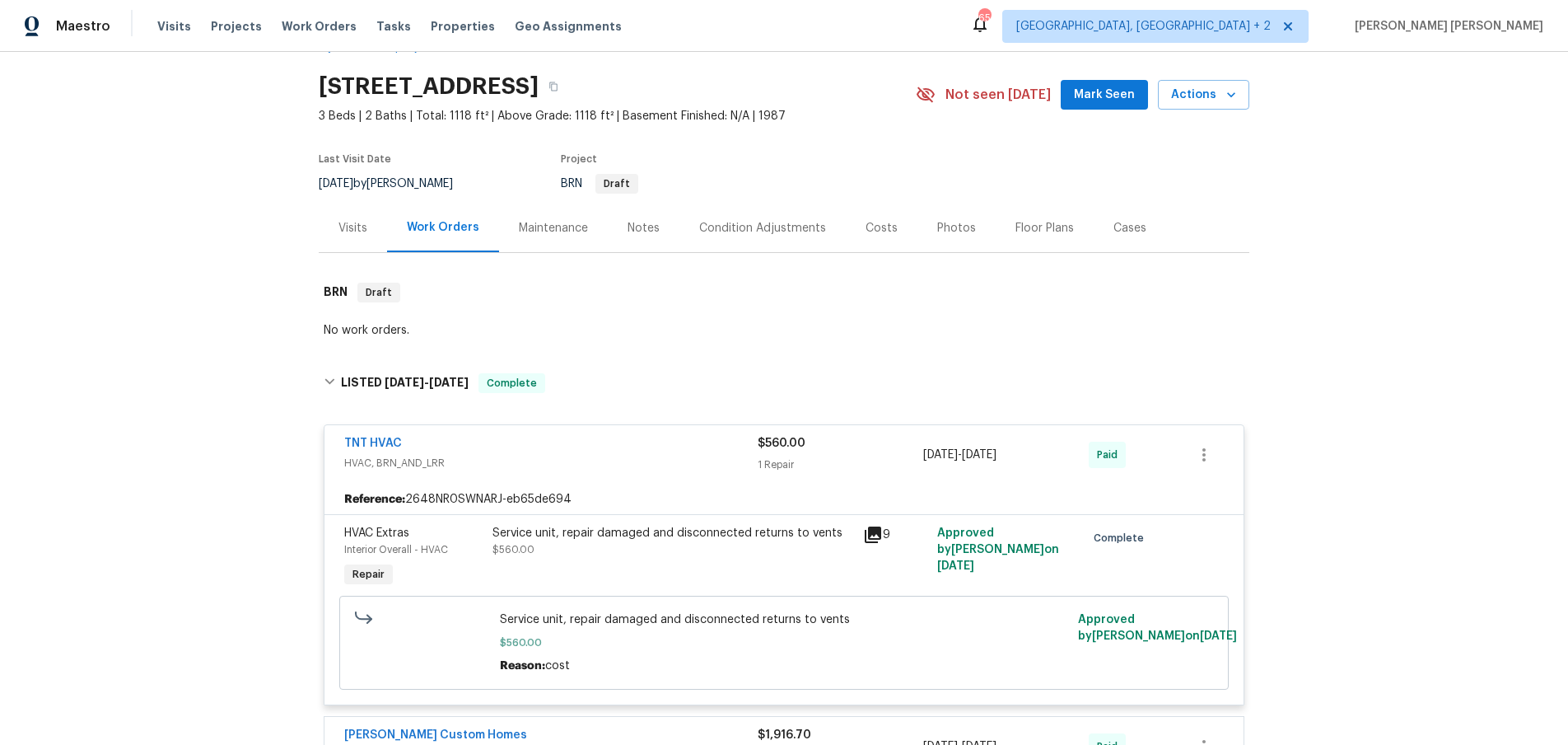
click at [870, 536] on icon at bounding box center [873, 535] width 17 height 17
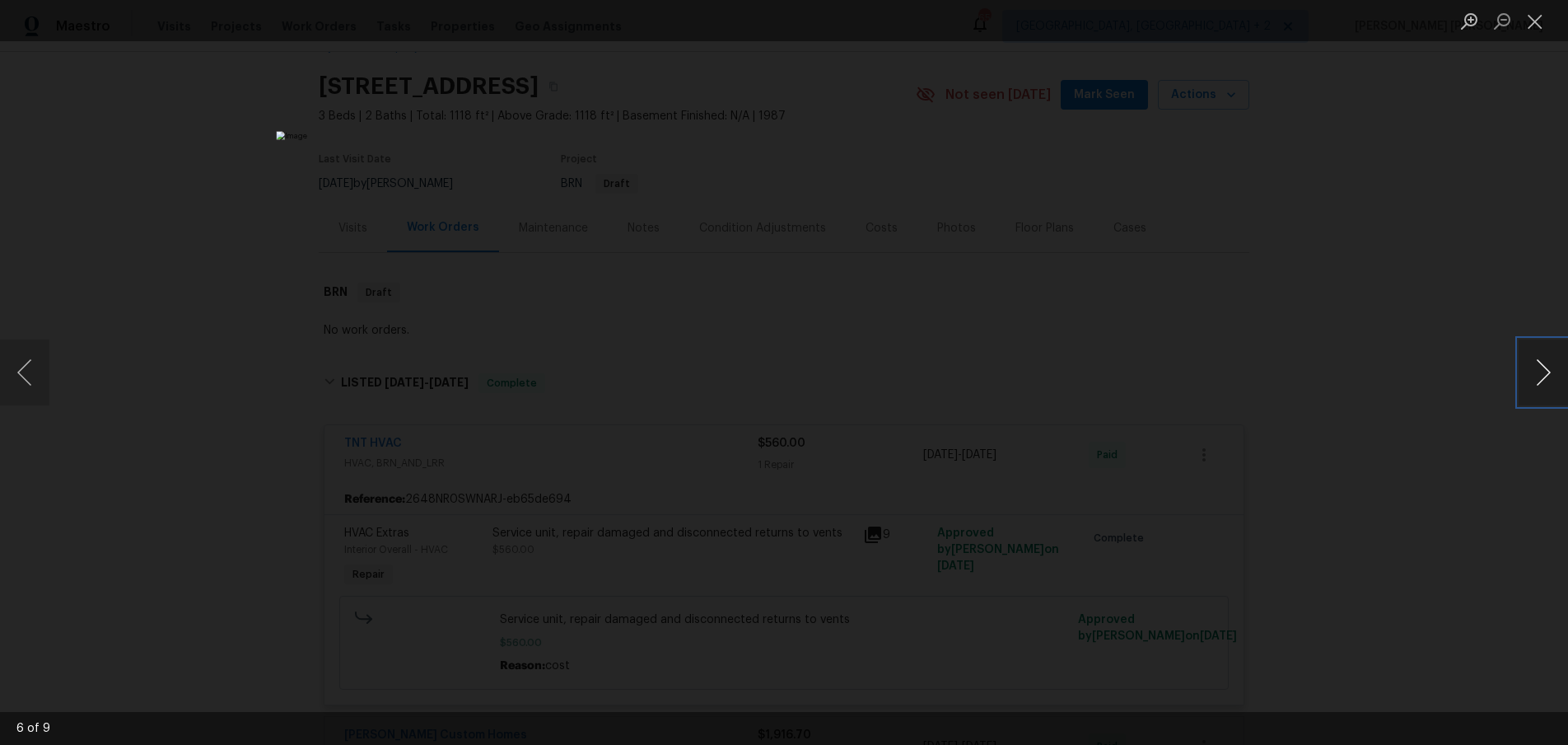
click at [1544, 379] on button "Next image" at bounding box center [1543, 372] width 49 height 66
click at [1541, 382] on button "Next image" at bounding box center [1543, 372] width 49 height 66
click at [1487, 457] on div "Lightbox" at bounding box center [784, 372] width 1568 height 745
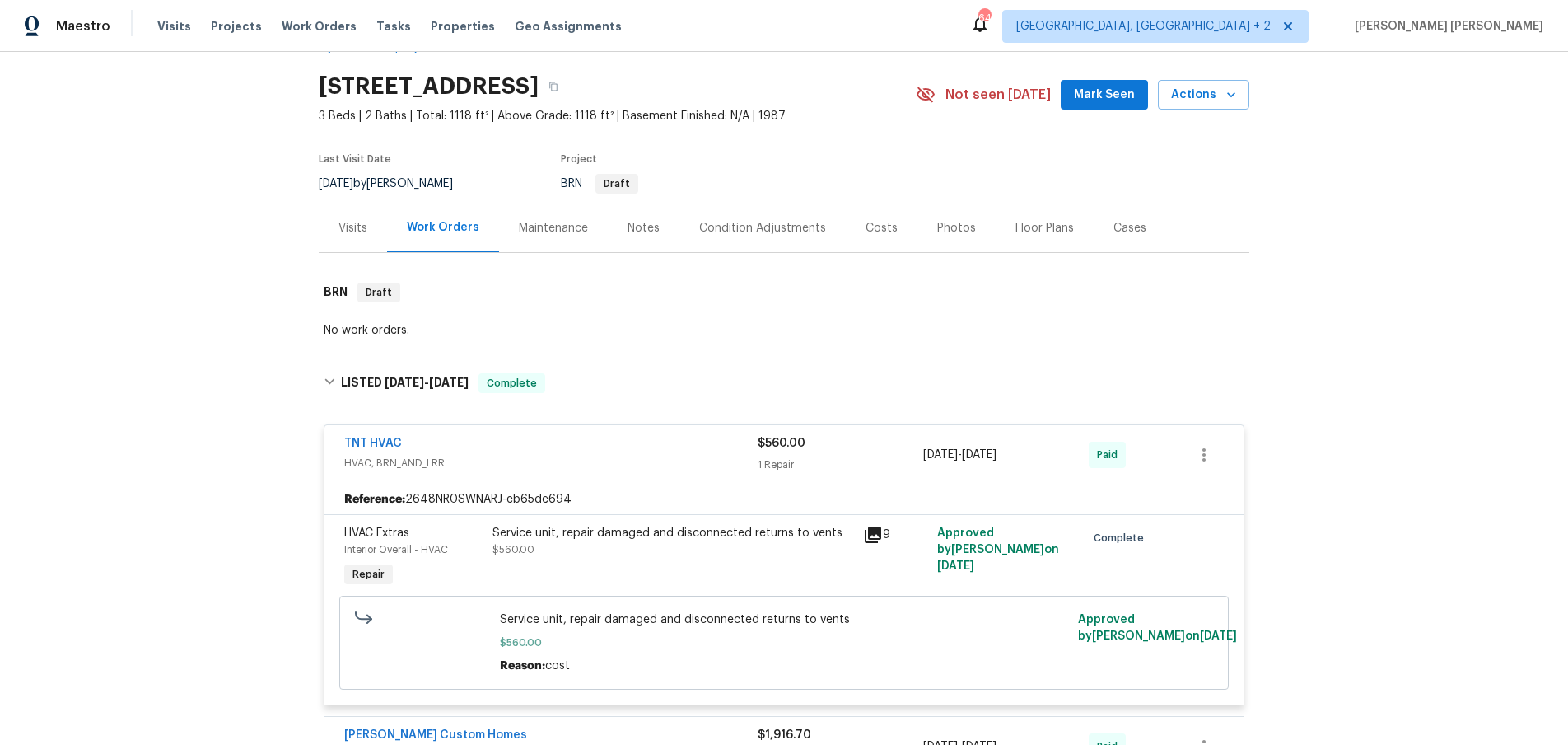
click at [664, 454] on span "HVAC, BRN_AND_LRR" at bounding box center [551, 463] width 413 height 17
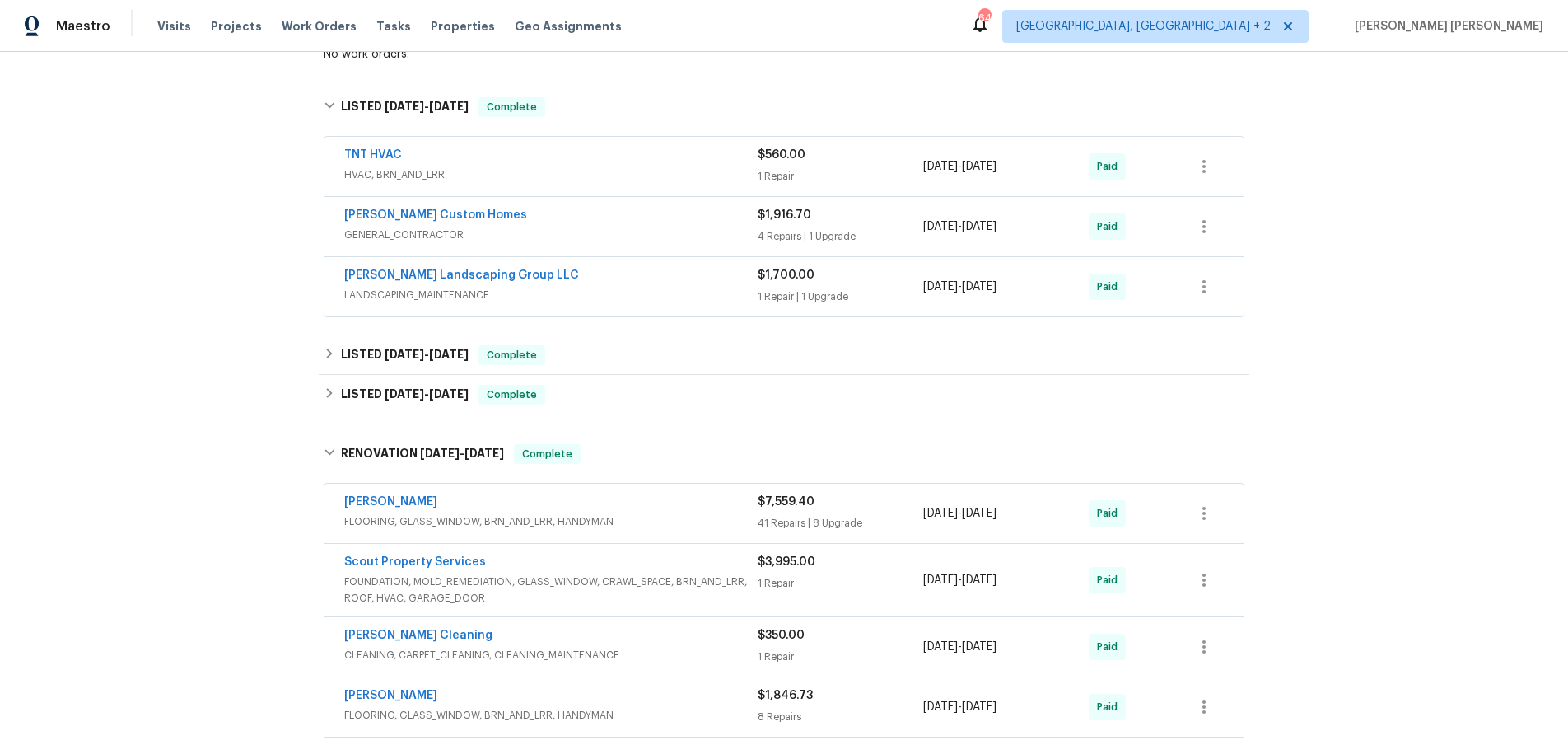
scroll to position [325, 0]
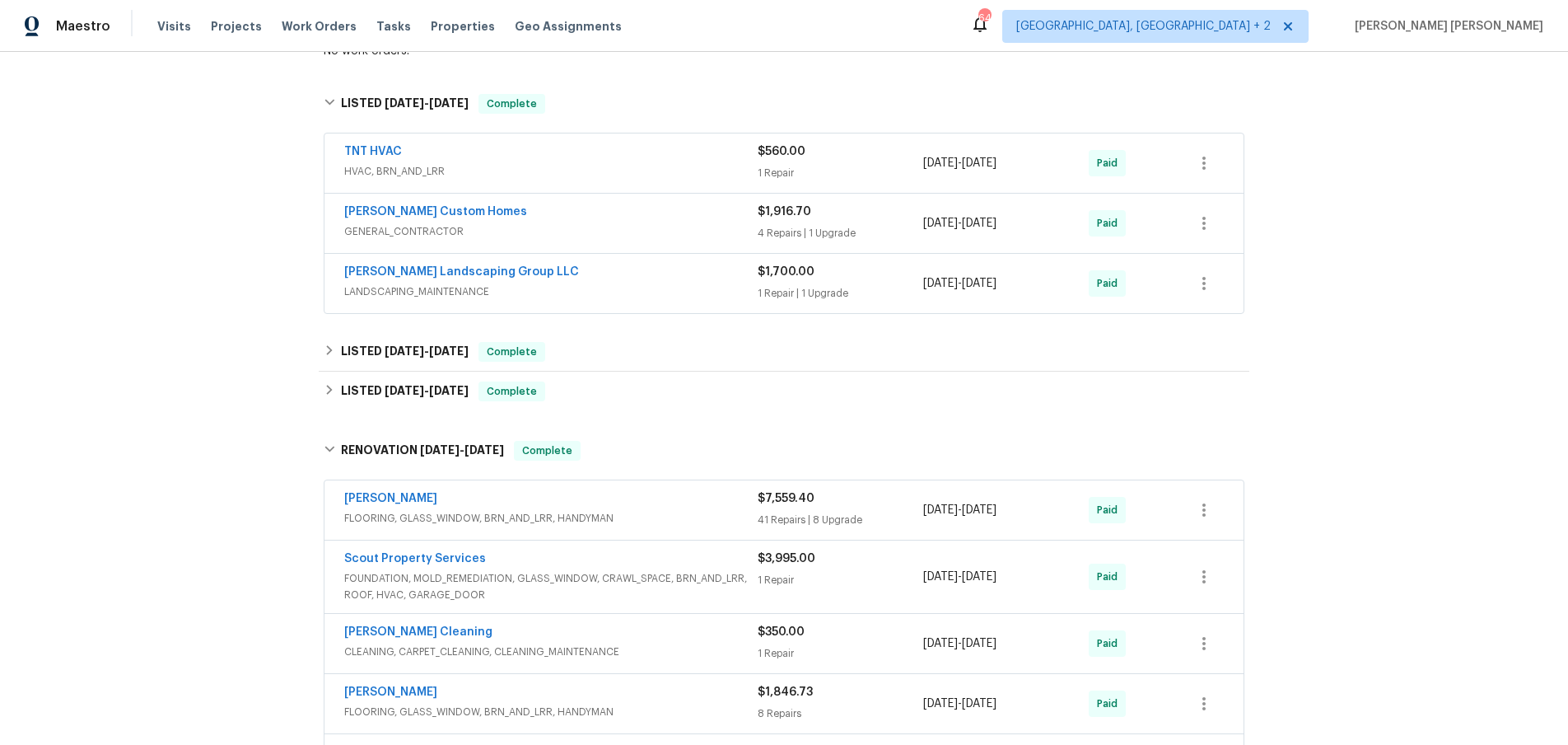
click at [392, 142] on div "TNT HVAC HVAC, BRN_AND_LRR $560.00 1 Repair 5/27/2025 - 5/31/2025 Paid" at bounding box center [784, 163] width 919 height 60
click at [643, 179] on span "HVAC, BRN_AND_LRR" at bounding box center [551, 171] width 413 height 17
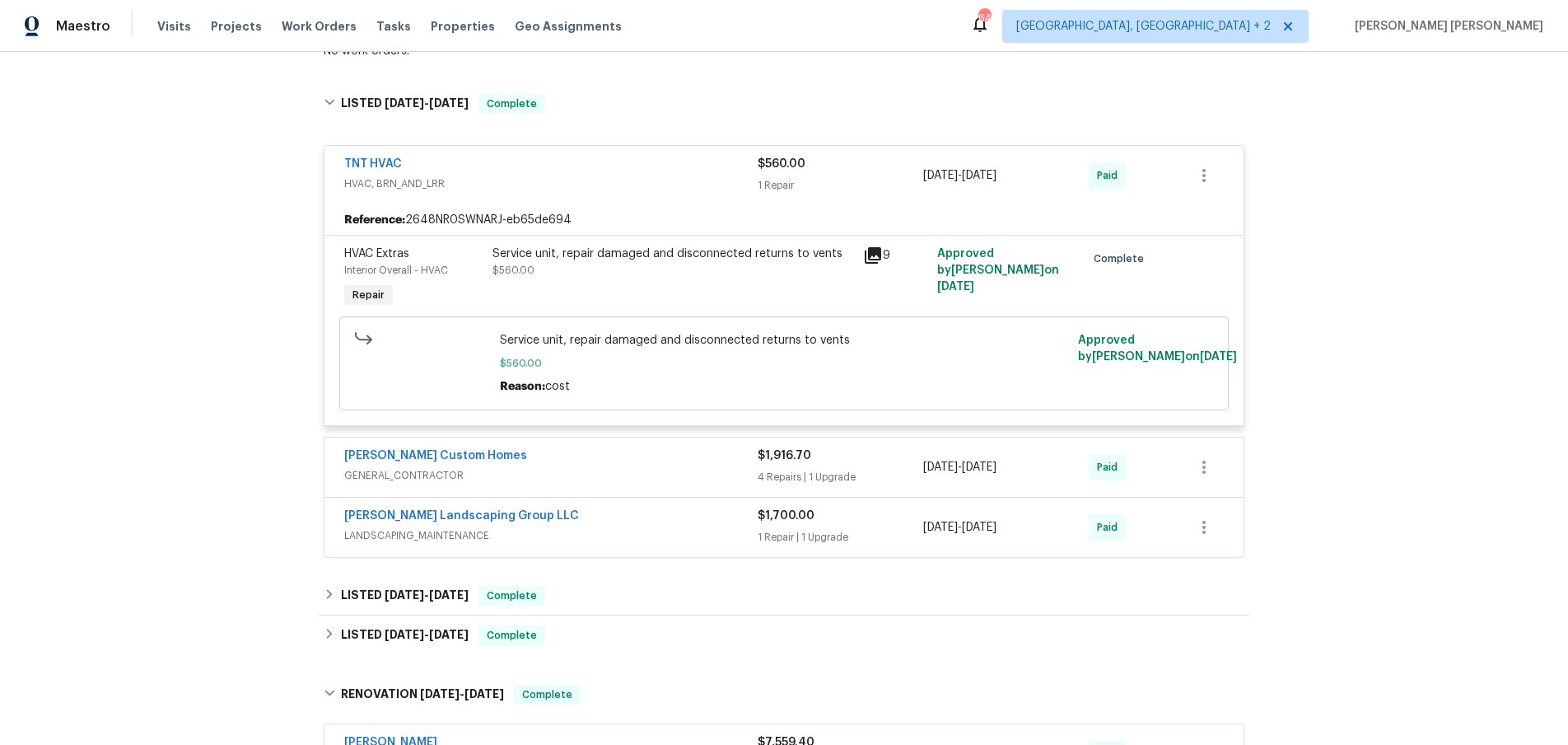
drag, startPoint x: 1423, startPoint y: 455, endPoint x: 1254, endPoint y: 330, distance: 210.2
click at [1422, 454] on div "Back to all projects 902 Leigh Ct, Clarksville, TN 37042 3 Beds | 2 Baths | Tot…" at bounding box center [784, 399] width 1568 height 693
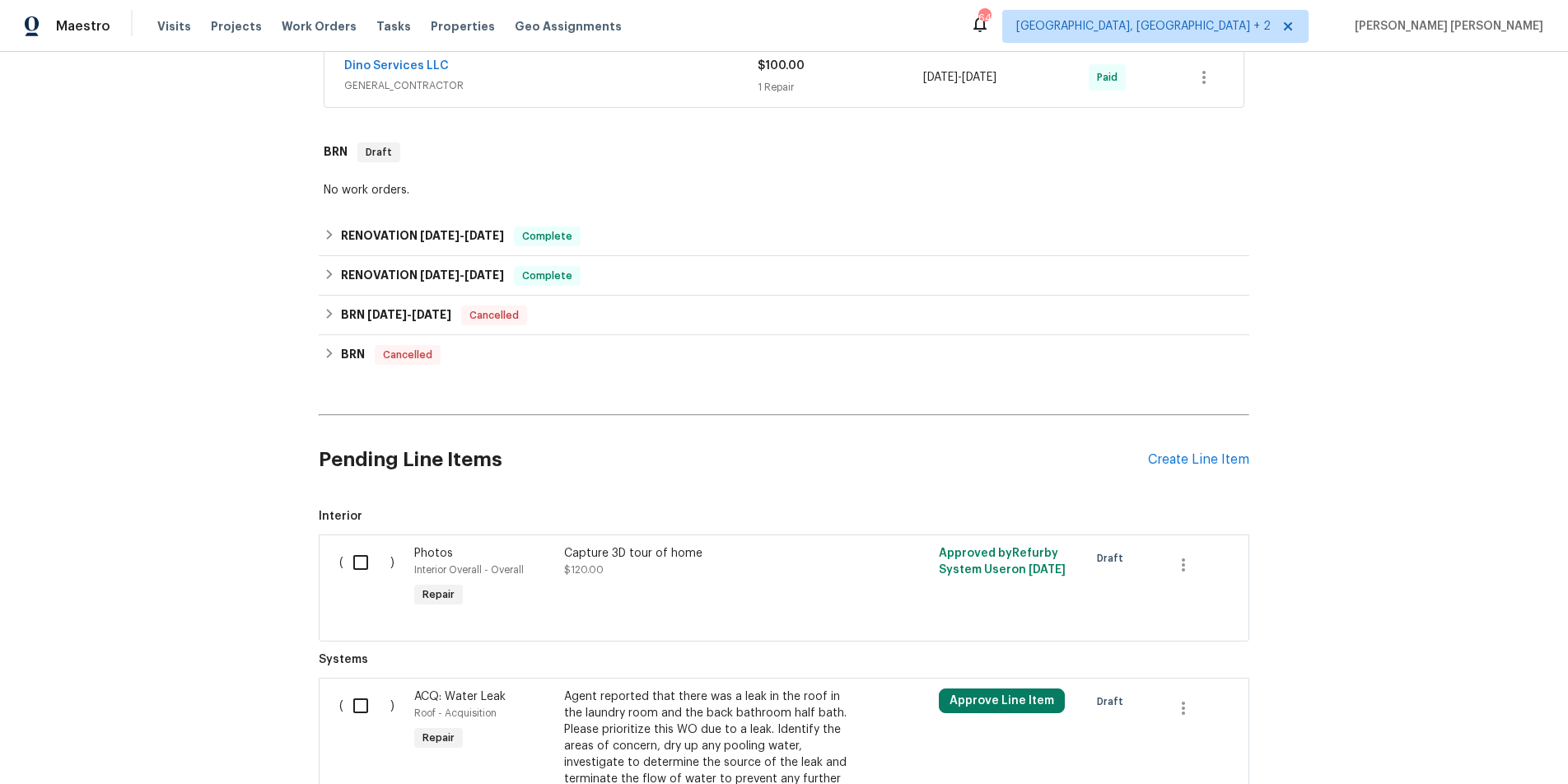
scroll to position [438, 0]
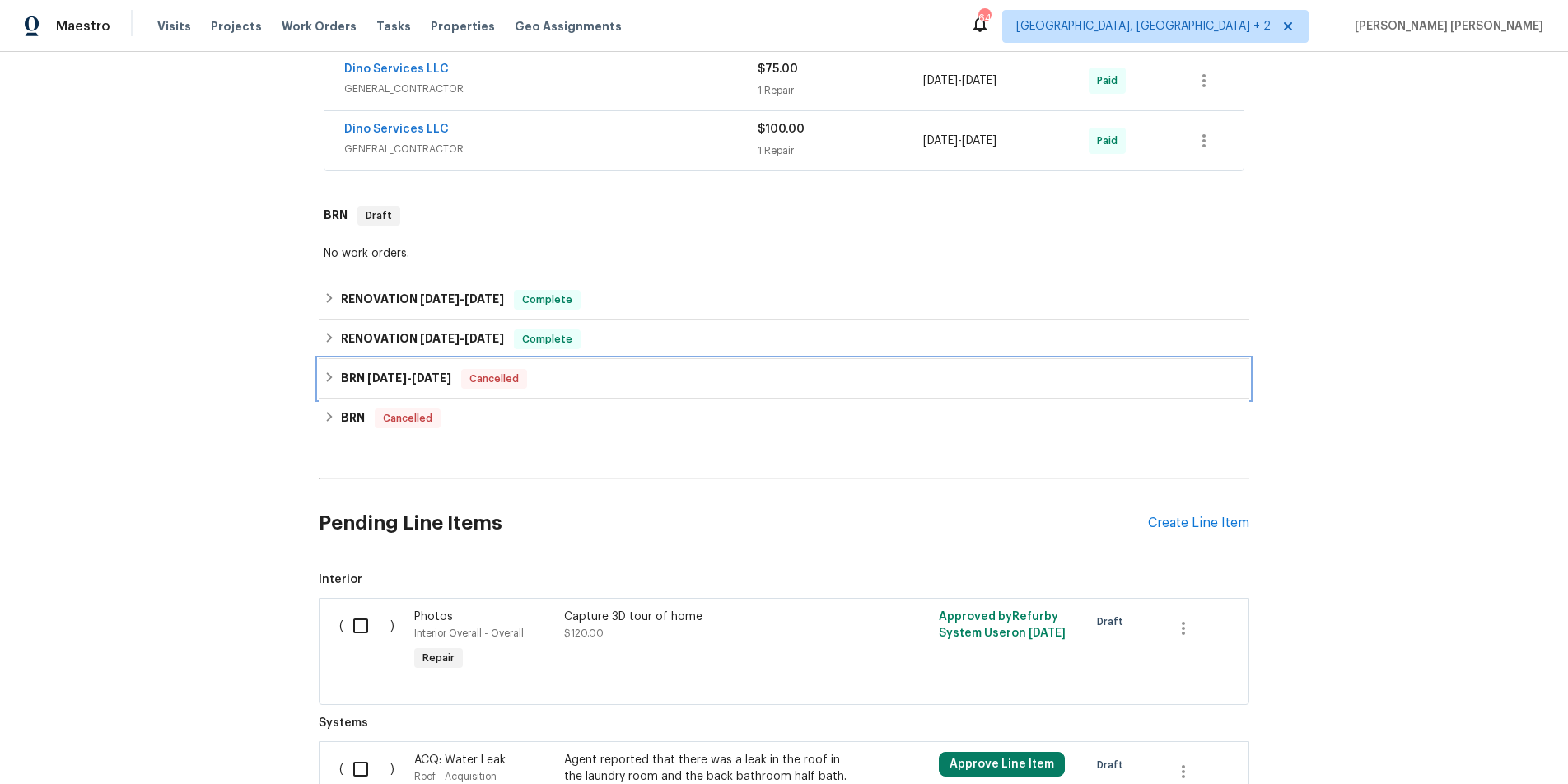
click at [339, 381] on div "BRN [DATE] - [DATE] Cancelled" at bounding box center [784, 378] width 921 height 20
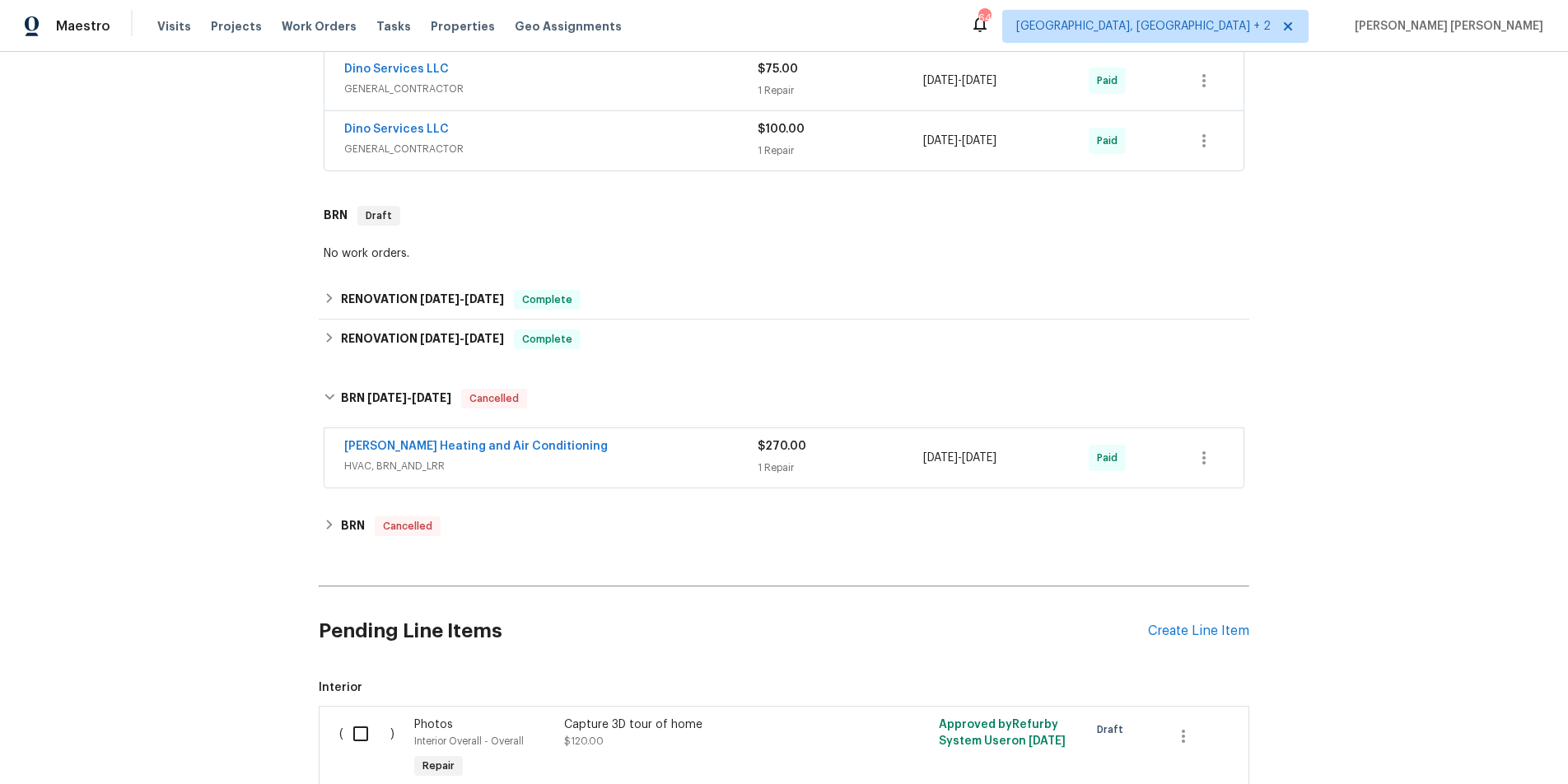
click at [712, 460] on span "HVAC, BRN_AND_LRR" at bounding box center [551, 466] width 413 height 17
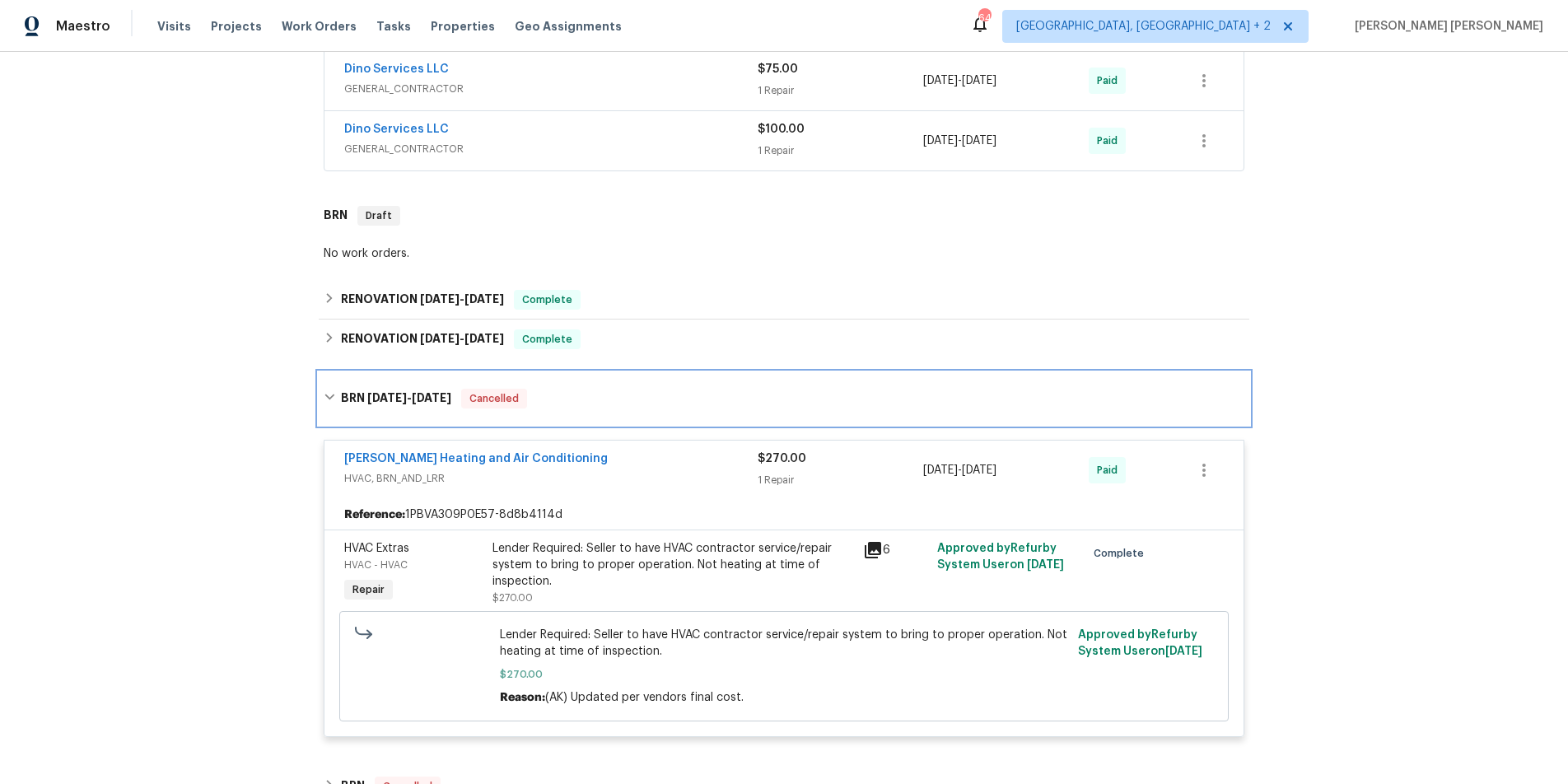
click at [339, 397] on div "BRN [DATE] - [DATE] Cancelled" at bounding box center [784, 399] width 921 height 20
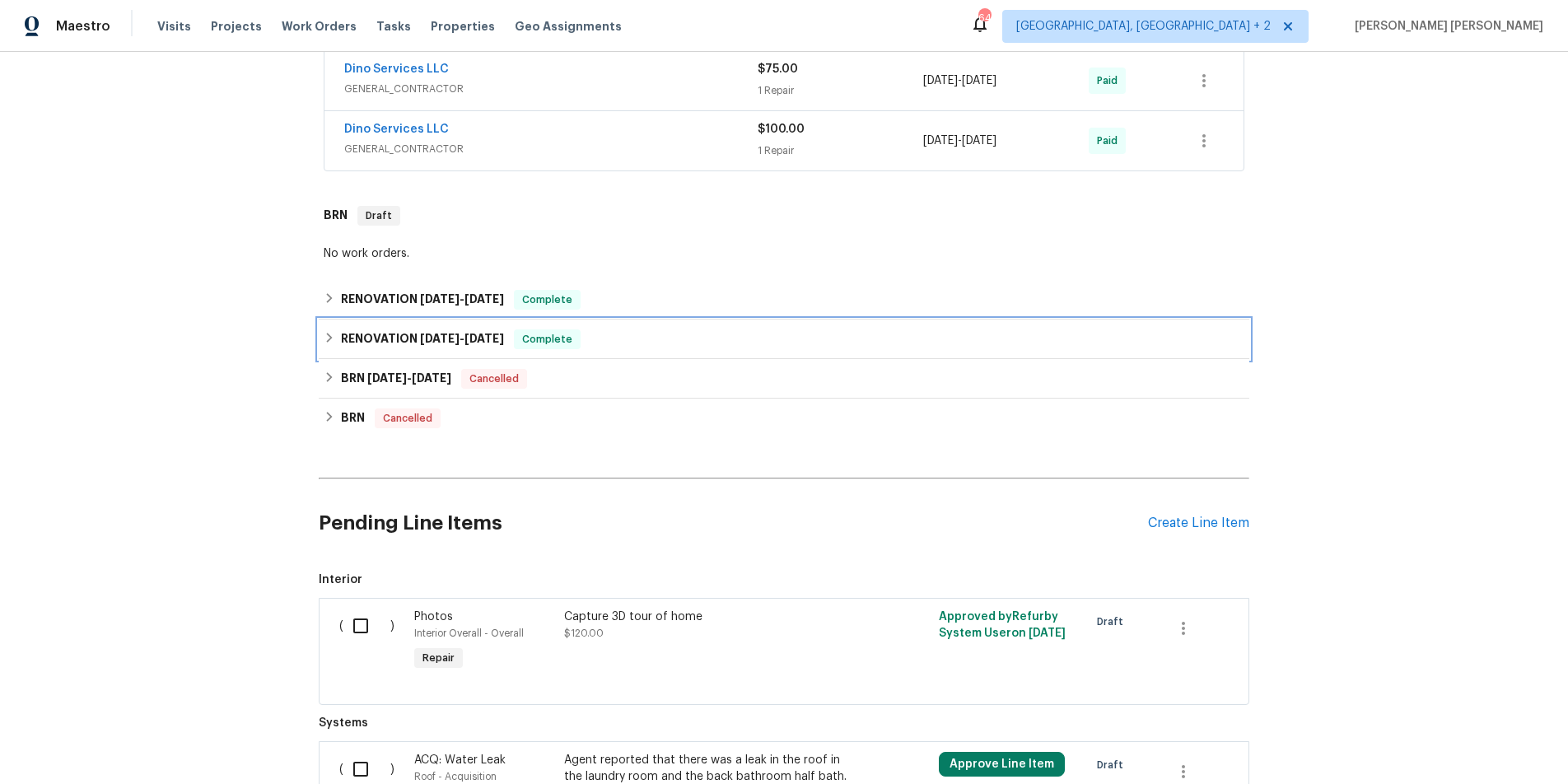
click at [335, 343] on div "RENOVATION [DATE] - [DATE] Complete" at bounding box center [784, 339] width 921 height 20
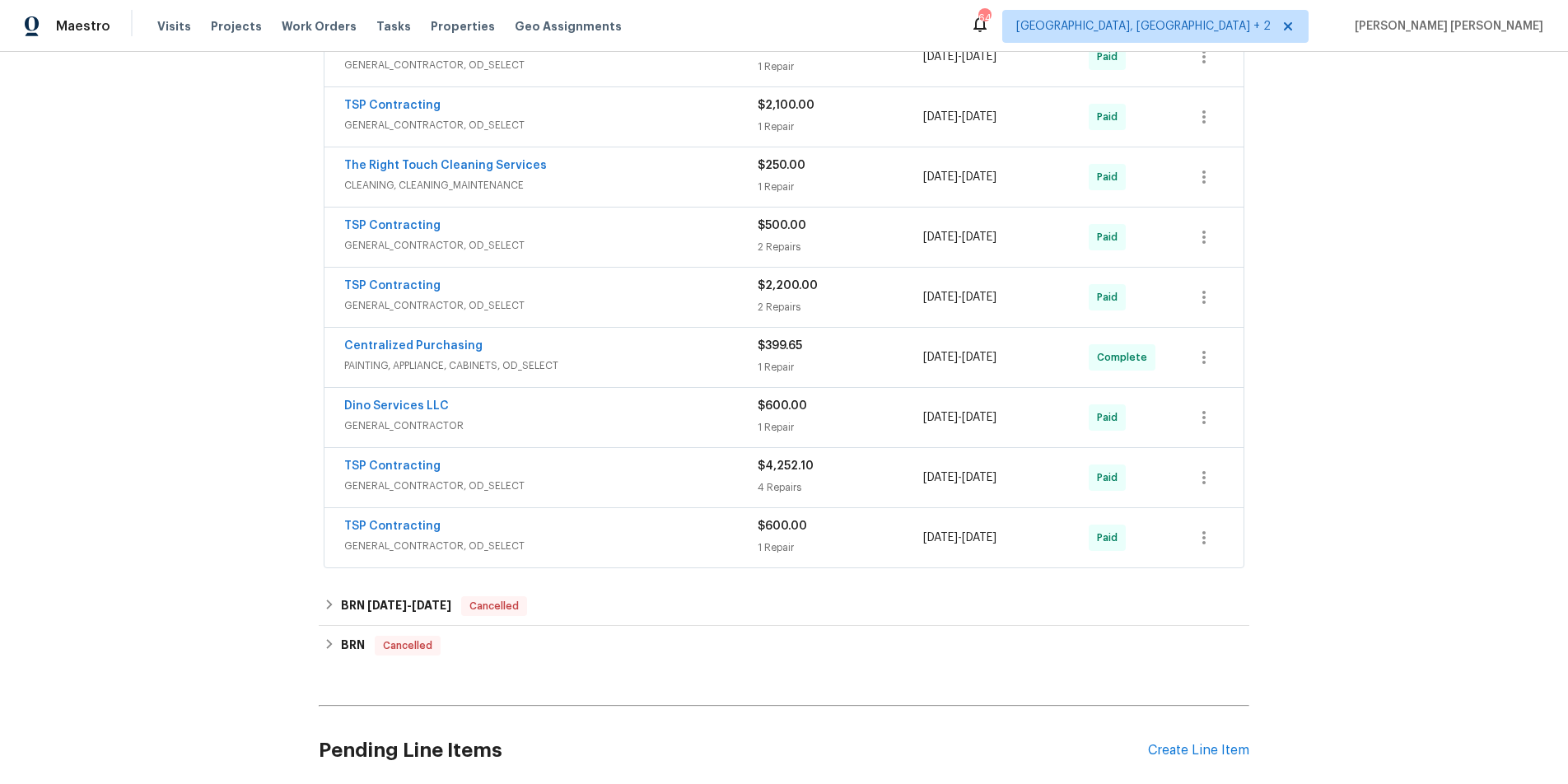
scroll to position [801, 0]
click at [855, 482] on div "4 Repairs" at bounding box center [841, 486] width 166 height 17
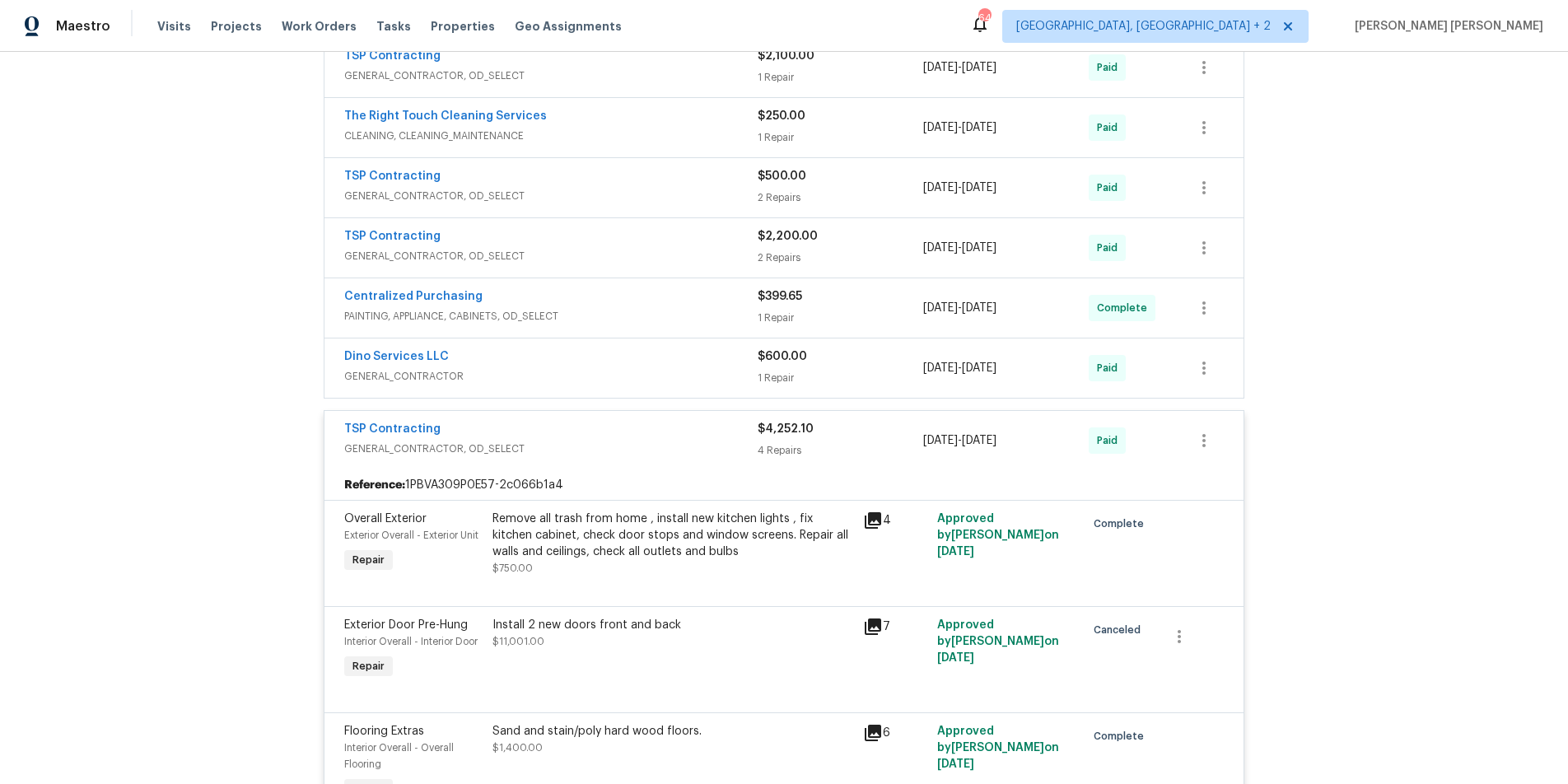
scroll to position [758, 0]
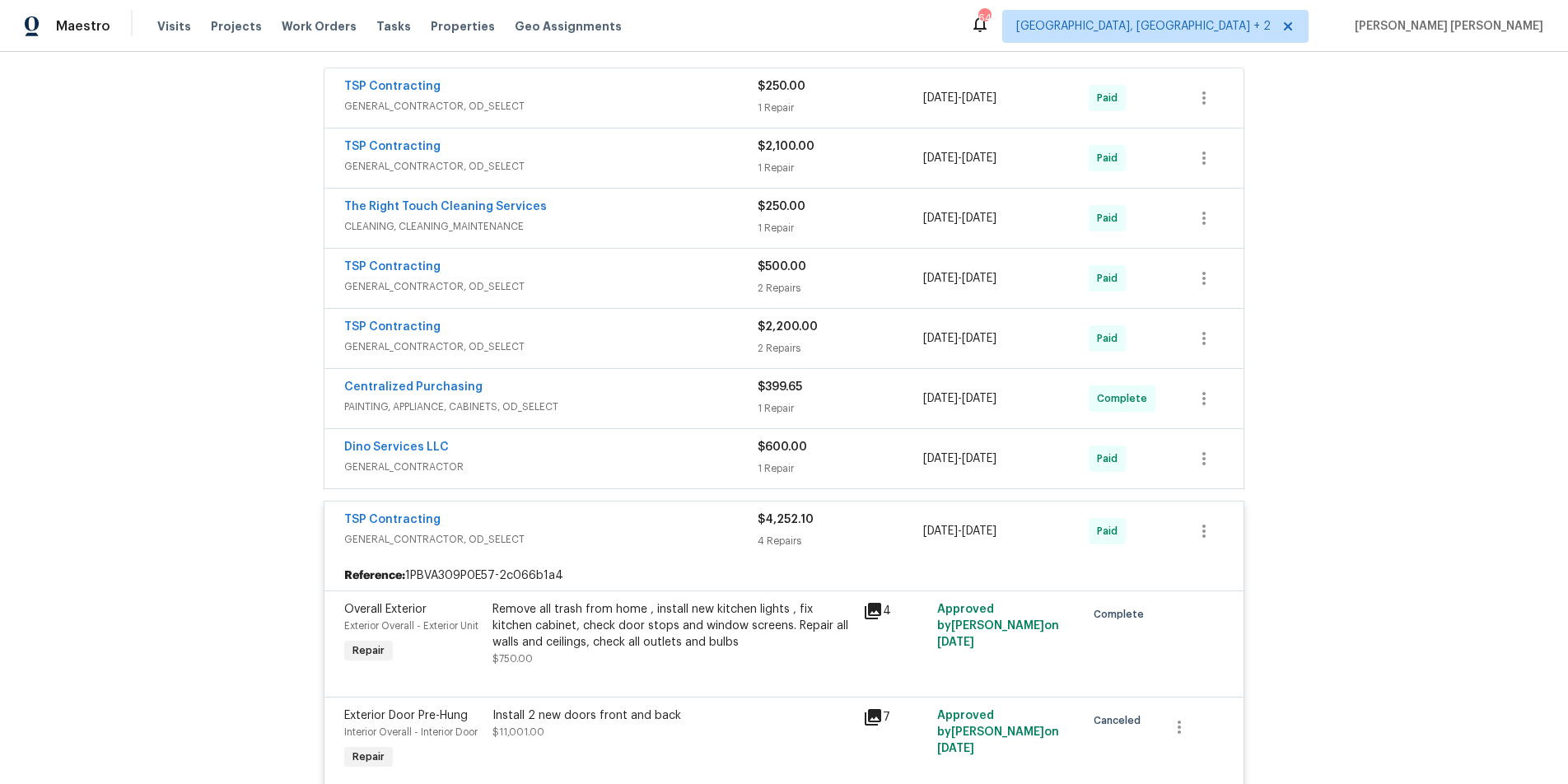
click at [533, 521] on div "TSP Contracting" at bounding box center [551, 520] width 413 height 20
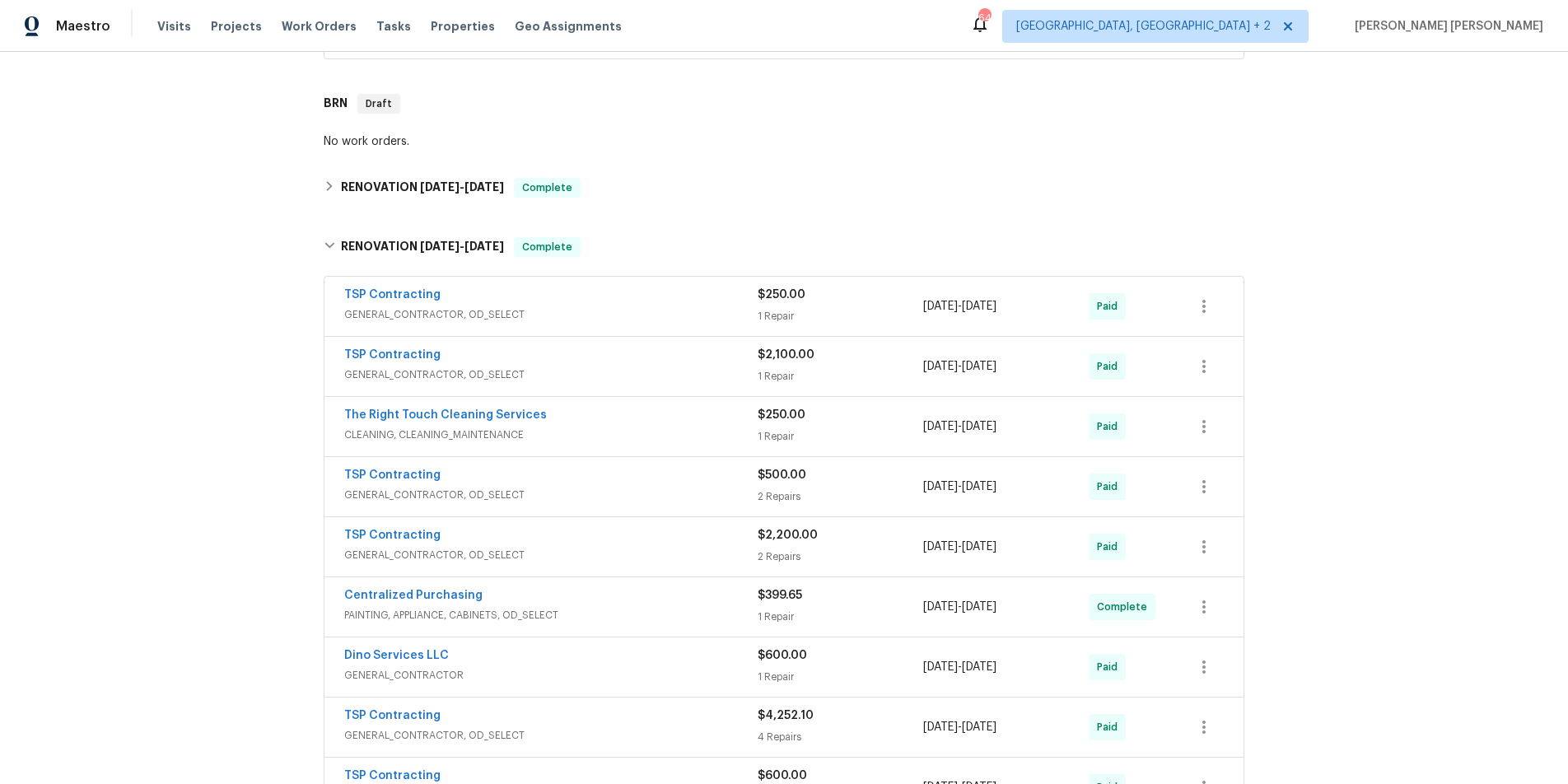
scroll to position [547, 0]
click at [642, 360] on div "TSP Contracting" at bounding box center [551, 358] width 413 height 20
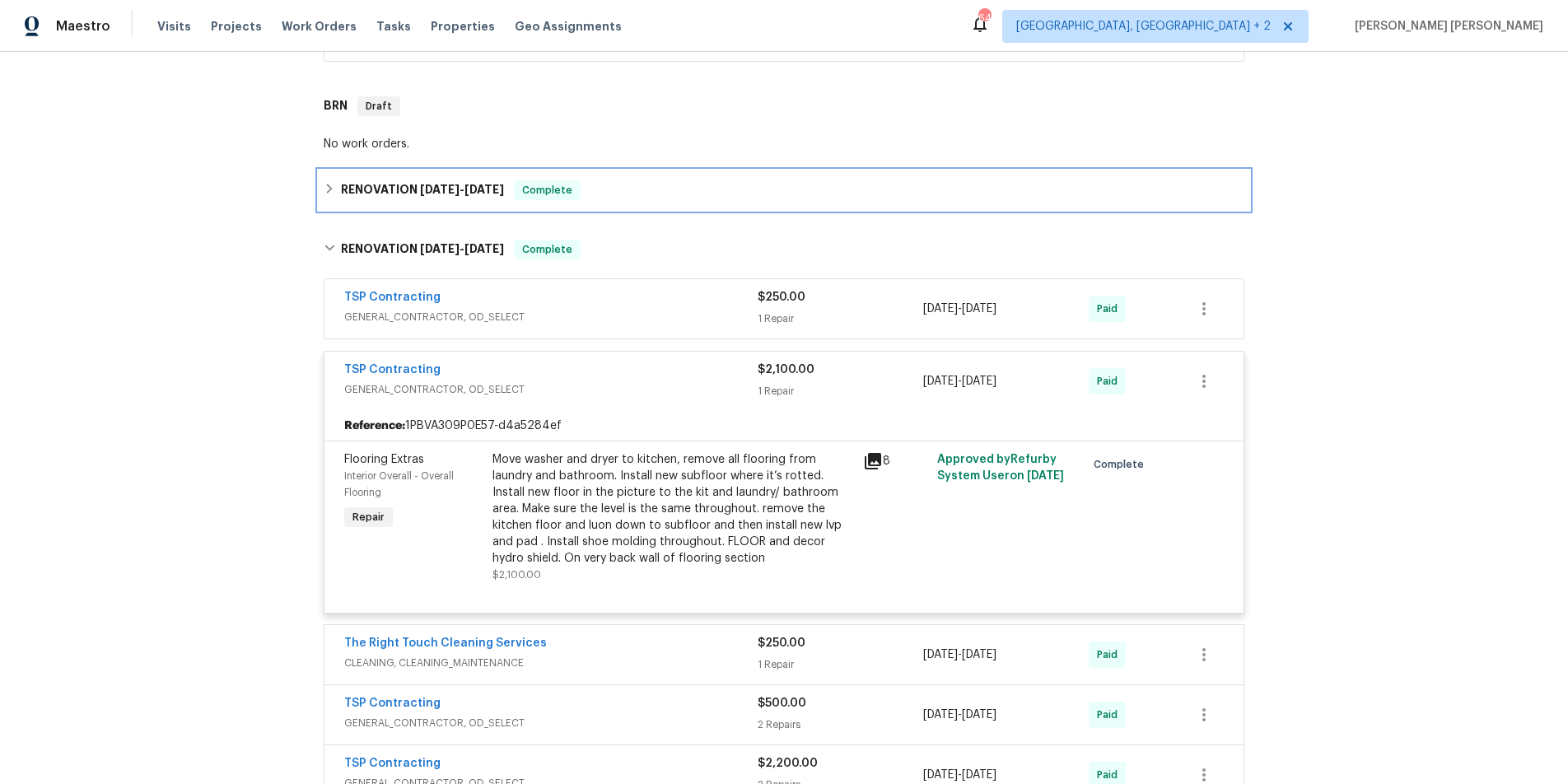
click at [338, 197] on div "RENOVATION [DATE] - [DATE] Complete" at bounding box center [784, 190] width 921 height 20
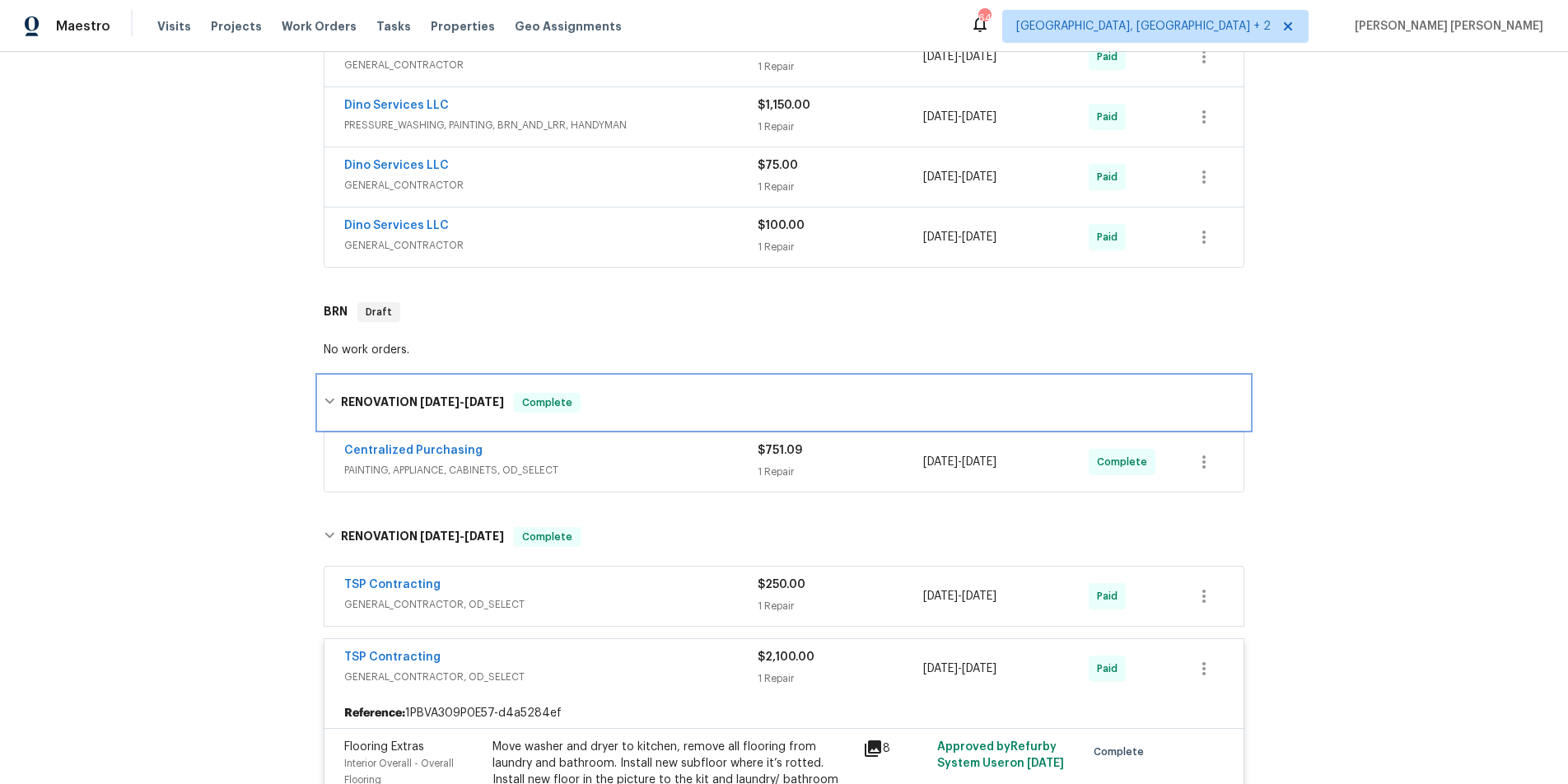
scroll to position [0, 0]
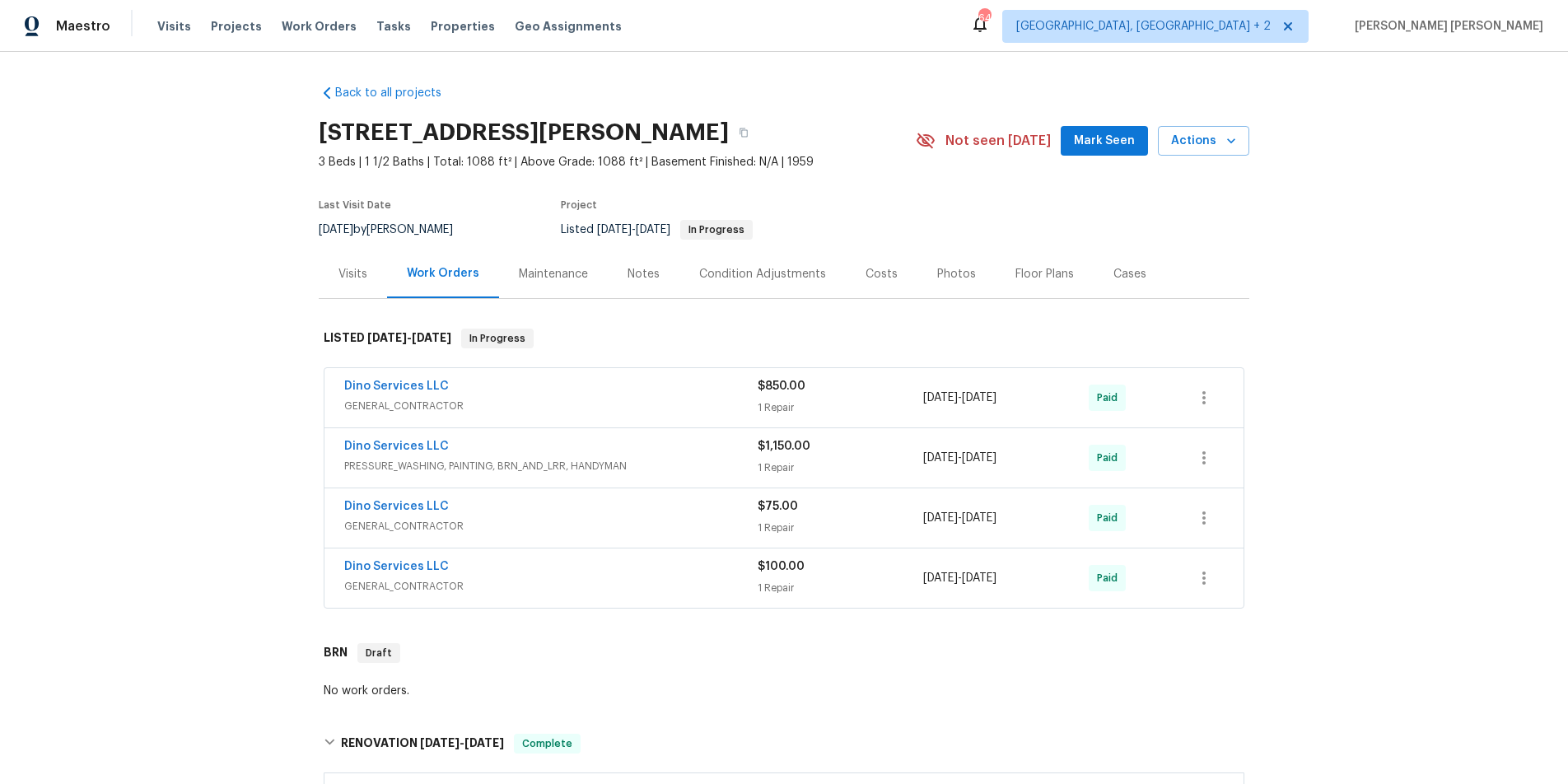
click at [691, 460] on span "PRESSURE_WASHING, PAINTING, BRN_AND_LRR, HANDYMAN" at bounding box center [551, 466] width 413 height 17
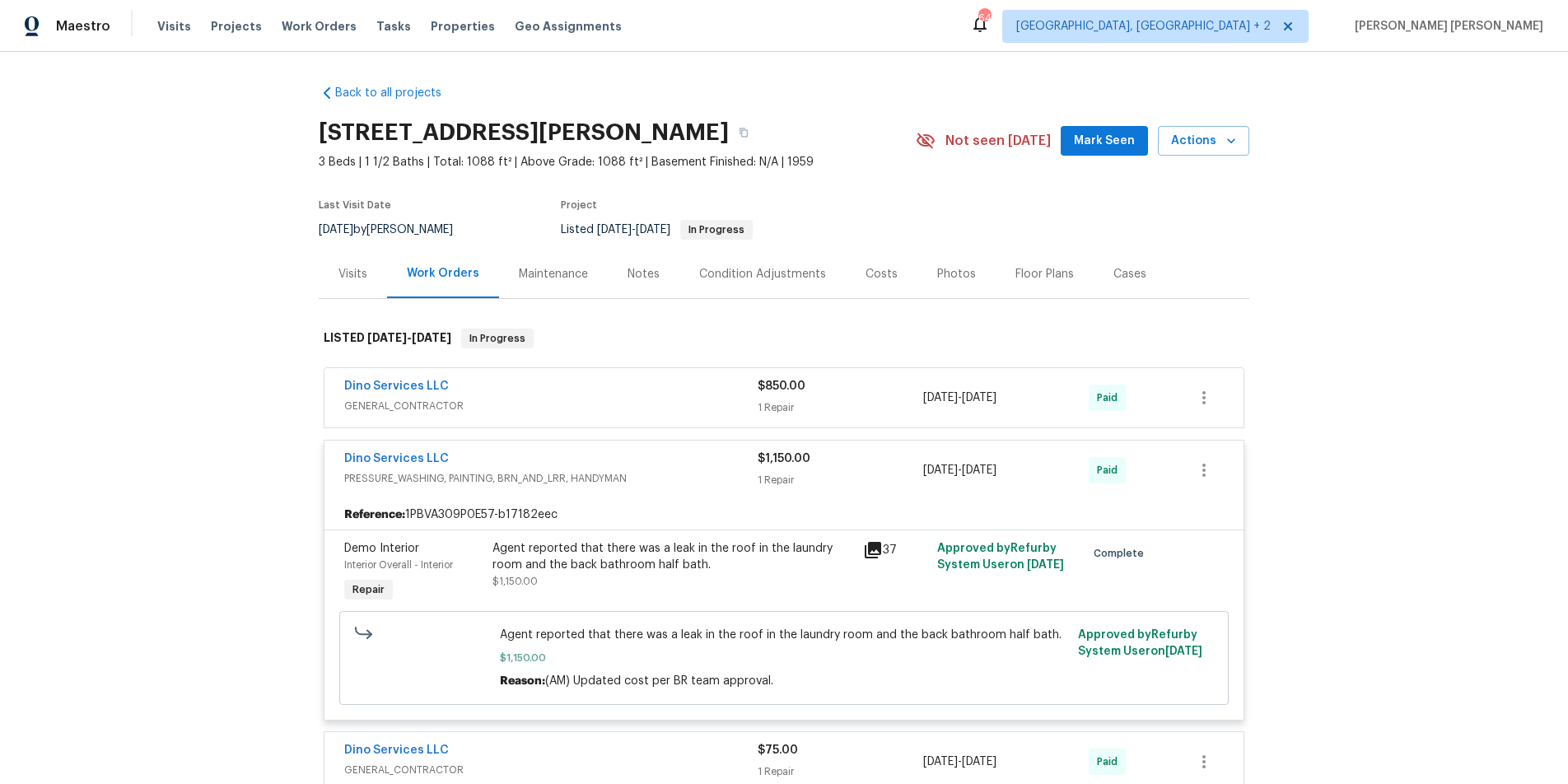
click at [683, 398] on span "GENERAL_CONTRACTOR" at bounding box center [551, 406] width 413 height 17
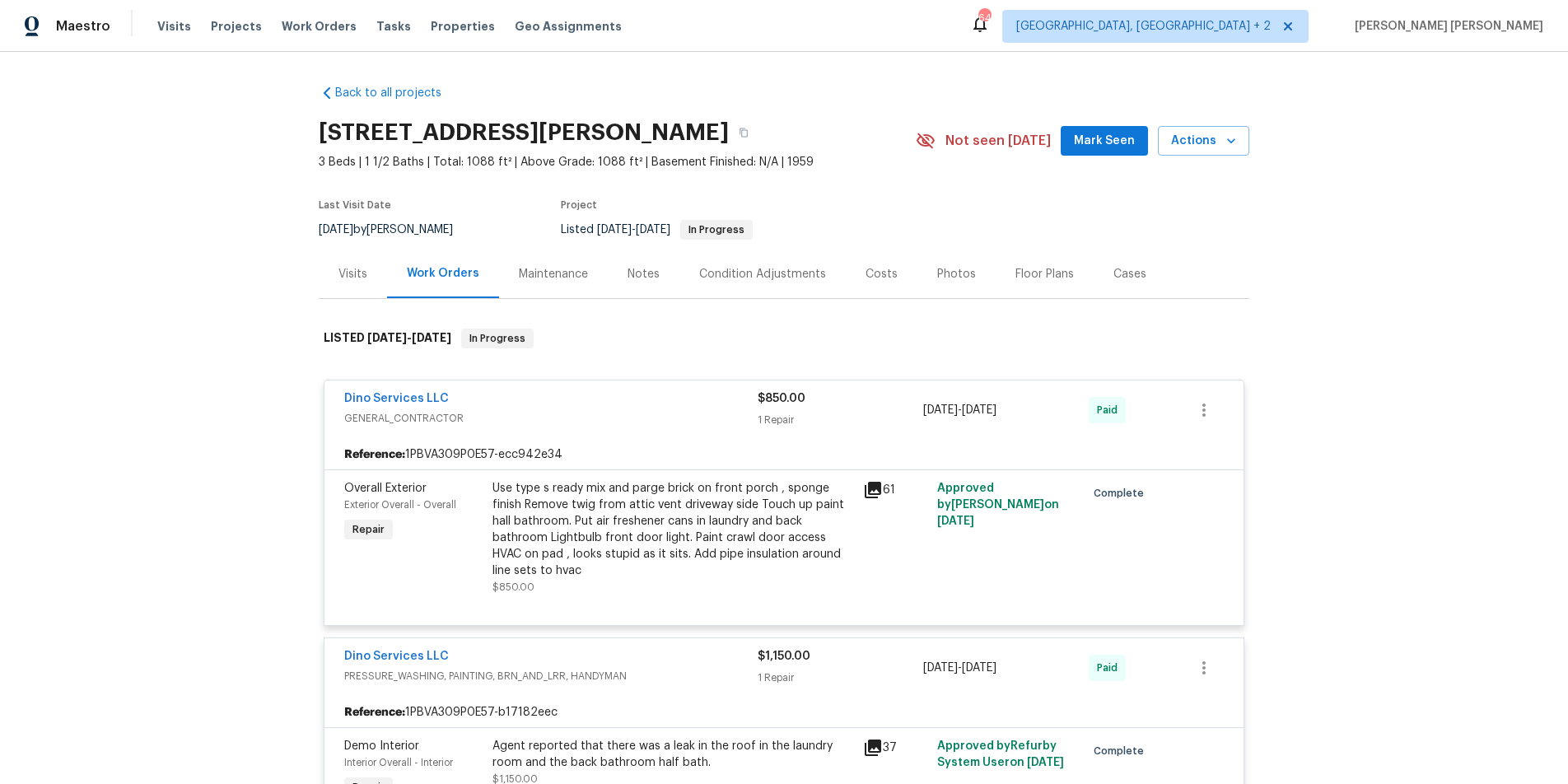
click at [683, 397] on div "Dino Services LLC" at bounding box center [551, 399] width 413 height 20
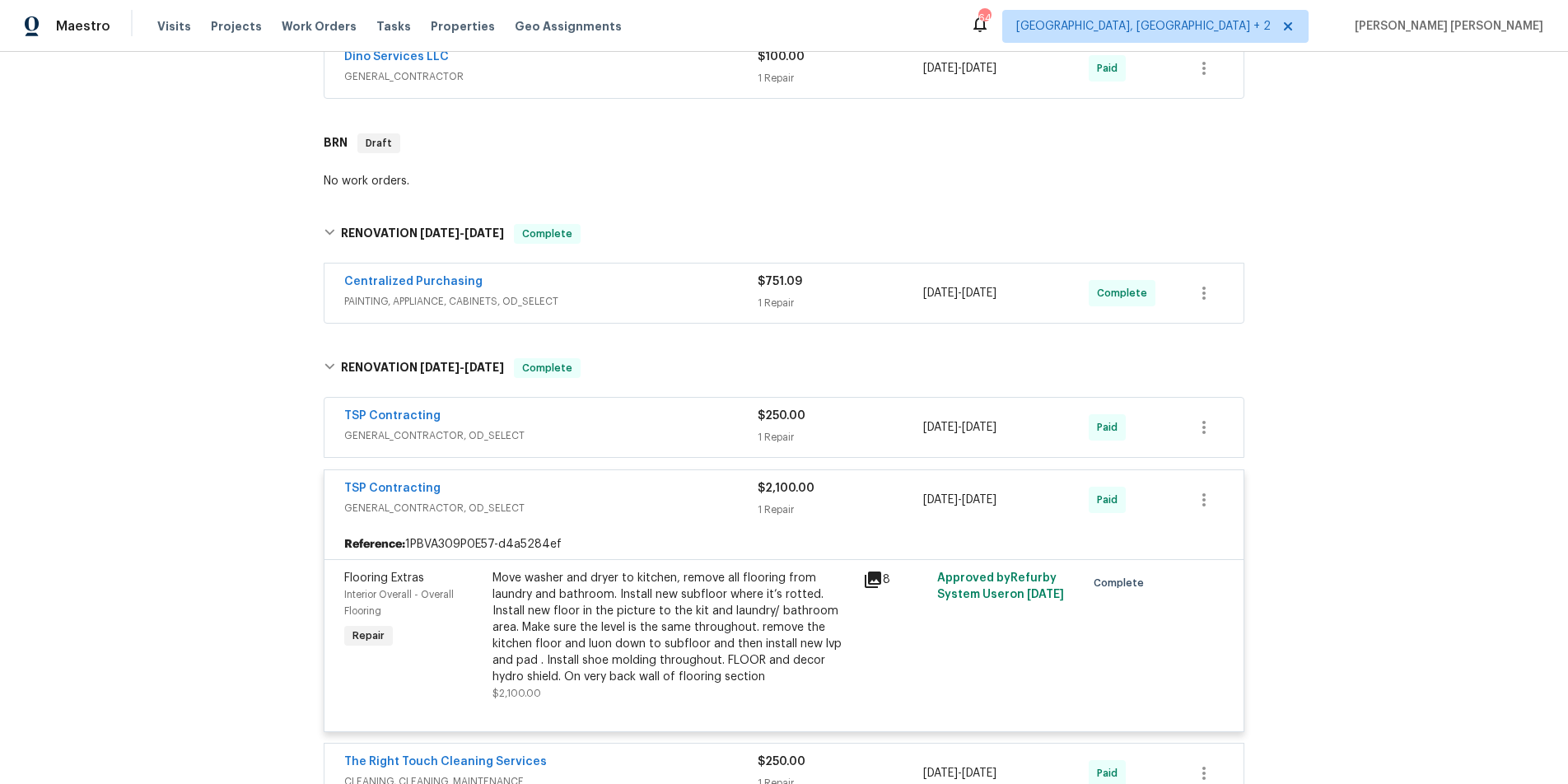
scroll to position [804, 0]
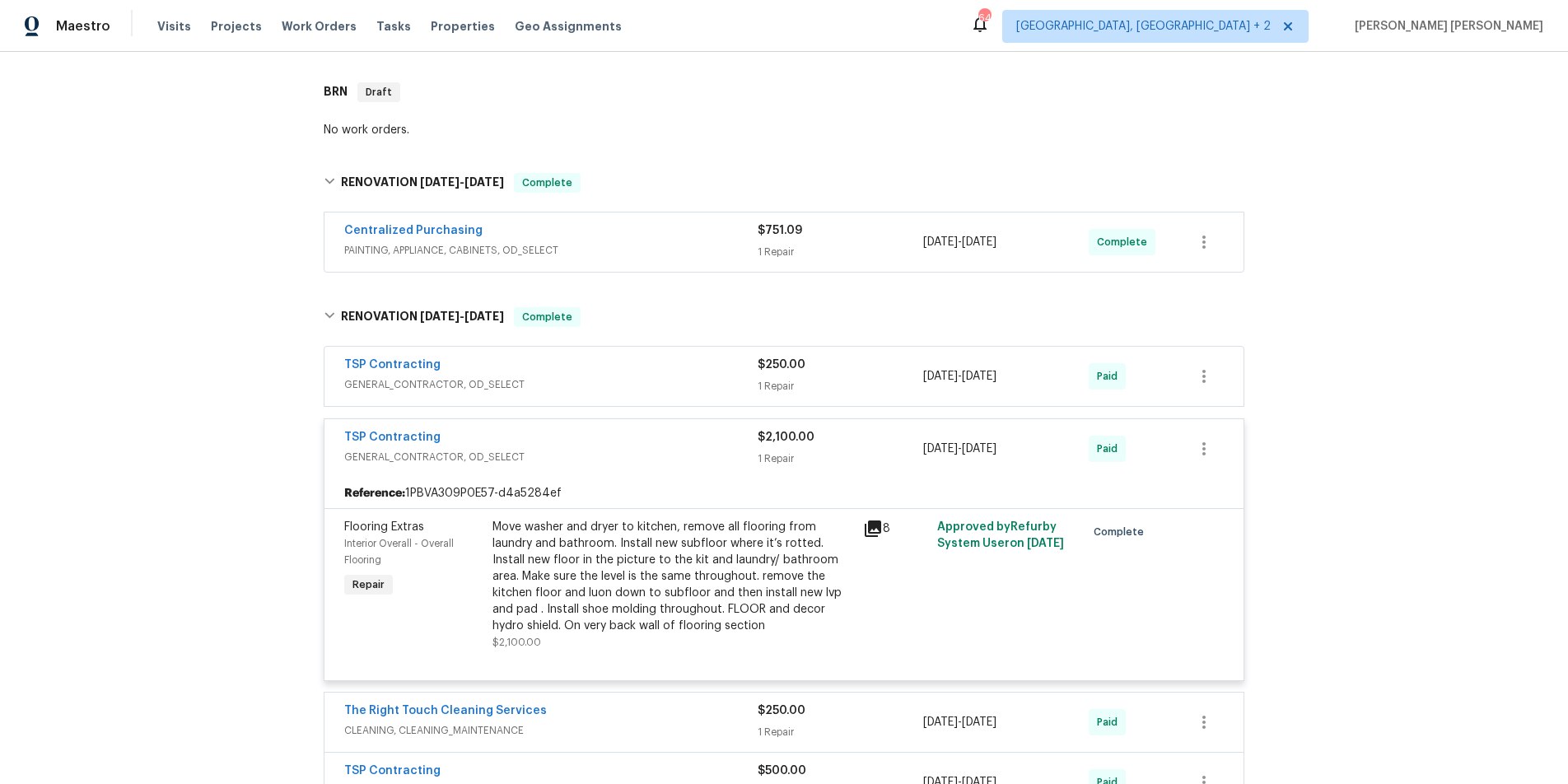
click at [680, 469] on div "TSP Contracting GENERAL_CONTRACTOR, OD_SELECT $2,100.00 1 Repair [DATE] - [DATE…" at bounding box center [784, 449] width 919 height 60
click at [672, 445] on div "TSP Contracting" at bounding box center [551, 439] width 413 height 20
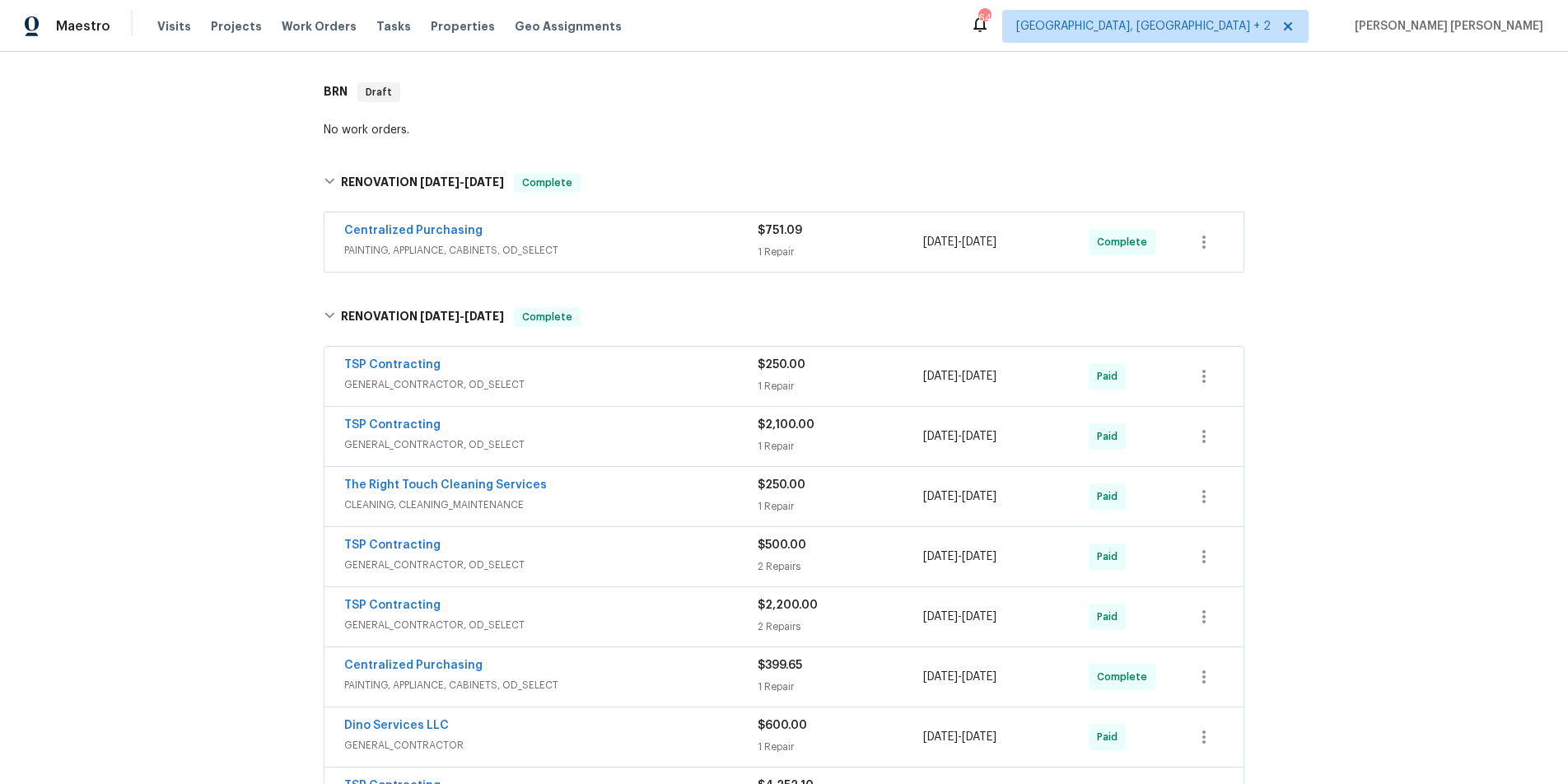
click at [723, 435] on div "TSP Contracting" at bounding box center [551, 426] width 413 height 20
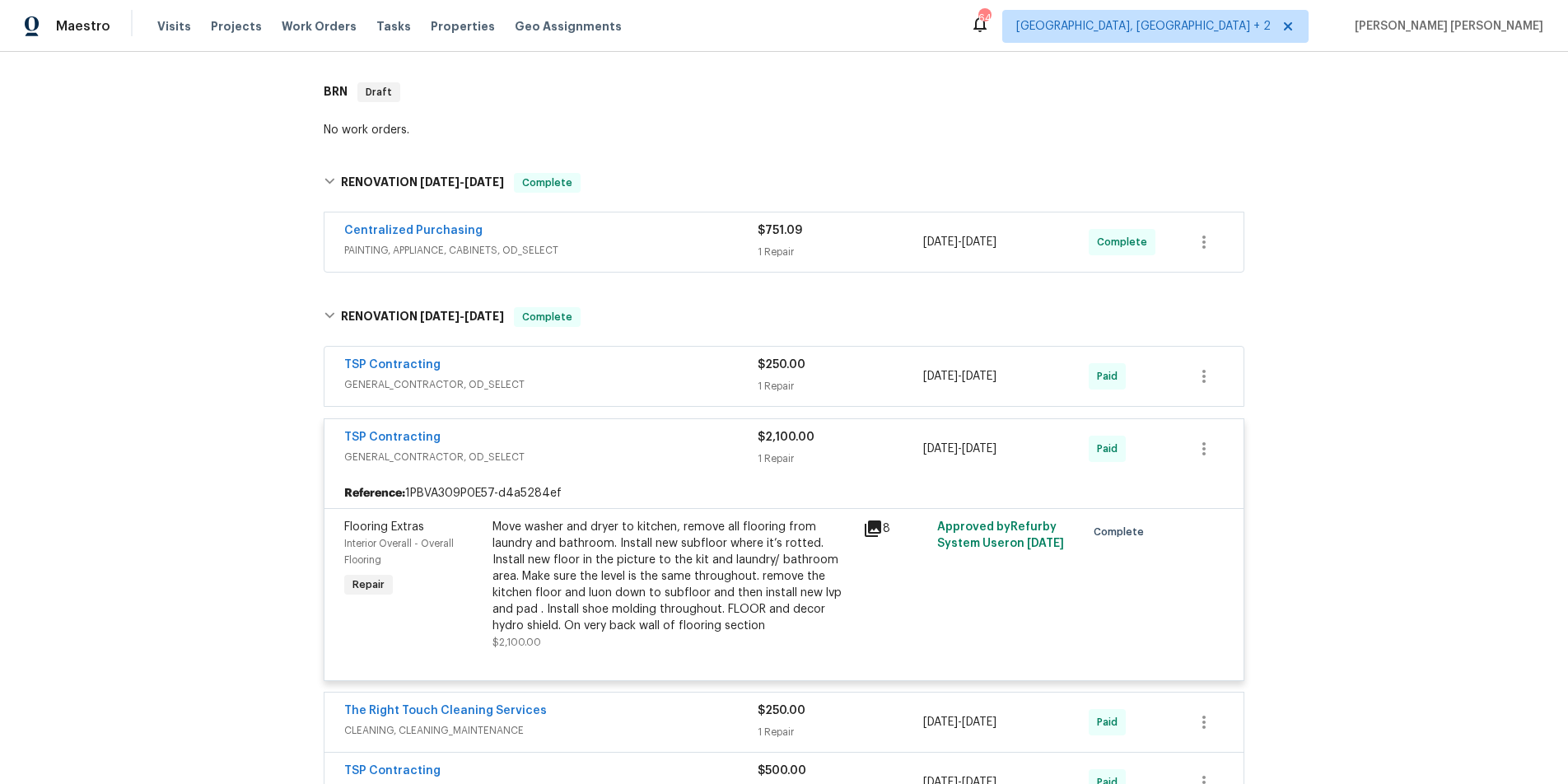
click at [879, 526] on icon at bounding box center [873, 529] width 17 height 17
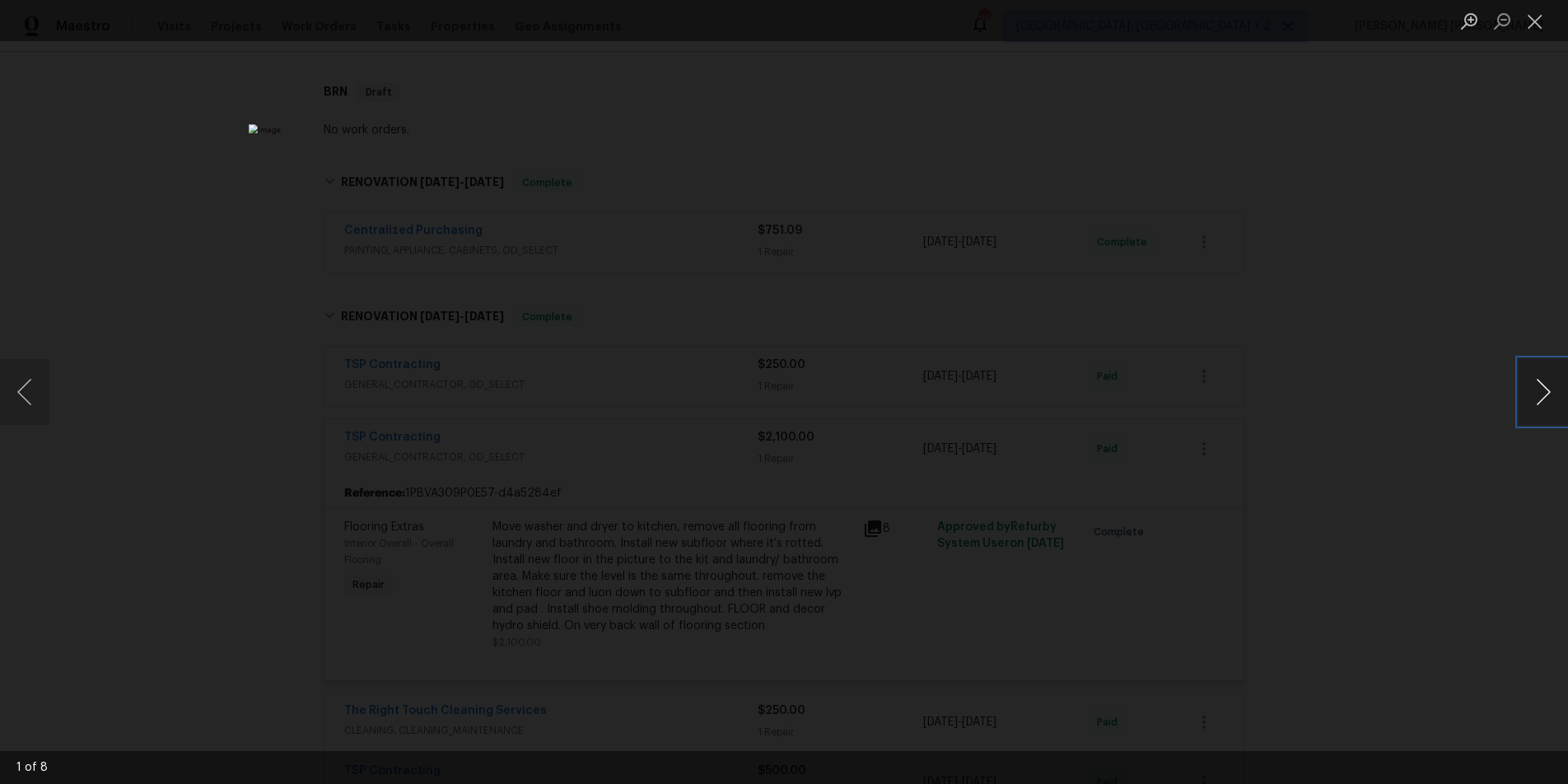
click at [1537, 411] on button "Next image" at bounding box center [1543, 392] width 49 height 66
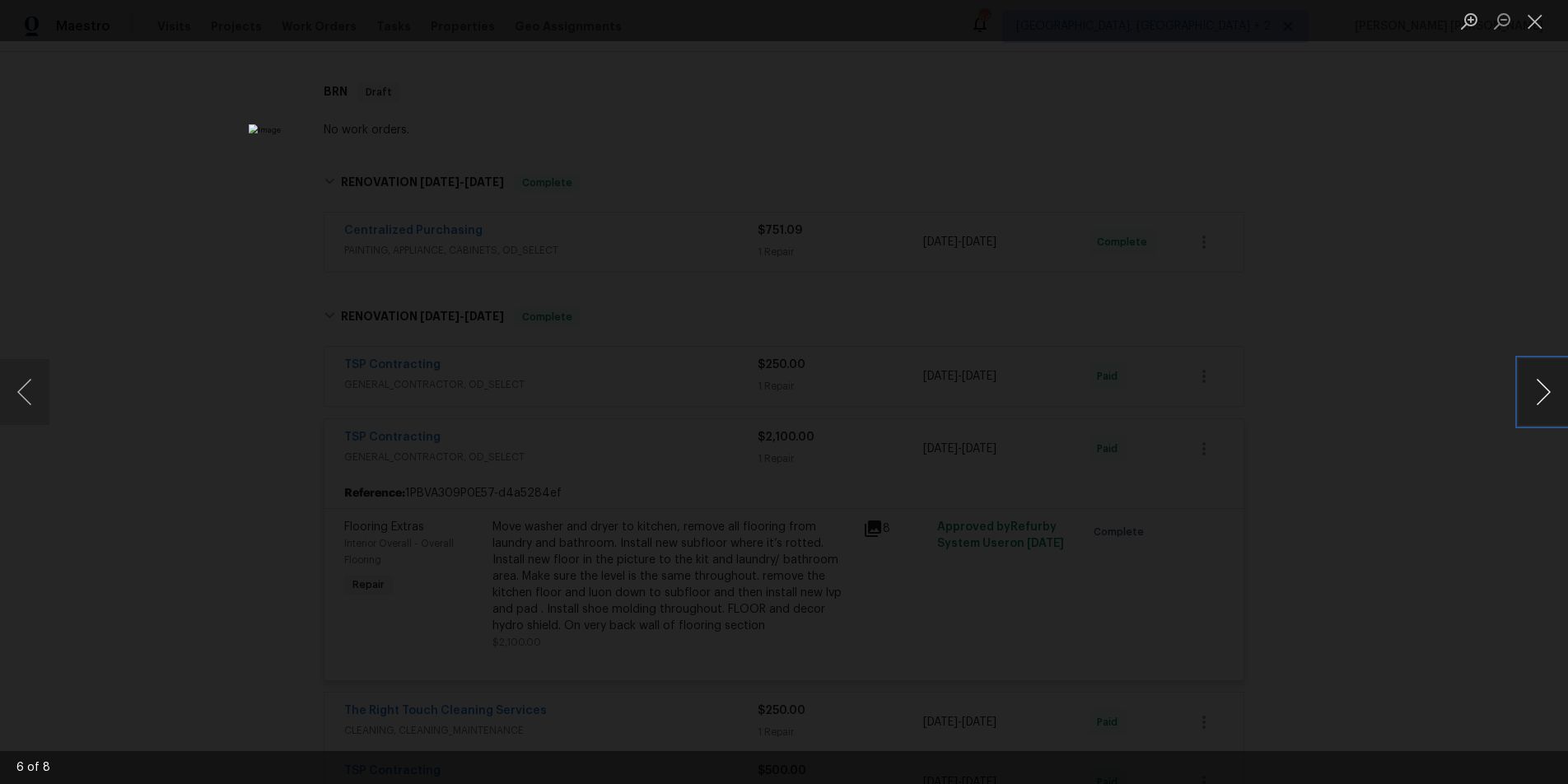
click at [1537, 411] on button "Next image" at bounding box center [1543, 392] width 49 height 66
click at [1443, 520] on div "Lightbox" at bounding box center [784, 392] width 1568 height 784
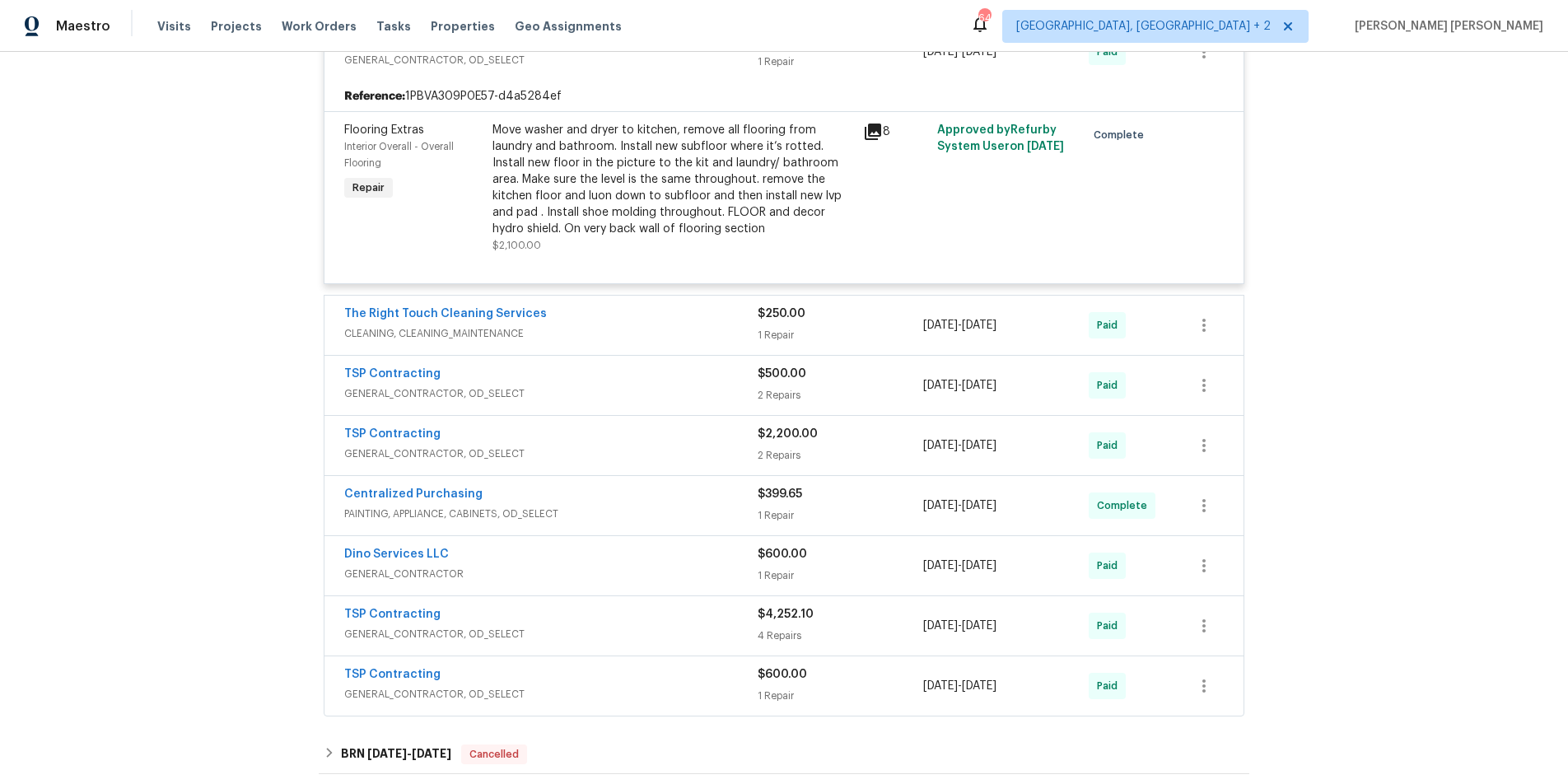
scroll to position [1205, 0]
click at [704, 445] on span "GENERAL_CONTRACTOR, OD_SELECT" at bounding box center [551, 451] width 413 height 17
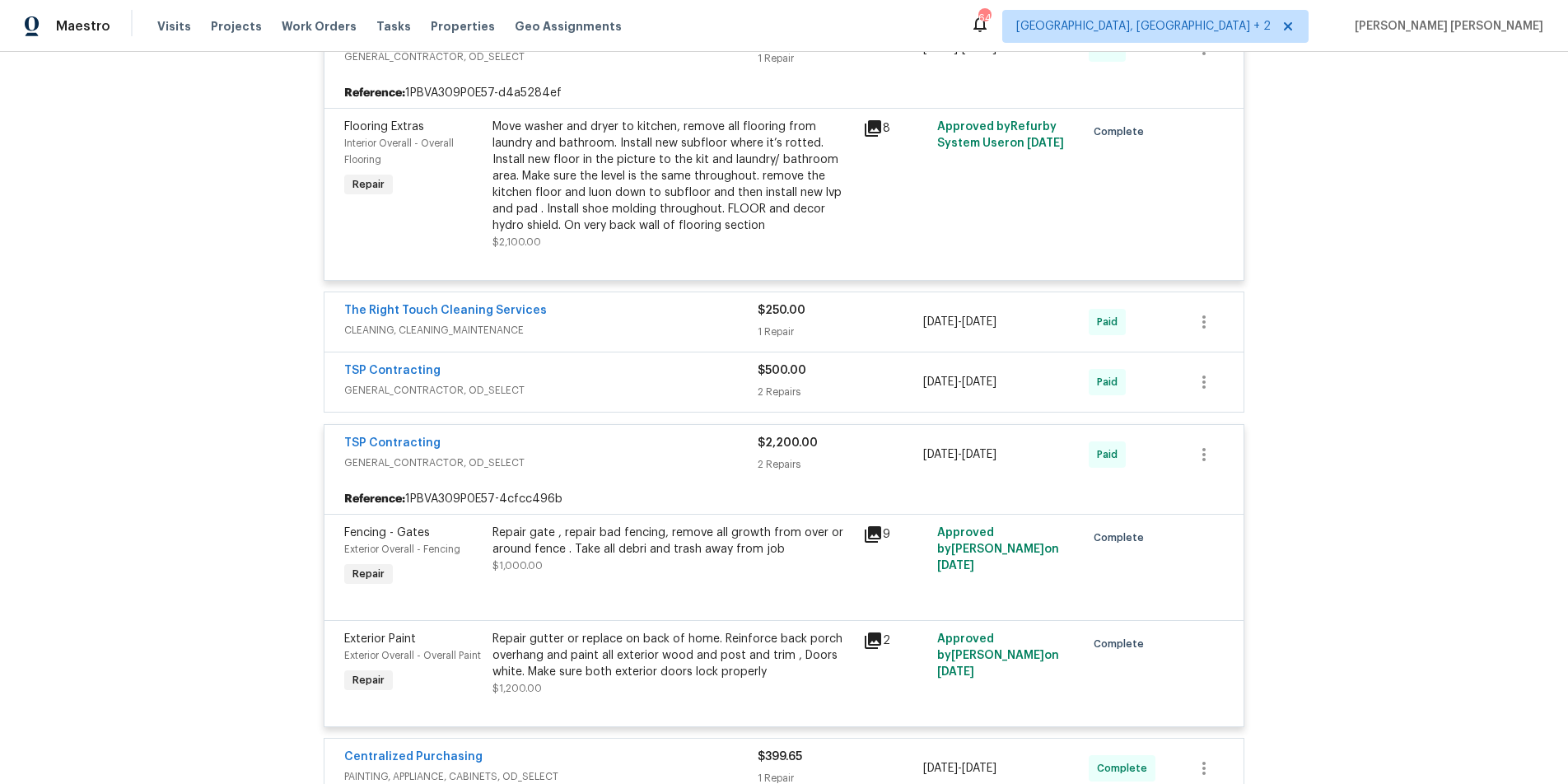
click at [746, 459] on span "GENERAL_CONTRACTOR, OD_SELECT" at bounding box center [551, 463] width 413 height 17
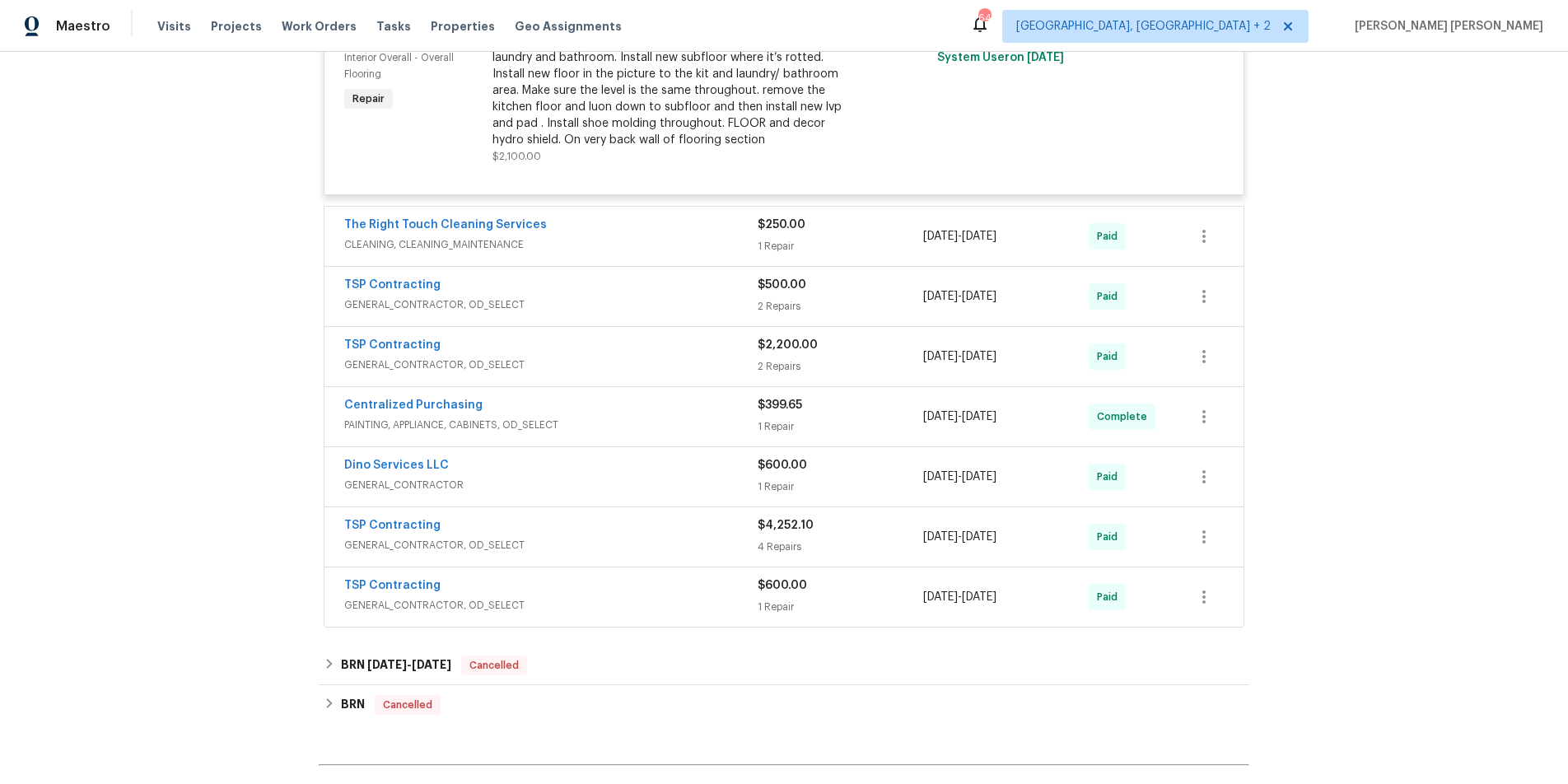
scroll to position [1306, 0]
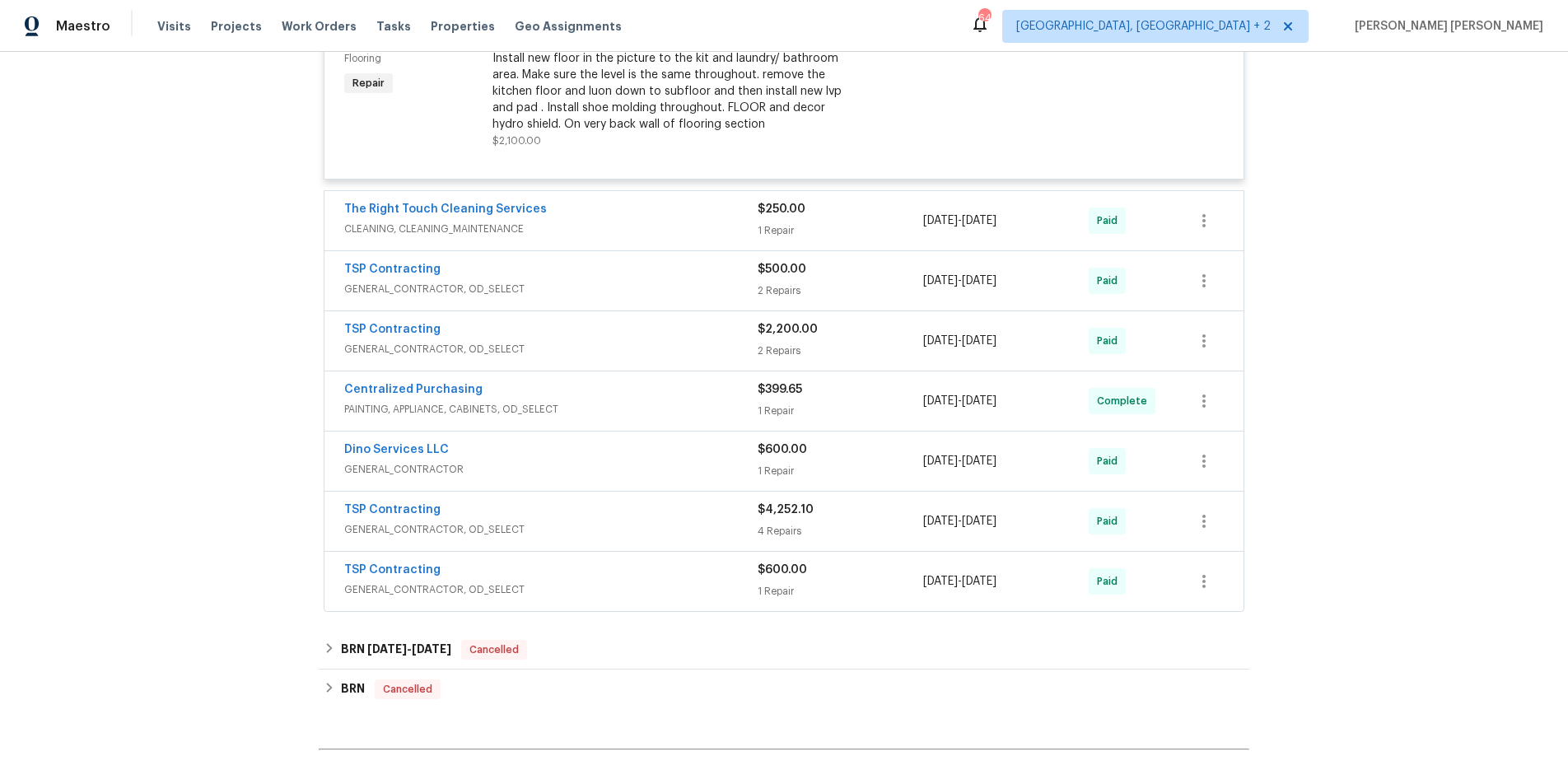
click at [744, 511] on div "TSP Contracting" at bounding box center [551, 511] width 413 height 20
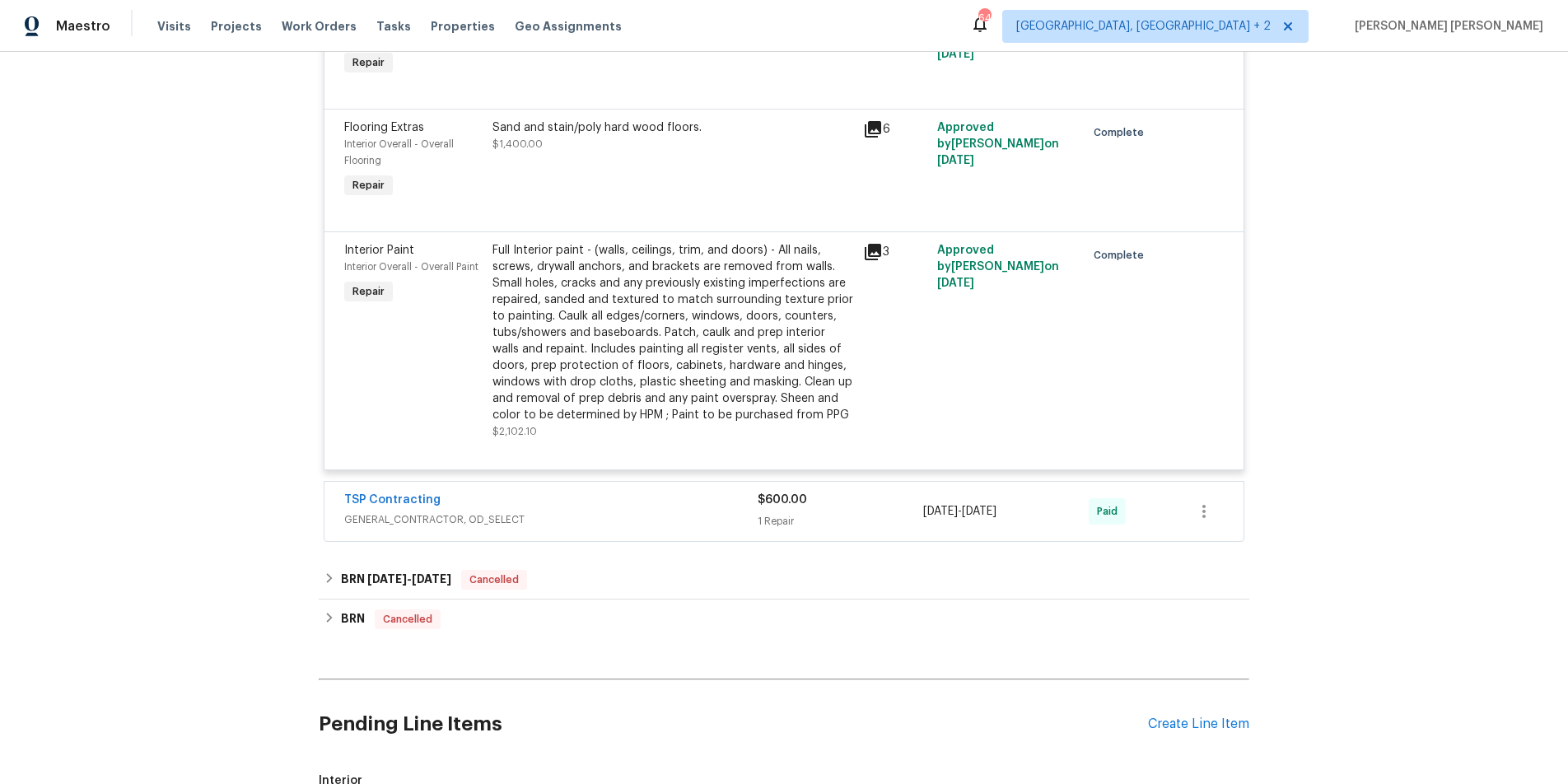
scroll to position [2064, 0]
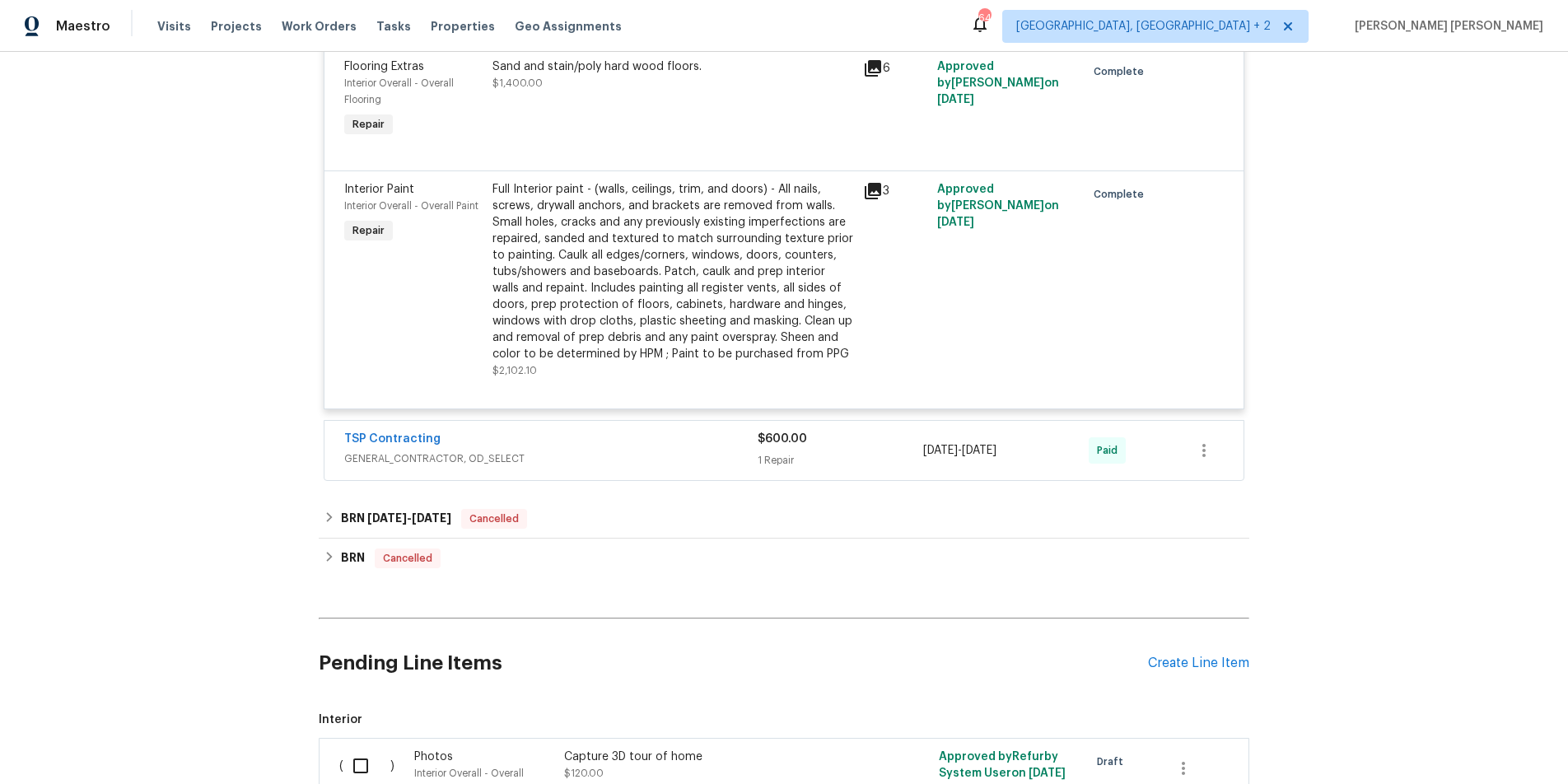
click at [717, 469] on div "TSP Contracting GENERAL_CONTRACTOR, OD_SELECT" at bounding box center [551, 451] width 413 height 39
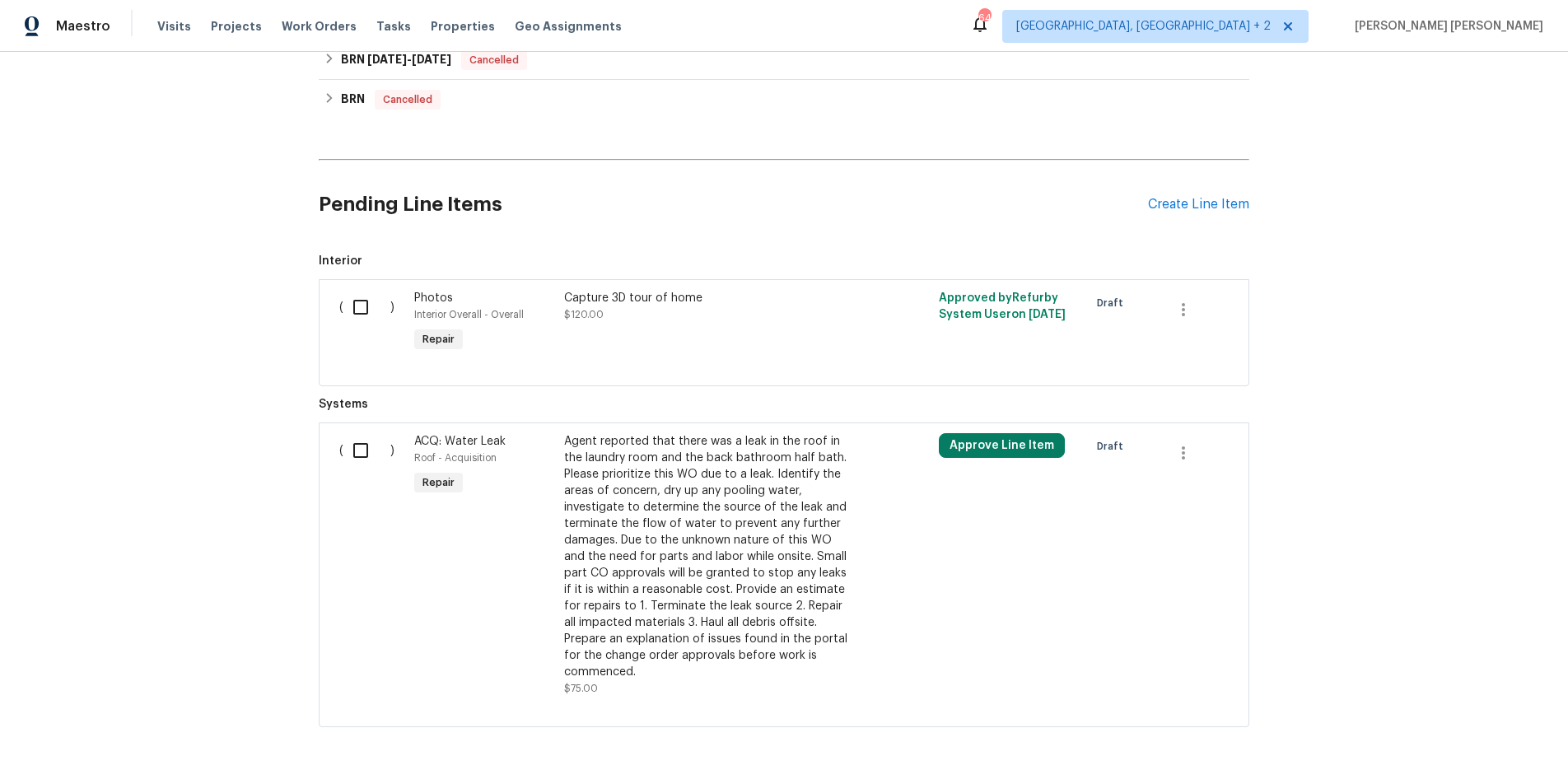
scroll to position [2696, 0]
